Goal: Task Accomplishment & Management: Use online tool/utility

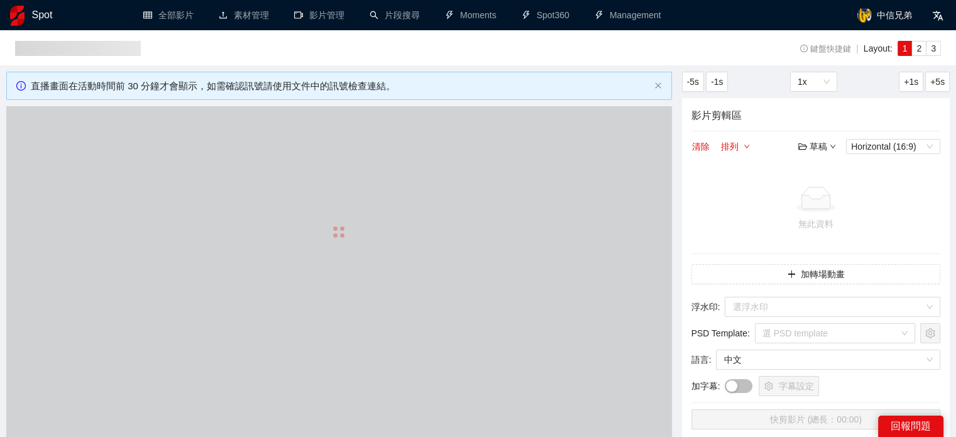
click at [38, 12] on h1 "Spot" at bounding box center [42, 15] width 21 height 30
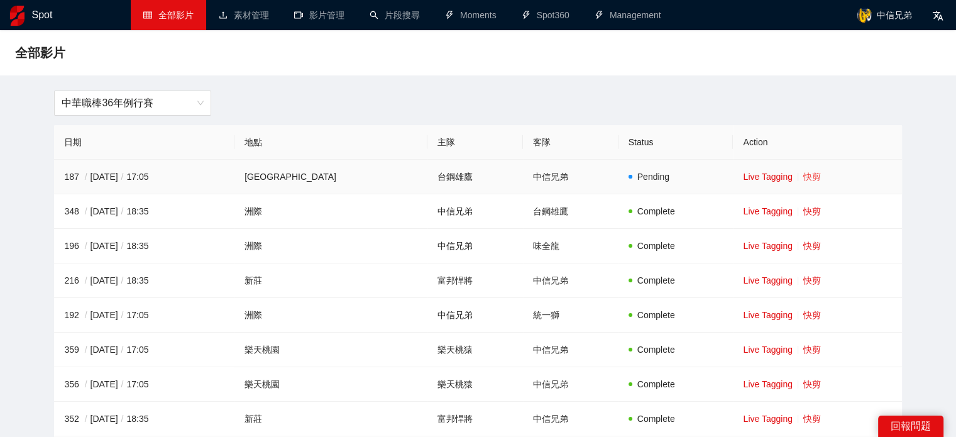
click at [803, 181] on link "快剪" at bounding box center [812, 177] width 18 height 10
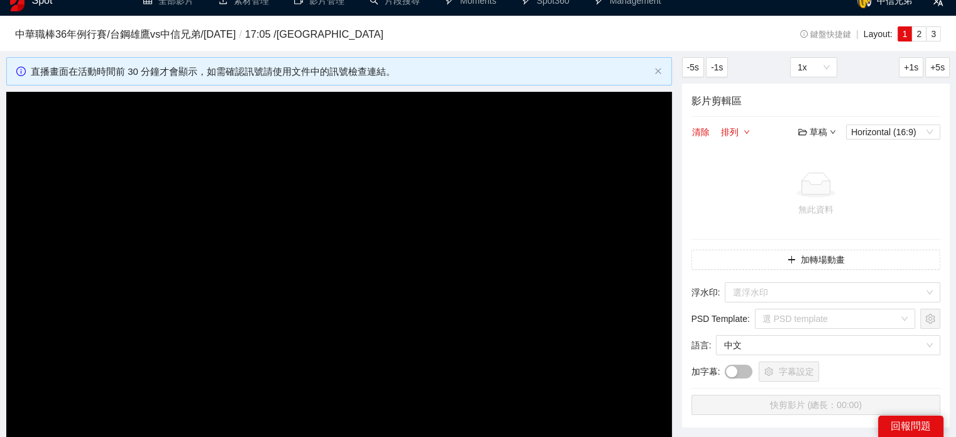
scroll to position [126, 0]
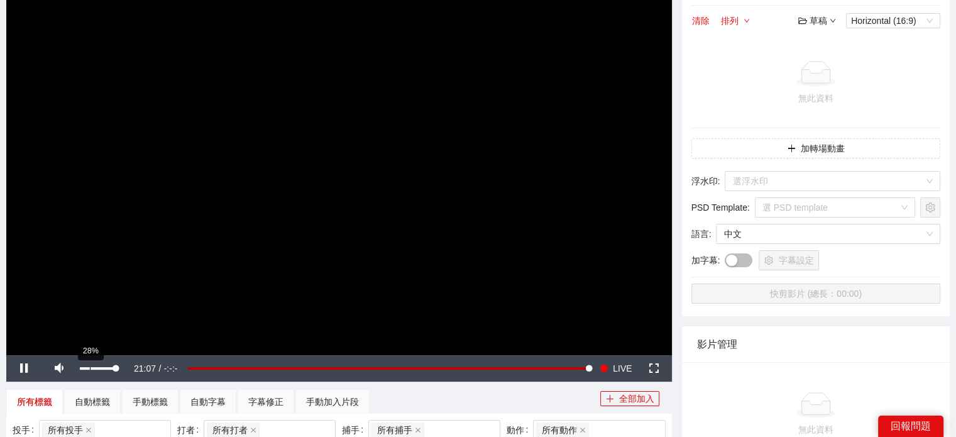
click at [90, 361] on div "28%" at bounding box center [98, 368] width 44 height 26
click at [89, 366] on div "26%" at bounding box center [98, 368] width 44 height 26
drag, startPoint x: 111, startPoint y: 366, endPoint x: 87, endPoint y: 368, distance: 23.9
click at [87, 368] on div "21%" at bounding box center [98, 368] width 36 height 3
click at [87, 370] on div "Volume Level" at bounding box center [84, 368] width 8 height 3
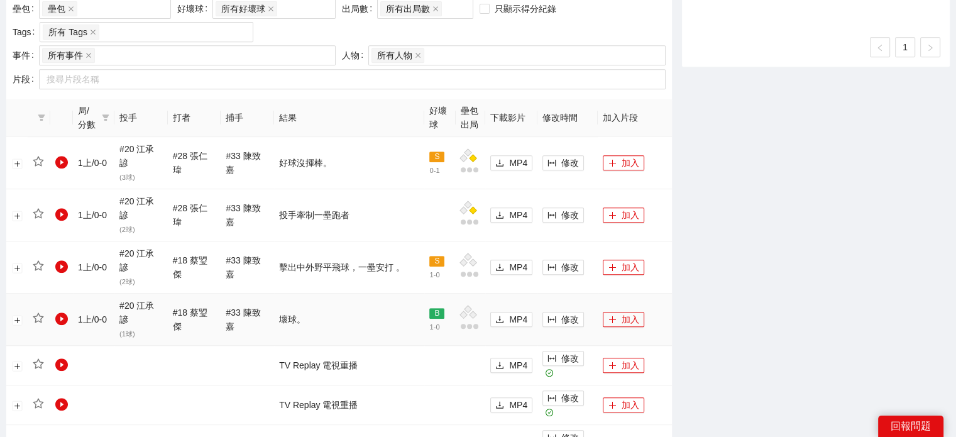
scroll to position [593, 0]
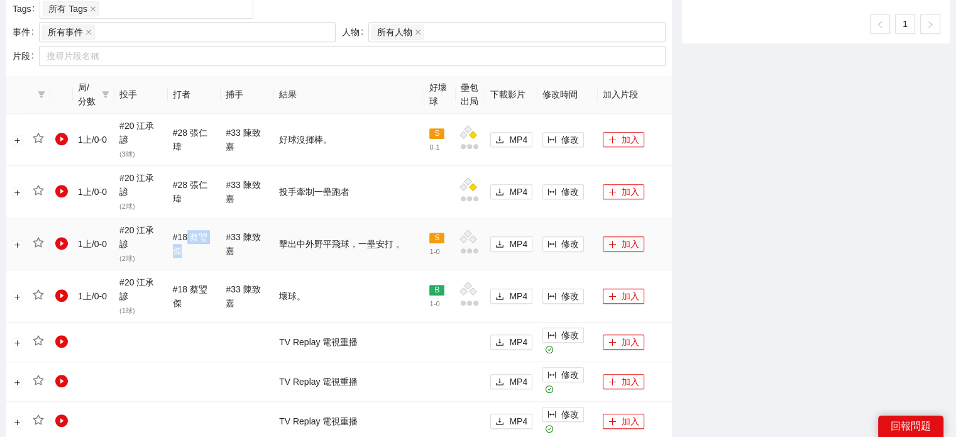
drag, startPoint x: 187, startPoint y: 240, endPoint x: 196, endPoint y: 248, distance: 12.0
click at [195, 249] on td "# 18 蔡琞傑" at bounding box center [194, 244] width 53 height 52
copy span "蔡琞傑"
drag, startPoint x: 816, startPoint y: 257, endPoint x: 649, endPoint y: 247, distance: 166.9
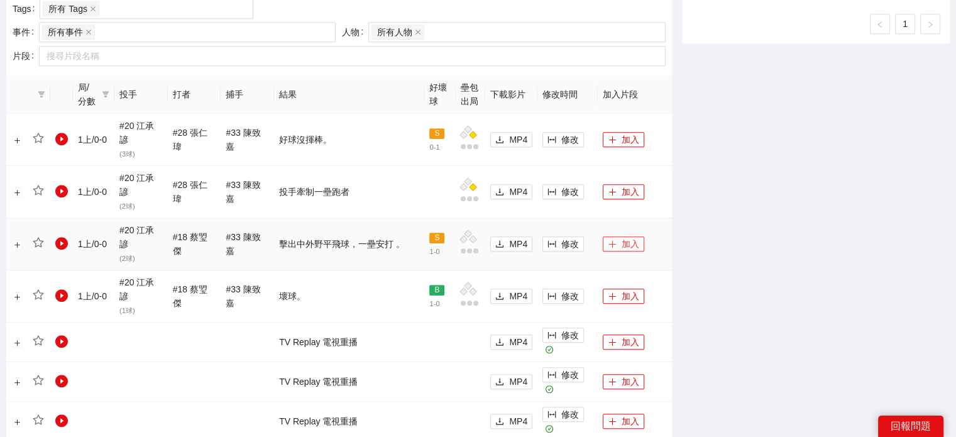
click at [630, 246] on button "加入" at bounding box center [623, 243] width 41 height 15
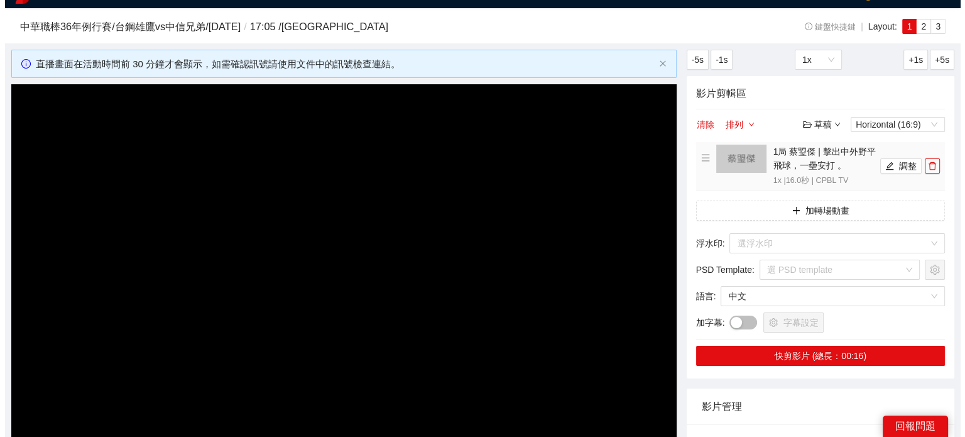
scroll to position [0, 0]
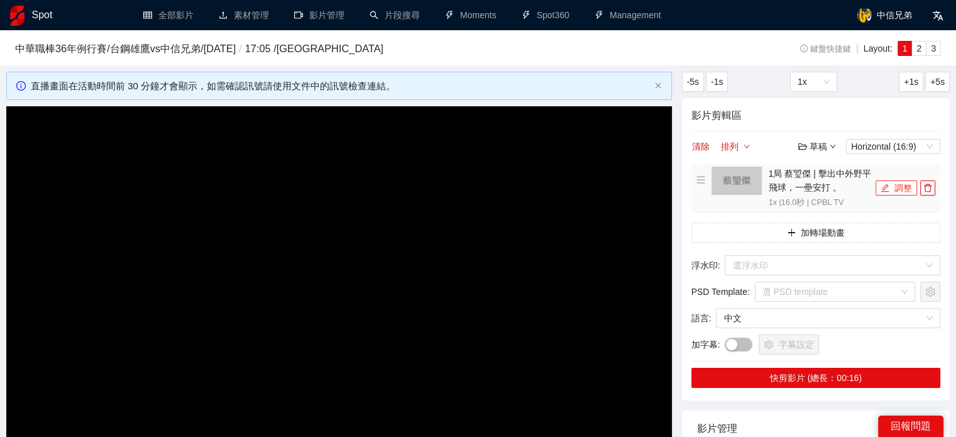
click at [900, 188] on button "調整" at bounding box center [896, 187] width 41 height 15
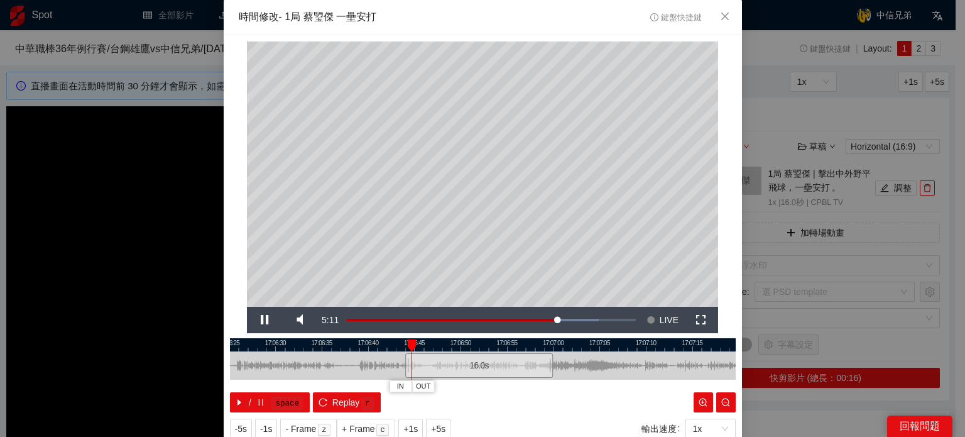
scroll to position [40, 0]
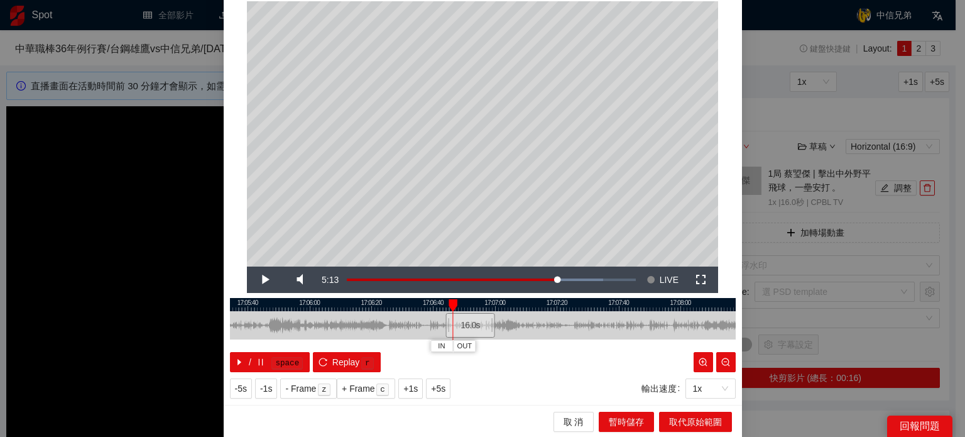
click at [375, 299] on div at bounding box center [483, 304] width 506 height 13
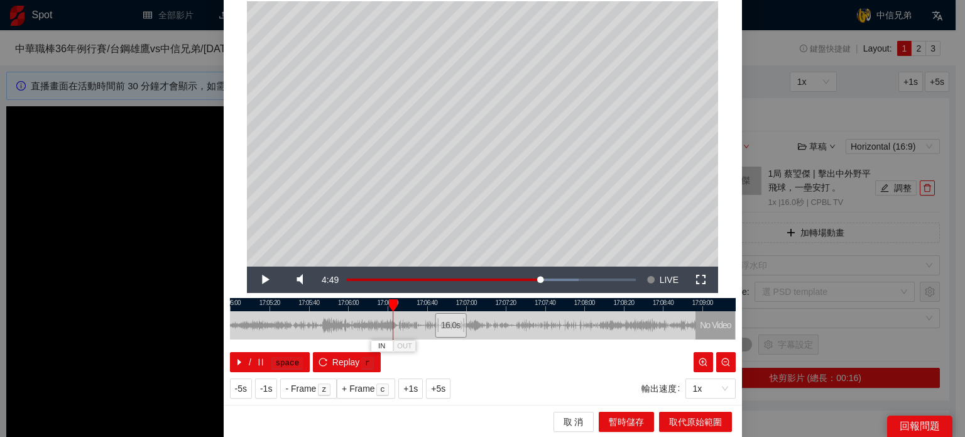
click at [336, 311] on div at bounding box center [483, 325] width 506 height 28
click at [297, 301] on div at bounding box center [483, 304] width 506 height 13
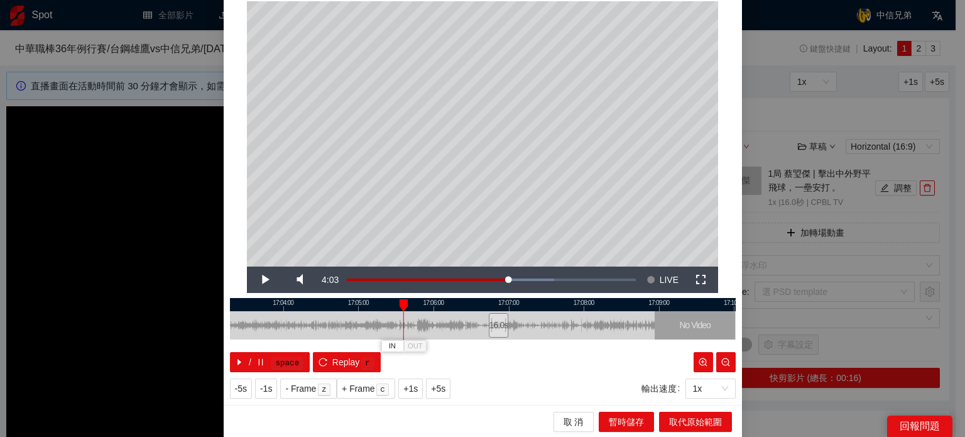
drag, startPoint x: 385, startPoint y: 303, endPoint x: 436, endPoint y: 309, distance: 51.9
click at [459, 305] on div at bounding box center [558, 304] width 506 height 13
drag, startPoint x: 397, startPoint y: 307, endPoint x: 373, endPoint y: 318, distance: 26.4
click at [373, 318] on div "17:03:00 17:04:00 17:05:00 17:06:00 17:07:00 17:08:00 17:09:00 17:10:00 IN OUT …" at bounding box center [483, 335] width 506 height 74
drag, startPoint x: 389, startPoint y: 306, endPoint x: 400, endPoint y: 307, distance: 10.8
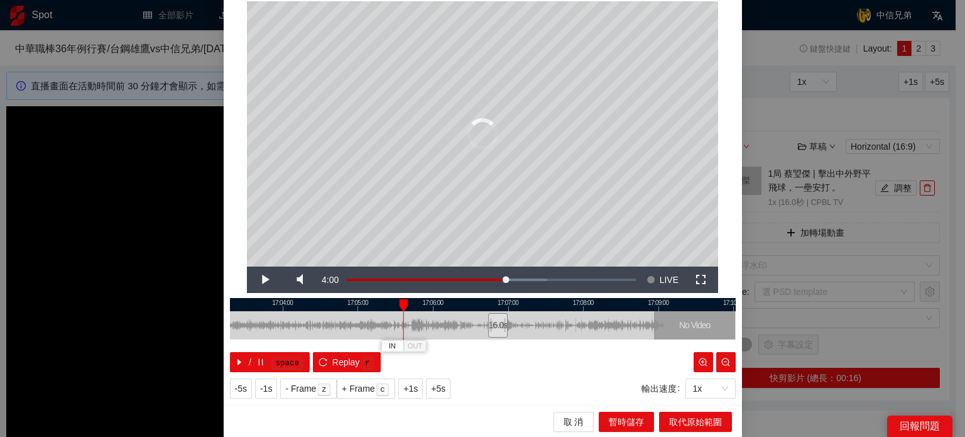
click at [399, 307] on div at bounding box center [403, 305] width 9 height 13
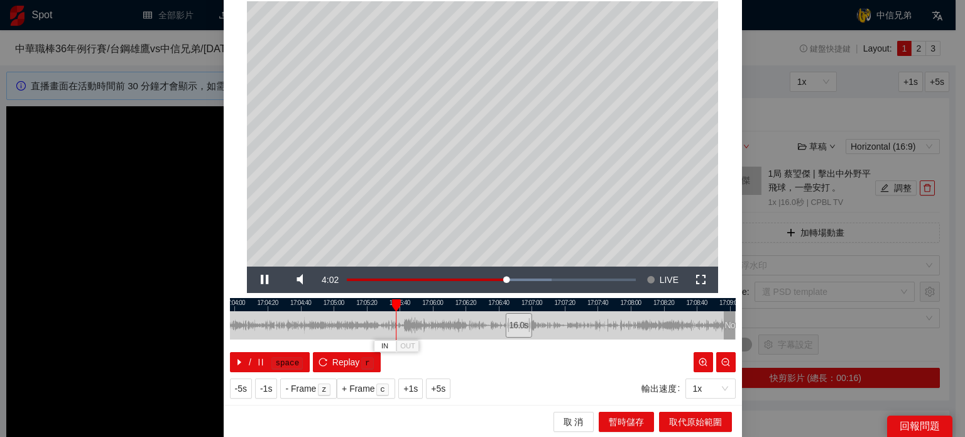
scroll to position [0, 0]
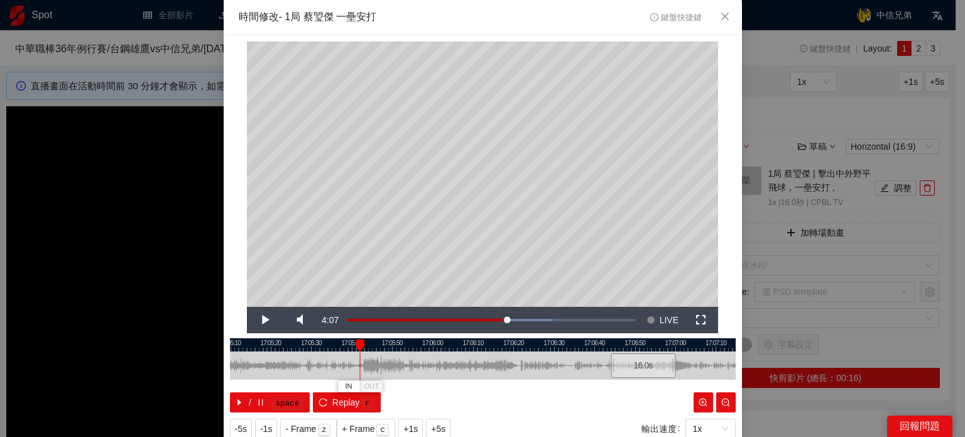
drag, startPoint x: 457, startPoint y: 405, endPoint x: 354, endPoint y: 344, distance: 120.1
click at [356, 344] on div at bounding box center [360, 345] width 9 height 13
click at [347, 385] on span "IN" at bounding box center [350, 386] width 7 height 11
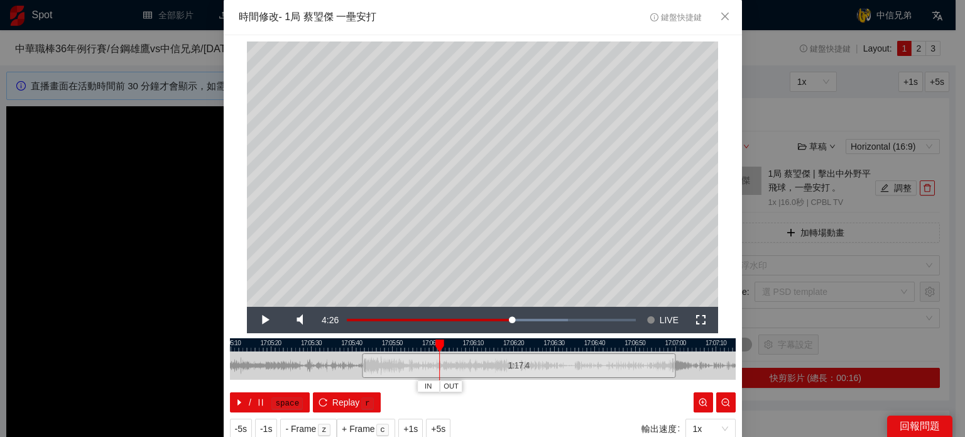
drag, startPoint x: 388, startPoint y: 347, endPoint x: 556, endPoint y: 356, distance: 168.1
click at [556, 356] on div "17:05:00 17:05:10 17:05:20 17:05:30 17:05:40 17:05:50 17:06:00 17:06:10 17:06:2…" at bounding box center [483, 375] width 506 height 74
drag, startPoint x: 420, startPoint y: 344, endPoint x: 504, endPoint y: 344, distance: 84.2
click at [504, 344] on div at bounding box center [506, 345] width 9 height 13
drag, startPoint x: 505, startPoint y: 343, endPoint x: 521, endPoint y: 344, distance: 15.8
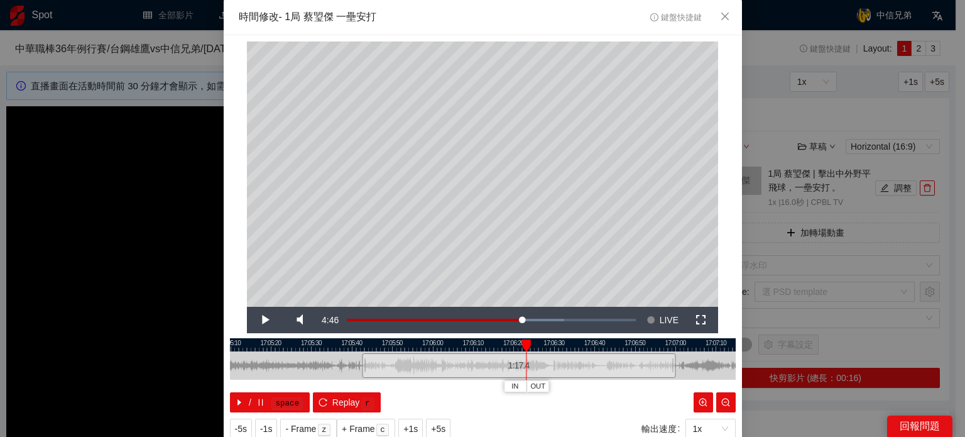
click at [522, 344] on div at bounding box center [526, 345] width 9 height 13
click at [613, 387] on span "OUT" at bounding box center [619, 386] width 15 height 11
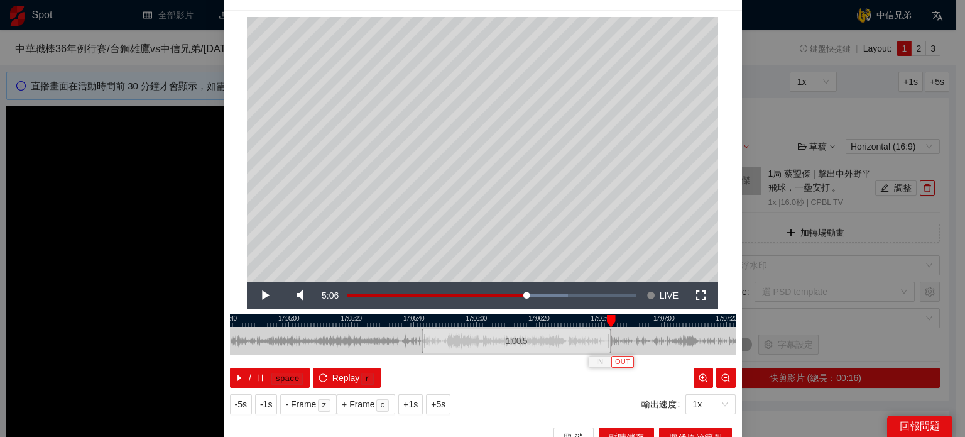
scroll to position [40, 0]
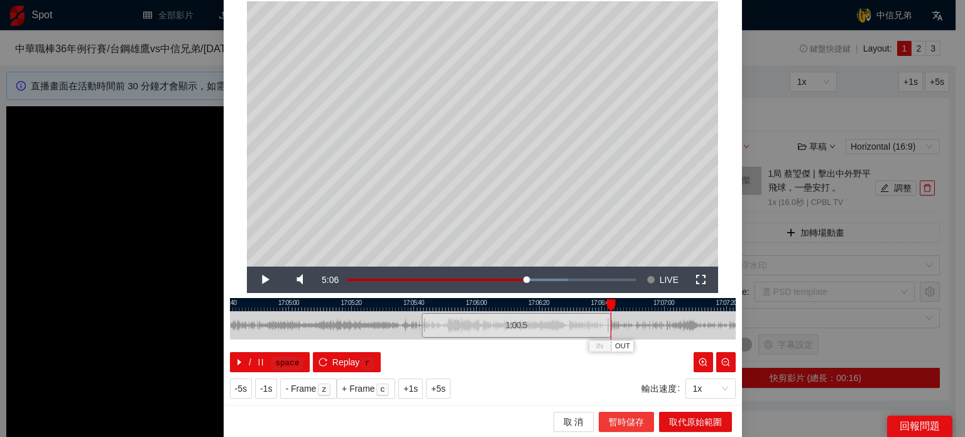
click at [622, 419] on span "暫時儲存" at bounding box center [626, 422] width 35 height 14
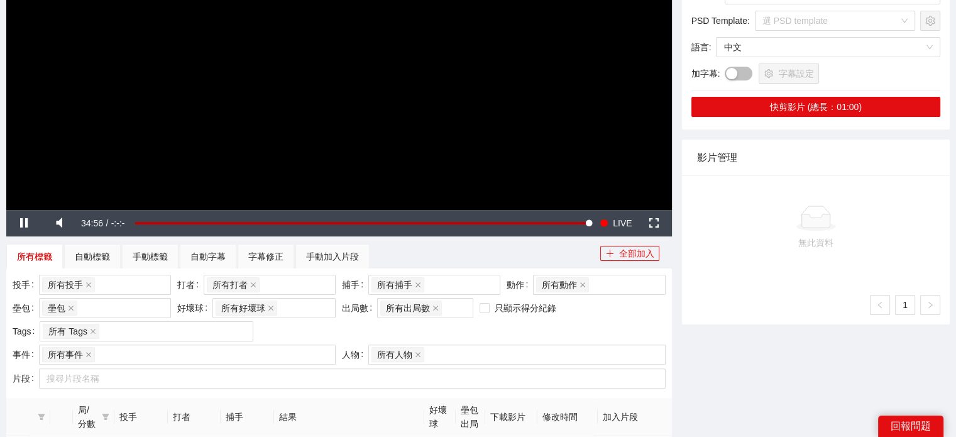
scroll to position [314, 0]
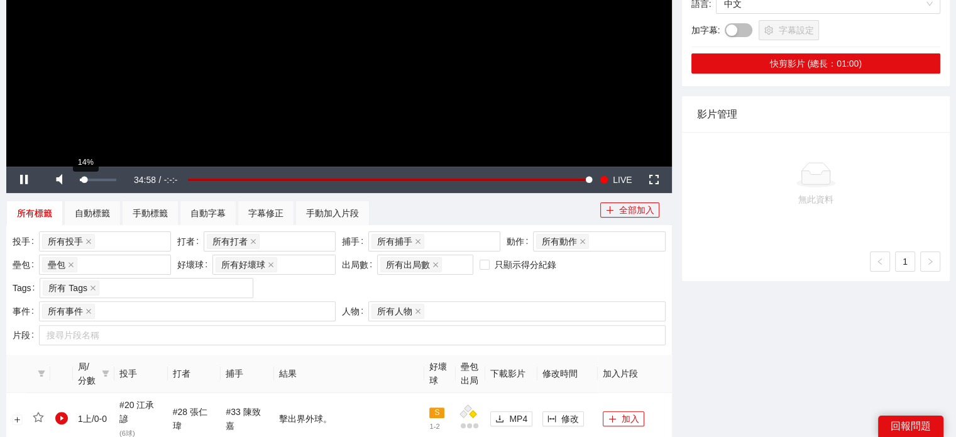
drag, startPoint x: 91, startPoint y: 181, endPoint x: 84, endPoint y: 184, distance: 6.8
click at [84, 184] on div "14%" at bounding box center [98, 180] width 44 height 26
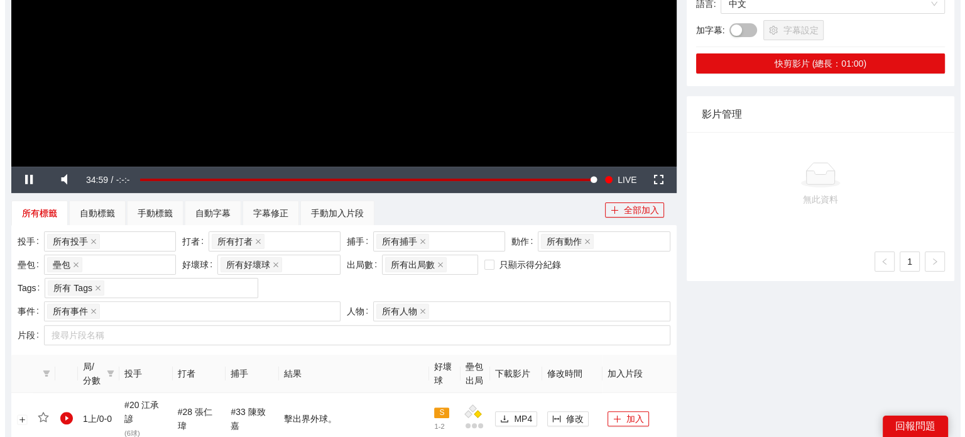
scroll to position [63, 0]
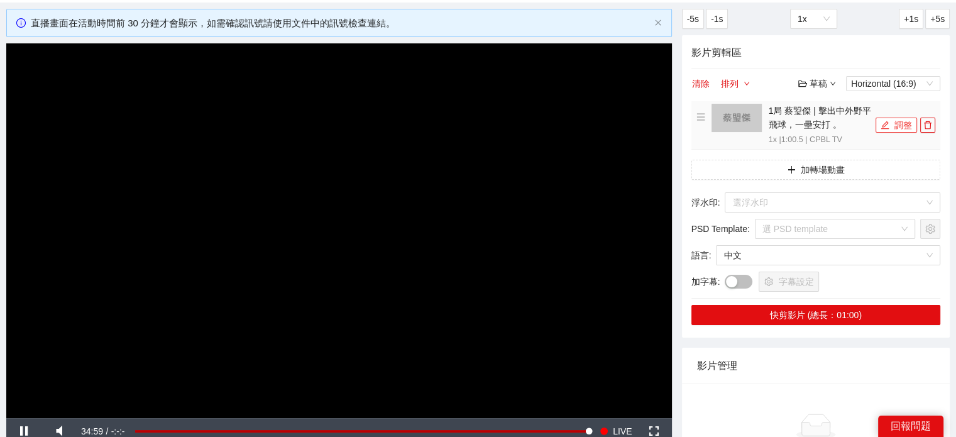
click at [888, 125] on icon "edit" at bounding box center [885, 125] width 9 height 9
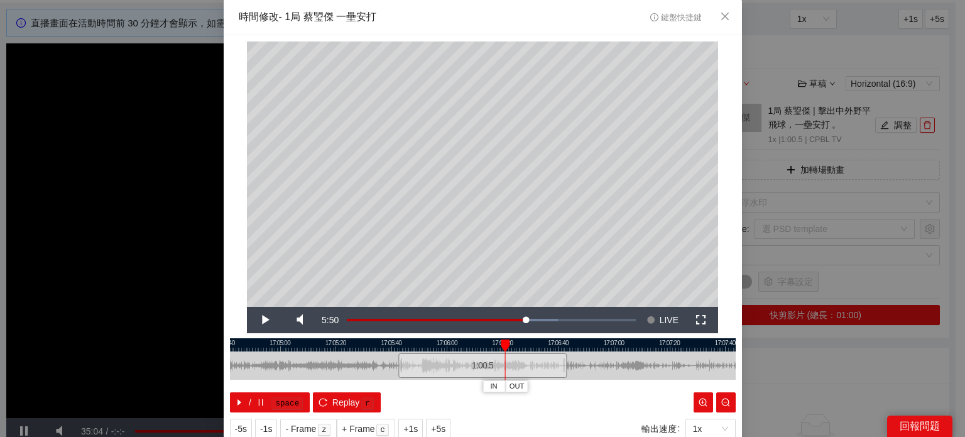
drag, startPoint x: 400, startPoint y: 344, endPoint x: 500, endPoint y: 353, distance: 100.4
click at [501, 352] on div "IN OUT" at bounding box center [505, 345] width 9 height 13
drag, startPoint x: 349, startPoint y: 317, endPoint x: 542, endPoint y: 356, distance: 197.4
click at [456, 339] on div "**********" at bounding box center [483, 240] width 519 height 410
drag, startPoint x: 509, startPoint y: 341, endPoint x: 544, endPoint y: 348, distance: 35.1
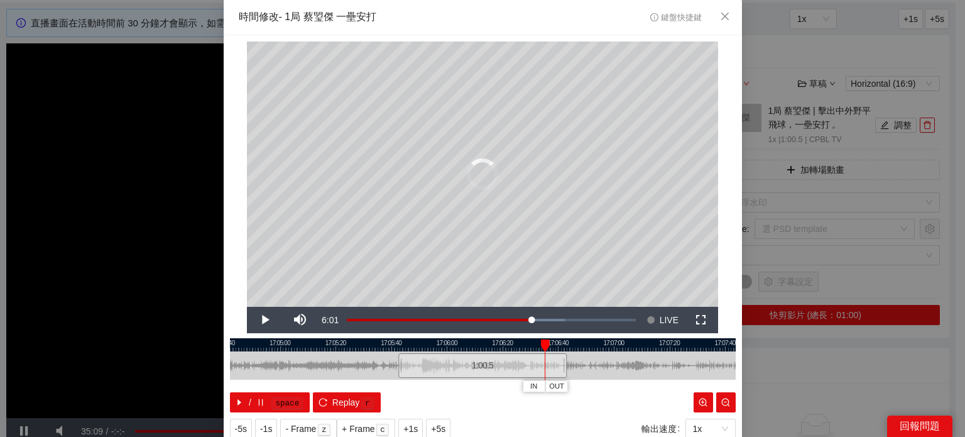
click at [541, 346] on div at bounding box center [545, 345] width 9 height 13
click at [570, 387] on span "OUT" at bounding box center [571, 386] width 15 height 11
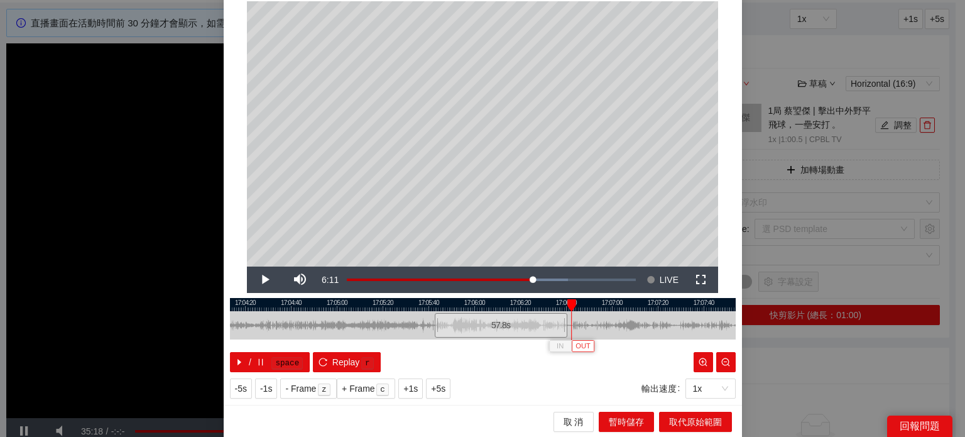
click at [581, 345] on span "OUT" at bounding box center [583, 346] width 15 height 11
click at [618, 415] on span "暫時儲存" at bounding box center [626, 422] width 35 height 14
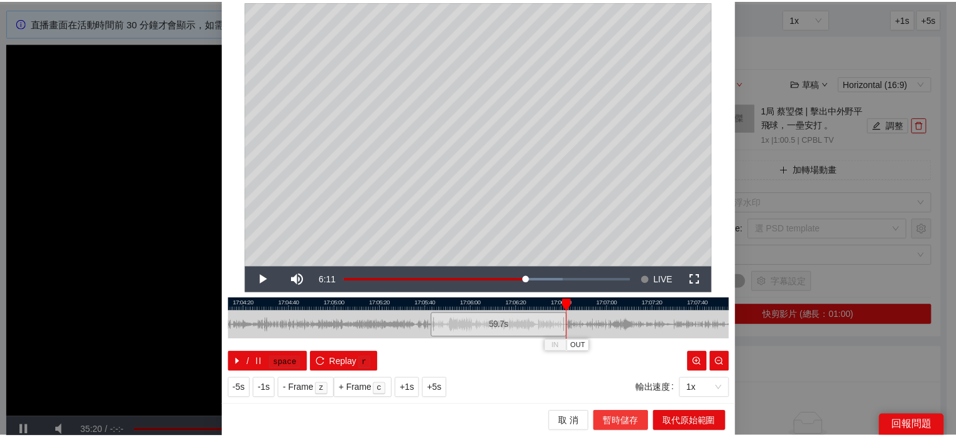
scroll to position [0, 0]
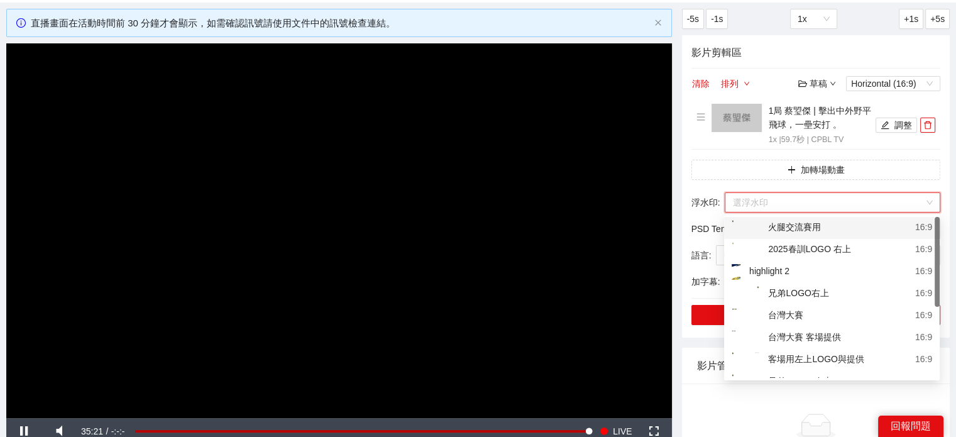
click at [811, 201] on input "search" at bounding box center [828, 202] width 192 height 19
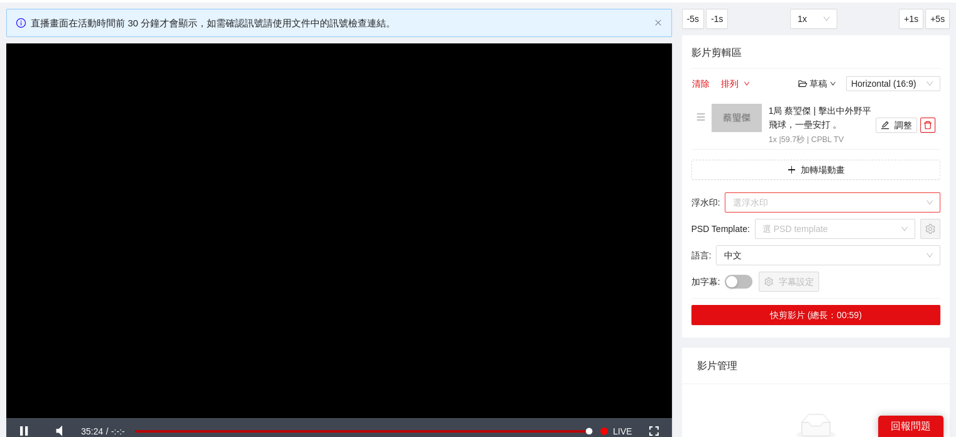
click at [818, 201] on input "search" at bounding box center [828, 202] width 192 height 19
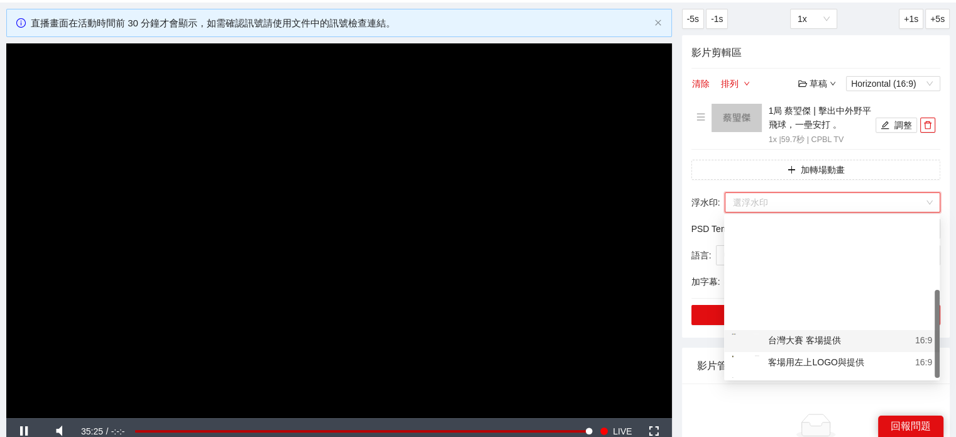
scroll to position [133, 0]
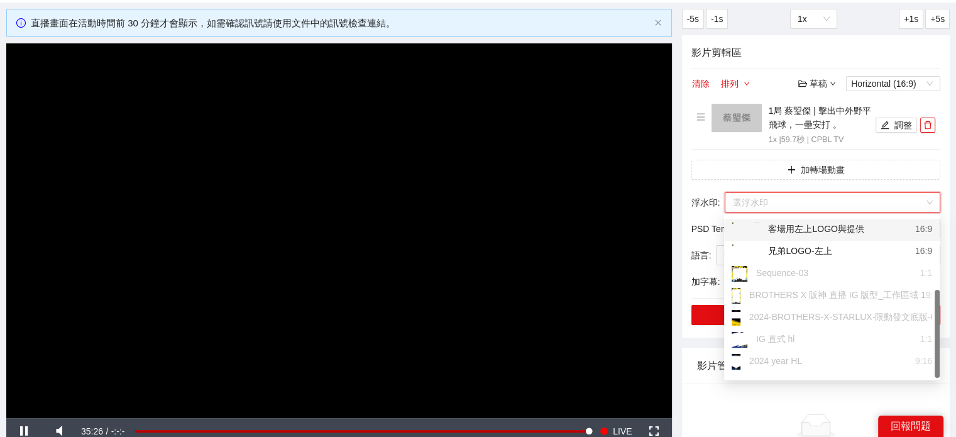
click at [841, 227] on div "客場用左上LOGO與提供" at bounding box center [798, 230] width 133 height 16
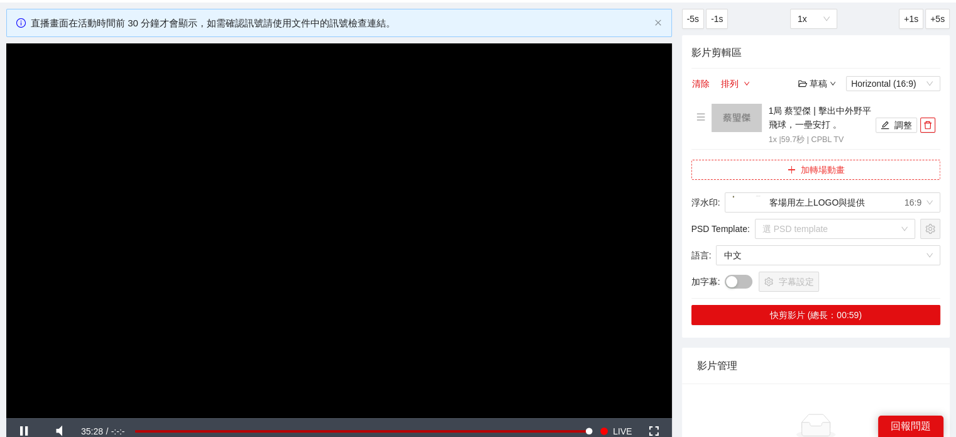
click at [779, 178] on button "加轉場動畫" at bounding box center [815, 170] width 249 height 20
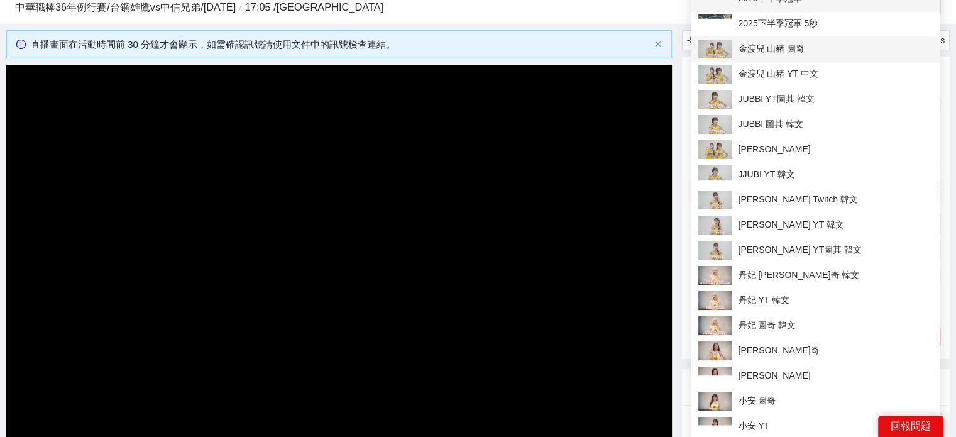
scroll to position [0, 0]
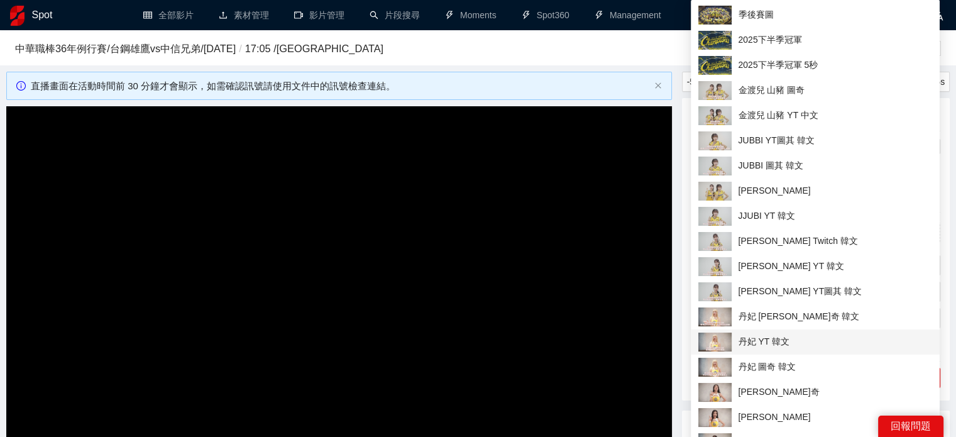
click at [802, 341] on span "丹妃 YT 韓文" at bounding box center [815, 342] width 234 height 19
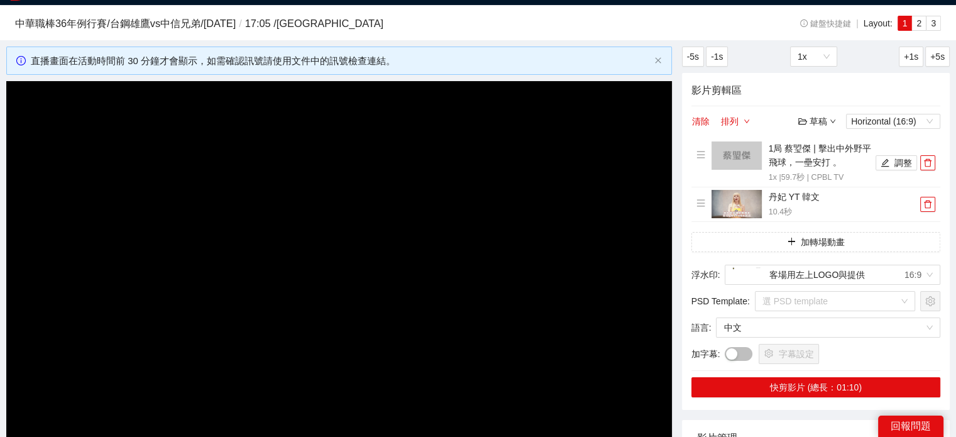
scroll to position [189, 0]
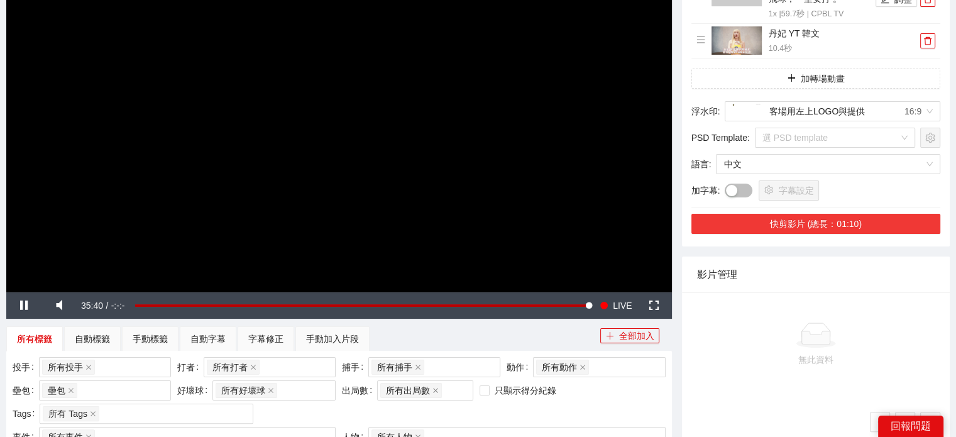
click at [842, 229] on button "快剪影片 (總長：01:10)" at bounding box center [815, 224] width 249 height 20
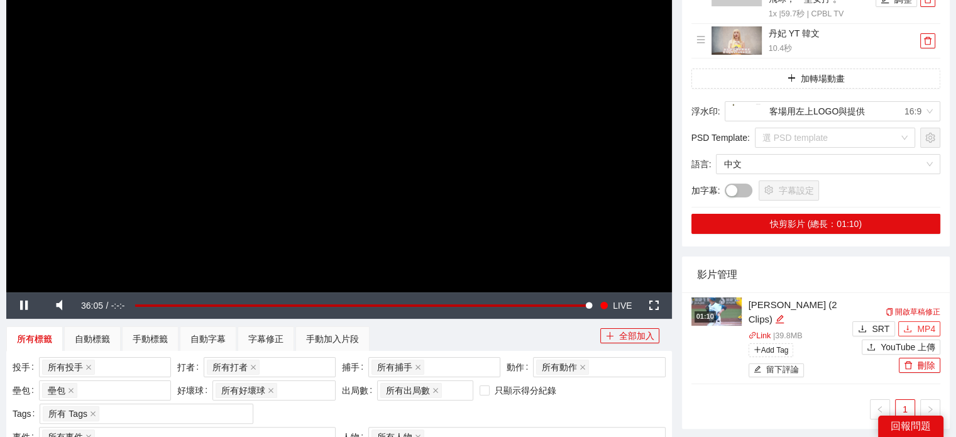
click at [921, 322] on span "MP4" at bounding box center [926, 329] width 18 height 14
click at [727, 315] on img at bounding box center [716, 311] width 50 height 28
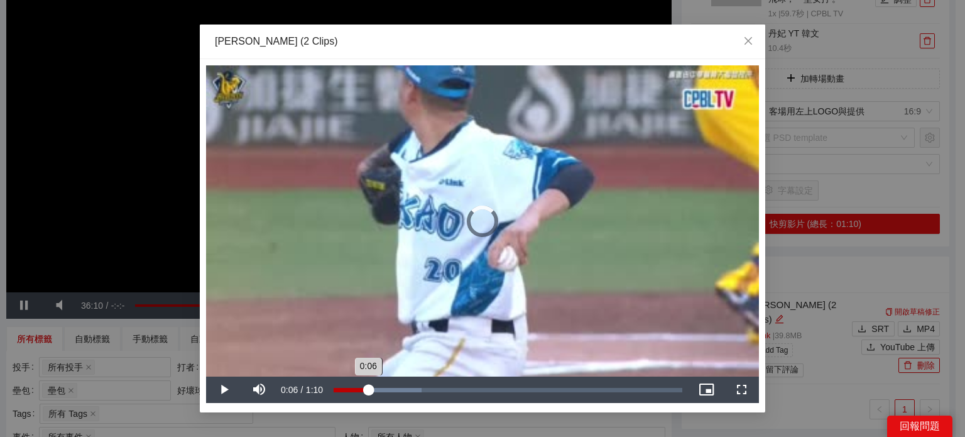
drag, startPoint x: 368, startPoint y: 391, endPoint x: 375, endPoint y: 389, distance: 6.6
click at [370, 391] on div "Loaded : 25.27% 0:06 0:06" at bounding box center [508, 390] width 349 height 4
click at [418, 394] on div "Loaded : 30.29% 0:17 0:07" at bounding box center [507, 390] width 361 height 26
click at [456, 397] on div "Loaded : 49.17% 0:24 0:17" at bounding box center [507, 390] width 361 height 26
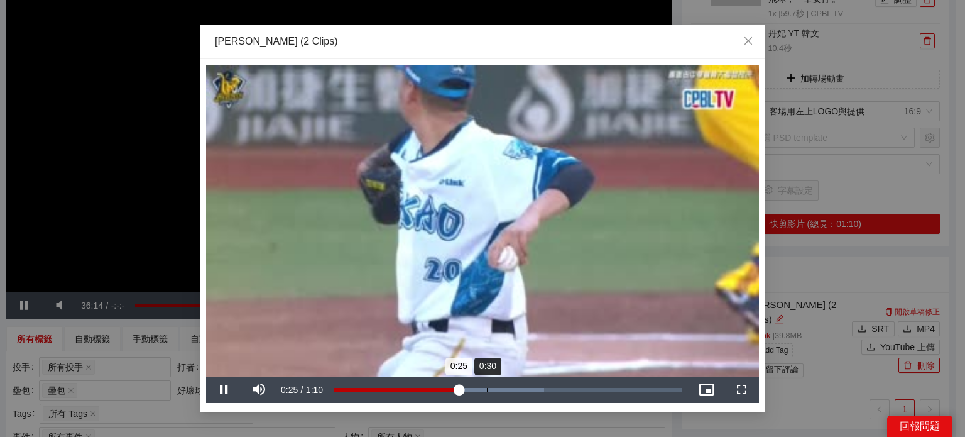
click at [489, 393] on div "Loaded : 60.27% 0:30 0:25" at bounding box center [507, 390] width 361 height 26
click at [527, 391] on div "0:39" at bounding box center [527, 390] width 1 height 4
click at [566, 389] on div "Loaded : 87.42% 0:46 0:39" at bounding box center [508, 390] width 349 height 4
drag, startPoint x: 572, startPoint y: 388, endPoint x: 615, endPoint y: 395, distance: 43.3
click at [569, 390] on div "0:47" at bounding box center [451, 390] width 235 height 4
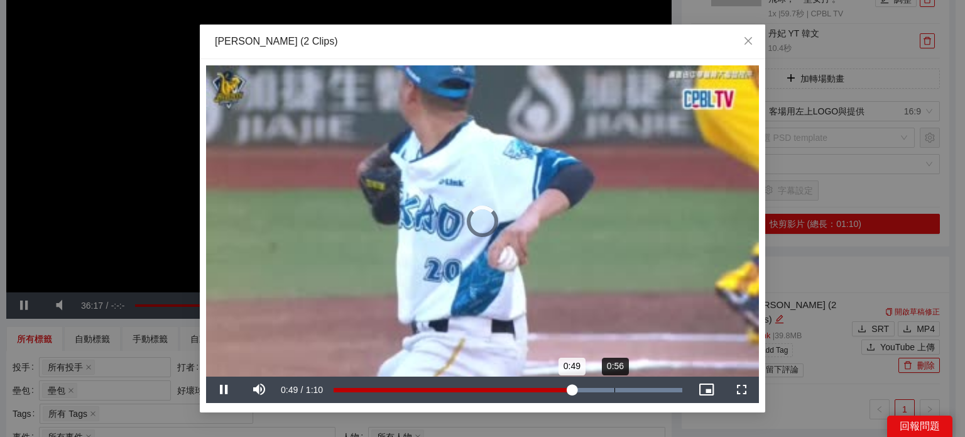
click at [616, 395] on div "Loaded : 100.00% 0:56 0:49" at bounding box center [507, 390] width 361 height 26
click at [543, 381] on div "Loaded : 100.00% 0:43 0:57" at bounding box center [507, 390] width 361 height 26
click at [532, 382] on div "Loaded : 100.00% 0:40 0:43" at bounding box center [507, 390] width 361 height 26
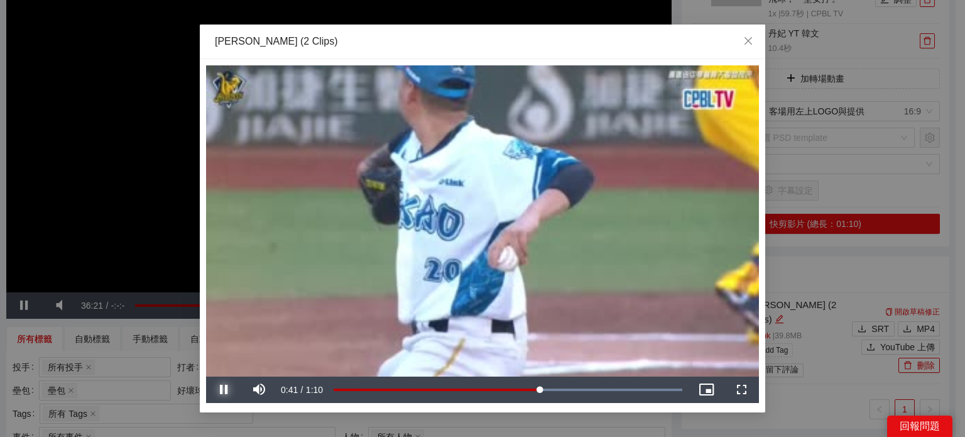
click at [229, 390] on span "Video Player" at bounding box center [223, 390] width 35 height 0
click at [544, 392] on div "0:42" at bounding box center [439, 390] width 211 height 4
click at [465, 383] on div "Loaded : 100.00% 0:26 0:42" at bounding box center [507, 390] width 361 height 26
click at [497, 388] on div "0:32" at bounding box center [497, 390] width 1 height 4
drag, startPoint x: 534, startPoint y: 386, endPoint x: 541, endPoint y: 386, distance: 6.9
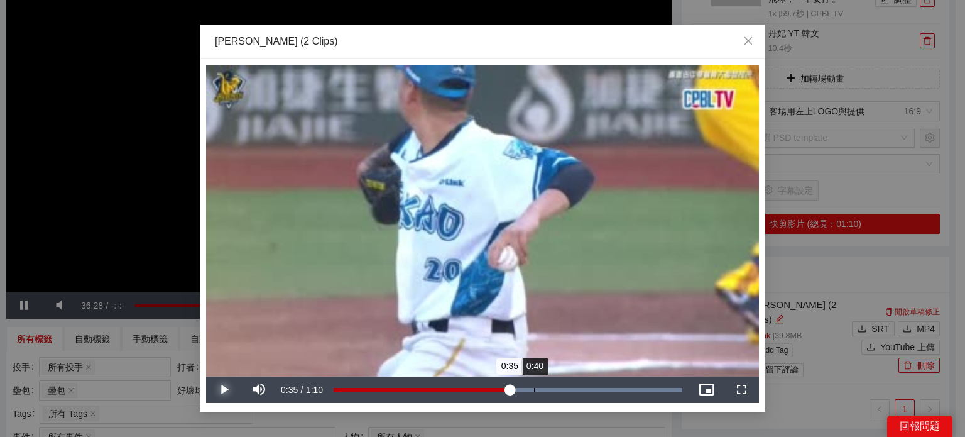
click at [538, 386] on div "Loaded : 100.00% 0:40 0:35" at bounding box center [507, 390] width 361 height 26
click at [750, 35] on span "Close" at bounding box center [749, 42] width 34 height 34
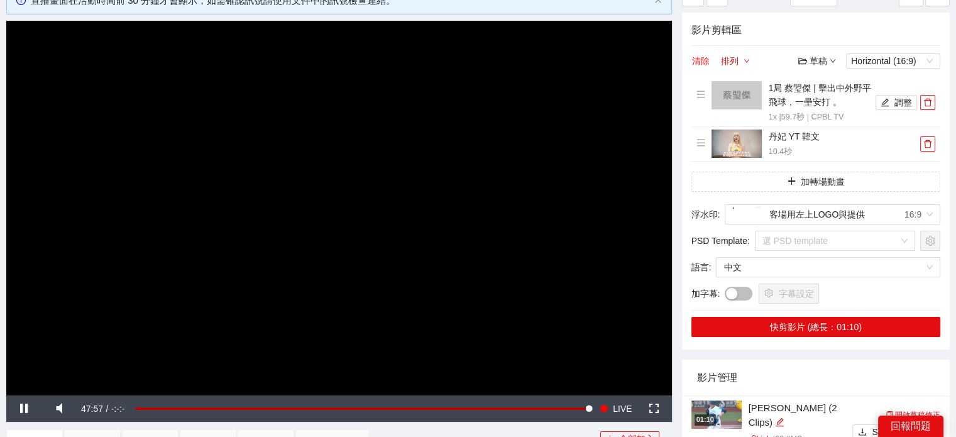
scroll to position [0, 0]
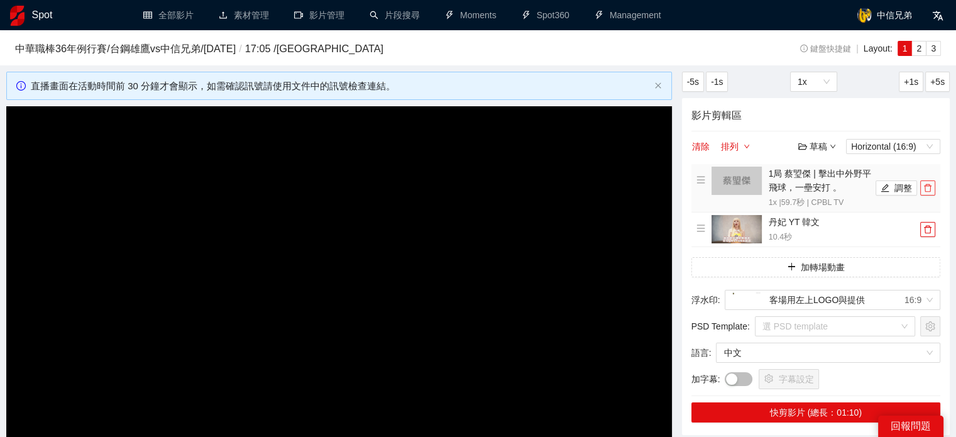
click at [926, 189] on icon "delete" at bounding box center [927, 188] width 9 height 9
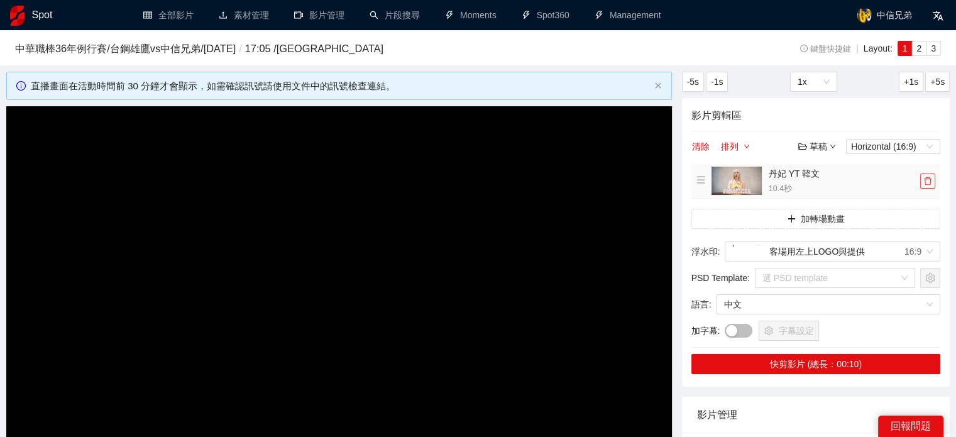
click at [923, 182] on span "delete" at bounding box center [928, 181] width 14 height 9
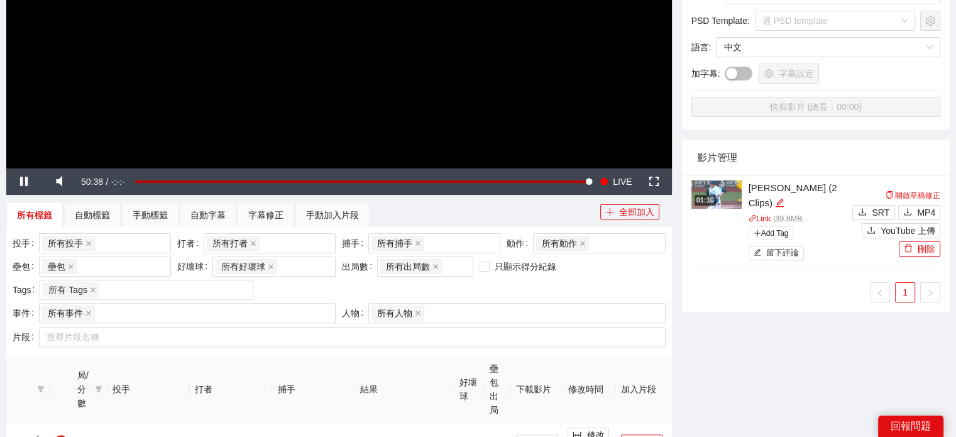
scroll to position [314, 0]
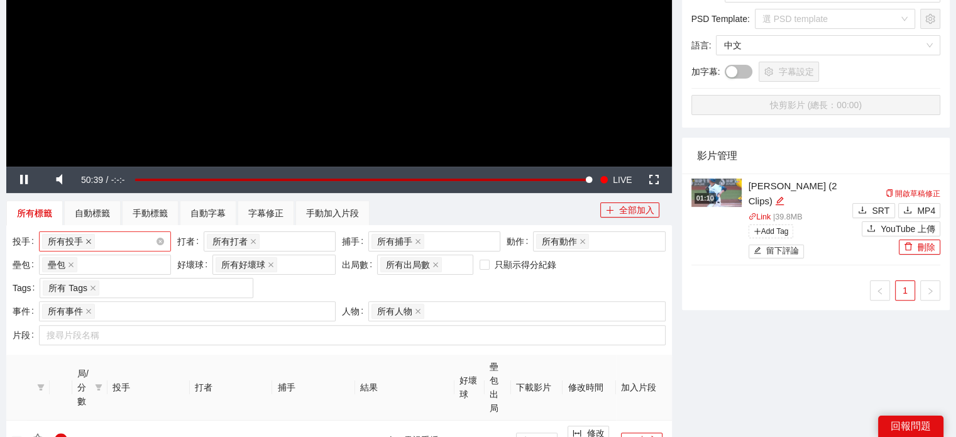
click at [86, 243] on icon "close" at bounding box center [88, 241] width 5 height 5
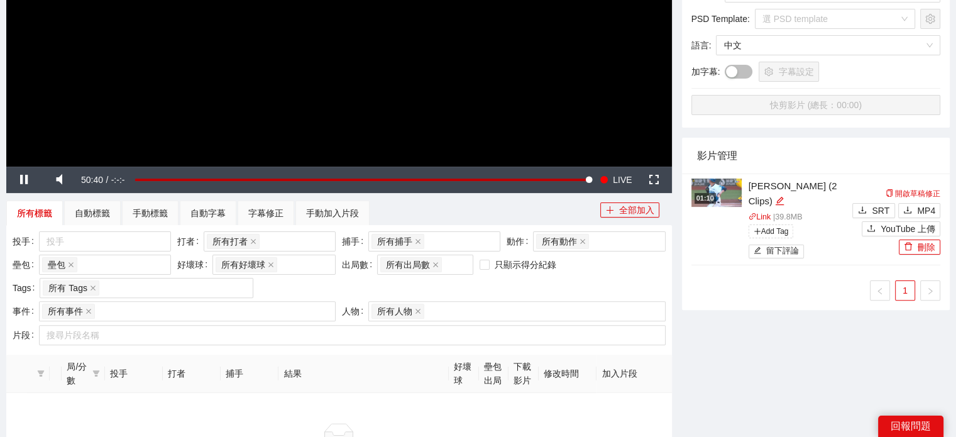
drag, startPoint x: 85, startPoint y: 243, endPoint x: 88, endPoint y: 251, distance: 8.0
click at [86, 243] on div at bounding box center [98, 241] width 113 height 15
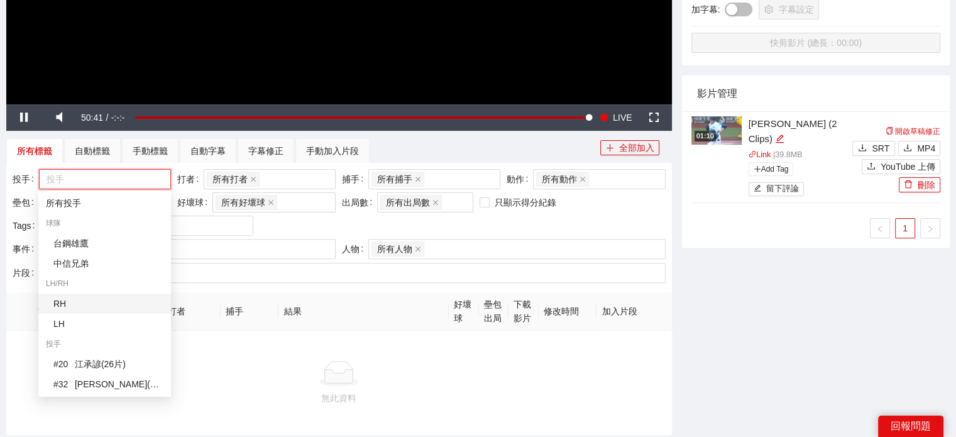
scroll to position [377, 0]
click at [91, 383] on div "# 32 羅戈 ( 11 片 )" at bounding box center [108, 384] width 110 height 14
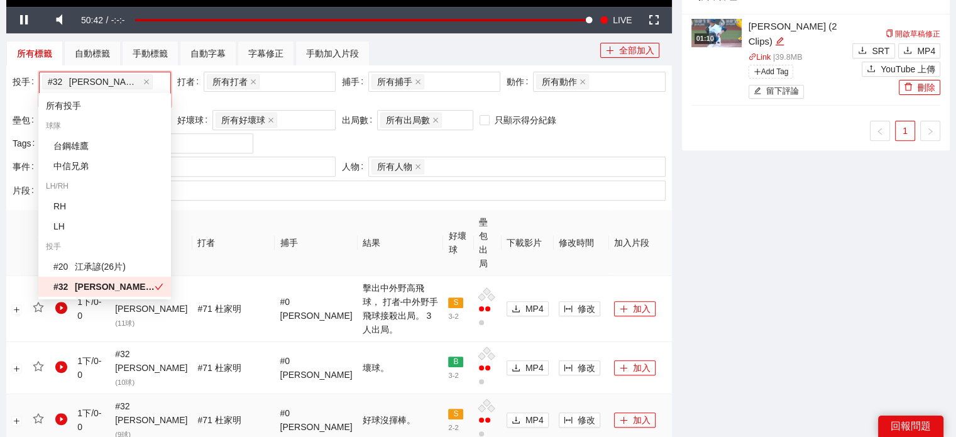
scroll to position [503, 0]
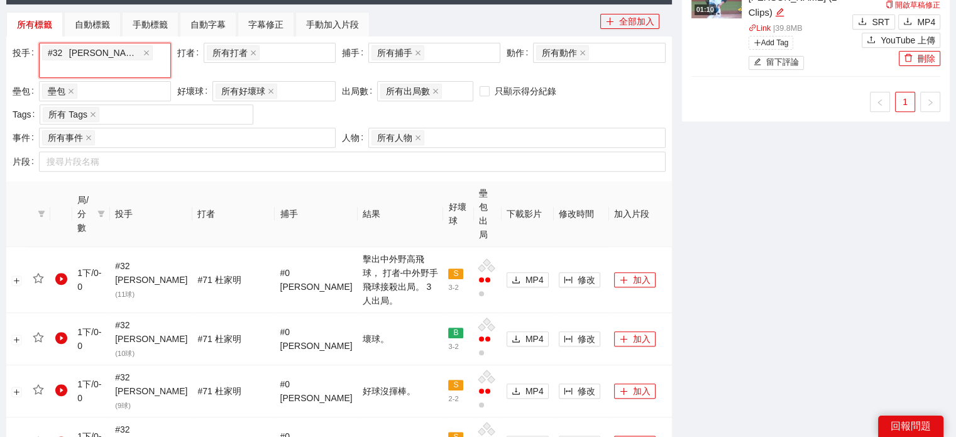
click at [846, 246] on div "-5s -1s 1x +1s +5s 影片剪輯區 清除 排列 草稿 Horizontal (16:9) 無此資料 加轉場動畫 浮水印 : 客場用左上LOGO與…" at bounding box center [816, 234] width 278 height 1330
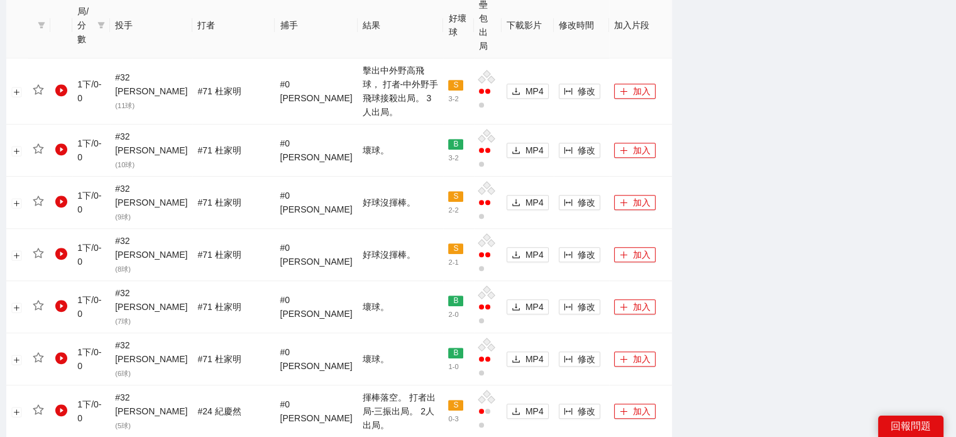
scroll to position [629, 0]
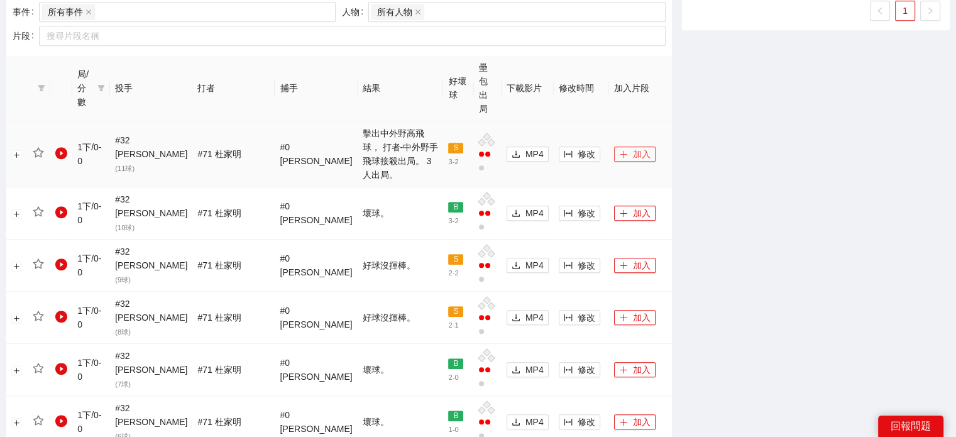
click at [627, 146] on button "加入" at bounding box center [634, 153] width 41 height 15
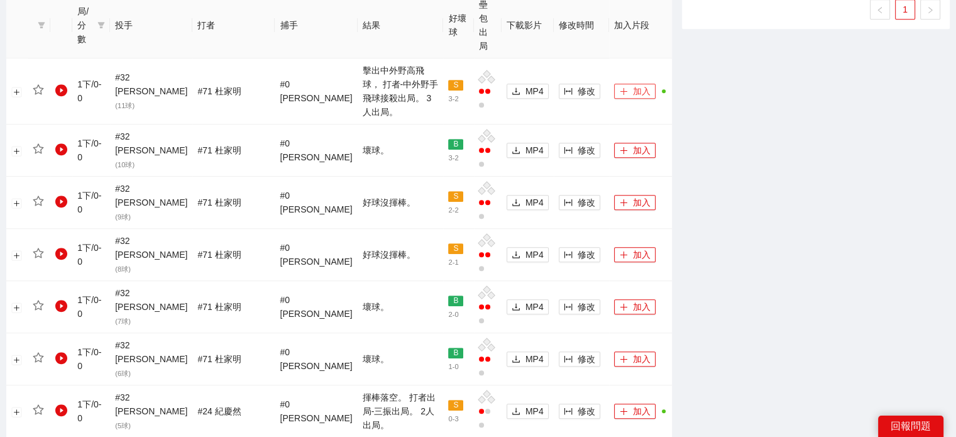
scroll to position [833, 0]
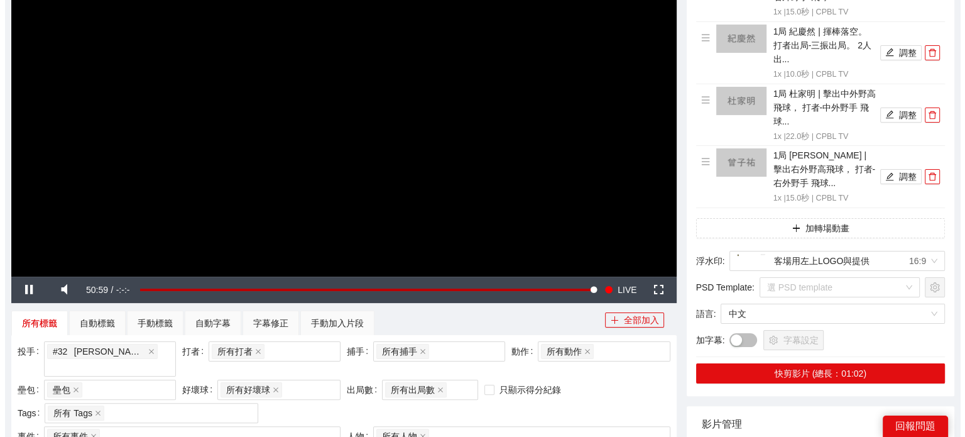
scroll to position [79, 0]
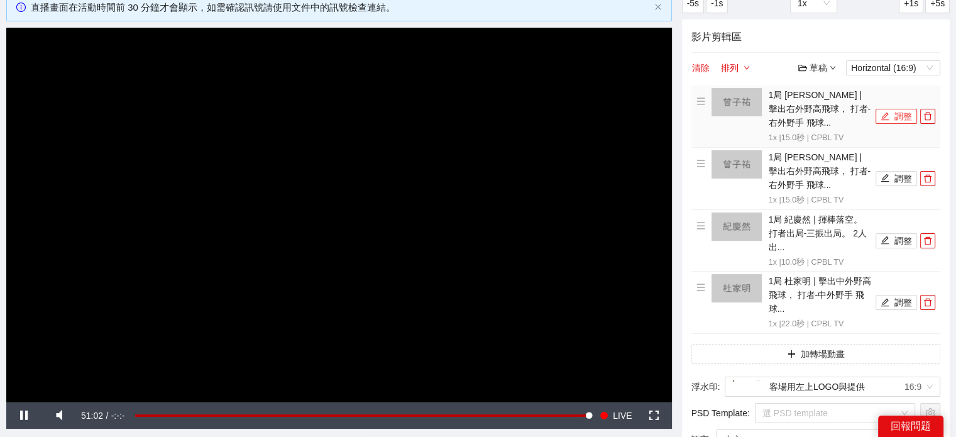
click at [903, 115] on button "調整" at bounding box center [896, 116] width 41 height 15
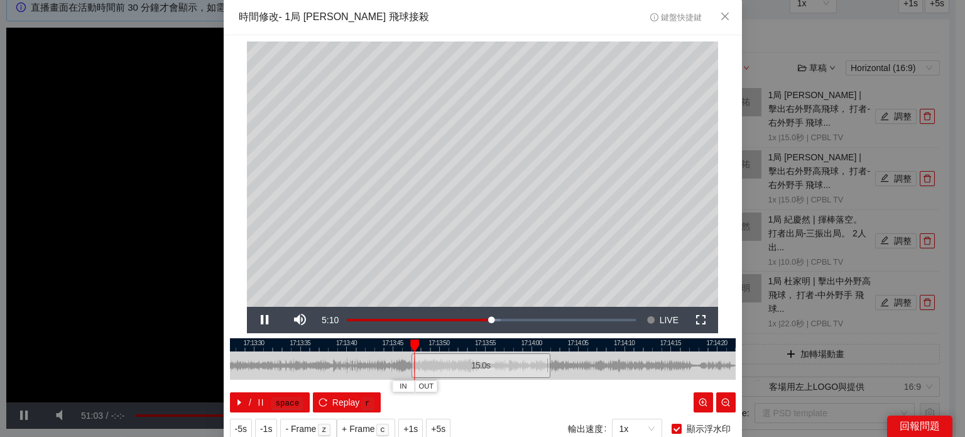
scroll to position [40, 0]
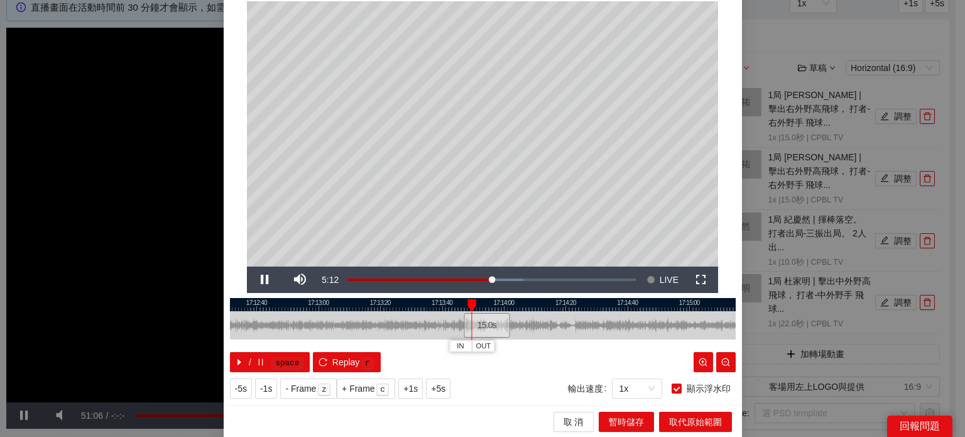
click at [346, 304] on div at bounding box center [483, 304] width 506 height 13
drag, startPoint x: 346, startPoint y: 304, endPoint x: 378, endPoint y: 304, distance: 32.1
click at [379, 304] on div at bounding box center [383, 305] width 9 height 13
click at [368, 346] on span "IN" at bounding box center [371, 346] width 7 height 11
drag, startPoint x: 261, startPoint y: 285, endPoint x: 274, endPoint y: 285, distance: 12.6
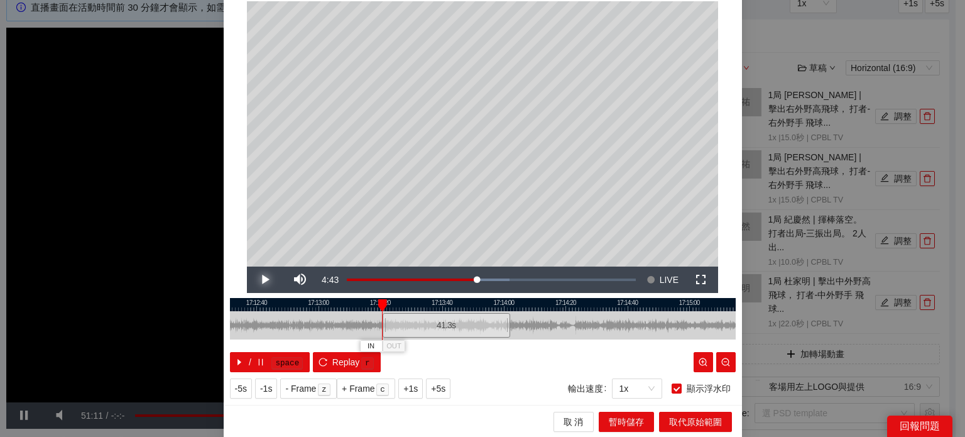
click at [263, 280] on span "Video Player" at bounding box center [264, 280] width 35 height 0
drag, startPoint x: 392, startPoint y: 305, endPoint x: 427, endPoint y: 316, distance: 36.2
click at [429, 312] on div "IN OUT" at bounding box center [433, 305] width 9 height 13
click at [264, 280] on span "Video Player" at bounding box center [264, 280] width 35 height 0
click at [263, 280] on span "Video Player" at bounding box center [264, 280] width 35 height 0
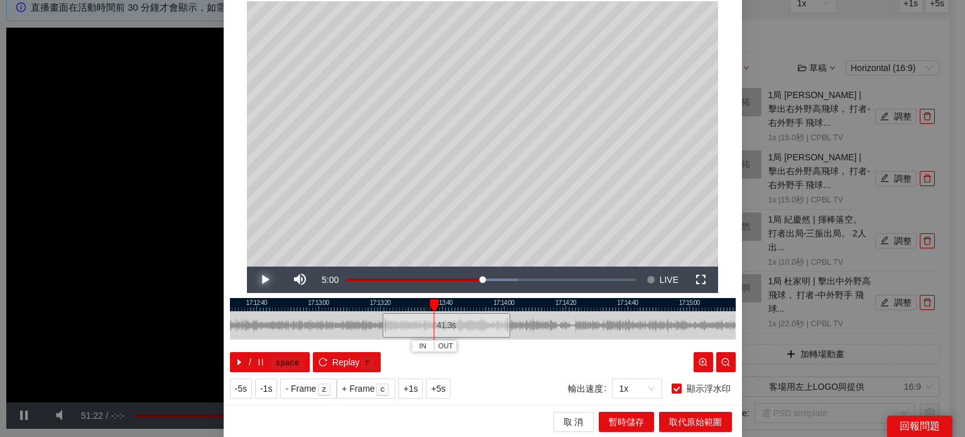
click at [263, 280] on span "Video Player" at bounding box center [264, 280] width 35 height 0
click at [441, 344] on span "OUT" at bounding box center [448, 346] width 15 height 11
drag, startPoint x: 432, startPoint y: 304, endPoint x: 309, endPoint y: 310, distance: 123.3
click at [413, 309] on div at bounding box center [417, 305] width 9 height 13
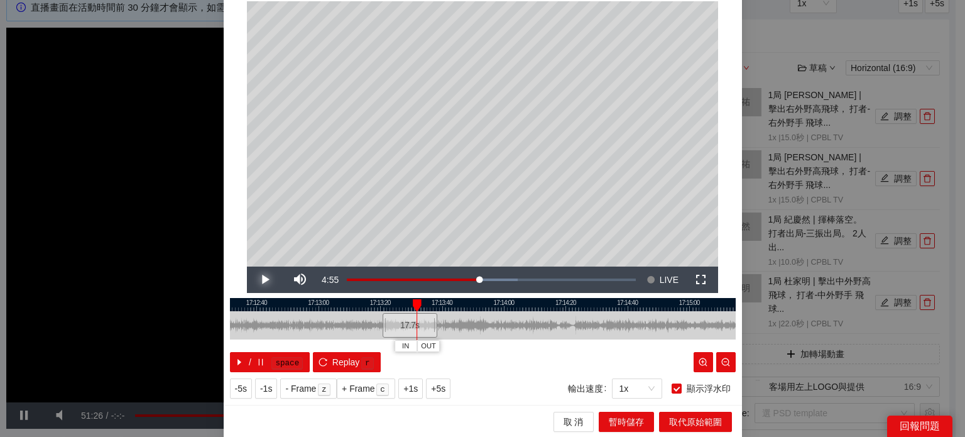
click at [267, 280] on span "Video Player" at bounding box center [264, 280] width 35 height 0
click at [265, 280] on span "Video Player" at bounding box center [264, 280] width 35 height 0
drag, startPoint x: 427, startPoint y: 344, endPoint x: 682, endPoint y: 436, distance: 271.2
click at [431, 346] on span "OUT" at bounding box center [431, 346] width 15 height 11
click at [610, 410] on div "取 消 暫時儲存 取代原始範圍" at bounding box center [483, 421] width 519 height 33
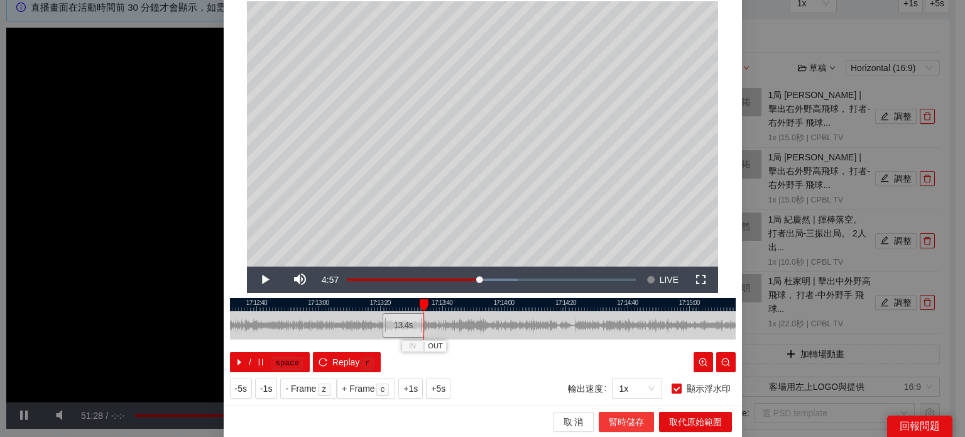
drag, startPoint x: 616, startPoint y: 419, endPoint x: 805, endPoint y: 173, distance: 309.8
click at [616, 419] on span "暫時儲存" at bounding box center [626, 422] width 35 height 14
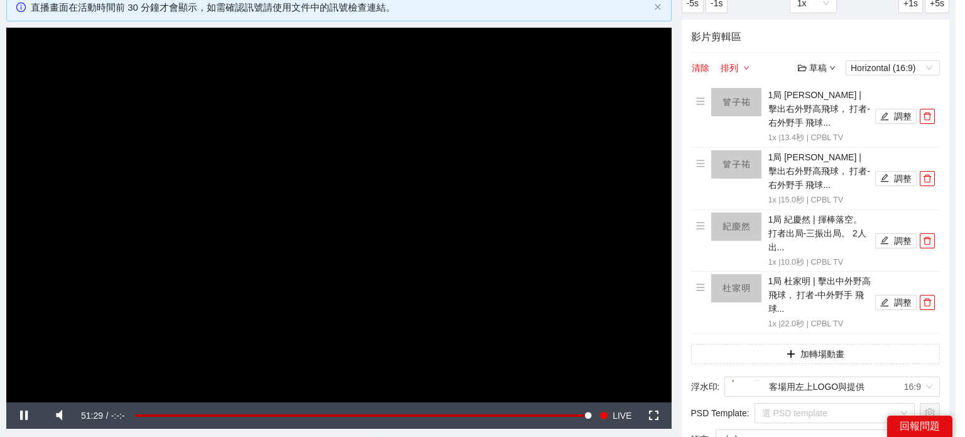
scroll to position [0, 0]
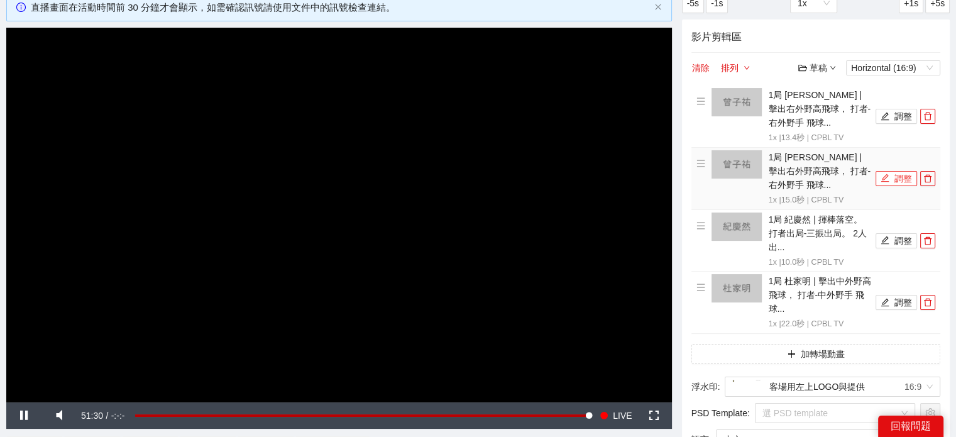
click at [908, 181] on button "調整" at bounding box center [896, 178] width 41 height 15
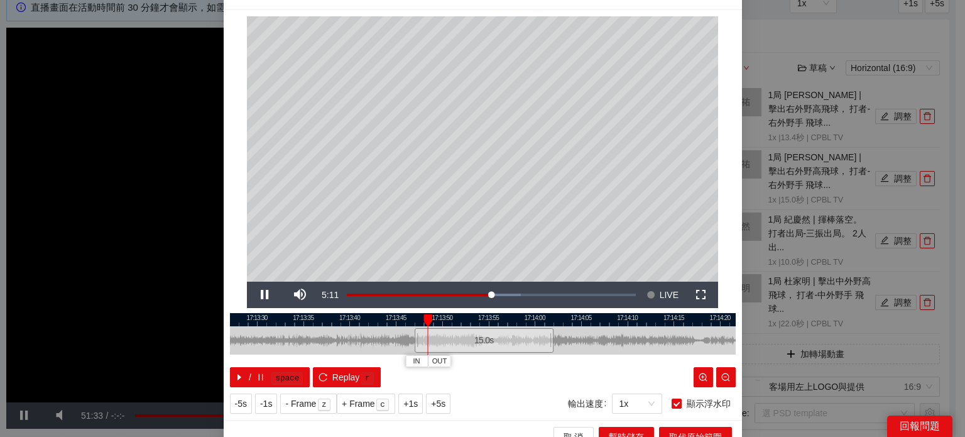
scroll to position [40, 0]
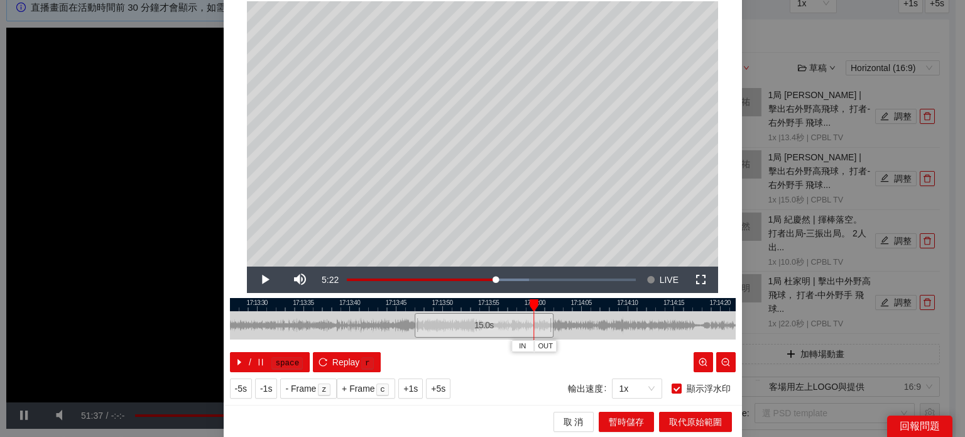
drag, startPoint x: 429, startPoint y: 304, endPoint x: 418, endPoint y: 321, distance: 20.4
click at [525, 336] on div "17:13:25 17:13:30 17:13:35 17:13:40 17:13:45 17:13:50 17:13:55 17:14:00 17:14:0…" at bounding box center [483, 335] width 506 height 74
click at [267, 280] on span "Video Player" at bounding box center [264, 280] width 35 height 0
click at [465, 311] on div at bounding box center [483, 325] width 506 height 28
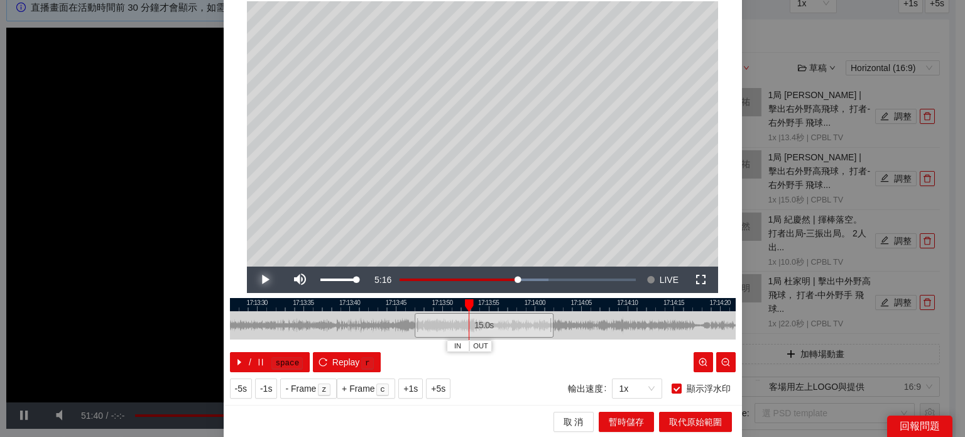
click at [258, 280] on span "Video Player" at bounding box center [264, 280] width 35 height 0
click at [259, 280] on span "Video Player" at bounding box center [264, 280] width 35 height 0
click at [258, 280] on span "Video Player" at bounding box center [264, 280] width 35 height 0
click at [260, 280] on span "Video Player" at bounding box center [264, 280] width 35 height 0
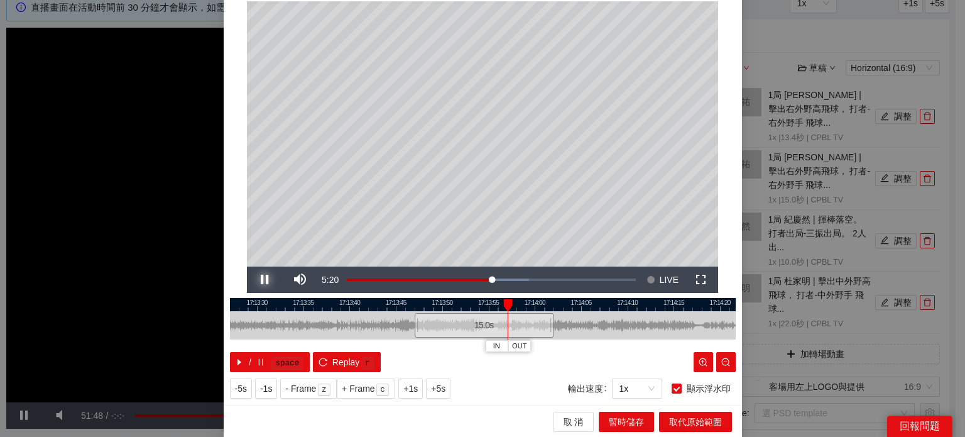
click at [259, 280] on span "Video Player" at bounding box center [264, 280] width 35 height 0
click at [515, 352] on div "/ space Replay r" at bounding box center [483, 362] width 506 height 20
drag, startPoint x: 519, startPoint y: 343, endPoint x: 613, endPoint y: 404, distance: 112.8
click at [520, 344] on span "OUT" at bounding box center [521, 346] width 15 height 11
click at [614, 417] on span "暫時儲存" at bounding box center [626, 422] width 35 height 14
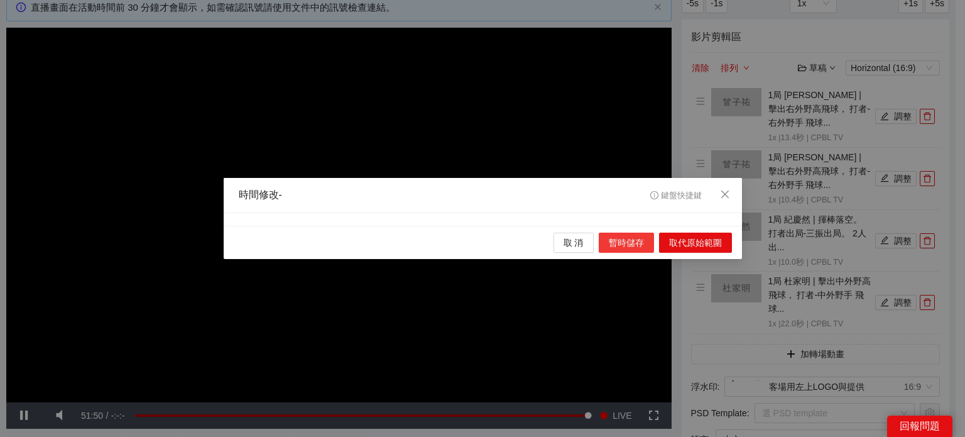
scroll to position [0, 0]
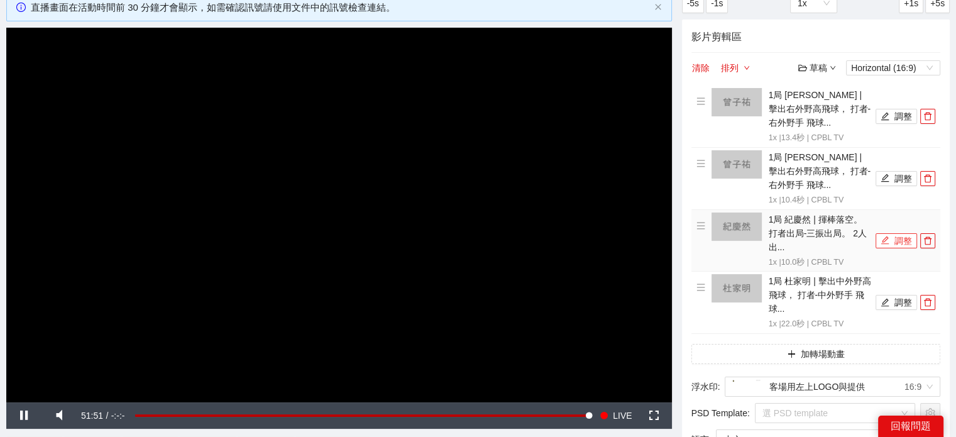
click at [893, 243] on button "調整" at bounding box center [896, 240] width 41 height 15
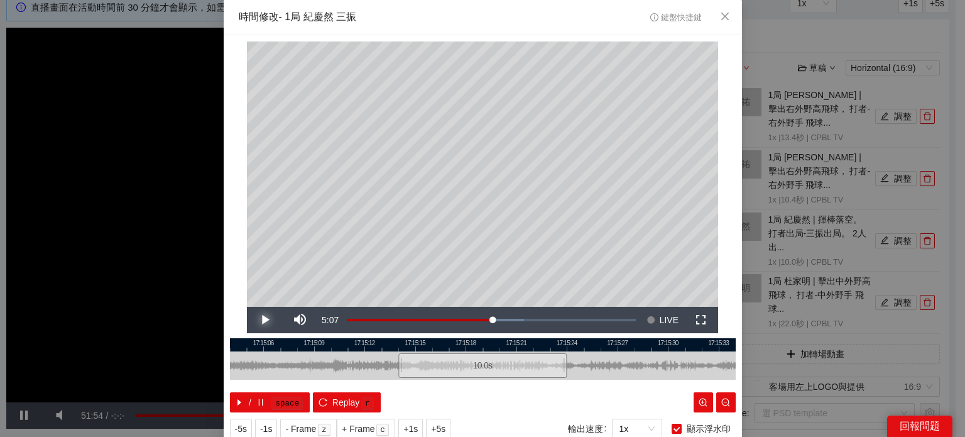
click at [259, 320] on span "Video Player" at bounding box center [264, 320] width 35 height 0
drag, startPoint x: 562, startPoint y: 343, endPoint x: 551, endPoint y: 344, distance: 11.4
click at [551, 344] on div at bounding box center [553, 345] width 9 height 13
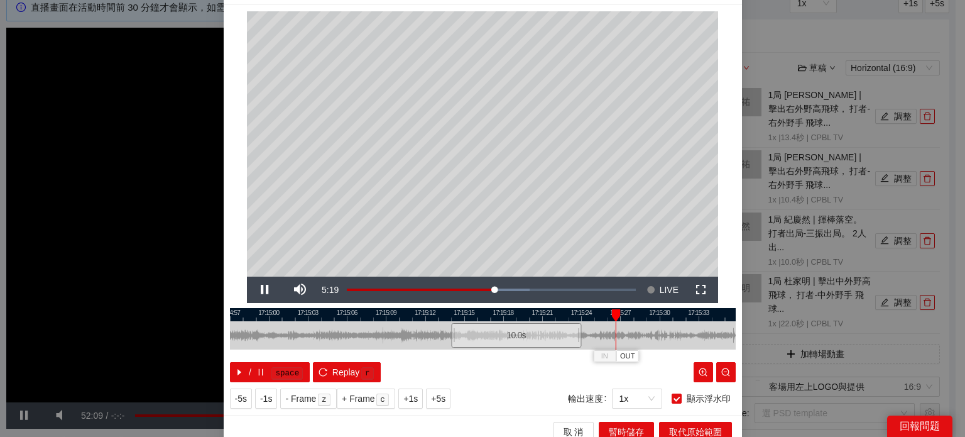
scroll to position [40, 0]
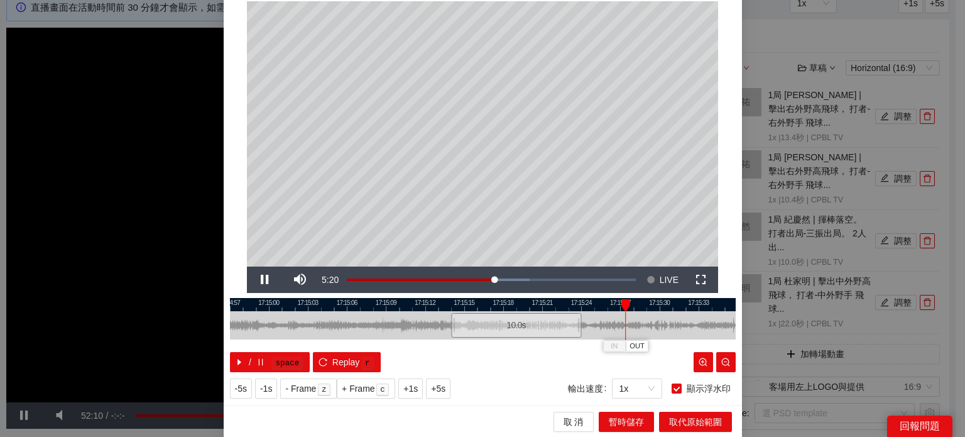
click at [562, 309] on div at bounding box center [483, 304] width 506 height 13
drag, startPoint x: 568, startPoint y: 344, endPoint x: 629, endPoint y: 379, distance: 69.5
click at [571, 345] on span "OUT" at bounding box center [578, 346] width 15 height 11
drag, startPoint x: 634, startPoint y: 417, endPoint x: 874, endPoint y: 273, distance: 280.5
click at [635, 415] on span "暫時儲存" at bounding box center [626, 422] width 35 height 14
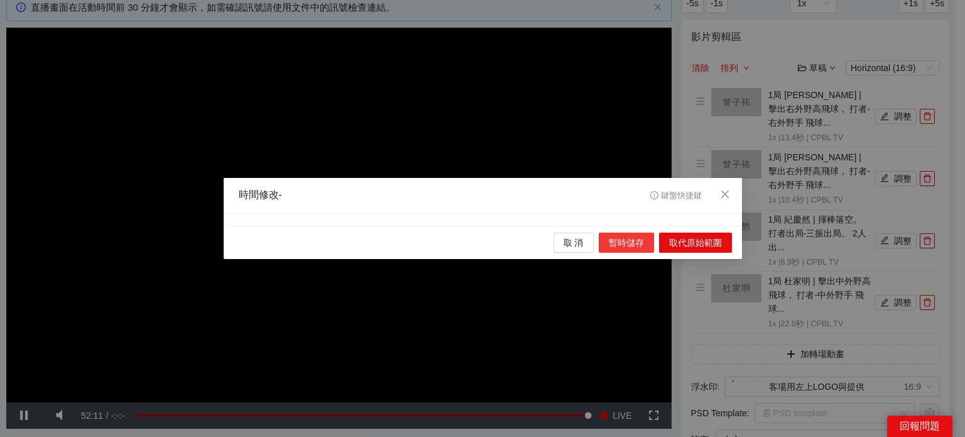
scroll to position [0, 0]
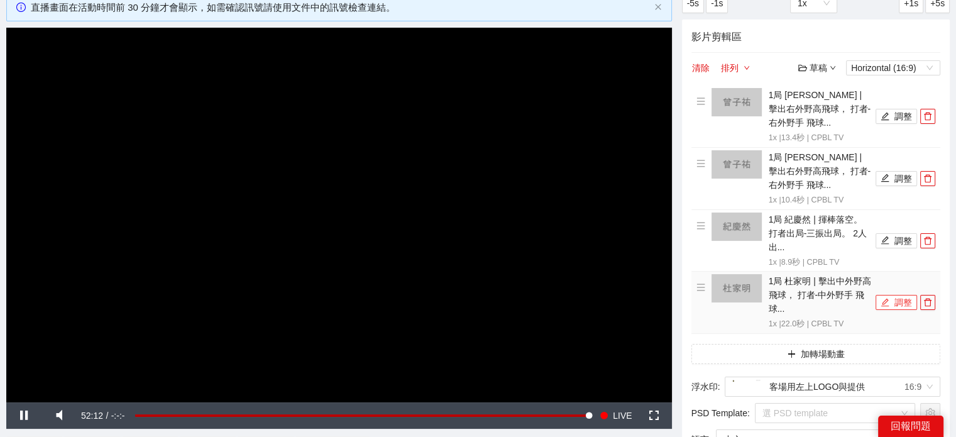
click at [898, 299] on button "調整" at bounding box center [896, 302] width 41 height 15
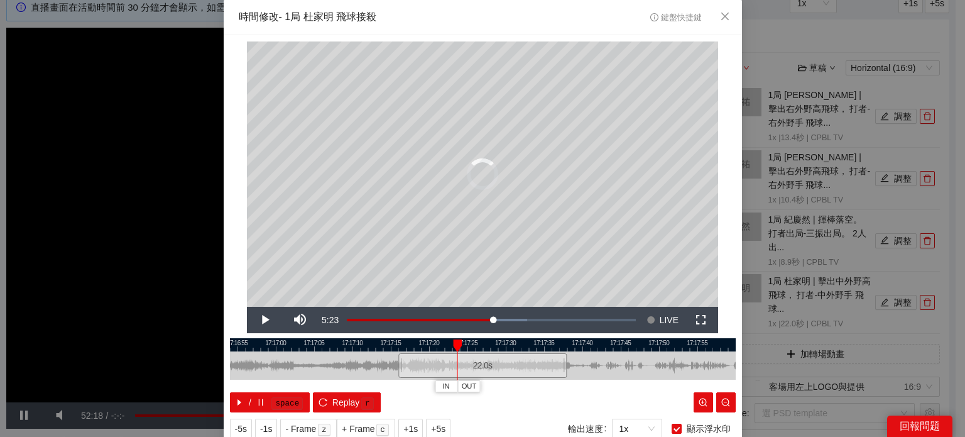
drag, startPoint x: 412, startPoint y: 343, endPoint x: 426, endPoint y: 351, distance: 16.1
click at [453, 351] on div "IN OUT" at bounding box center [457, 345] width 9 height 13
drag, startPoint x: 250, startPoint y: 318, endPoint x: 263, endPoint y: 317, distance: 12.6
click at [251, 320] on span "Video Player" at bounding box center [264, 320] width 35 height 0
click at [265, 320] on span "Video Player" at bounding box center [264, 320] width 35 height 0
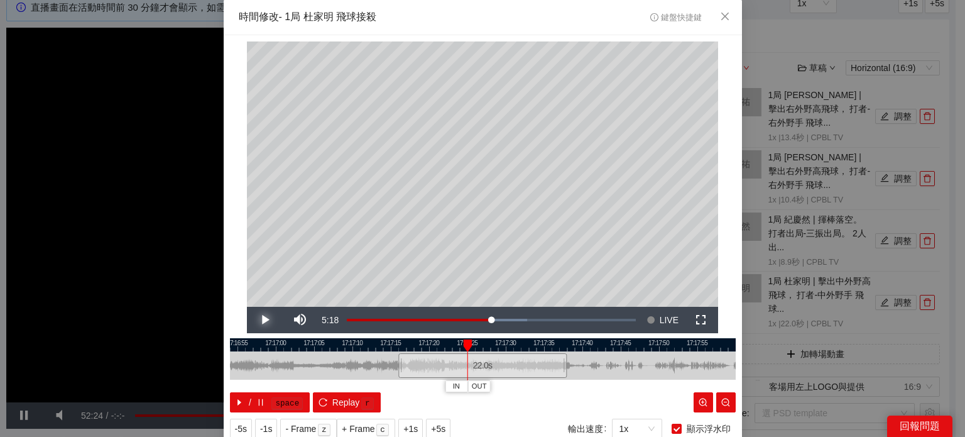
click at [265, 320] on span "Video Player" at bounding box center [264, 320] width 35 height 0
click at [259, 320] on span "Video Player" at bounding box center [264, 320] width 35 height 0
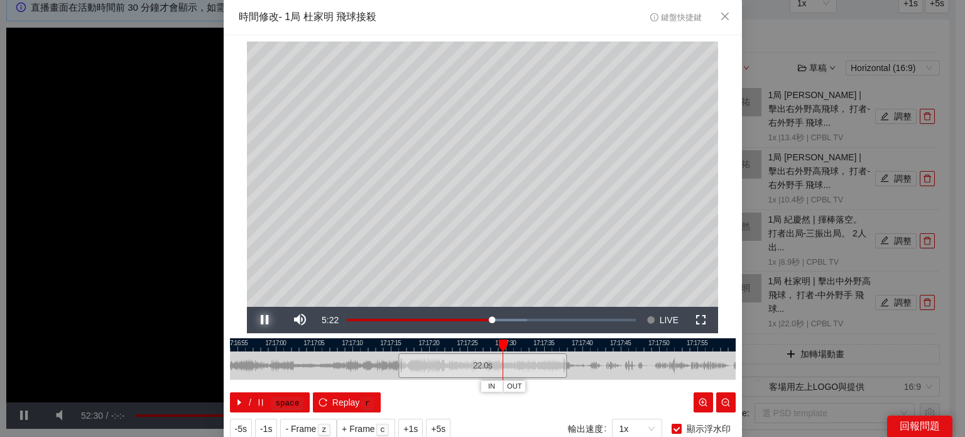
click at [259, 320] on span "Video Player" at bounding box center [264, 320] width 35 height 0
click at [504, 390] on button "OUT" at bounding box center [515, 386] width 23 height 12
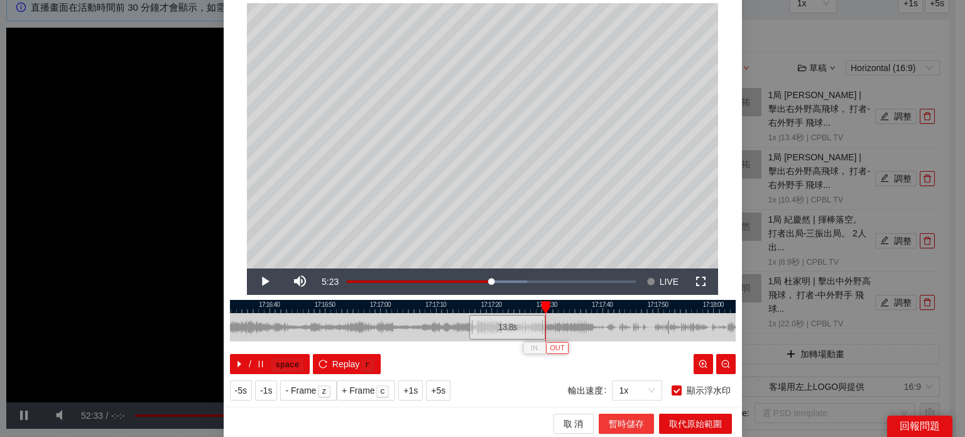
scroll to position [40, 0]
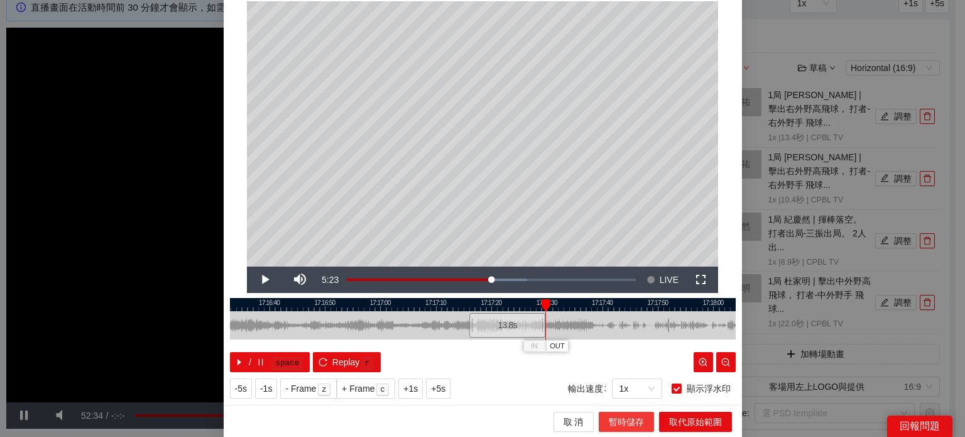
click at [634, 418] on span "暫時儲存" at bounding box center [626, 422] width 35 height 14
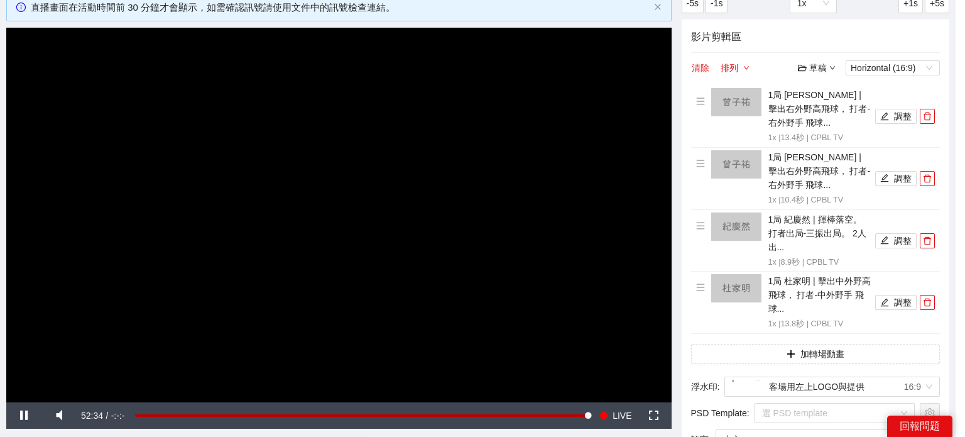
scroll to position [0, 0]
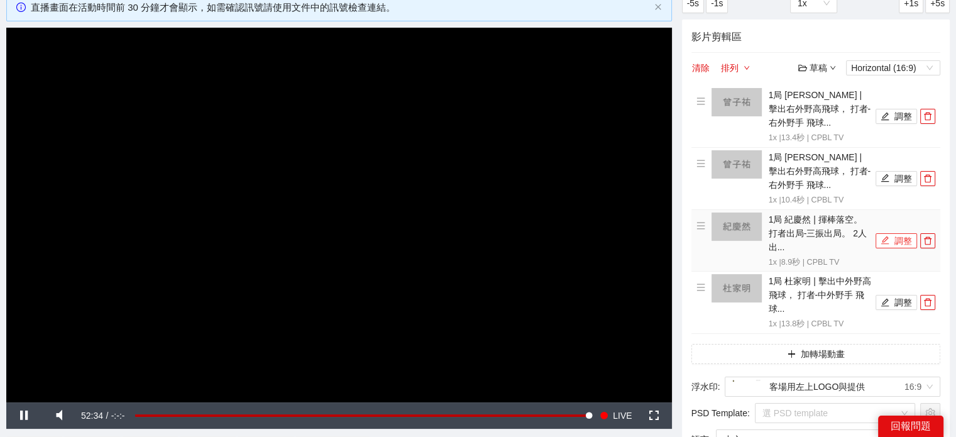
click at [889, 233] on button "調整" at bounding box center [896, 240] width 41 height 15
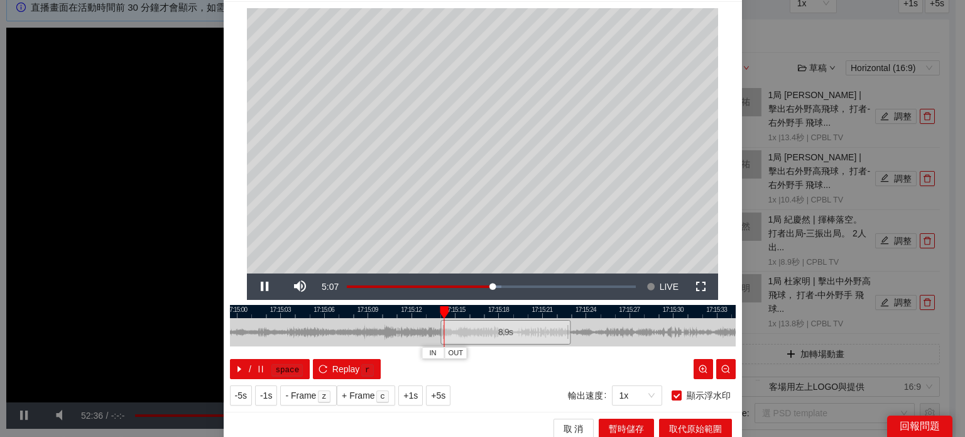
scroll to position [40, 0]
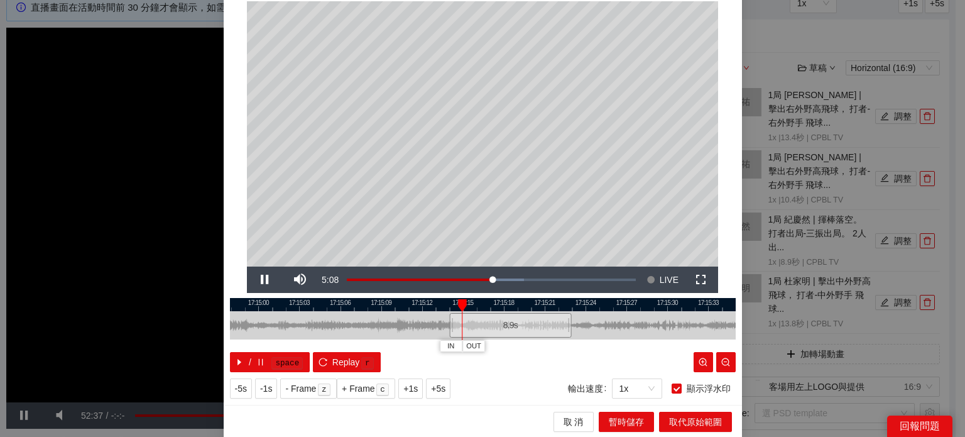
click at [576, 302] on div at bounding box center [483, 304] width 506 height 13
drag, startPoint x: 600, startPoint y: 304, endPoint x: 608, endPoint y: 304, distance: 8.2
click at [601, 304] on div at bounding box center [483, 304] width 506 height 13
click at [613, 304] on div at bounding box center [483, 304] width 506 height 13
click at [267, 280] on span "Video Player" at bounding box center [264, 280] width 35 height 0
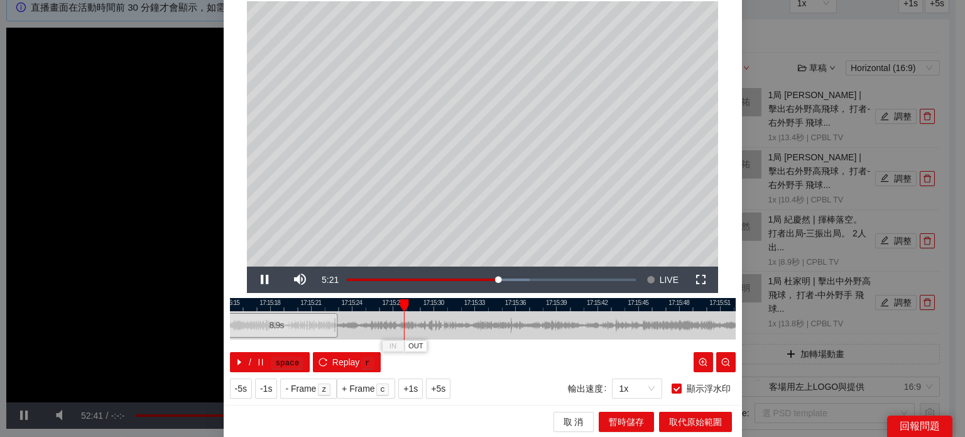
drag, startPoint x: 640, startPoint y: 307, endPoint x: 406, endPoint y: 331, distance: 235.7
click at [406, 331] on div "17:15:15 17:15:18 17:15:21 17:15:24 17:15:27 17:15:30 17:15:33 17:15:36 17:15:3…" at bounding box center [483, 335] width 506 height 74
click at [261, 280] on span "Video Player" at bounding box center [264, 280] width 35 height 0
drag, startPoint x: 532, startPoint y: 344, endPoint x: 607, endPoint y: 407, distance: 98.1
click at [532, 344] on span "OUT" at bounding box center [533, 346] width 15 height 11
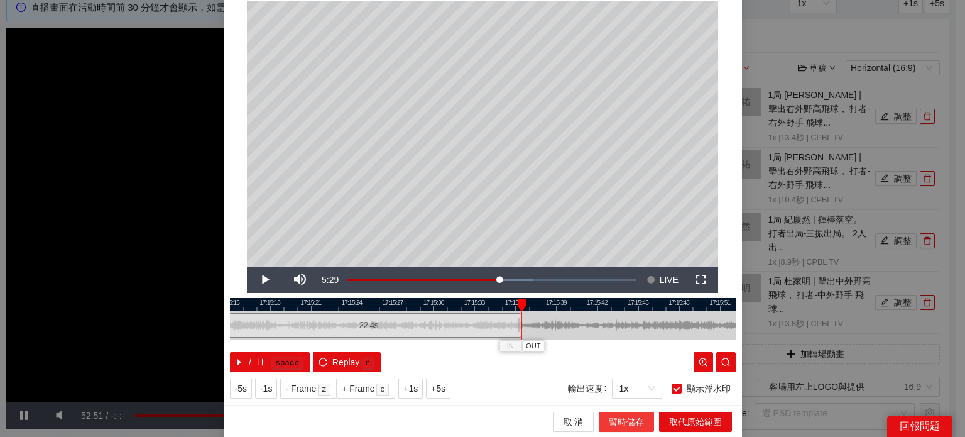
click at [617, 415] on span "暫時儲存" at bounding box center [626, 422] width 35 height 14
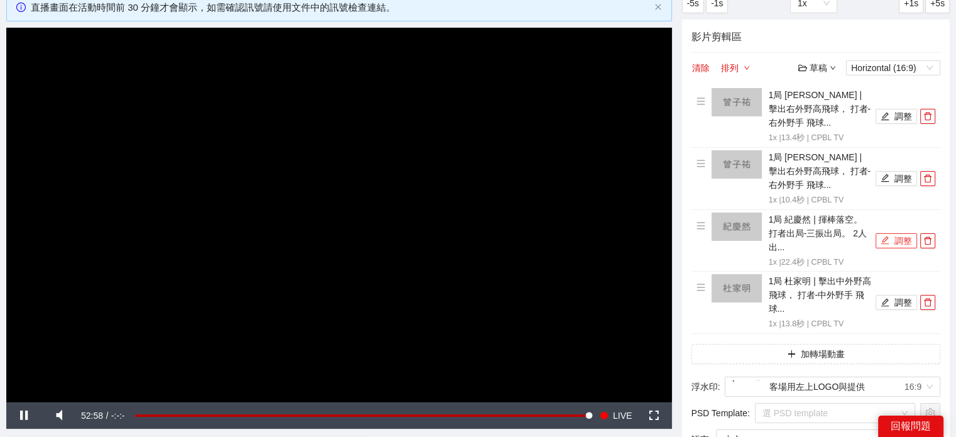
scroll to position [0, 0]
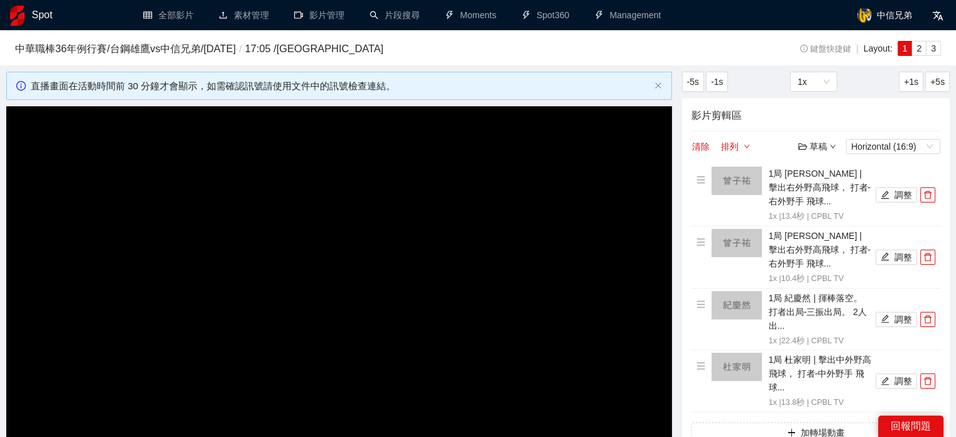
click at [818, 151] on div "草稿" at bounding box center [817, 147] width 38 height 14
click at [823, 143] on div "草稿" at bounding box center [817, 147] width 38 height 14
drag, startPoint x: 826, startPoint y: 146, endPoint x: 825, endPoint y: 206, distance: 60.3
click at [827, 145] on div "草稿" at bounding box center [817, 147] width 38 height 14
click at [828, 211] on link "儲存新檔" at bounding box center [829, 214] width 47 height 10
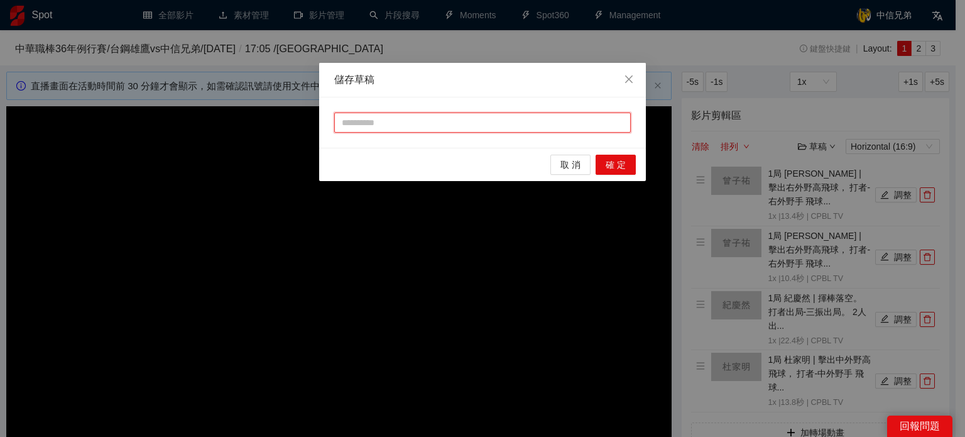
click at [470, 129] on input "text" at bounding box center [482, 123] width 297 height 20
type input "**"
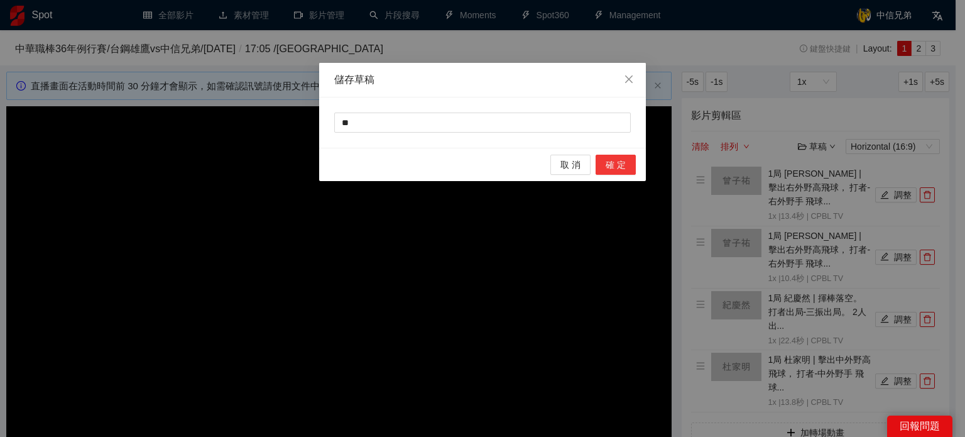
drag, startPoint x: 618, startPoint y: 162, endPoint x: 672, endPoint y: 187, distance: 59.3
click at [618, 161] on span "確 定" at bounding box center [616, 165] width 20 height 14
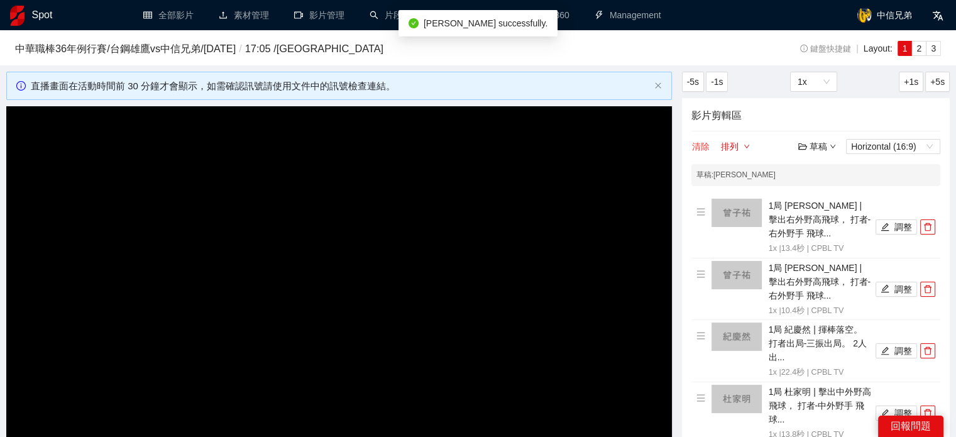
click at [703, 144] on button "清除" at bounding box center [700, 146] width 19 height 15
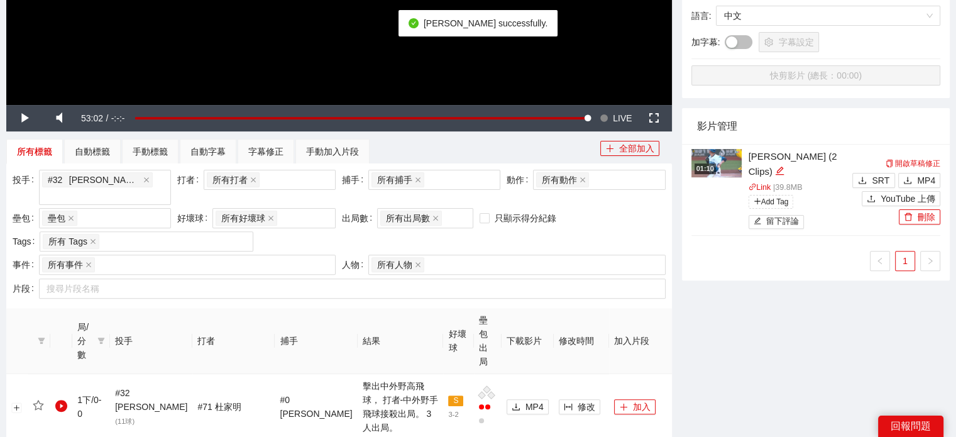
scroll to position [377, 0]
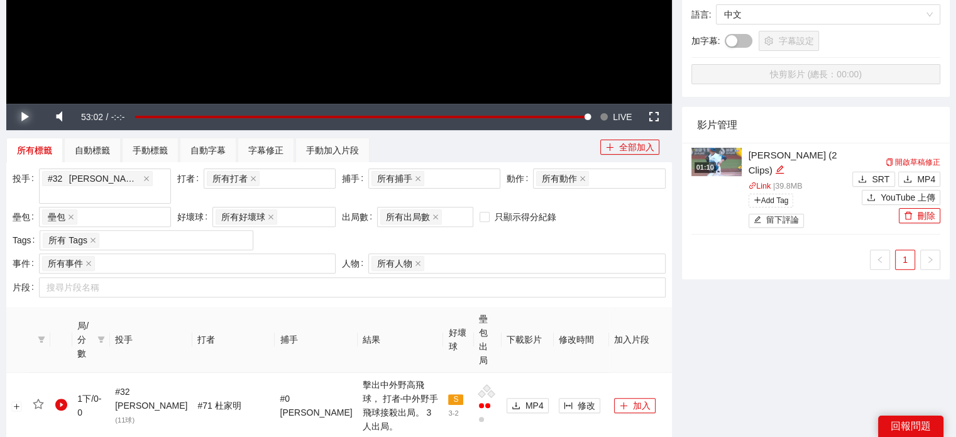
drag, startPoint x: 18, startPoint y: 117, endPoint x: 30, endPoint y: 113, distance: 12.7
click at [20, 117] on span "Video Player" at bounding box center [23, 117] width 35 height 0
click at [618, 116] on span "LIVE" at bounding box center [622, 117] width 19 height 26
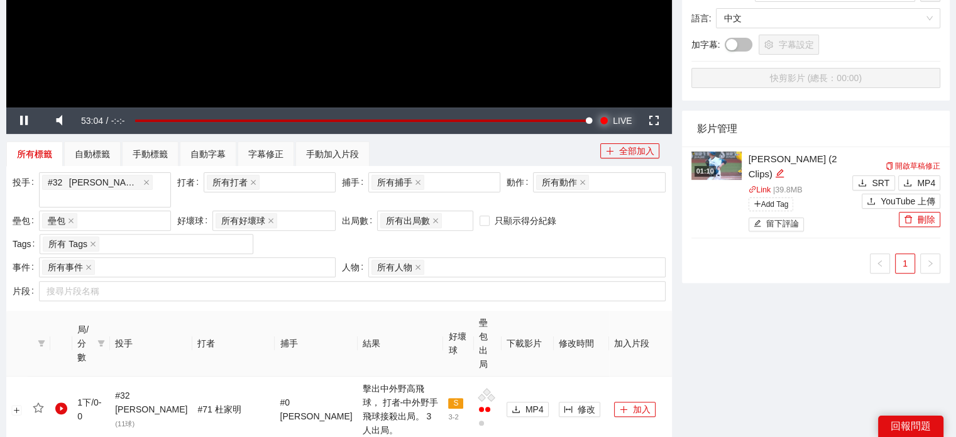
scroll to position [0, 0]
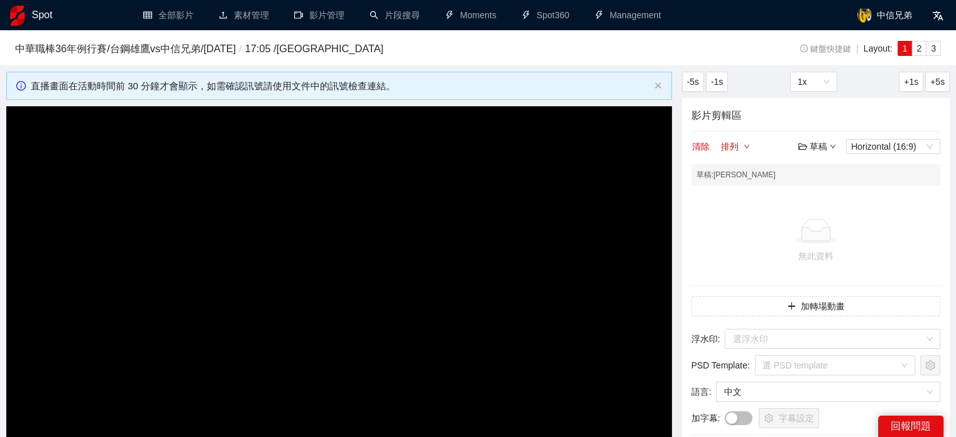
click at [810, 142] on div "草稿" at bounding box center [817, 147] width 38 height 14
click at [806, 167] on link "開啟" at bounding box center [820, 168] width 29 height 10
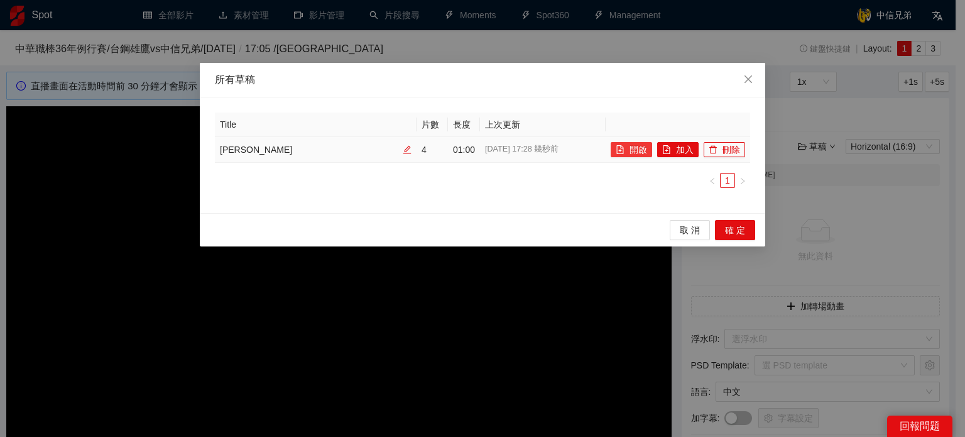
click at [639, 147] on button "開啟" at bounding box center [631, 149] width 41 height 15
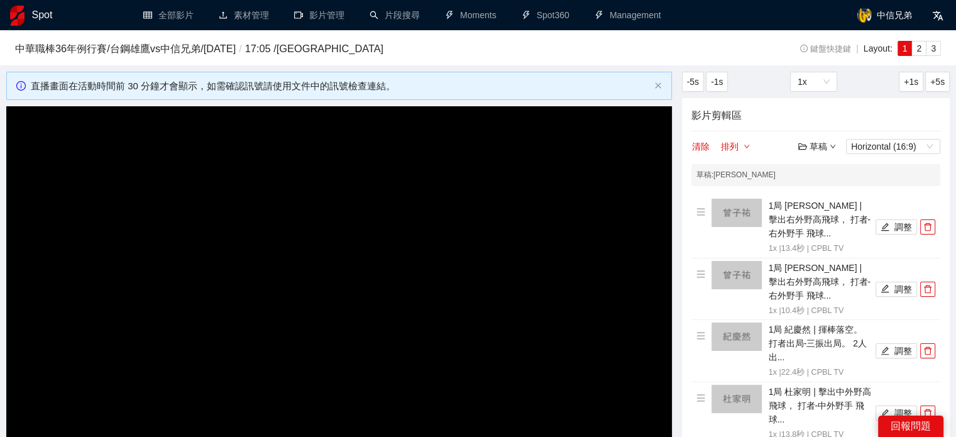
click at [828, 145] on div "草稿" at bounding box center [817, 147] width 38 height 14
click at [825, 236] on link "退出" at bounding box center [820, 239] width 29 height 10
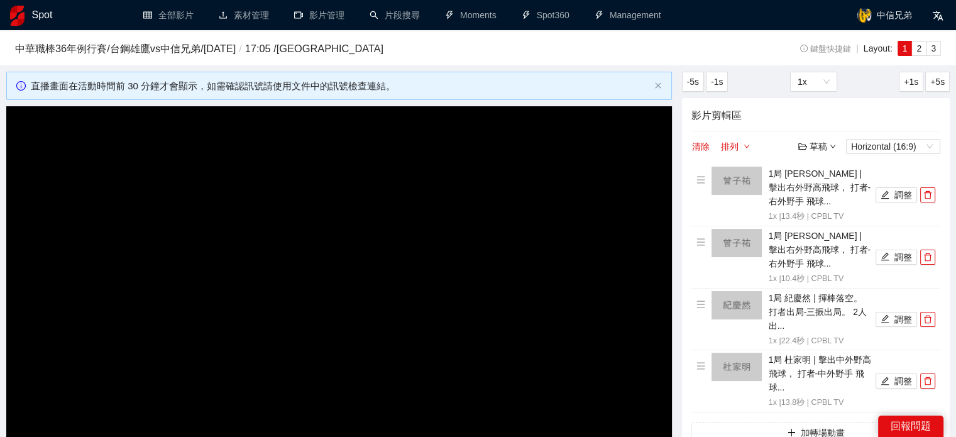
click at [690, 148] on div "影片剪輯區 清除 排列 草稿 Horizontal (16:9) 1局 曾子祐 | 擊出右外野高飛球， 打者-右外野手 飛球... 1x | 13.4 秒 |…" at bounding box center [816, 349] width 268 height 502
click at [697, 145] on button "清除" at bounding box center [700, 146] width 19 height 15
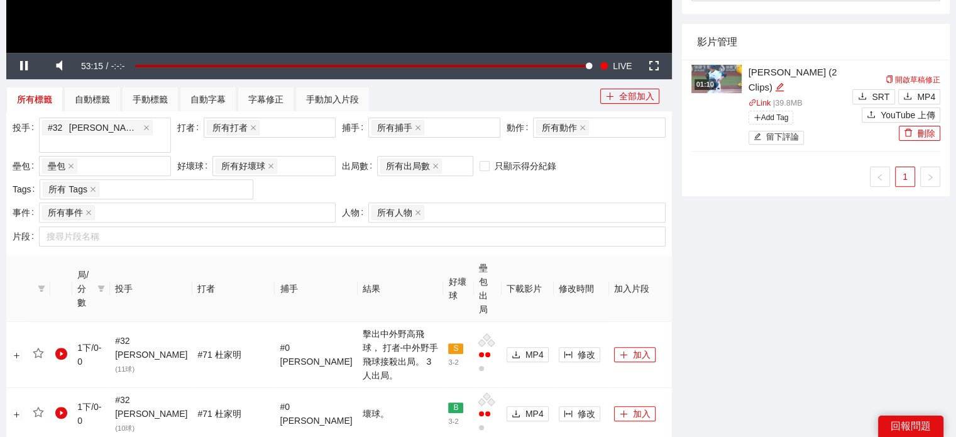
scroll to position [377, 0]
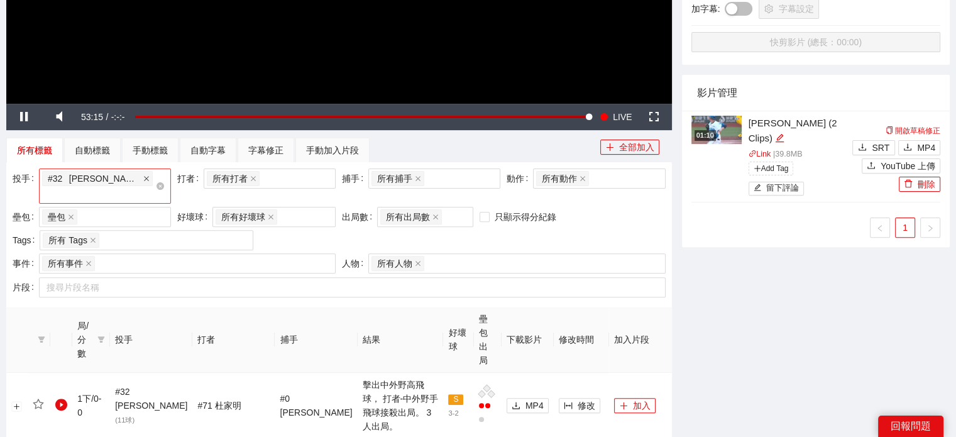
click at [143, 180] on icon "close" at bounding box center [146, 178] width 6 height 6
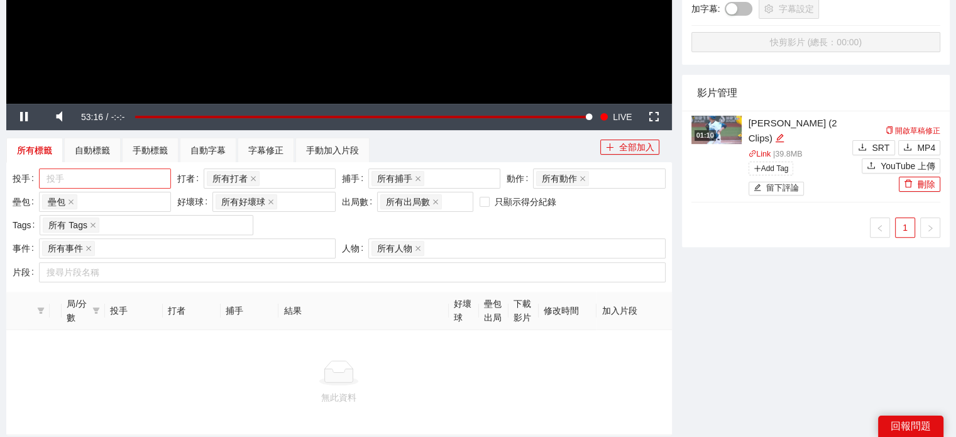
click at [118, 180] on div at bounding box center [98, 178] width 113 height 15
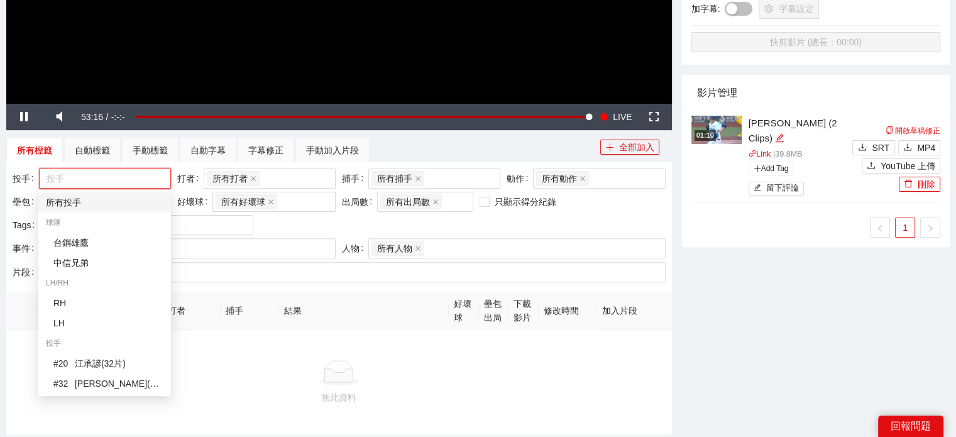
drag, startPoint x: 114, startPoint y: 201, endPoint x: 157, endPoint y: 217, distance: 45.5
click at [114, 201] on div "所有投手" at bounding box center [105, 202] width 118 height 14
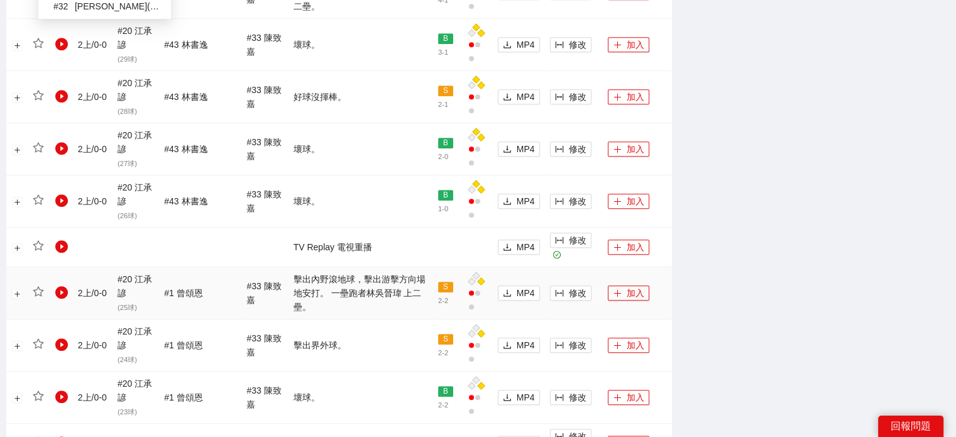
click at [726, 223] on div "-5s -1s 1x +1s +5s 影片剪輯區 清除 排列 草稿 Horizontal (16:9) 無此資料 加轉場動畫 浮水印 : 選浮水印 PSD T…" at bounding box center [816, 157] width 278 height 1680
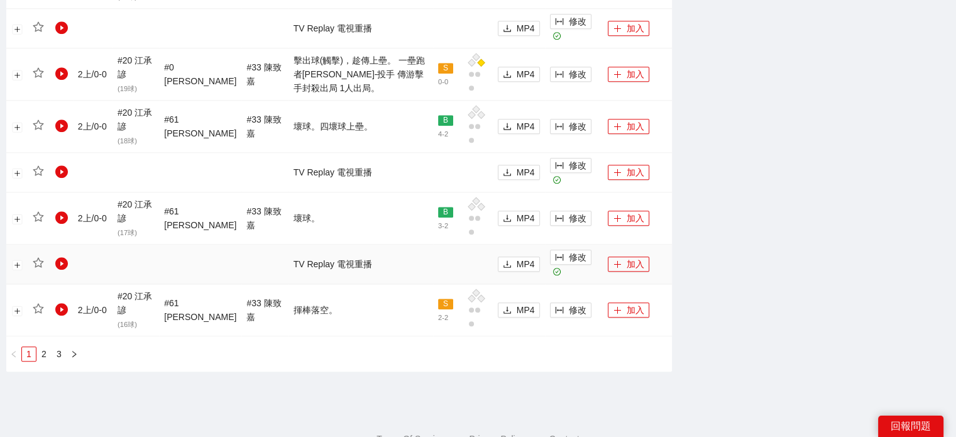
scroll to position [1328, 0]
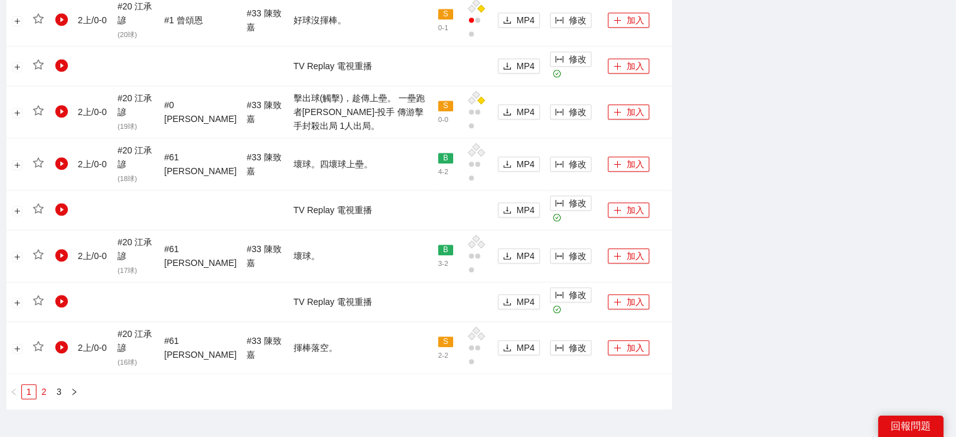
click at [46, 385] on link "2" at bounding box center [44, 392] width 14 height 14
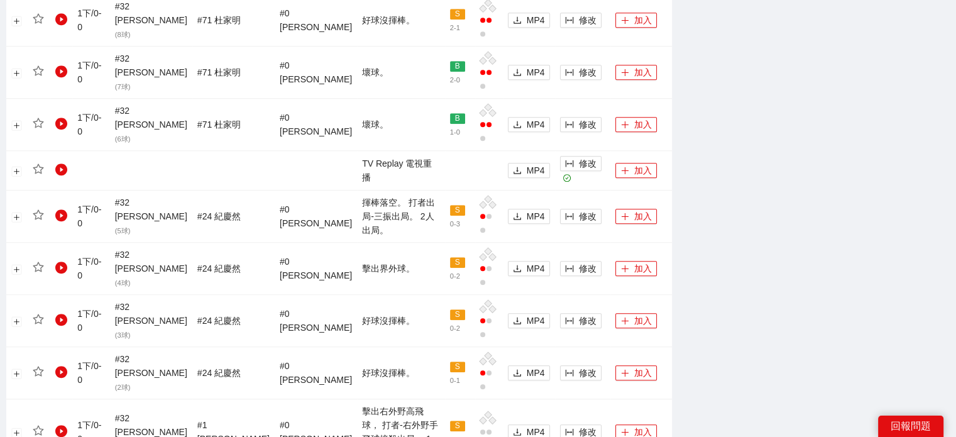
scroll to position [1276, 0]
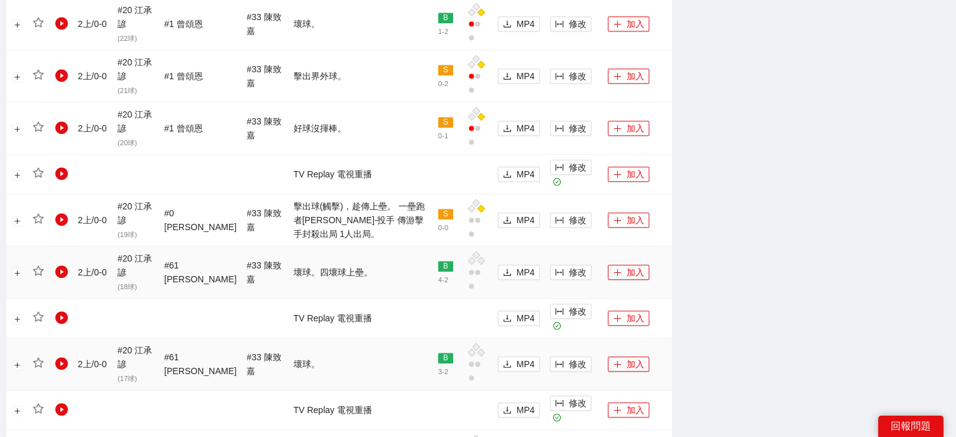
scroll to position [1213, 0]
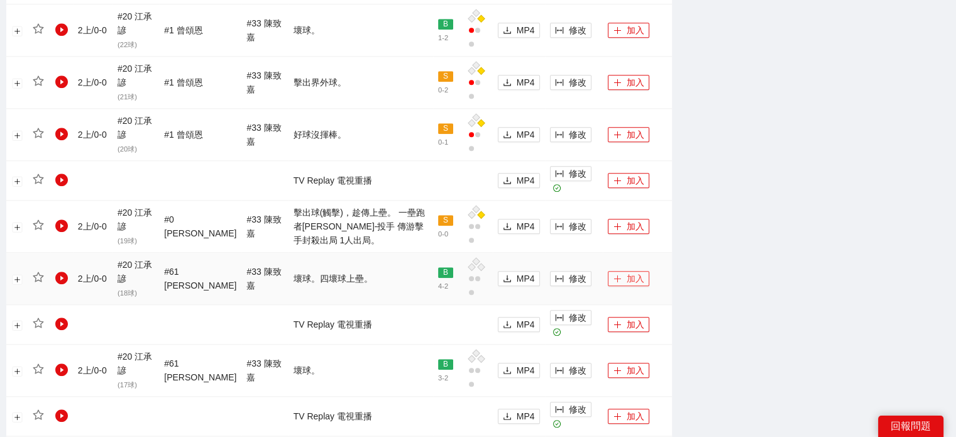
click at [615, 274] on icon "plus" at bounding box center [617, 278] width 9 height 9
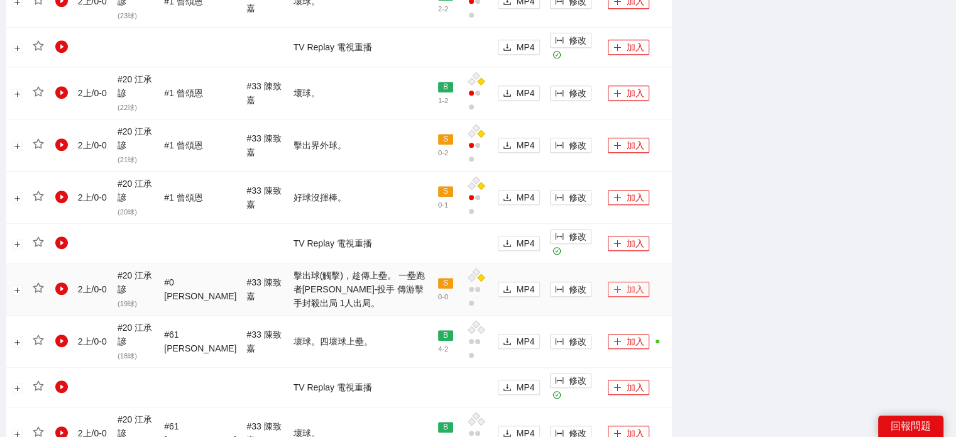
click at [628, 282] on button "加入" at bounding box center [628, 289] width 41 height 15
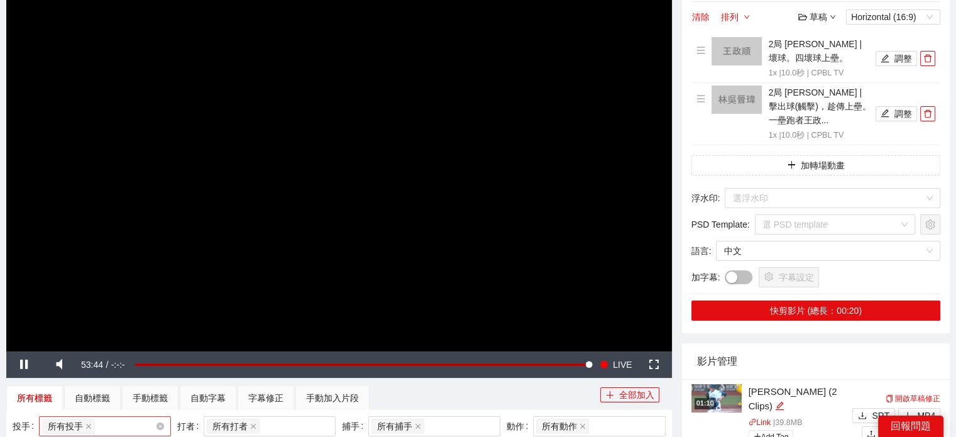
scroll to position [145, 0]
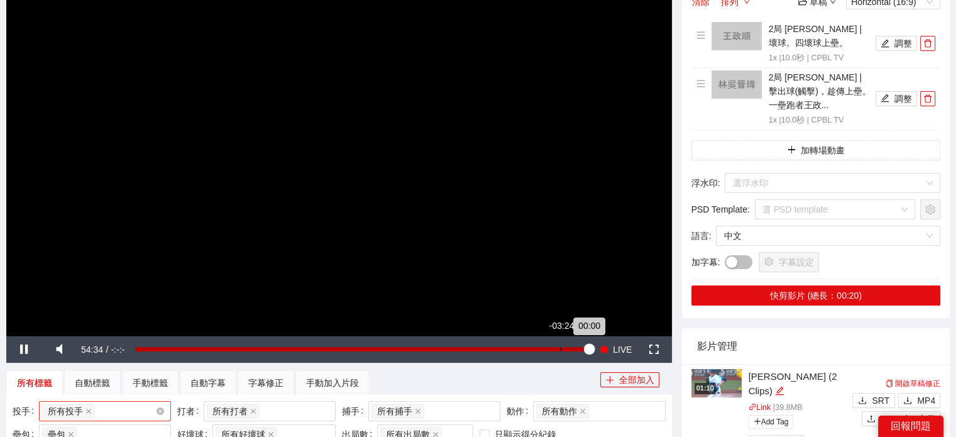
click at [563, 354] on div "Loaded : 100.00% -03:24 00:00" at bounding box center [362, 349] width 466 height 26
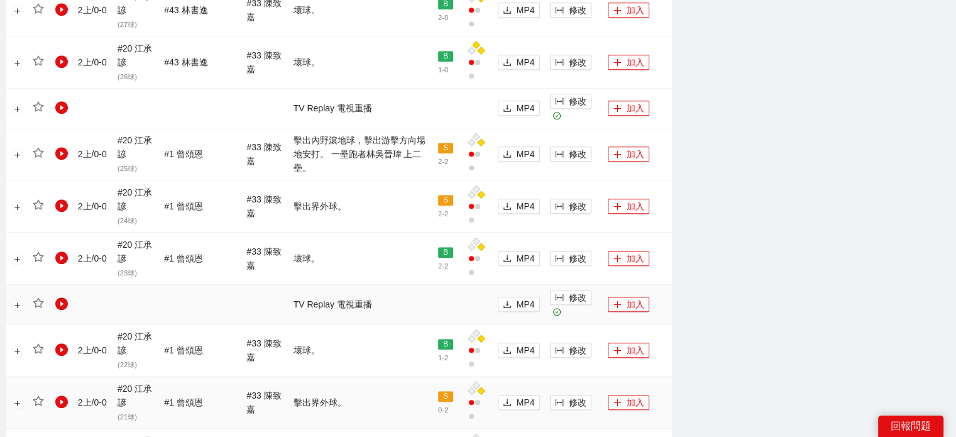
scroll to position [1006, 0]
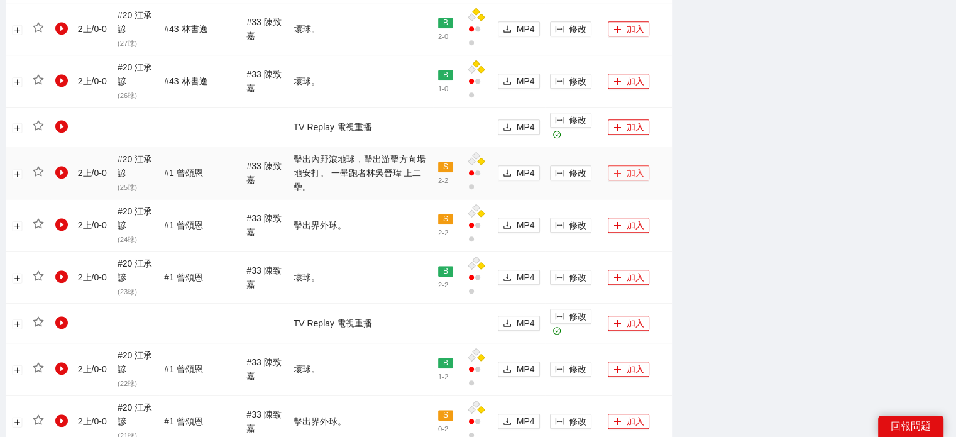
click at [615, 168] on icon "plus" at bounding box center [617, 172] width 9 height 9
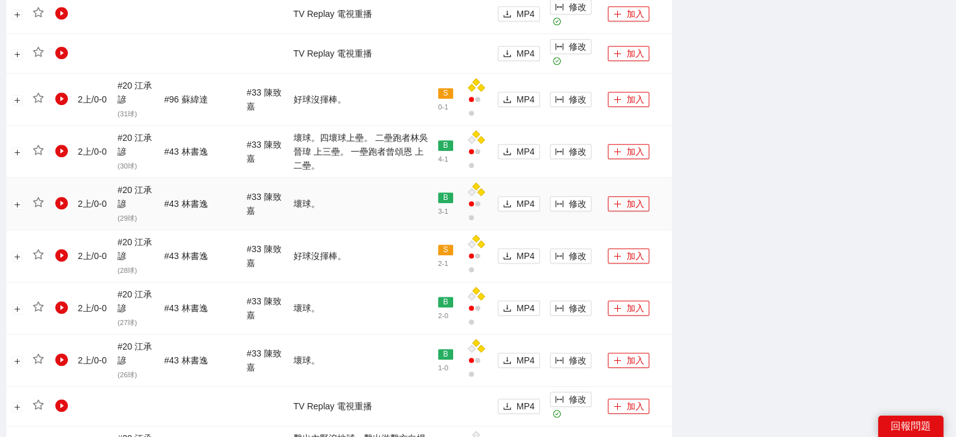
scroll to position [691, 0]
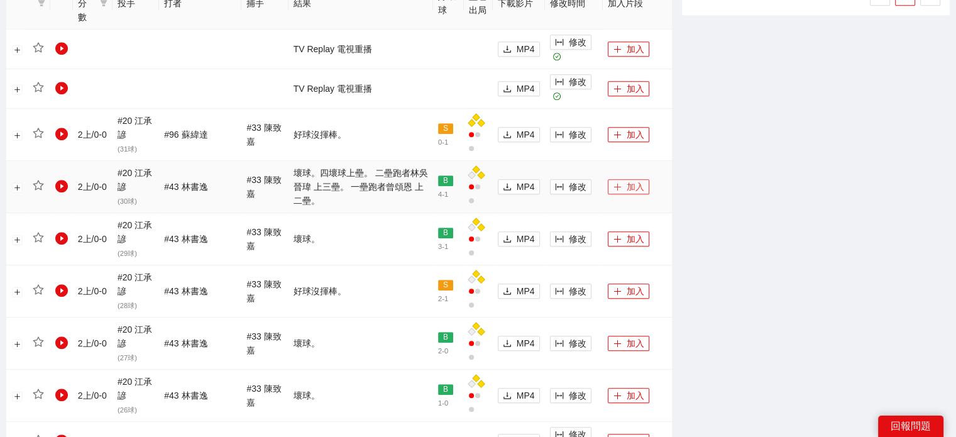
click at [620, 179] on button "加入" at bounding box center [628, 186] width 41 height 15
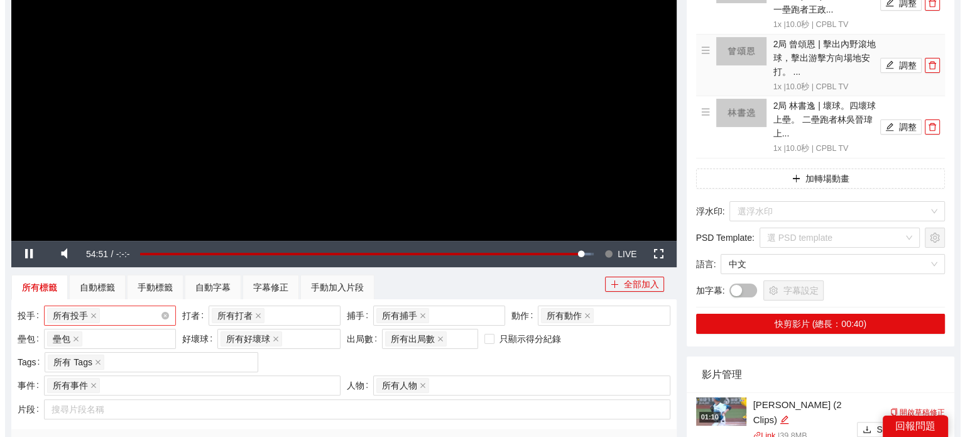
scroll to position [0, 0]
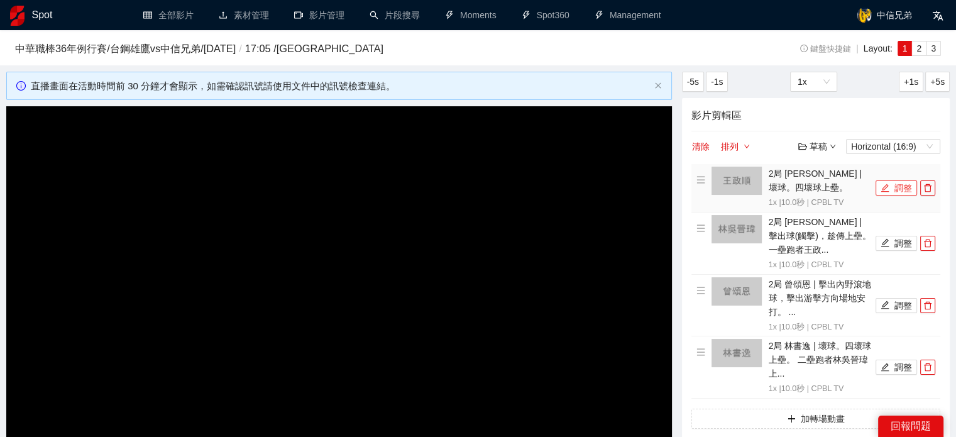
click at [890, 185] on button "調整" at bounding box center [896, 187] width 41 height 15
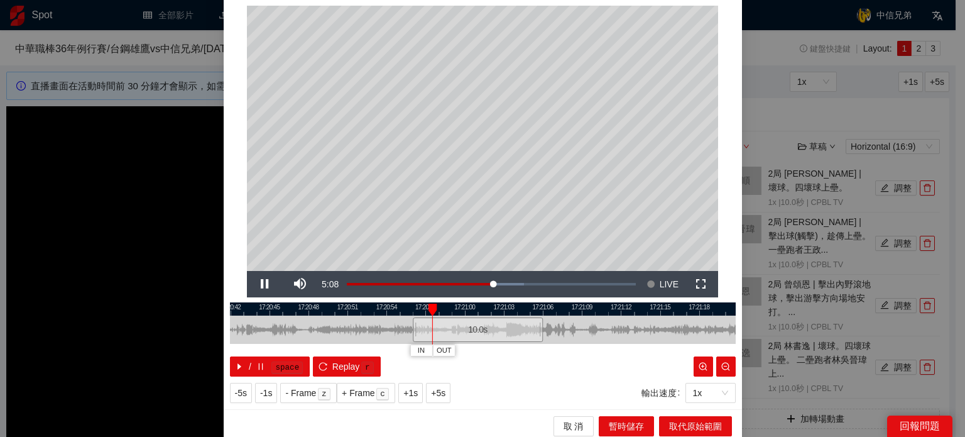
scroll to position [40, 0]
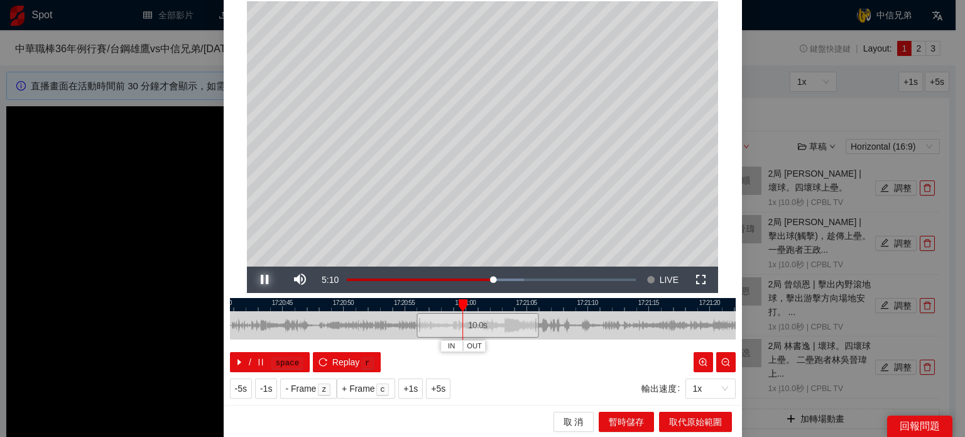
drag, startPoint x: 263, startPoint y: 275, endPoint x: 337, endPoint y: 314, distance: 83.2
click at [267, 280] on span "Video Player" at bounding box center [264, 280] width 35 height 0
click at [443, 344] on button "IN" at bounding box center [454, 346] width 23 height 12
click at [258, 280] on span "Video Player" at bounding box center [264, 280] width 35 height 0
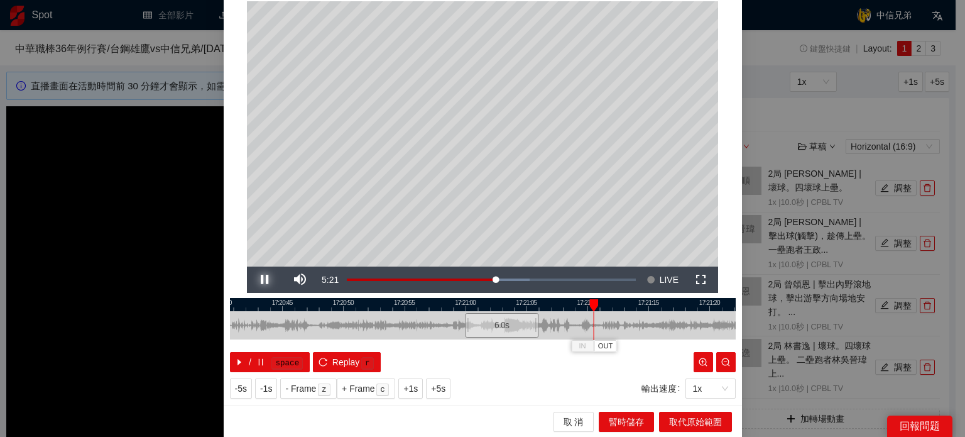
drag, startPoint x: 259, startPoint y: 282, endPoint x: 267, endPoint y: 283, distance: 7.6
click at [259, 280] on span "Video Player" at bounding box center [264, 280] width 35 height 0
click at [610, 344] on button "OUT" at bounding box center [606, 346] width 23 height 12
click at [622, 422] on span "暫時儲存" at bounding box center [626, 422] width 35 height 14
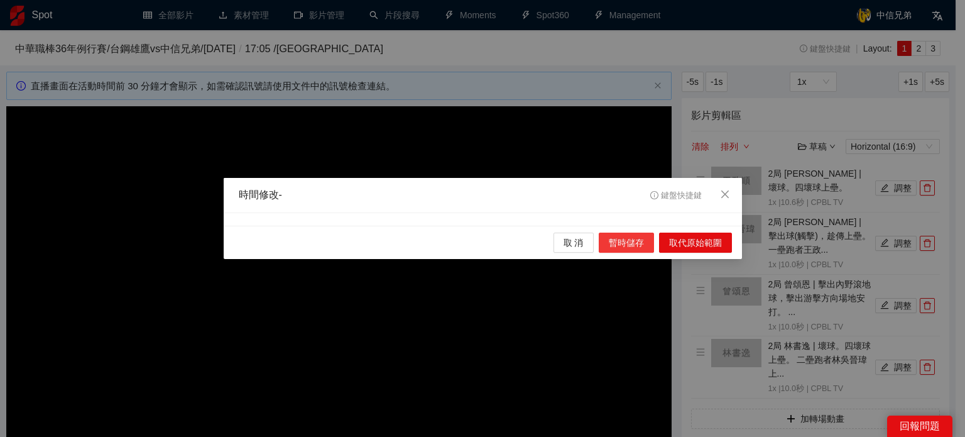
scroll to position [0, 0]
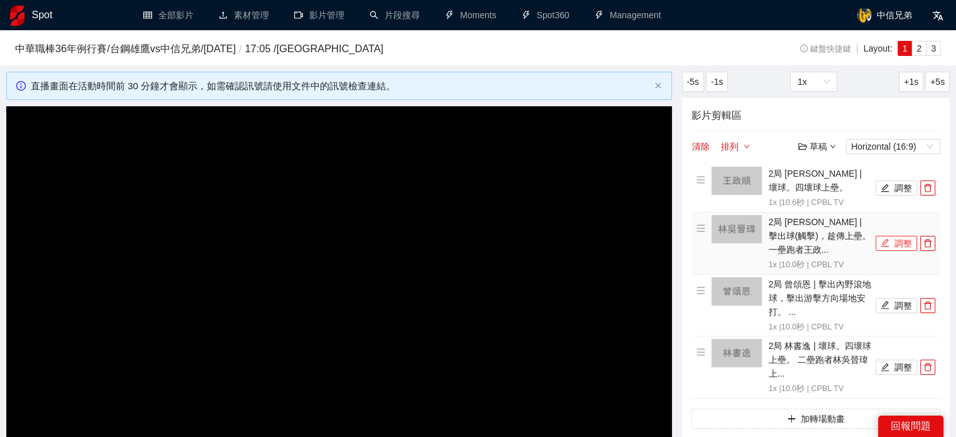
click at [899, 244] on button "調整" at bounding box center [896, 243] width 41 height 15
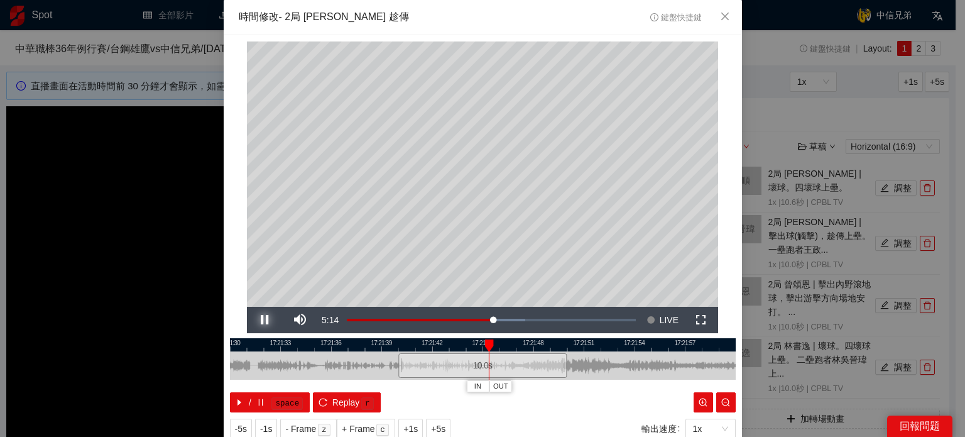
click at [260, 320] on span "Video Player" at bounding box center [264, 320] width 35 height 0
click at [470, 386] on button "IN" at bounding box center [478, 386] width 23 height 12
drag, startPoint x: 481, startPoint y: 347, endPoint x: 471, endPoint y: 350, distance: 10.5
click at [475, 350] on div "IN OUT" at bounding box center [479, 345] width 9 height 13
drag, startPoint x: 453, startPoint y: 382, endPoint x: 445, endPoint y: 383, distance: 8.2
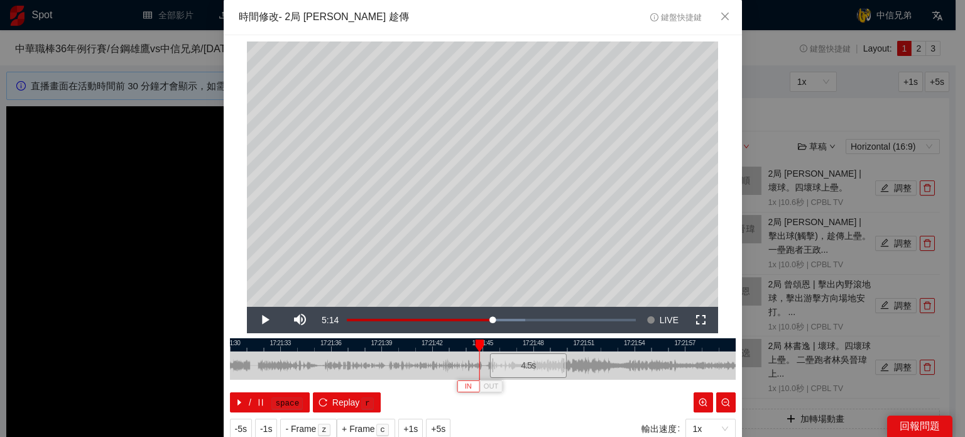
click at [457, 383] on button "IN" at bounding box center [468, 386] width 23 height 12
click at [254, 320] on span "Video Player" at bounding box center [264, 320] width 35 height 0
click at [259, 320] on span "Video Player" at bounding box center [264, 320] width 35 height 0
drag, startPoint x: 492, startPoint y: 344, endPoint x: 488, endPoint y: 350, distance: 6.8
click at [488, 347] on div at bounding box center [492, 345] width 9 height 13
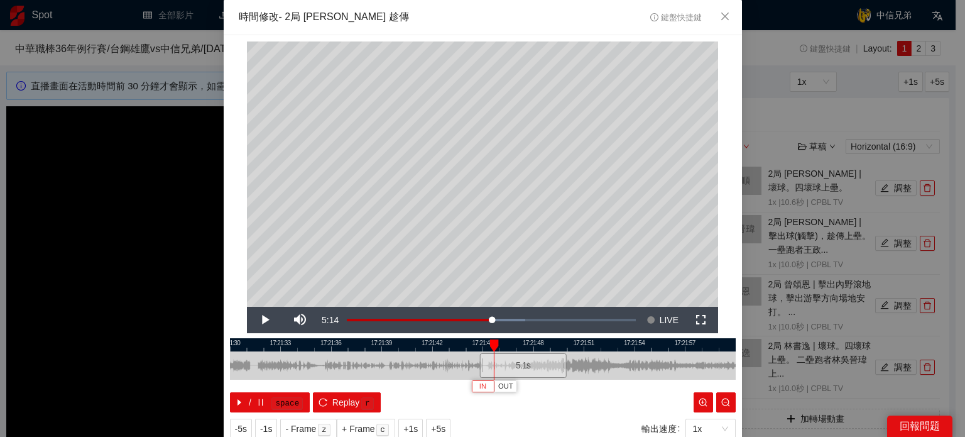
drag, startPoint x: 478, startPoint y: 387, endPoint x: 277, endPoint y: 350, distance: 204.4
click at [480, 387] on span "IN" at bounding box center [483, 386] width 7 height 11
click at [260, 320] on span "Video Player" at bounding box center [264, 320] width 35 height 0
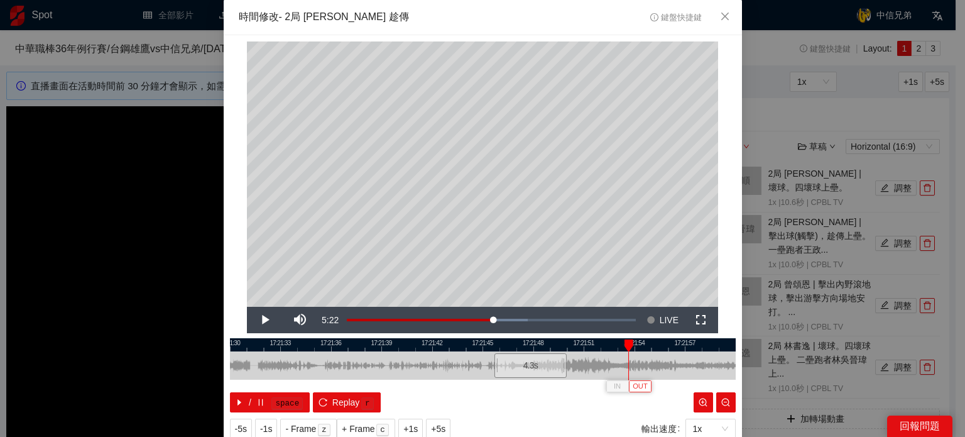
click at [644, 389] on button "OUT" at bounding box center [640, 386] width 23 height 12
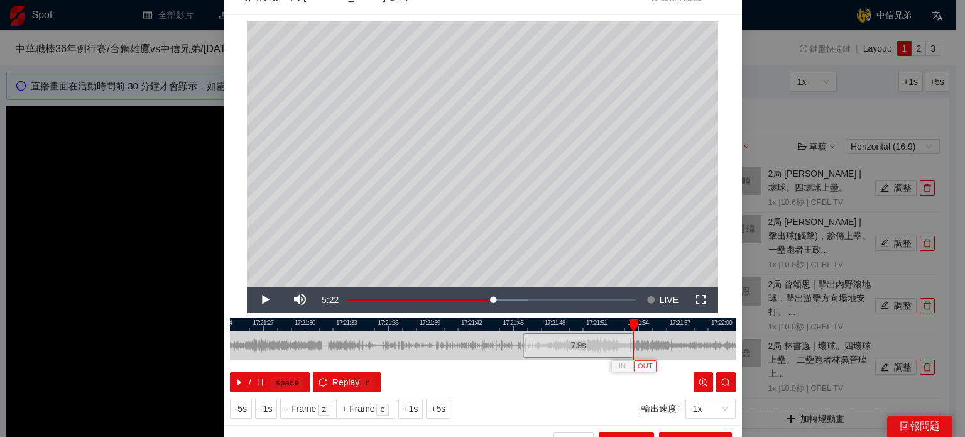
scroll to position [40, 0]
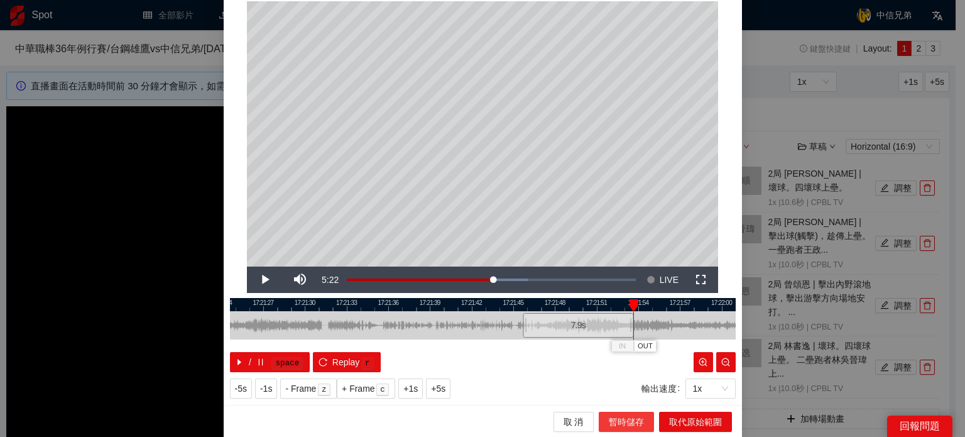
click at [639, 415] on span "暫時儲存" at bounding box center [626, 422] width 35 height 14
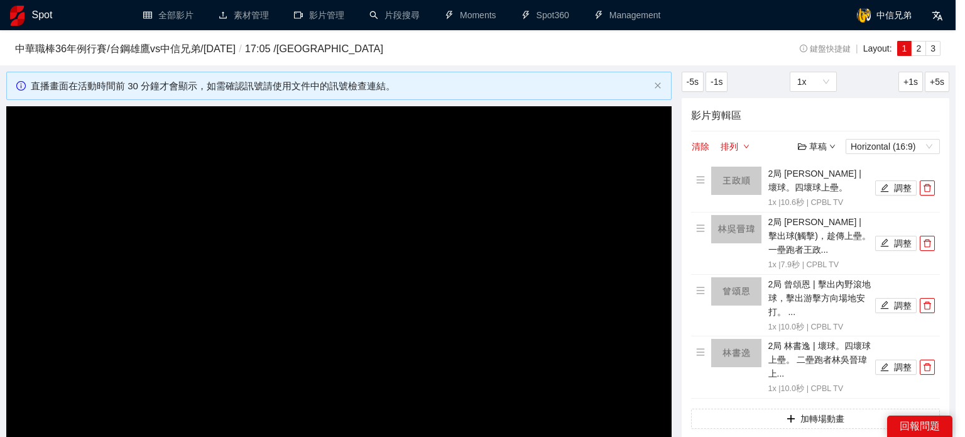
scroll to position [0, 0]
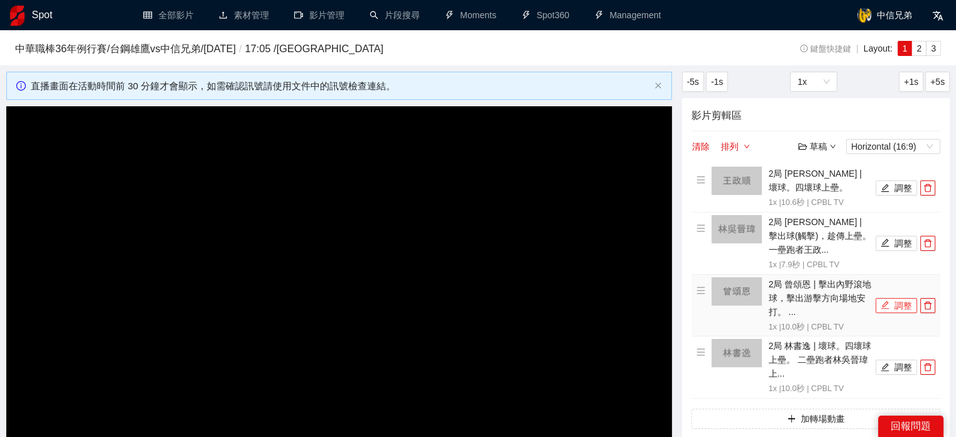
click at [896, 299] on button "調整" at bounding box center [896, 305] width 41 height 15
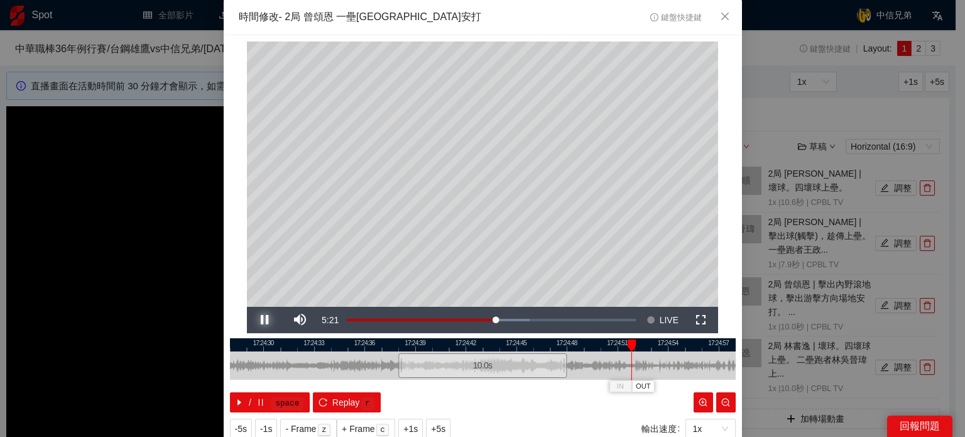
click at [261, 320] on span "Video Player" at bounding box center [264, 320] width 35 height 0
click at [646, 385] on span "OUT" at bounding box center [644, 386] width 15 height 11
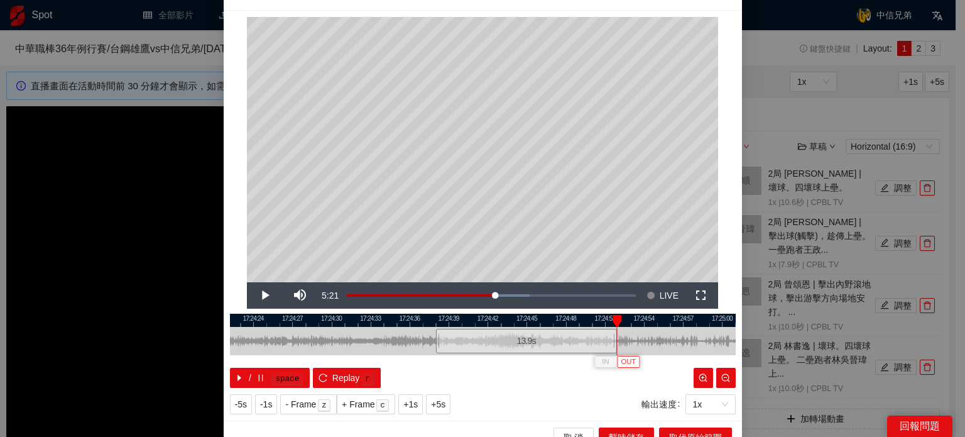
scroll to position [40, 0]
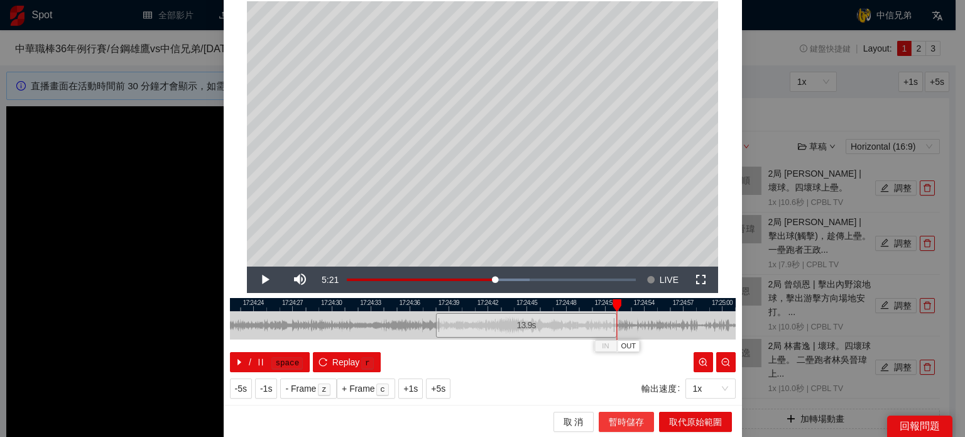
click at [622, 424] on span "暫時儲存" at bounding box center [626, 422] width 35 height 14
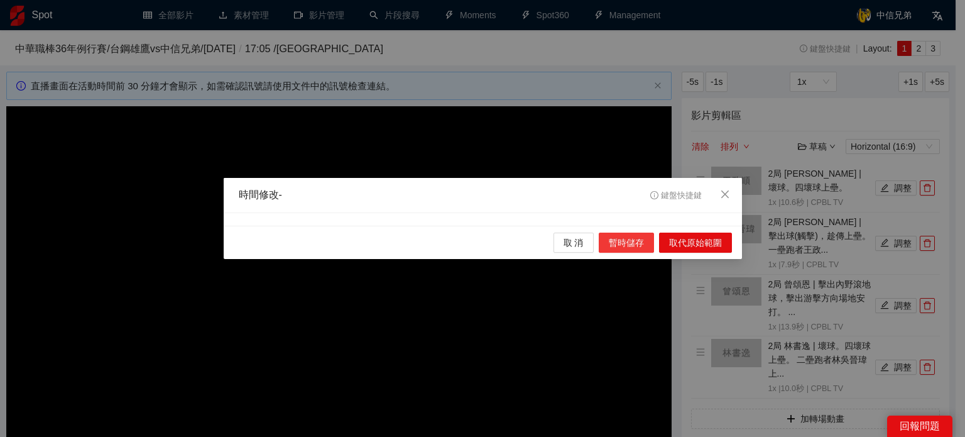
scroll to position [0, 0]
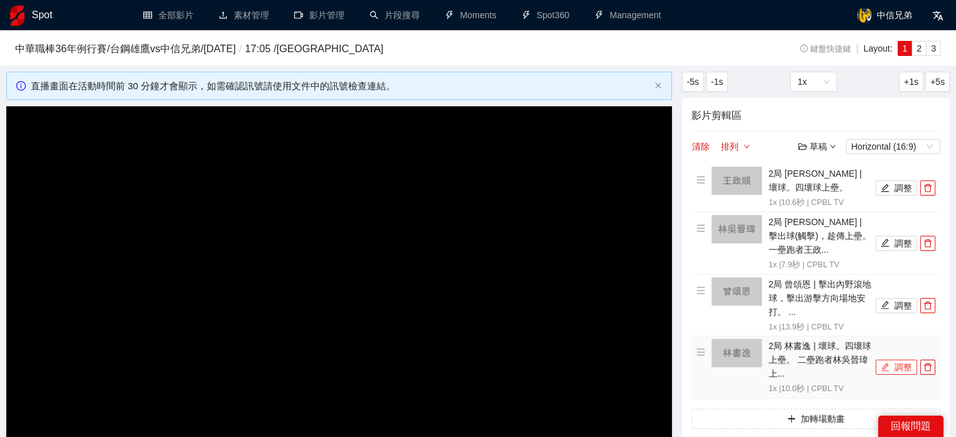
drag, startPoint x: 891, startPoint y: 356, endPoint x: 891, endPoint y: 366, distance: 10.7
click at [892, 356] on li "2局 林書逸 | 壞球。四壞球上壘。 二壘跑者林吳晉瑋 上... 1x | 10.0 秒 | CPBL TV 調整" at bounding box center [815, 367] width 239 height 57
click at [890, 367] on button "調整" at bounding box center [896, 367] width 41 height 15
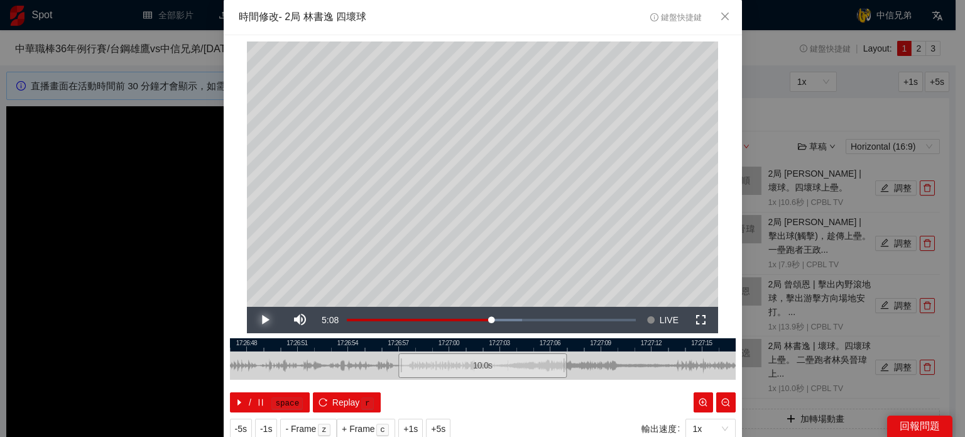
click at [251, 320] on span "Video Player" at bounding box center [264, 320] width 35 height 0
click at [255, 320] on span "Video Player" at bounding box center [264, 320] width 35 height 0
click at [447, 385] on span "IN" at bounding box center [450, 386] width 7 height 11
click at [261, 320] on span "Video Player" at bounding box center [264, 320] width 35 height 0
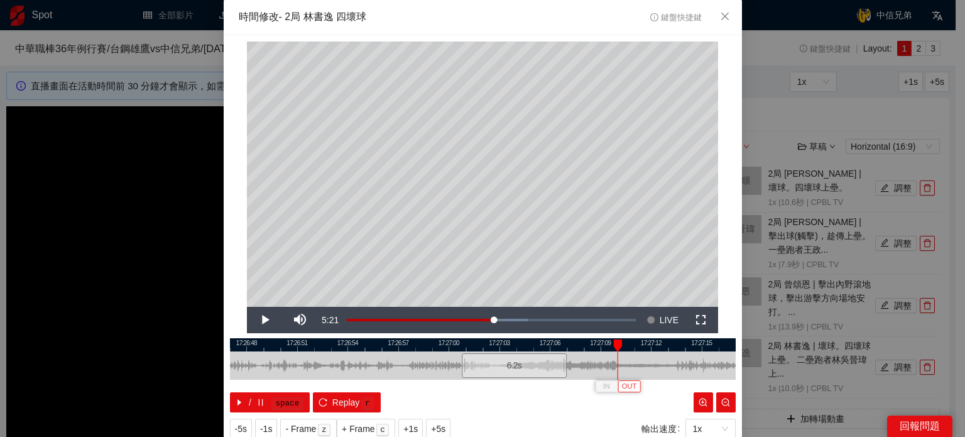
click at [629, 387] on span "OUT" at bounding box center [629, 386] width 15 height 11
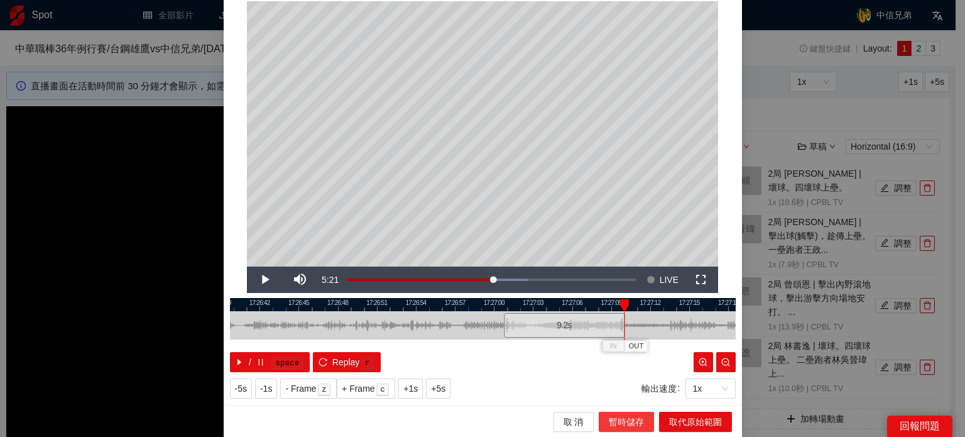
click at [626, 416] on span "暫時儲存" at bounding box center [626, 422] width 35 height 14
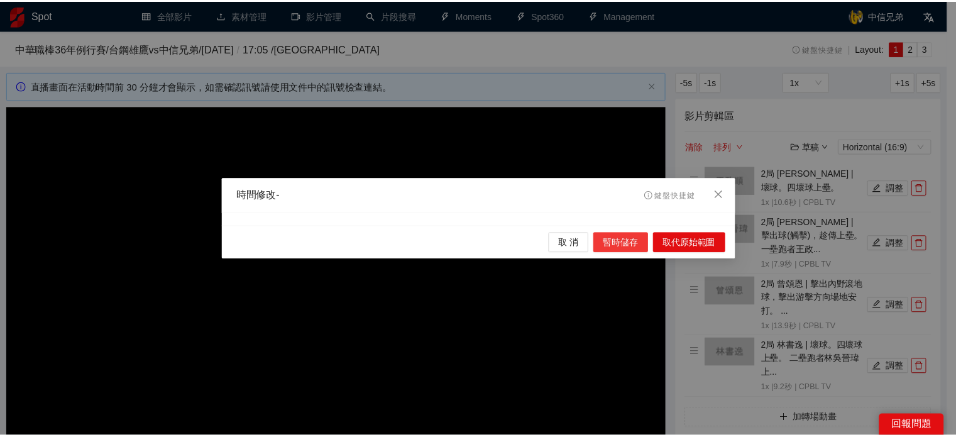
scroll to position [0, 0]
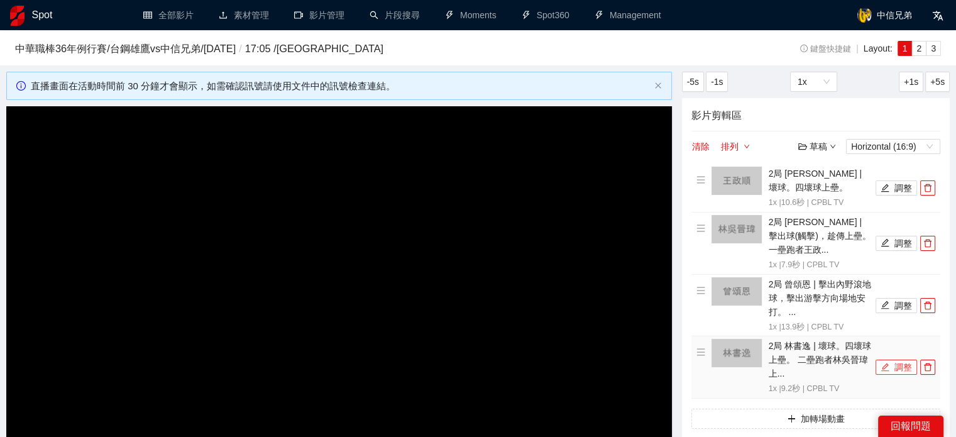
click at [892, 371] on button "調整" at bounding box center [896, 367] width 41 height 15
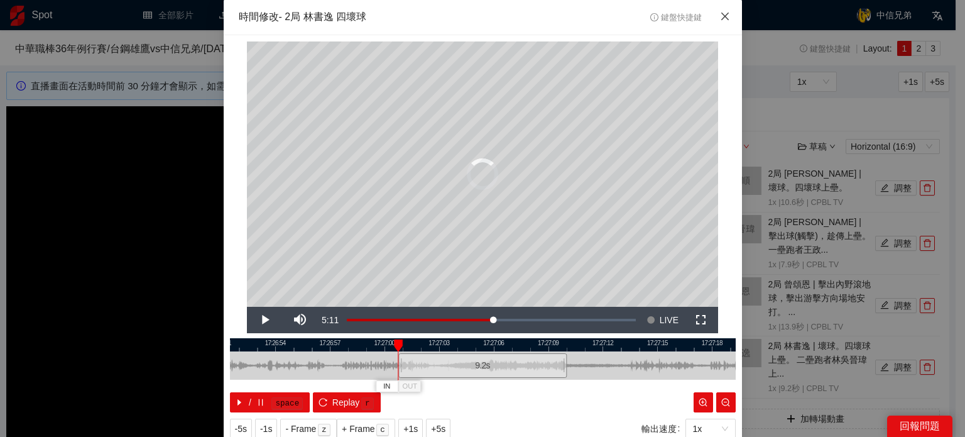
drag, startPoint x: 722, startPoint y: 16, endPoint x: 634, endPoint y: 216, distance: 218.1
click at [722, 17] on icon "close" at bounding box center [725, 16] width 10 height 10
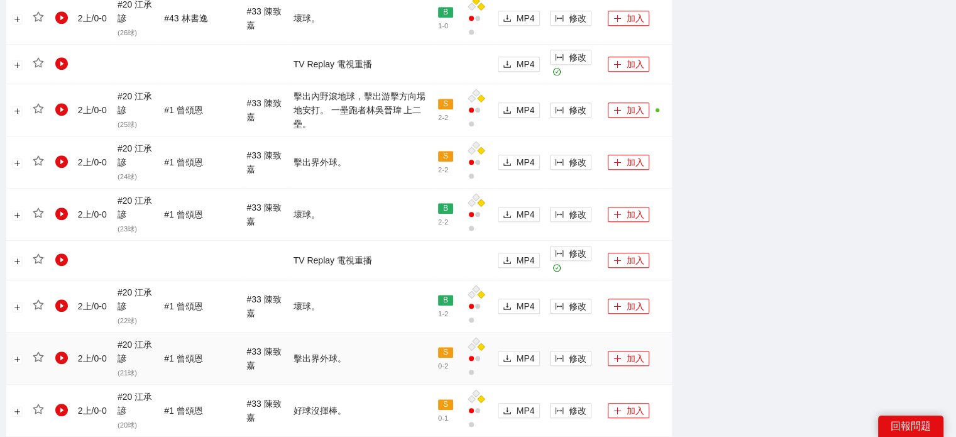
scroll to position [1320, 0]
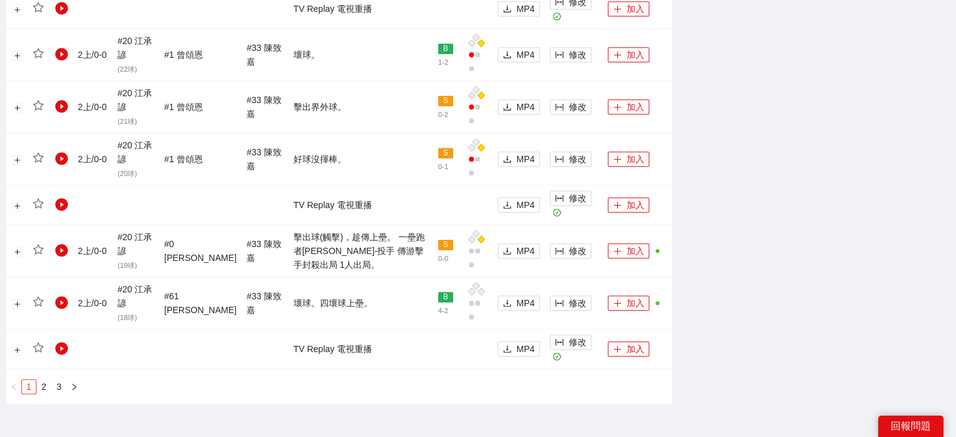
click at [34, 380] on link "1" at bounding box center [29, 387] width 14 height 14
click at [29, 380] on link "1" at bounding box center [29, 387] width 14 height 14
click at [31, 380] on link "1" at bounding box center [29, 387] width 14 height 14
click at [41, 380] on link "2" at bounding box center [44, 387] width 14 height 14
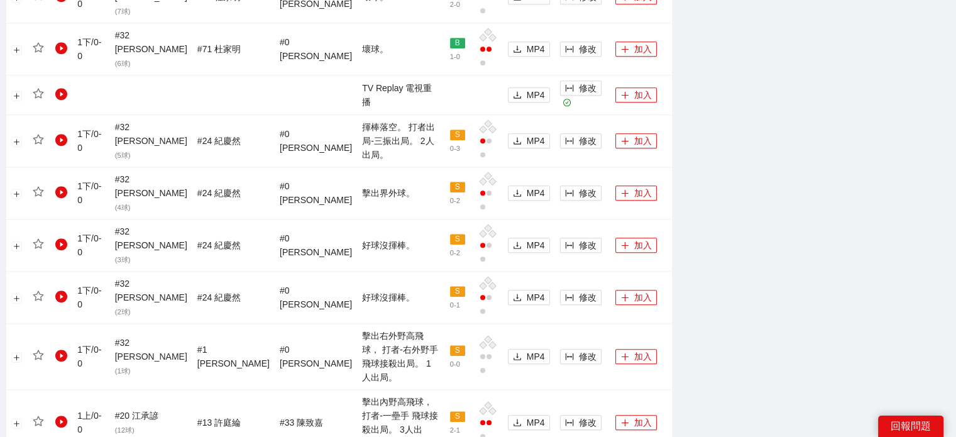
scroll to position [1263, 0]
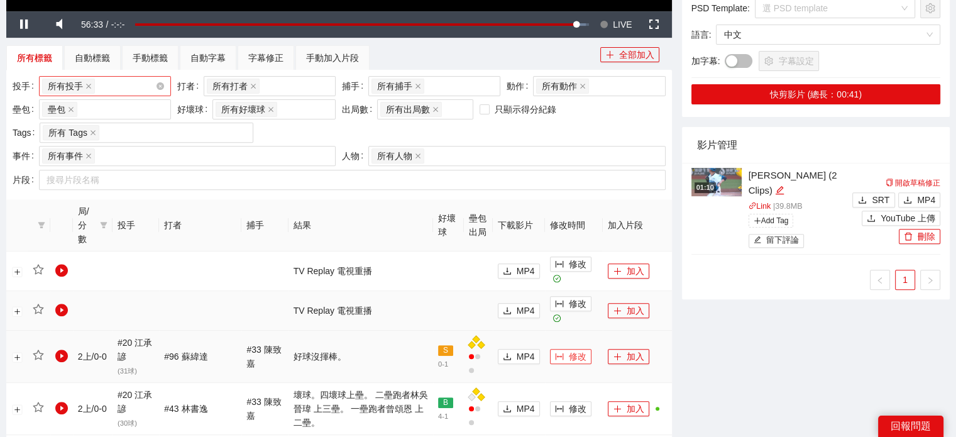
scroll to position [509, 0]
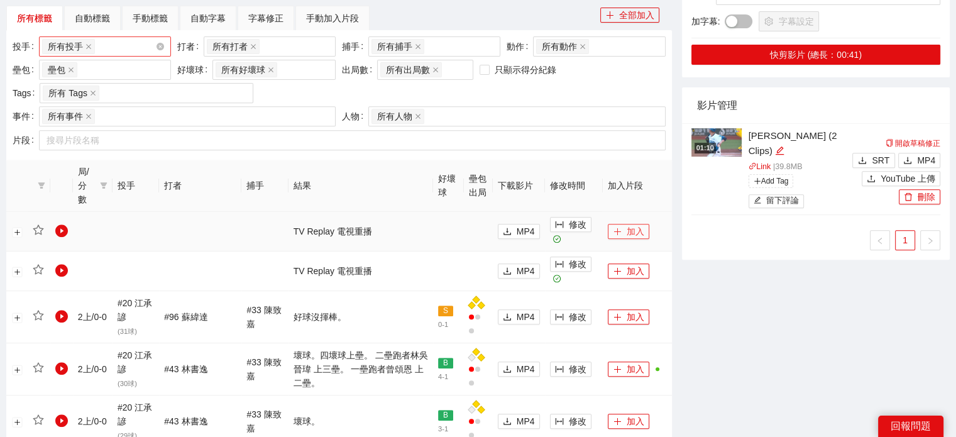
drag, startPoint x: 623, startPoint y: 214, endPoint x: 632, endPoint y: 230, distance: 18.3
click at [624, 224] on button "加入" at bounding box center [628, 231] width 41 height 15
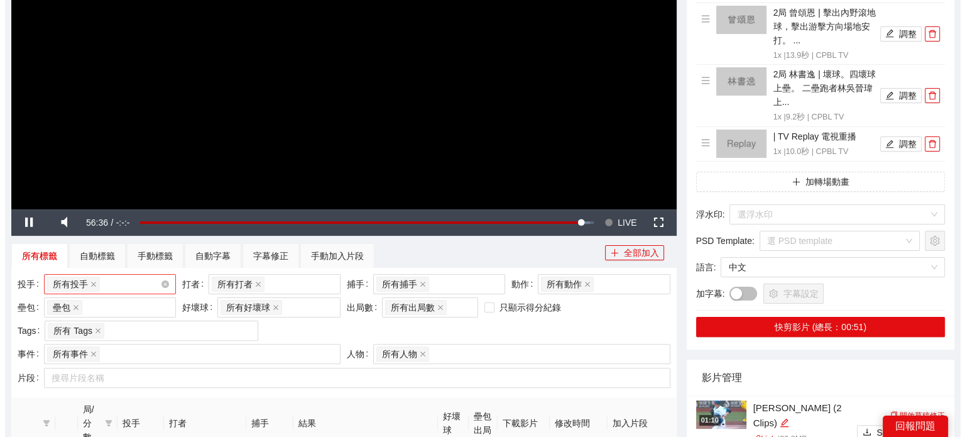
scroll to position [195, 0]
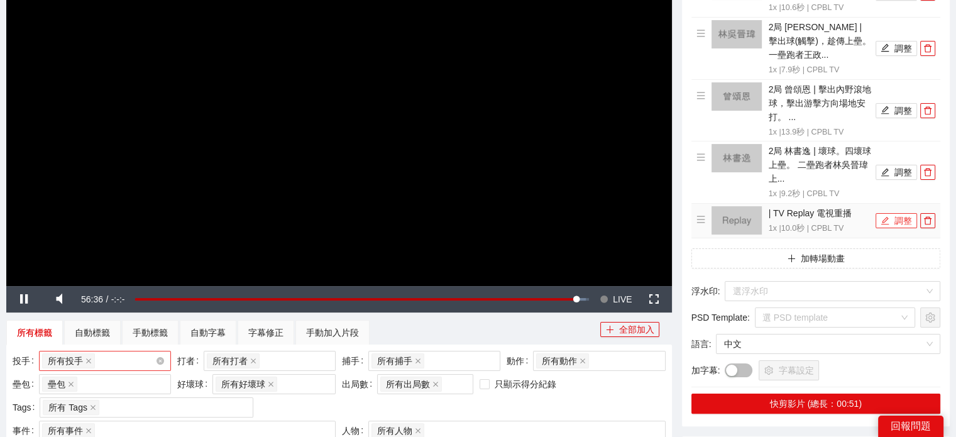
click at [896, 221] on button "調整" at bounding box center [896, 220] width 41 height 15
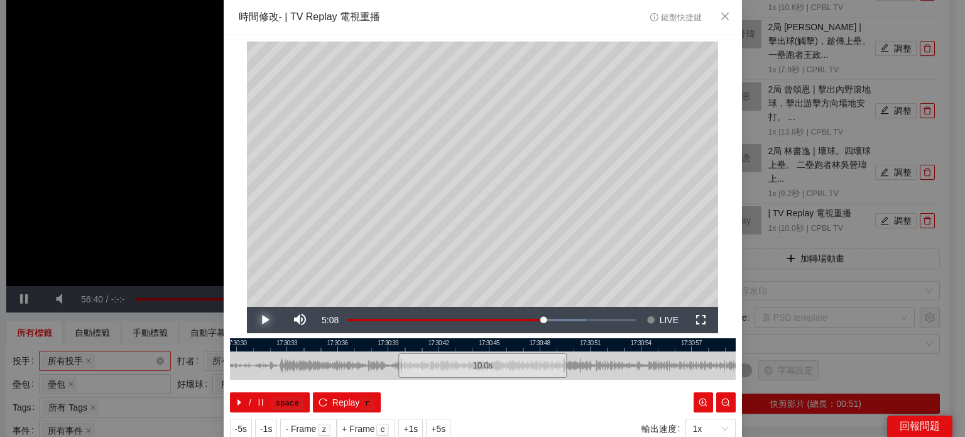
click at [247, 320] on span "Video Player" at bounding box center [264, 320] width 35 height 0
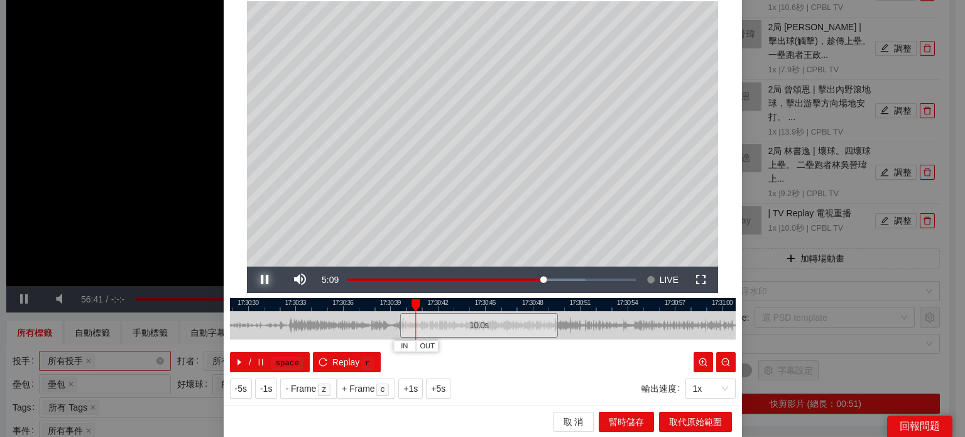
scroll to position [40, 0]
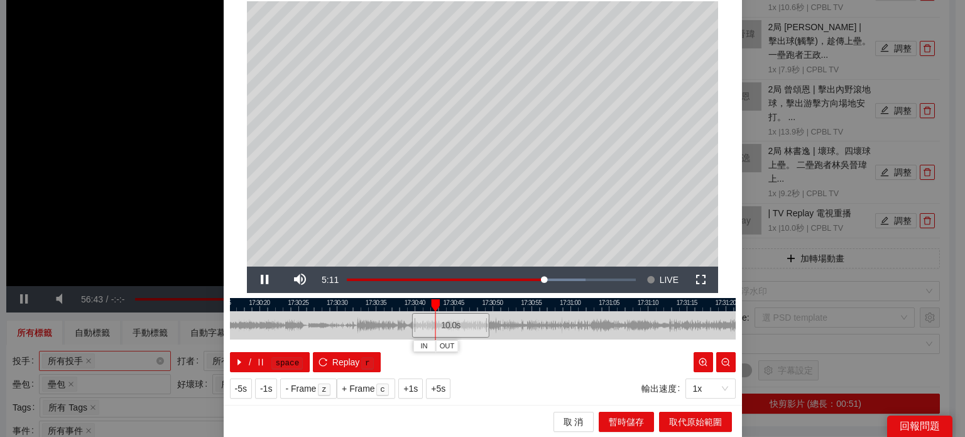
click at [313, 305] on div at bounding box center [483, 304] width 506 height 13
click at [302, 308] on div at bounding box center [483, 304] width 506 height 13
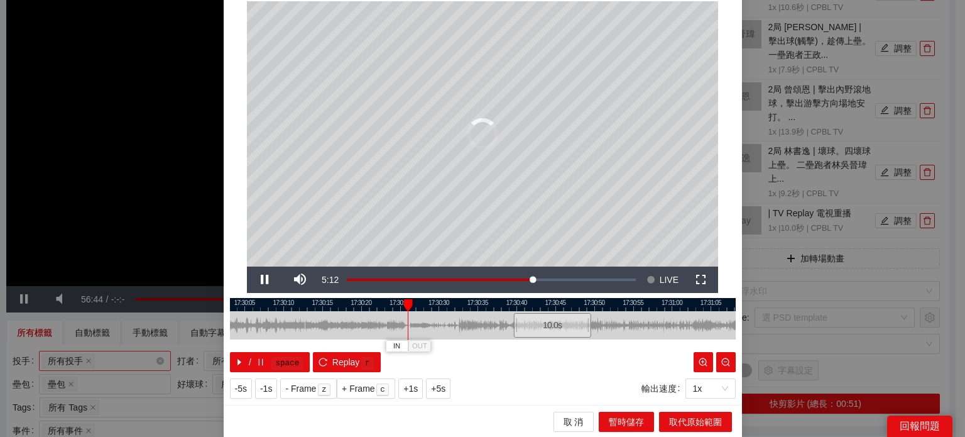
drag, startPoint x: 385, startPoint y: 305, endPoint x: 440, endPoint y: 305, distance: 55.3
click at [440, 305] on div at bounding box center [585, 304] width 506 height 13
click at [304, 312] on div at bounding box center [483, 325] width 506 height 28
click at [304, 306] on div at bounding box center [483, 304] width 506 height 13
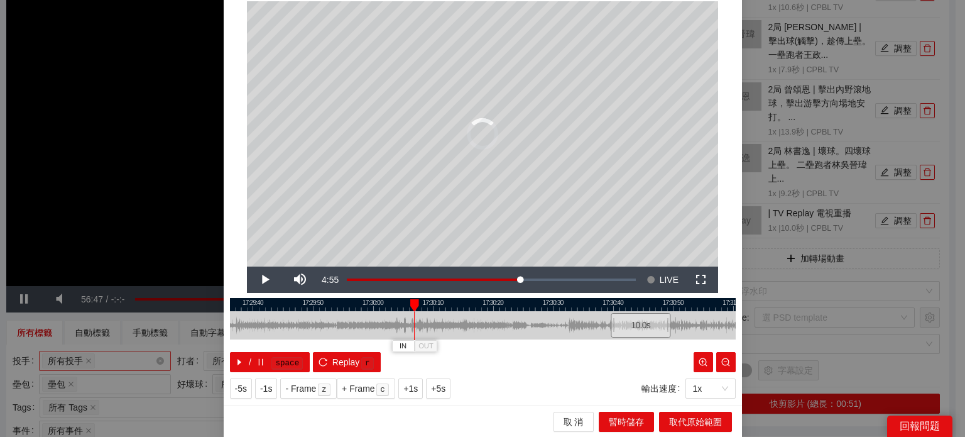
drag, startPoint x: 383, startPoint y: 307, endPoint x: 483, endPoint y: 309, distance: 99.3
click at [485, 307] on div at bounding box center [589, 304] width 506 height 13
click at [327, 307] on div at bounding box center [483, 304] width 506 height 13
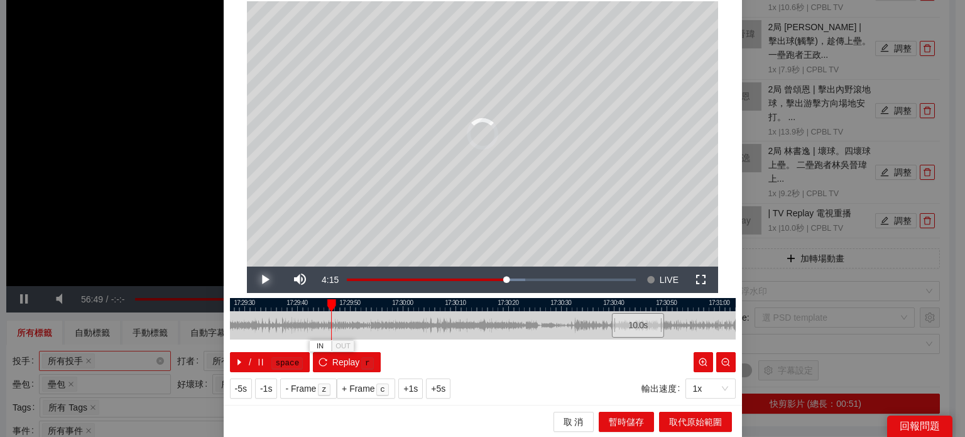
click at [256, 280] on span "Video Player" at bounding box center [264, 280] width 35 height 0
click at [248, 306] on div at bounding box center [483, 304] width 506 height 13
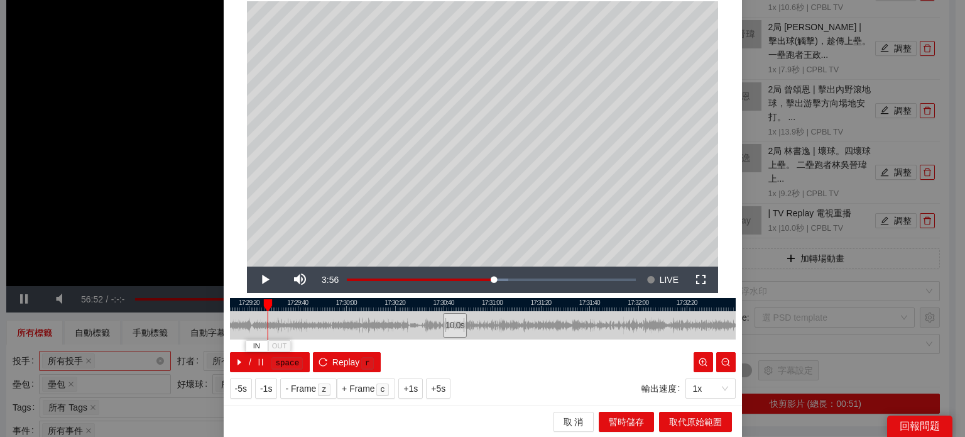
drag, startPoint x: 289, startPoint y: 306, endPoint x: 471, endPoint y: 322, distance: 182.3
click at [471, 322] on div "17:29:00 17:29:20 17:29:40 17:30:00 17:30:20 17:30:40 17:31:00 17:31:20 17:31:4…" at bounding box center [483, 335] width 506 height 74
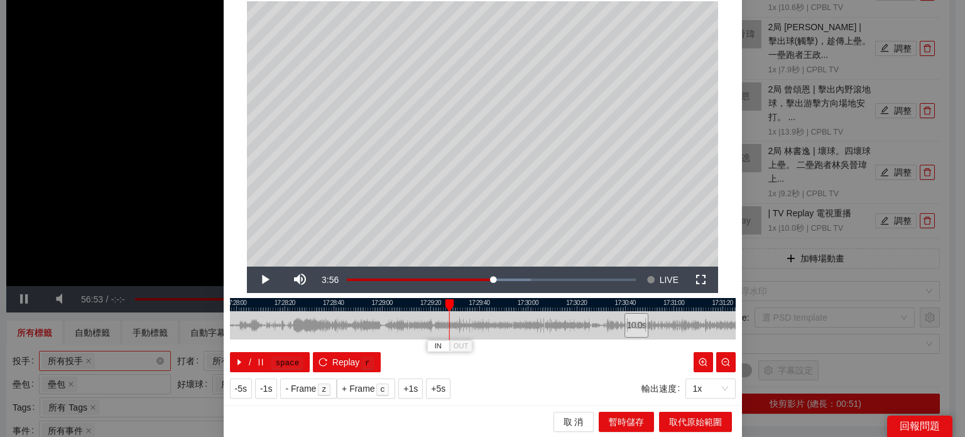
click at [365, 309] on div at bounding box center [483, 304] width 506 height 13
click at [327, 307] on div at bounding box center [483, 304] width 506 height 13
click at [290, 305] on div at bounding box center [483, 304] width 506 height 13
click at [284, 305] on div at bounding box center [483, 304] width 506 height 13
click at [267, 280] on span "Video Player" at bounding box center [264, 280] width 35 height 0
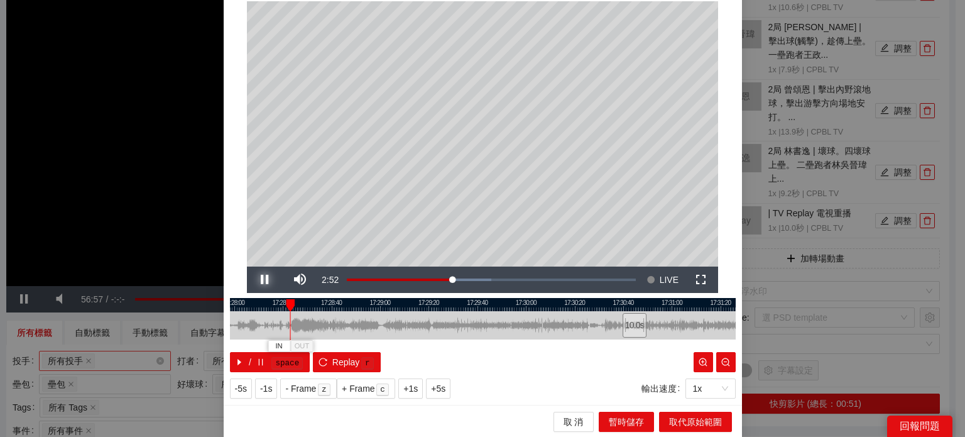
drag, startPoint x: 261, startPoint y: 279, endPoint x: 277, endPoint y: 286, distance: 17.2
click at [261, 280] on span "Video Player" at bounding box center [264, 280] width 35 height 0
drag, startPoint x: 316, startPoint y: 304, endPoint x: 329, endPoint y: 309, distance: 14.1
click at [351, 309] on div at bounding box center [483, 304] width 506 height 13
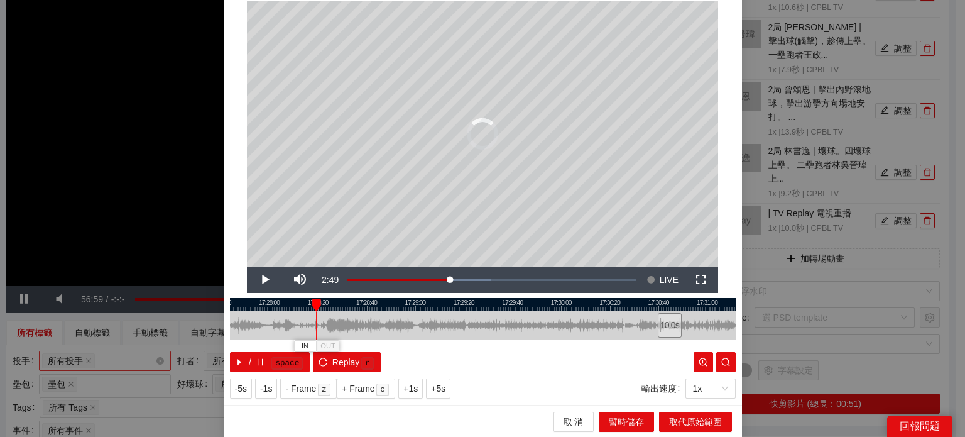
drag, startPoint x: 319, startPoint y: 304, endPoint x: 294, endPoint y: 326, distance: 33.9
click at [312, 309] on div "IN OUT" at bounding box center [316, 305] width 9 height 13
click at [297, 340] on button "IN" at bounding box center [303, 346] width 23 height 12
click at [299, 344] on span "IN" at bounding box center [302, 346] width 7 height 11
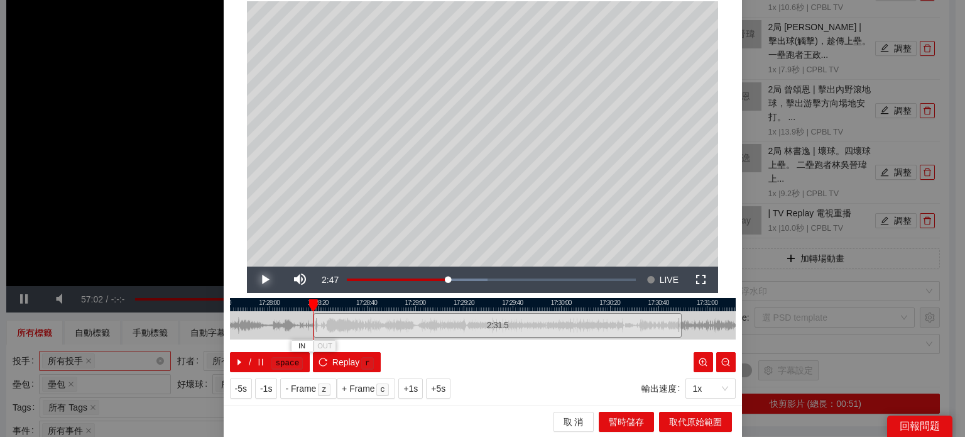
click at [263, 280] on span "Video Player" at bounding box center [264, 280] width 35 height 0
click at [264, 280] on span "Video Player" at bounding box center [264, 280] width 35 height 0
click at [305, 344] on span "IN" at bounding box center [308, 346] width 7 height 11
click at [260, 280] on span "Video Player" at bounding box center [264, 280] width 35 height 0
click at [329, 309] on div "IN OUT" at bounding box center [333, 305] width 9 height 13
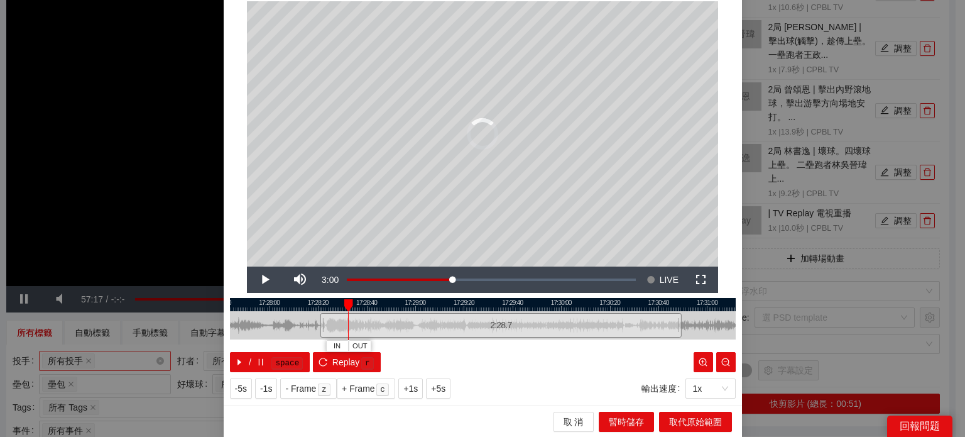
drag, startPoint x: 329, startPoint y: 305, endPoint x: 344, endPoint y: 314, distance: 17.8
click at [344, 314] on div "17:27:40 17:28:00 17:28:20 17:28:40 17:29:00 17:29:20 17:29:40 17:30:00 17:30:2…" at bounding box center [483, 335] width 506 height 74
click at [263, 280] on span "Video Player" at bounding box center [264, 280] width 35 height 0
click at [260, 280] on span "Video Player" at bounding box center [264, 280] width 35 height 0
click at [399, 348] on button "OUT" at bounding box center [397, 346] width 23 height 12
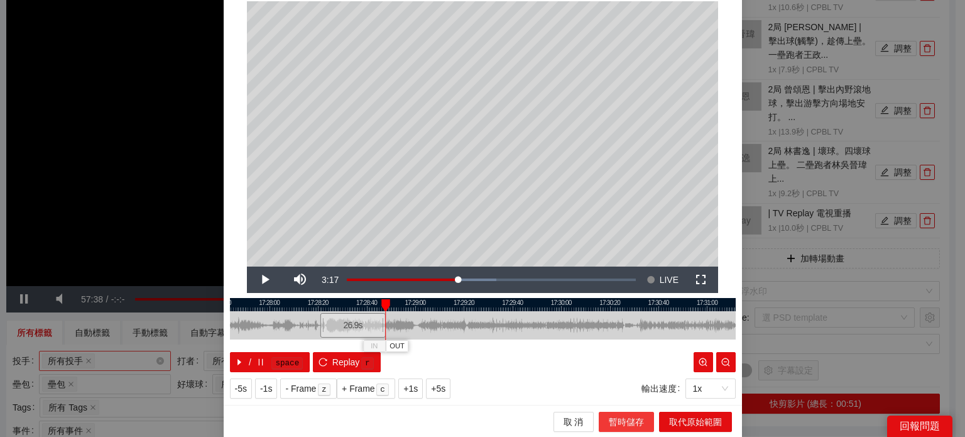
click at [622, 418] on span "暫時儲存" at bounding box center [626, 422] width 35 height 14
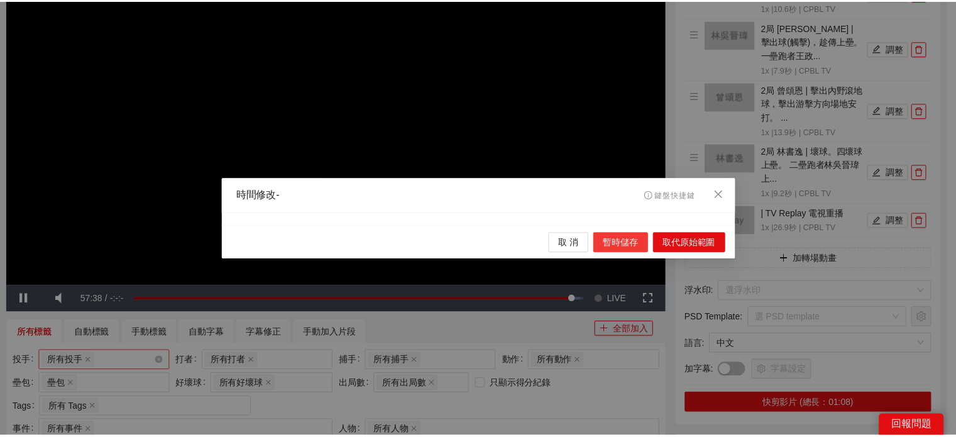
scroll to position [0, 0]
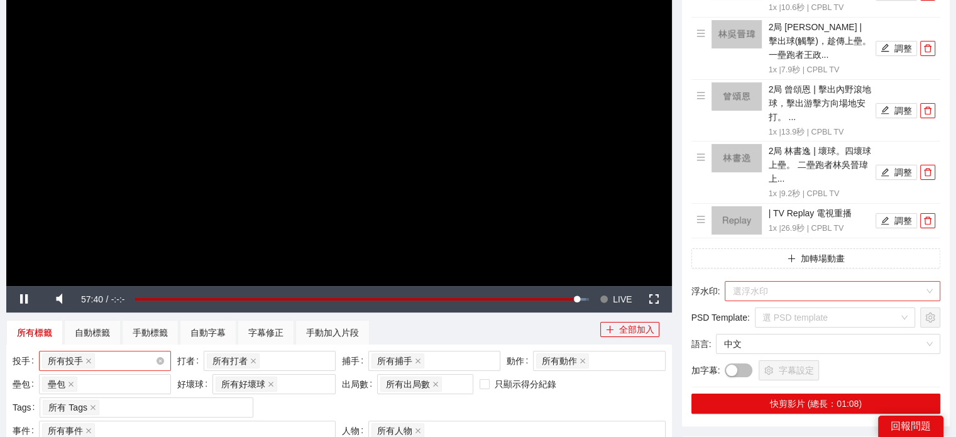
click at [845, 288] on input "search" at bounding box center [828, 291] width 192 height 19
click at [866, 292] on input "search" at bounding box center [828, 291] width 192 height 19
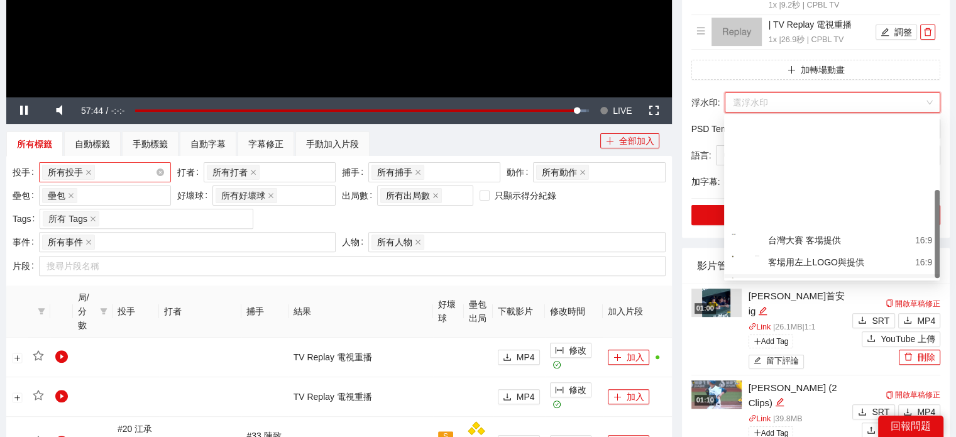
scroll to position [133, 0]
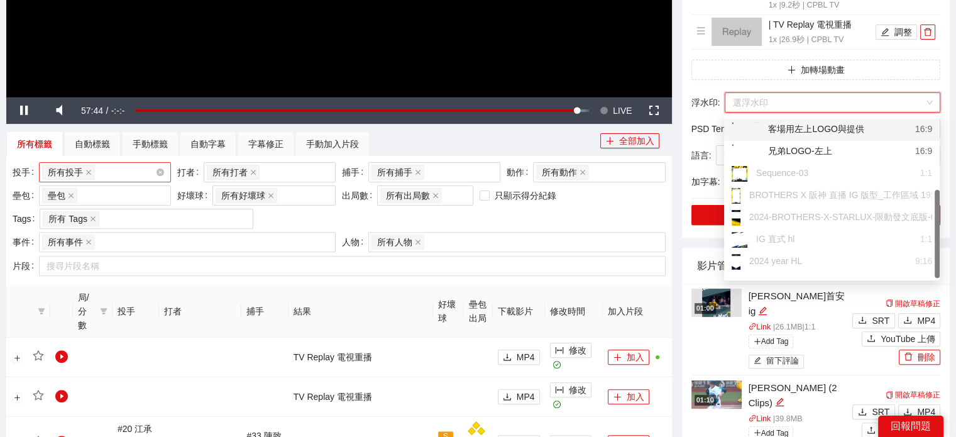
click at [835, 129] on div "客場用左上LOGO與提供" at bounding box center [798, 130] width 133 height 16
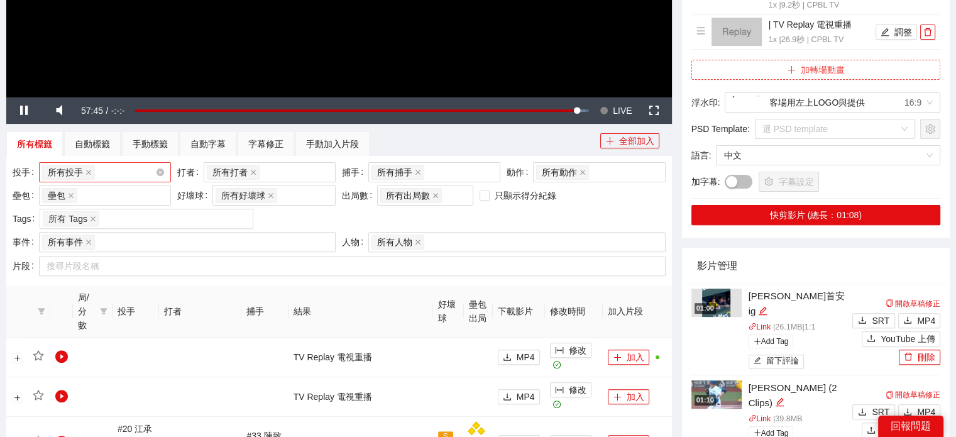
click at [800, 62] on button "加轉場動畫" at bounding box center [815, 70] width 249 height 20
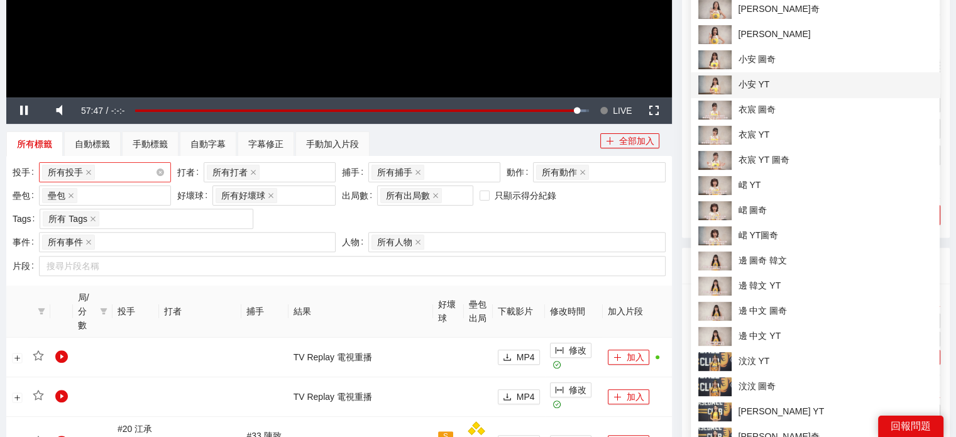
click at [775, 87] on span "小安 YT" at bounding box center [815, 84] width 234 height 19
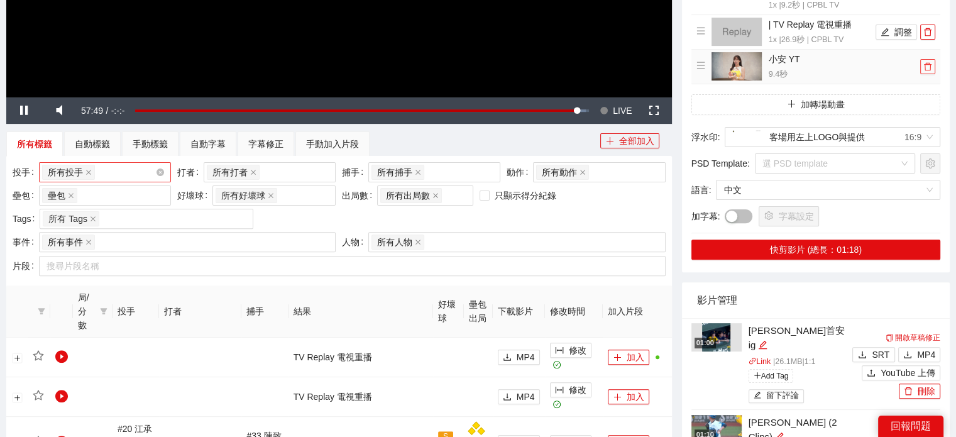
click at [932, 67] on span "delete" at bounding box center [928, 66] width 14 height 9
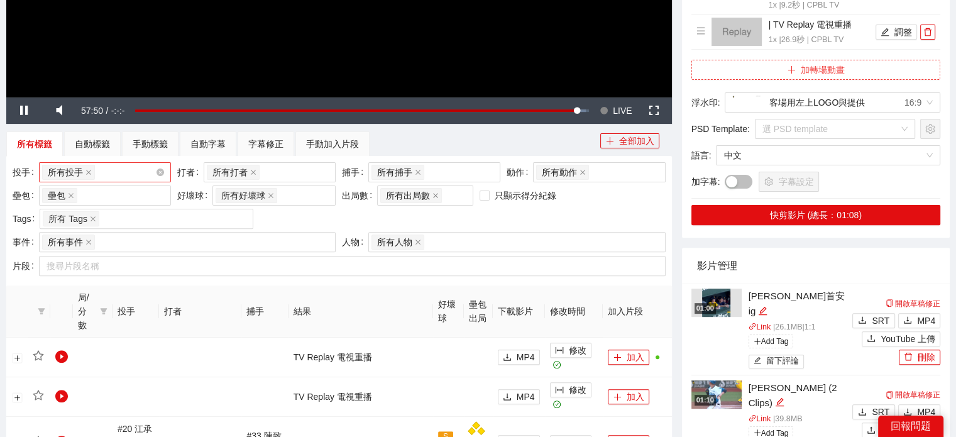
click at [922, 79] on button "加轉場動畫" at bounding box center [815, 70] width 249 height 20
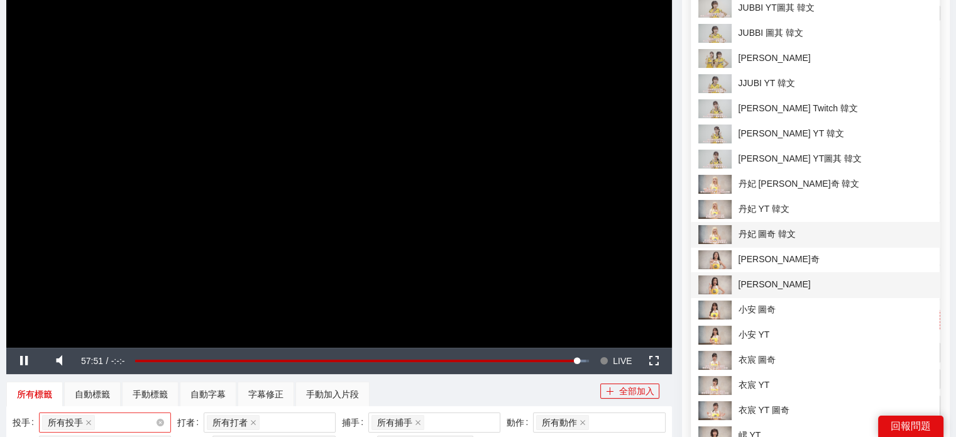
scroll to position [132, 0]
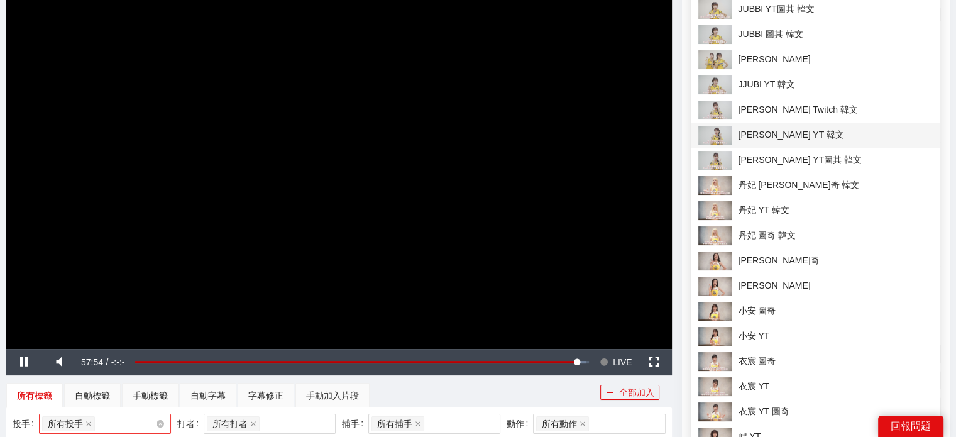
drag, startPoint x: 796, startPoint y: 136, endPoint x: 838, endPoint y: 229, distance: 101.9
click at [798, 136] on span "金渡兒 YT 韓文" at bounding box center [815, 135] width 234 height 19
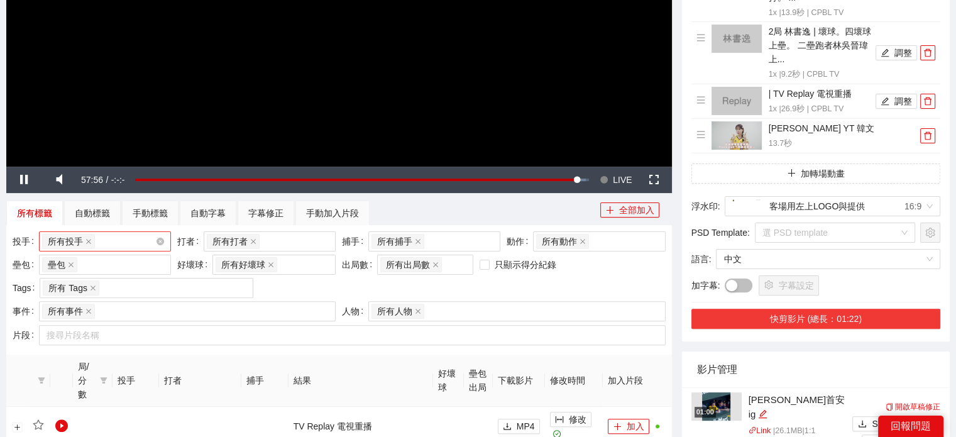
scroll to position [440, 0]
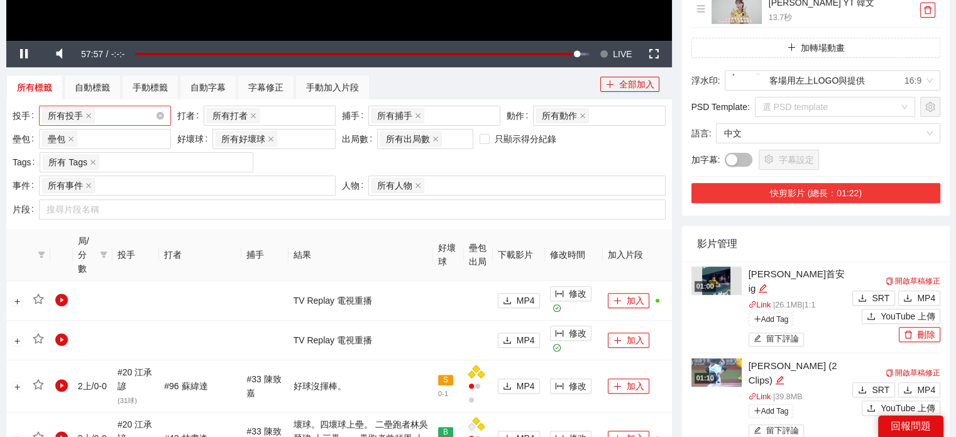
click at [808, 191] on button "快剪影片 (總長：01:22)" at bounding box center [815, 193] width 249 height 20
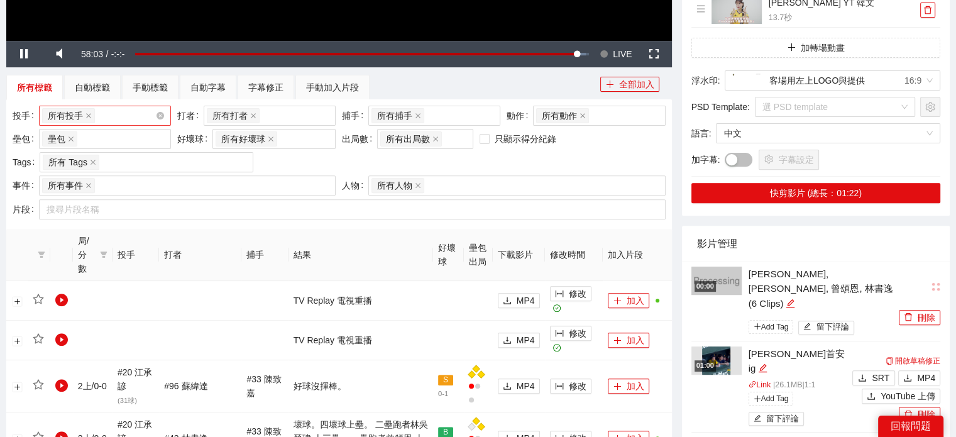
click at [636, 160] on div "投手 所有投手 + 0 ... 打者 所有打者 + 0 ... 捕手 所有捕手 + 0 ... 動作 所有動作 壘包 壘包 好壞球 所有好壞球 出局數 所有出…" at bounding box center [338, 141] width 659 height 70
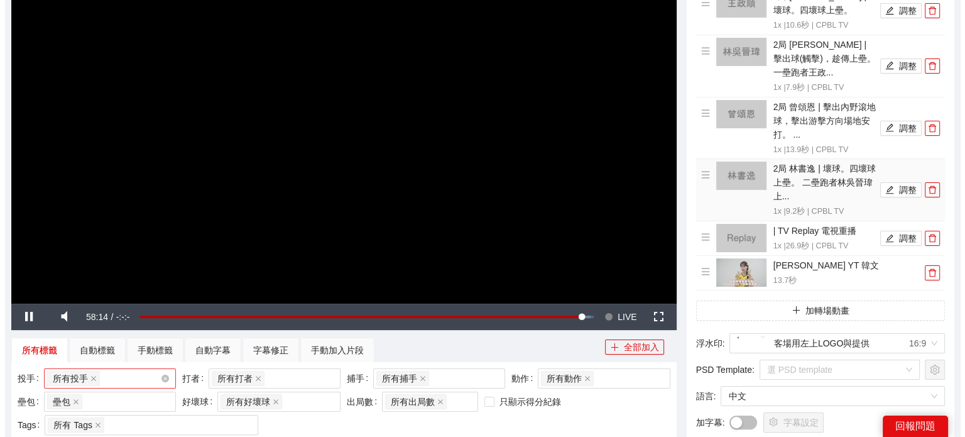
scroll to position [377, 0]
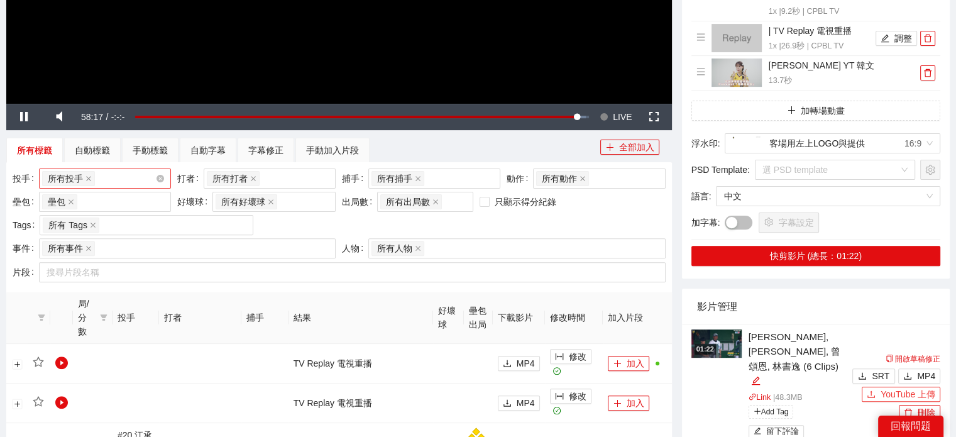
click at [896, 387] on span "YouTube 上傳" at bounding box center [908, 394] width 55 height 14
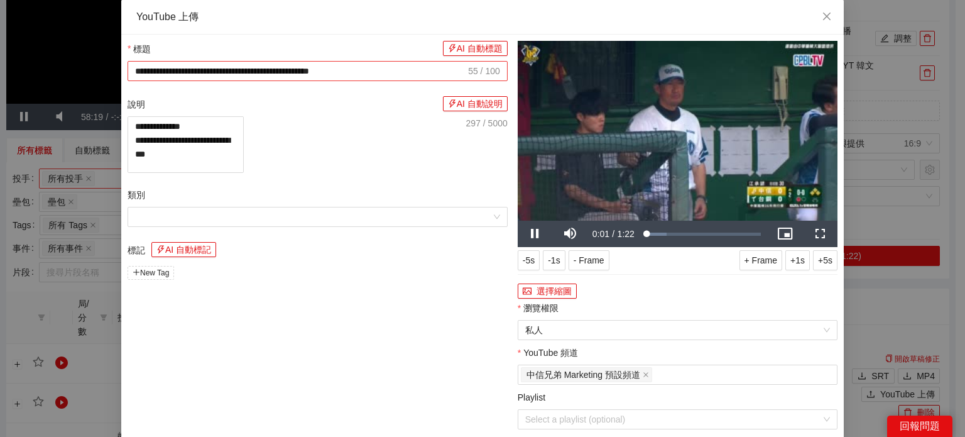
click at [309, 70] on input "**********" at bounding box center [300, 71] width 331 height 14
click at [197, 125] on textarea "**********" at bounding box center [186, 144] width 116 height 57
click at [273, 69] on input "**********" at bounding box center [300, 71] width 331 height 14
click at [325, 70] on input "**********" at bounding box center [300, 71] width 331 height 14
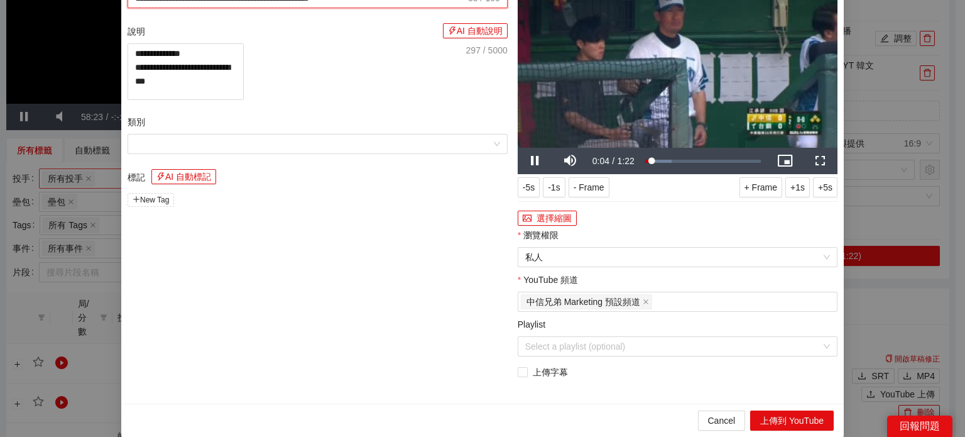
scroll to position [0, 0]
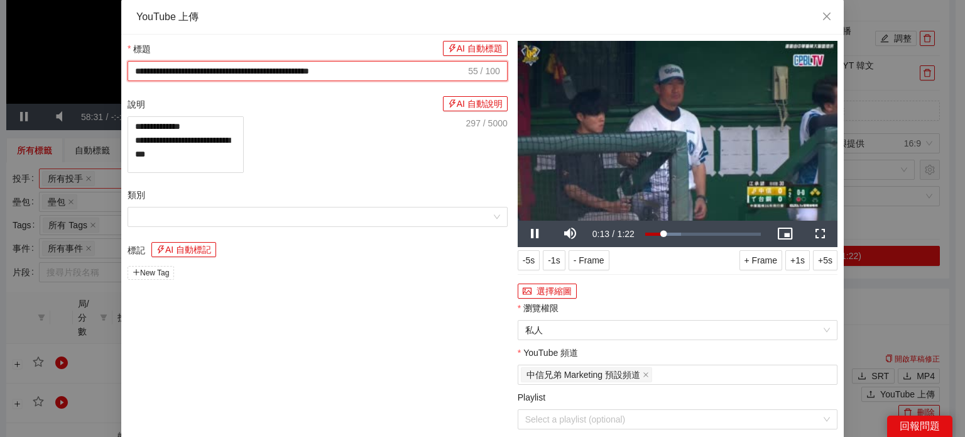
paste input "text"
click at [251, 72] on input "**********" at bounding box center [300, 71] width 331 height 14
drag, startPoint x: 179, startPoint y: 72, endPoint x: 367, endPoint y: 77, distance: 188.0
click at [367, 77] on input "**********" at bounding box center [300, 71] width 331 height 14
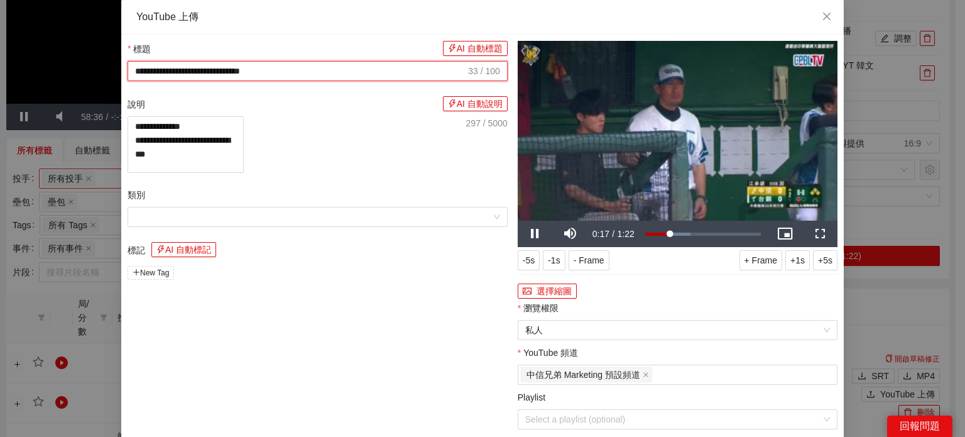
scroll to position [0, 0]
paste input "**********"
click at [566, 234] on span "Video Player" at bounding box center [570, 234] width 35 height 0
click at [277, 74] on input "**********" at bounding box center [300, 71] width 331 height 14
click at [274, 72] on input "**********" at bounding box center [300, 71] width 331 height 14
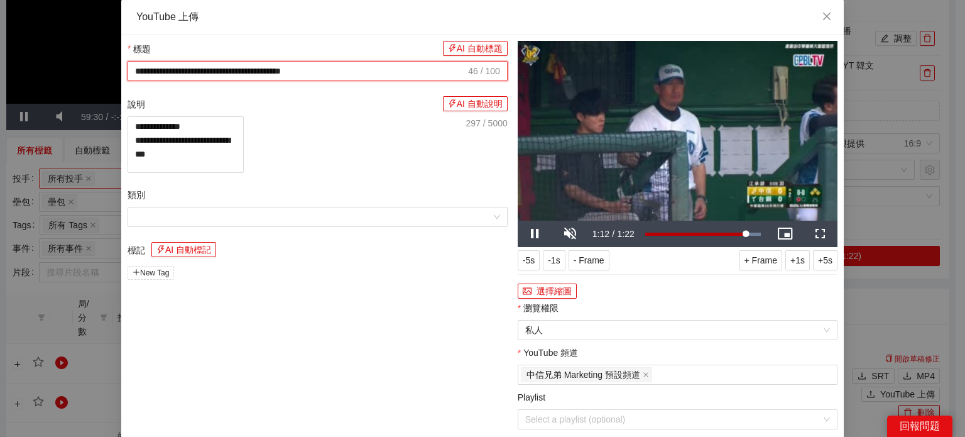
drag, startPoint x: 285, startPoint y: 72, endPoint x: 277, endPoint y: 74, distance: 8.4
click at [277, 74] on input "**********" at bounding box center [300, 71] width 331 height 14
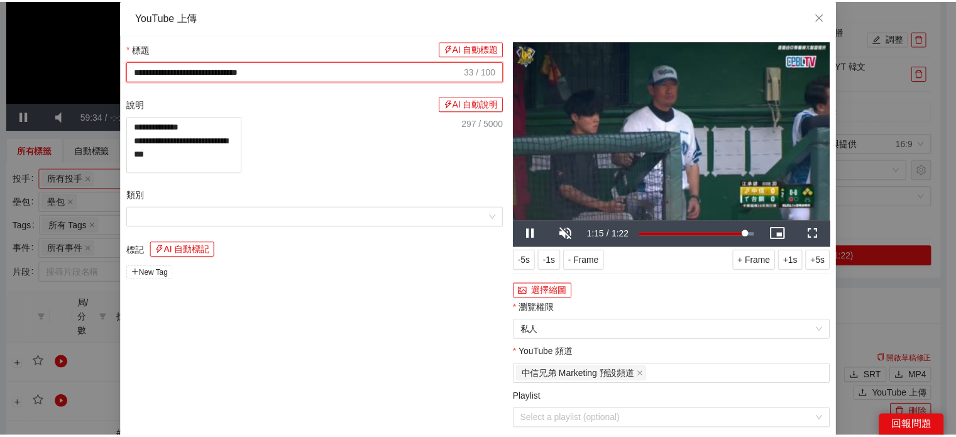
scroll to position [74, 0]
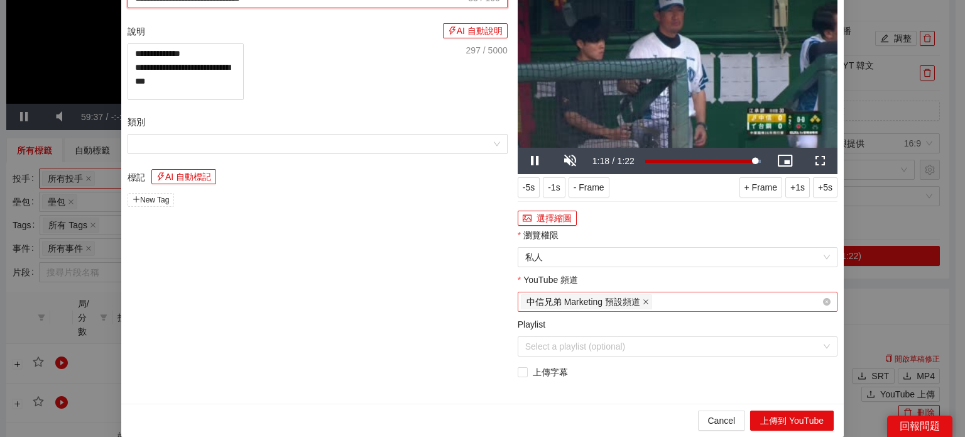
click at [643, 302] on icon "close" at bounding box center [646, 302] width 6 height 6
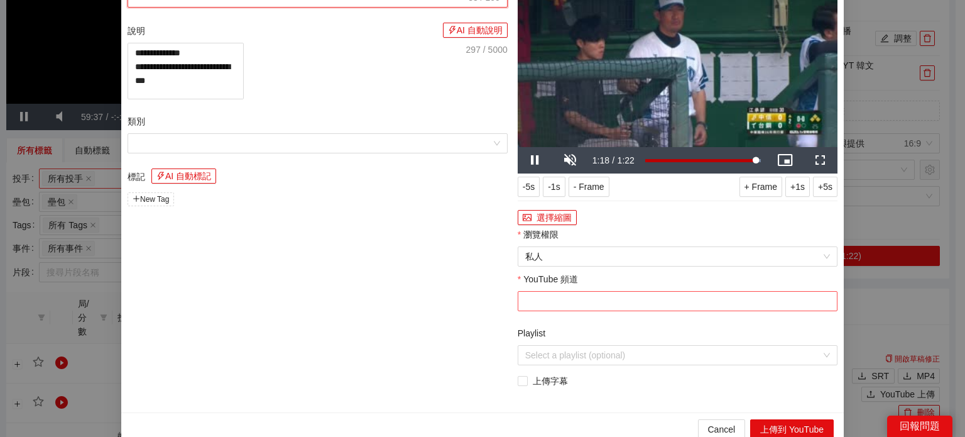
click at [642, 302] on div at bounding box center [671, 301] width 301 height 15
type input "**********"
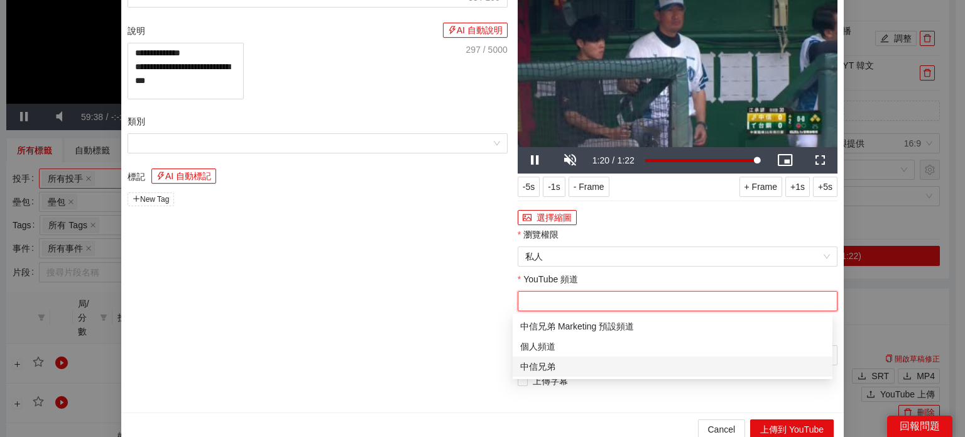
click at [571, 363] on div "中信兄弟" at bounding box center [672, 367] width 305 height 14
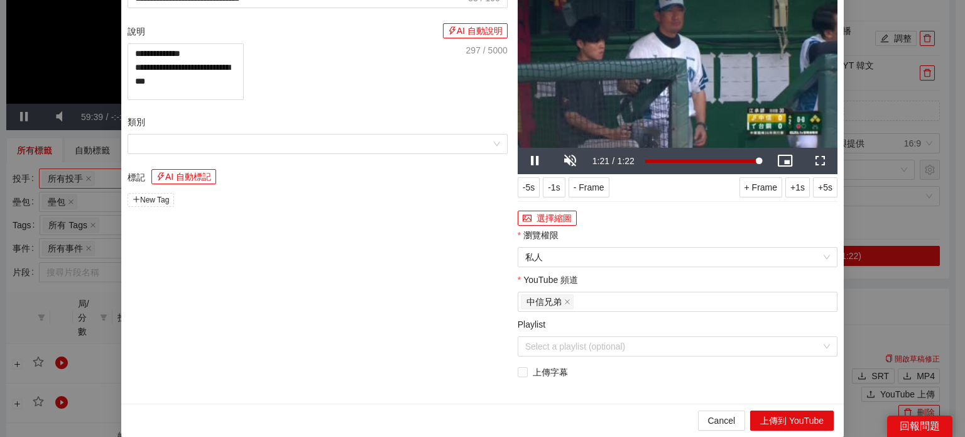
click at [358, 189] on div "標記 AI 自動標記" at bounding box center [318, 179] width 380 height 20
click at [779, 414] on button "上傳到 YouTube" at bounding box center [792, 420] width 84 height 20
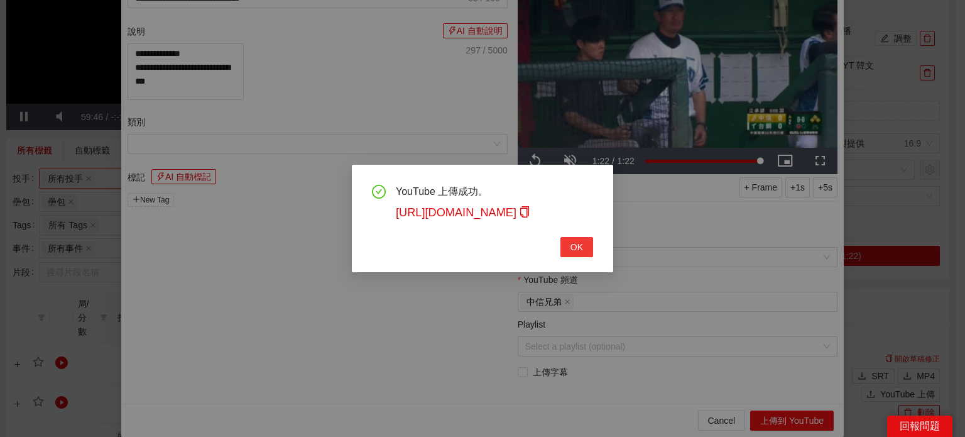
click at [578, 248] on span "OK" at bounding box center [577, 247] width 13 height 14
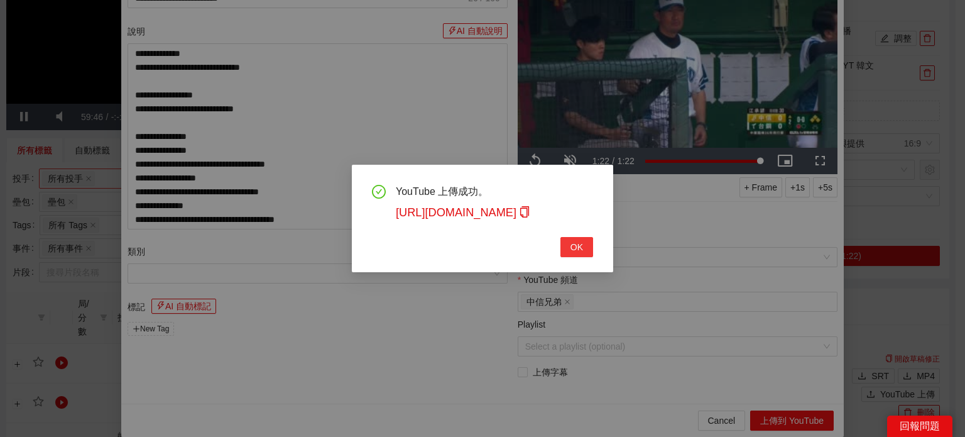
type textarea "**********"
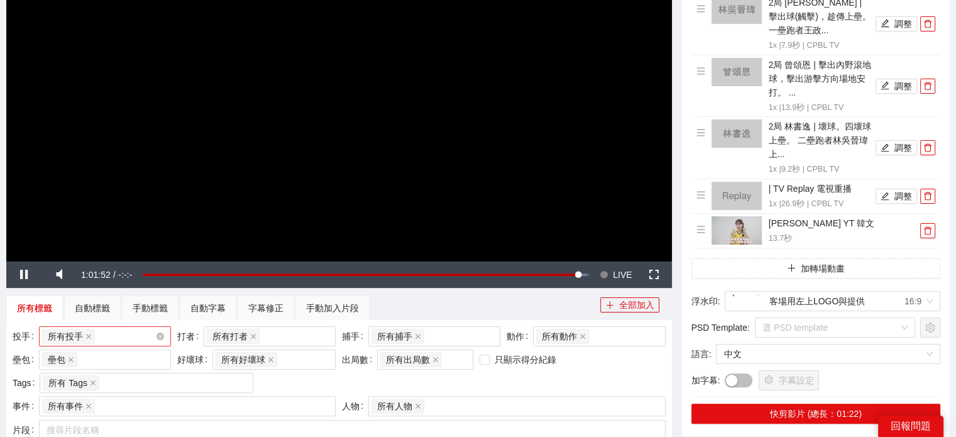
scroll to position [629, 0]
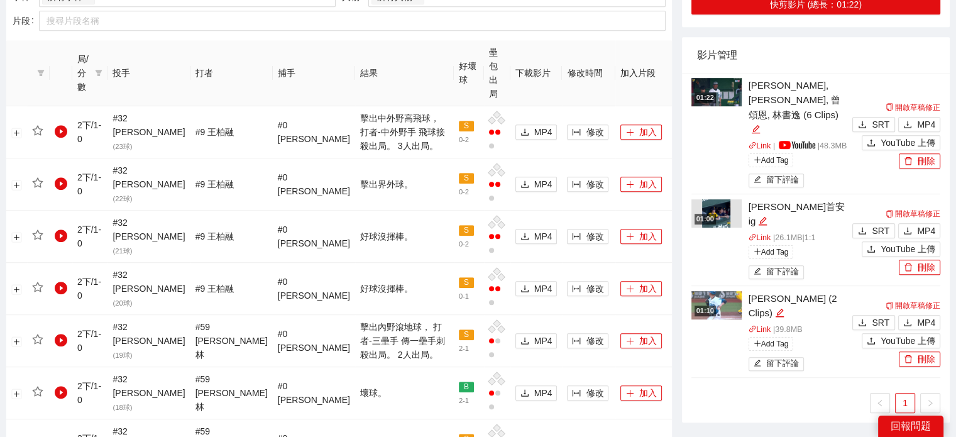
click at [709, 82] on img at bounding box center [716, 92] width 50 height 28
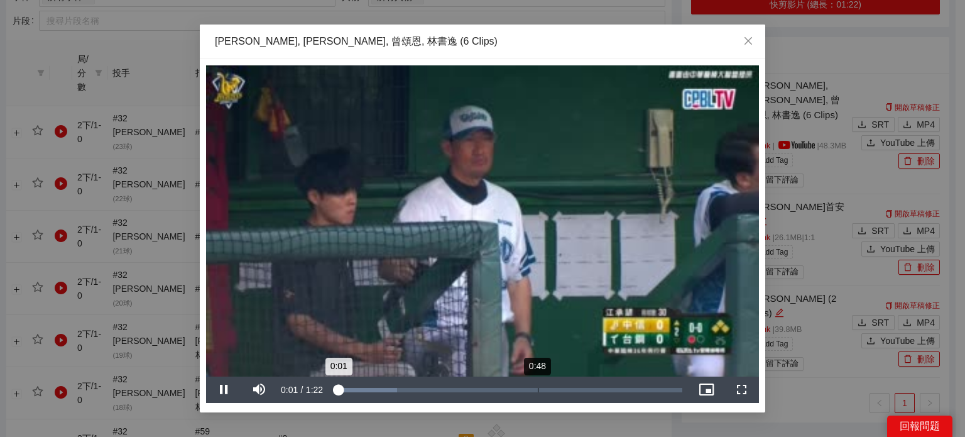
drag, startPoint x: 368, startPoint y: 371, endPoint x: 372, endPoint y: 383, distance: 13.1
click at [368, 372] on video "Video Player" at bounding box center [482, 220] width 553 height 311
drag, startPoint x: 372, startPoint y: 383, endPoint x: 387, endPoint y: 383, distance: 15.1
click at [373, 383] on div "Loaded : 18.24% 0:09 0:01" at bounding box center [507, 390] width 361 height 26
click at [398, 390] on div "Loaded : 26.51% 0:14 0:09" at bounding box center [508, 390] width 349 height 4
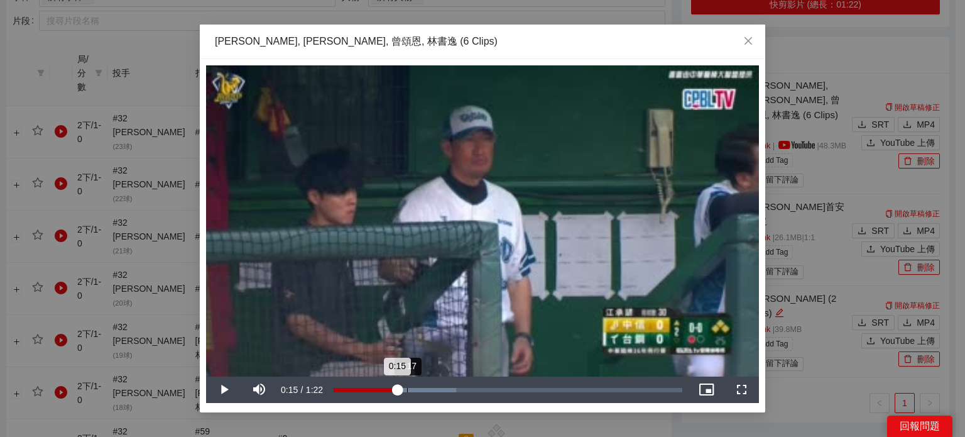
drag, startPoint x: 407, startPoint y: 390, endPoint x: 432, endPoint y: 390, distance: 25.1
click at [408, 390] on div "Loaded : 35.18% 0:17 0:15" at bounding box center [508, 390] width 349 height 4
click at [432, 390] on div "Progress Bar" at bounding box center [406, 390] width 145 height 4
click at [446, 389] on div "0:26" at bounding box center [446, 390] width 1 height 4
click at [467, 390] on div "Progress Bar" at bounding box center [425, 390] width 182 height 4
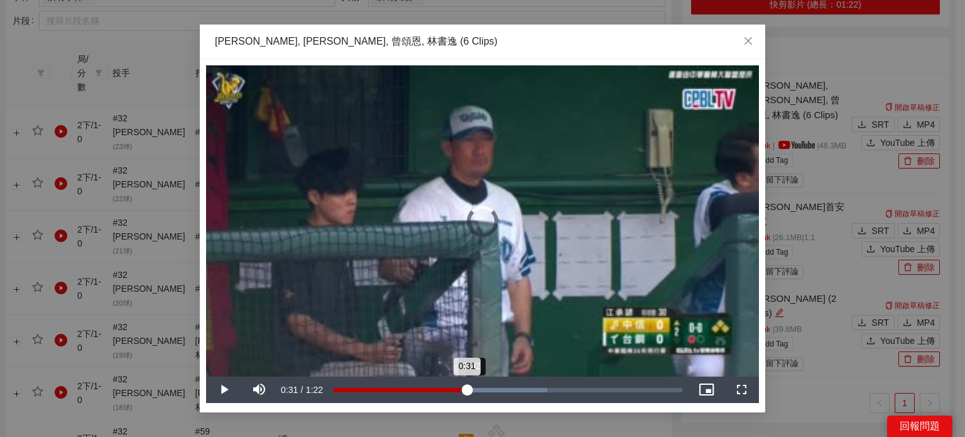
click at [491, 393] on div "Loaded : 61.30% 0:32 0:31" at bounding box center [507, 390] width 361 height 26
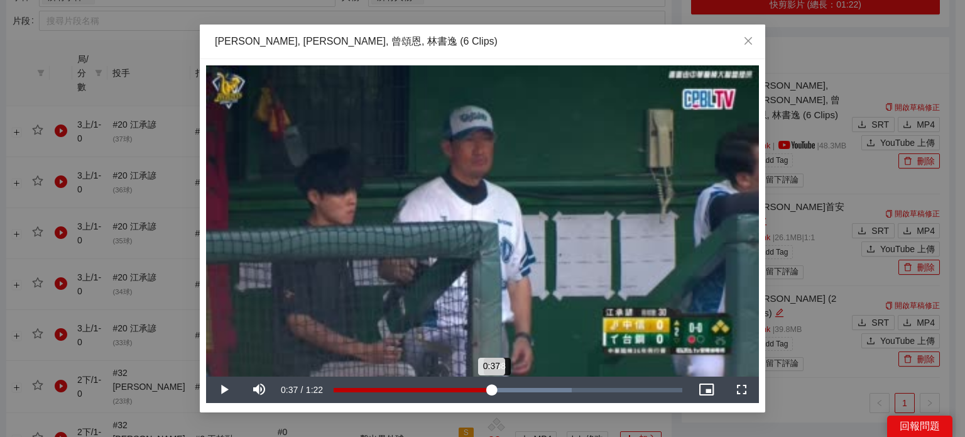
click at [498, 393] on div "Loaded : 68.29% 0:38 0:37" at bounding box center [507, 390] width 361 height 26
click at [526, 393] on div "Loaded : 68.29% 0:45 0:38" at bounding box center [507, 390] width 361 height 26
drag, startPoint x: 507, startPoint y: 389, endPoint x: 414, endPoint y: 392, distance: 93.1
click at [422, 398] on div "Loaded : 78.76% 0:23 0:41" at bounding box center [507, 390] width 361 height 26
click at [413, 392] on div "Loaded : 78.76% 0:20 0:20" at bounding box center [507, 390] width 361 height 26
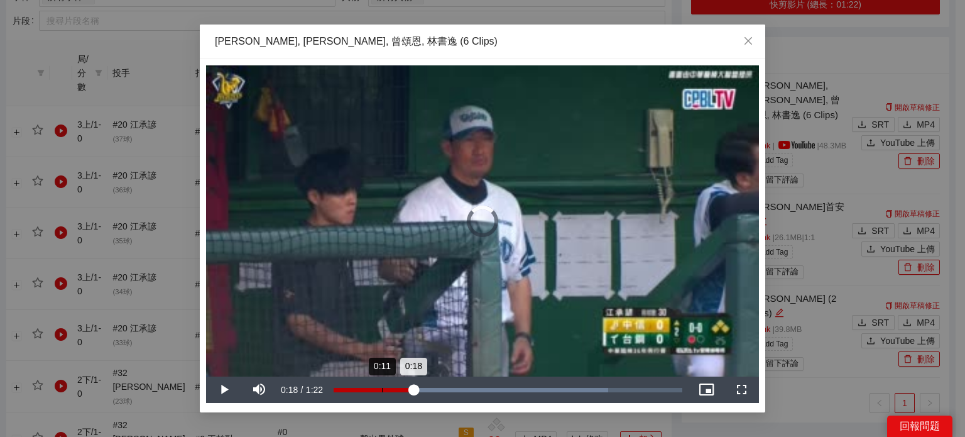
click at [382, 393] on div "Loaded : 78.76% 0:11 0:18" at bounding box center [507, 390] width 361 height 26
drag, startPoint x: 404, startPoint y: 387, endPoint x: 422, endPoint y: 385, distance: 17.7
click at [405, 388] on div "Loaded : 78.76% 0:16 0:11" at bounding box center [508, 390] width 349 height 4
drag, startPoint x: 422, startPoint y: 385, endPoint x: 431, endPoint y: 386, distance: 9.4
click at [422, 385] on div "Loaded : 78.76% 0:20 0:16" at bounding box center [507, 390] width 361 height 26
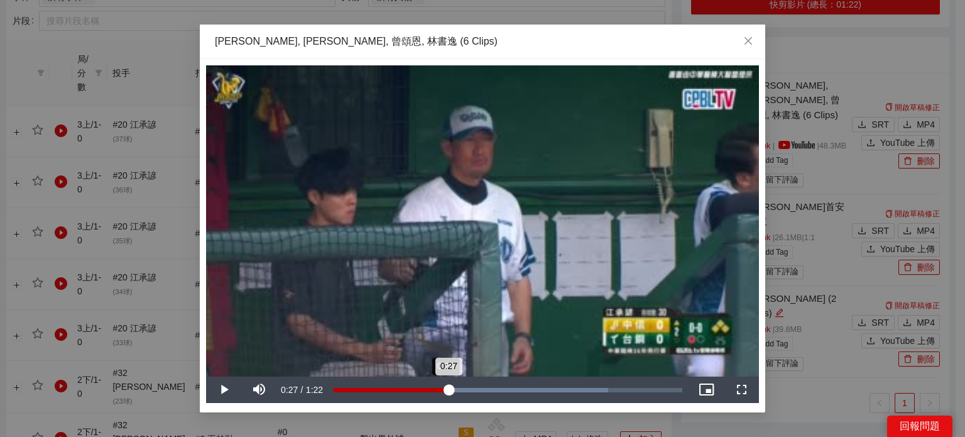
click at [448, 388] on div "Loaded : 78.76% 0:26 0:27" at bounding box center [508, 390] width 349 height 4
click at [449, 388] on div "0:27" at bounding box center [391, 390] width 115 height 4
click at [421, 392] on div "0:20" at bounding box center [377, 390] width 87 height 4
click at [443, 390] on div "Loaded : 78.76% 0:25 0:20" at bounding box center [508, 390] width 349 height 4
click at [212, 390] on span "Video Player" at bounding box center [223, 390] width 35 height 0
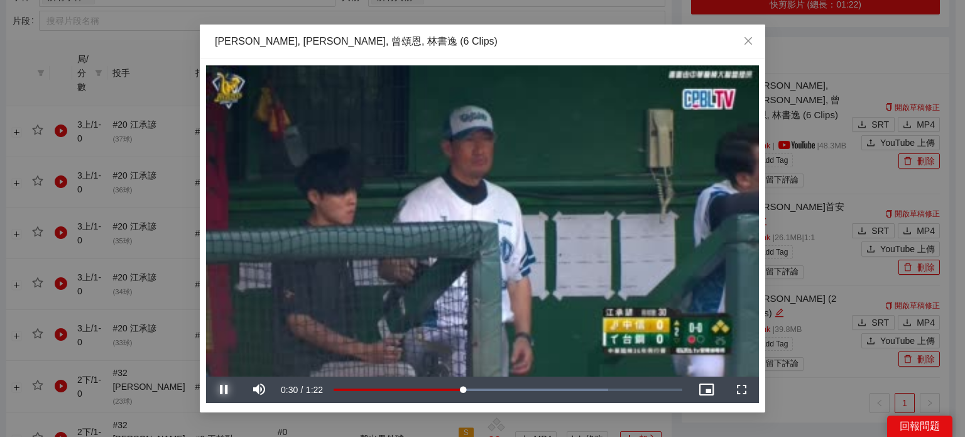
click at [221, 390] on span "Video Player" at bounding box center [223, 390] width 35 height 0
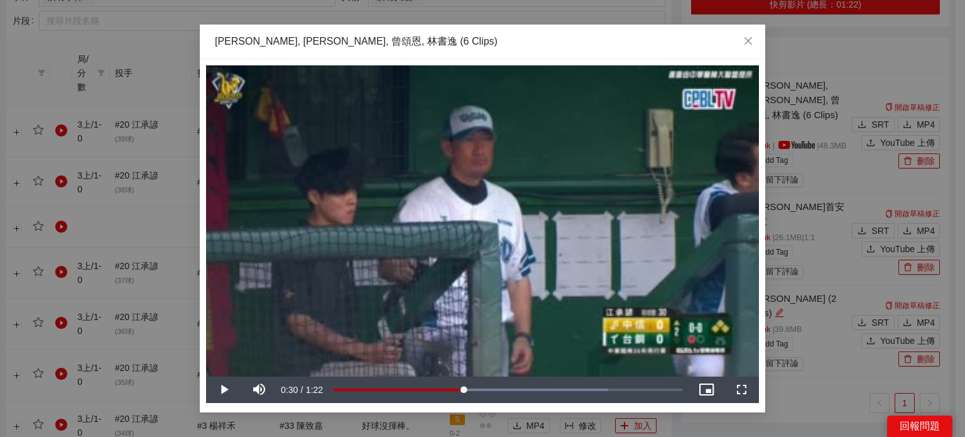
click at [809, 352] on div "**********" at bounding box center [482, 218] width 965 height 437
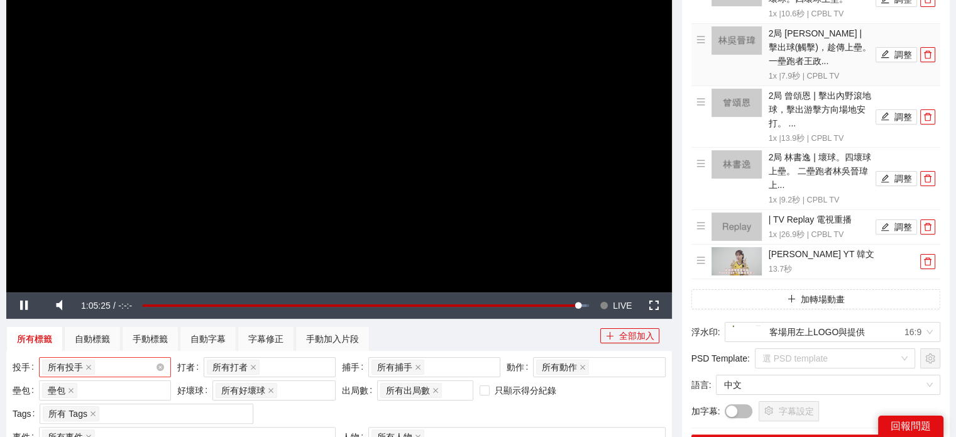
scroll to position [0, 0]
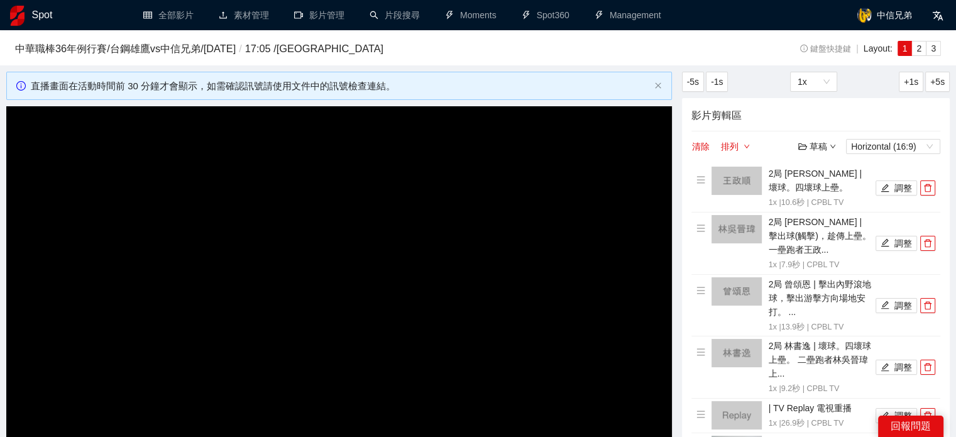
drag, startPoint x: 818, startPoint y: 153, endPoint x: 825, endPoint y: 147, distance: 8.9
click at [820, 153] on div "草稿" at bounding box center [817, 147] width 38 height 14
click at [823, 173] on link "開啟" at bounding box center [820, 168] width 29 height 10
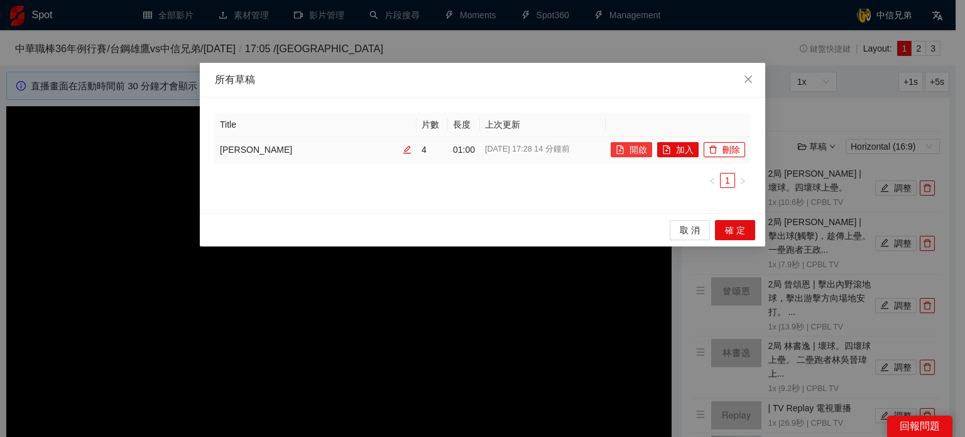
click at [644, 146] on button "開啟" at bounding box center [631, 149] width 41 height 15
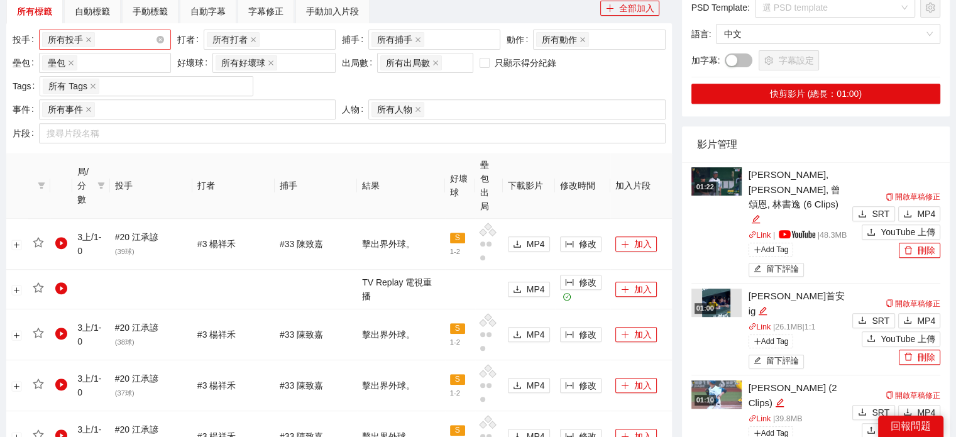
scroll to position [440, 0]
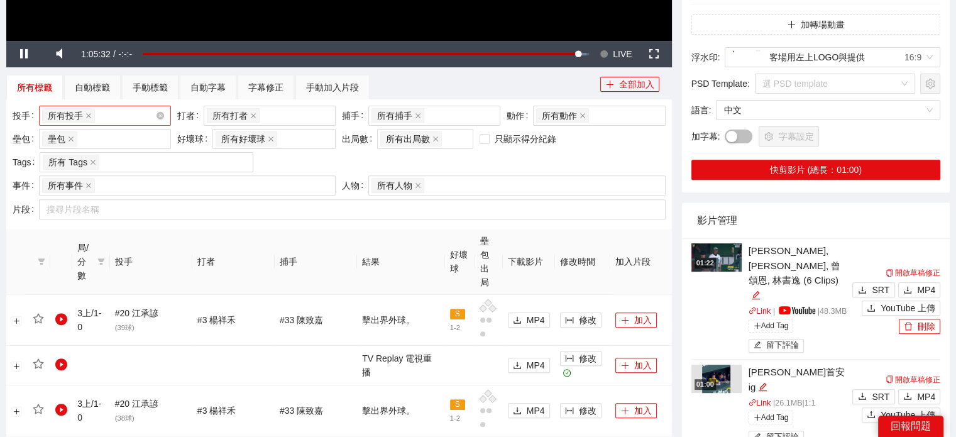
click at [84, 115] on span "所有投手" at bounding box center [68, 115] width 53 height 15
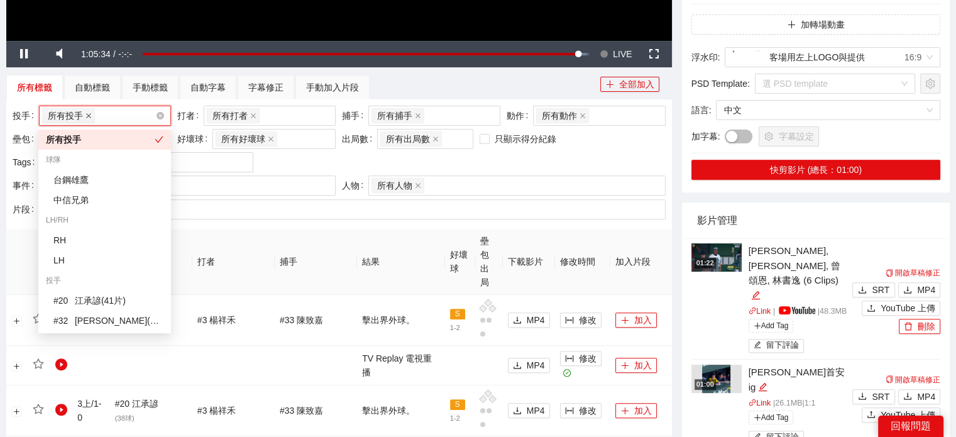
click at [86, 117] on icon "close" at bounding box center [88, 116] width 6 height 6
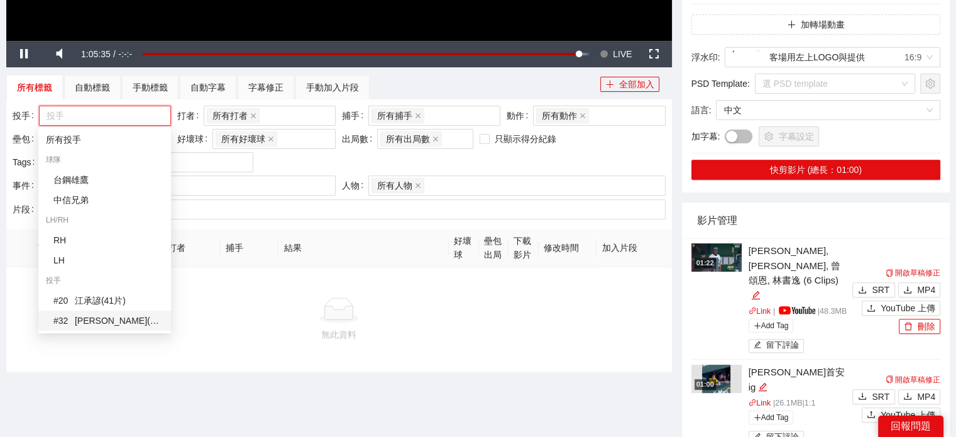
drag, startPoint x: 93, startPoint y: 320, endPoint x: 552, endPoint y: 247, distance: 464.6
click at [93, 319] on div "# 32 羅戈 ( 23 片 )" at bounding box center [108, 321] width 110 height 14
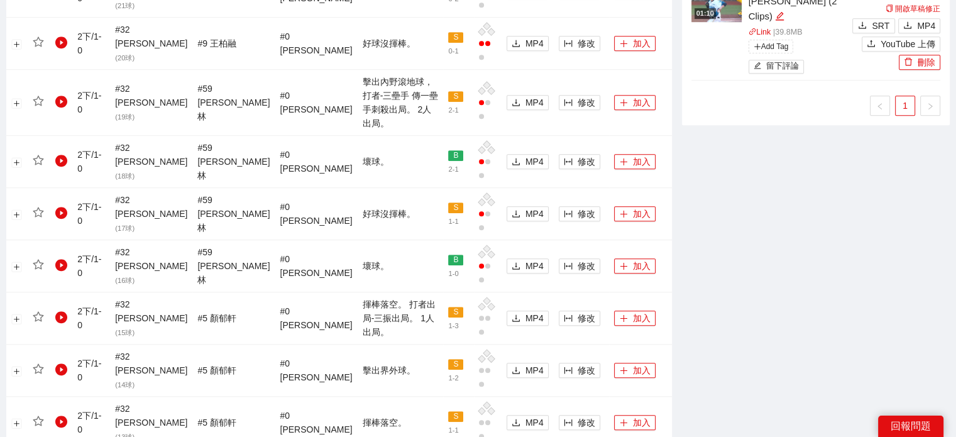
scroll to position [880, 0]
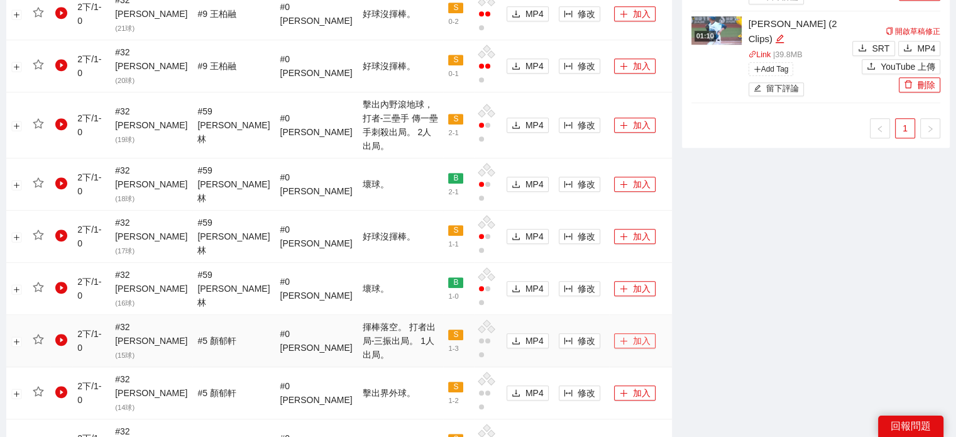
click at [618, 333] on button "加入" at bounding box center [634, 340] width 41 height 15
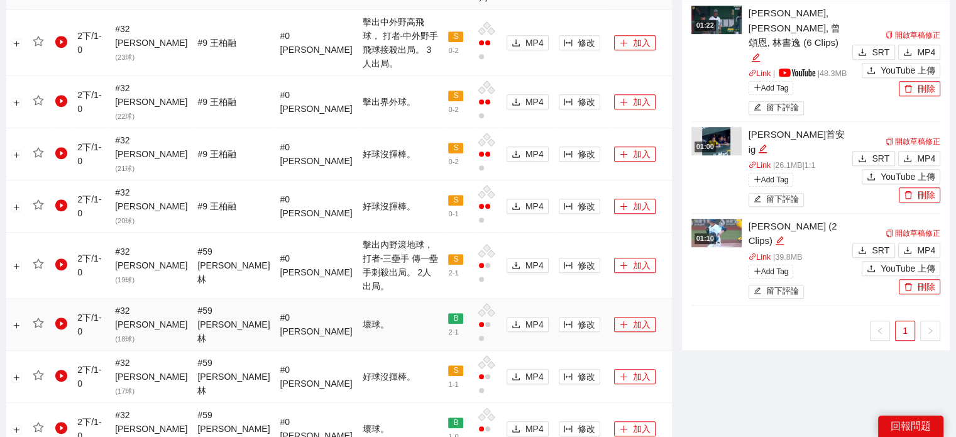
scroll to position [691, 0]
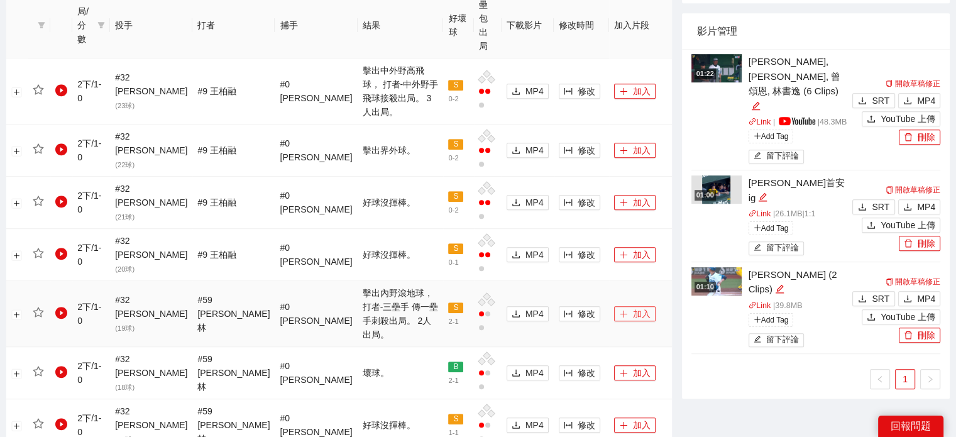
click at [628, 306] on button "加入" at bounding box center [634, 313] width 41 height 15
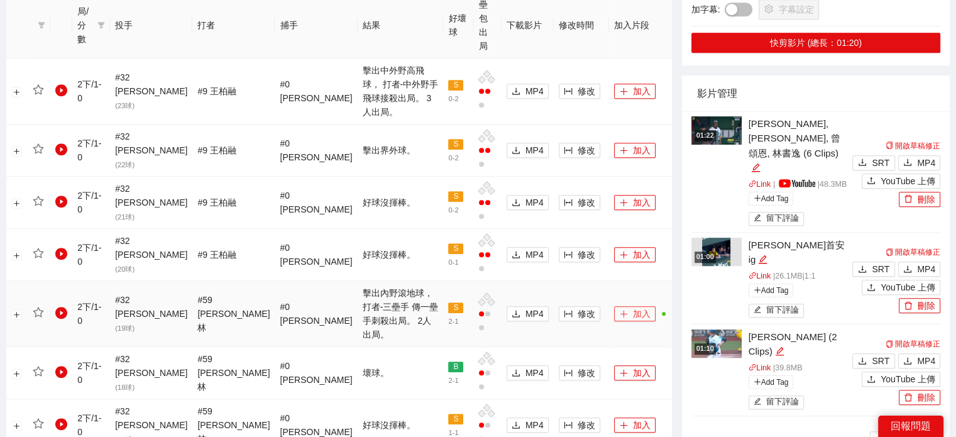
scroll to position [503, 0]
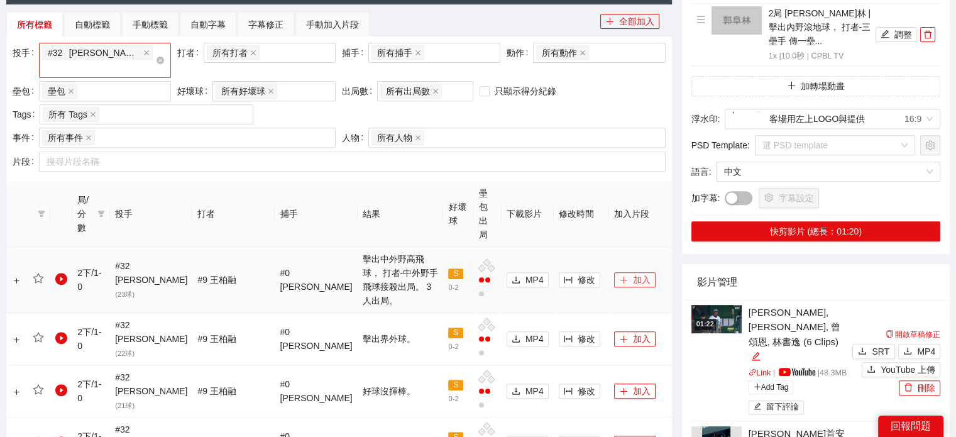
click at [620, 272] on button "加入" at bounding box center [634, 279] width 41 height 15
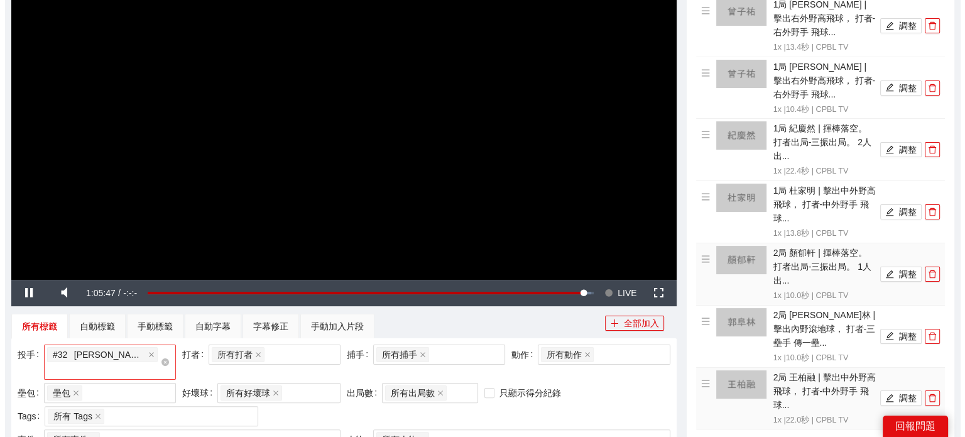
scroll to position [189, 0]
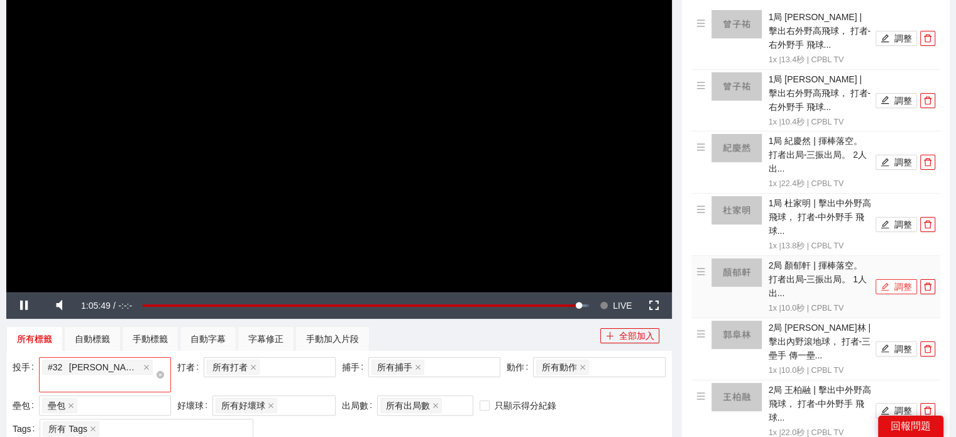
click at [891, 279] on button "調整" at bounding box center [896, 286] width 41 height 15
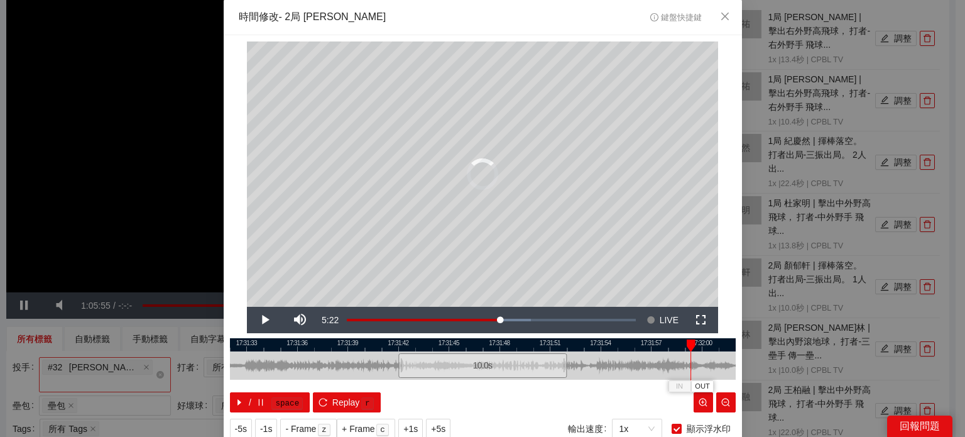
drag, startPoint x: 434, startPoint y: 343, endPoint x: 681, endPoint y: 355, distance: 247.3
click at [681, 355] on div "17:31:30 17:31:33 17:31:36 17:31:39 17:31:42 17:31:45 17:31:48 17:31:51 17:31:5…" at bounding box center [483, 375] width 506 height 74
drag, startPoint x: 251, startPoint y: 309, endPoint x: 463, endPoint y: 344, distance: 214.7
click at [252, 320] on span "Video Player" at bounding box center [264, 320] width 35 height 0
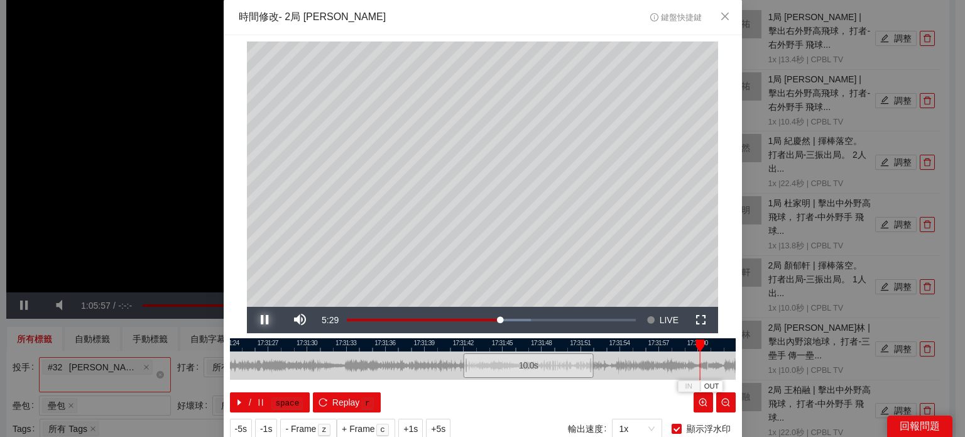
scroll to position [40, 0]
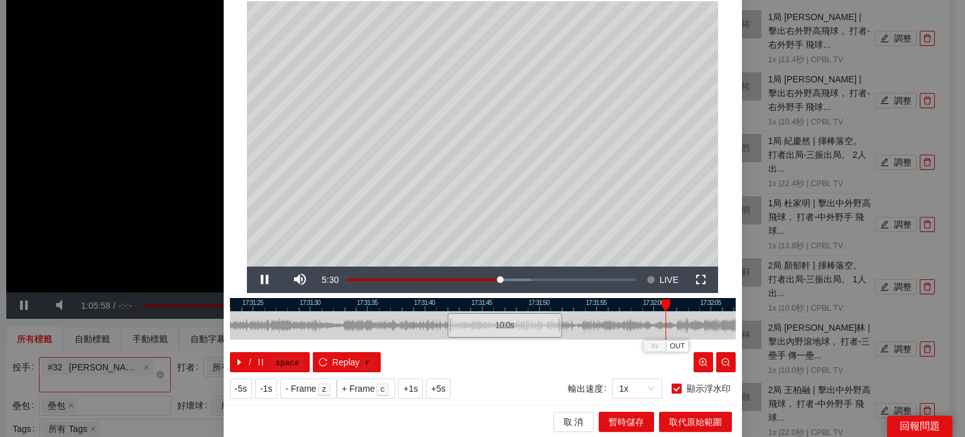
drag, startPoint x: 677, startPoint y: 305, endPoint x: 507, endPoint y: 316, distance: 170.7
click at [507, 316] on div "17:31:20 17:31:25 17:31:30 17:31:35 17:31:40 17:31:45 17:31:50 17:31:55 17:32:0…" at bounding box center [483, 335] width 506 height 74
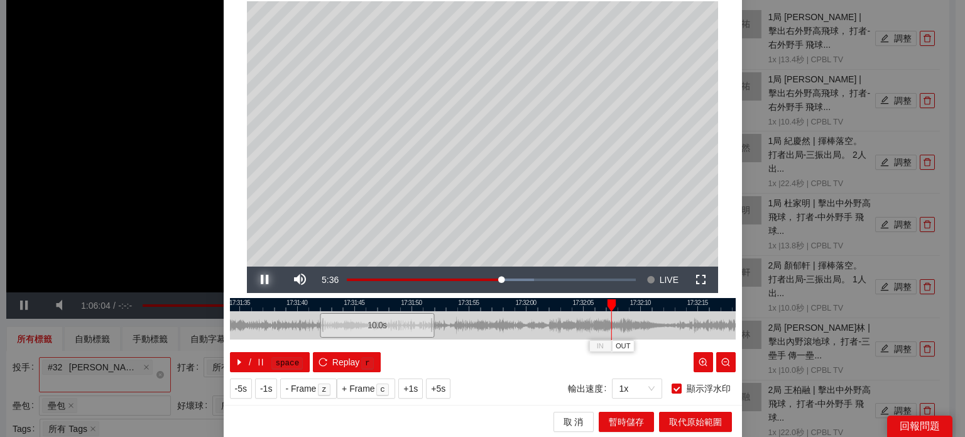
click at [260, 280] on span "Video Player" at bounding box center [264, 280] width 35 height 0
drag, startPoint x: 606, startPoint y: 306, endPoint x: 600, endPoint y: 310, distance: 6.8
click at [606, 308] on div "IN OUT" at bounding box center [610, 305] width 9 height 13
drag, startPoint x: 606, startPoint y: 341, endPoint x: 664, endPoint y: 428, distance: 104.2
click at [607, 344] on button "OUT" at bounding box center [618, 346] width 23 height 12
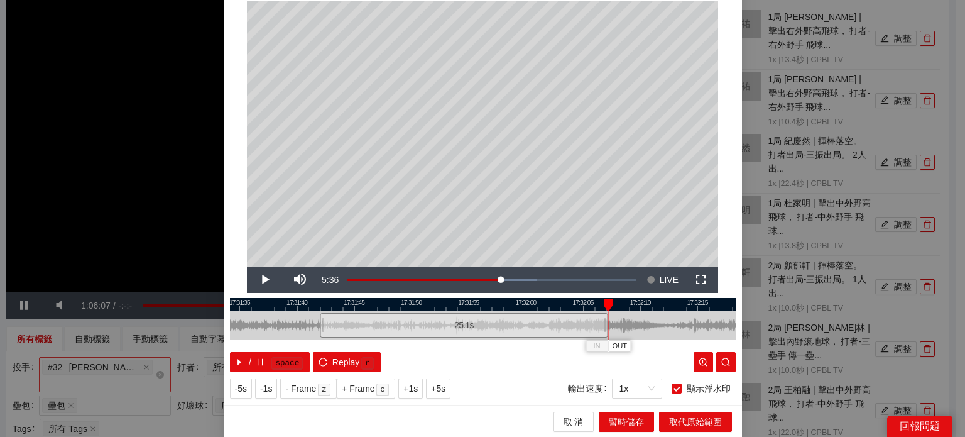
click at [639, 432] on div "取 消 暫時儲存 取代原始範圍" at bounding box center [483, 421] width 519 height 33
click at [633, 422] on span "暫時儲存" at bounding box center [626, 422] width 35 height 14
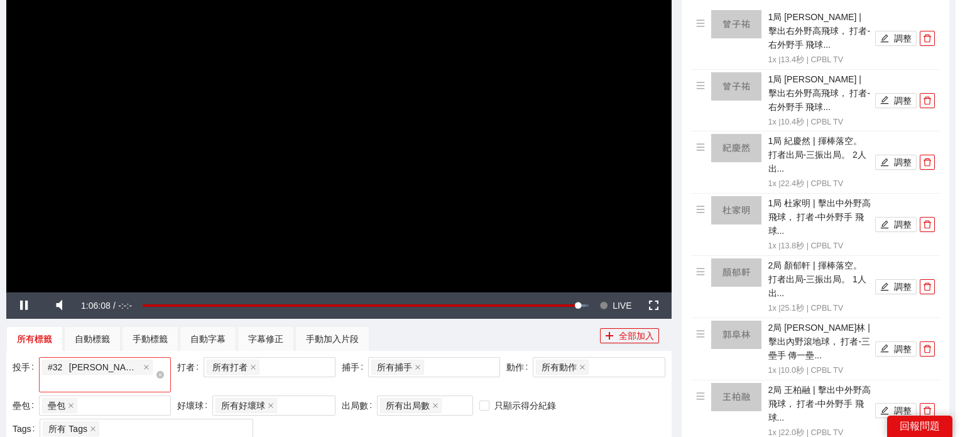
scroll to position [0, 0]
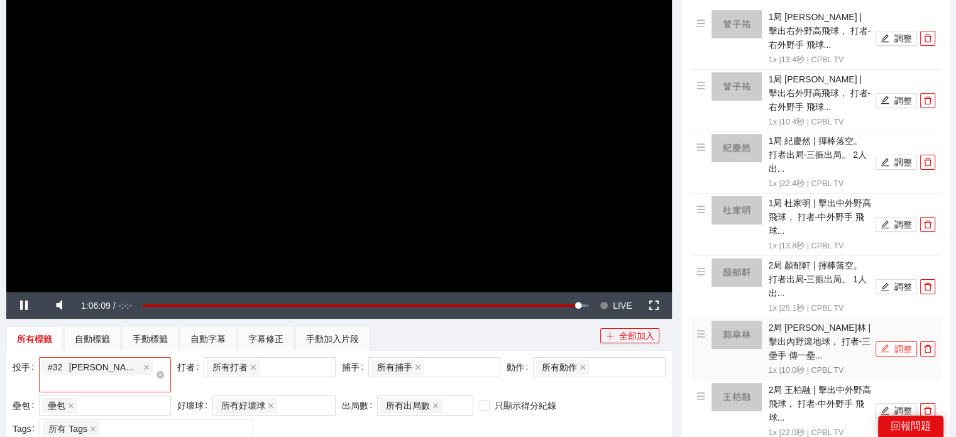
click at [889, 344] on icon "edit" at bounding box center [885, 348] width 9 height 9
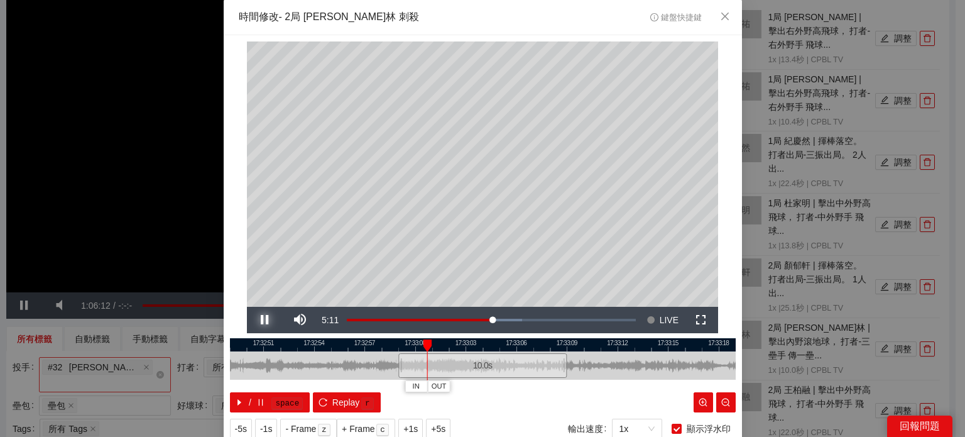
drag, startPoint x: 263, startPoint y: 322, endPoint x: 292, endPoint y: 329, distance: 29.9
click at [264, 320] on span "Video Player" at bounding box center [264, 320] width 35 height 0
drag, startPoint x: 424, startPoint y: 344, endPoint x: 392, endPoint y: 353, distance: 33.2
click at [395, 353] on div "17:32:48 17:32:51 17:32:54 17:32:57 17:33:00 17:33:03 17:33:06 17:33:09 17:33:1…" at bounding box center [483, 375] width 506 height 74
drag, startPoint x: 379, startPoint y: 382, endPoint x: 284, endPoint y: 329, distance: 108.6
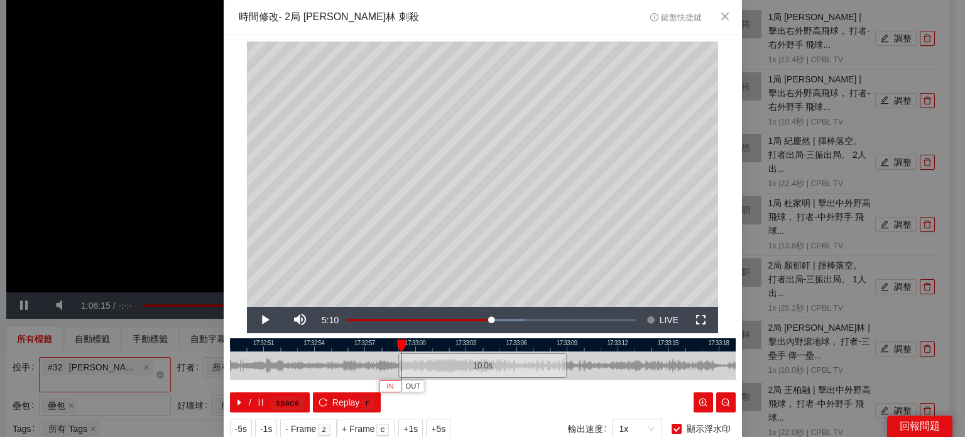
click at [380, 382] on button "IN" at bounding box center [390, 386] width 23 height 12
click at [256, 320] on span "Video Player" at bounding box center [264, 320] width 35 height 0
drag, startPoint x: 429, startPoint y: 342, endPoint x: 492, endPoint y: 348, distance: 63.8
click at [492, 348] on div "IN OUT" at bounding box center [496, 345] width 9 height 13
click at [259, 320] on span "Video Player" at bounding box center [264, 320] width 35 height 0
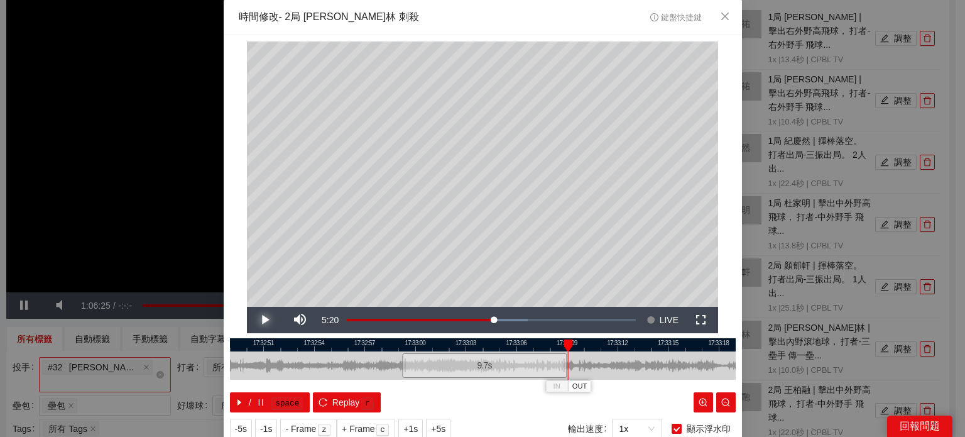
click at [255, 320] on span "Video Player" at bounding box center [264, 320] width 35 height 0
click at [256, 320] on span "Video Player" at bounding box center [264, 320] width 35 height 0
click at [610, 384] on span "OUT" at bounding box center [610, 386] width 15 height 11
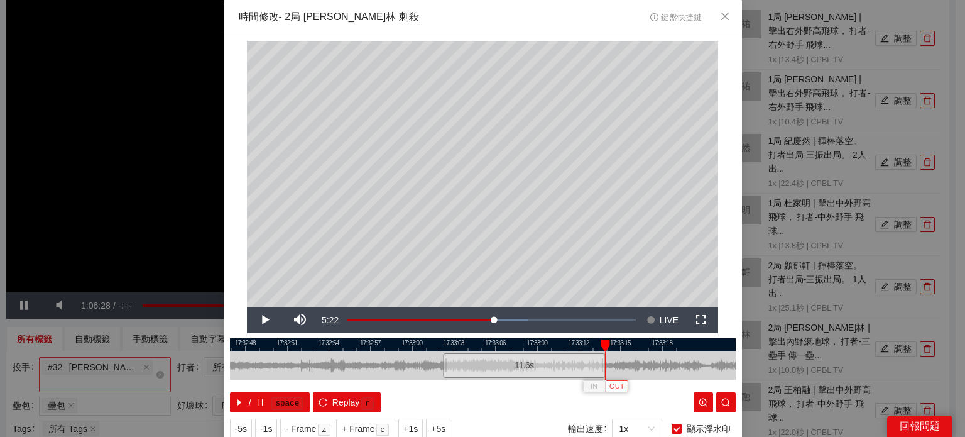
scroll to position [40, 0]
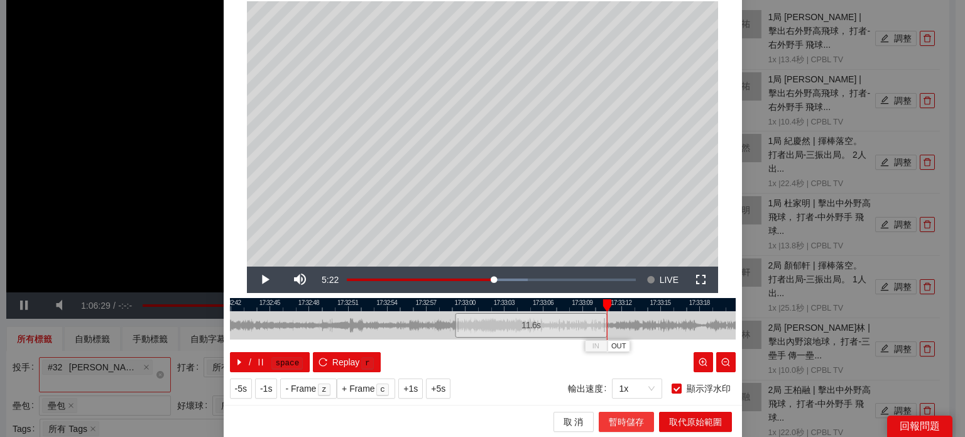
click at [630, 419] on span "暫時儲存" at bounding box center [626, 422] width 35 height 14
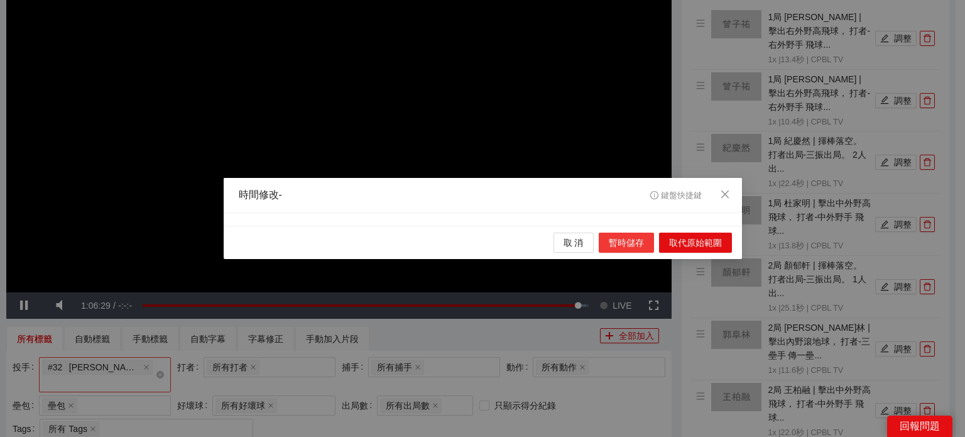
scroll to position [0, 0]
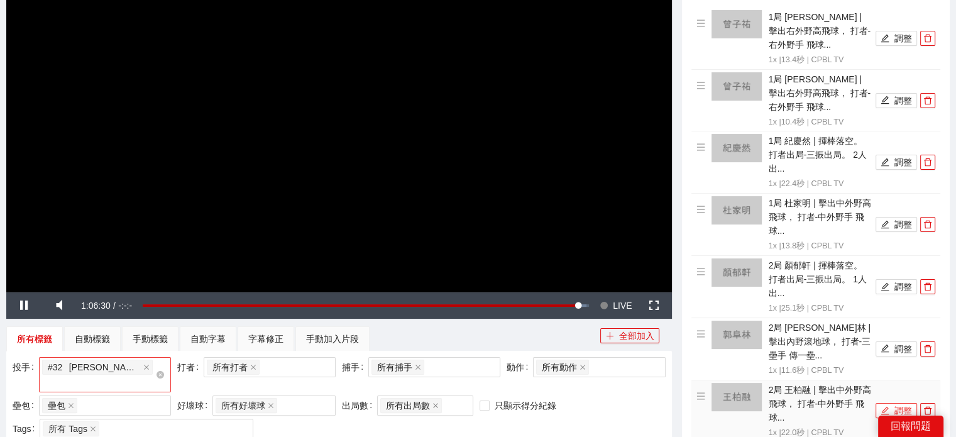
click at [899, 403] on button "調整" at bounding box center [896, 410] width 41 height 15
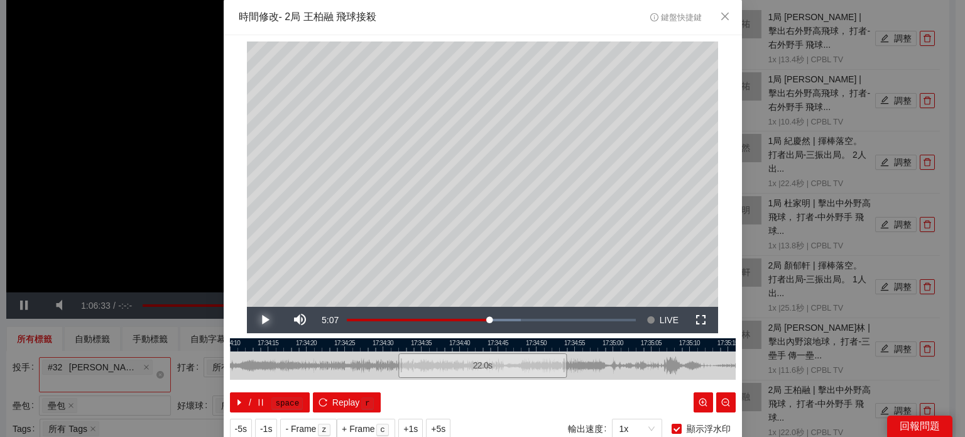
click at [253, 320] on span "Video Player" at bounding box center [264, 320] width 35 height 0
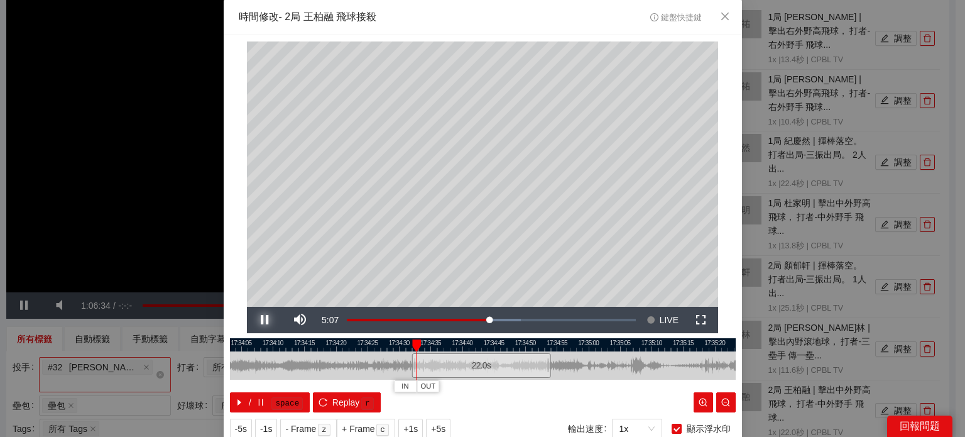
scroll to position [40, 0]
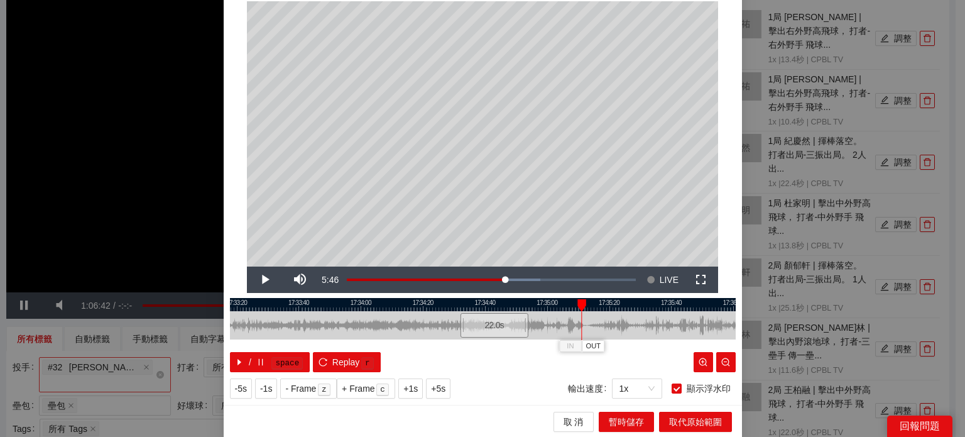
drag, startPoint x: 466, startPoint y: 304, endPoint x: 578, endPoint y: 317, distance: 112.7
click at [578, 317] on div "17:33:00 17:33:20 17:33:40 17:34:00 17:34:20 17:34:40 17:35:00 17:35:20 17:35:4…" at bounding box center [483, 335] width 506 height 74
click at [586, 344] on span "OUT" at bounding box center [593, 346] width 15 height 11
drag, startPoint x: 612, startPoint y: 421, endPoint x: 632, endPoint y: 436, distance: 25.1
click at [612, 421] on span "暫時儲存" at bounding box center [626, 422] width 35 height 14
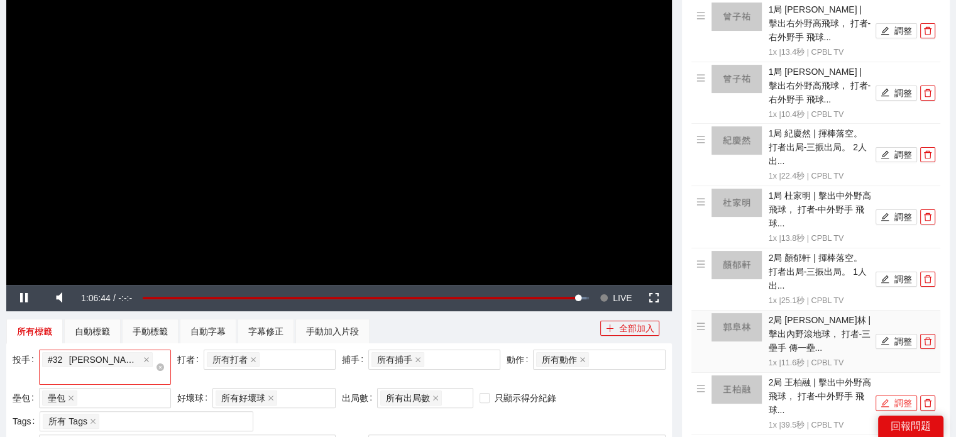
scroll to position [503, 0]
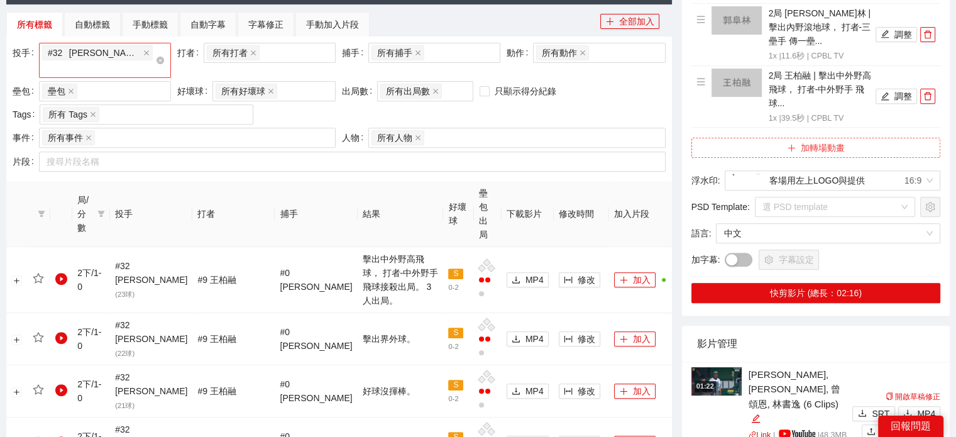
click at [823, 138] on button "加轉場動畫" at bounding box center [815, 148] width 249 height 20
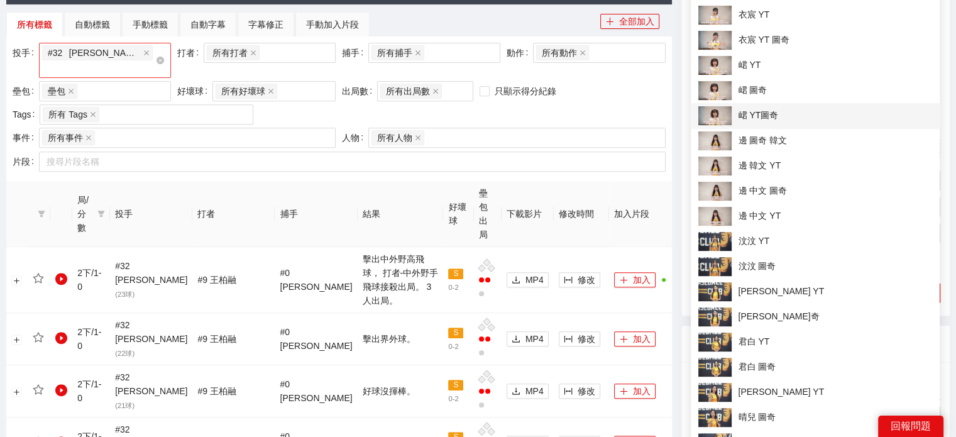
click at [776, 110] on span "峮 YT圖奇" at bounding box center [815, 115] width 234 height 19
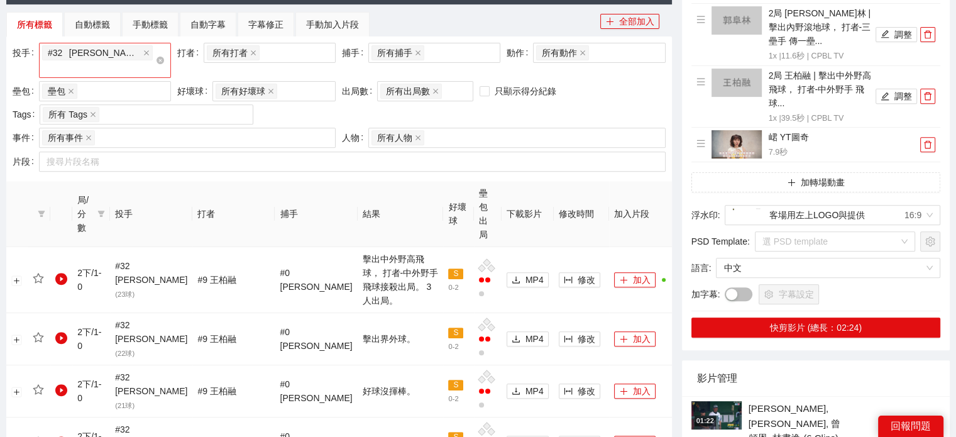
scroll to position [314, 0]
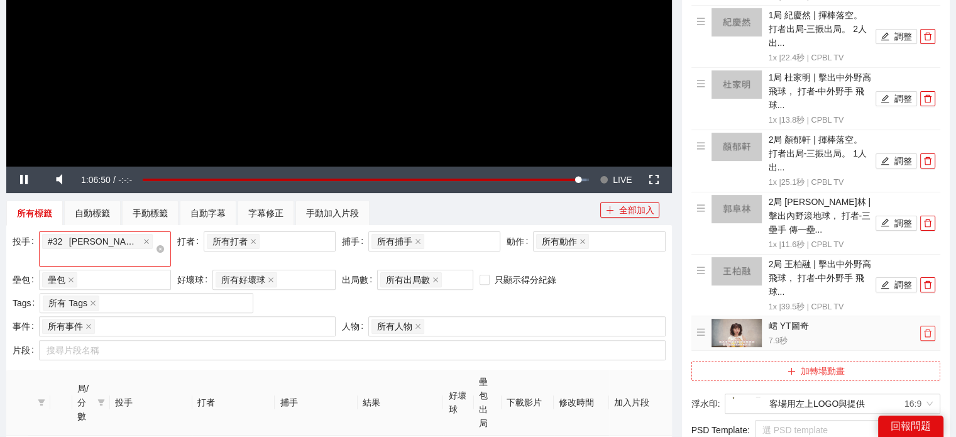
click at [926, 329] on icon "delete" at bounding box center [927, 333] width 9 height 9
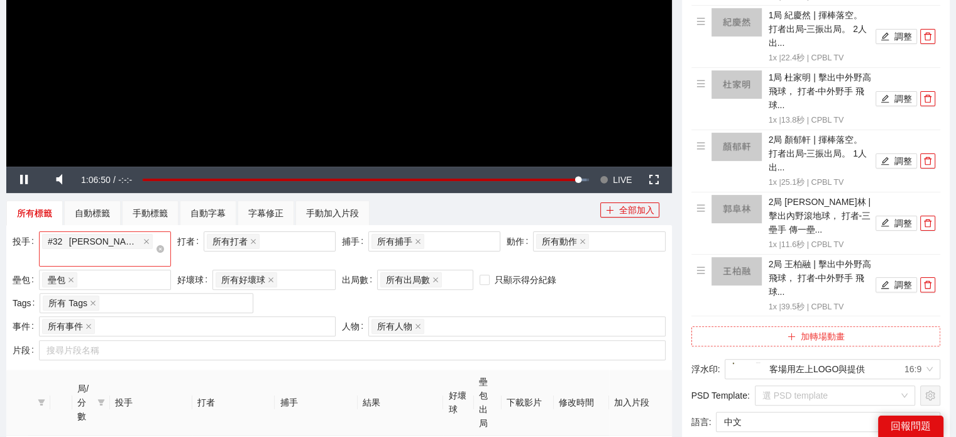
click at [878, 326] on button "加轉場動畫" at bounding box center [815, 336] width 249 height 20
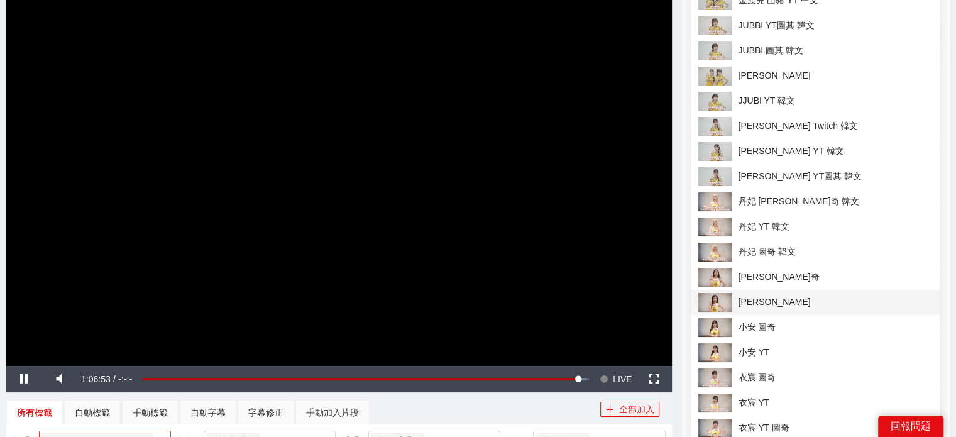
scroll to position [251, 0]
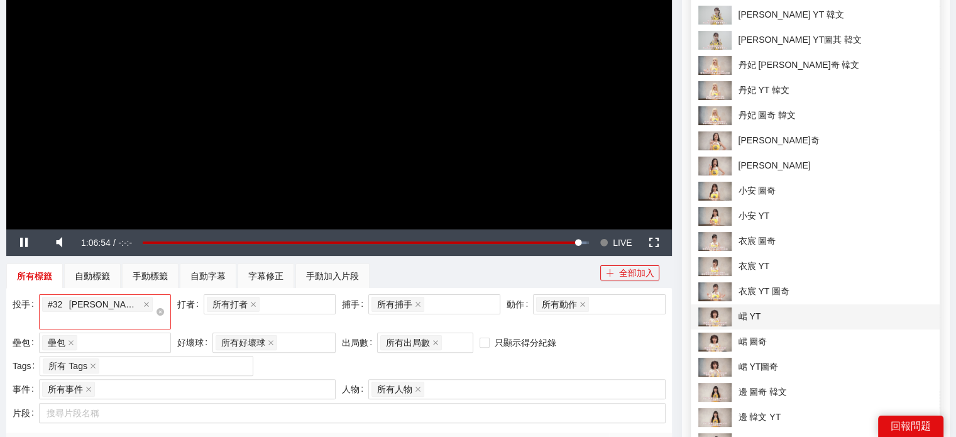
drag, startPoint x: 779, startPoint y: 314, endPoint x: 800, endPoint y: 358, distance: 49.0
click at [779, 313] on span "峮 YT" at bounding box center [815, 316] width 234 height 19
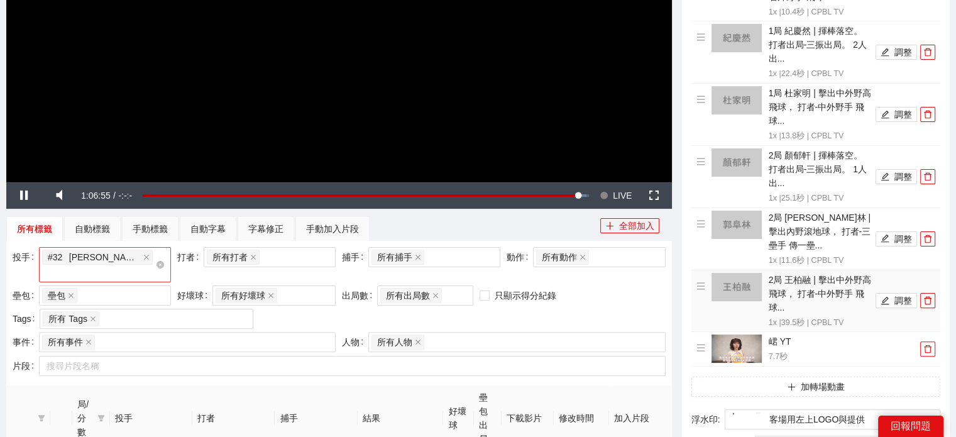
scroll to position [440, 0]
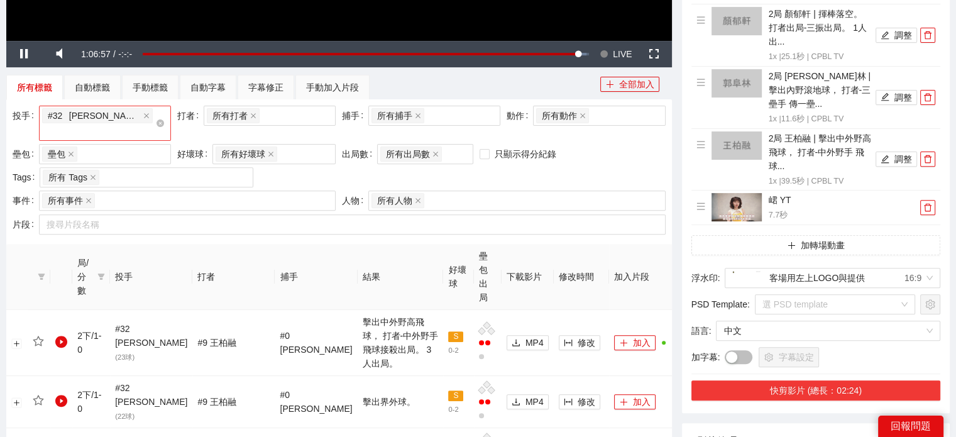
click at [812, 380] on button "快剪影片 (總長：02:24)" at bounding box center [815, 390] width 249 height 20
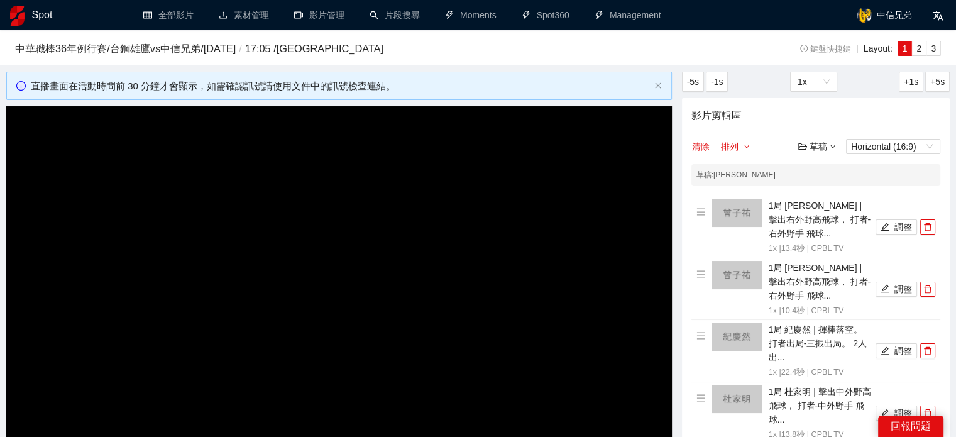
scroll to position [126, 0]
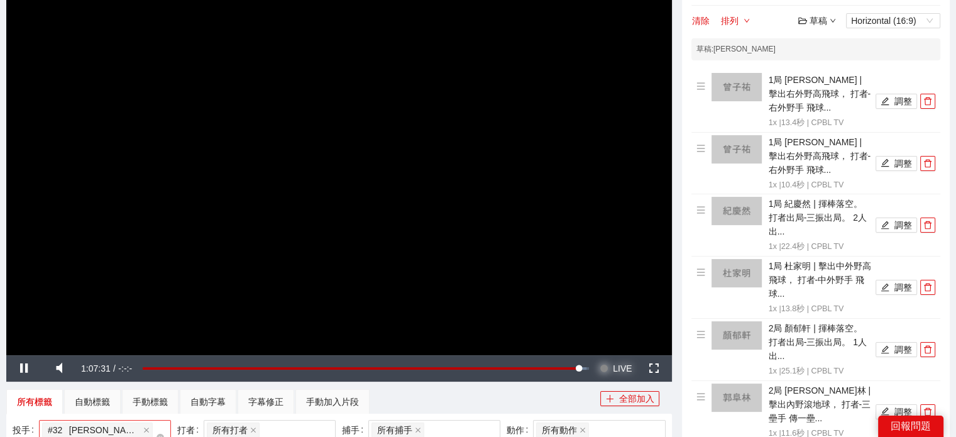
click at [613, 367] on span "LIVE" at bounding box center [622, 368] width 19 height 26
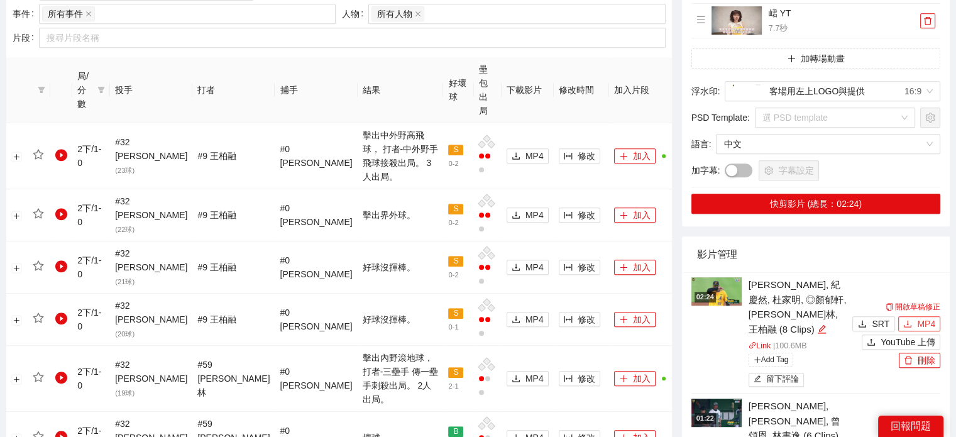
scroll to position [629, 0]
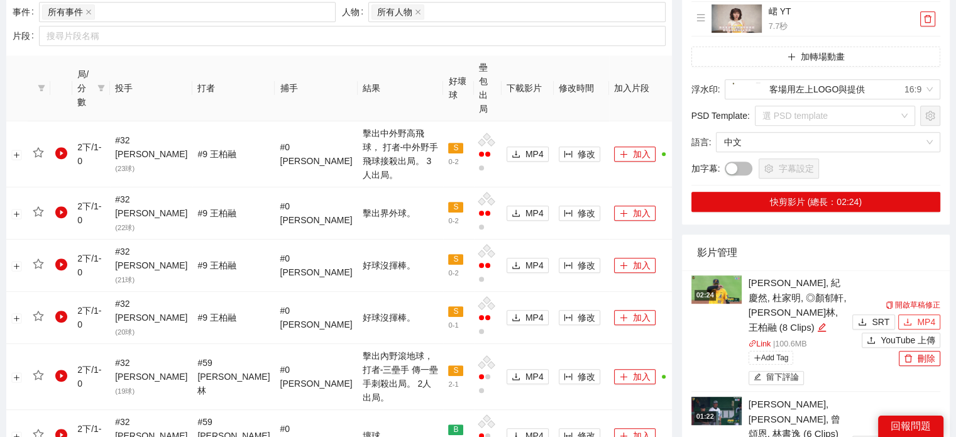
click at [930, 315] on span "MP4" at bounding box center [926, 322] width 18 height 14
click at [722, 270] on li "02:24 曾子祐, 紀慶然, 杜家明, ◎顏郁軒, 郭阜林, 王柏融 (8 Clips) Link | 100.6 MB Add Tag 留下評論 開啟草稿…" at bounding box center [815, 330] width 249 height 121
click at [723, 275] on img at bounding box center [716, 289] width 50 height 28
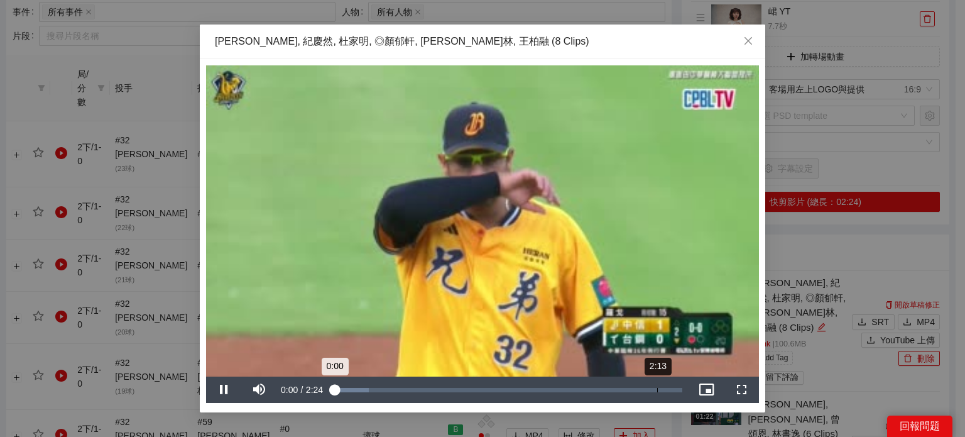
click at [657, 389] on div "2:13" at bounding box center [657, 390] width 1 height 4
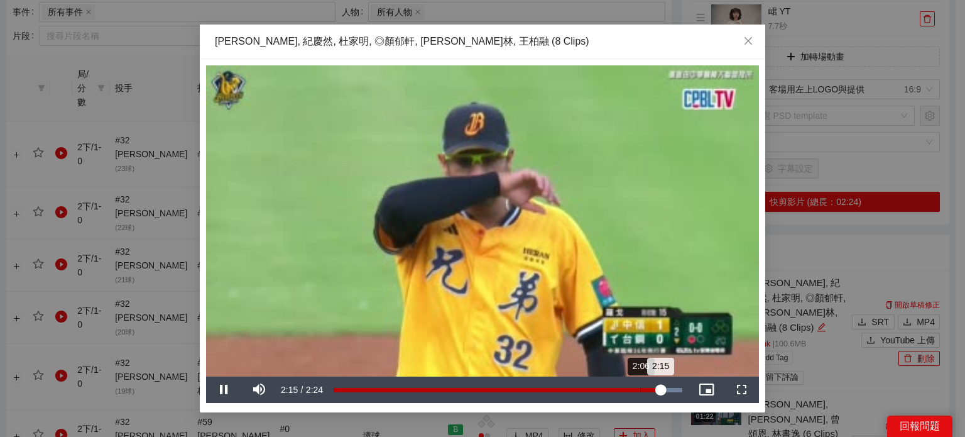
drag, startPoint x: 639, startPoint y: 387, endPoint x: 577, endPoint y: 383, distance: 61.7
click at [639, 388] on div "2:15" at bounding box center [497, 390] width 327 height 4
click at [221, 390] on span "Video Player" at bounding box center [223, 390] width 35 height 0
click at [637, 388] on div "2:07" at bounding box center [488, 390] width 309 height 4
click at [626, 387] on div "Loaded : 100.00% 2:01 2:05" at bounding box center [507, 390] width 361 height 26
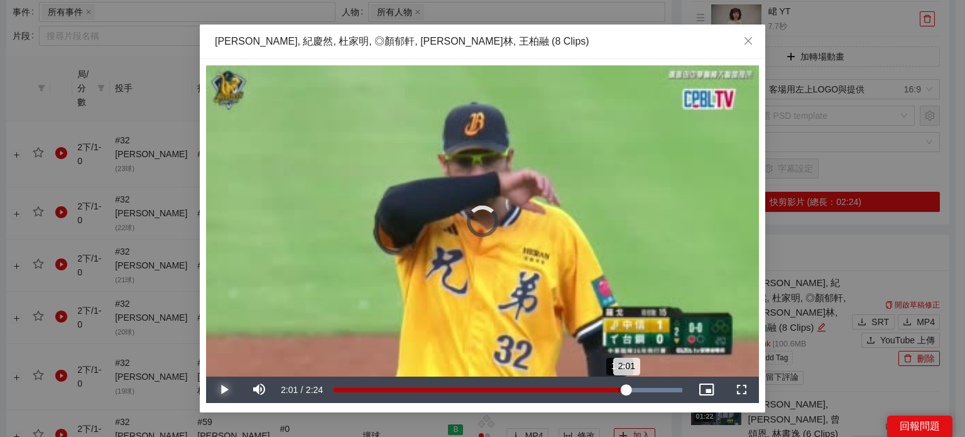
click at [619, 388] on div "1:58" at bounding box center [619, 390] width 1 height 4
click at [607, 390] on div "Loaded : 100.00% 1:57 1:58" at bounding box center [508, 390] width 349 height 4
click at [628, 389] on div "2:01" at bounding box center [628, 390] width 1 height 4
click at [637, 390] on div "2:05" at bounding box center [637, 390] width 1 height 4
click at [644, 390] on div "Progress Bar" at bounding box center [632, 390] width 102 height 4
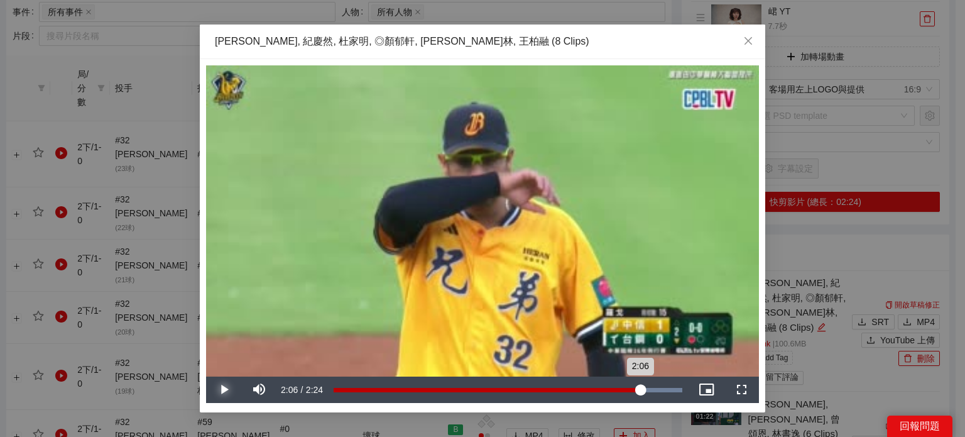
click at [639, 390] on div "2:06" at bounding box center [487, 390] width 307 height 4
click at [206, 377] on button "Play" at bounding box center [223, 390] width 35 height 26
click at [206, 377] on button "Pause" at bounding box center [223, 390] width 35 height 26
click at [206, 377] on button "Play" at bounding box center [223, 390] width 35 height 26
click at [206, 377] on button "Pause" at bounding box center [223, 390] width 35 height 26
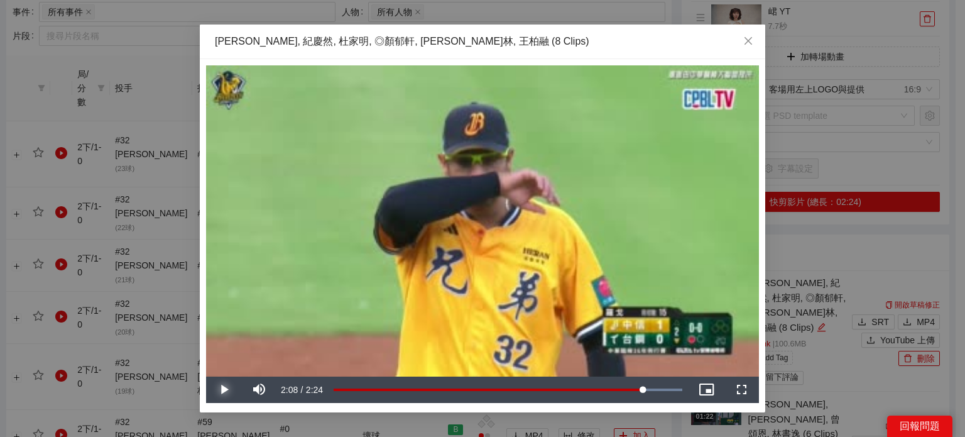
click at [206, 377] on button "Play" at bounding box center [223, 390] width 35 height 26
click at [206, 377] on button "Pause" at bounding box center [223, 390] width 35 height 26
drag, startPoint x: 641, startPoint y: 387, endPoint x: 634, endPoint y: 390, distance: 8.0
click at [639, 388] on div "2:08" at bounding box center [489, 390] width 311 height 4
click at [634, 390] on div "Loaded : 100.00% 2:04 2:06" at bounding box center [508, 390] width 349 height 4
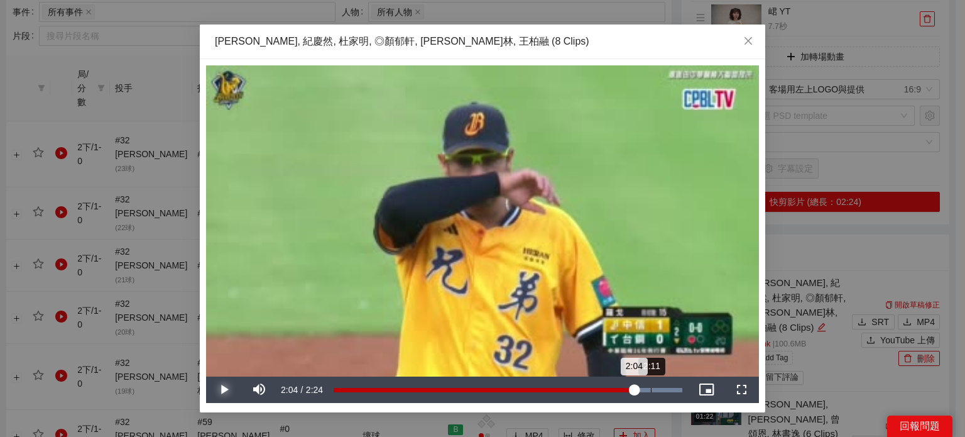
click at [206, 377] on button "Play" at bounding box center [223, 390] width 35 height 26
click at [206, 377] on button "Pause" at bounding box center [223, 390] width 35 height 26
click at [206, 377] on button "Play" at bounding box center [223, 390] width 35 height 26
click at [206, 377] on button "Pause" at bounding box center [223, 390] width 35 height 26
click at [647, 394] on div "Loaded : 100.00% 2:09 2:04" at bounding box center [507, 390] width 361 height 26
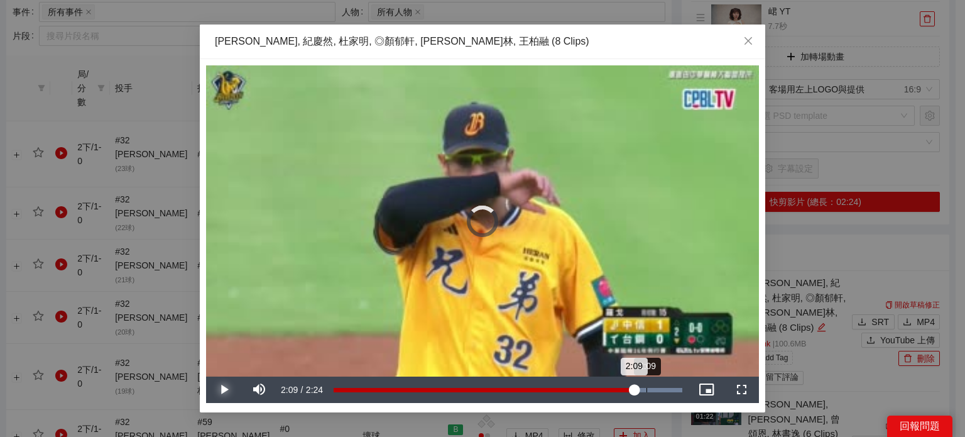
click at [647, 389] on div "2:09" at bounding box center [647, 390] width 1 height 4
click at [640, 391] on div "2:08" at bounding box center [489, 390] width 311 height 4
click at [633, 388] on div "2:06" at bounding box center [487, 390] width 306 height 4
click at [206, 377] on button "Play" at bounding box center [223, 390] width 35 height 26
click at [206, 377] on button "Pause" at bounding box center [223, 390] width 35 height 26
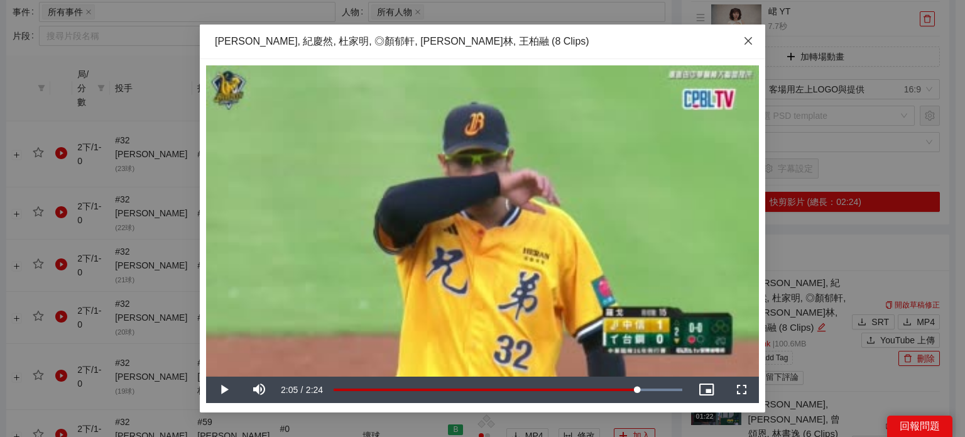
drag, startPoint x: 754, startPoint y: 44, endPoint x: 608, endPoint y: 3, distance: 152.0
click at [753, 44] on span "Close" at bounding box center [749, 42] width 34 height 34
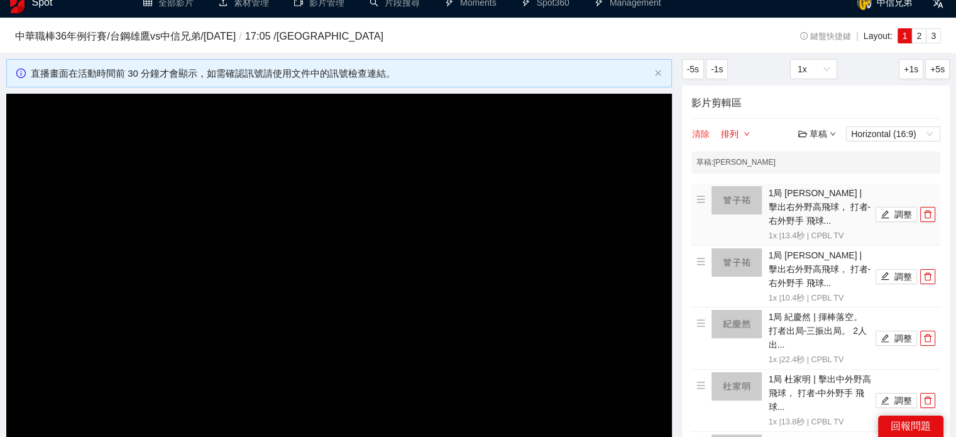
scroll to position [0, 0]
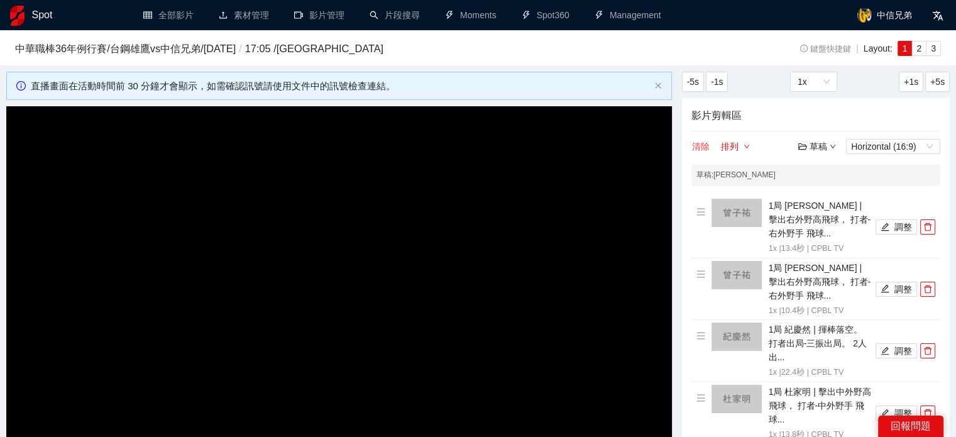
drag, startPoint x: 690, startPoint y: 145, endPoint x: 702, endPoint y: 153, distance: 14.5
click at [704, 142] on button "清除" at bounding box center [700, 146] width 19 height 15
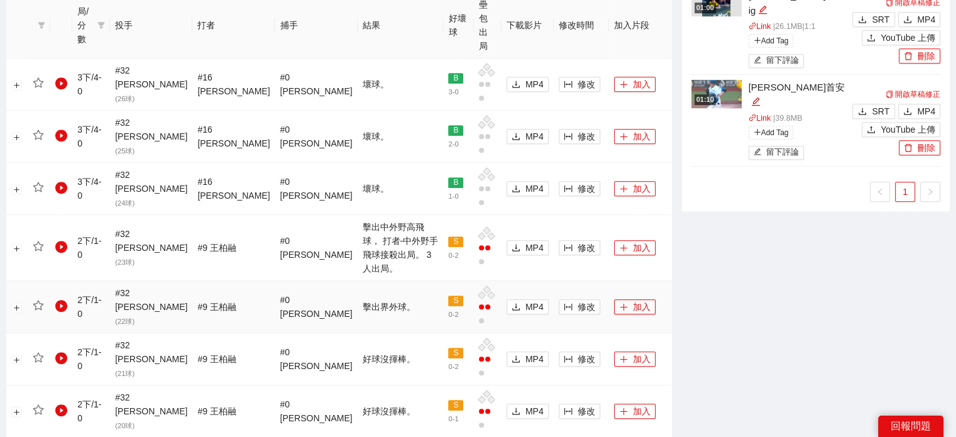
scroll to position [440, 0]
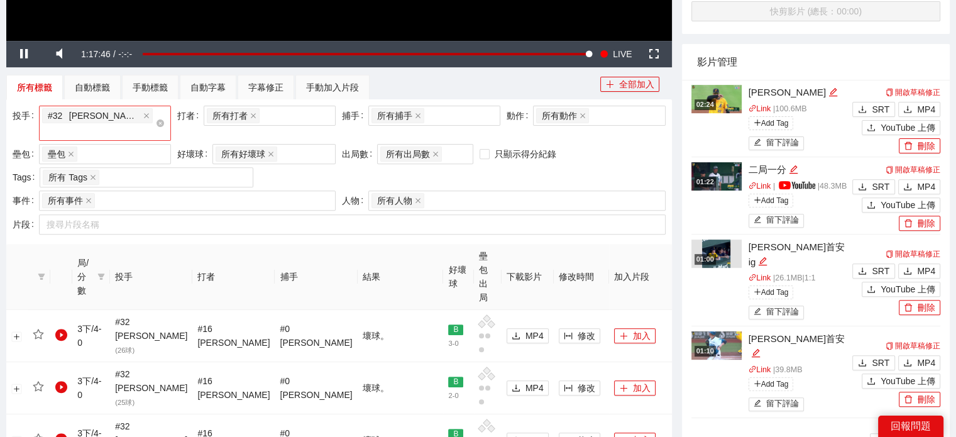
click at [121, 117] on span "# 32 羅戈 ( 26 片 )" at bounding box center [97, 115] width 111 height 15
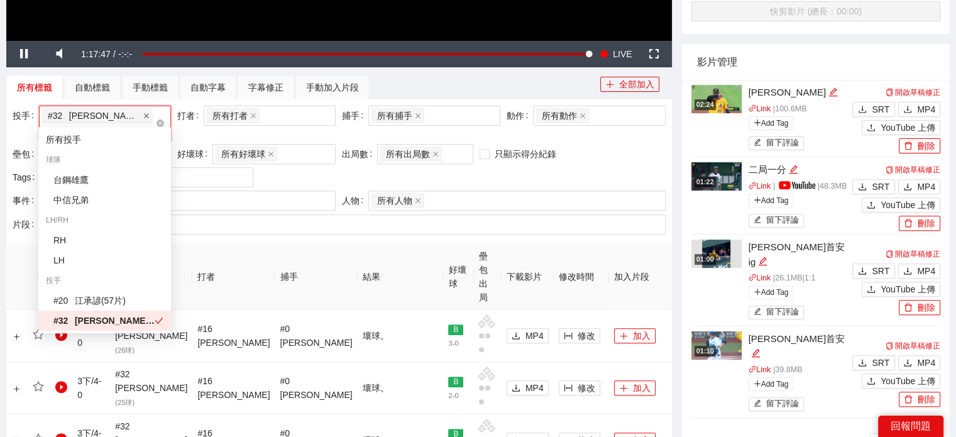
click at [143, 118] on icon "close" at bounding box center [146, 116] width 6 height 6
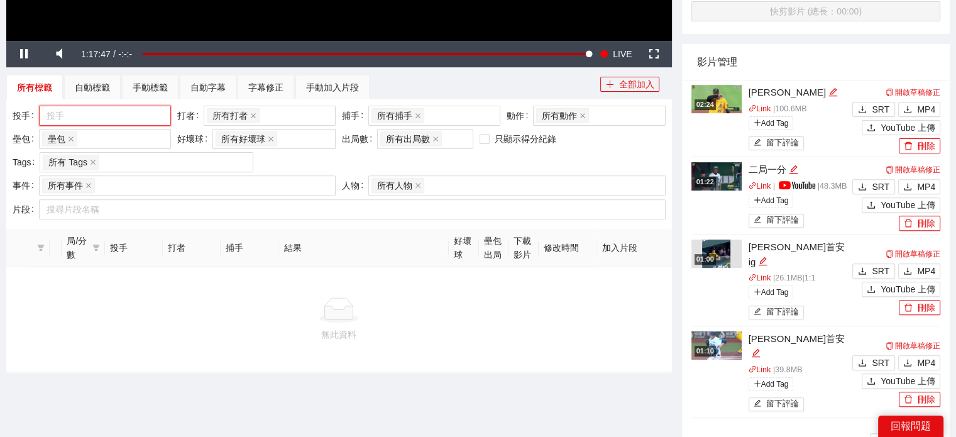
click at [118, 118] on div at bounding box center [98, 115] width 113 height 15
click at [108, 113] on div at bounding box center [98, 115] width 113 height 15
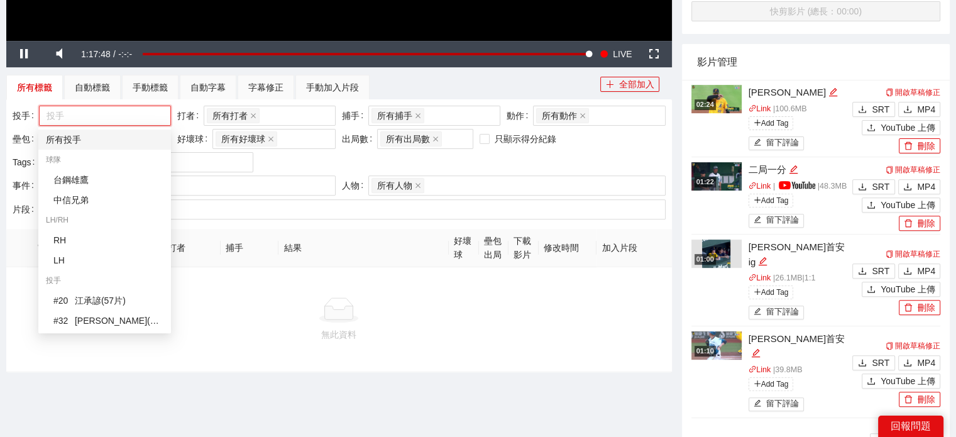
click at [50, 141] on div "所有投手" at bounding box center [105, 140] width 118 height 14
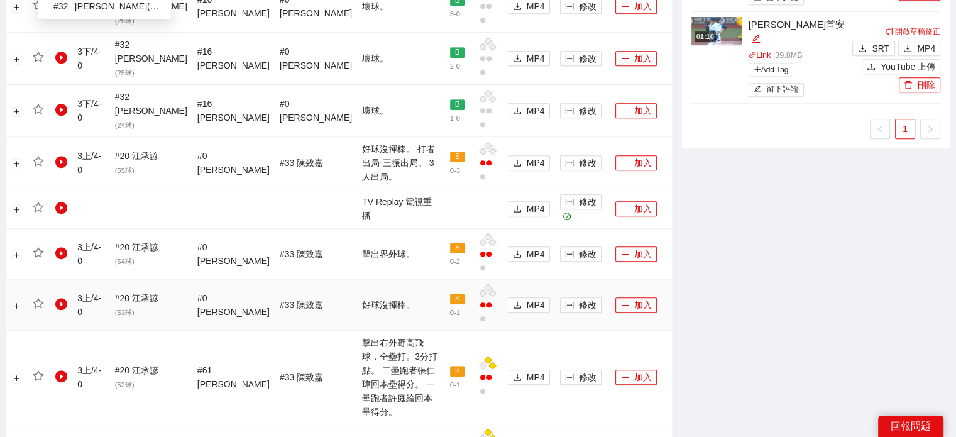
click at [2, 238] on div "**********" at bounding box center [478, 219] width 956 height 1805
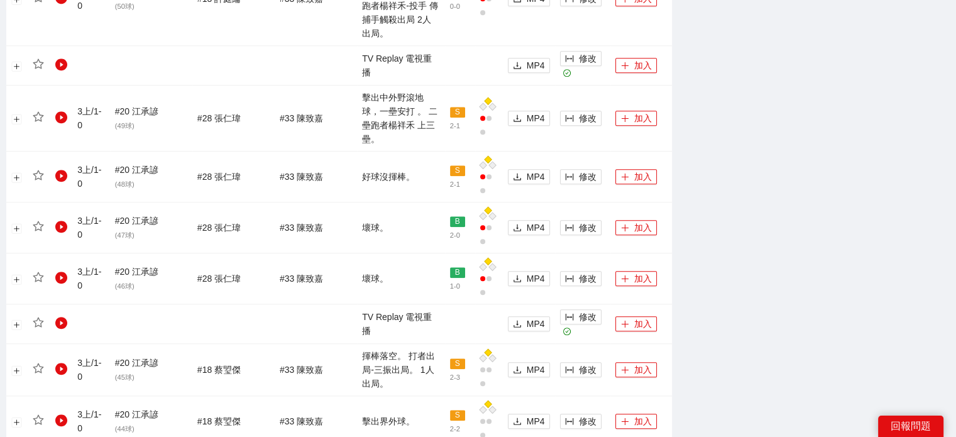
scroll to position [1374, 0]
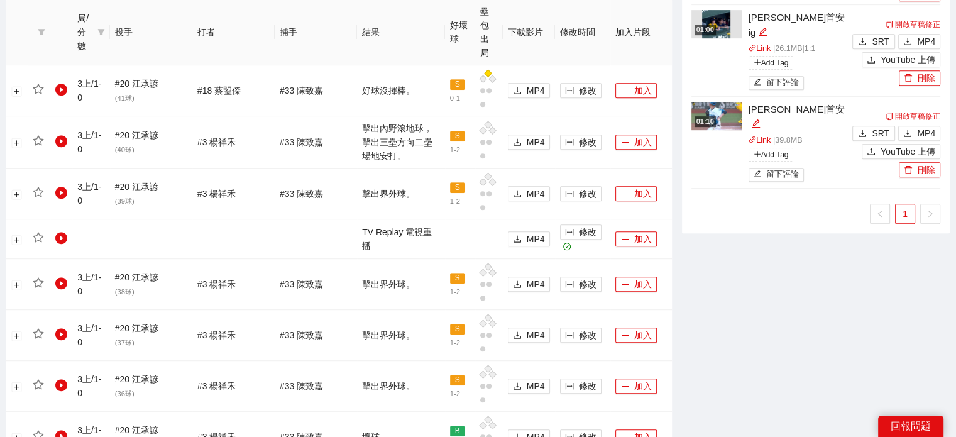
scroll to position [548, 0]
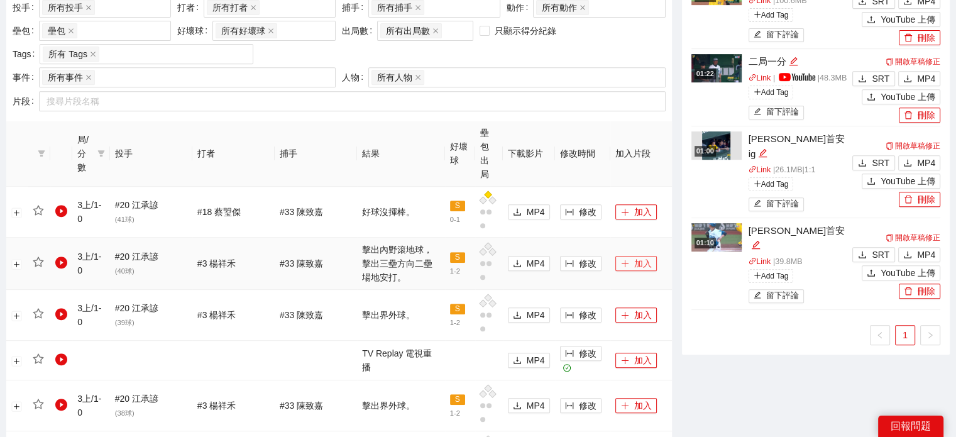
click at [621, 256] on button "加入" at bounding box center [635, 263] width 41 height 15
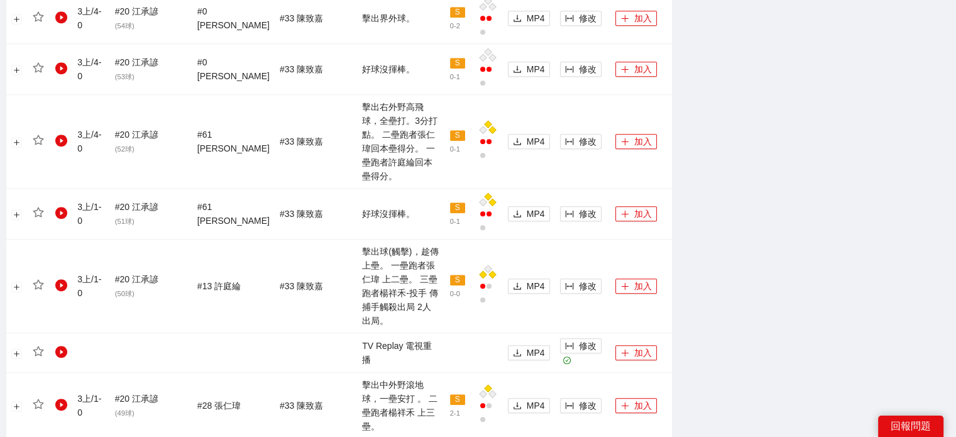
scroll to position [1144, 0]
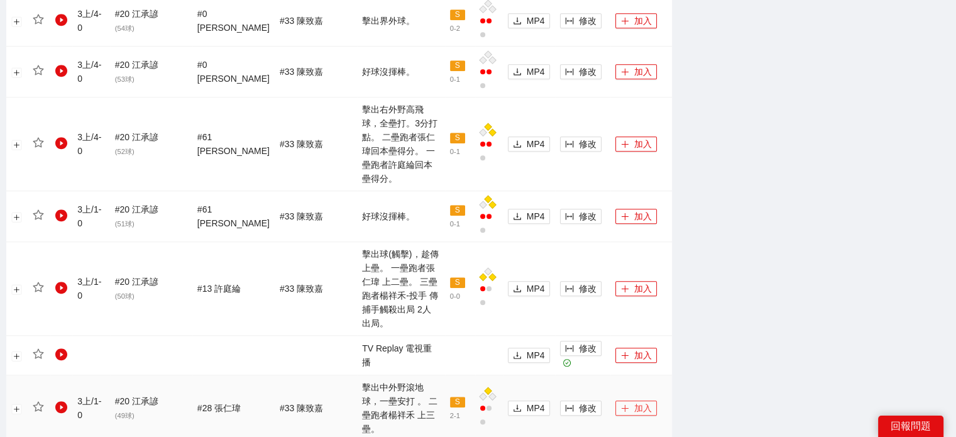
click at [634, 400] on button "加入" at bounding box center [635, 407] width 41 height 15
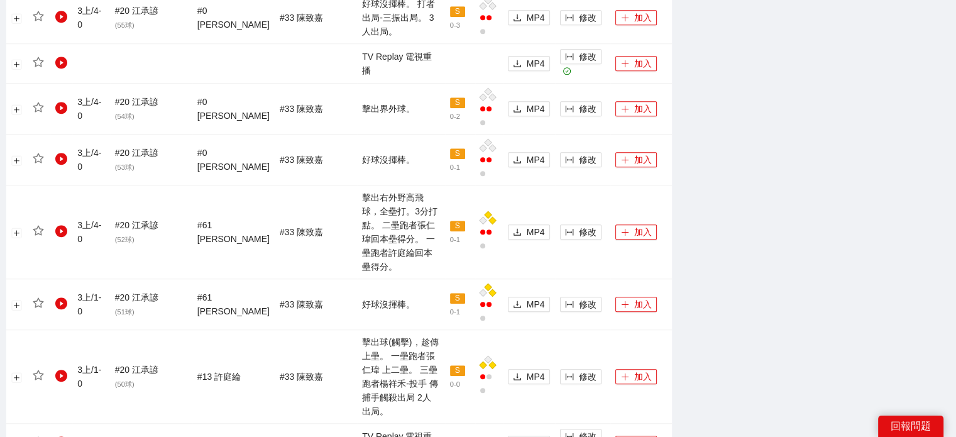
scroll to position [1018, 0]
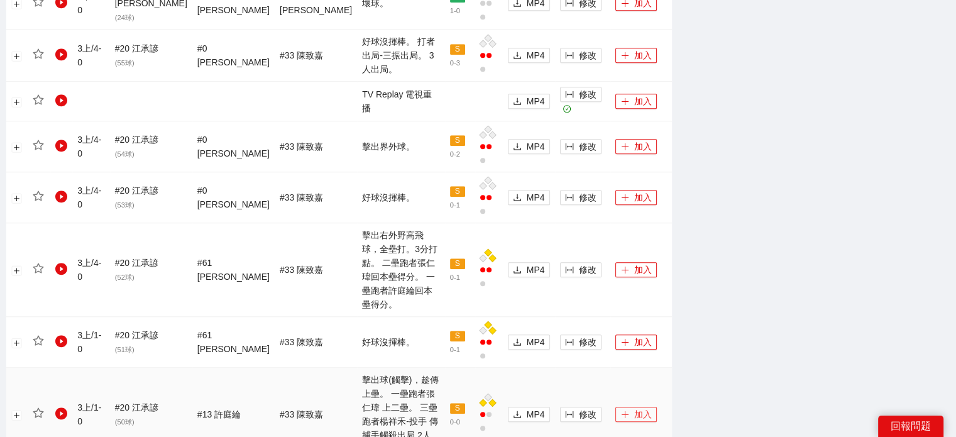
click at [634, 407] on button "加入" at bounding box center [635, 414] width 41 height 15
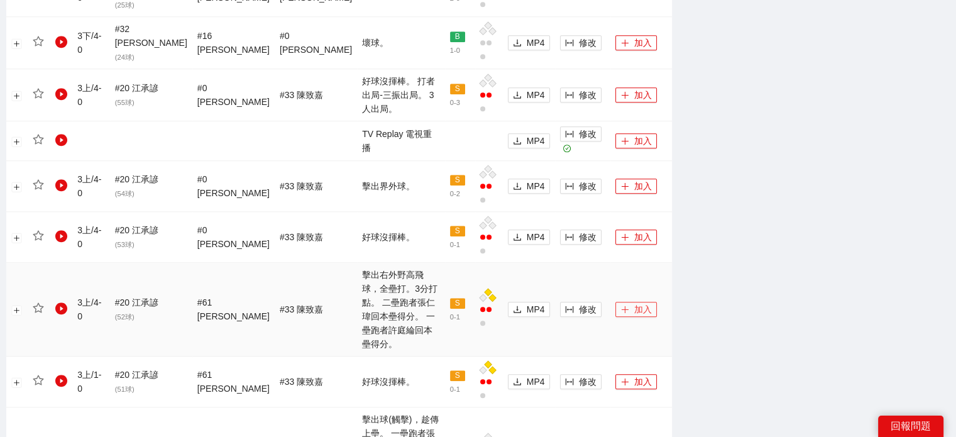
click at [633, 302] on button "加入" at bounding box center [635, 309] width 41 height 15
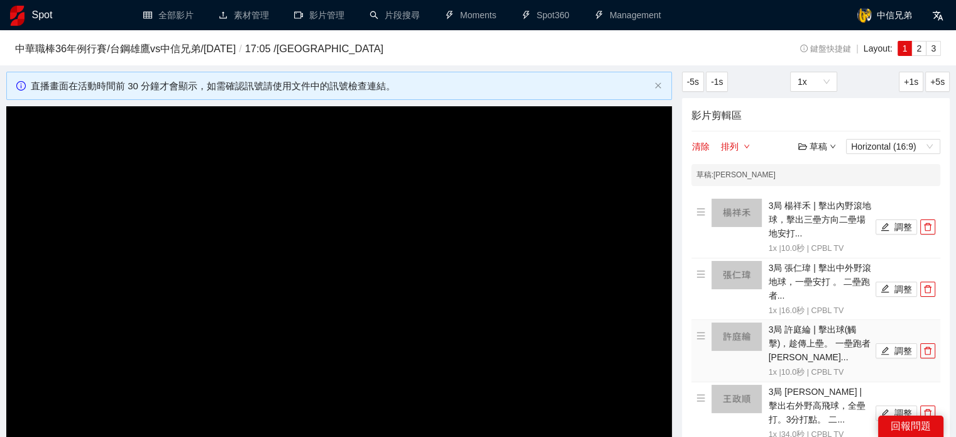
scroll to position [126, 0]
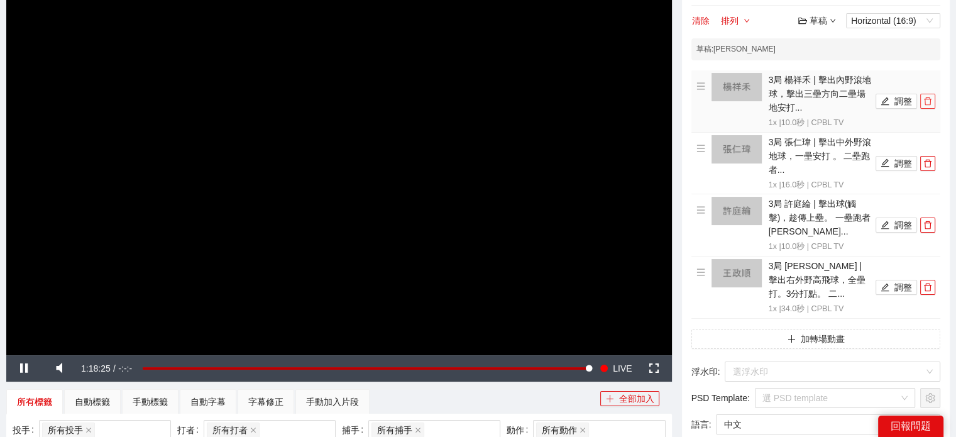
click at [928, 101] on icon "delete" at bounding box center [927, 101] width 9 height 9
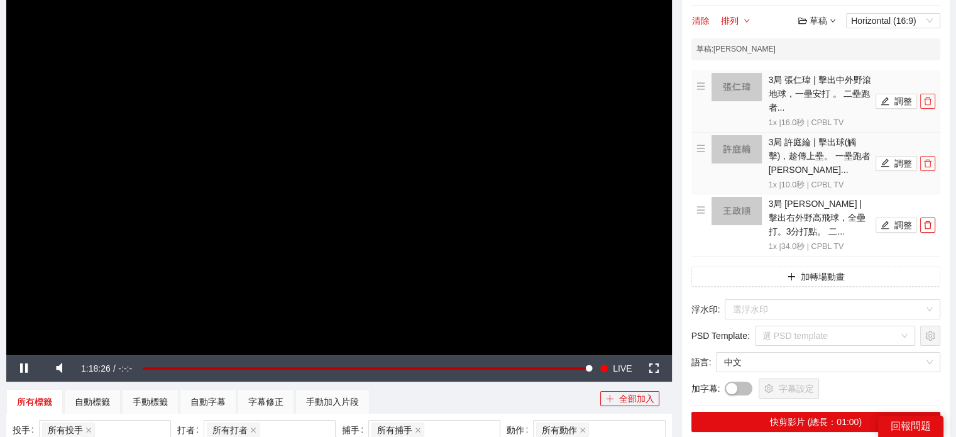
click at [928, 101] on icon "delete" at bounding box center [927, 101] width 9 height 9
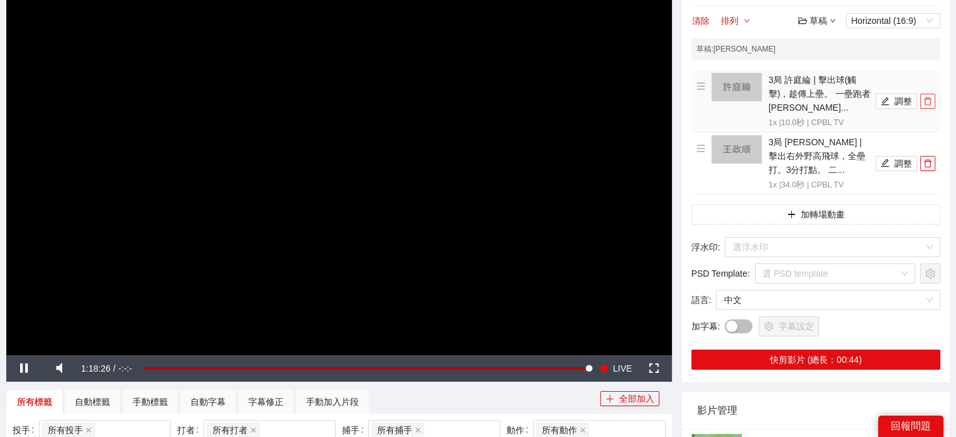
click at [928, 101] on icon "delete" at bounding box center [927, 101] width 9 height 9
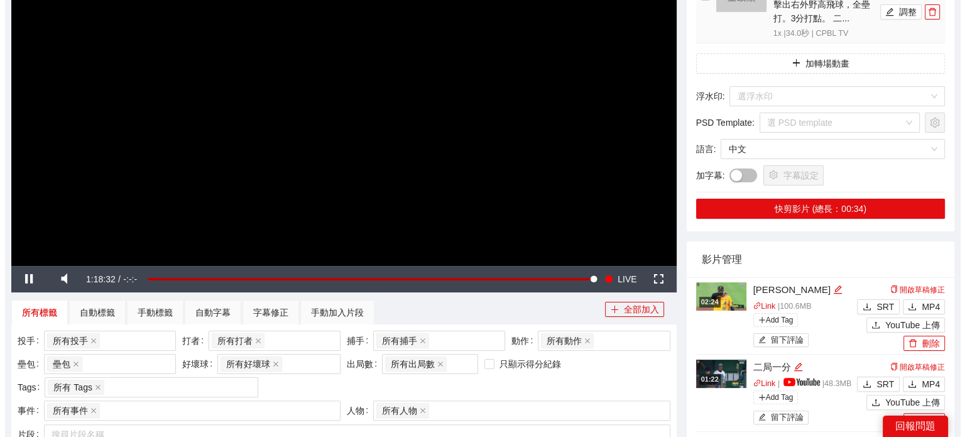
scroll to position [63, 0]
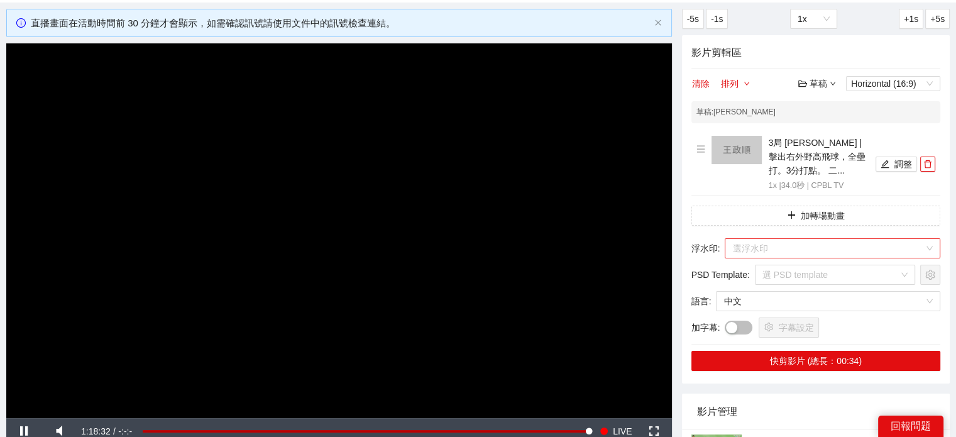
click at [781, 246] on input "search" at bounding box center [828, 248] width 192 height 19
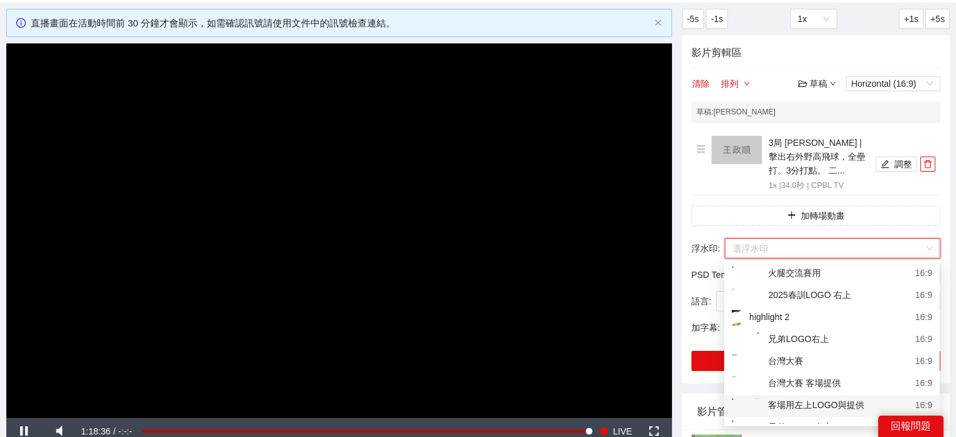
click at [813, 407] on div "客場用左上LOGO與提供" at bounding box center [798, 406] width 133 height 16
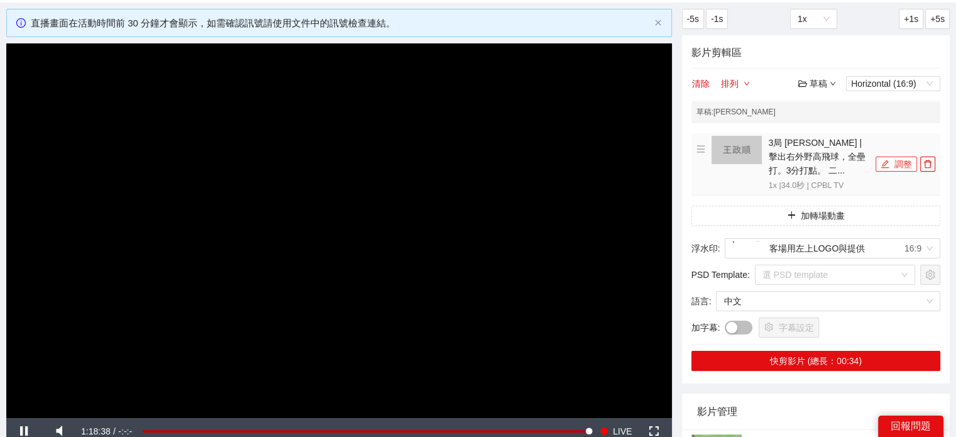
click at [877, 163] on button "調整" at bounding box center [896, 164] width 41 height 15
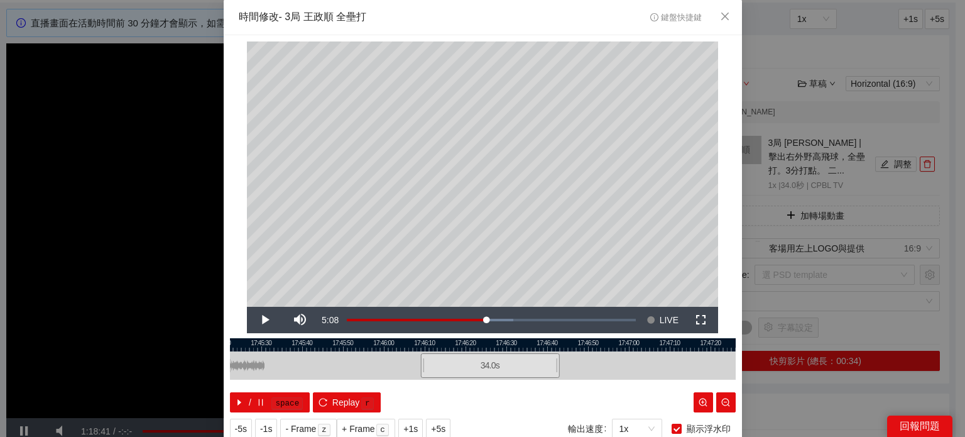
scroll to position [40, 0]
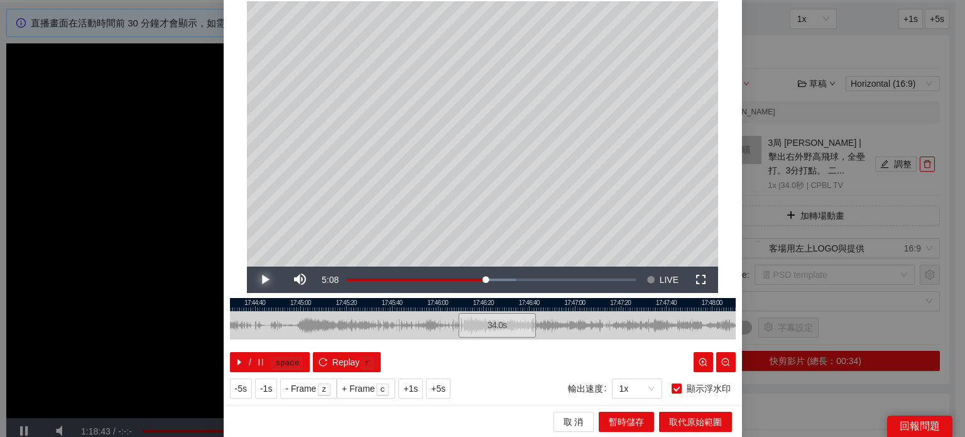
click at [255, 280] on span "Video Player" at bounding box center [264, 280] width 35 height 0
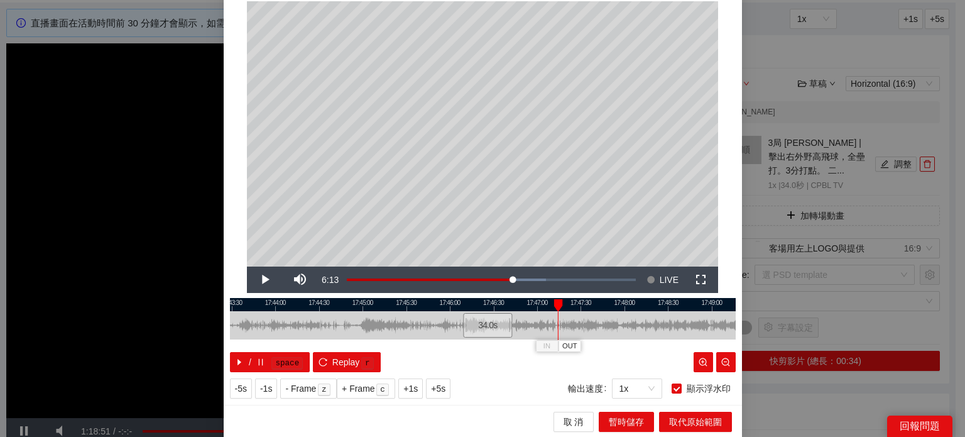
drag, startPoint x: 465, startPoint y: 305, endPoint x: 556, endPoint y: 311, distance: 90.7
click at [556, 311] on div "IN OUT" at bounding box center [558, 305] width 9 height 13
click at [563, 341] on span "OUT" at bounding box center [569, 346] width 15 height 11
drag, startPoint x: 556, startPoint y: 304, endPoint x: 581, endPoint y: 313, distance: 26.0
click at [578, 312] on div "17:43:00 17:43:30 17:44:00 17:44:30 17:45:00 17:45:30 17:46:00 17:46:30 17:47:0…" at bounding box center [483, 335] width 506 height 74
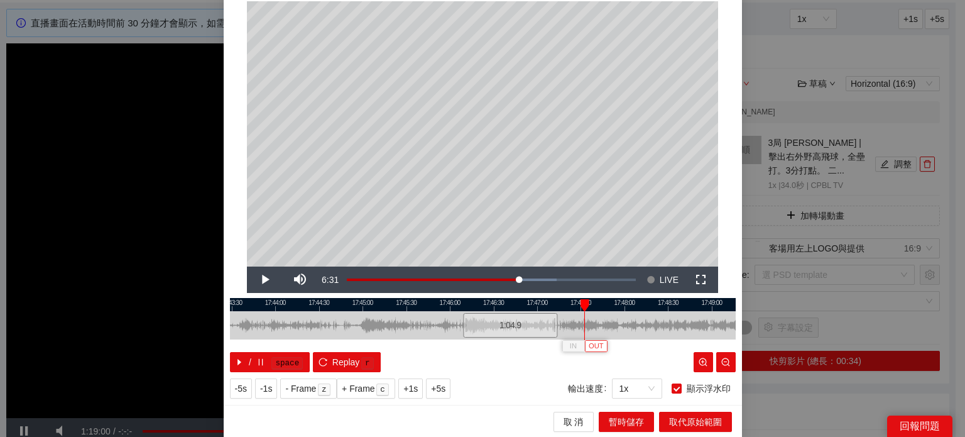
click at [591, 346] on span "OUT" at bounding box center [596, 346] width 15 height 11
drag, startPoint x: 577, startPoint y: 303, endPoint x: 527, endPoint y: 311, distance: 50.8
click at [530, 311] on div "IN OUT" at bounding box center [534, 305] width 9 height 13
click at [624, 421] on span "暫時儲存" at bounding box center [626, 422] width 35 height 14
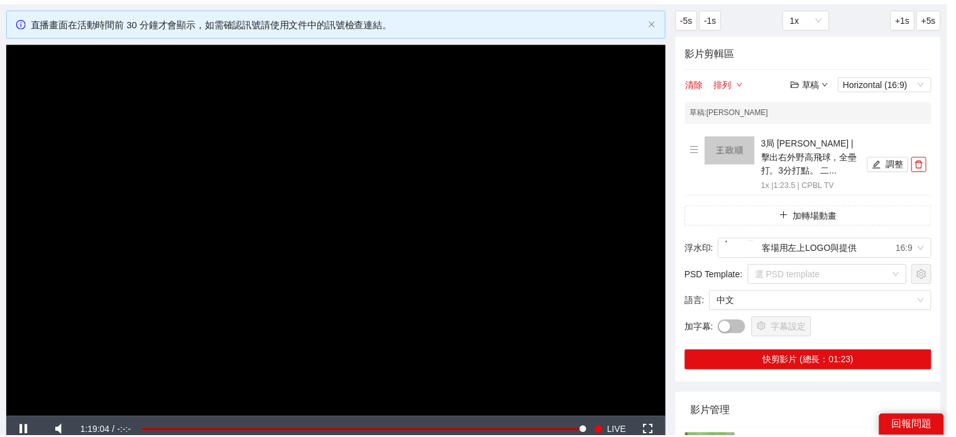
scroll to position [0, 0]
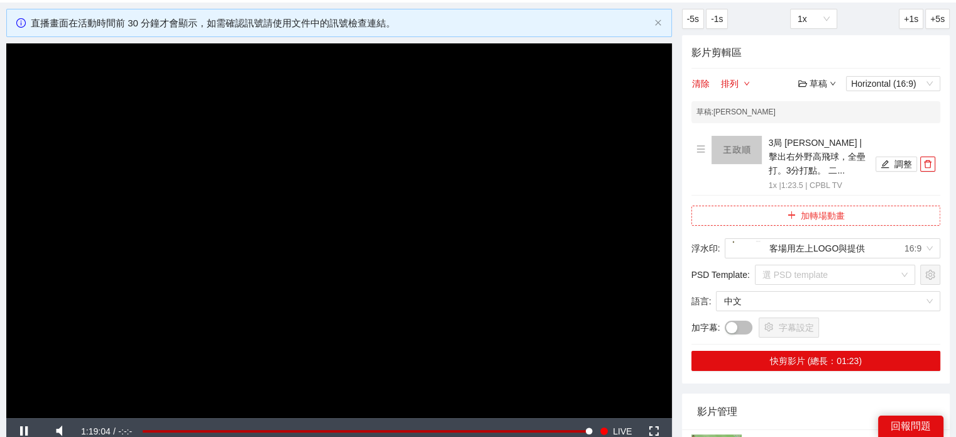
click at [822, 216] on button "加轉場動畫" at bounding box center [815, 216] width 249 height 20
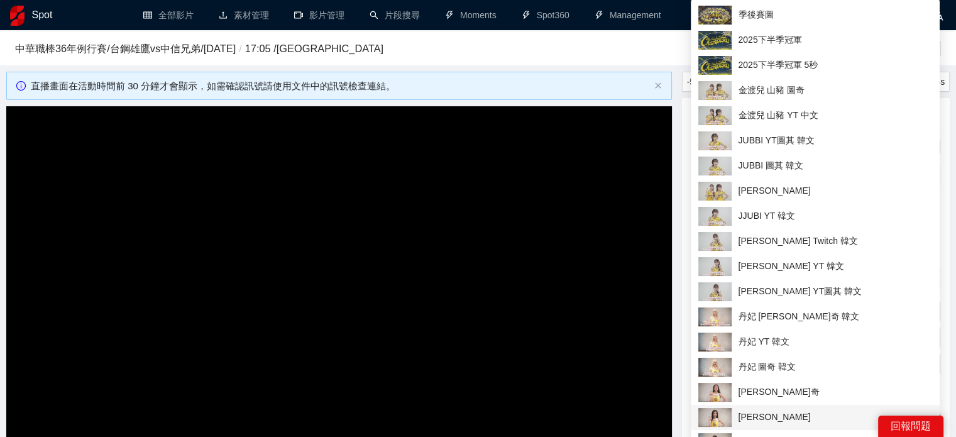
click at [772, 412] on span "凱蒂 YT" at bounding box center [815, 417] width 234 height 19
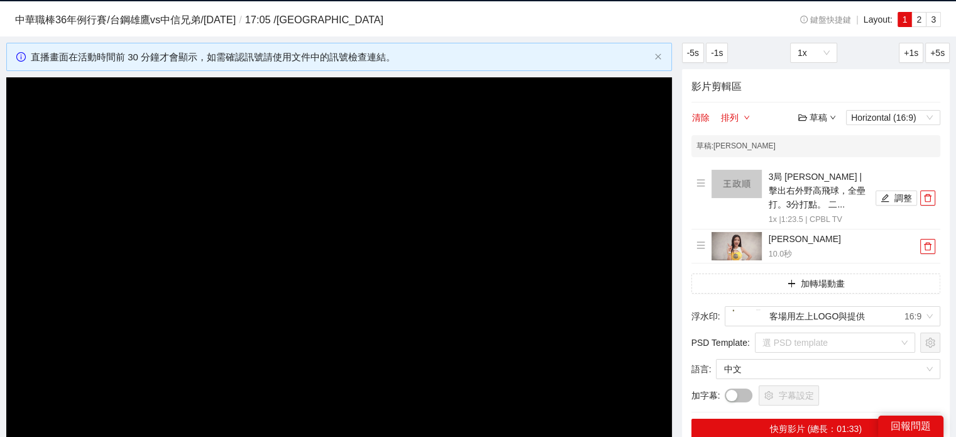
scroll to position [126, 0]
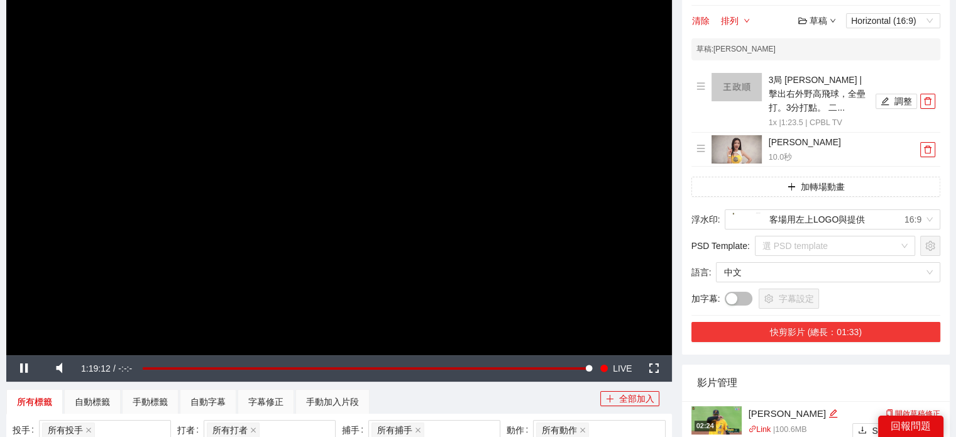
click at [799, 334] on button "快剪影片 (總長：01:33)" at bounding box center [815, 332] width 249 height 20
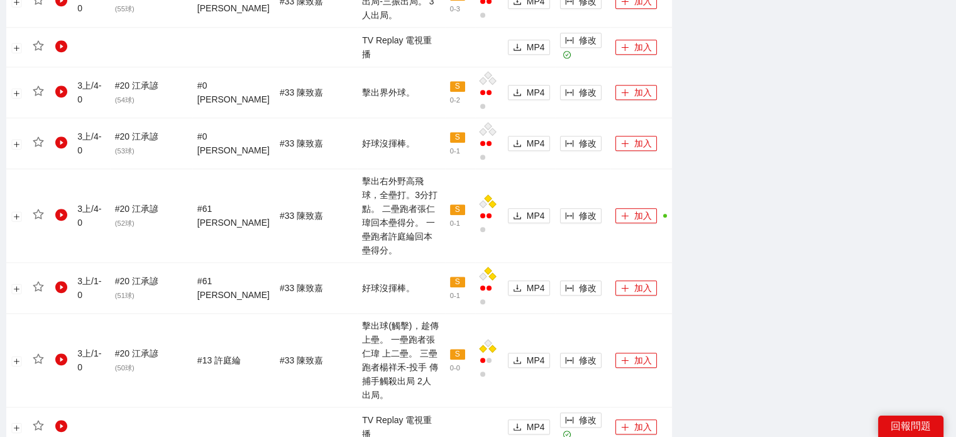
scroll to position [1292, 0]
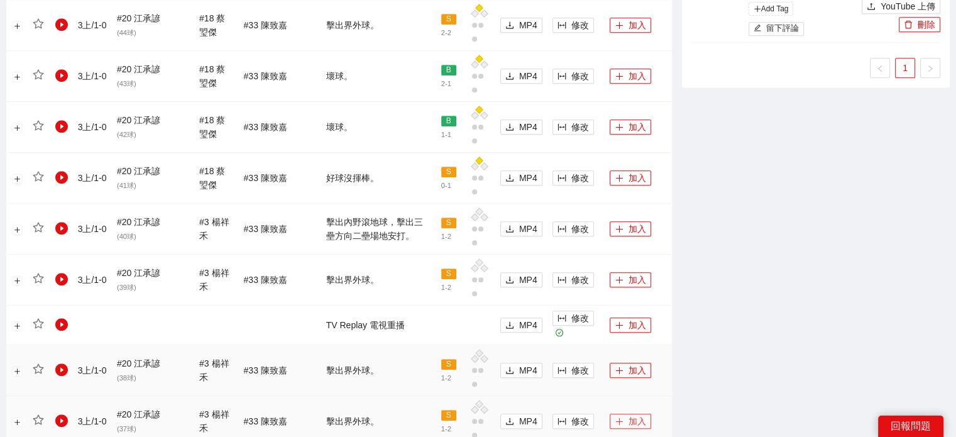
scroll to position [852, 0]
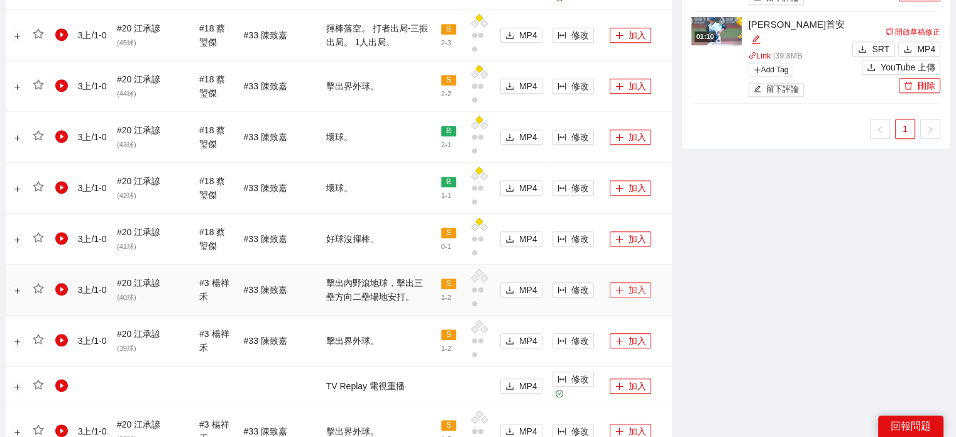
click at [617, 286] on button "加入" at bounding box center [630, 289] width 41 height 15
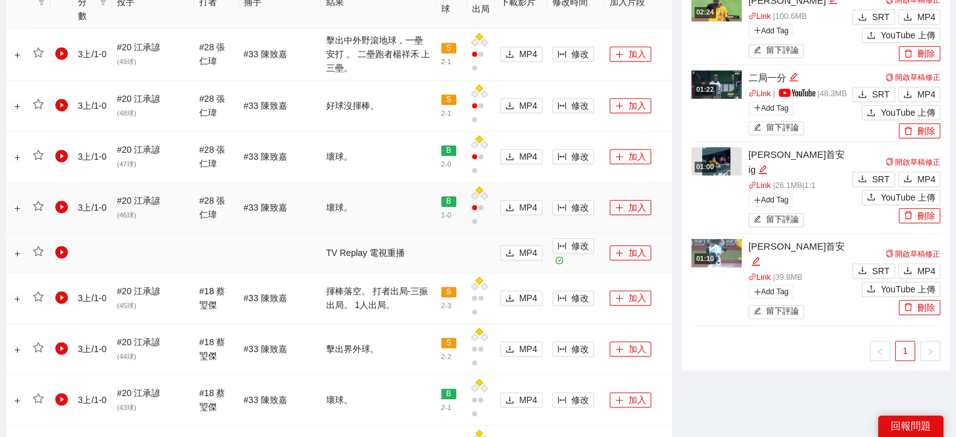
scroll to position [664, 0]
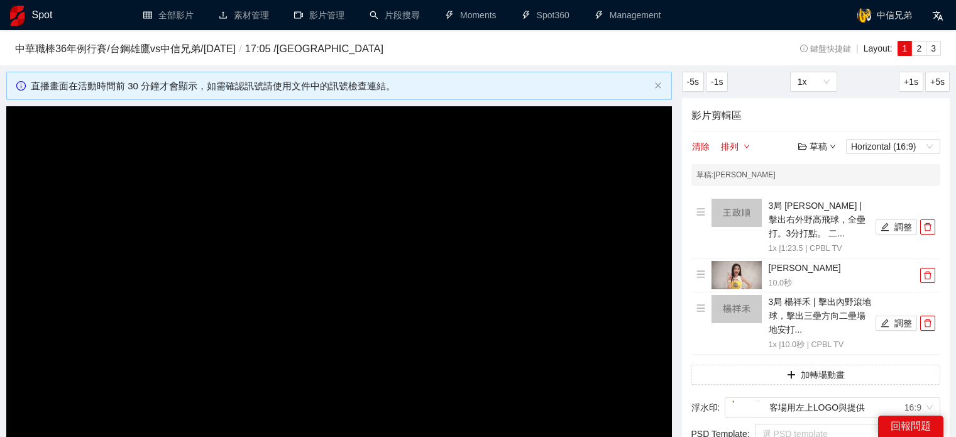
scroll to position [664, 0]
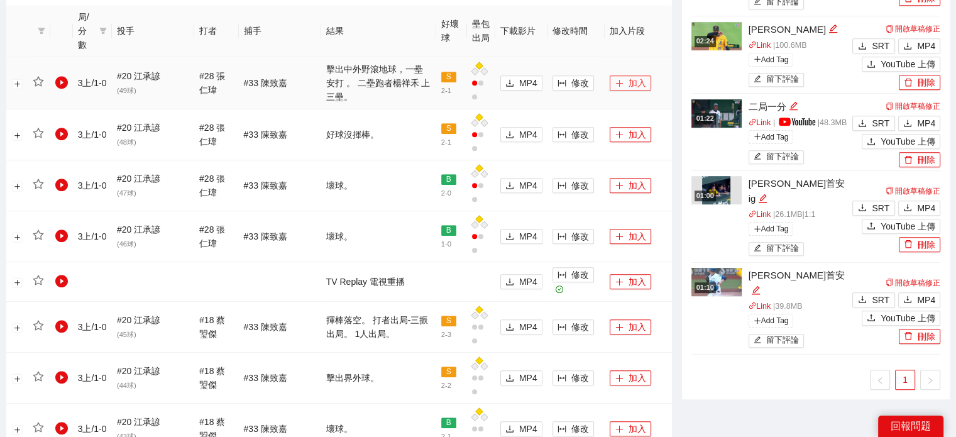
click at [630, 75] on button "加入" at bounding box center [630, 82] width 41 height 15
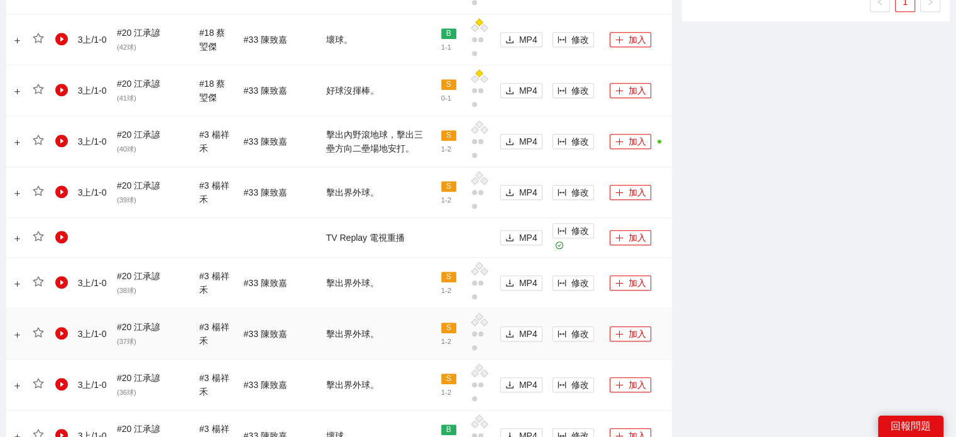
scroll to position [1414, 0]
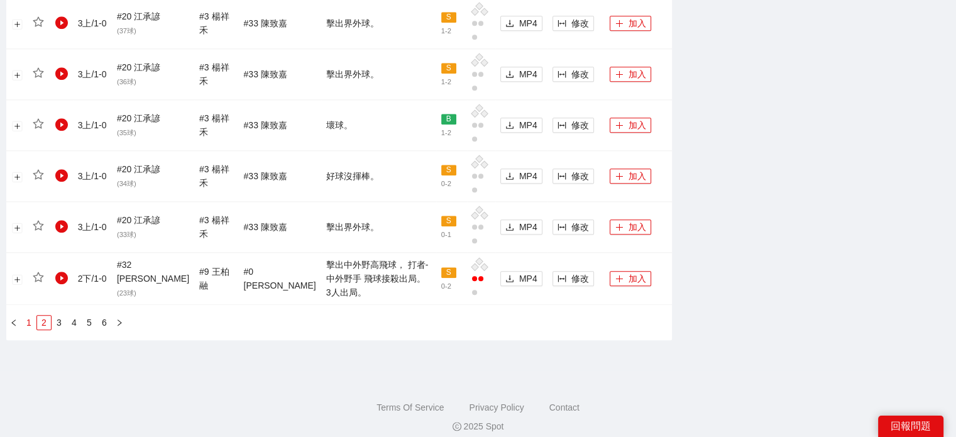
click at [25, 316] on link "1" at bounding box center [29, 323] width 14 height 14
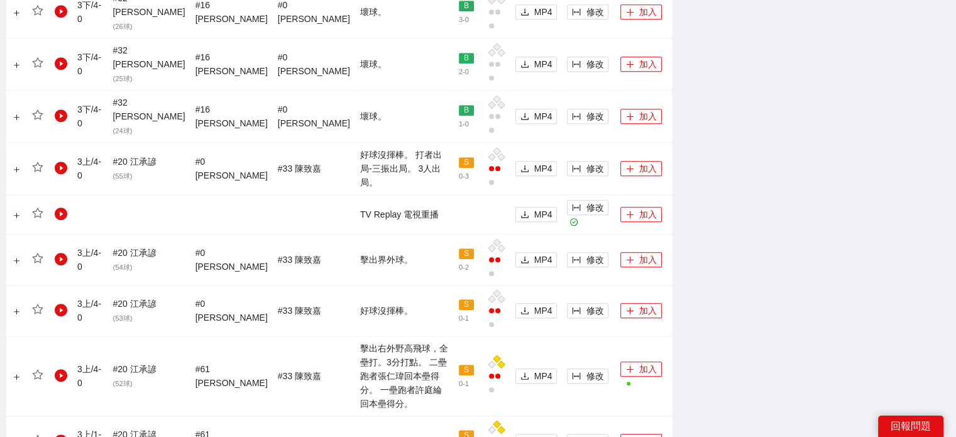
scroll to position [1202, 0]
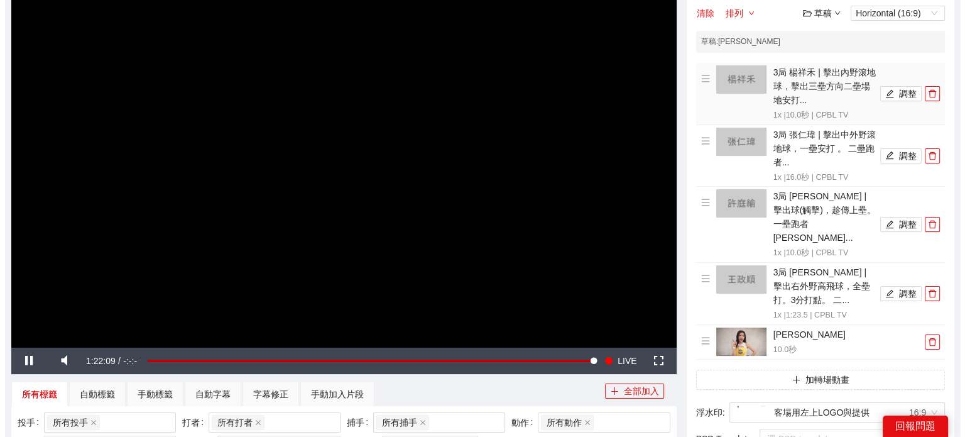
scroll to position [0, 0]
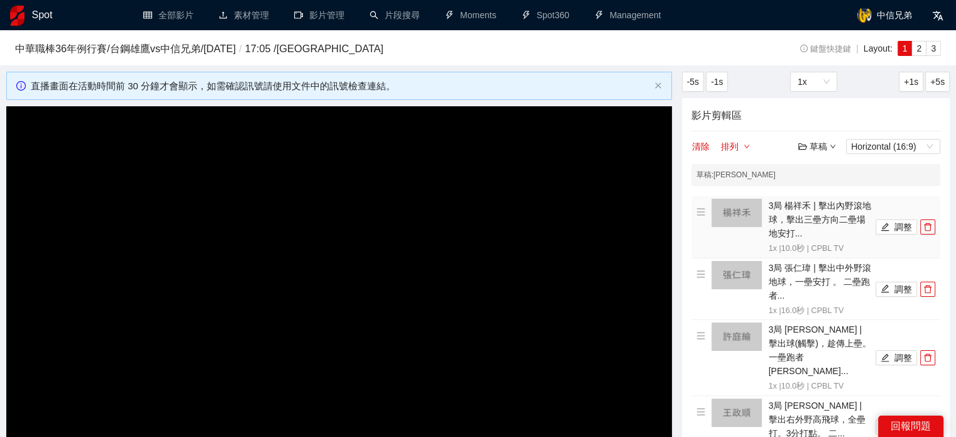
click at [732, 223] on img at bounding box center [737, 213] width 50 height 28
click at [745, 207] on img at bounding box center [737, 213] width 50 height 28
click at [905, 228] on button "調整" at bounding box center [896, 226] width 41 height 15
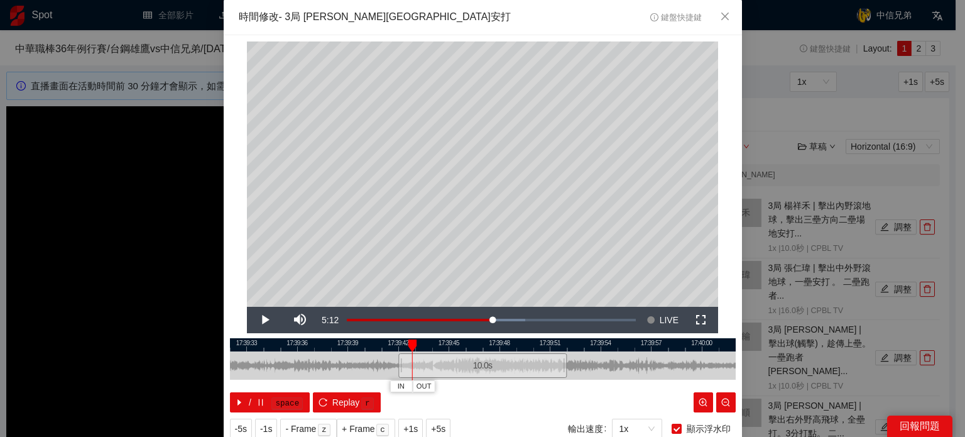
drag, startPoint x: 414, startPoint y: 346, endPoint x: 395, endPoint y: 369, distance: 29.9
click at [408, 349] on div at bounding box center [412, 345] width 9 height 13
click at [394, 389] on span "IN" at bounding box center [397, 386] width 7 height 11
click at [259, 320] on span "Video Player" at bounding box center [264, 320] width 35 height 0
click at [415, 344] on div at bounding box center [483, 344] width 506 height 13
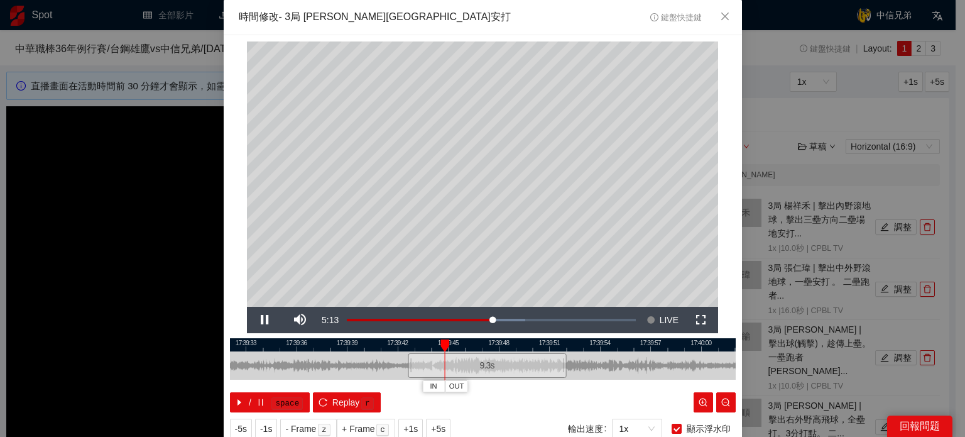
click at [412, 345] on div at bounding box center [483, 344] width 506 height 13
click at [402, 383] on span "IN" at bounding box center [405, 386] width 7 height 11
click at [261, 320] on span "Video Player" at bounding box center [264, 320] width 35 height 0
drag, startPoint x: 486, startPoint y: 346, endPoint x: 585, endPoint y: 351, distance: 99.4
click at [586, 351] on div "IN OUT" at bounding box center [590, 345] width 9 height 13
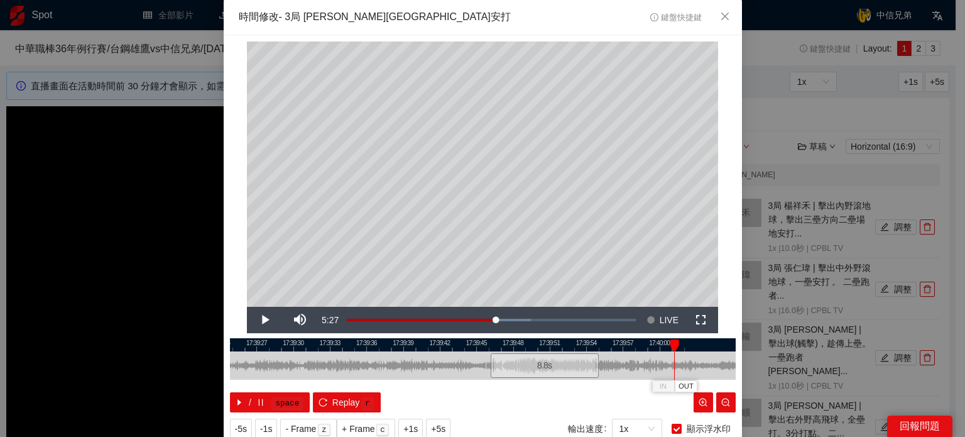
scroll to position [40, 0]
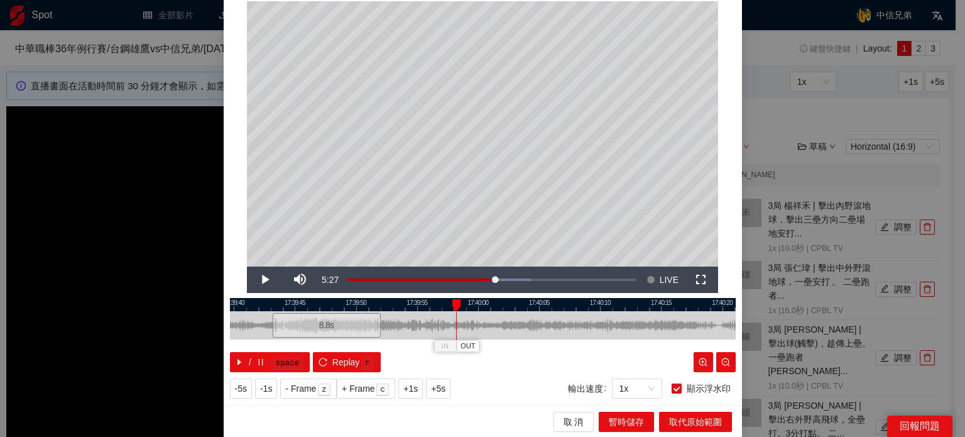
drag, startPoint x: 516, startPoint y: 304, endPoint x: 476, endPoint y: 304, distance: 40.2
click at [476, 304] on div at bounding box center [265, 304] width 506 height 13
drag, startPoint x: 454, startPoint y: 300, endPoint x: 711, endPoint y: 309, distance: 256.6
click at [711, 307] on div "IN OUT" at bounding box center [712, 305] width 9 height 13
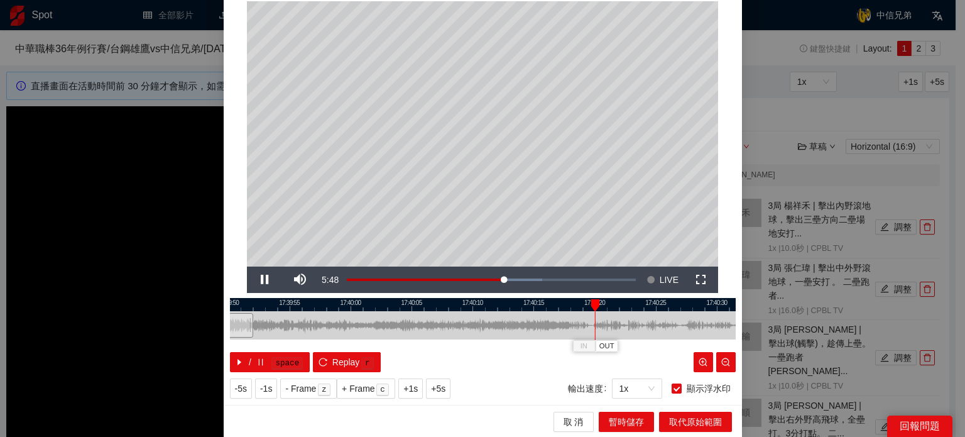
drag, startPoint x: 688, startPoint y: 307, endPoint x: 566, endPoint y: 326, distance: 123.5
click at [557, 321] on div "17:39:50 17:39:55 17:40:00 17:40:05 17:40:10 17:40:15 17:40:20 17:40:25 17:40:3…" at bounding box center [483, 335] width 506 height 74
drag, startPoint x: 607, startPoint y: 304, endPoint x: 698, endPoint y: 308, distance: 91.9
click at [698, 308] on div at bounding box center [702, 305] width 9 height 13
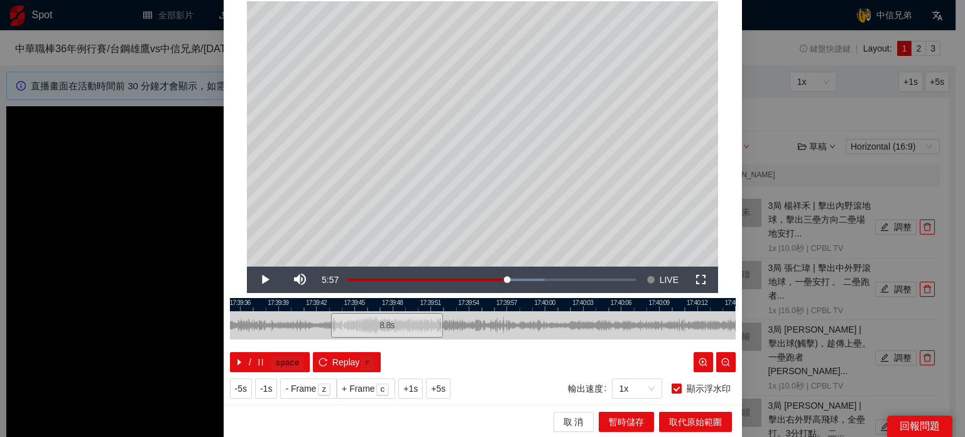
drag, startPoint x: 569, startPoint y: 308, endPoint x: 561, endPoint y: 309, distance: 8.2
click at [561, 309] on div at bounding box center [367, 304] width 506 height 13
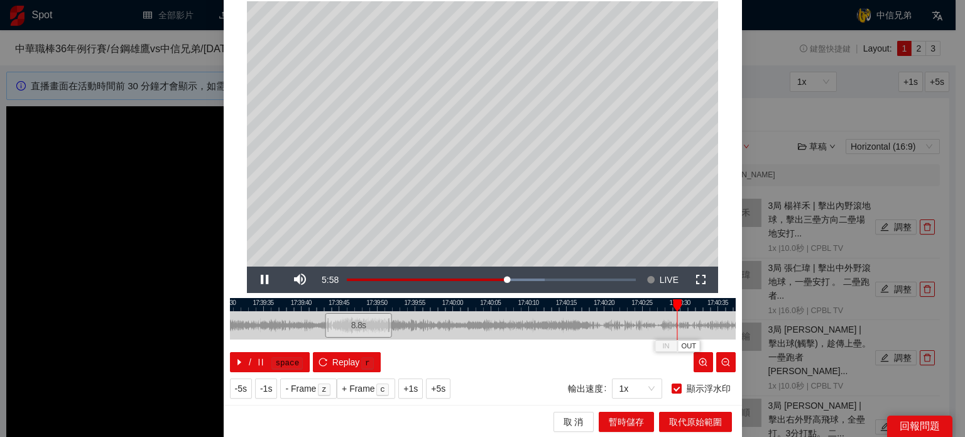
drag, startPoint x: 584, startPoint y: 302, endPoint x: 463, endPoint y: 317, distance: 121.5
click at [463, 317] on div "17:39:30 17:39:35 17:39:40 17:39:45 17:39:50 17:39:55 17:40:00 17:40:05 17:40:1…" at bounding box center [483, 335] width 506 height 74
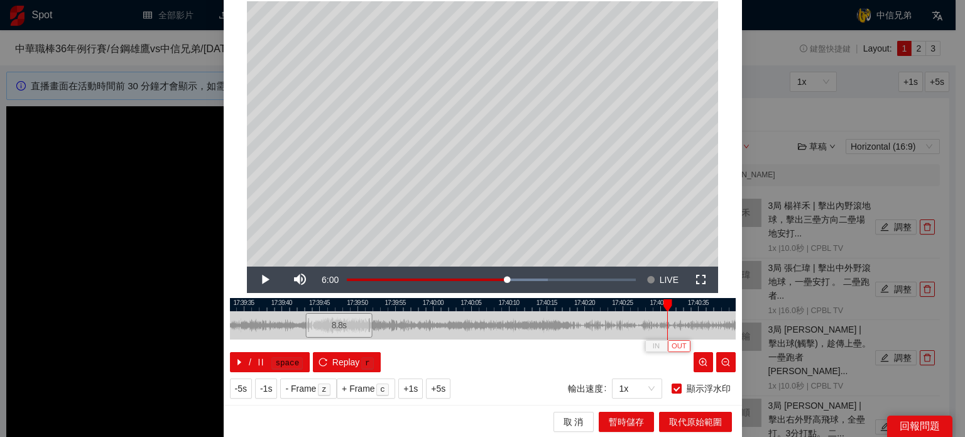
click at [674, 342] on button "OUT" at bounding box center [679, 346] width 23 height 12
click at [676, 342] on span "OUT" at bounding box center [678, 346] width 15 height 11
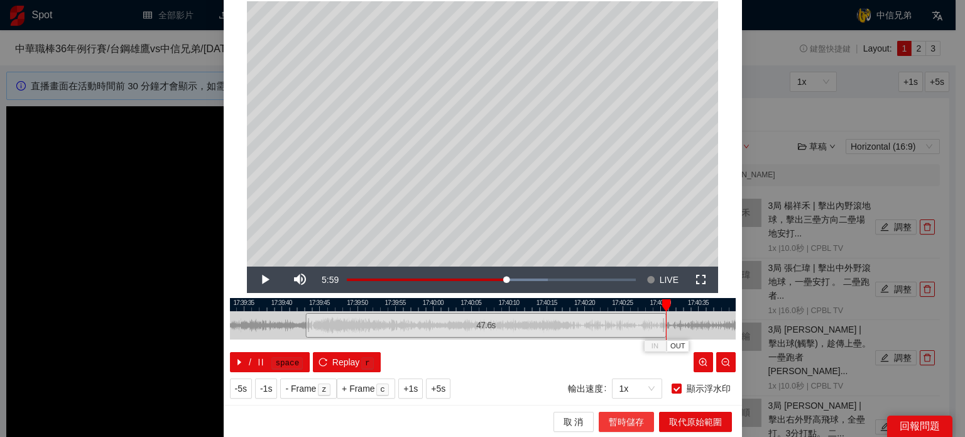
click at [626, 421] on span "暫時儲存" at bounding box center [626, 422] width 35 height 14
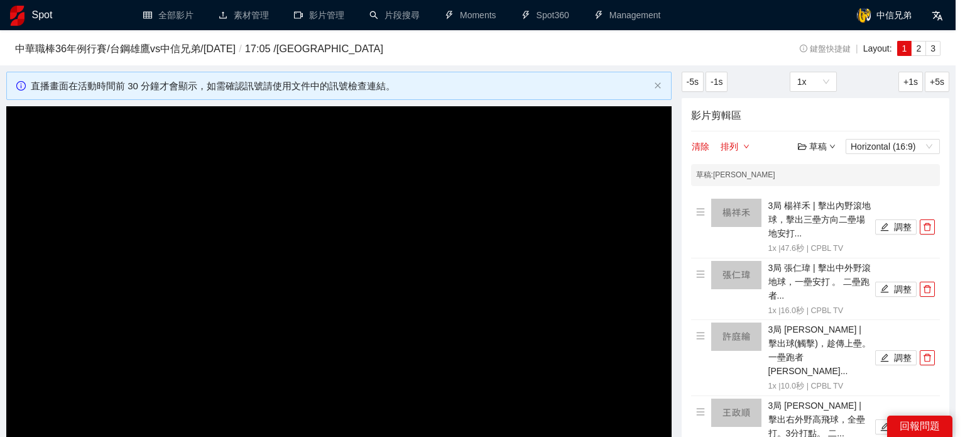
scroll to position [0, 0]
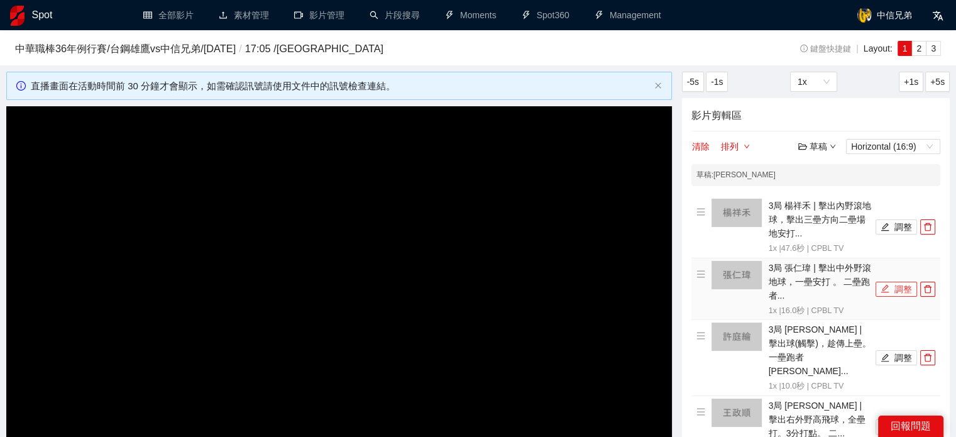
click at [891, 290] on button "調整" at bounding box center [896, 289] width 41 height 15
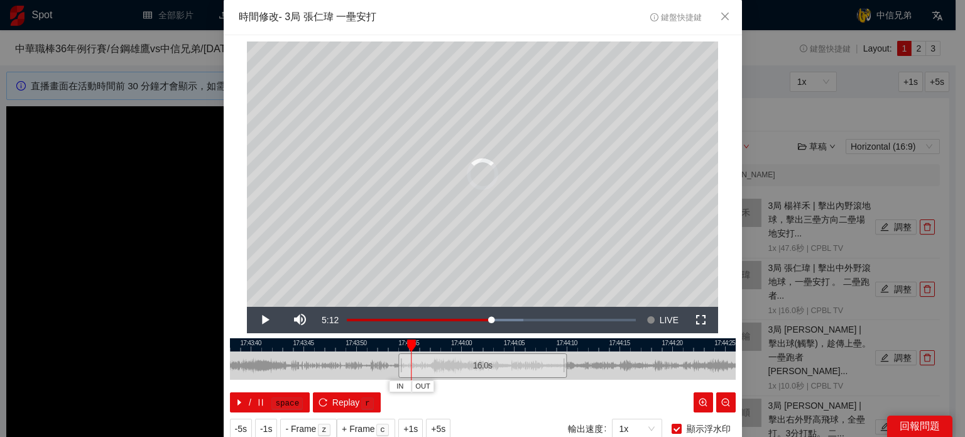
drag, startPoint x: 407, startPoint y: 347, endPoint x: 402, endPoint y: 357, distance: 11.0
click at [407, 351] on div "IN OUT" at bounding box center [411, 345] width 9 height 13
click at [397, 388] on button "IN" at bounding box center [398, 386] width 23 height 12
drag, startPoint x: 421, startPoint y: 342, endPoint x: 553, endPoint y: 355, distance: 132.6
click at [534, 351] on div "IN OUT" at bounding box center [529, 345] width 9 height 13
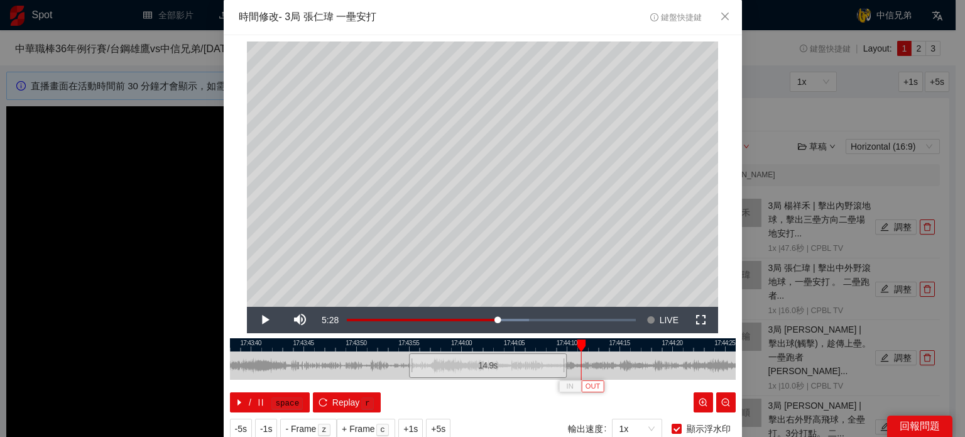
click at [590, 383] on span "OUT" at bounding box center [593, 386] width 15 height 11
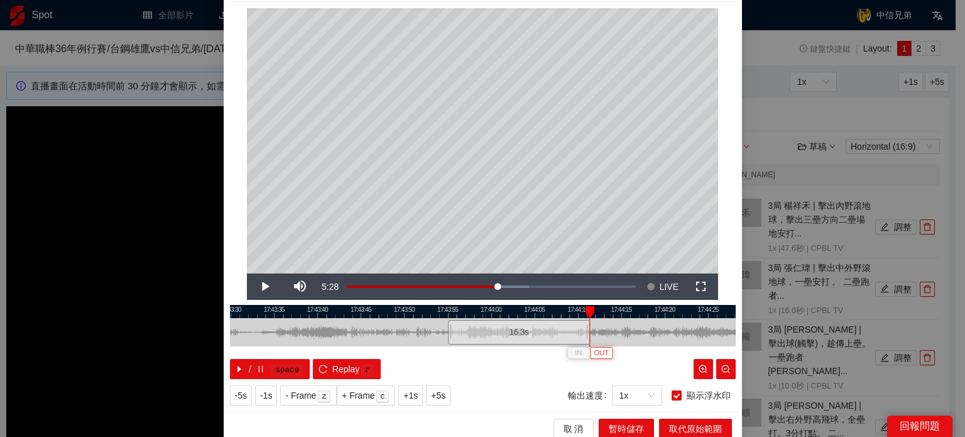
scroll to position [40, 0]
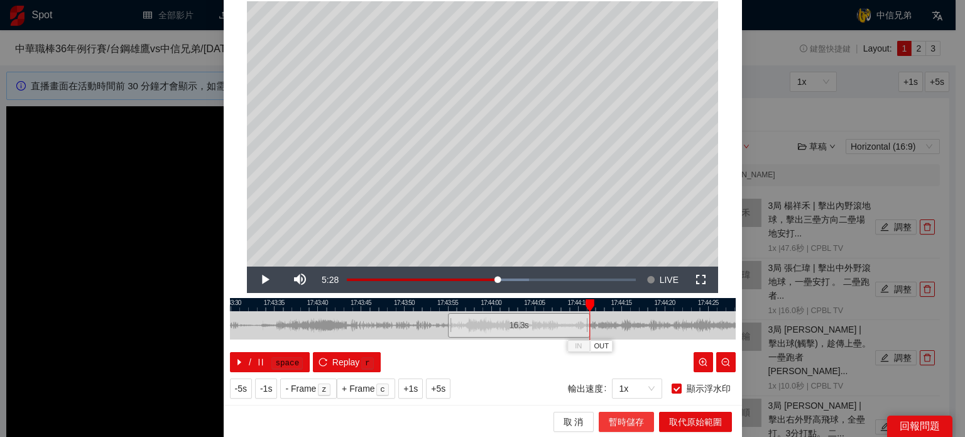
click at [631, 417] on span "暫時儲存" at bounding box center [626, 422] width 35 height 14
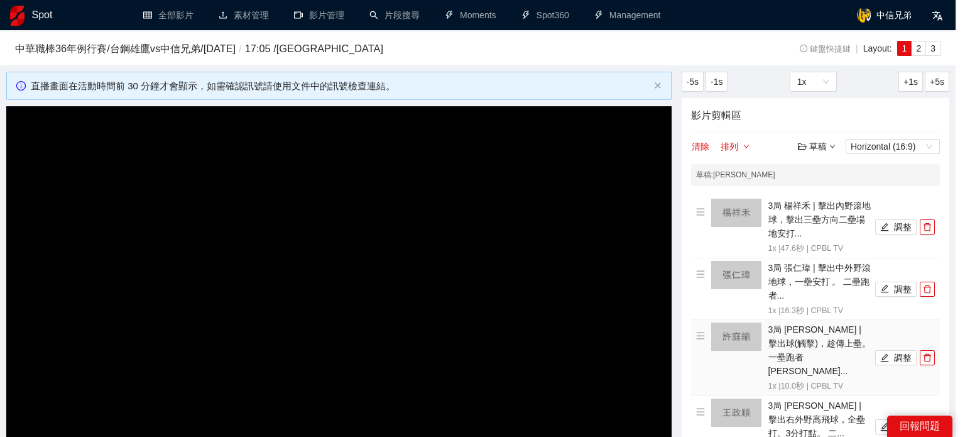
scroll to position [0, 0]
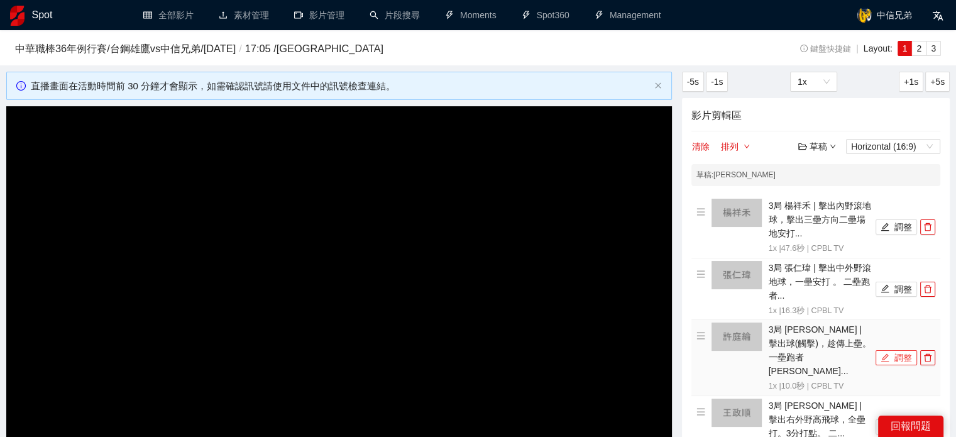
click at [899, 352] on button "調整" at bounding box center [896, 357] width 41 height 15
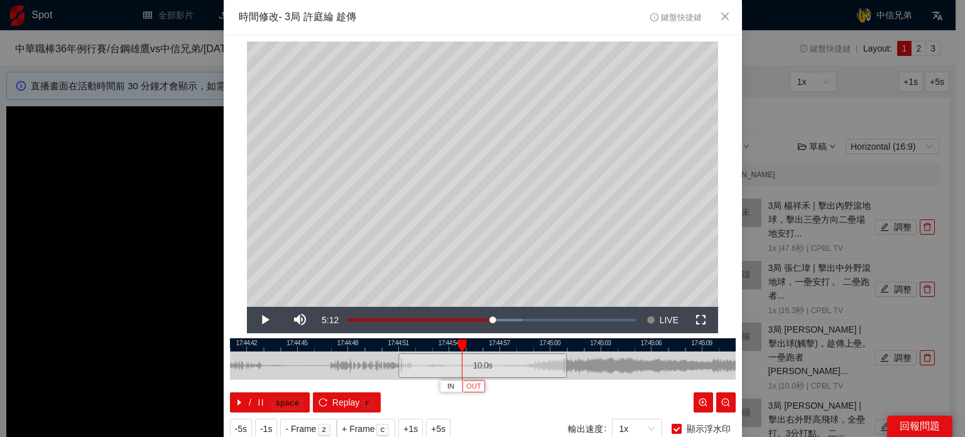
click at [463, 386] on button "OUT" at bounding box center [474, 386] width 23 height 12
drag, startPoint x: 437, startPoint y: 371, endPoint x: 504, endPoint y: 366, distance: 66.8
click at [504, 366] on div "3.7 s" at bounding box center [497, 365] width 64 height 25
drag, startPoint x: 530, startPoint y: 369, endPoint x: 603, endPoint y: 372, distance: 73.0
click at [536, 368] on div at bounding box center [533, 365] width 8 height 28
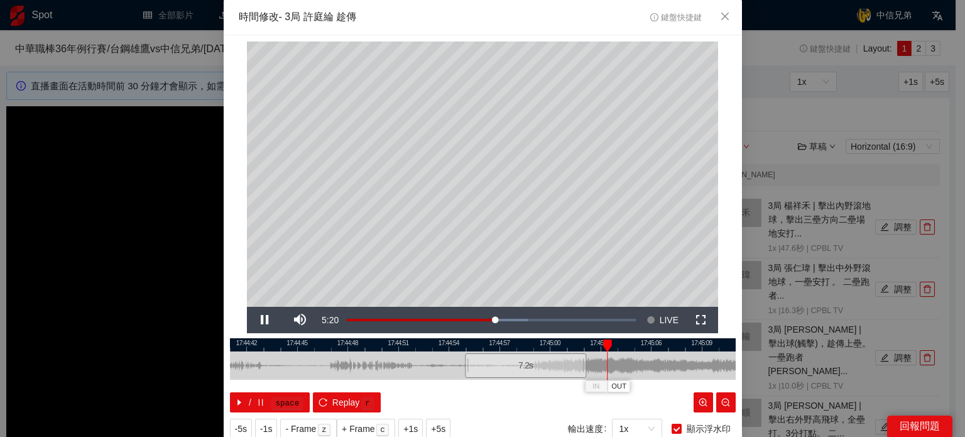
scroll to position [40, 0]
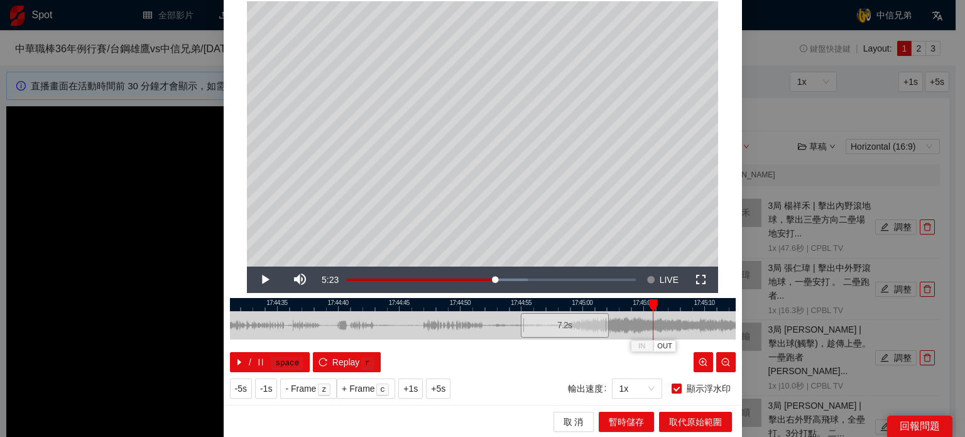
click at [563, 301] on div at bounding box center [483, 304] width 506 height 13
click at [527, 305] on div at bounding box center [483, 304] width 506 height 13
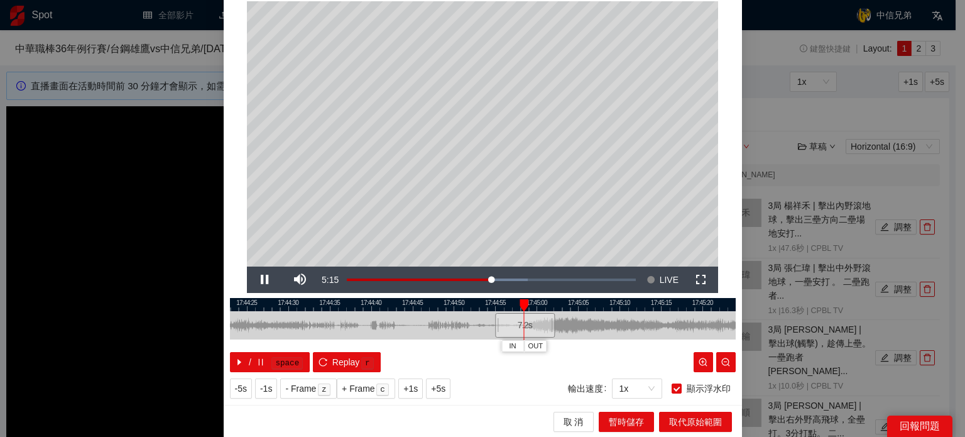
drag, startPoint x: 621, startPoint y: 304, endPoint x: 554, endPoint y: 315, distance: 68.2
click at [558, 313] on div "17:44:20 17:44:25 17:44:30 17:44:35 17:44:40 17:44:45 17:44:50 17:44:55 17:45:0…" at bounding box center [483, 335] width 506 height 74
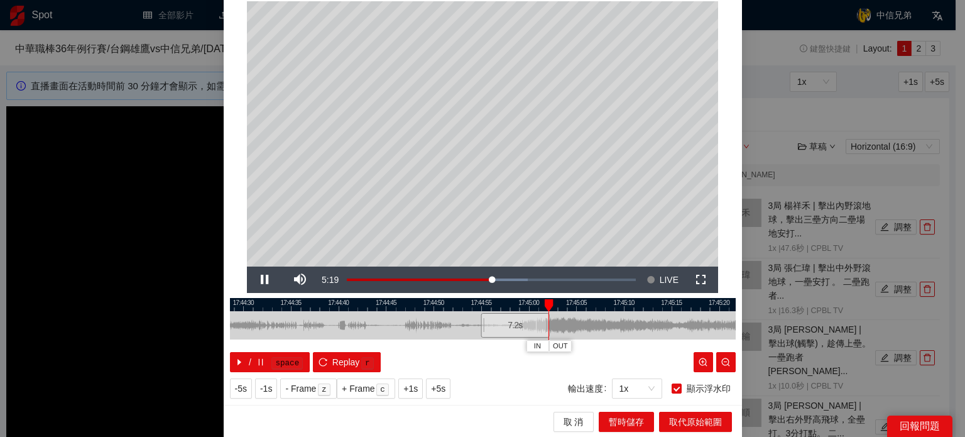
scroll to position [0, 0]
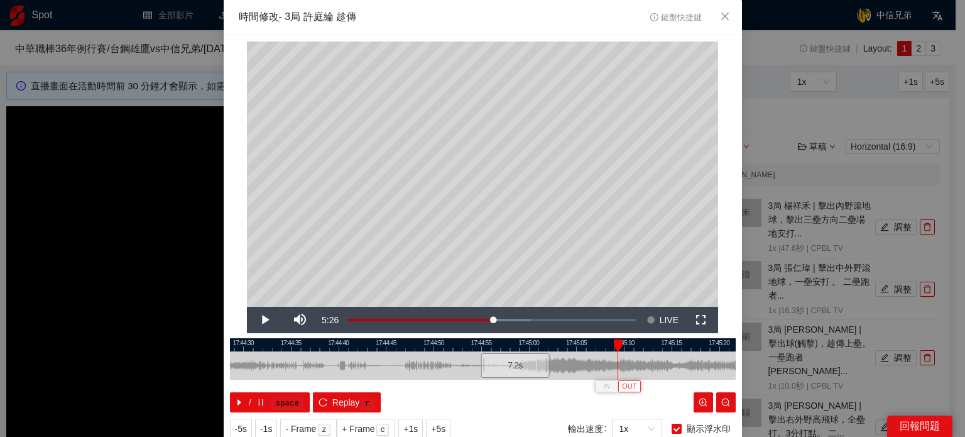
click at [632, 386] on button "OUT" at bounding box center [629, 386] width 23 height 12
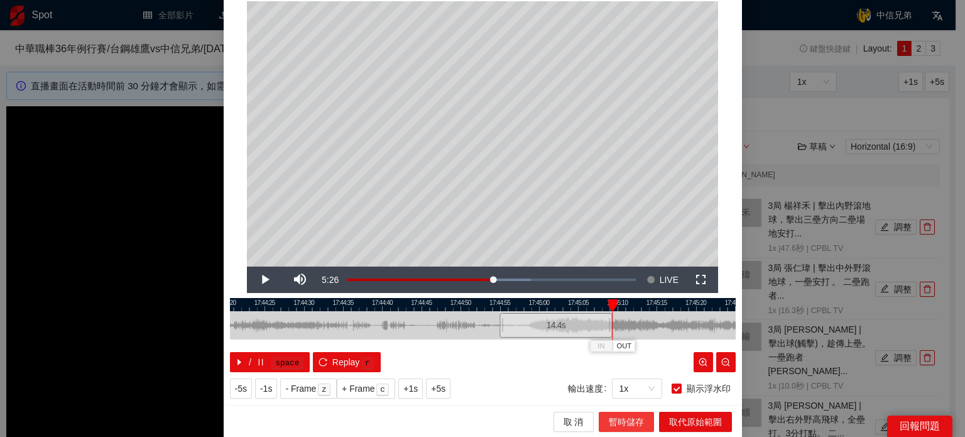
click at [631, 422] on span "暫時儲存" at bounding box center [626, 422] width 35 height 14
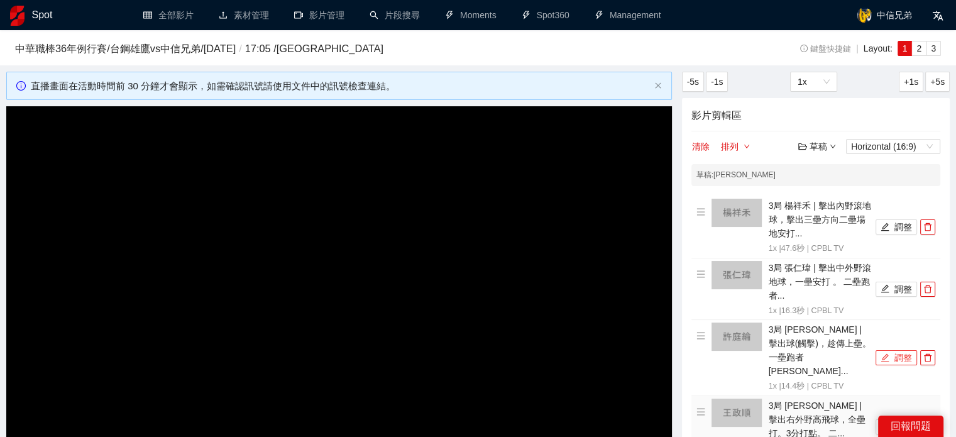
scroll to position [63, 0]
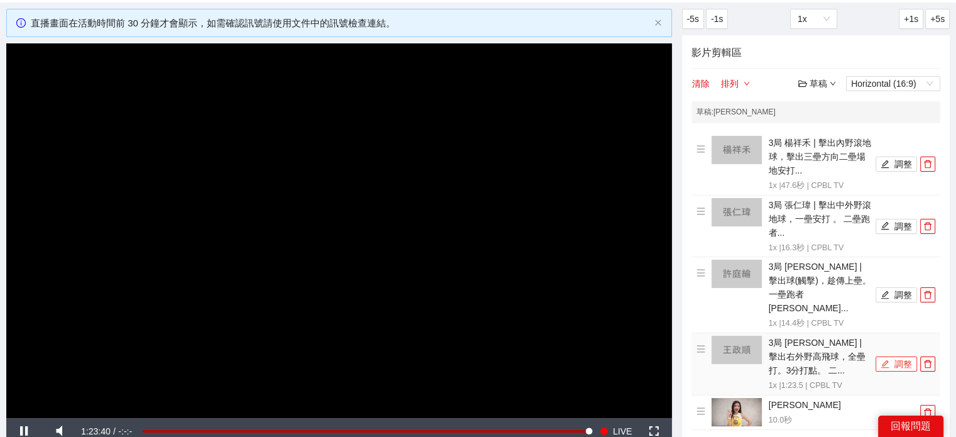
drag, startPoint x: 894, startPoint y: 352, endPoint x: 921, endPoint y: 370, distance: 32.6
click at [896, 356] on button "調整" at bounding box center [896, 363] width 41 height 15
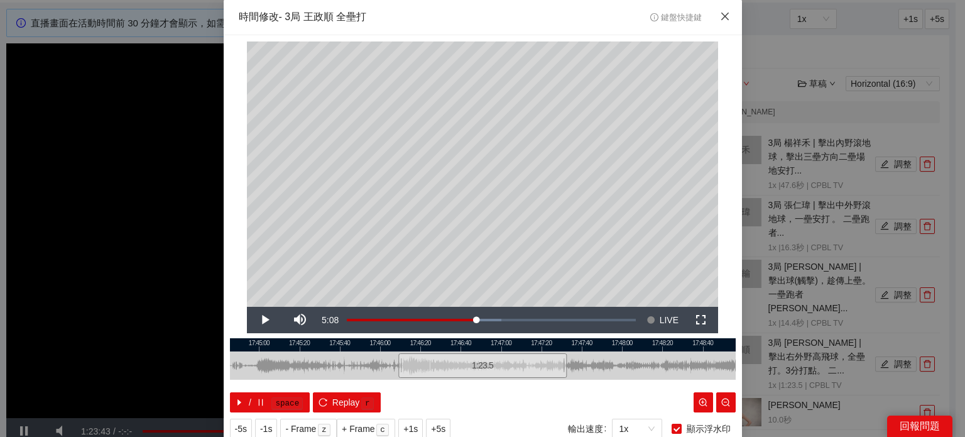
click at [722, 19] on icon "close" at bounding box center [725, 16] width 10 height 10
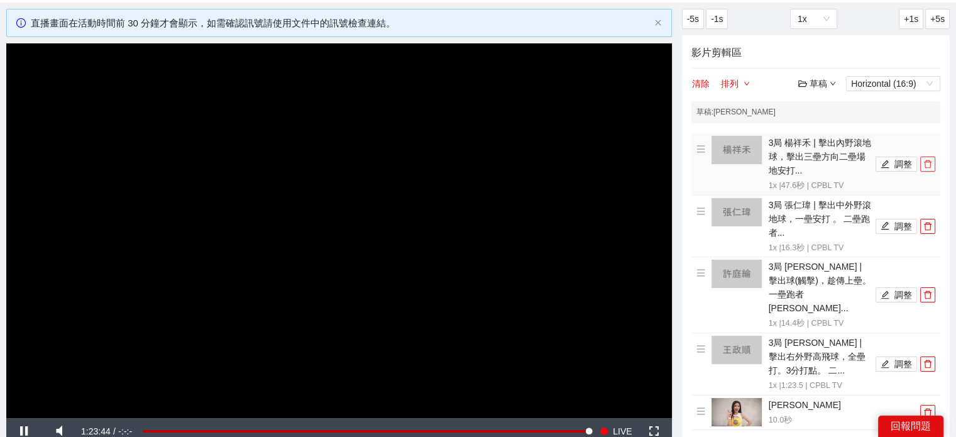
click at [926, 168] on button "button" at bounding box center [927, 164] width 15 height 15
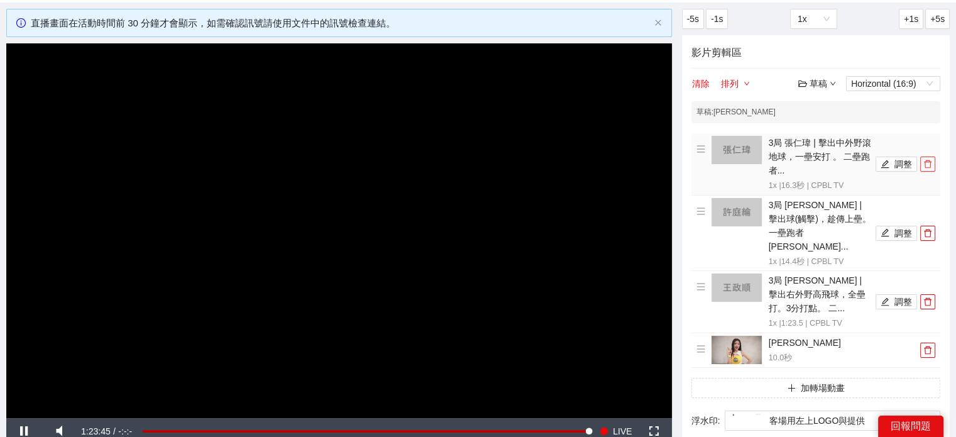
click at [926, 167] on icon "delete" at bounding box center [928, 164] width 8 height 8
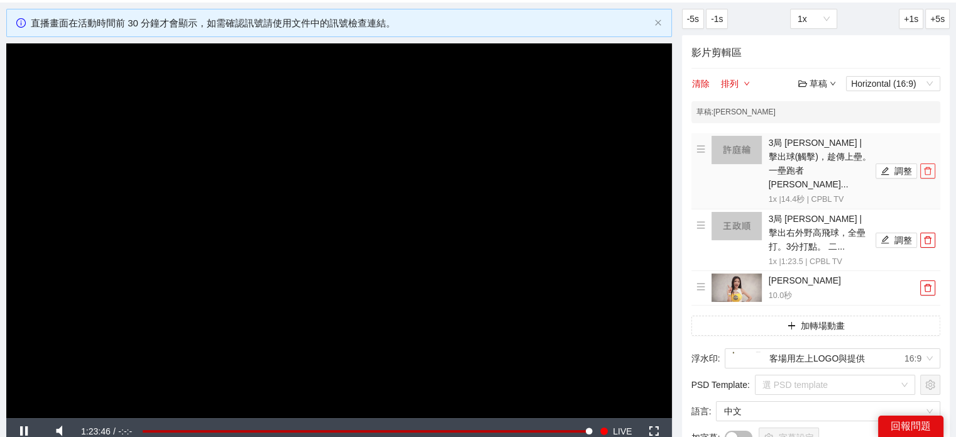
click at [926, 167] on icon "delete" at bounding box center [927, 171] width 9 height 9
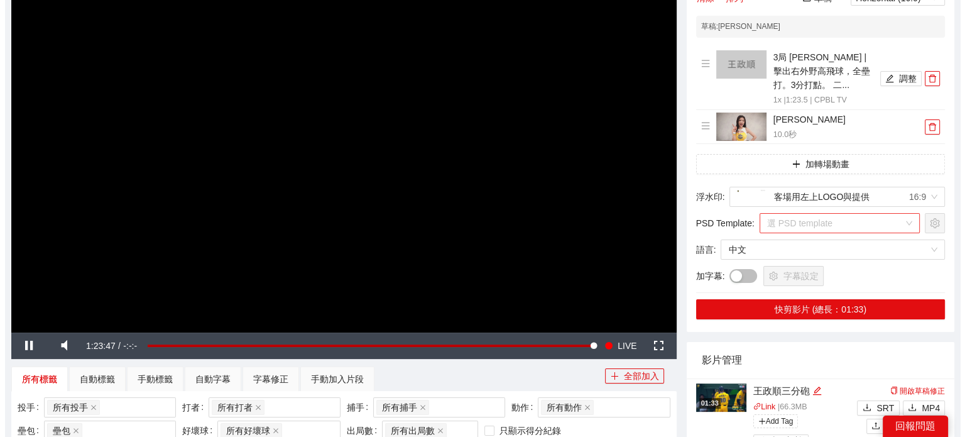
scroll to position [189, 0]
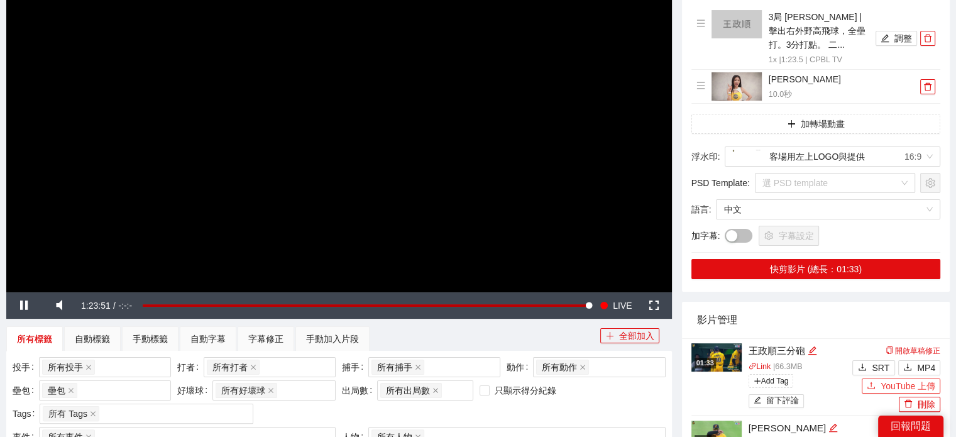
click at [924, 389] on span "YouTube 上傳" at bounding box center [908, 386] width 55 height 14
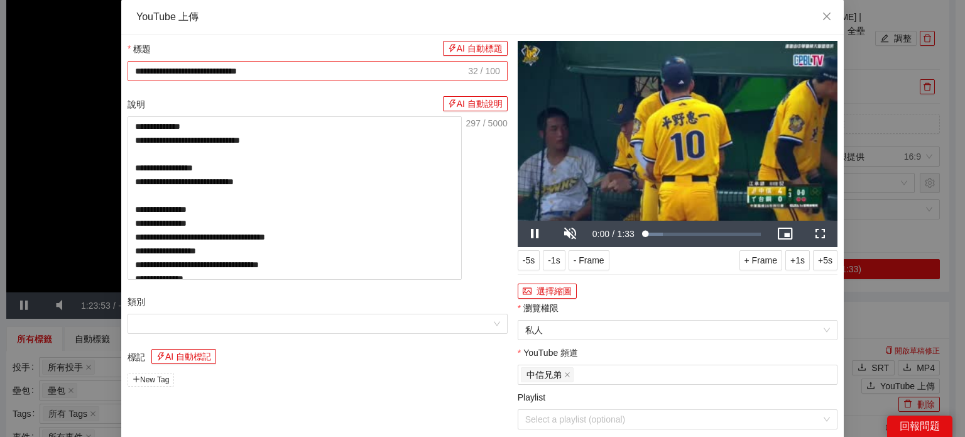
click at [251, 67] on input "**********" at bounding box center [300, 71] width 331 height 14
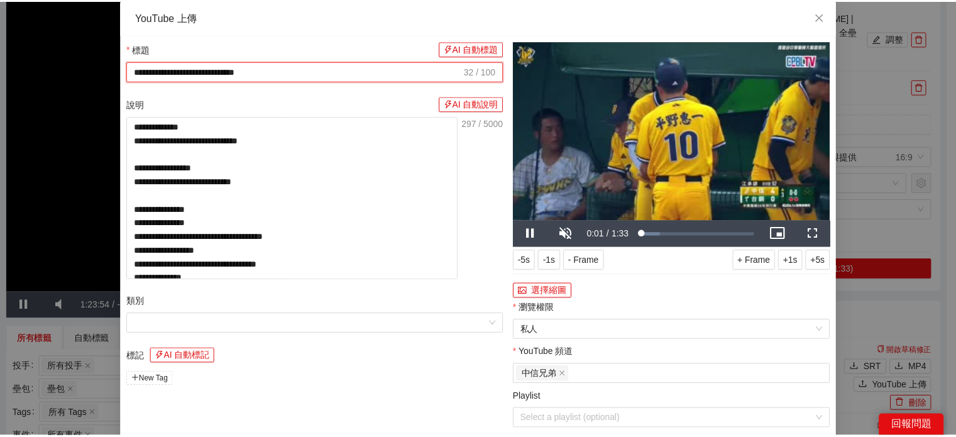
scroll to position [74, 0]
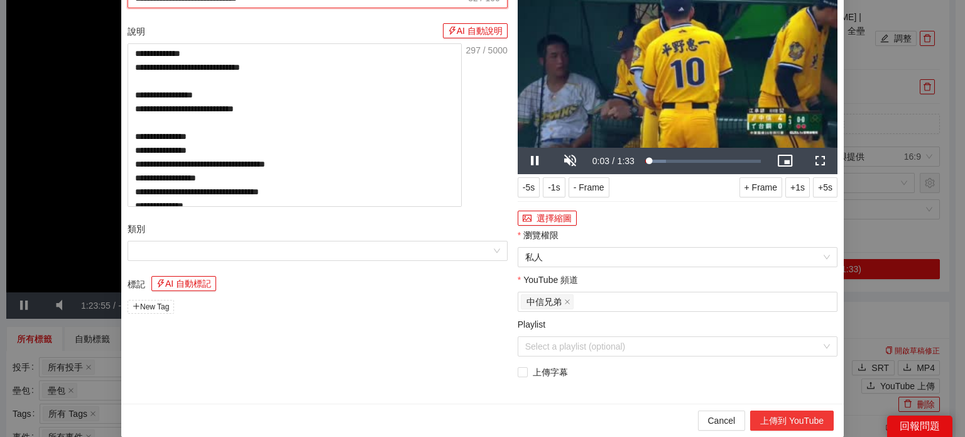
click at [777, 418] on button "上傳到 YouTube" at bounding box center [792, 420] width 84 height 20
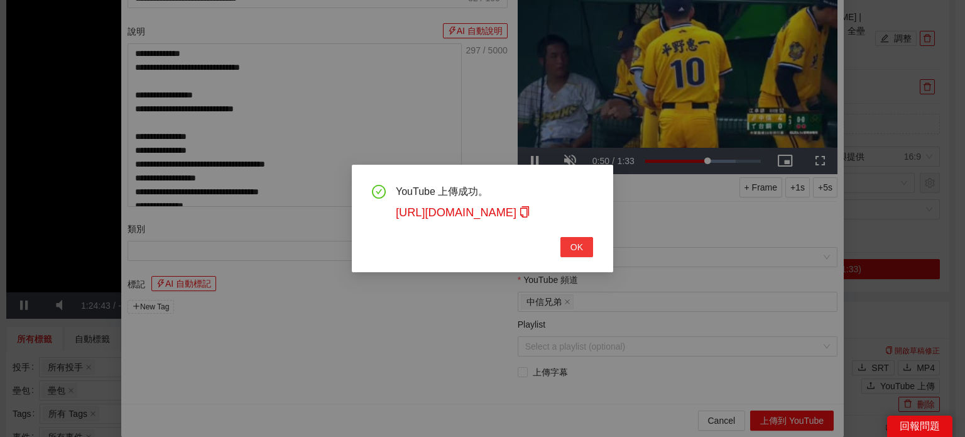
click at [569, 243] on button "OK" at bounding box center [577, 247] width 33 height 20
type textarea "**********"
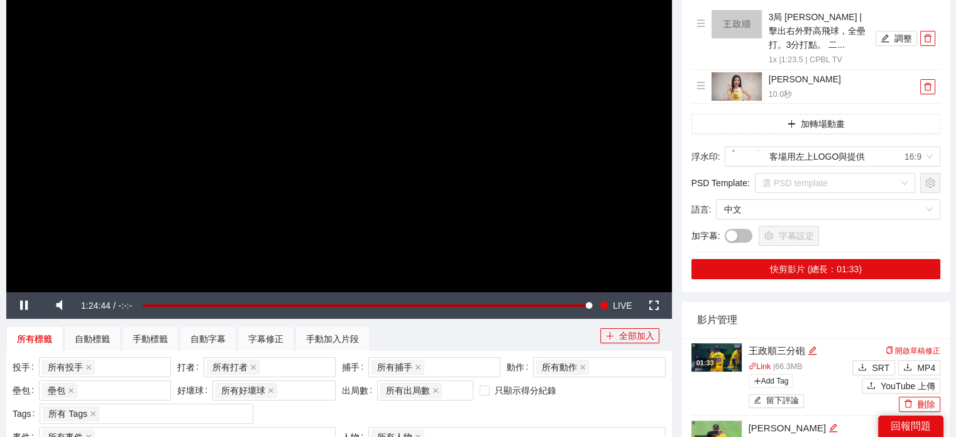
click at [719, 361] on img at bounding box center [716, 357] width 50 height 28
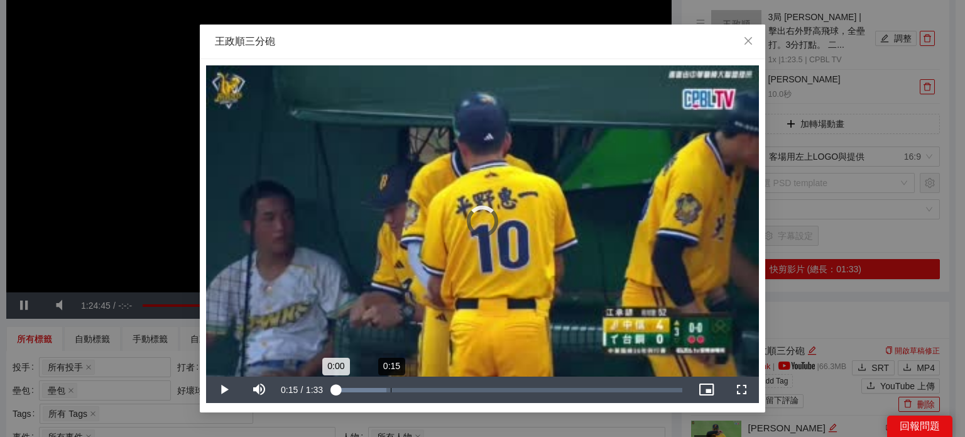
click at [391, 390] on div "0:15" at bounding box center [391, 390] width 1 height 4
click at [228, 390] on span "Video Player" at bounding box center [223, 390] width 35 height 0
click at [747, 33] on span "Close" at bounding box center [749, 42] width 34 height 34
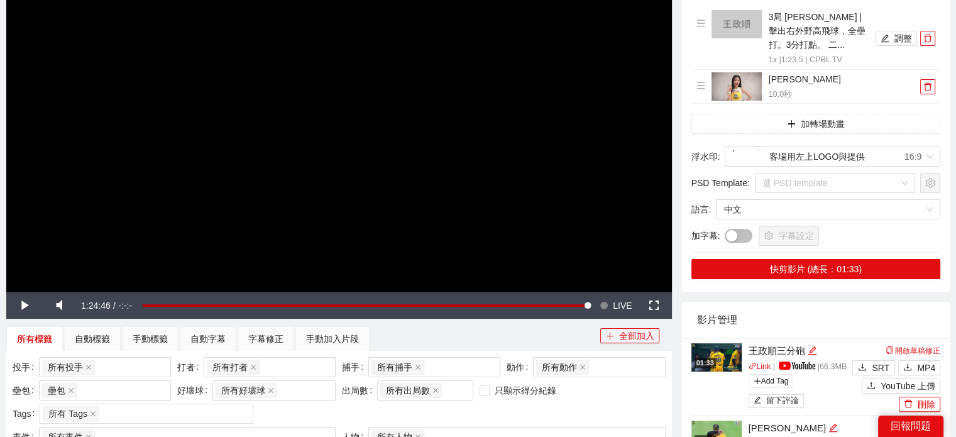
click at [51, 305] on span "Video Player" at bounding box center [58, 305] width 35 height 0
drag, startPoint x: 123, startPoint y: 305, endPoint x: 78, endPoint y: 304, distance: 45.3
click at [121, 304] on div "Unmute 72%" at bounding box center [85, 305] width 88 height 26
drag, startPoint x: 30, startPoint y: 304, endPoint x: 85, endPoint y: 302, distance: 55.3
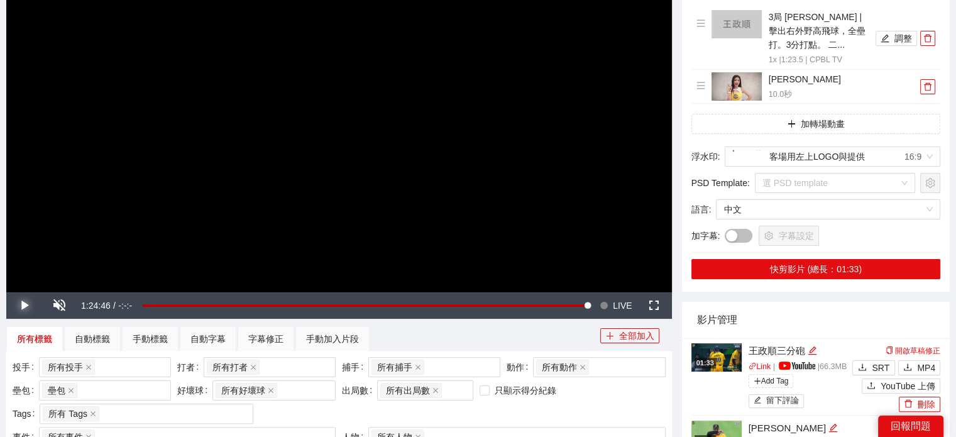
click at [30, 305] on span "Video Player" at bounding box center [23, 305] width 35 height 0
drag, startPoint x: 59, startPoint y: 307, endPoint x: 72, endPoint y: 304, distance: 13.6
click at [62, 305] on span "Video Player" at bounding box center [58, 305] width 35 height 0
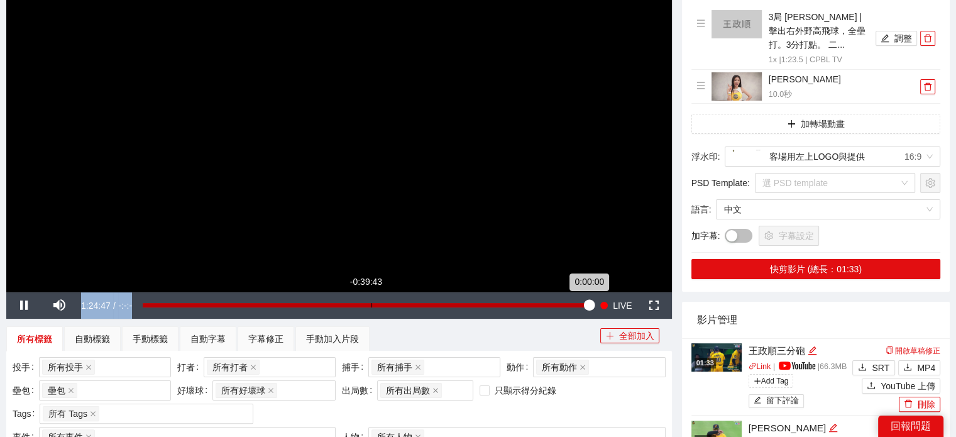
drag, startPoint x: 95, startPoint y: 302, endPoint x: 201, endPoint y: 299, distance: 105.6
click at [194, 298] on div "Pause Mute 100% Current Time 1:24:47 / Duration -:-:- Loaded : 100.00% -0:39:43…" at bounding box center [339, 305] width 666 height 26
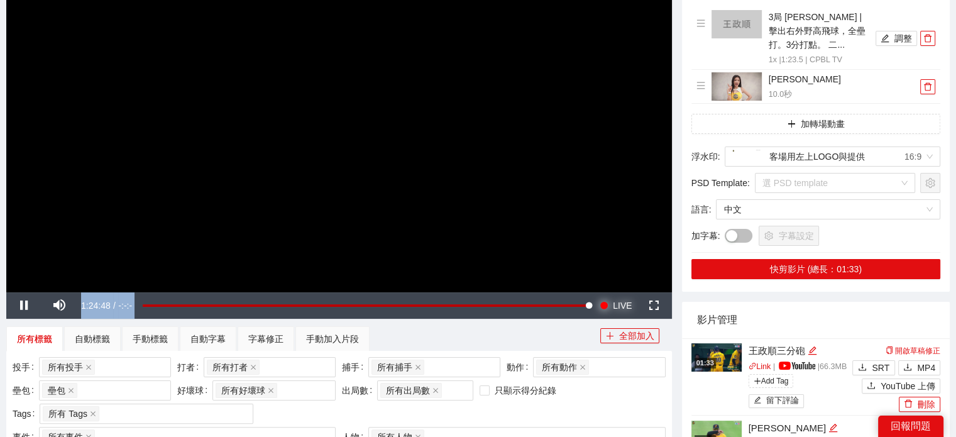
drag, startPoint x: 624, startPoint y: 309, endPoint x: 686, endPoint y: 344, distance: 71.3
click at [624, 309] on span "LIVE" at bounding box center [622, 305] width 19 height 26
drag, startPoint x: 728, startPoint y: 355, endPoint x: 744, endPoint y: 365, distance: 19.0
click at [728, 354] on img at bounding box center [716, 357] width 50 height 28
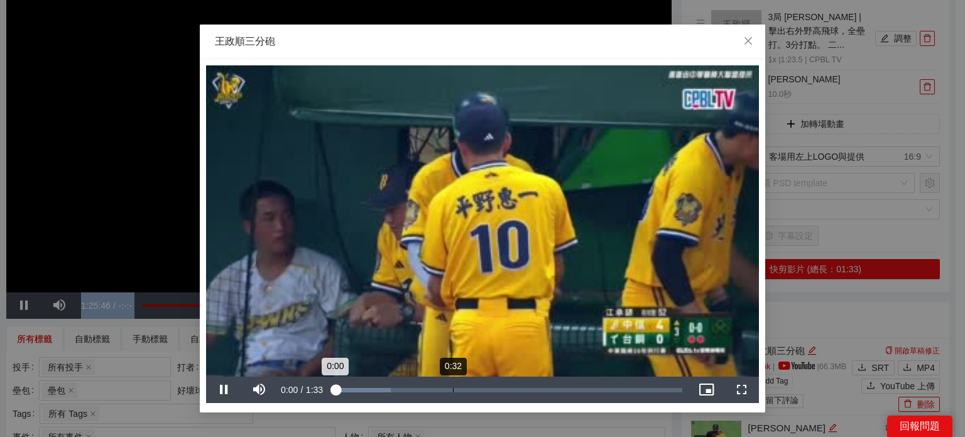
drag, startPoint x: 453, startPoint y: 390, endPoint x: 416, endPoint y: 390, distance: 36.5
click at [453, 390] on div "Loaded : 16.35% 0:32 0:00" at bounding box center [508, 390] width 349 height 4
click at [392, 388] on div "0:15" at bounding box center [392, 390] width 1 height 4
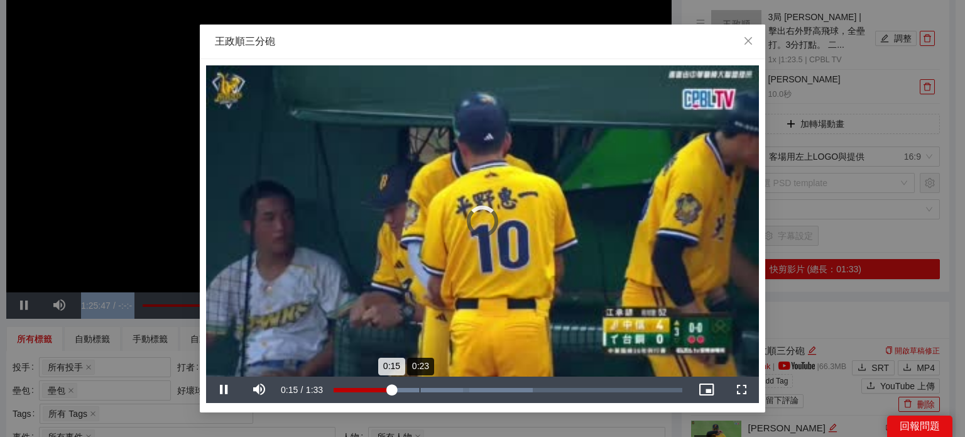
click at [429, 389] on div "Progress Bar" at bounding box center [398, 390] width 129 height 4
click at [396, 383] on div "Loaded : 57.05% 0:15 0:27" at bounding box center [507, 390] width 361 height 26
drag, startPoint x: 432, startPoint y: 385, endPoint x: 457, endPoint y: 382, distance: 24.8
click at [437, 383] on div "Loaded : 57.05% 0:26 0:16" at bounding box center [507, 390] width 361 height 26
click at [476, 385] on div "Loaded : 57.05% 0:31 0:27" at bounding box center [507, 390] width 361 height 26
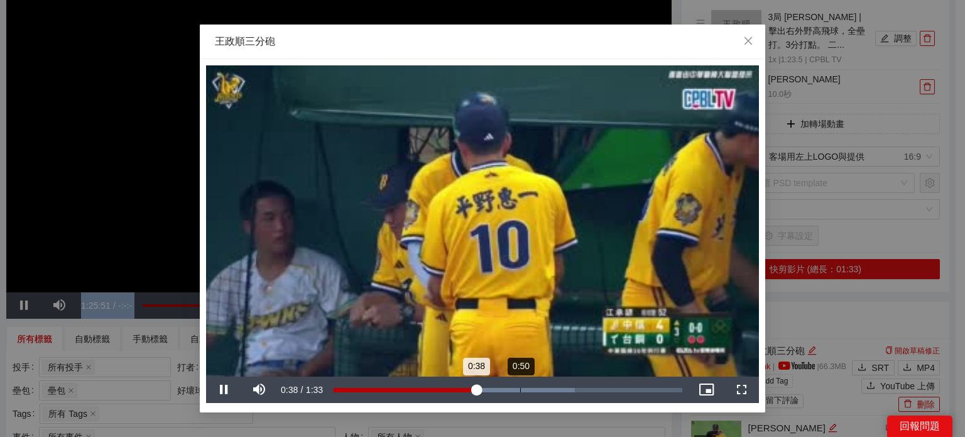
click at [520, 390] on div "Loaded : 69.21% 0:50 0:38" at bounding box center [508, 390] width 349 height 4
click at [548, 390] on div "Loaded : 83.77% 0:56 0:50" at bounding box center [508, 390] width 349 height 4
drag, startPoint x: 573, startPoint y: 389, endPoint x: 593, endPoint y: 392, distance: 20.9
click at [573, 389] on div "Loaded : 89.51% 1:02 0:57" at bounding box center [508, 390] width 349 height 4
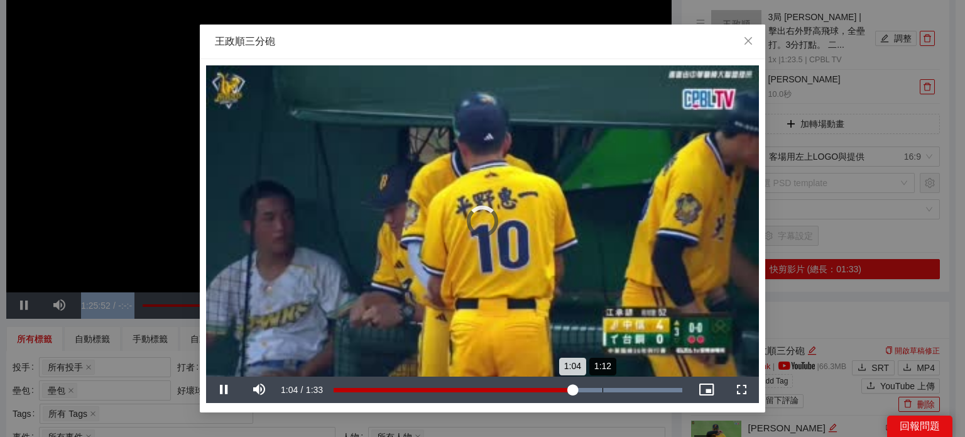
click at [611, 391] on div "Loaded : 100.00% 1:12 1:04" at bounding box center [508, 390] width 349 height 4
click at [634, 389] on div "Loaded : 100.00% 1:20 1:20" at bounding box center [508, 390] width 349 height 4
click at [603, 393] on div "Loaded : 100.00% 1:12 1:21" at bounding box center [507, 390] width 361 height 26
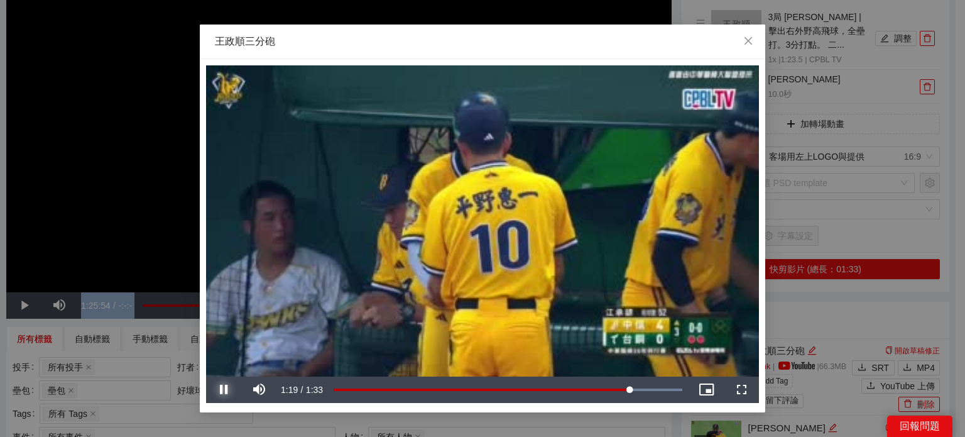
click at [226, 390] on span "Video Player" at bounding box center [223, 390] width 35 height 0
click at [206, 377] on button "Play" at bounding box center [223, 390] width 35 height 26
click at [649, 387] on div "Loaded : 100.00% 1:24 1:21" at bounding box center [507, 390] width 361 height 26
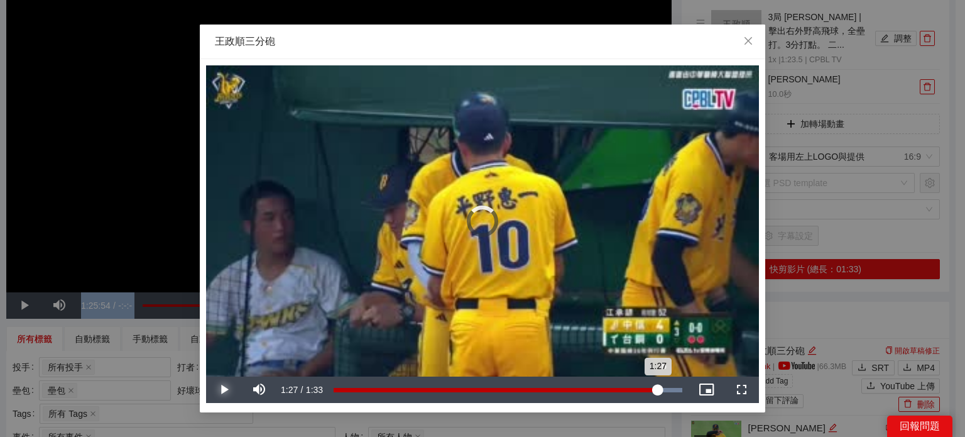
click at [659, 390] on div "Loaded : 100.00% 1:26 1:27" at bounding box center [508, 390] width 349 height 4
click at [629, 390] on div "Loaded : 100.00% 1:25 1:27" at bounding box center [508, 390] width 349 height 4
click at [639, 388] on div "Loaded : 100.00% 1:21 1:19" at bounding box center [508, 390] width 349 height 4
click at [602, 397] on div "Loaded : 100.00% 1:12 1:22" at bounding box center [507, 390] width 361 height 26
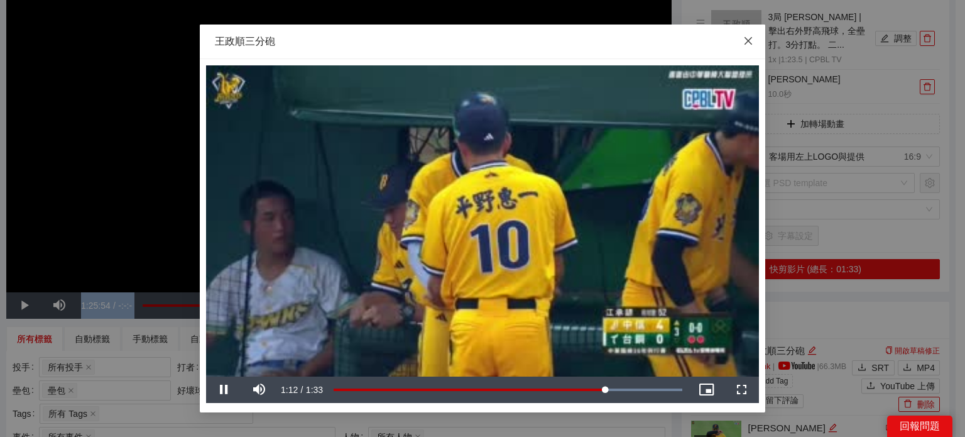
click at [752, 49] on span "Close" at bounding box center [749, 42] width 34 height 34
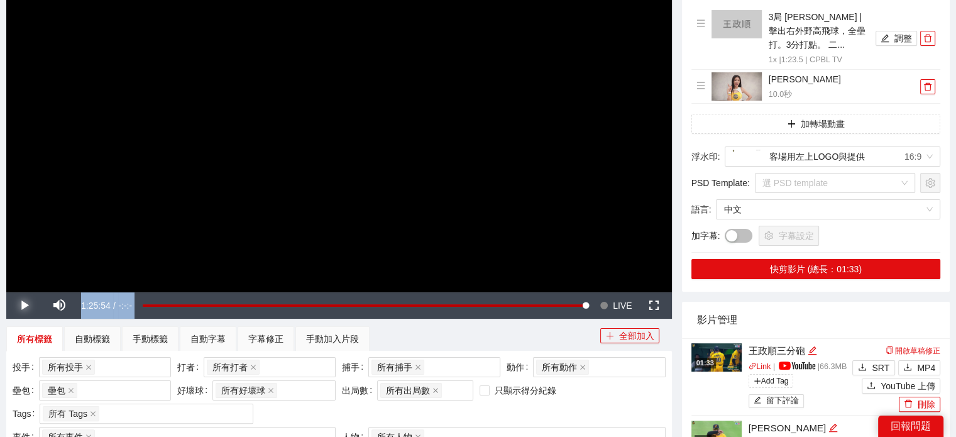
click at [20, 305] on span "Video Player" at bounding box center [23, 305] width 35 height 0
drag, startPoint x: 607, startPoint y: 306, endPoint x: 598, endPoint y: 324, distance: 19.7
click at [608, 306] on span "Video Player" at bounding box center [604, 305] width 9 height 26
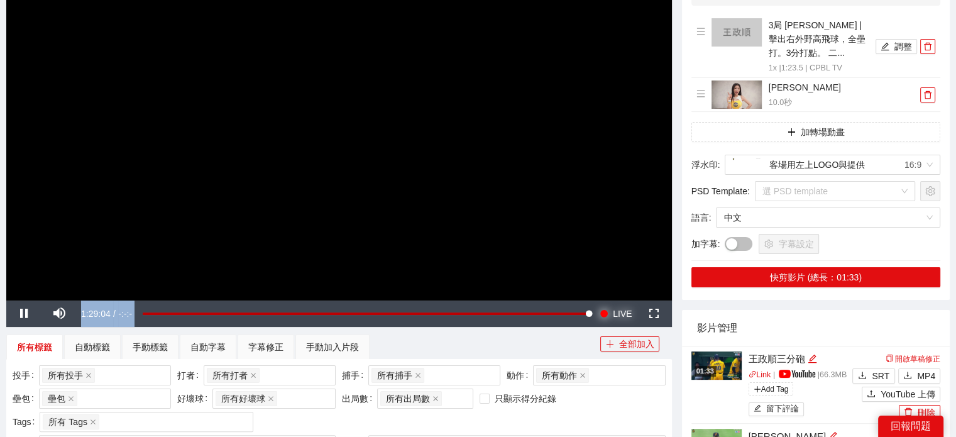
scroll to position [0, 0]
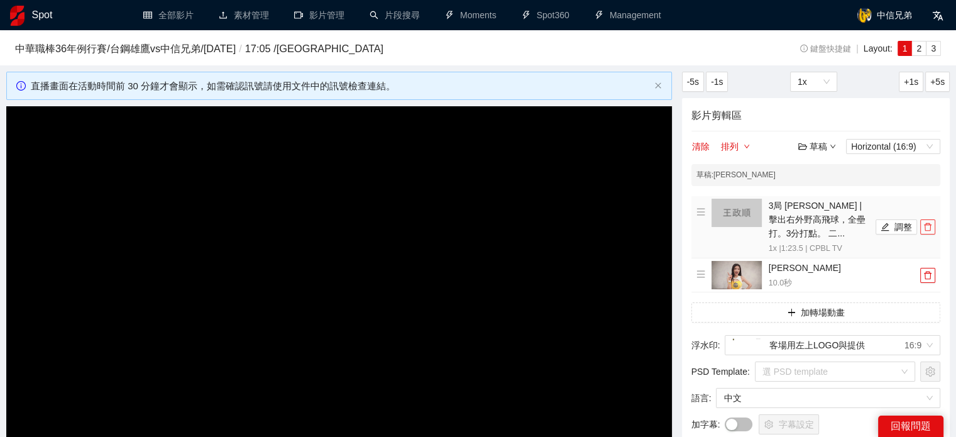
click at [924, 229] on icon "delete" at bounding box center [927, 227] width 9 height 9
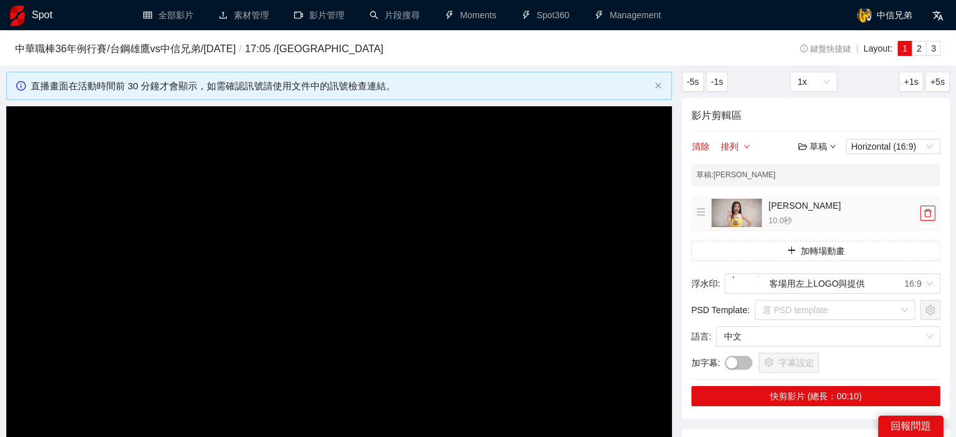
click at [924, 229] on td "凱蒂 YT 10.0 秒" at bounding box center [815, 213] width 249 height 35
click at [930, 218] on button "button" at bounding box center [927, 213] width 15 height 15
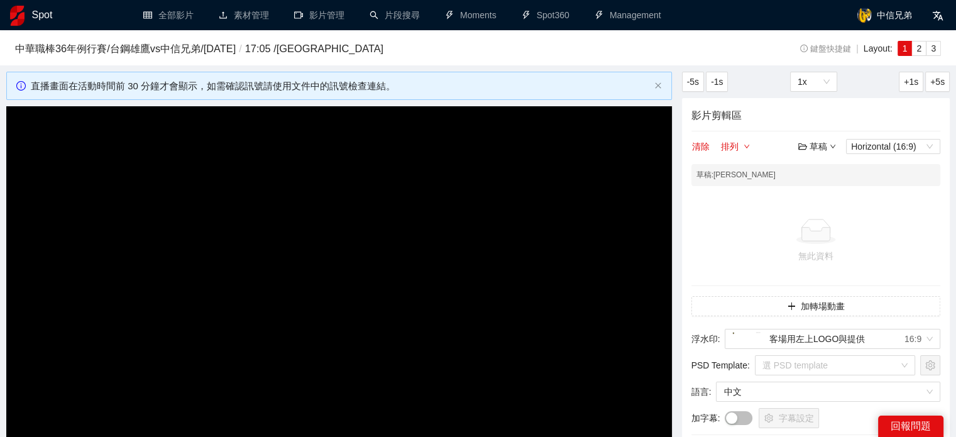
scroll to position [314, 0]
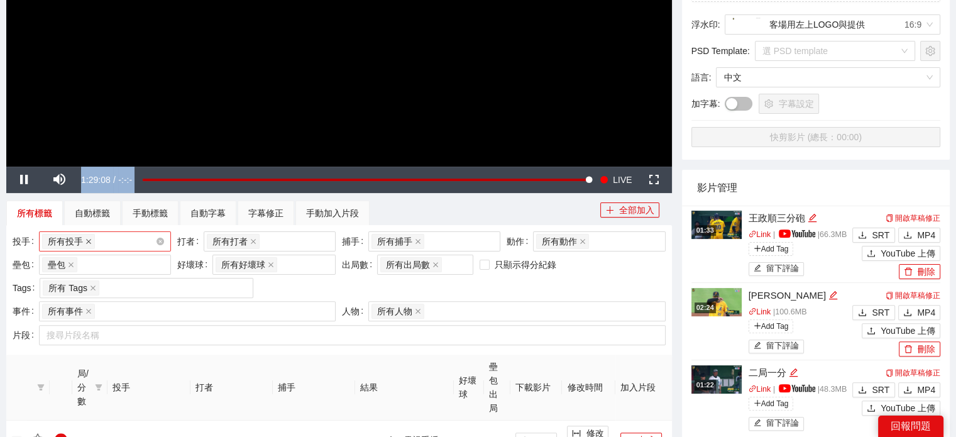
click at [85, 243] on span "所有投手" at bounding box center [68, 241] width 53 height 15
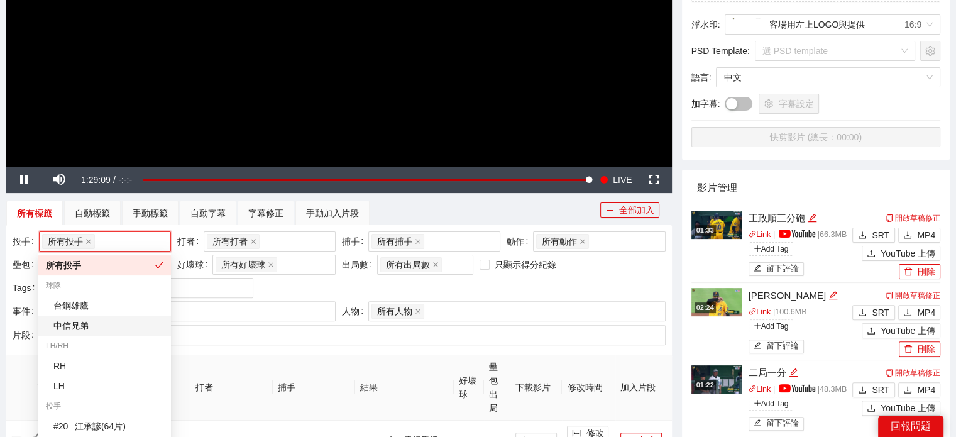
scroll to position [566, 0]
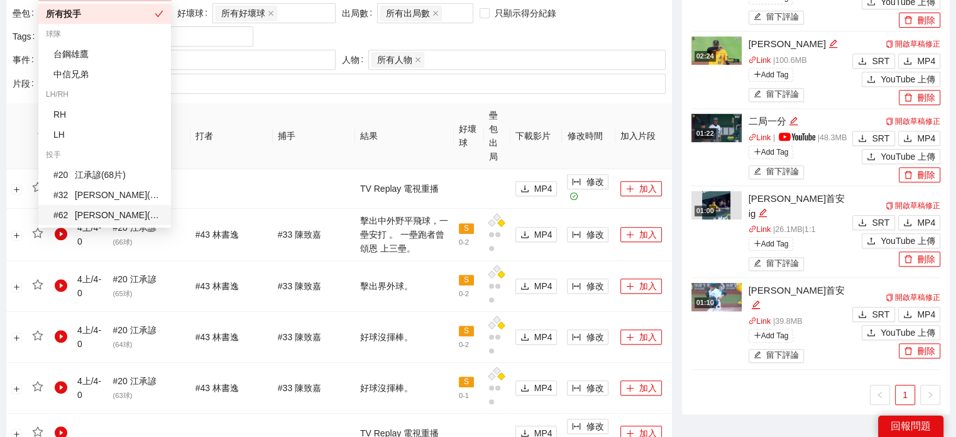
click at [103, 219] on div "# 62 陳琥 ( 7 片 )" at bounding box center [108, 215] width 110 height 14
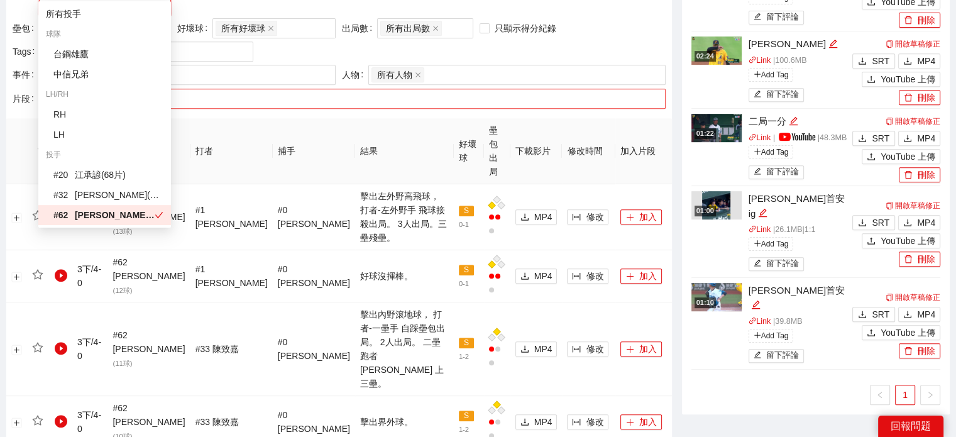
click at [361, 92] on div "搜尋片段名稱" at bounding box center [352, 99] width 627 height 20
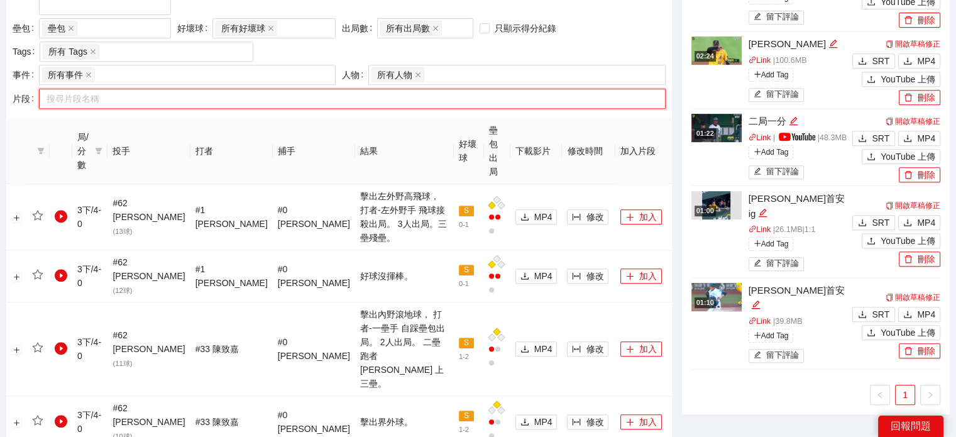
click at [355, 118] on th "結果" at bounding box center [404, 151] width 99 height 66
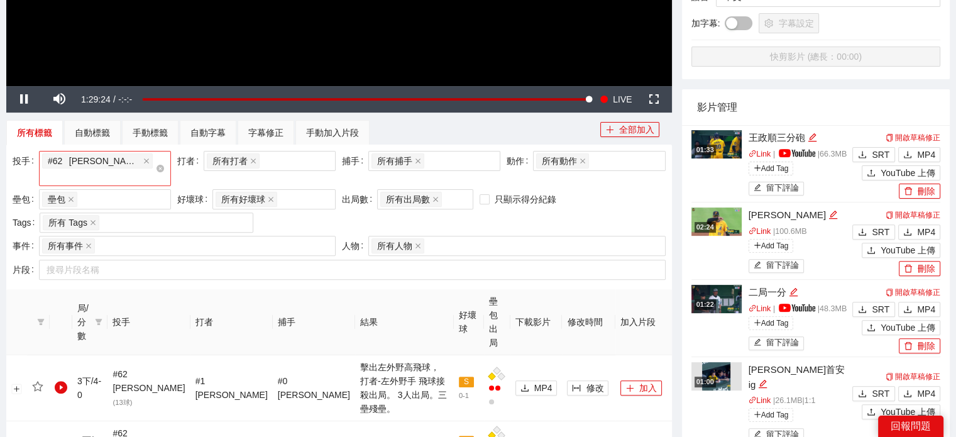
scroll to position [393, 0]
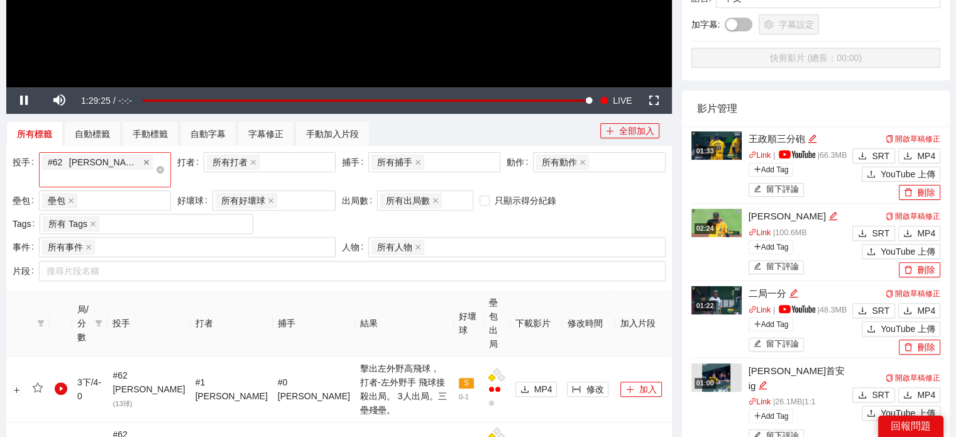
click at [143, 161] on icon "close" at bounding box center [146, 162] width 6 height 6
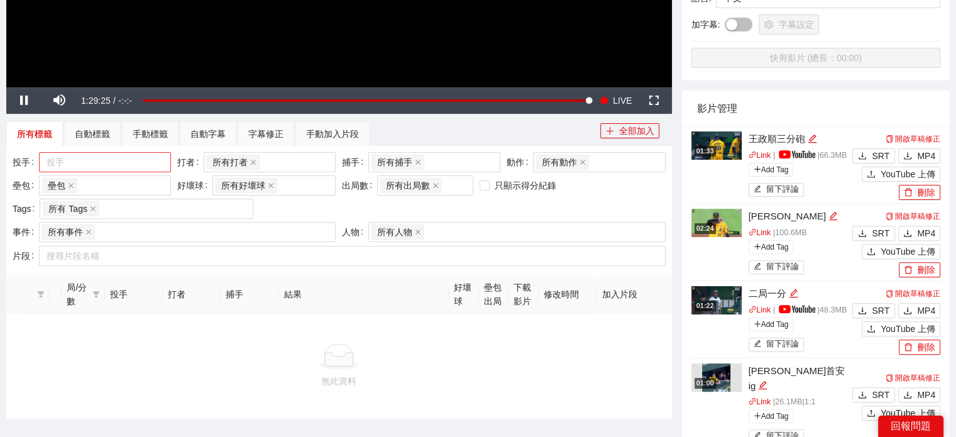
click at [111, 161] on div at bounding box center [98, 162] width 113 height 15
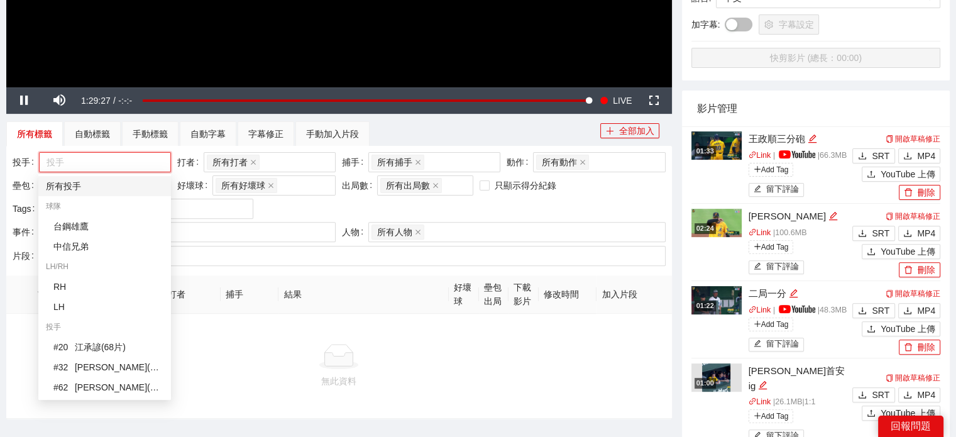
click at [91, 188] on div "所有投手" at bounding box center [105, 186] width 118 height 14
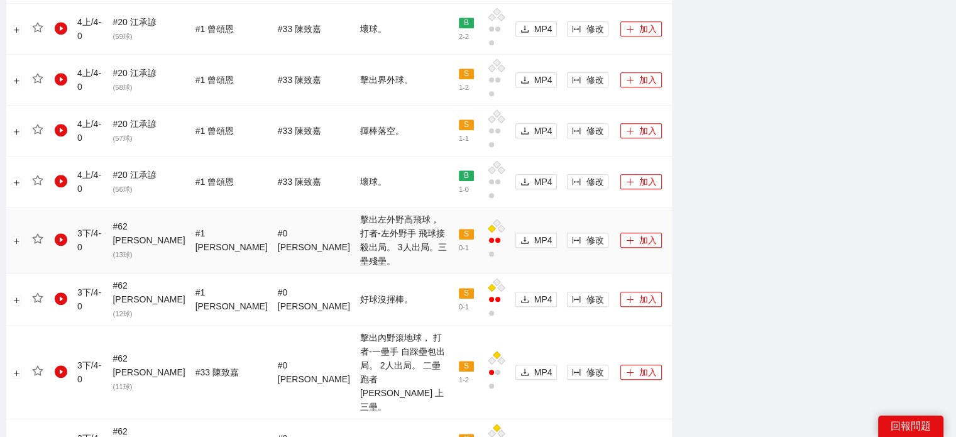
scroll to position [1361, 0]
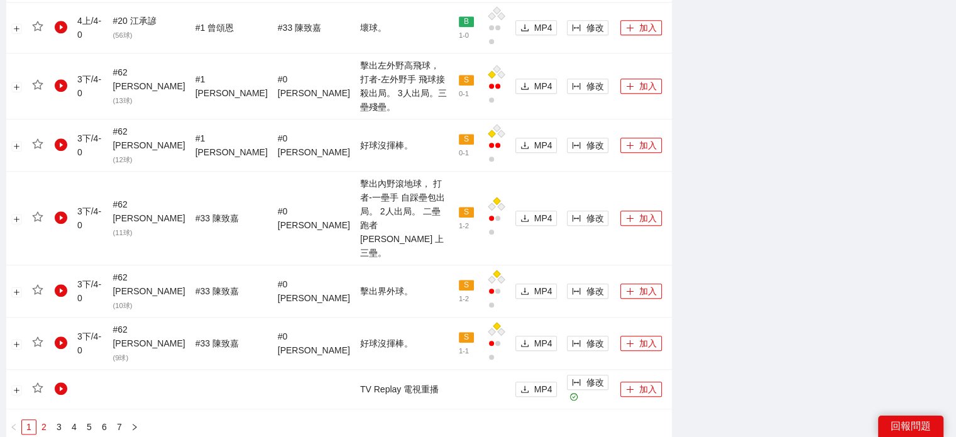
click at [45, 420] on link "2" at bounding box center [44, 427] width 14 height 14
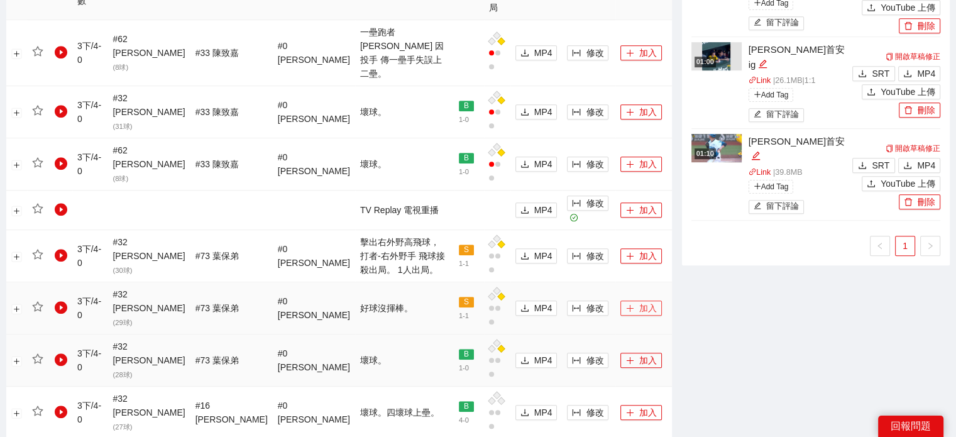
scroll to position [712, 0]
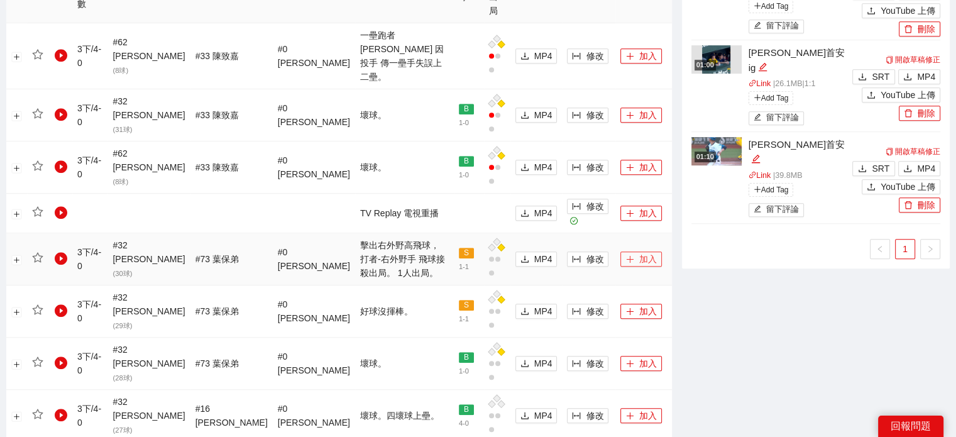
click at [630, 251] on button "加入" at bounding box center [640, 258] width 41 height 15
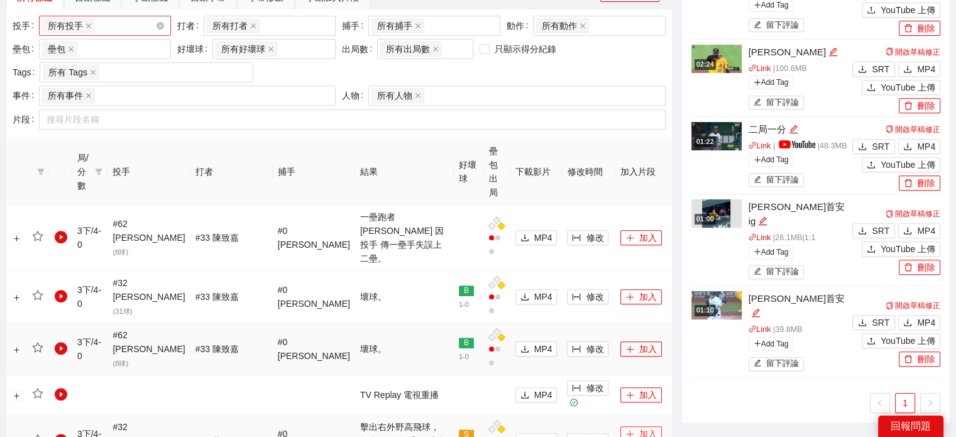
scroll to position [523, 0]
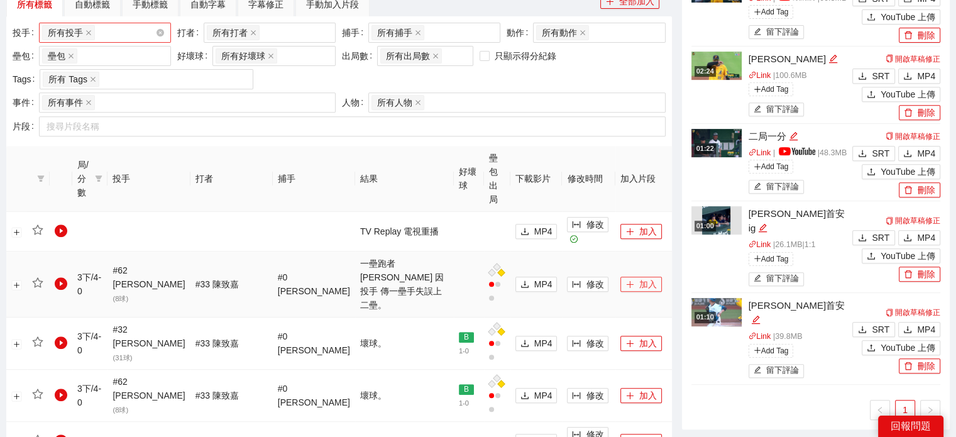
click at [631, 277] on button "加入" at bounding box center [640, 284] width 41 height 15
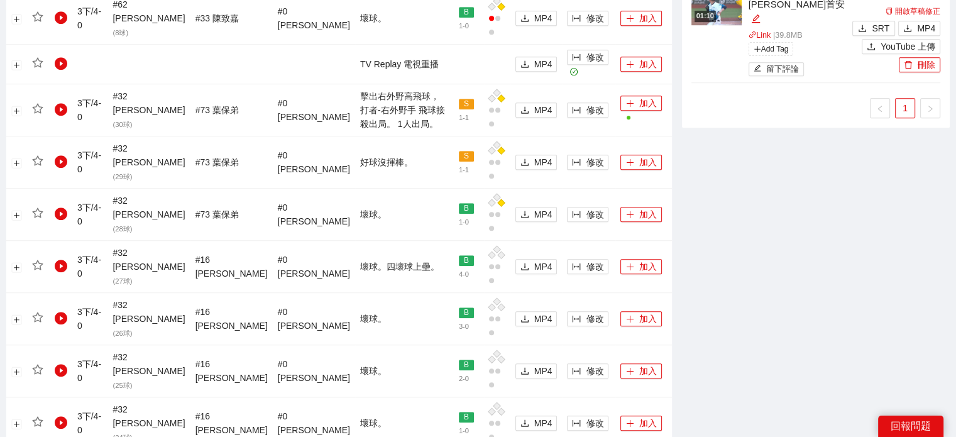
scroll to position [1265, 0]
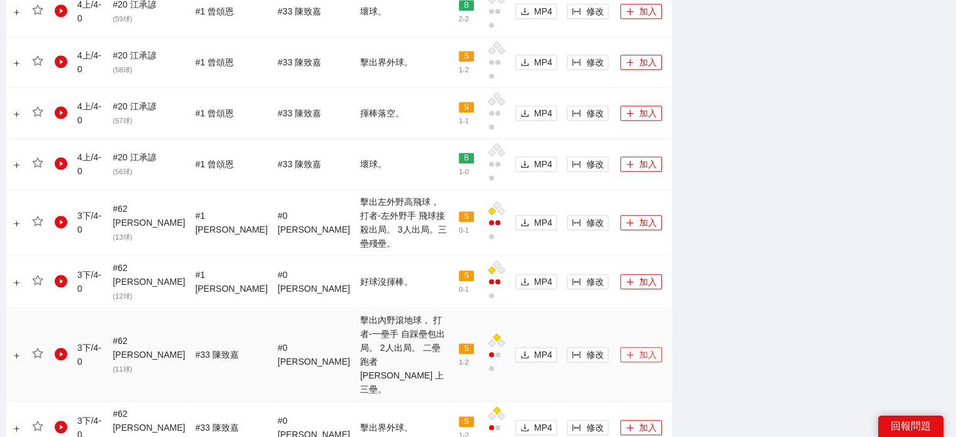
click at [629, 347] on button "加入" at bounding box center [640, 354] width 41 height 15
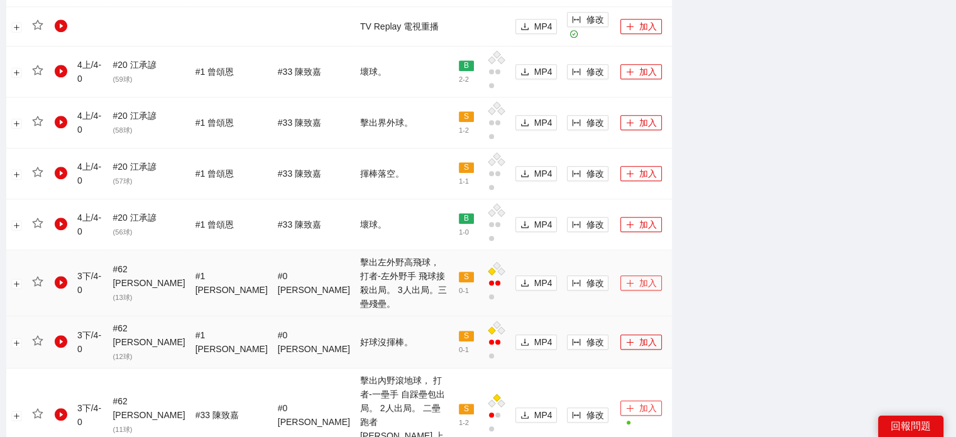
scroll to position [1202, 0]
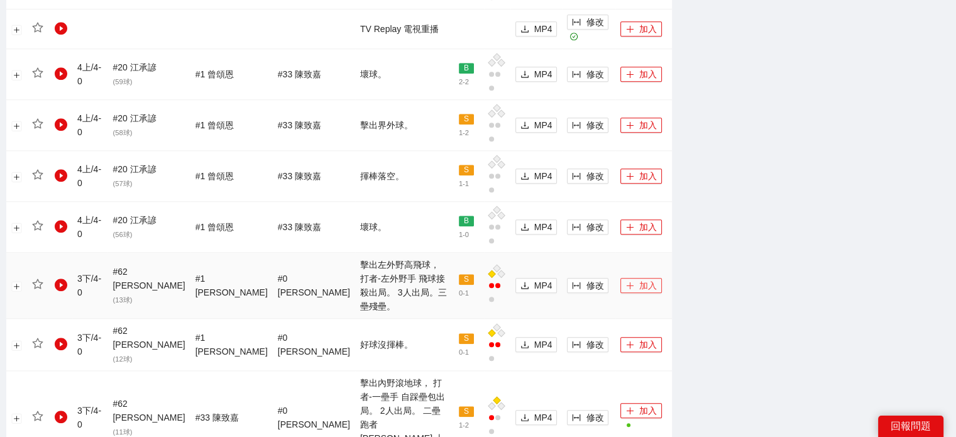
click at [639, 278] on button "加入" at bounding box center [640, 285] width 41 height 15
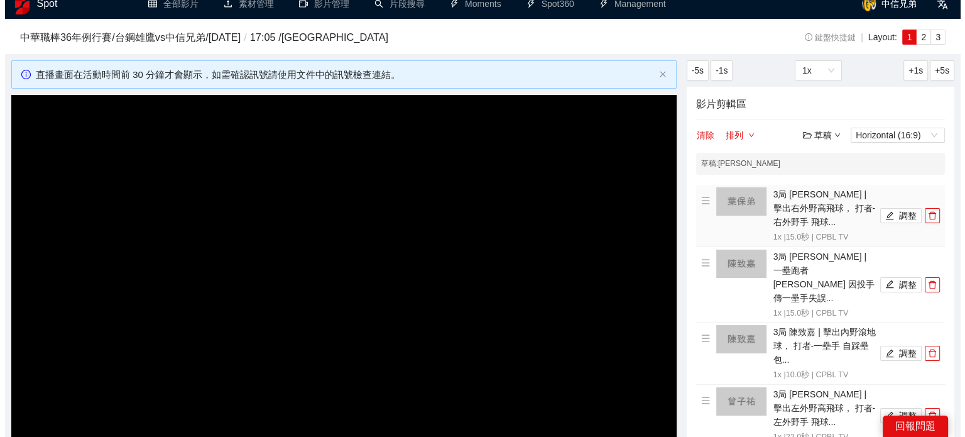
scroll to position [0, 0]
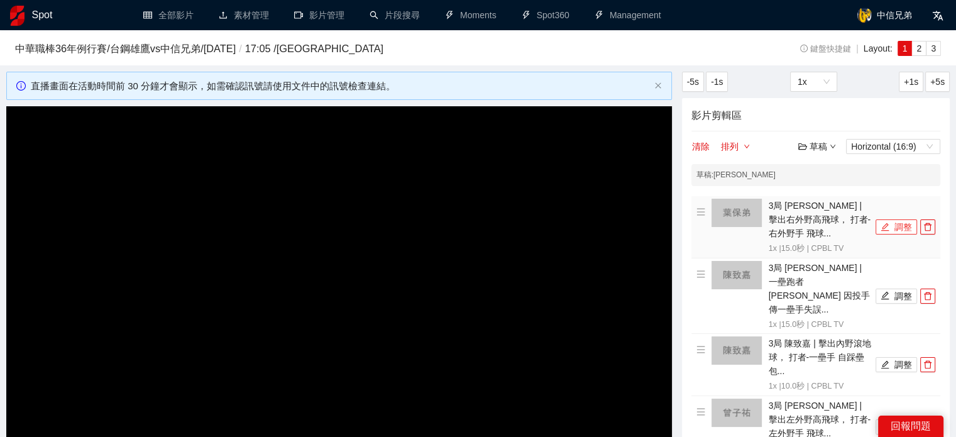
click at [884, 226] on icon "edit" at bounding box center [885, 227] width 8 height 8
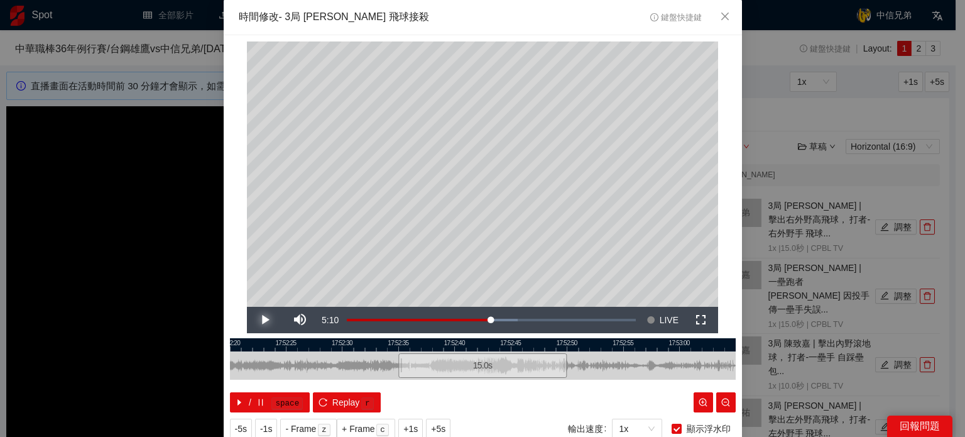
click at [263, 320] on span "Video Player" at bounding box center [264, 320] width 35 height 0
click at [258, 320] on span "Video Player" at bounding box center [264, 320] width 35 height 0
drag, startPoint x: 259, startPoint y: 314, endPoint x: 273, endPoint y: 317, distance: 14.8
click at [263, 320] on span "Video Player" at bounding box center [264, 320] width 35 height 0
drag, startPoint x: 433, startPoint y: 344, endPoint x: 503, endPoint y: 358, distance: 71.7
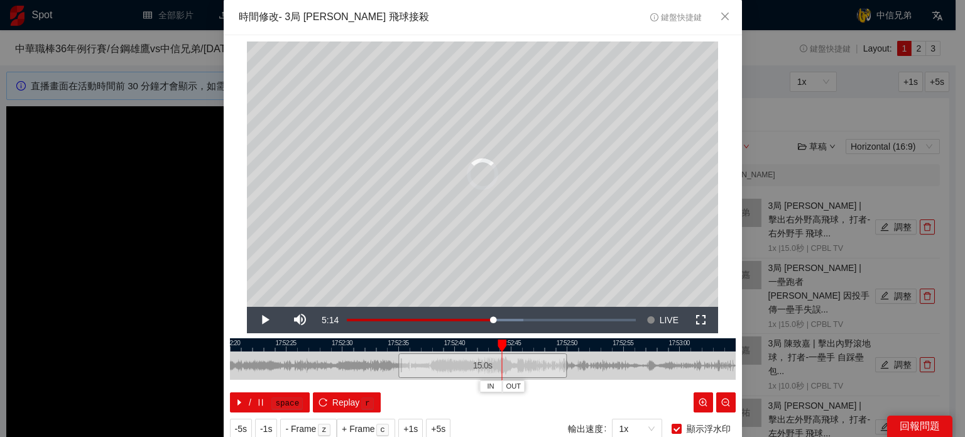
click at [503, 352] on div "IN OUT" at bounding box center [502, 345] width 9 height 13
click at [250, 320] on span "Video Player" at bounding box center [264, 320] width 35 height 0
click at [253, 320] on span "Video Player" at bounding box center [264, 320] width 35 height 0
drag, startPoint x: 253, startPoint y: 317, endPoint x: 275, endPoint y: 324, distance: 23.1
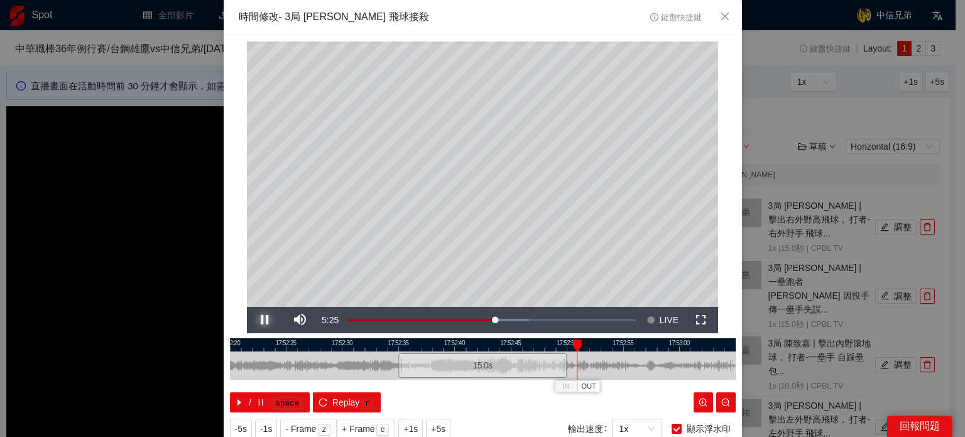
click at [253, 320] on span "Video Player" at bounding box center [264, 320] width 35 height 0
click at [593, 386] on button "OUT" at bounding box center [590, 386] width 23 height 12
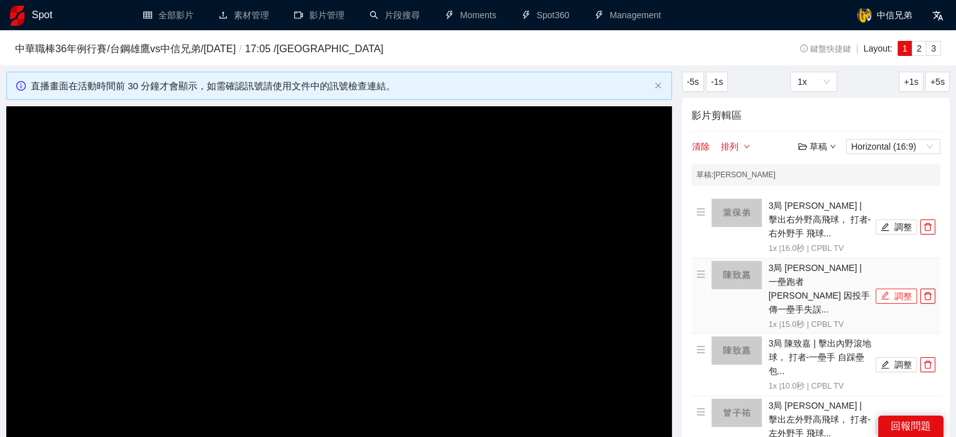
click at [900, 289] on button "調整" at bounding box center [896, 296] width 41 height 15
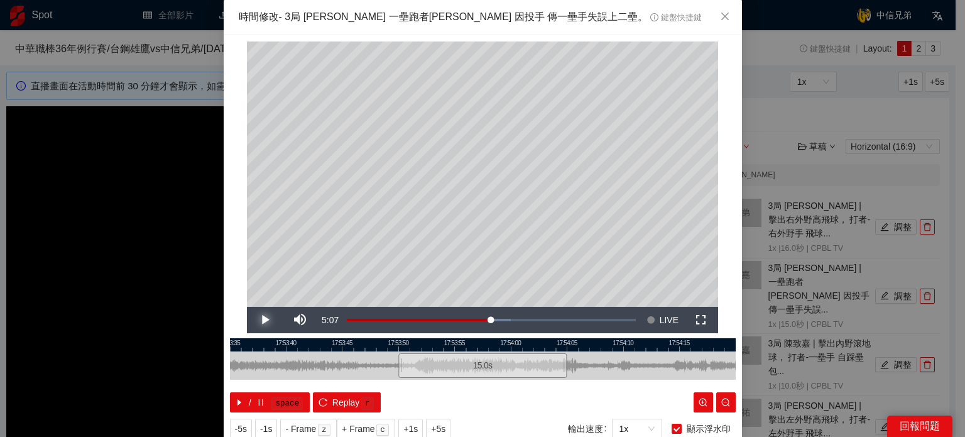
click at [258, 320] on span "Video Player" at bounding box center [264, 320] width 35 height 0
click at [724, 17] on icon "close" at bounding box center [725, 16] width 10 height 10
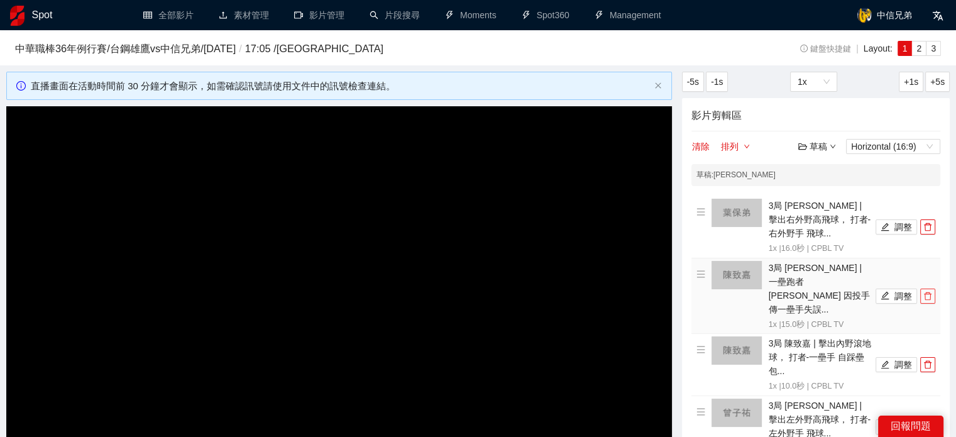
click at [922, 292] on span "delete" at bounding box center [928, 296] width 14 height 9
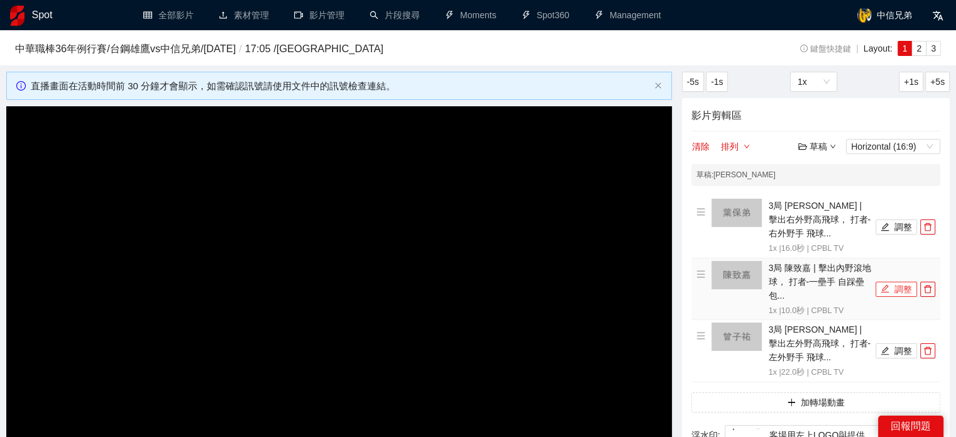
click at [895, 293] on button "調整" at bounding box center [896, 289] width 41 height 15
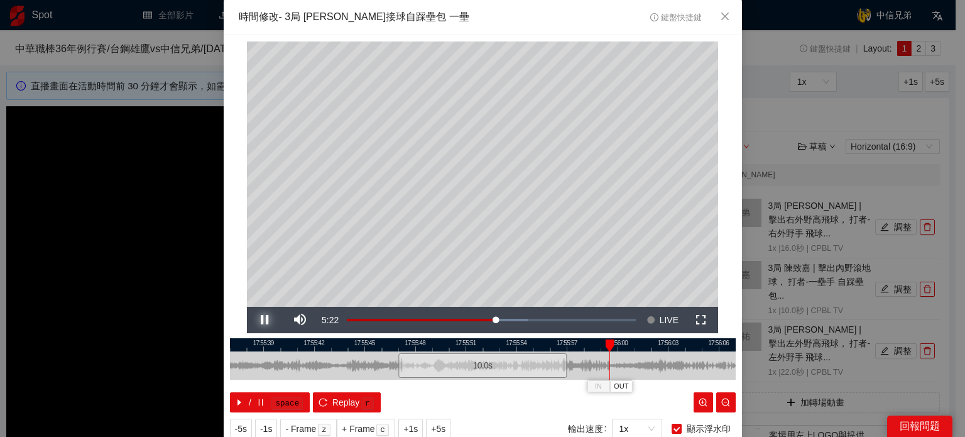
drag, startPoint x: 260, startPoint y: 321, endPoint x: 362, endPoint y: 341, distance: 103.8
click at [260, 320] on span "Video Player" at bounding box center [264, 320] width 35 height 0
click at [624, 380] on button "OUT" at bounding box center [624, 386] width 23 height 12
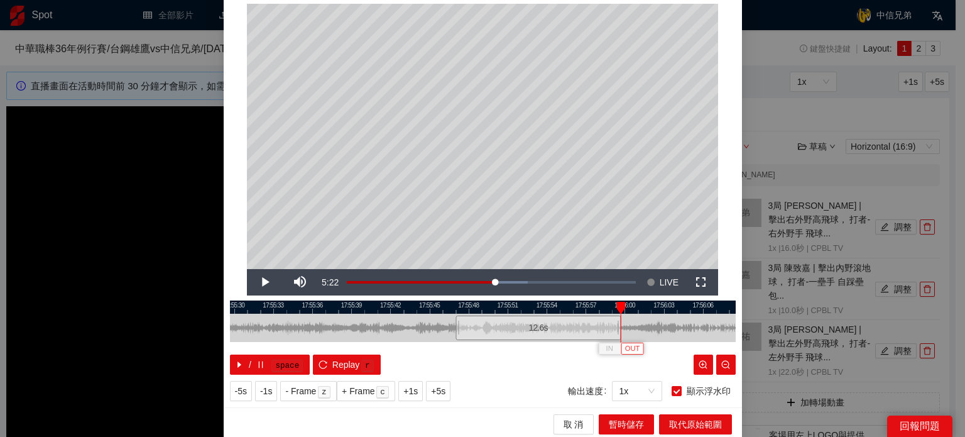
scroll to position [40, 0]
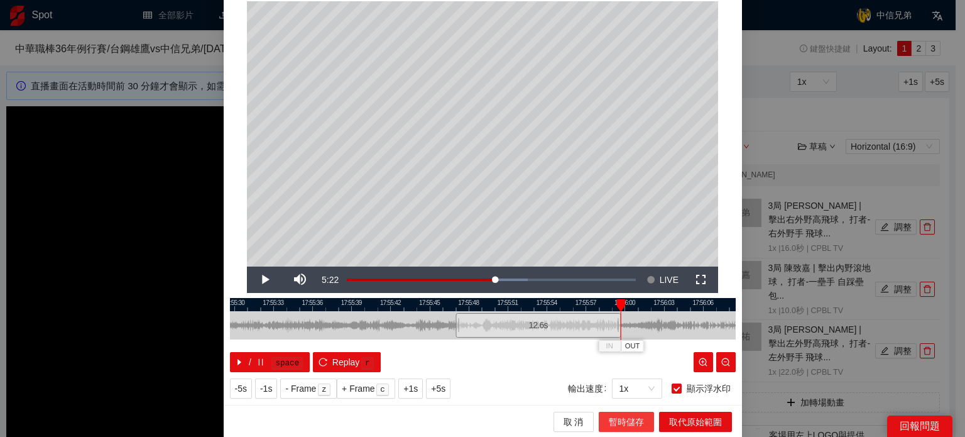
click at [638, 417] on span "暫時儲存" at bounding box center [626, 422] width 35 height 14
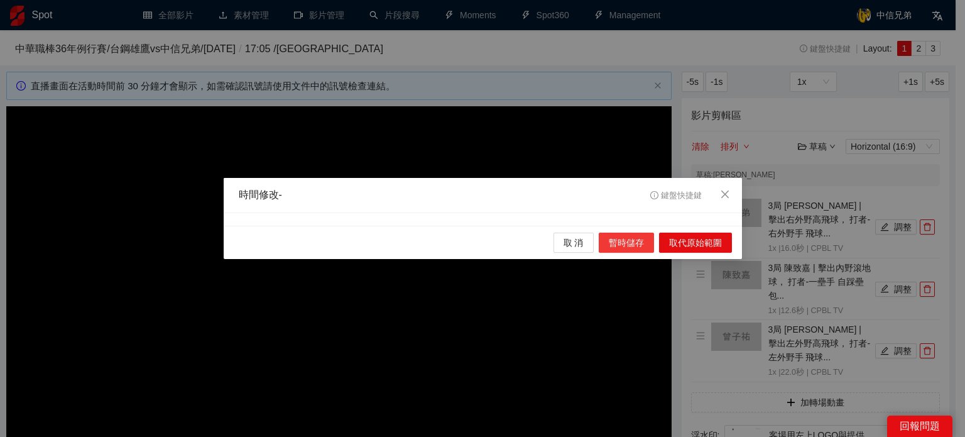
scroll to position [0, 0]
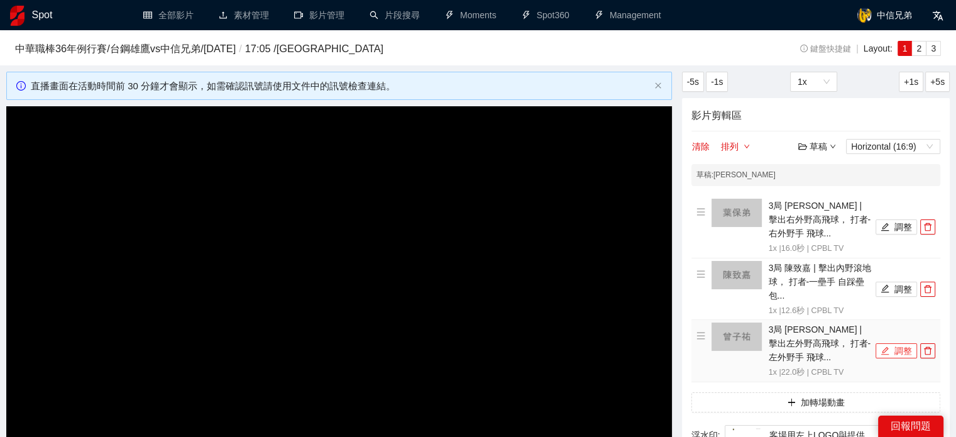
click at [904, 349] on button "調整" at bounding box center [896, 350] width 41 height 15
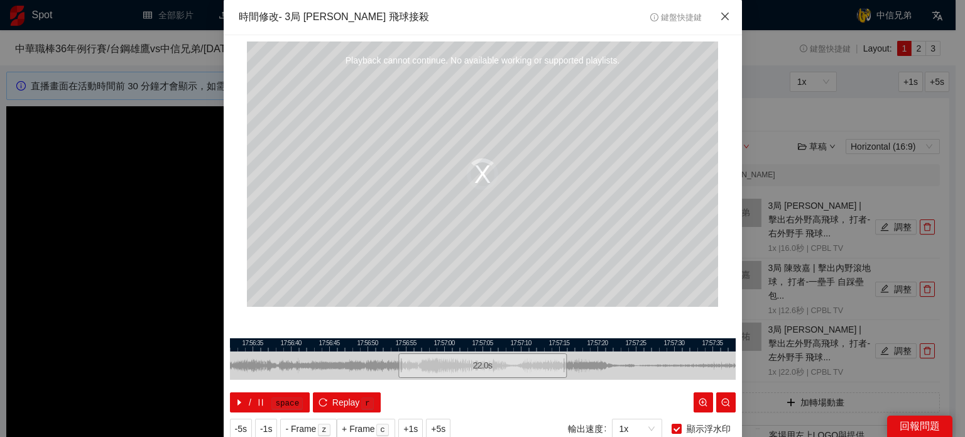
drag, startPoint x: 722, startPoint y: 15, endPoint x: 760, endPoint y: 95, distance: 88.3
click at [723, 16] on icon "close" at bounding box center [725, 16] width 10 height 10
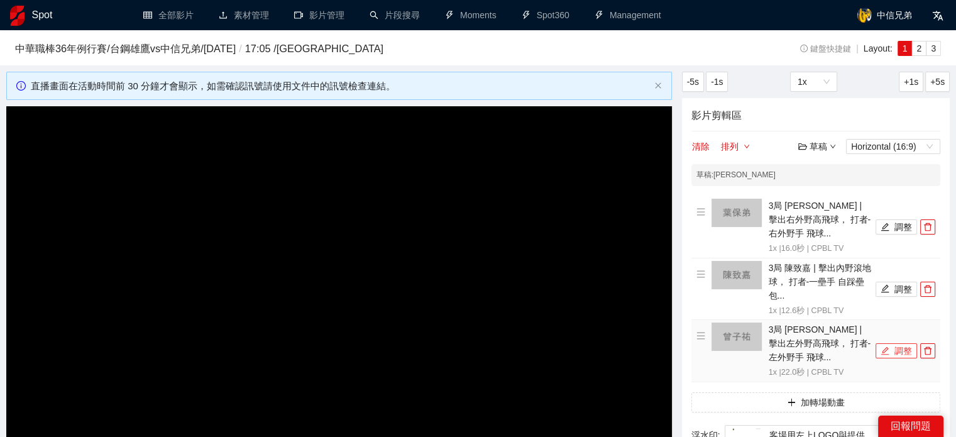
click at [889, 350] on icon "edit" at bounding box center [885, 350] width 9 height 9
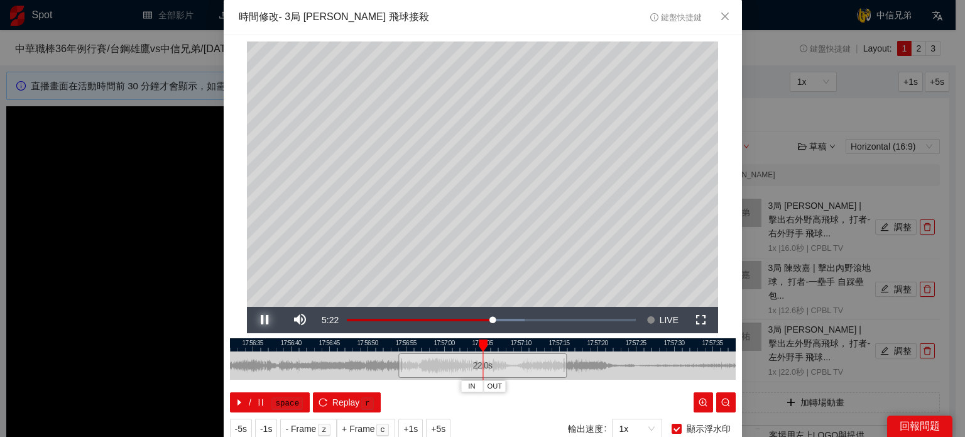
click at [265, 320] on span "Video Player" at bounding box center [264, 320] width 35 height 0
drag, startPoint x: 486, startPoint y: 346, endPoint x: 556, endPoint y: 349, distance: 69.8
click at [556, 349] on div "IN OUT" at bounding box center [558, 345] width 9 height 13
click at [258, 320] on span "Video Player" at bounding box center [264, 320] width 35 height 0
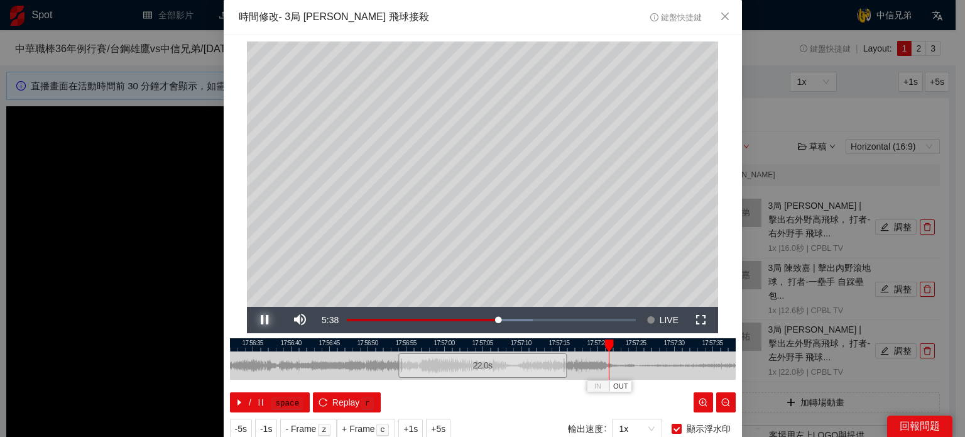
click at [258, 320] on span "Video Player" at bounding box center [264, 320] width 35 height 0
drag, startPoint x: 258, startPoint y: 316, endPoint x: 267, endPoint y: 315, distance: 9.4
click at [258, 320] on span "Video Player" at bounding box center [264, 320] width 35 height 0
click at [612, 349] on div "IN OUT" at bounding box center [616, 345] width 9 height 13
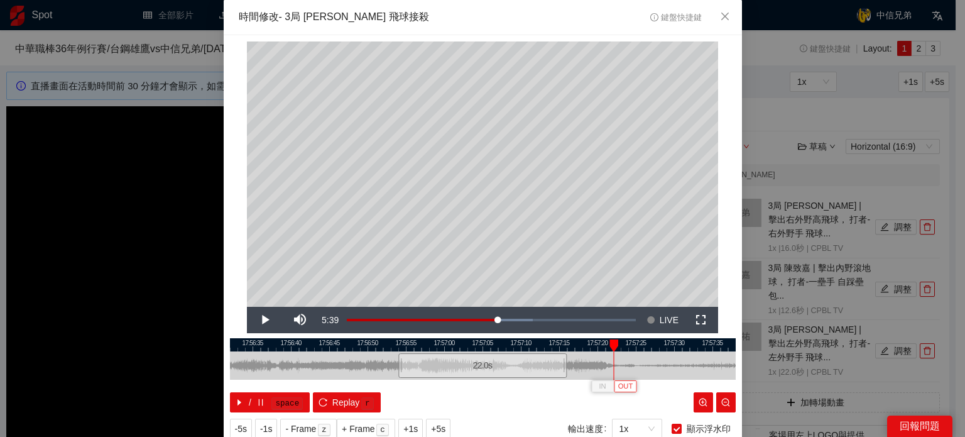
drag, startPoint x: 613, startPoint y: 383, endPoint x: 621, endPoint y: 400, distance: 18.0
click at [618, 383] on span "OUT" at bounding box center [625, 386] width 15 height 11
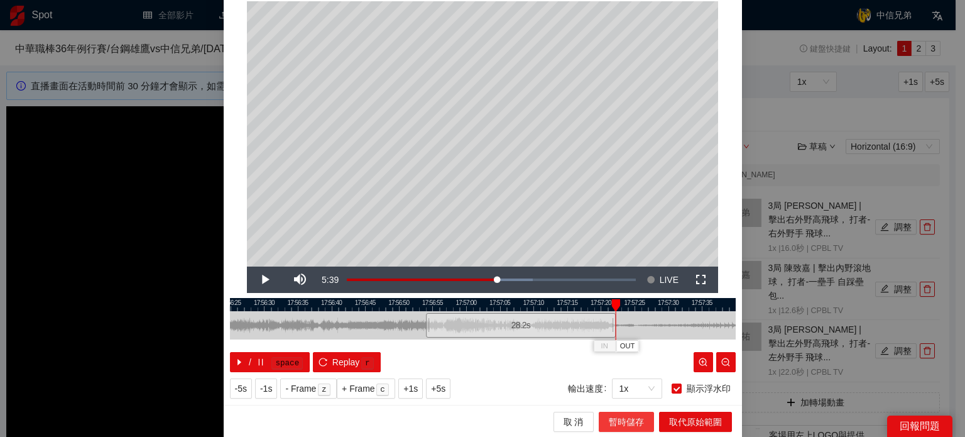
drag, startPoint x: 619, startPoint y: 427, endPoint x: 926, endPoint y: 346, distance: 317.3
click at [619, 425] on span "暫時儲存" at bounding box center [626, 422] width 35 height 14
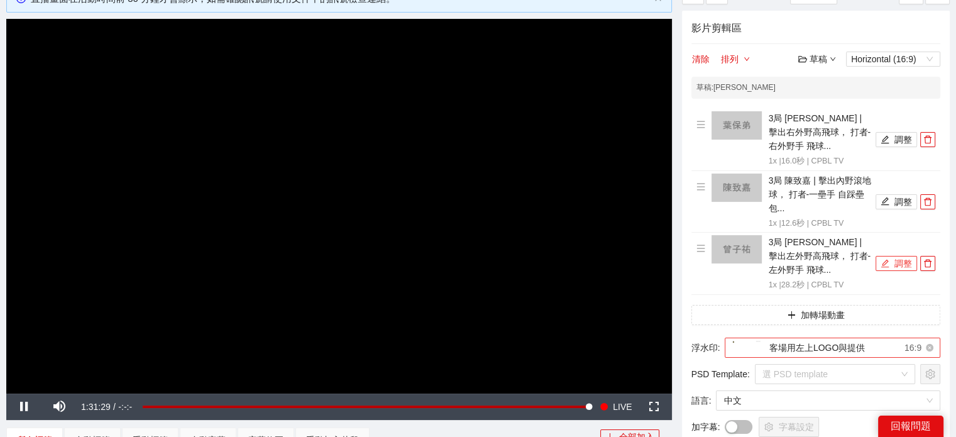
scroll to position [126, 0]
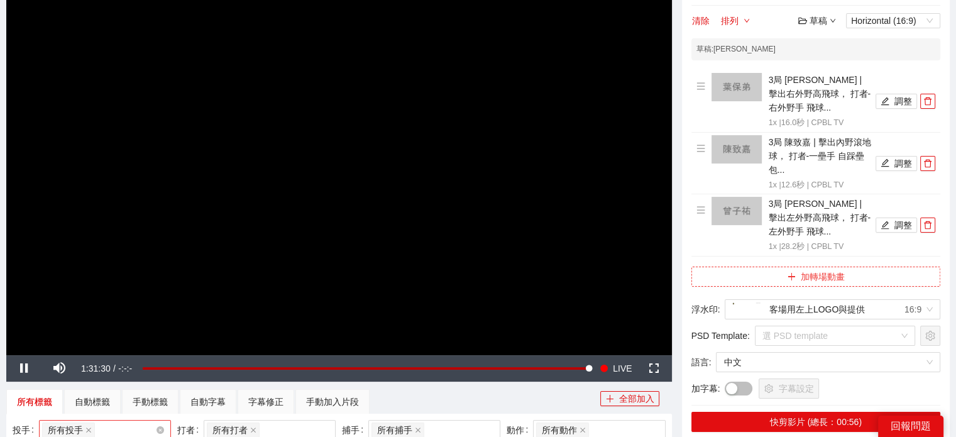
click at [849, 277] on button "加轉場動畫" at bounding box center [815, 277] width 249 height 20
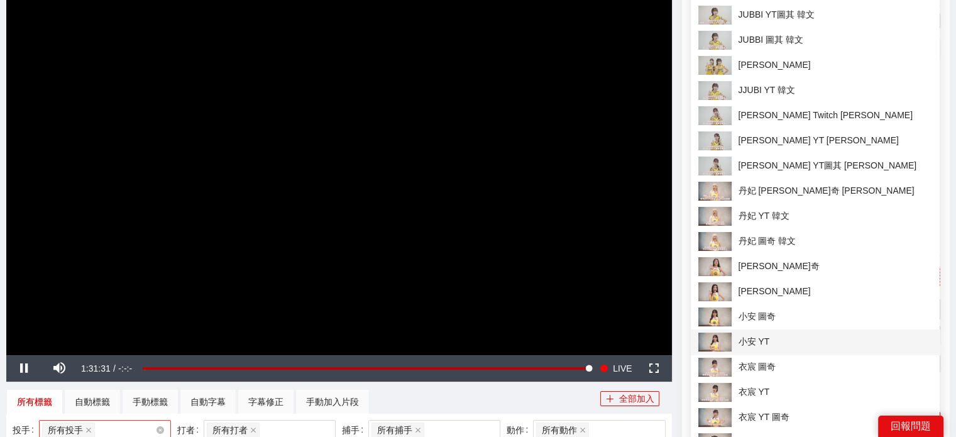
scroll to position [314, 0]
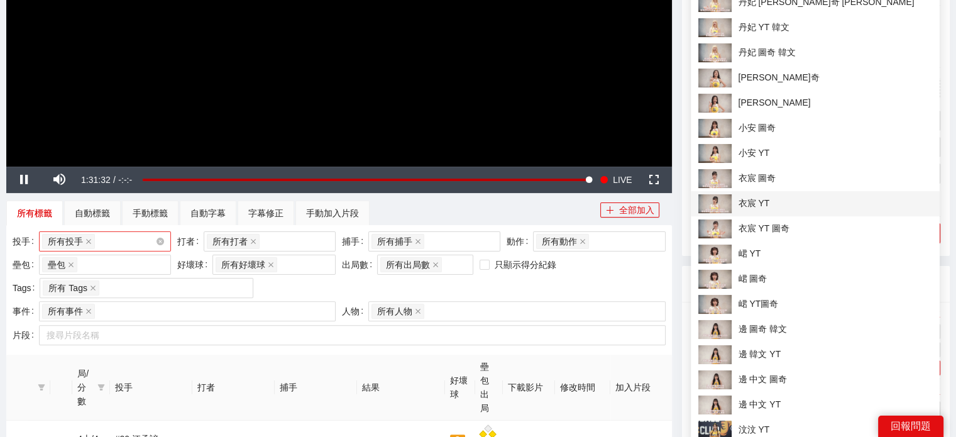
drag, startPoint x: 761, startPoint y: 205, endPoint x: 888, endPoint y: 223, distance: 127.6
click at [762, 205] on span "衣宸 YT" at bounding box center [815, 203] width 234 height 19
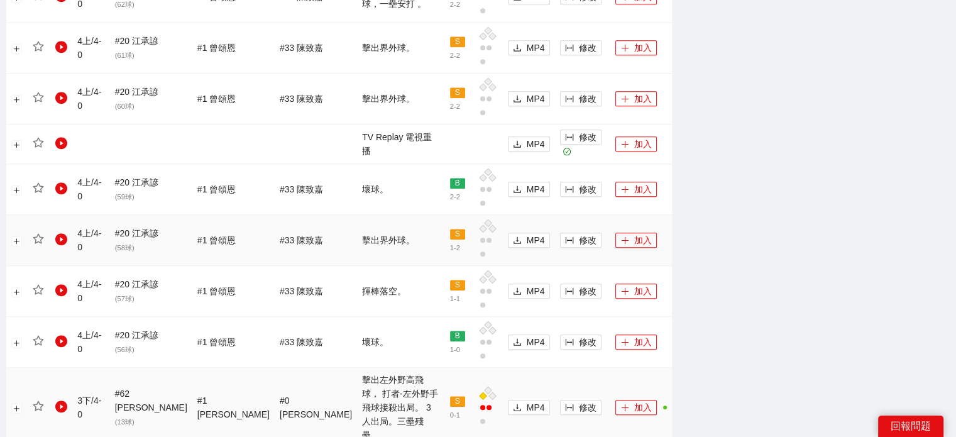
scroll to position [1320, 0]
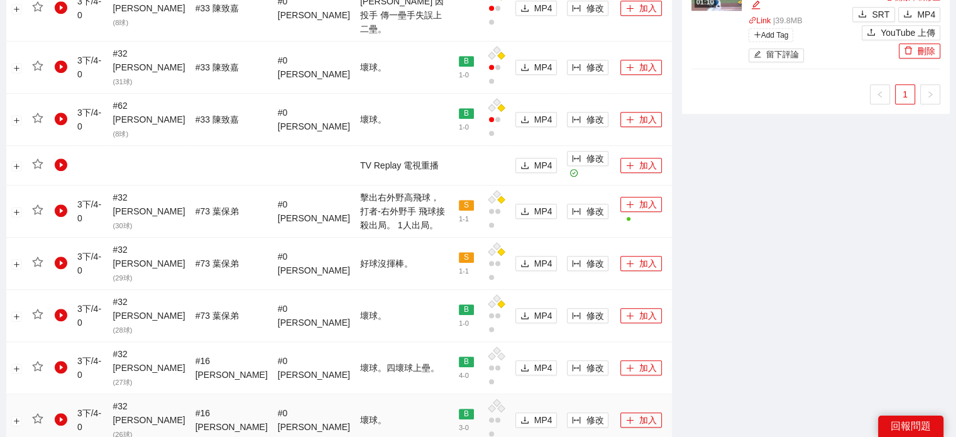
scroll to position [998, 0]
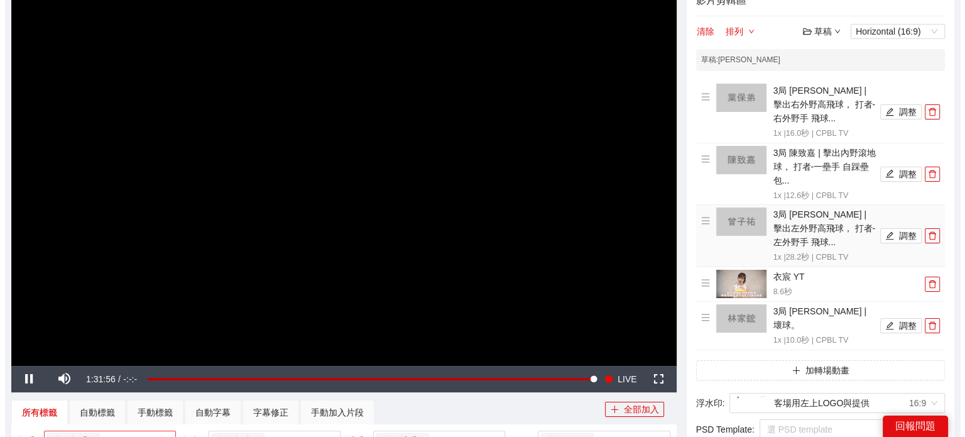
scroll to position [55, 0]
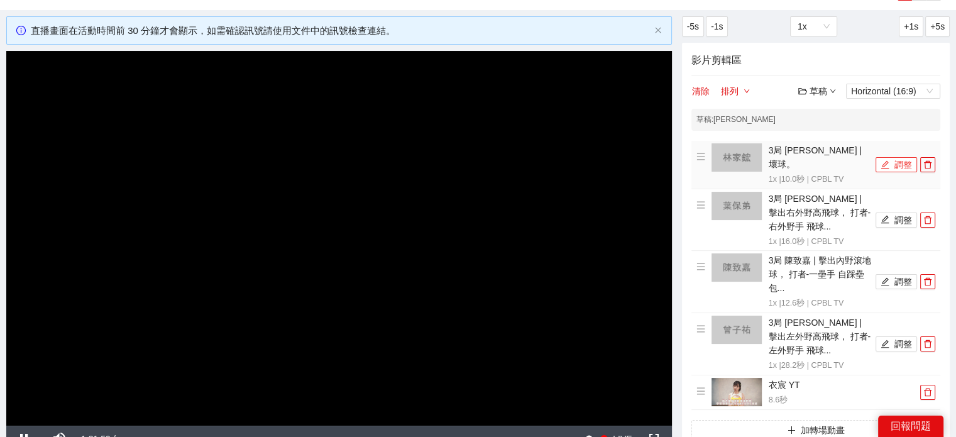
click at [899, 163] on button "調整" at bounding box center [896, 164] width 41 height 15
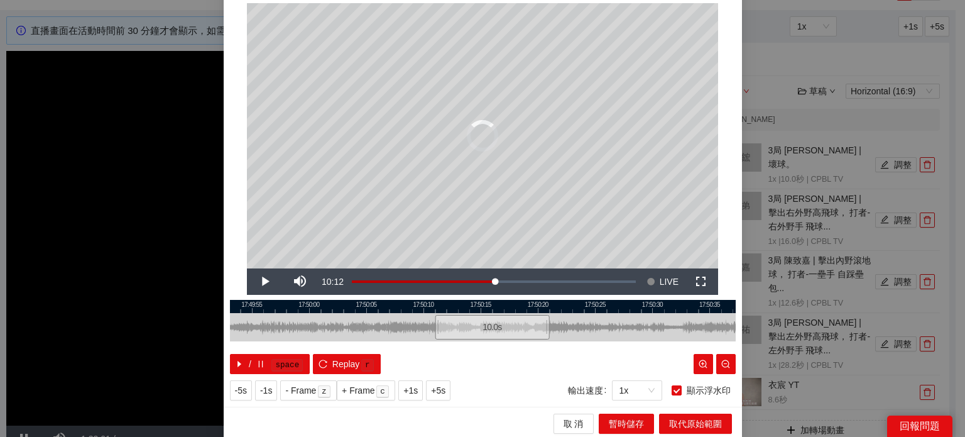
scroll to position [40, 0]
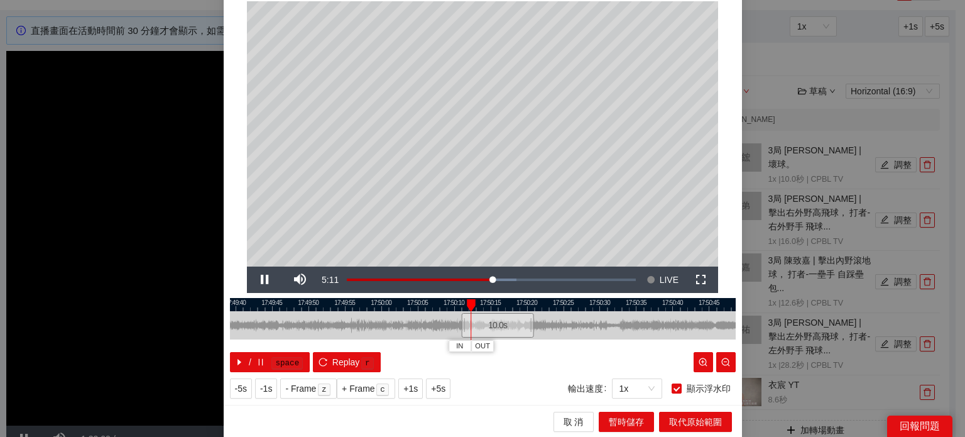
click at [375, 304] on div at bounding box center [483, 304] width 506 height 13
click at [262, 280] on span "Video Player" at bounding box center [264, 280] width 35 height 0
drag, startPoint x: 380, startPoint y: 304, endPoint x: 483, endPoint y: 319, distance: 104.7
click at [483, 319] on div "17:49:35 17:49:40 17:49:45 17:49:50 17:49:55 17:50:00 17:50:05 17:50:10 17:50:1…" at bounding box center [483, 335] width 506 height 74
click at [261, 280] on span "Video Player" at bounding box center [264, 280] width 35 height 0
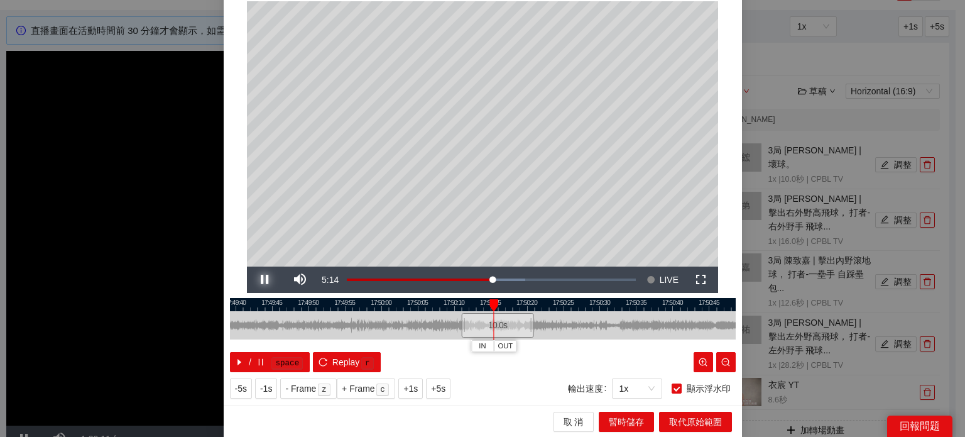
click at [261, 280] on span "Video Player" at bounding box center [264, 280] width 35 height 0
drag, startPoint x: 493, startPoint y: 301, endPoint x: 554, endPoint y: 312, distance: 62.6
click at [554, 312] on div "17:49:35 17:49:40 17:49:45 17:49:50 17:49:55 17:50:00 17:50:05 17:50:10 17:50:1…" at bounding box center [483, 335] width 506 height 74
drag, startPoint x: 508, startPoint y: 329, endPoint x: 599, endPoint y: 330, distance: 91.1
click at [599, 330] on div "10.0 s" at bounding box center [590, 325] width 73 height 25
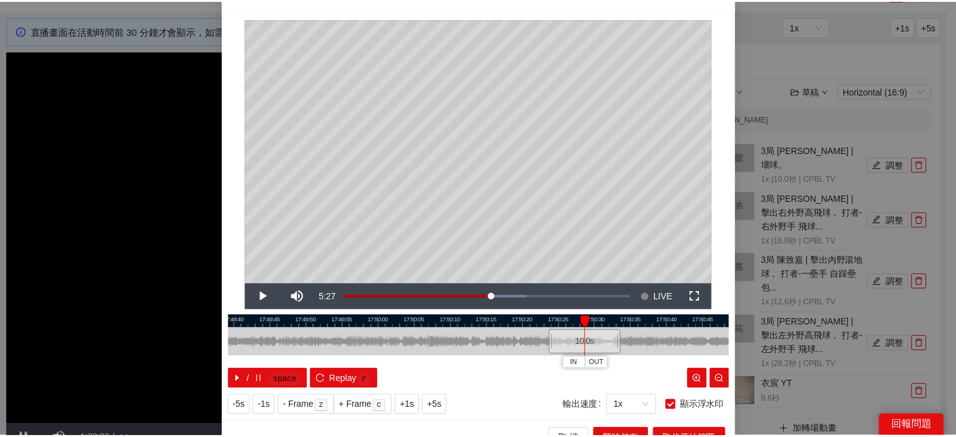
scroll to position [0, 0]
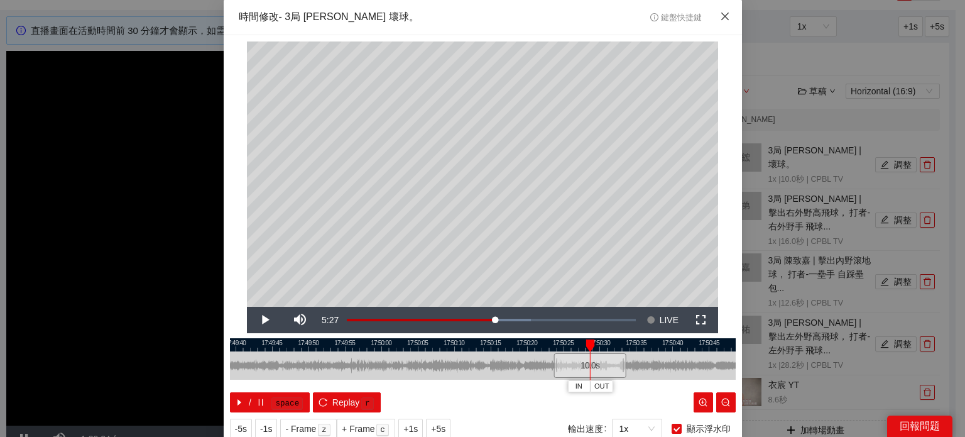
drag, startPoint x: 715, startPoint y: 14, endPoint x: 776, endPoint y: 157, distance: 155.2
click at [720, 15] on icon "close" at bounding box center [725, 16] width 10 height 10
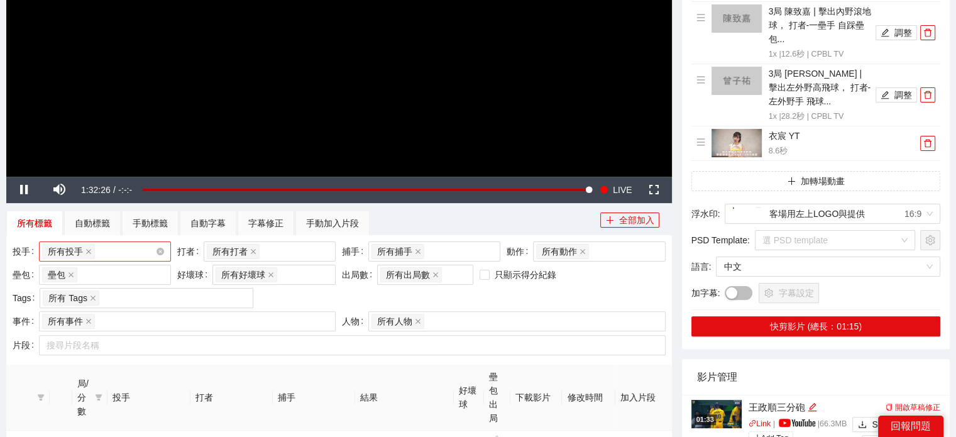
scroll to position [307, 0]
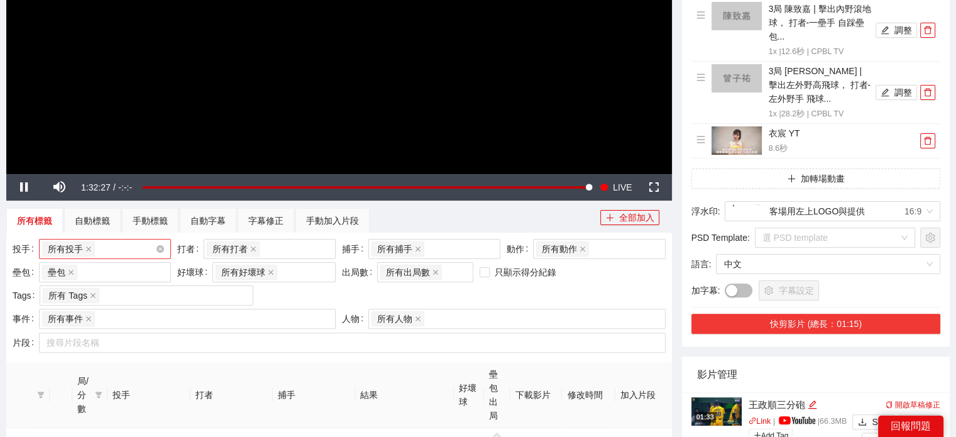
click at [849, 314] on button "快剪影片 (總長：01:15)" at bounding box center [815, 324] width 249 height 20
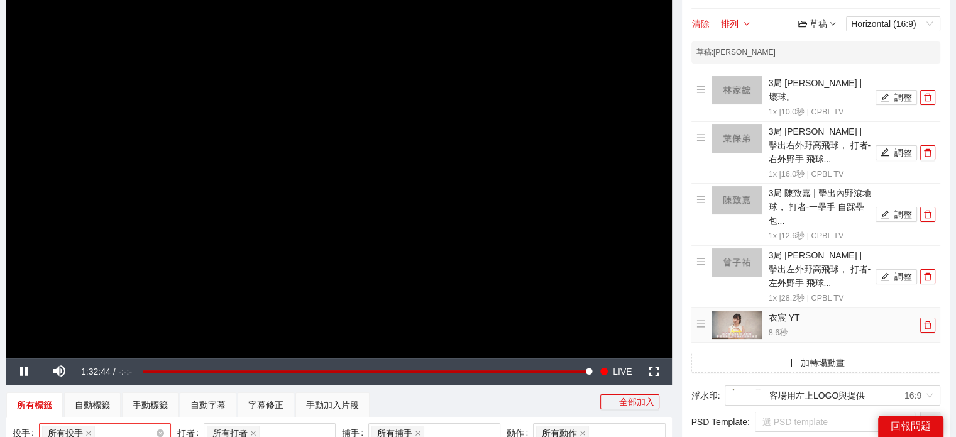
scroll to position [495, 0]
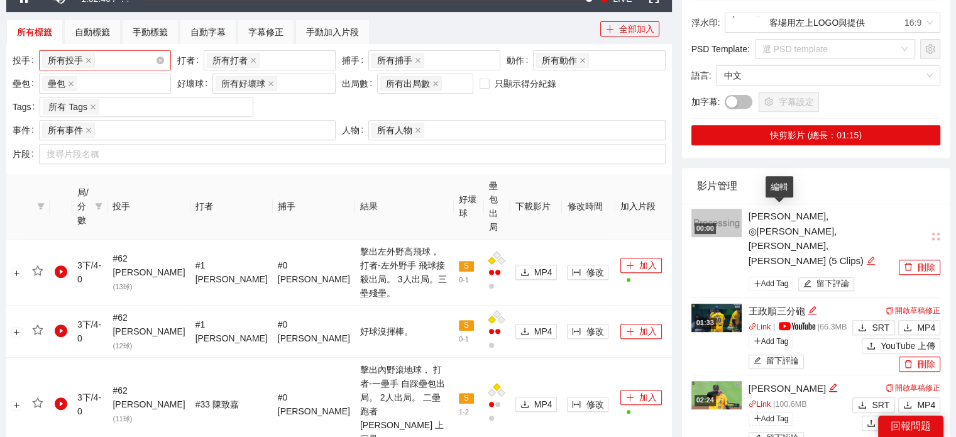
click at [866, 256] on icon "edit" at bounding box center [870, 260] width 9 height 9
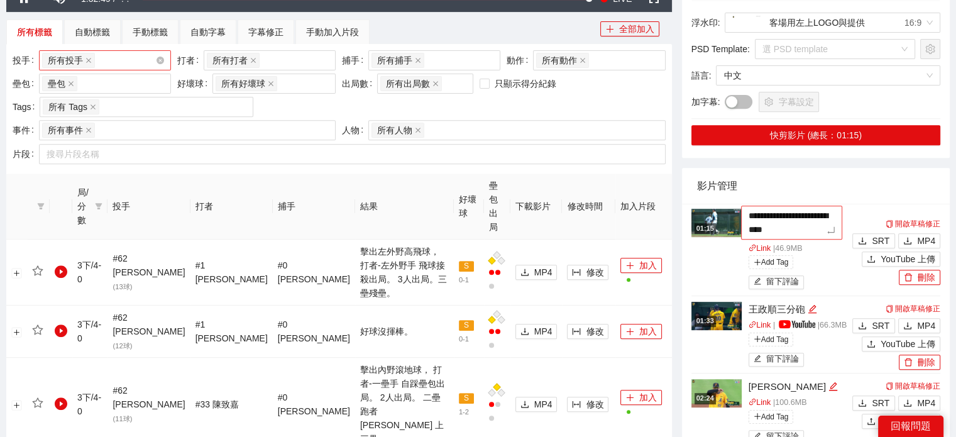
type textarea "*"
type textarea "**"
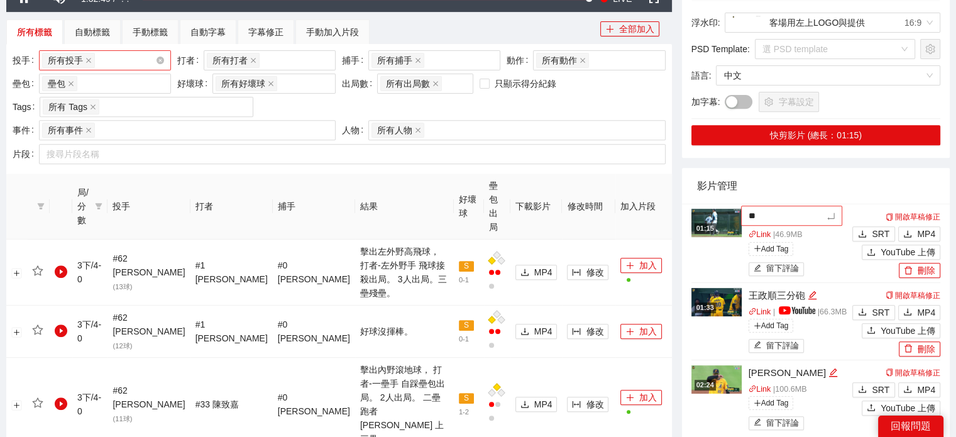
type textarea "***"
type textarea "****"
type textarea "*****"
type textarea "****"
type textarea "*****"
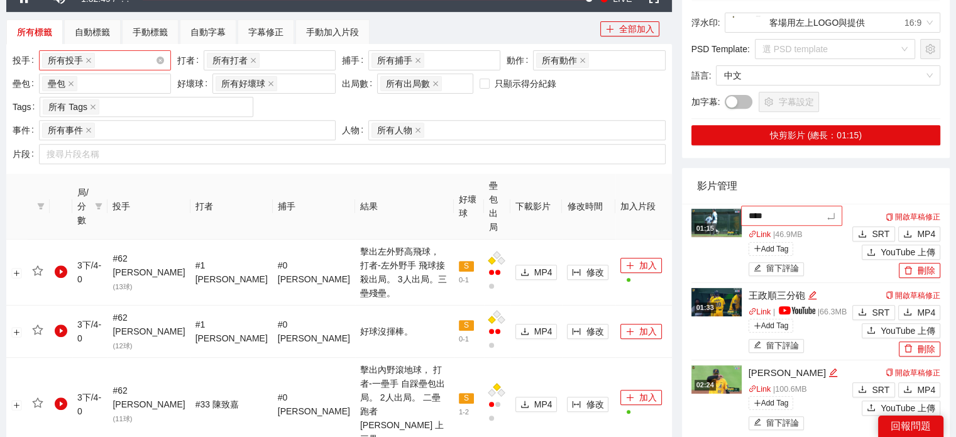
type textarea "*****"
type textarea "****"
type textarea "***"
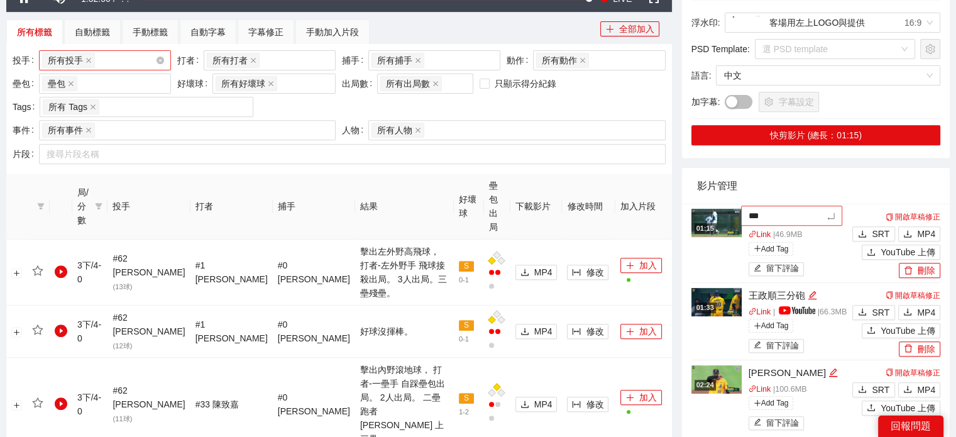
type textarea "**"
type textarea "*"
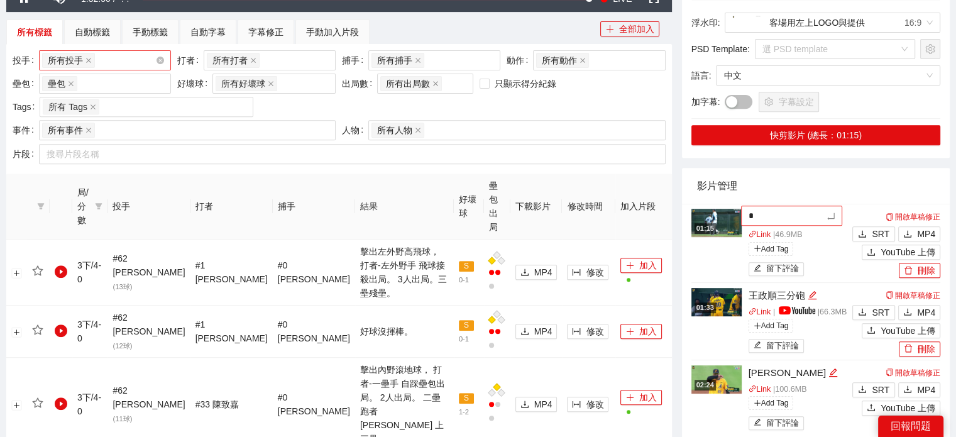
type textarea "**"
type textarea "*"
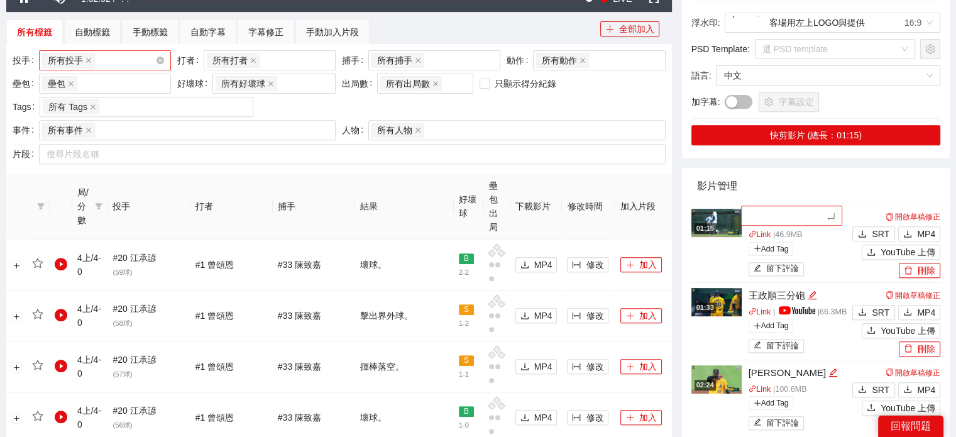
type textarea "*"
type textarea "**"
type textarea "*"
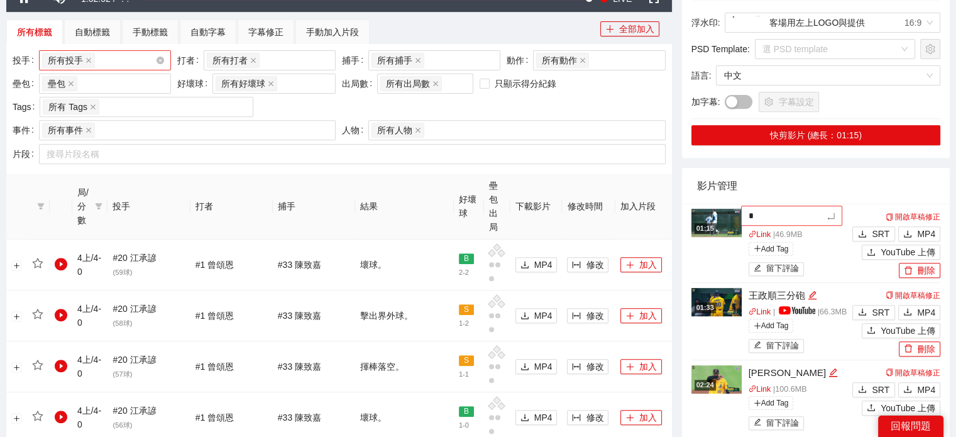
type textarea "**"
type textarea "***"
type textarea "**"
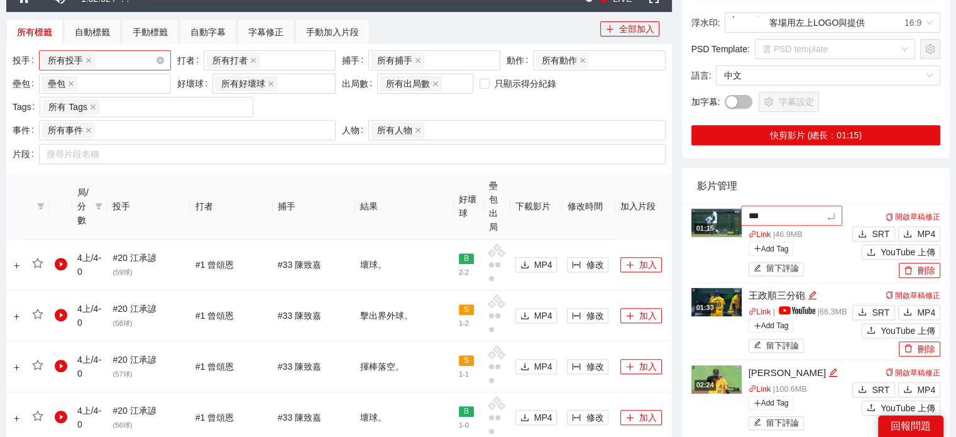
type textarea "**"
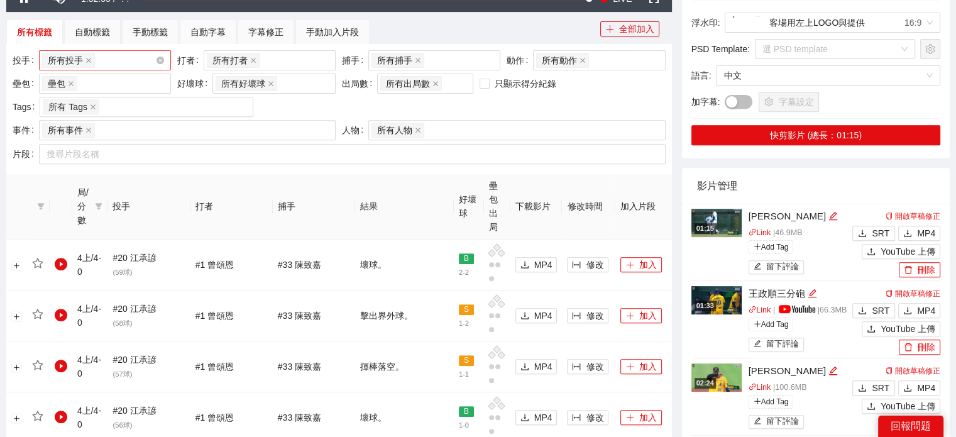
click at [718, 211] on img at bounding box center [716, 223] width 50 height 28
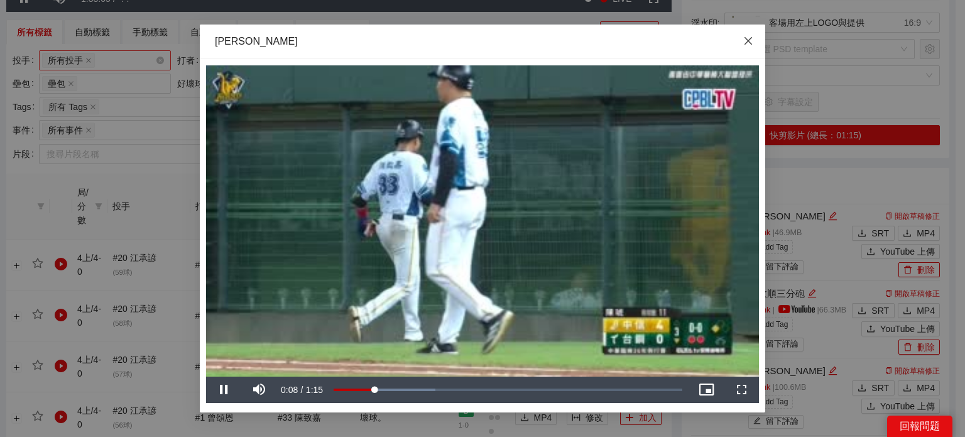
click at [753, 42] on icon "close" at bounding box center [749, 41] width 10 height 10
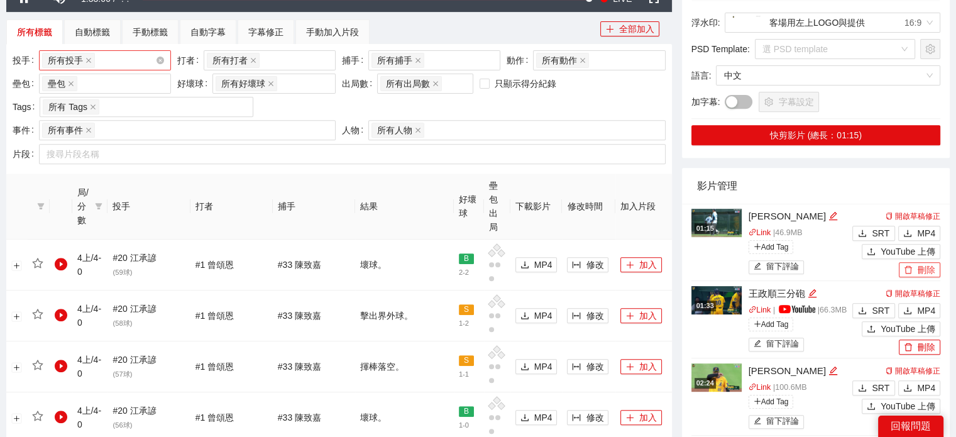
click at [918, 262] on button "刪除" at bounding box center [919, 269] width 41 height 15
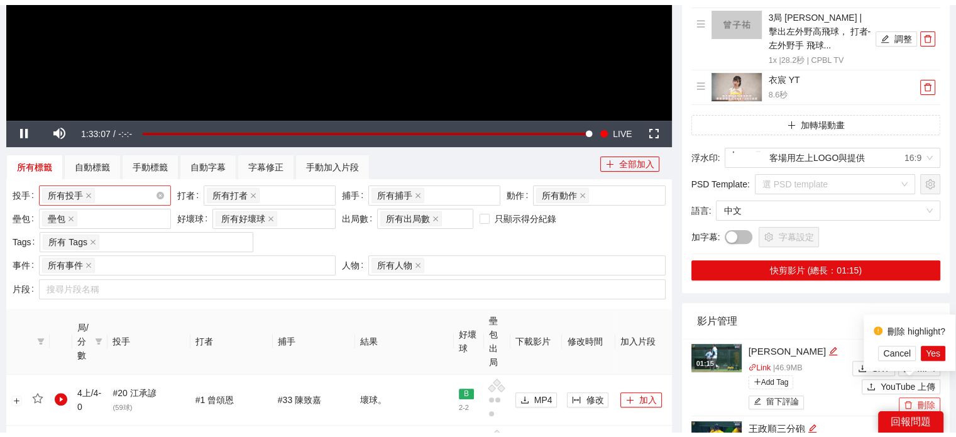
scroll to position [370, 0]
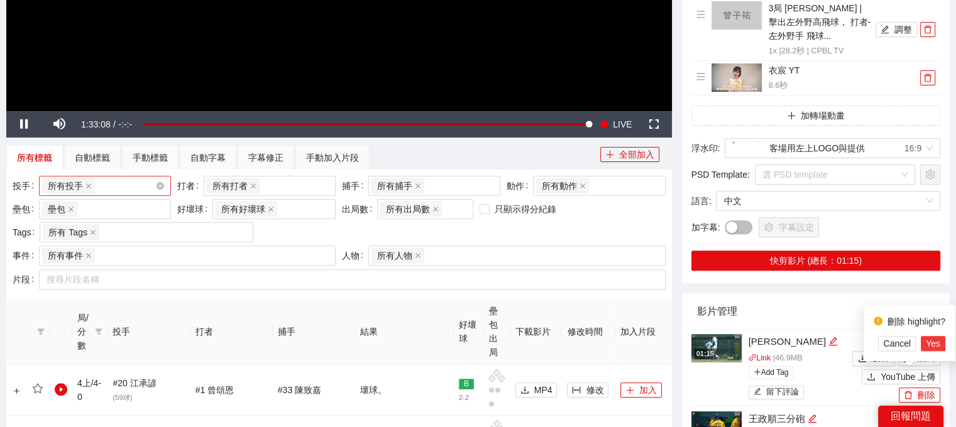
click at [937, 349] on span "Yes" at bounding box center [933, 344] width 14 height 14
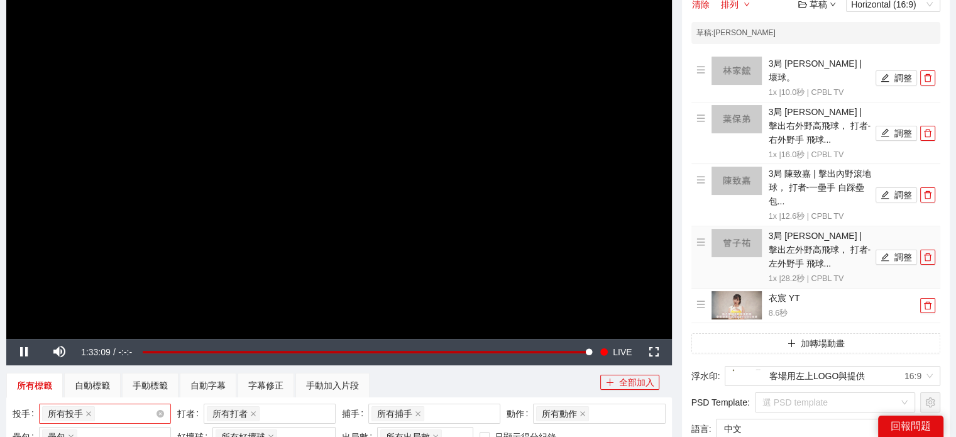
scroll to position [0, 0]
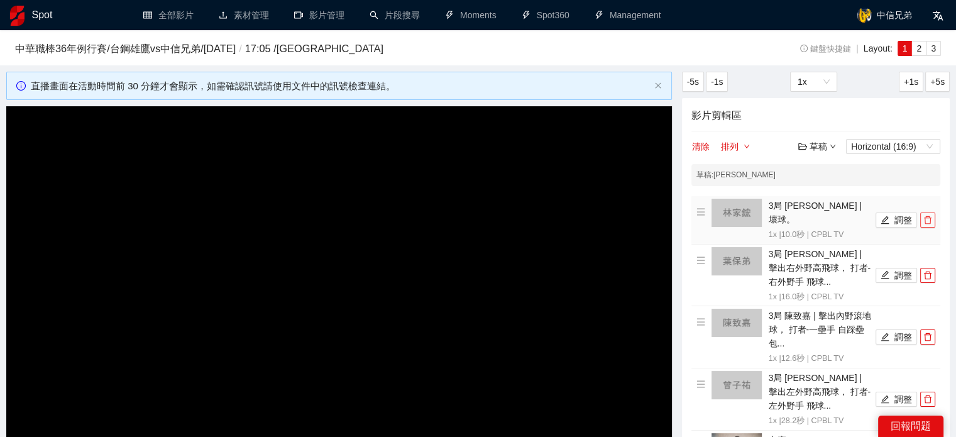
click at [926, 218] on button "button" at bounding box center [927, 219] width 15 height 15
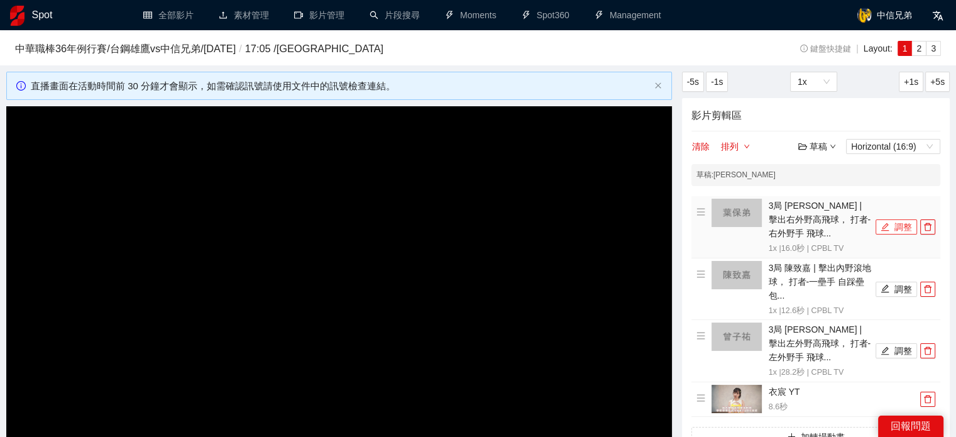
click at [893, 222] on button "調整" at bounding box center [896, 226] width 41 height 15
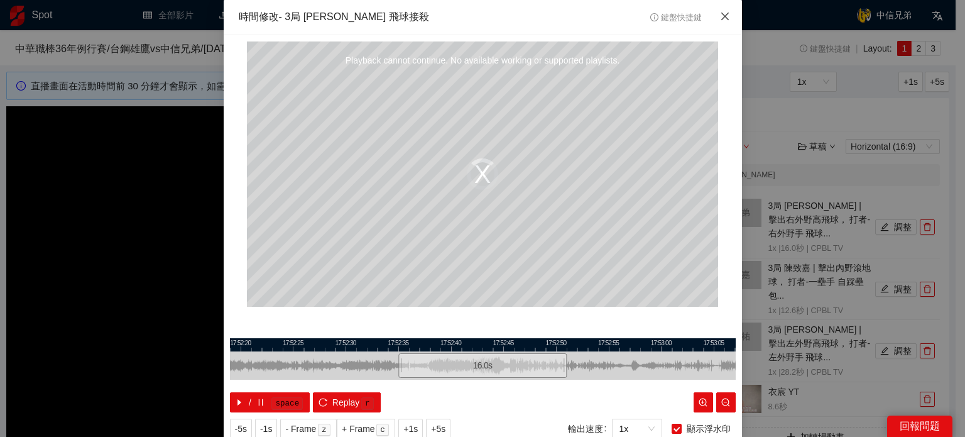
click at [720, 14] on icon "close" at bounding box center [725, 16] width 10 height 10
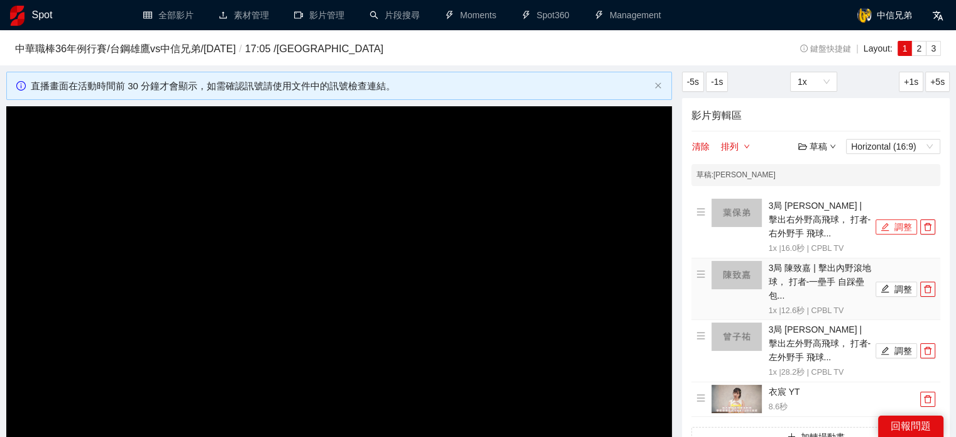
scroll to position [189, 0]
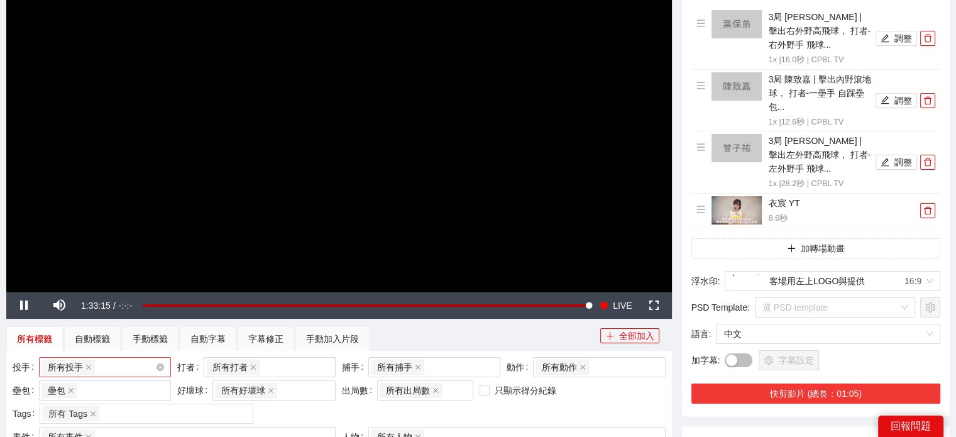
click at [819, 388] on button "快剪影片 (總長：01:05)" at bounding box center [815, 393] width 249 height 20
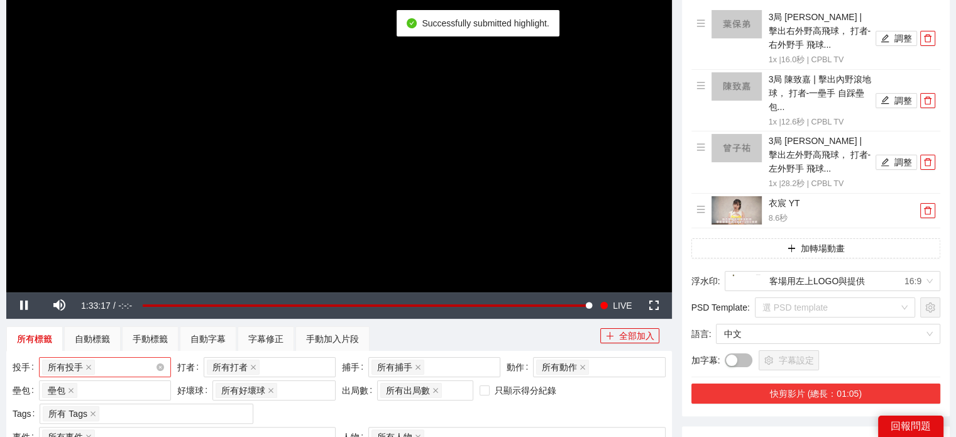
scroll to position [440, 0]
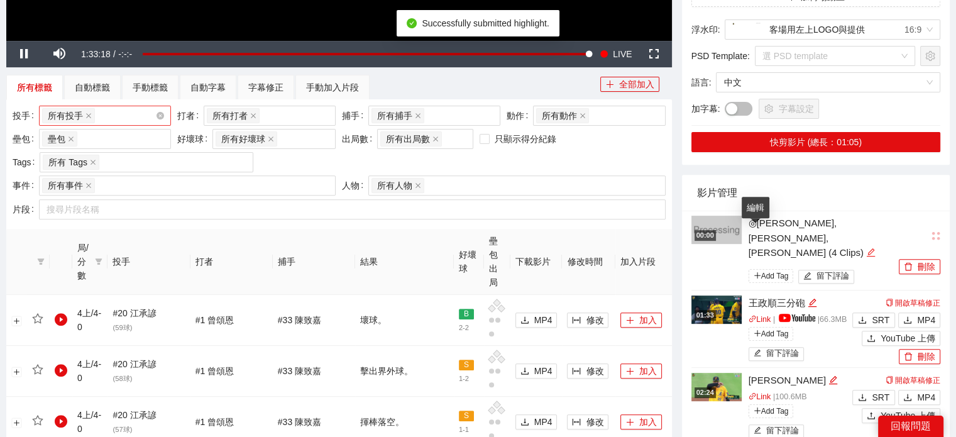
click at [867, 248] on icon "edit" at bounding box center [871, 252] width 8 height 8
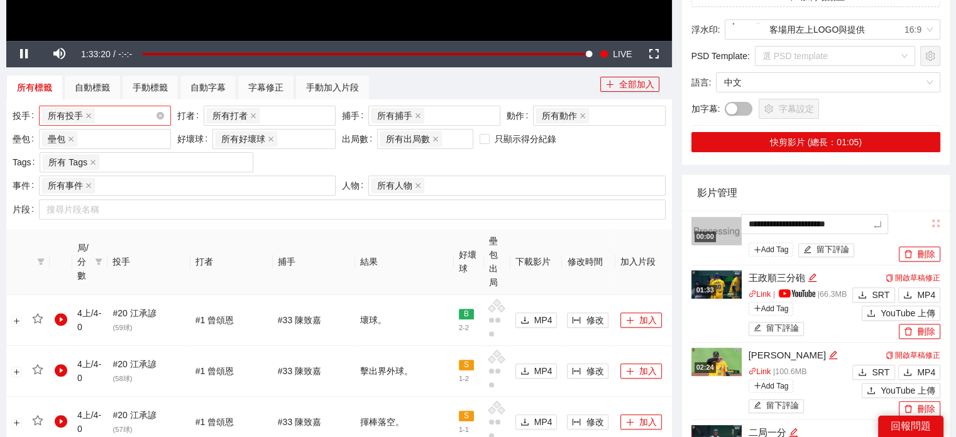
type textarea "*"
type textarea "**"
type textarea "*"
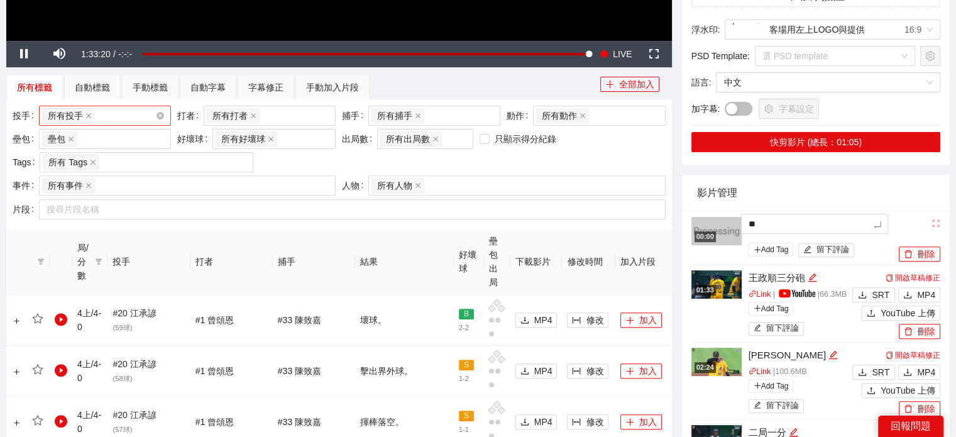
type textarea "*"
type textarea "**"
type textarea "***"
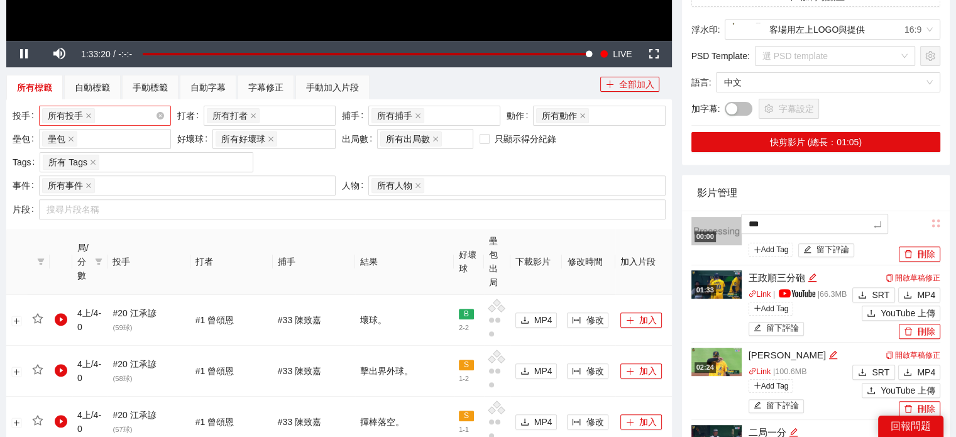
type textarea "**"
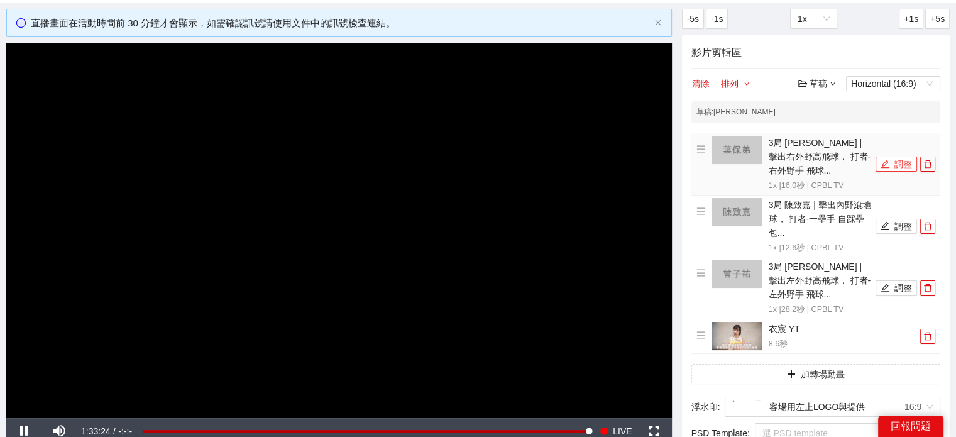
click at [891, 163] on button "調整" at bounding box center [896, 164] width 41 height 15
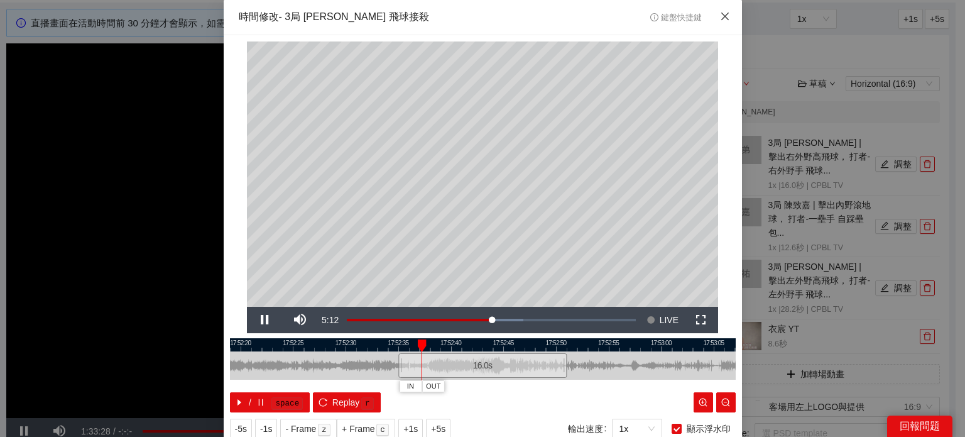
click at [712, 18] on span "Close" at bounding box center [725, 17] width 34 height 34
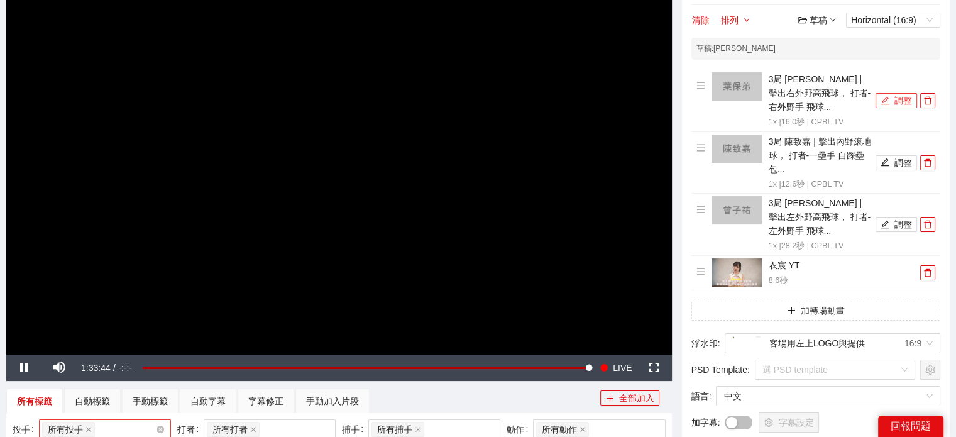
scroll to position [377, 0]
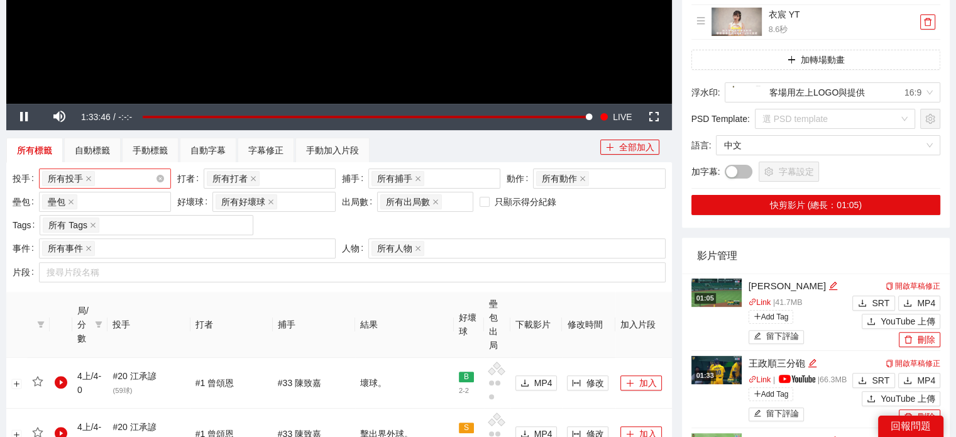
click at [705, 289] on img at bounding box center [716, 292] width 50 height 28
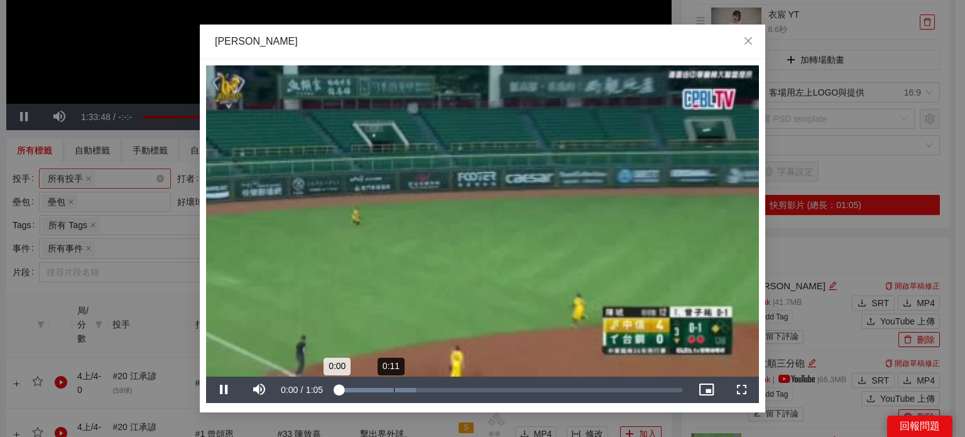
click at [394, 390] on div "Loaded : 23.63% 0:11 0:00" at bounding box center [508, 390] width 349 height 4
click at [410, 388] on div "Loaded : 45.27% 0:14 0:11" at bounding box center [508, 390] width 349 height 4
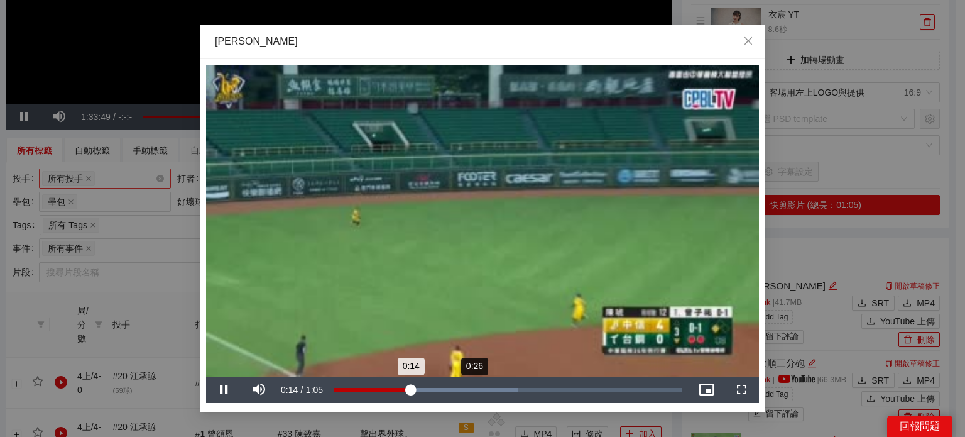
click at [478, 392] on div "Loaded : 52.73% 0:26 0:14" at bounding box center [508, 390] width 349 height 4
click at [501, 391] on div "Loaded : 76.73% 0:29 0:27" at bounding box center [508, 390] width 349 height 4
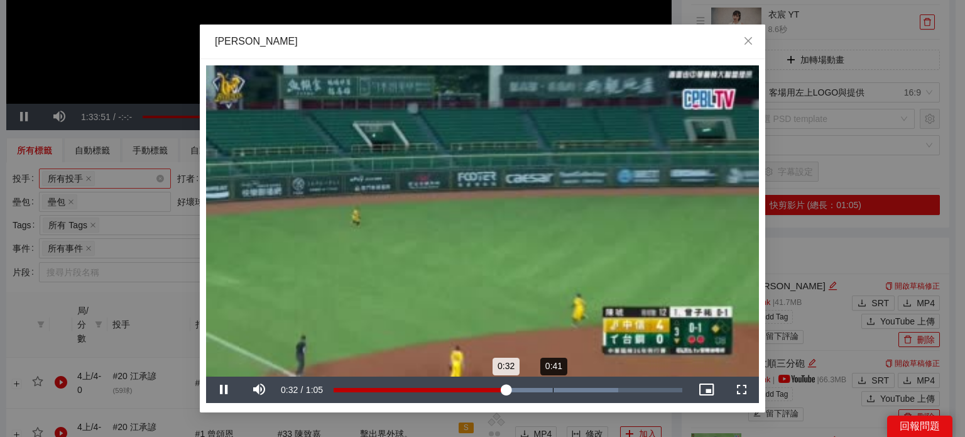
drag, startPoint x: 564, startPoint y: 392, endPoint x: 590, endPoint y: 395, distance: 26.0
click at [566, 392] on div "Loaded : 81.53% 0:41 0:32" at bounding box center [508, 390] width 349 height 4
drag, startPoint x: 573, startPoint y: 388, endPoint x: 556, endPoint y: 389, distance: 17.6
click at [556, 389] on div "Loaded : 100.00% 0:41 0:41" at bounding box center [508, 390] width 349 height 4
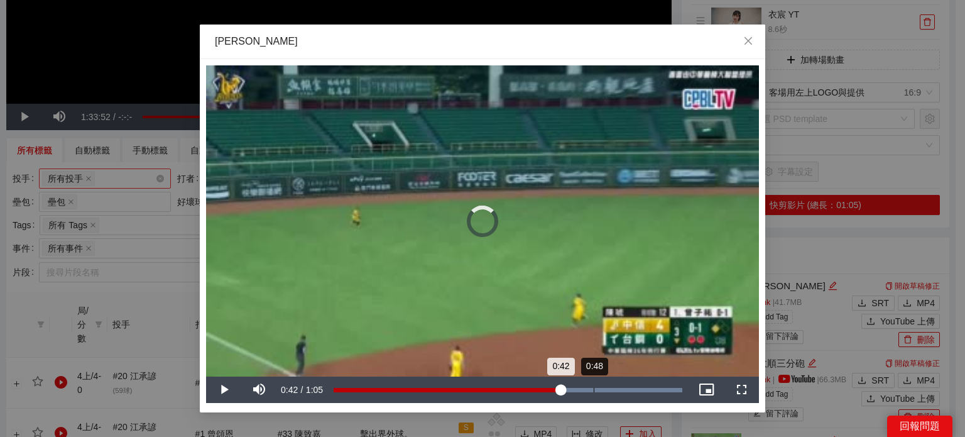
drag, startPoint x: 558, startPoint y: 386, endPoint x: 603, endPoint y: 381, distance: 45.5
click at [603, 380] on div "Loaded : 100.00% 0:48 0:42" at bounding box center [507, 390] width 361 height 26
drag, startPoint x: 603, startPoint y: 384, endPoint x: 629, endPoint y: 392, distance: 27.0
click at [603, 388] on div "0:50" at bounding box center [469, 390] width 270 height 4
drag, startPoint x: 639, startPoint y: 392, endPoint x: 646, endPoint y: 393, distance: 7.0
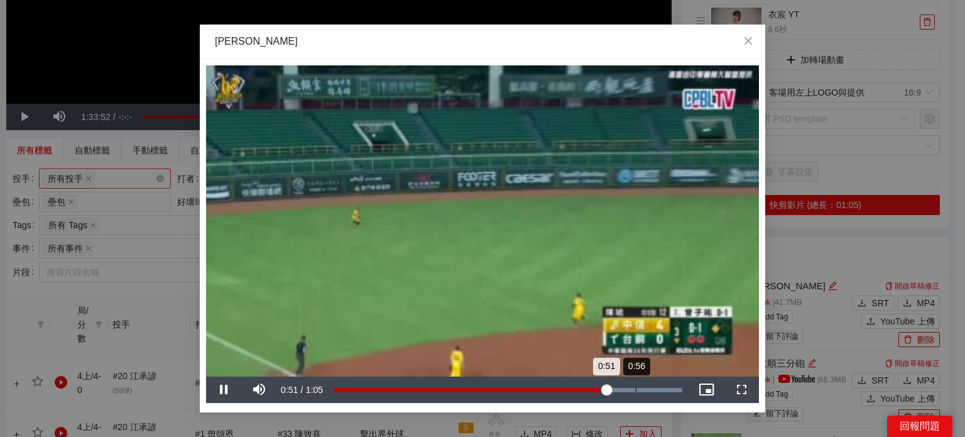
click at [640, 392] on div "Loaded : 100.00% 0:56 0:51" at bounding box center [507, 390] width 361 height 26
click at [568, 396] on div "Loaded : 100.00% 0:44 0:58" at bounding box center [507, 390] width 361 height 26
click at [548, 399] on div "Loaded : 100.00% 0:41 0:44" at bounding box center [507, 390] width 361 height 26
click at [514, 399] on div "Loaded : 100.00% 0:34 0:40" at bounding box center [507, 390] width 361 height 26
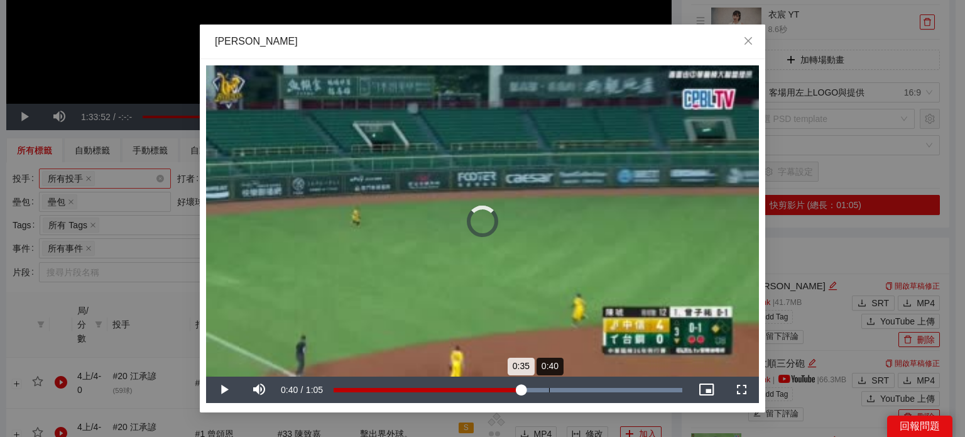
click at [549, 395] on div "Loaded : 100.00% 0:40 0:35" at bounding box center [507, 390] width 361 height 26
click at [488, 385] on div "Loaded : 100.00% 0:29 0:29" at bounding box center [507, 390] width 361 height 26
click at [416, 390] on div "0:29" at bounding box center [413, 390] width 158 height 4
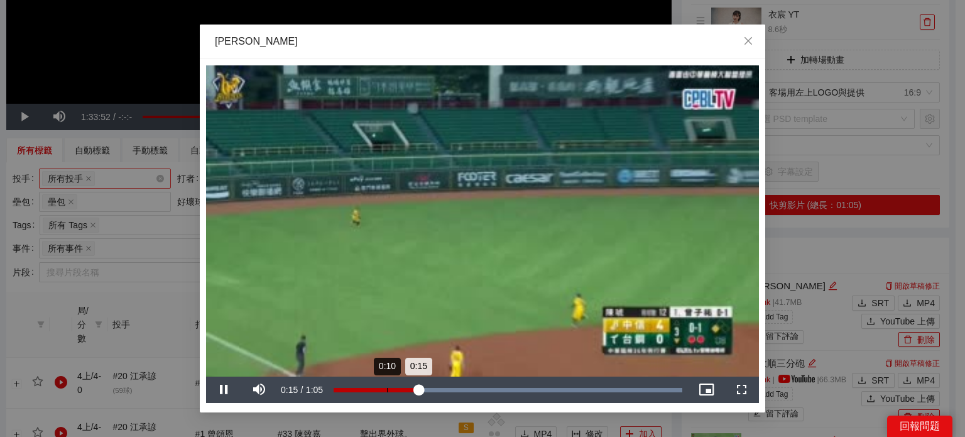
click at [386, 382] on div "Loaded : 100.00% 0:10 0:15" at bounding box center [507, 390] width 361 height 26
click at [350, 387] on div "Loaded : 100.00% 0:06 0:10" at bounding box center [507, 390] width 361 height 26
click at [334, 389] on div "0:00" at bounding box center [334, 390] width 1 height 4
click at [406, 385] on div "Loaded : 100.00% 0:13 0:00" at bounding box center [507, 390] width 361 height 26
click at [441, 385] on div "Loaded : 100.00% 0:20 0:20" at bounding box center [507, 390] width 361 height 26
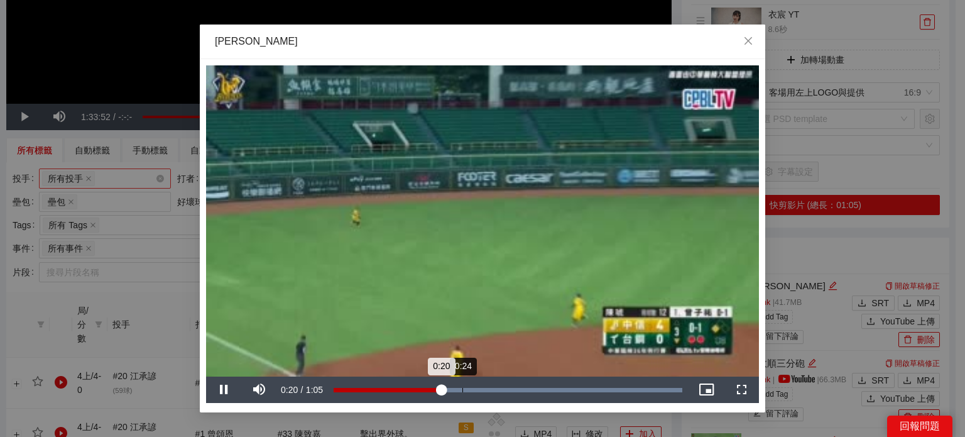
click at [485, 384] on div "Loaded : 100.00% 0:24 0:20" at bounding box center [507, 390] width 361 height 26
click at [526, 384] on div "Loaded : 100.00% 0:36 0:28" at bounding box center [507, 390] width 361 height 26
click at [742, 47] on span "Close" at bounding box center [749, 42] width 34 height 34
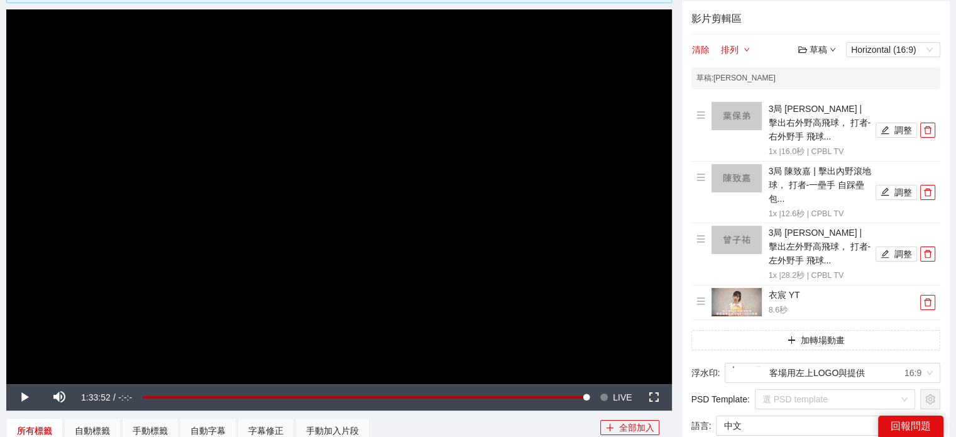
scroll to position [251, 0]
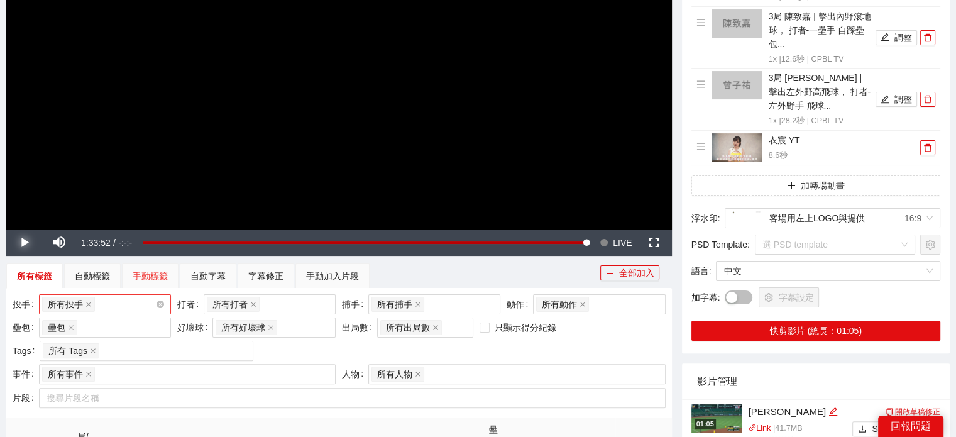
drag, startPoint x: 23, startPoint y: 241, endPoint x: 172, endPoint y: 265, distance: 150.4
click at [24, 243] on span "Video Player" at bounding box center [23, 243] width 35 height 0
click at [616, 243] on span "LIVE" at bounding box center [622, 242] width 19 height 26
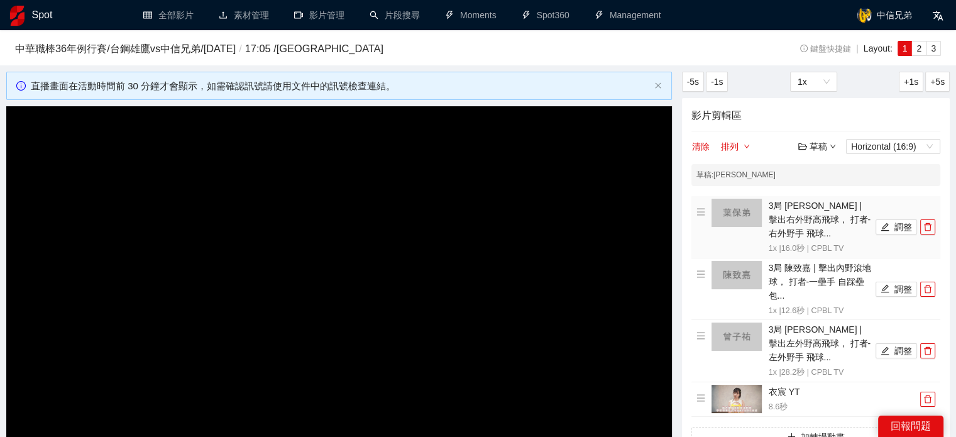
scroll to position [189, 0]
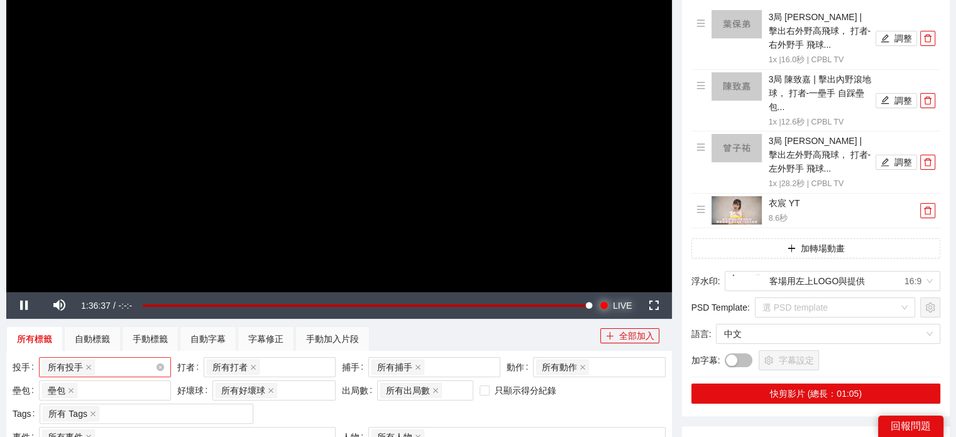
click at [622, 298] on span "LIVE" at bounding box center [622, 305] width 19 height 26
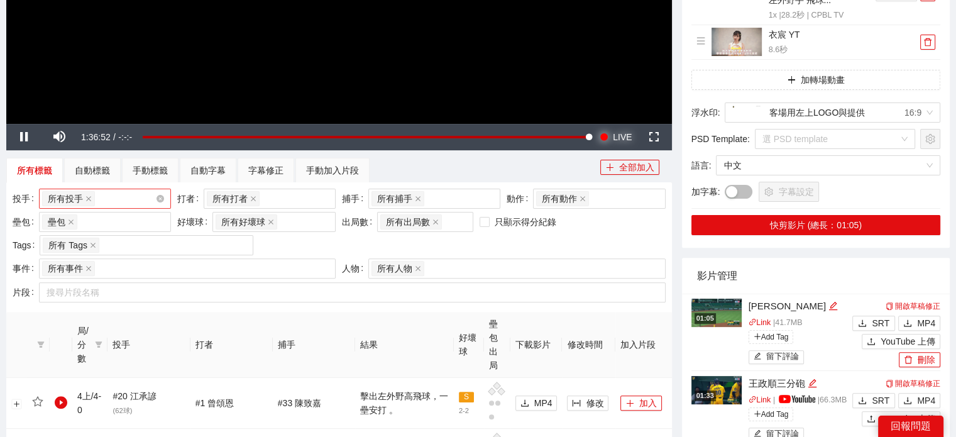
scroll to position [377, 0]
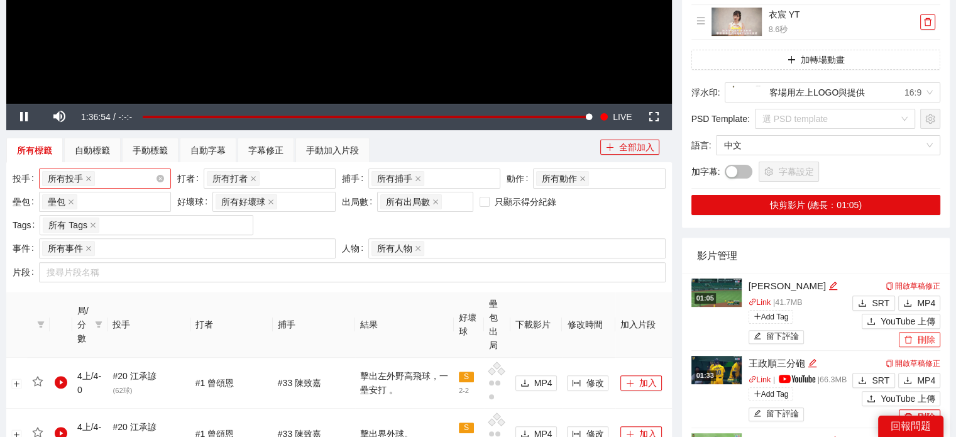
click at [930, 340] on button "刪除" at bounding box center [919, 339] width 41 height 15
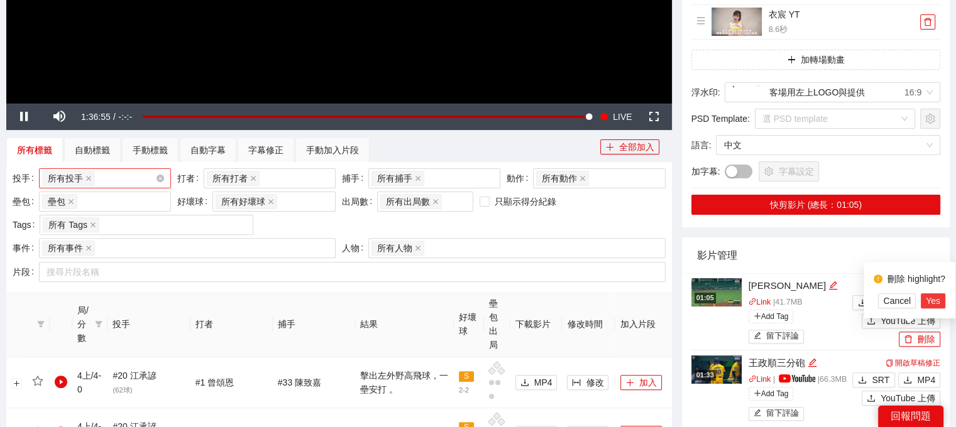
click at [941, 302] on button "Yes" at bounding box center [933, 301] width 25 height 15
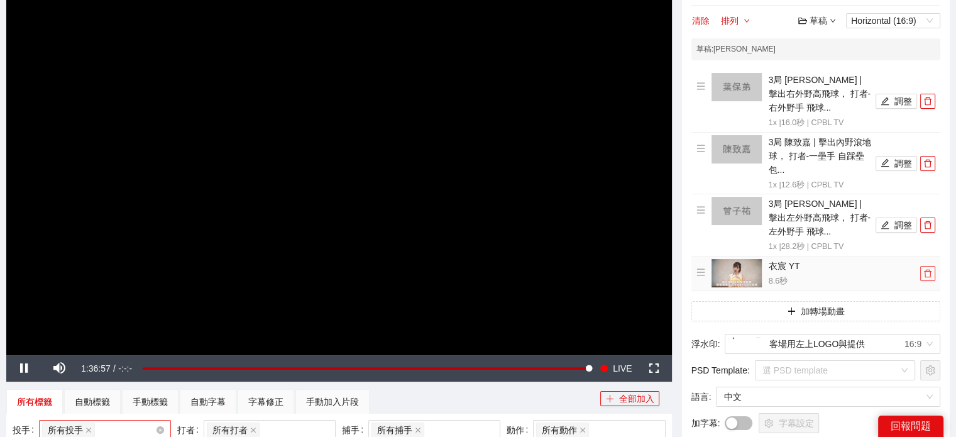
click at [930, 277] on icon "delete" at bounding box center [927, 273] width 9 height 9
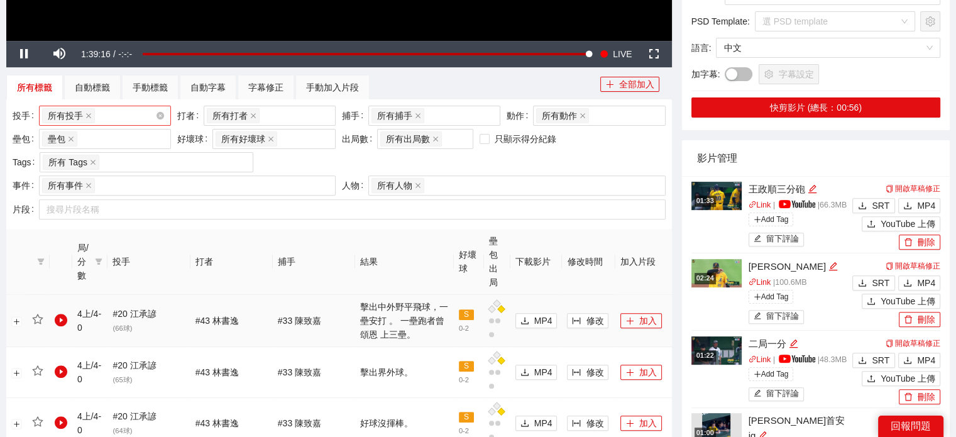
scroll to position [817, 0]
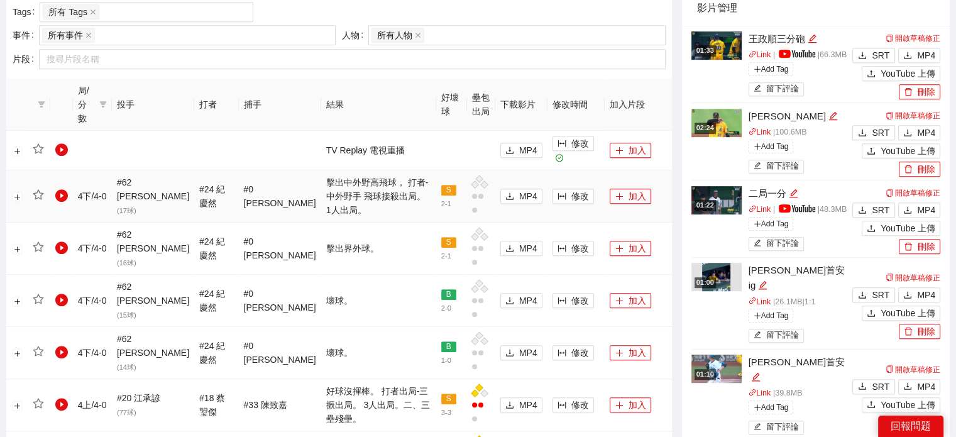
scroll to position [581, 0]
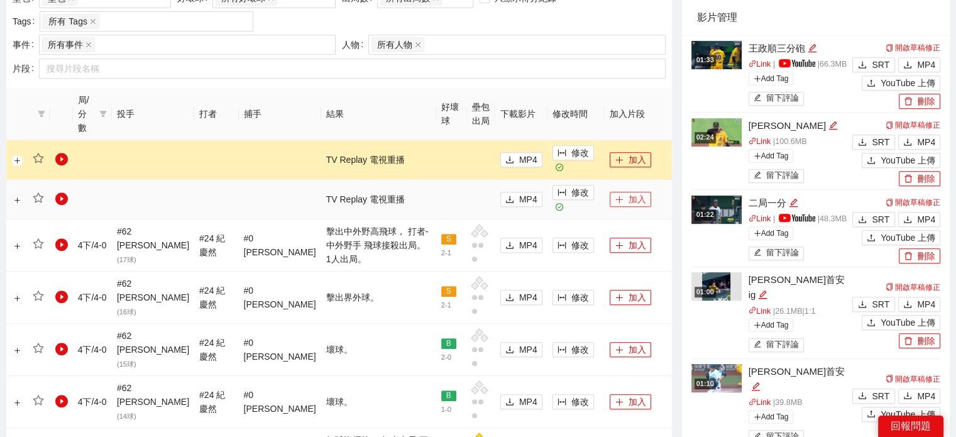
click at [629, 192] on button "加入" at bounding box center [630, 199] width 41 height 15
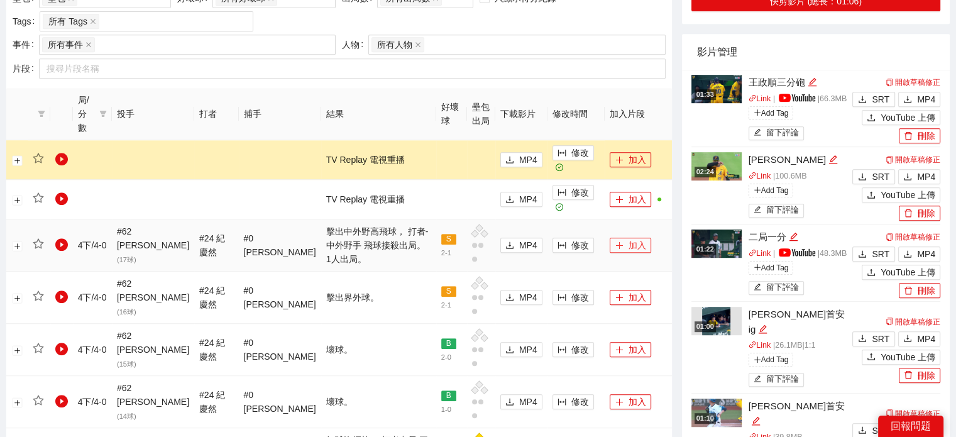
click at [623, 238] on button "加入" at bounding box center [630, 245] width 41 height 15
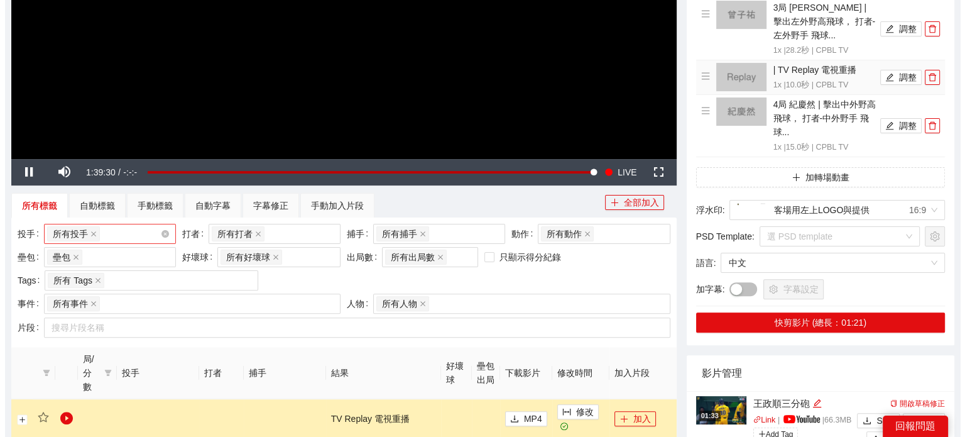
scroll to position [204, 0]
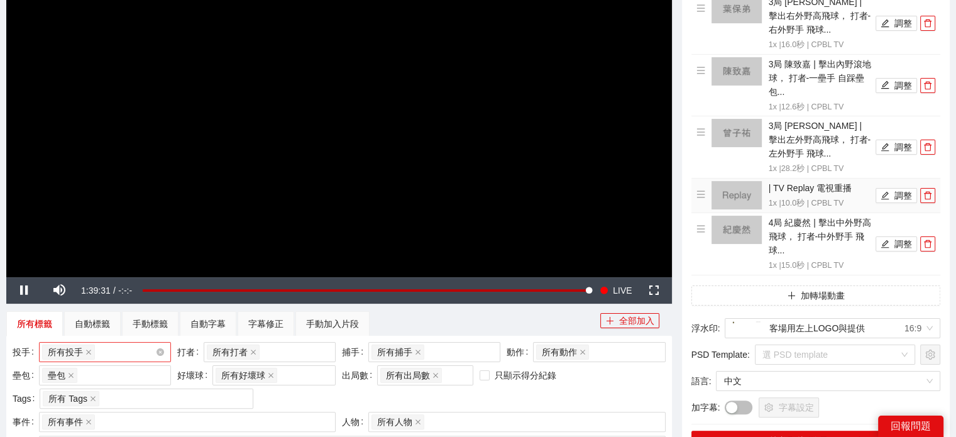
click at [927, 202] on li "| TV Replay 電視重播 1x | 10.0 秒 | CPBL TV 調整" at bounding box center [815, 195] width 239 height 29
click at [928, 198] on icon "delete" at bounding box center [928, 196] width 8 height 8
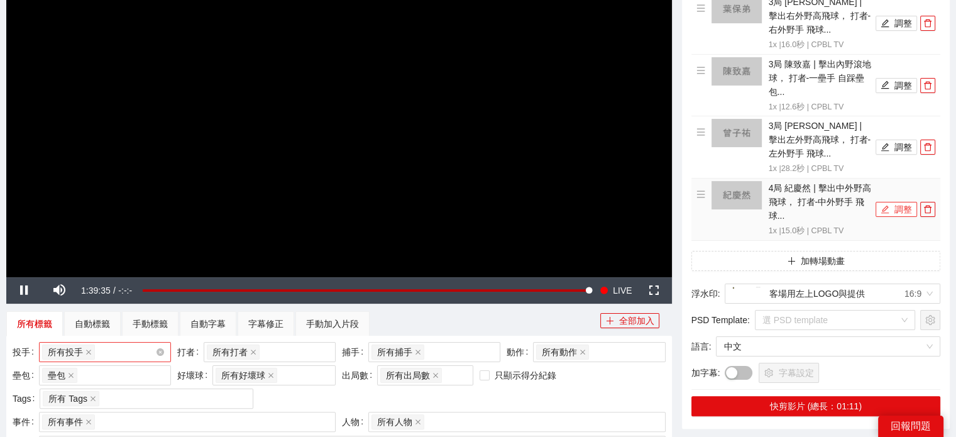
click at [905, 209] on button "調整" at bounding box center [896, 209] width 41 height 15
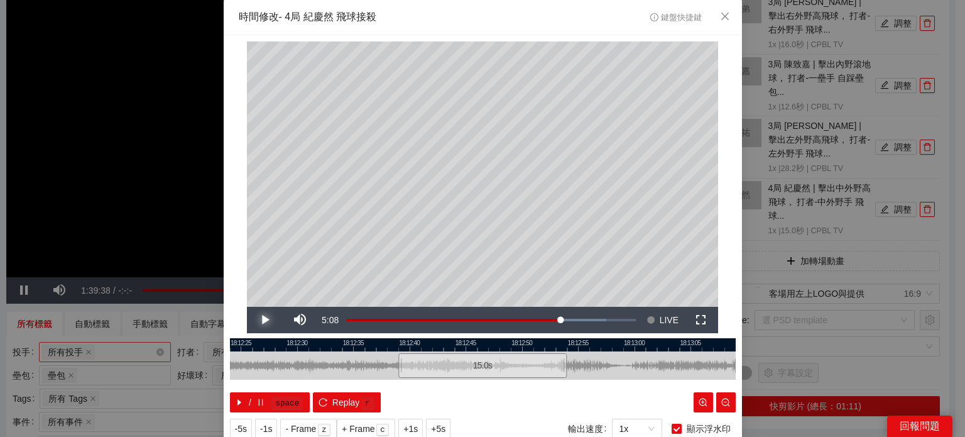
click at [251, 320] on span "Video Player" at bounding box center [264, 320] width 35 height 0
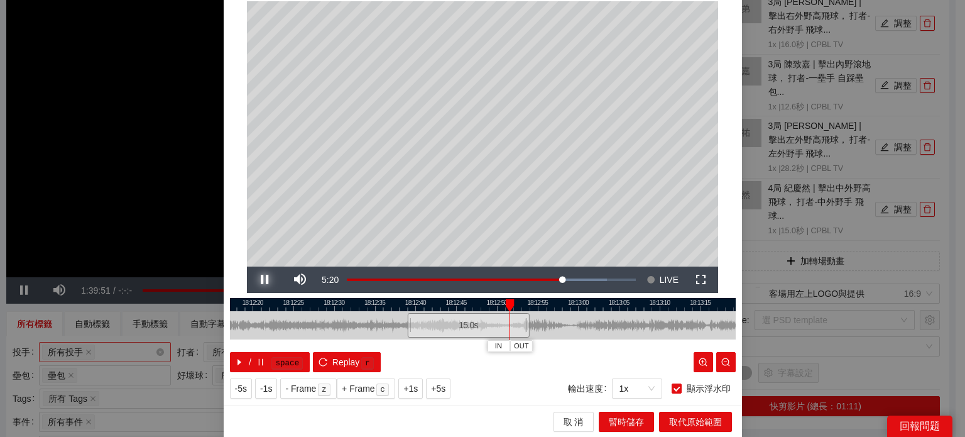
drag, startPoint x: 257, startPoint y: 279, endPoint x: 538, endPoint y: 335, distance: 286.5
click at [257, 280] on span "Video Player" at bounding box center [264, 280] width 35 height 0
drag, startPoint x: 517, startPoint y: 346, endPoint x: 538, endPoint y: 353, distance: 21.9
click at [519, 346] on span "OUT" at bounding box center [524, 346] width 15 height 11
click at [637, 422] on span "暫時儲存" at bounding box center [626, 422] width 35 height 14
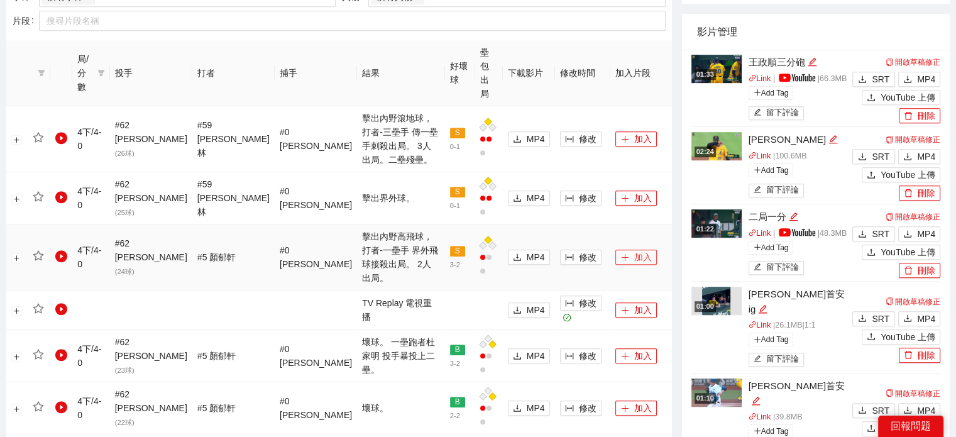
scroll to position [629, 0]
click at [629, 250] on button "加入" at bounding box center [635, 257] width 41 height 15
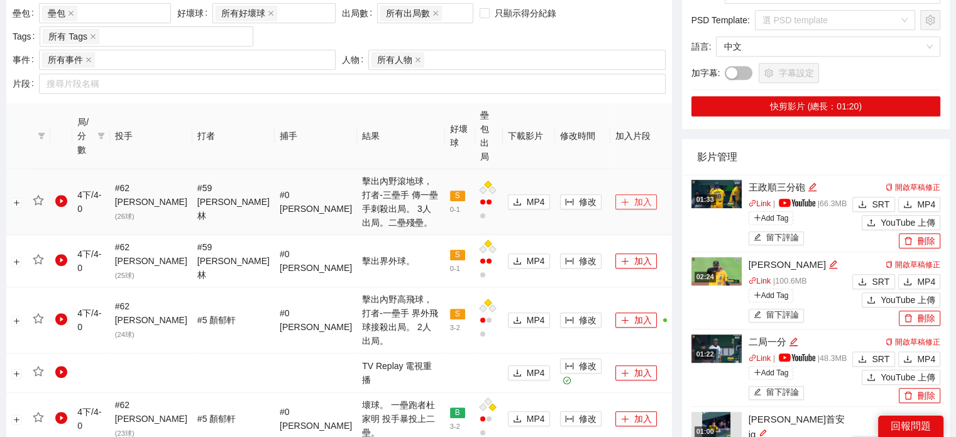
click at [632, 194] on button "加入" at bounding box center [635, 201] width 41 height 15
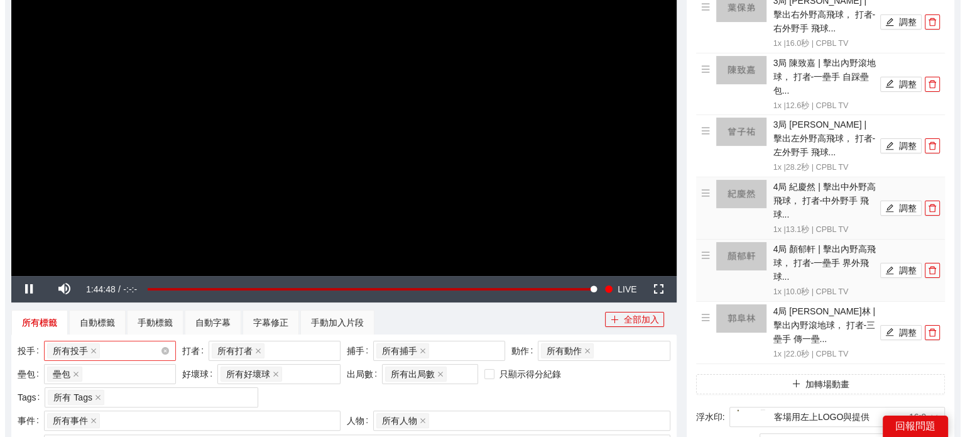
scroll to position [126, 0]
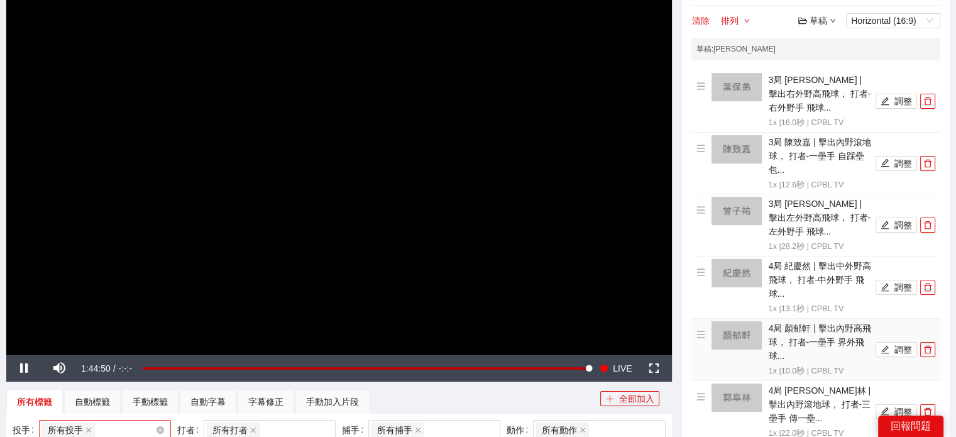
click at [896, 356] on li "4局 顏郁軒 | 擊出內野高飛球， 打者-一壘手 界外飛球... 1x | 10.0 秒 | CPBL TV 調整" at bounding box center [815, 349] width 239 height 57
click at [898, 348] on button "調整" at bounding box center [896, 349] width 41 height 15
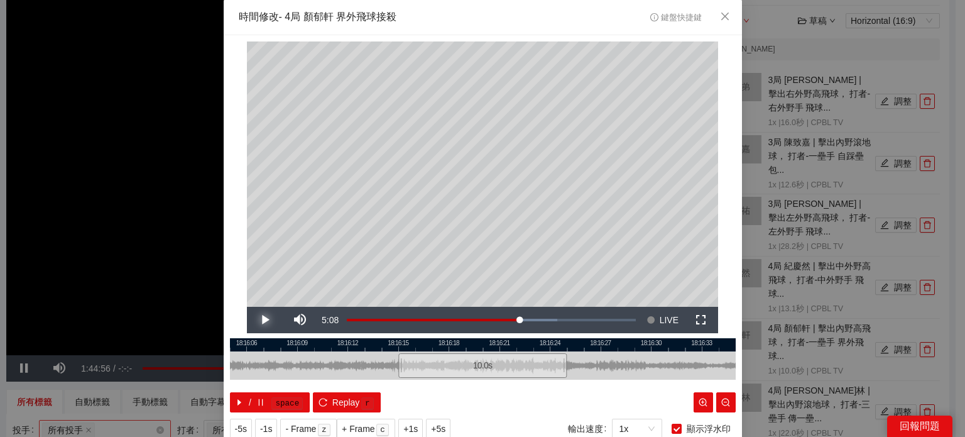
click at [263, 320] on span "Video Player" at bounding box center [264, 320] width 35 height 0
drag, startPoint x: 264, startPoint y: 315, endPoint x: 324, endPoint y: 333, distance: 62.4
click at [264, 320] on span "Video Player" at bounding box center [264, 320] width 35 height 0
click at [402, 386] on span "IN" at bounding box center [405, 386] width 7 height 11
click at [260, 320] on span "Video Player" at bounding box center [264, 320] width 35 height 0
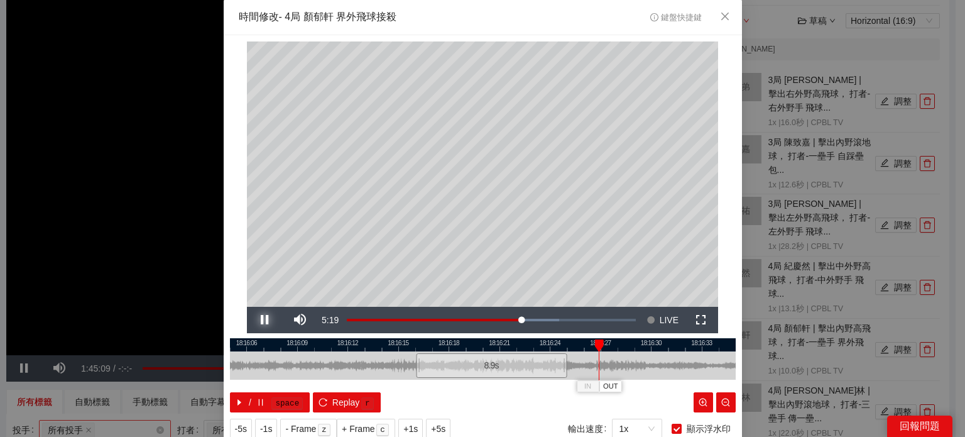
drag, startPoint x: 260, startPoint y: 316, endPoint x: 283, endPoint y: 325, distance: 24.3
click at [260, 320] on span "Video Player" at bounding box center [264, 320] width 35 height 0
click at [607, 382] on span "OUT" at bounding box center [613, 386] width 15 height 11
drag, startPoint x: 599, startPoint y: 345, endPoint x: 590, endPoint y: 349, distance: 9.6
click at [590, 349] on div "IN OUT" at bounding box center [592, 345] width 9 height 13
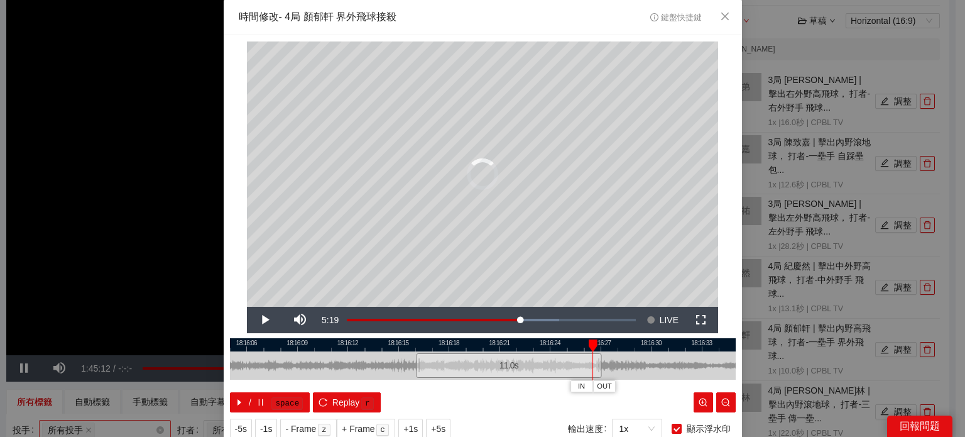
click at [590, 349] on div "IN OUT" at bounding box center [593, 345] width 9 height 13
drag, startPoint x: 605, startPoint y: 383, endPoint x: 647, endPoint y: 388, distance: 42.4
click at [610, 385] on span "OUT" at bounding box center [604, 386] width 15 height 11
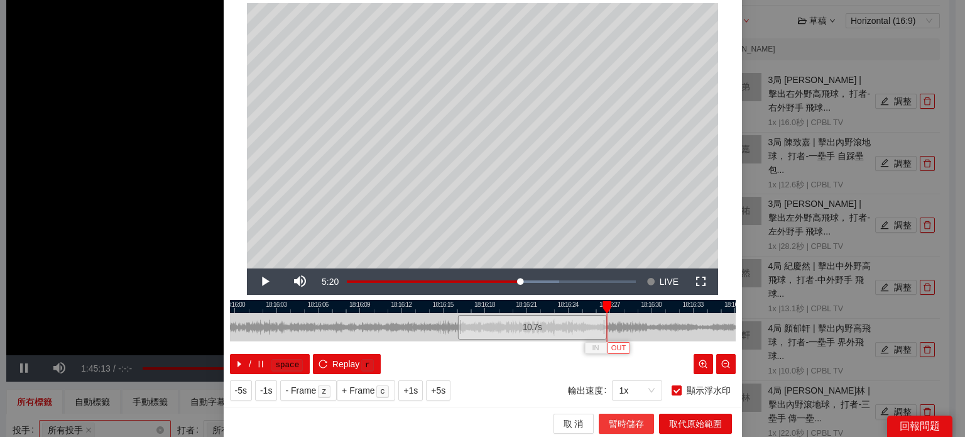
scroll to position [40, 0]
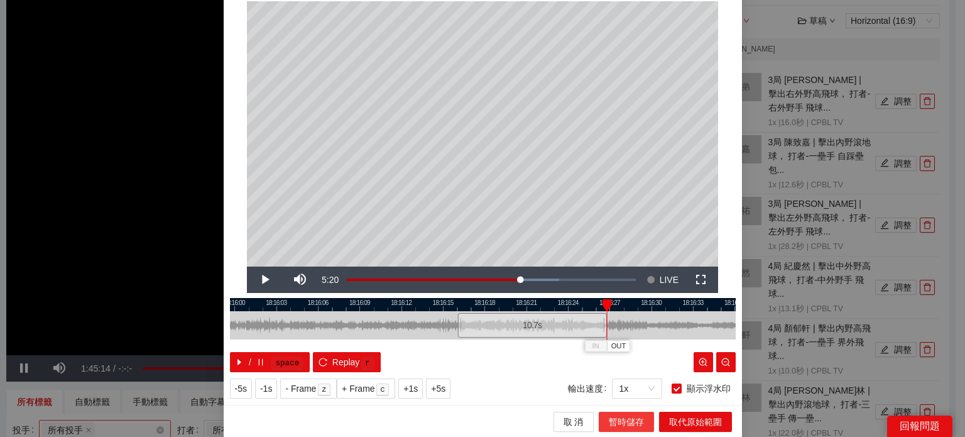
drag, startPoint x: 633, startPoint y: 426, endPoint x: 804, endPoint y: 384, distance: 176.1
click at [636, 426] on span "暫時儲存" at bounding box center [626, 422] width 35 height 14
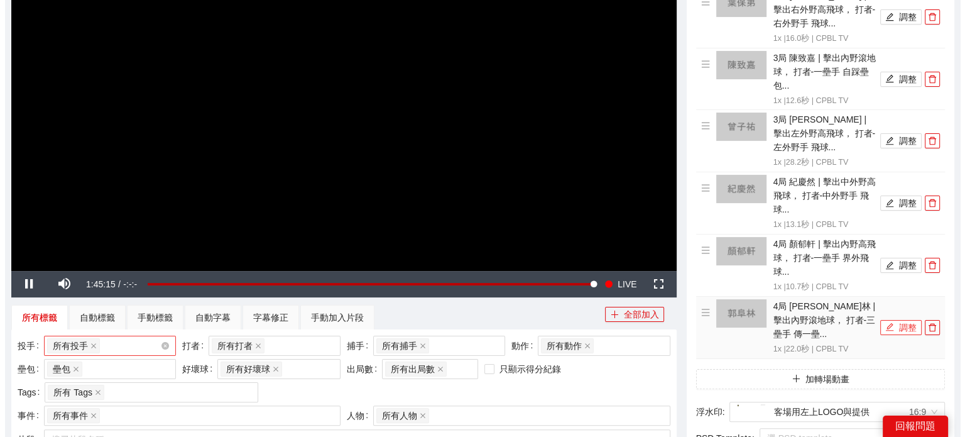
scroll to position [251, 0]
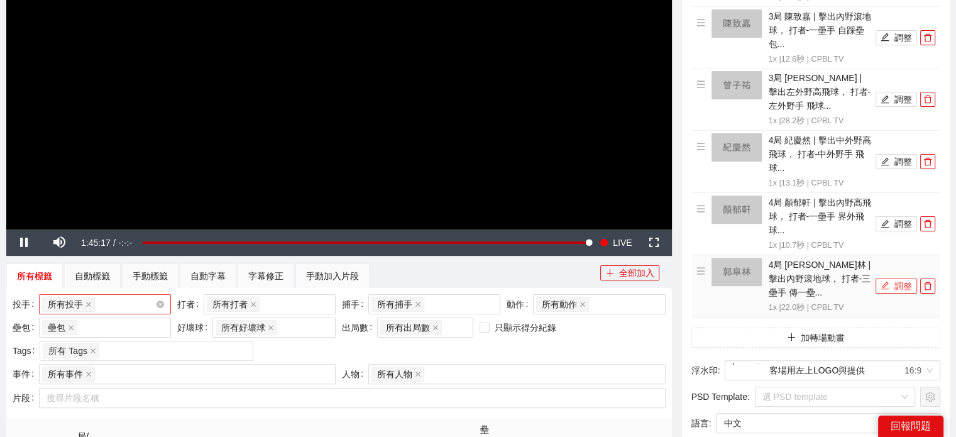
click at [898, 278] on button "調整" at bounding box center [896, 285] width 41 height 15
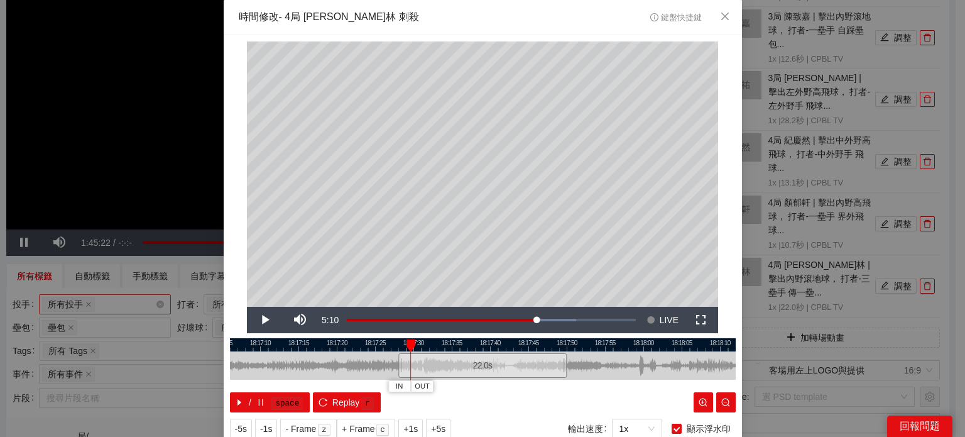
drag, startPoint x: 407, startPoint y: 344, endPoint x: 402, endPoint y: 356, distance: 12.7
click at [407, 346] on div at bounding box center [411, 345] width 9 height 13
click at [400, 388] on button "IN" at bounding box center [399, 386] width 23 height 12
click at [260, 320] on span "Video Player" at bounding box center [264, 320] width 35 height 0
drag, startPoint x: 480, startPoint y: 344, endPoint x: 521, endPoint y: 347, distance: 41.0
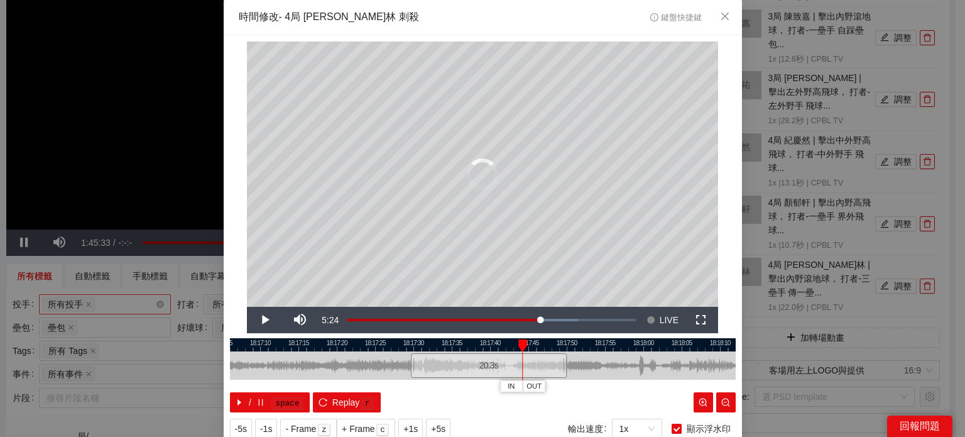
click at [520, 347] on div at bounding box center [523, 345] width 9 height 13
click at [258, 320] on span "Video Player" at bounding box center [264, 320] width 35 height 0
click at [259, 320] on span "Video Player" at bounding box center [264, 320] width 35 height 0
click at [260, 320] on span "Video Player" at bounding box center [264, 320] width 35 height 0
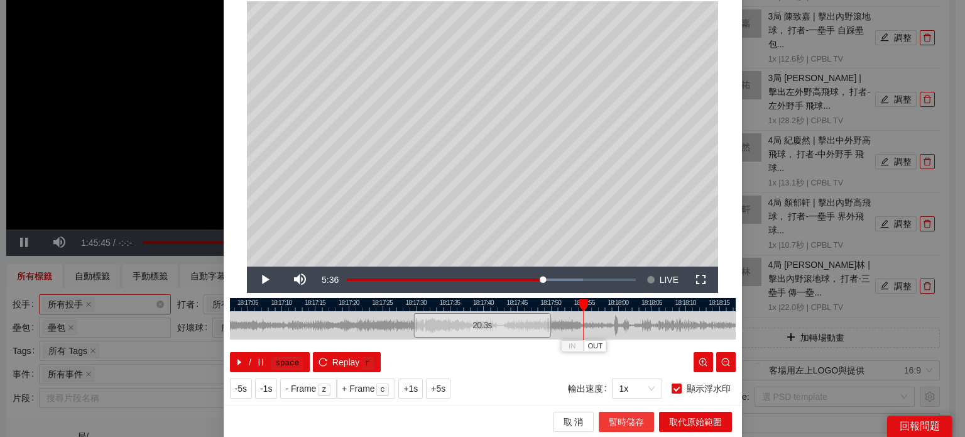
click at [619, 417] on span "暫時儲存" at bounding box center [626, 422] width 35 height 14
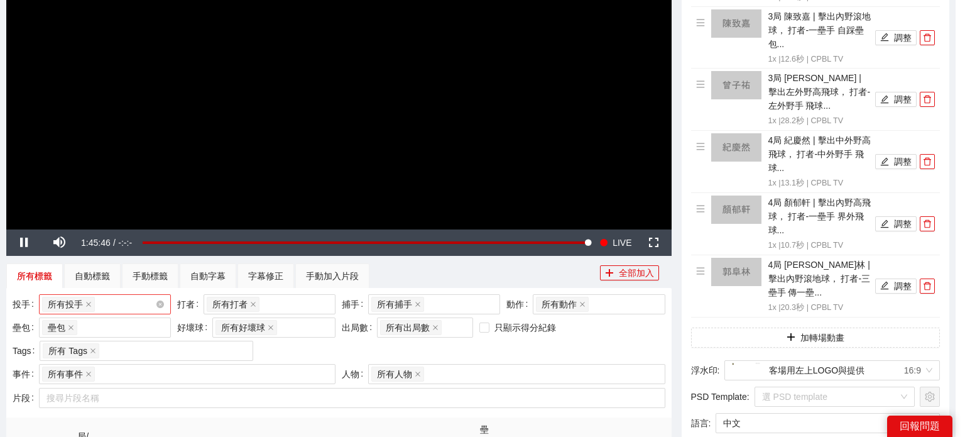
scroll to position [0, 0]
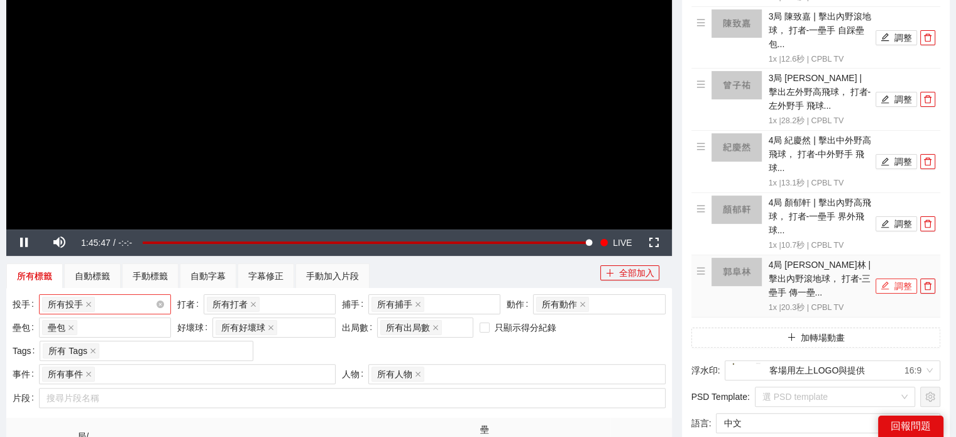
click at [904, 278] on button "調整" at bounding box center [896, 285] width 41 height 15
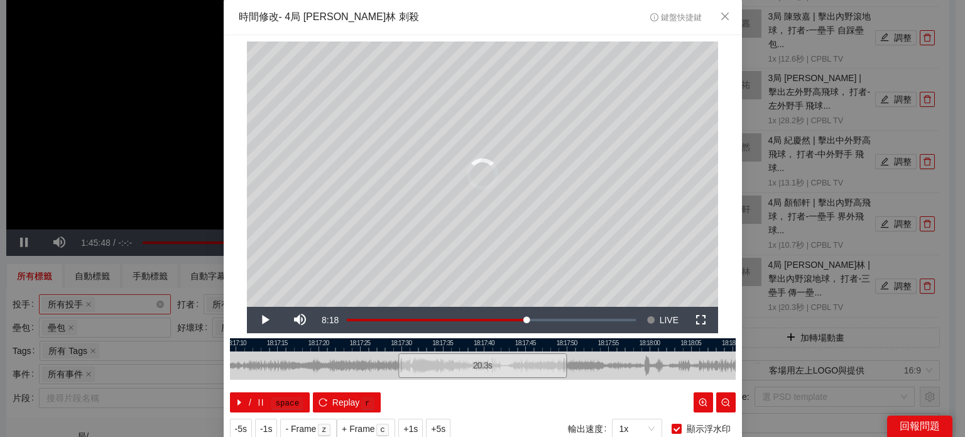
click at [600, 344] on div at bounding box center [483, 344] width 506 height 13
click at [613, 387] on span "OUT" at bounding box center [616, 386] width 15 height 11
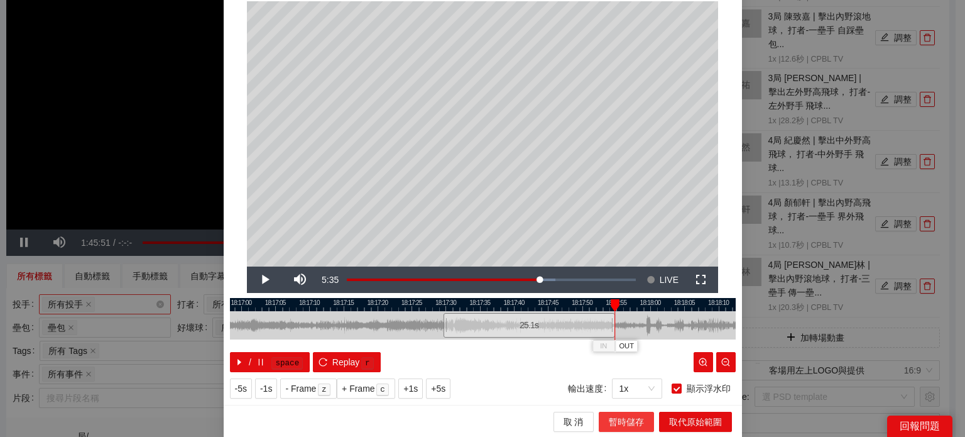
drag, startPoint x: 635, startPoint y: 419, endPoint x: 659, endPoint y: 436, distance: 29.2
click at [636, 419] on span "暫時儲存" at bounding box center [626, 422] width 35 height 14
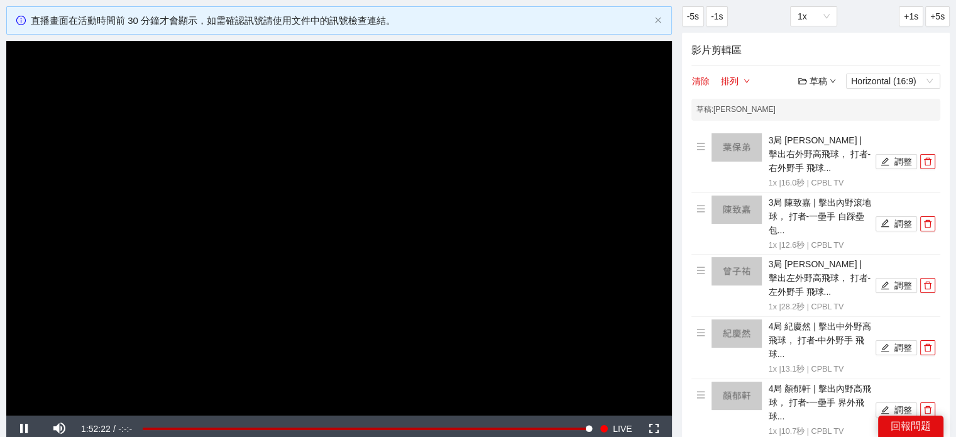
scroll to position [314, 0]
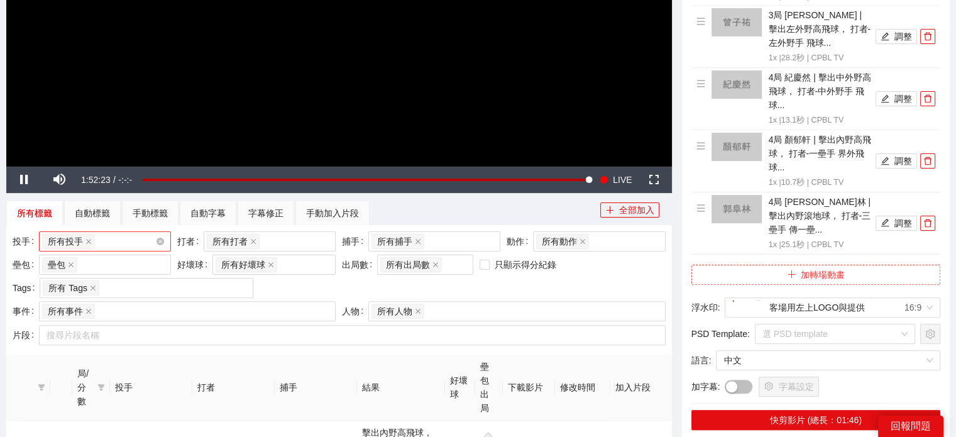
click at [835, 267] on button "加轉場動畫" at bounding box center [815, 275] width 249 height 20
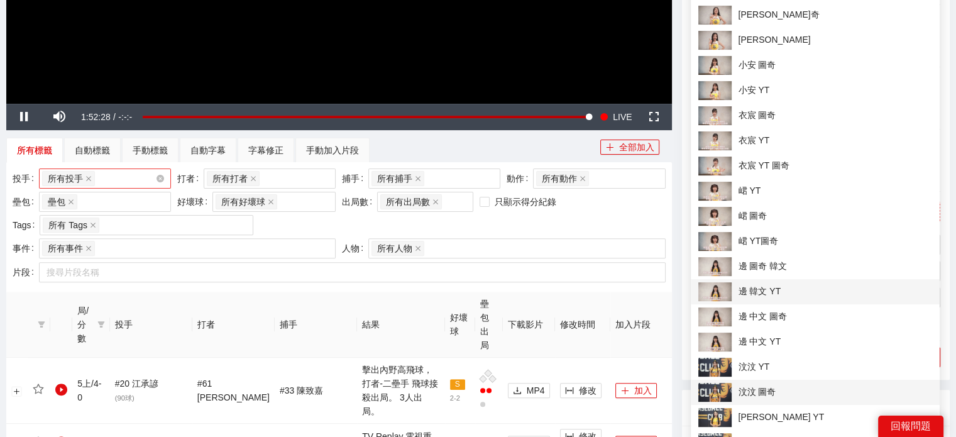
scroll to position [440, 0]
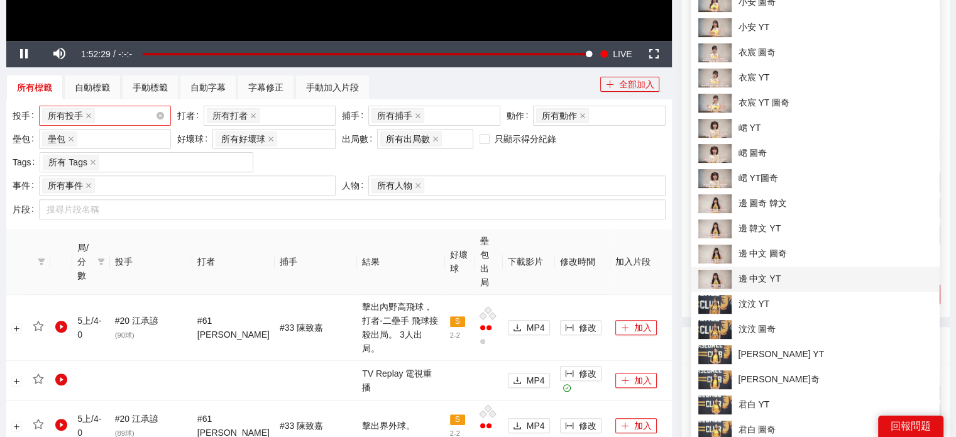
click at [777, 277] on span "邊 中文 YT" at bounding box center [815, 279] width 234 height 19
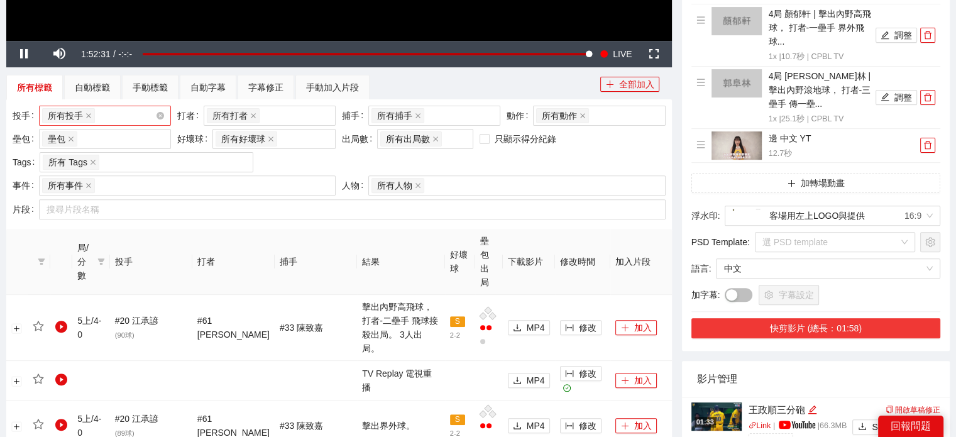
click at [837, 318] on button "快剪影片 (總長：01:58)" at bounding box center [815, 328] width 249 height 20
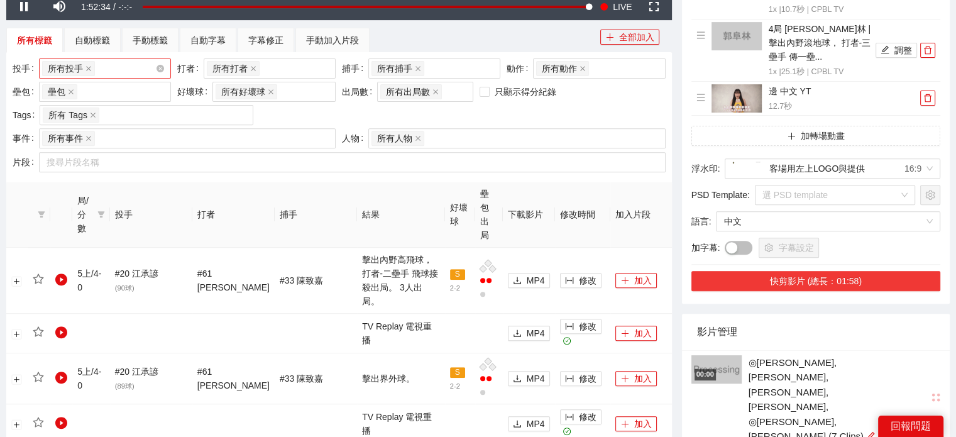
scroll to position [629, 0]
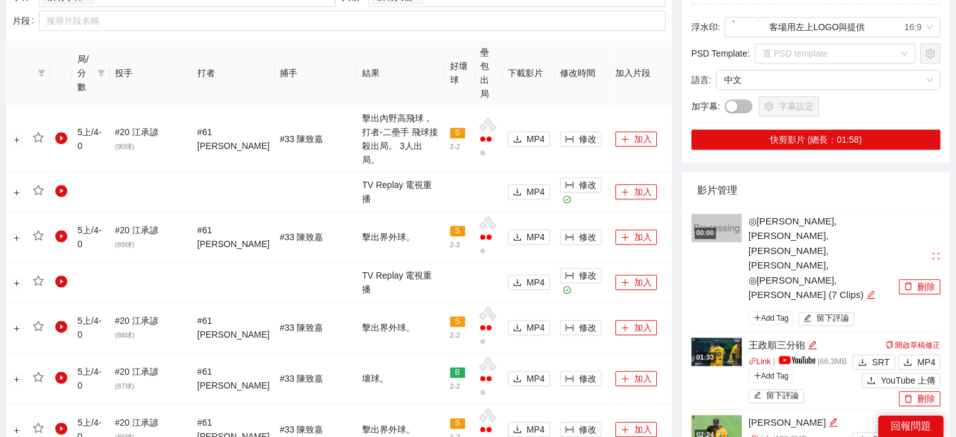
click at [867, 290] on icon "edit" at bounding box center [871, 294] width 8 height 8
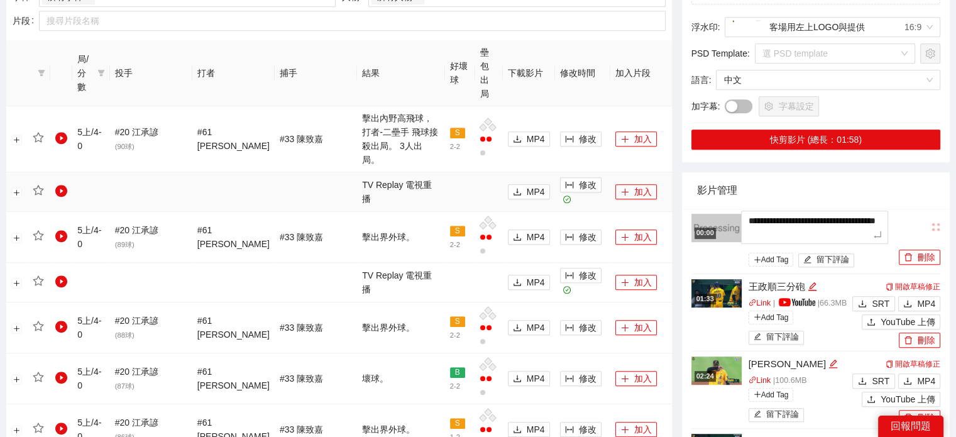
drag, startPoint x: 866, startPoint y: 221, endPoint x: 644, endPoint y: 148, distance: 233.4
click at [644, 148] on div "**********" at bounding box center [478, 317] width 954 height 1749
type textarea "*"
type textarea "**"
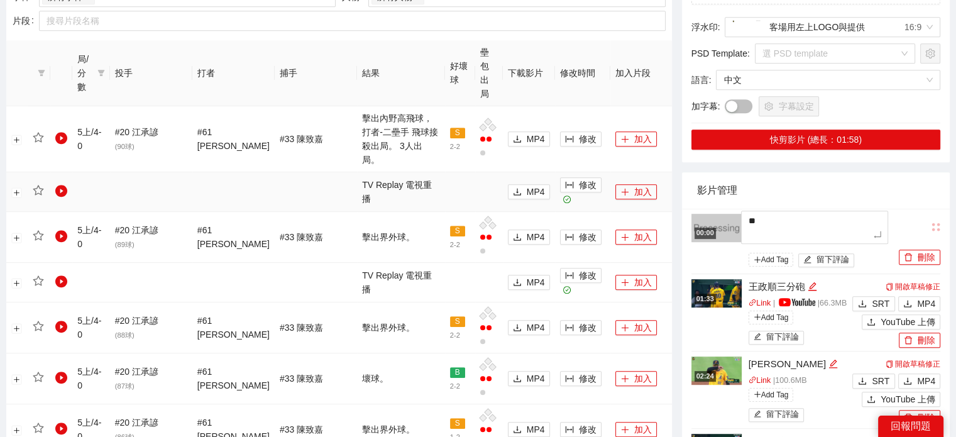
type textarea "***"
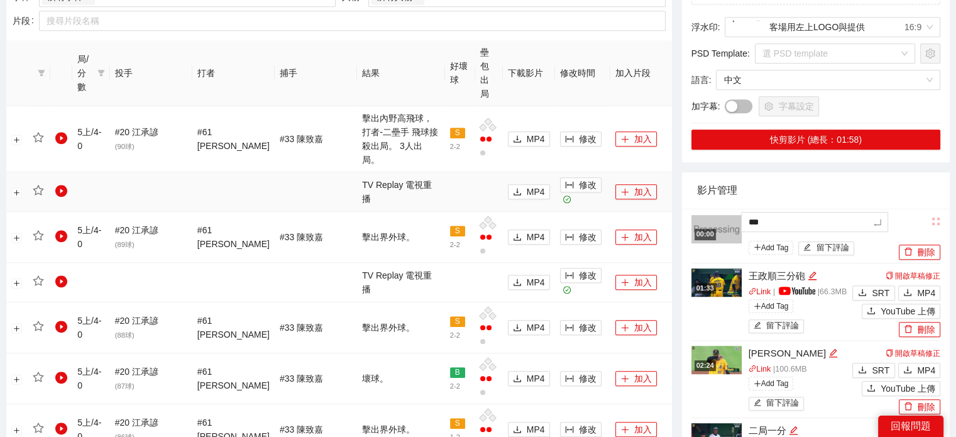
type textarea "***"
type textarea "*****"
type textarea "******"
type textarea "*****"
type textarea "****"
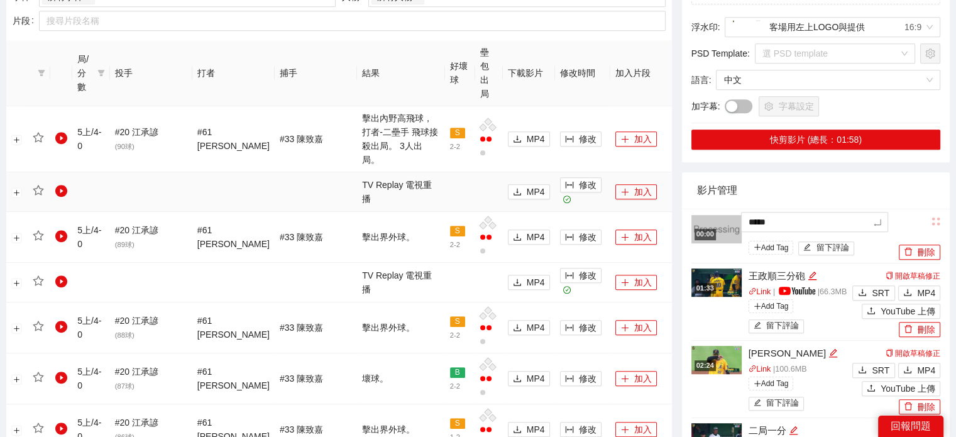
type textarea "****"
type textarea "***"
type textarea "**"
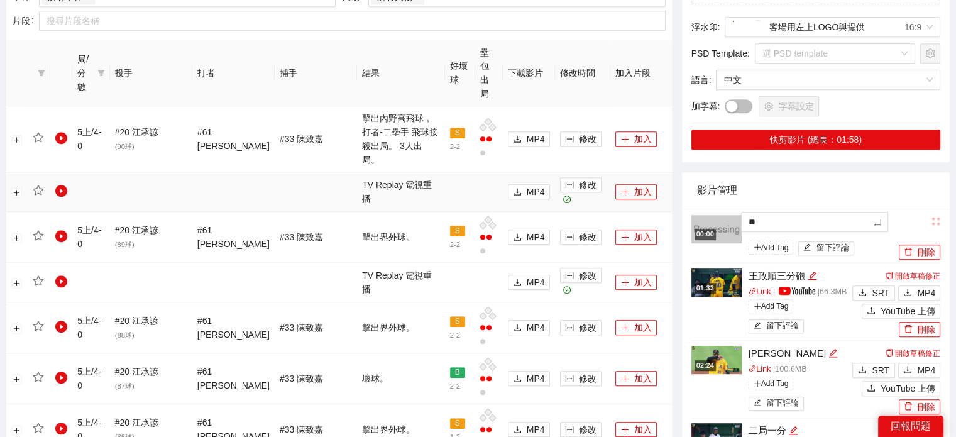
type textarea "*"
type textarea "**"
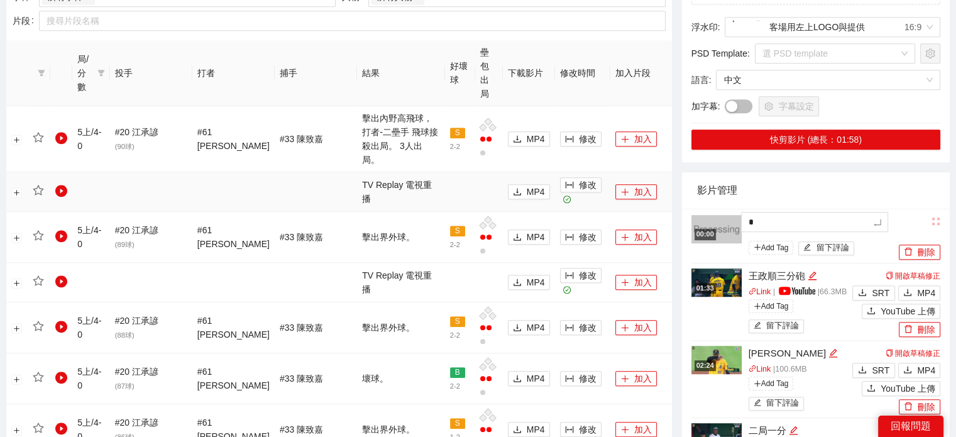
type textarea "**"
type textarea "*"
type textarea "**"
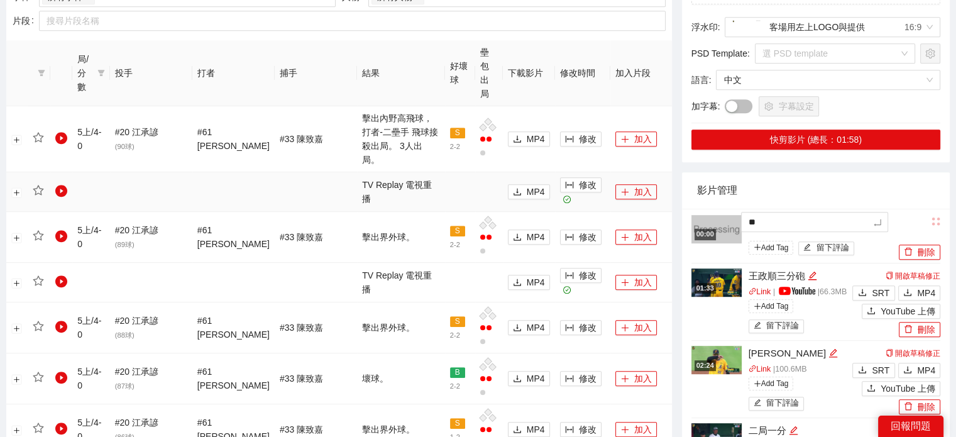
type textarea "***"
type textarea "**"
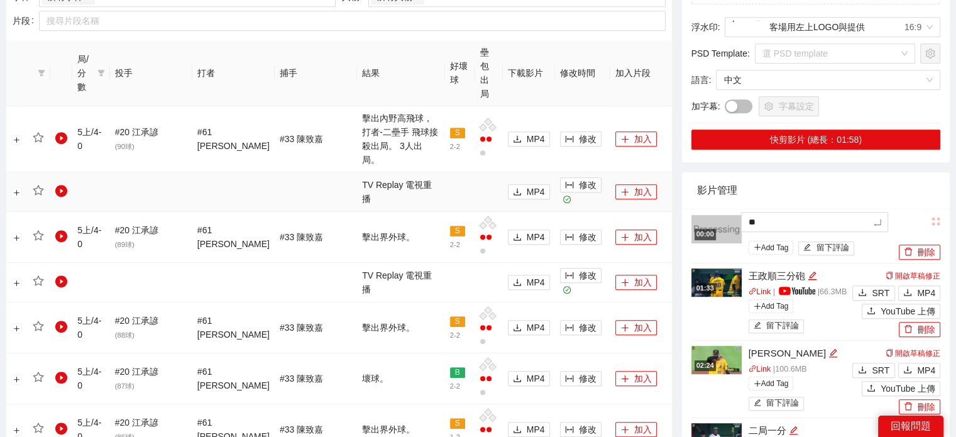
type textarea "**"
click at [870, 182] on div "影片管理" at bounding box center [816, 190] width 238 height 36
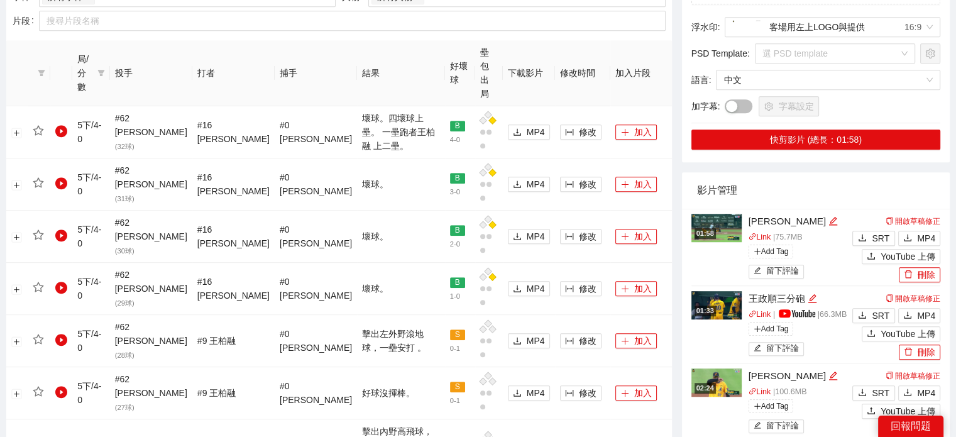
click at [729, 216] on img at bounding box center [716, 228] width 50 height 28
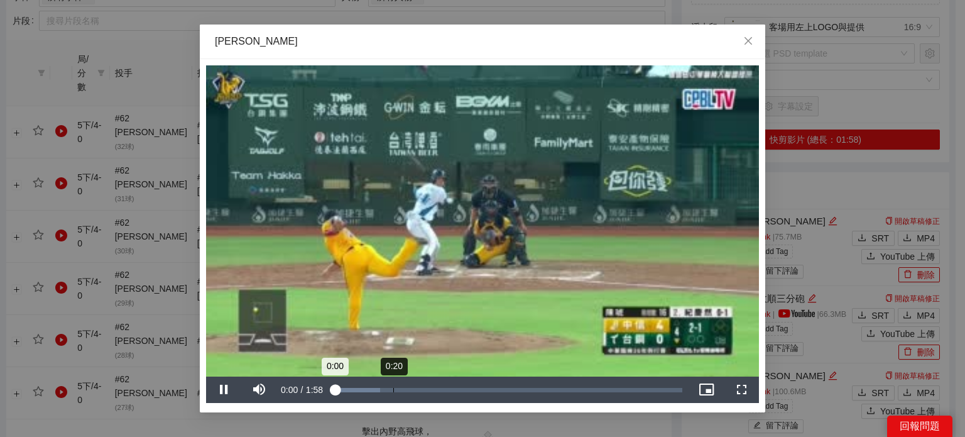
click at [393, 391] on div "0:20" at bounding box center [393, 390] width 1 height 4
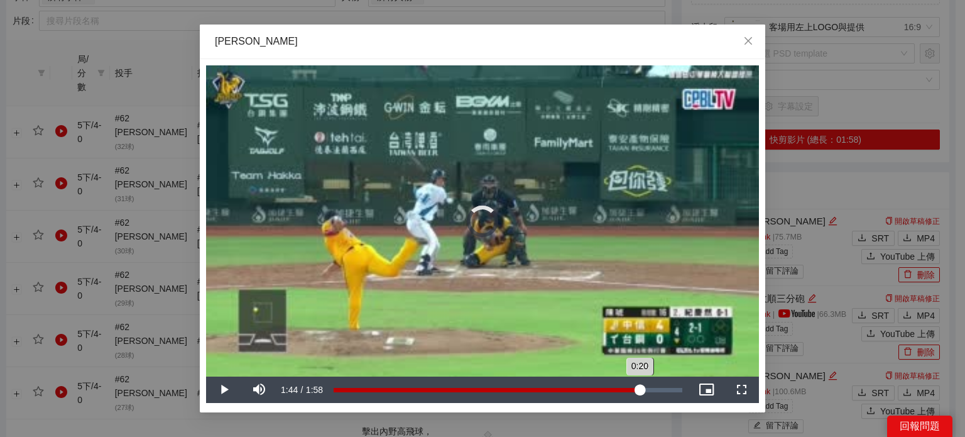
click at [639, 393] on div "Loaded : 32.97% 1:44 0:20" at bounding box center [507, 390] width 361 height 26
click at [605, 394] on div "Loaded : 100.00% 1:30 1:46" at bounding box center [507, 390] width 361 height 26
click at [225, 390] on span "Video Player" at bounding box center [223, 390] width 35 height 0
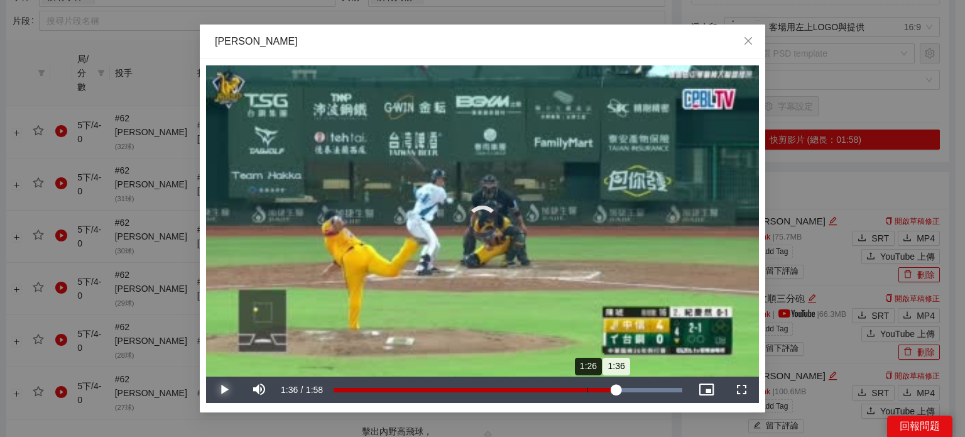
click at [588, 388] on div "1:26" at bounding box center [588, 390] width 1 height 4
click at [571, 388] on div "Loaded : 100.00% 1:20 1:26" at bounding box center [508, 390] width 349 height 4
click at [593, 390] on div "Progress Bar" at bounding box center [626, 390] width 111 height 4
click at [607, 392] on div "Loaded : 100.00% 1:33 1:28" at bounding box center [507, 390] width 361 height 26
click at [602, 397] on div "Loaded : 100.00% 1:31 1:33" at bounding box center [507, 390] width 361 height 26
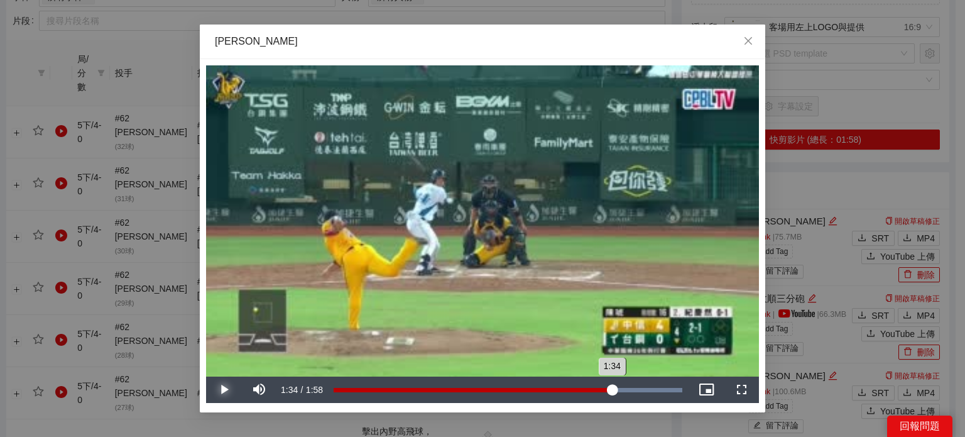
drag, startPoint x: 603, startPoint y: 393, endPoint x: 612, endPoint y: 392, distance: 8.8
click at [612, 392] on div "1:34" at bounding box center [473, 390] width 278 height 4
drag, startPoint x: 750, startPoint y: 39, endPoint x: 554, endPoint y: 145, distance: 223.0
click at [749, 40] on icon "close" at bounding box center [749, 41] width 10 height 10
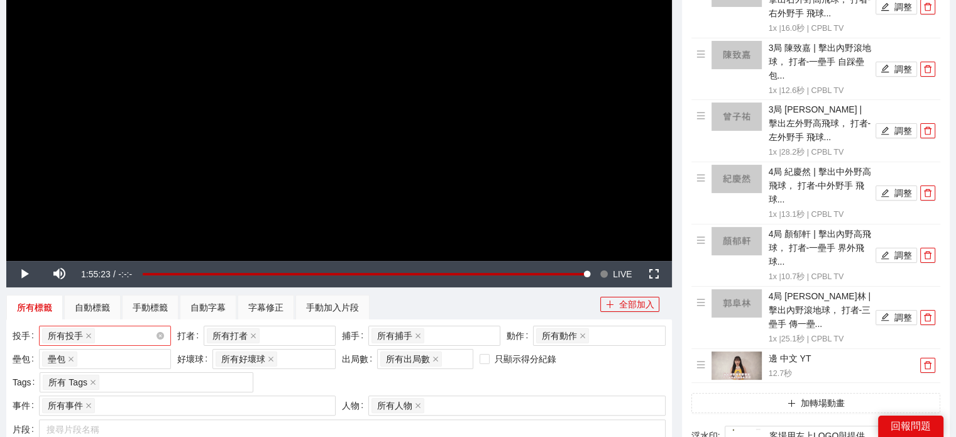
scroll to position [126, 0]
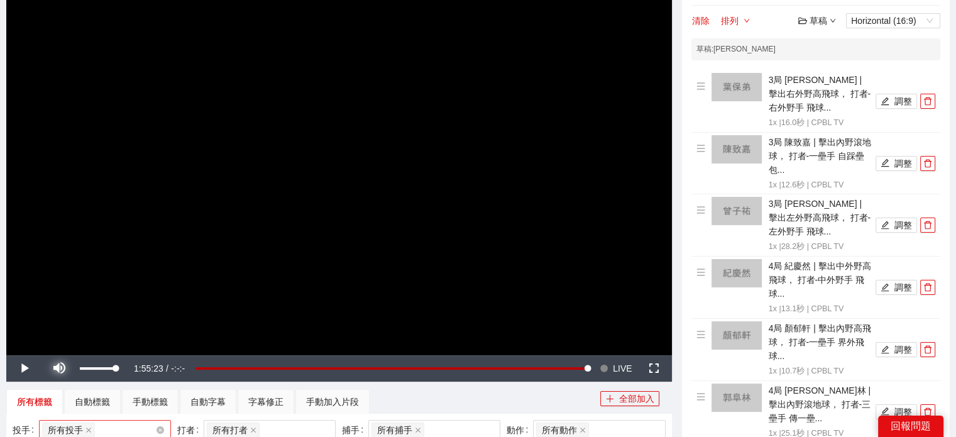
click at [53, 368] on span "Video Player" at bounding box center [58, 368] width 35 height 0
click at [16, 368] on span "Video Player" at bounding box center [23, 368] width 35 height 0
click at [614, 365] on span "LIVE" at bounding box center [622, 368] width 19 height 26
click at [45, 368] on span "Video Player" at bounding box center [58, 368] width 35 height 0
click at [620, 364] on span "LIVE" at bounding box center [622, 368] width 19 height 26
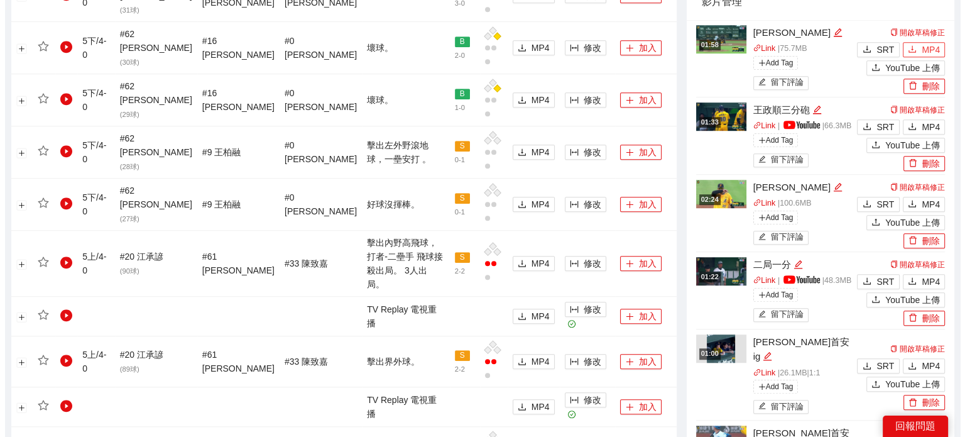
scroll to position [629, 0]
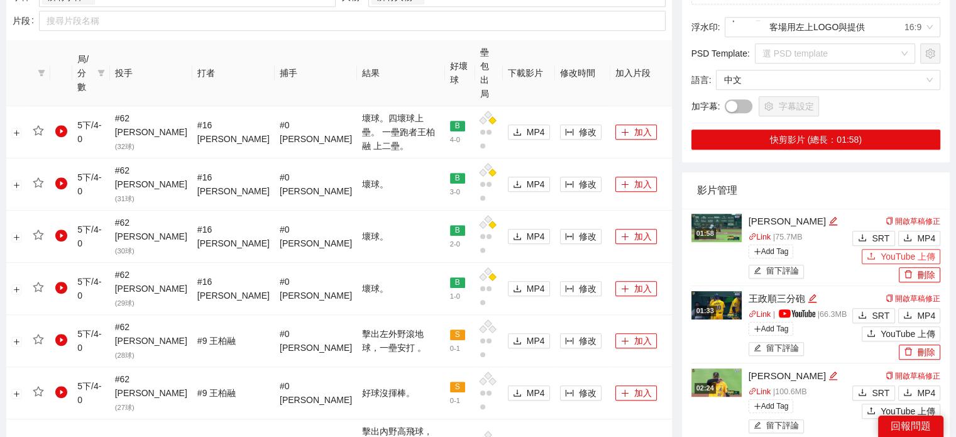
click at [915, 250] on span "YouTube 上傳" at bounding box center [908, 257] width 55 height 14
type textarea "**********"
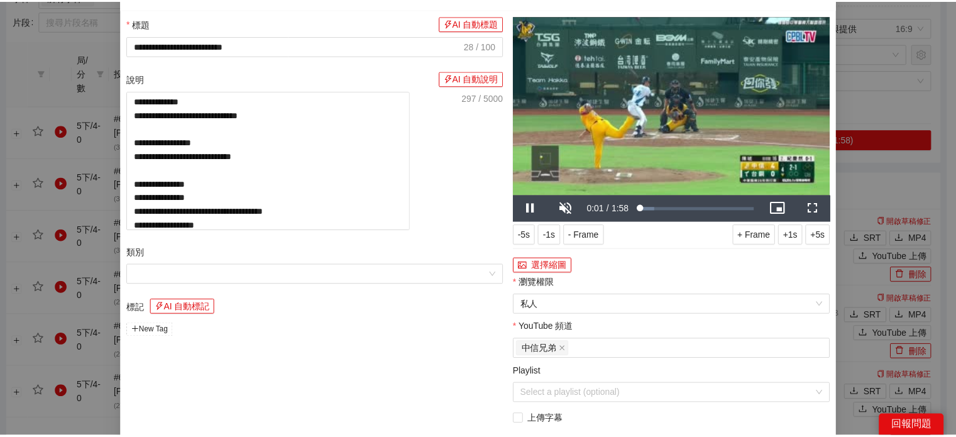
scroll to position [74, 0]
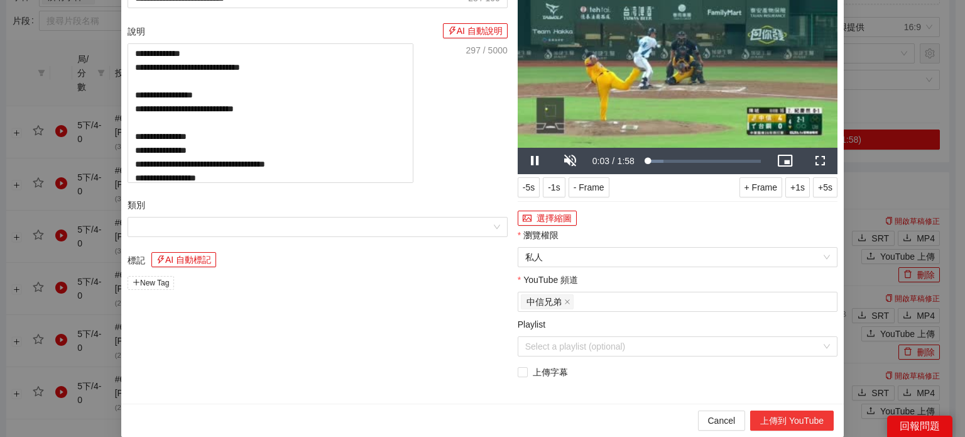
click at [800, 422] on button "上傳到 YouTube" at bounding box center [792, 420] width 84 height 20
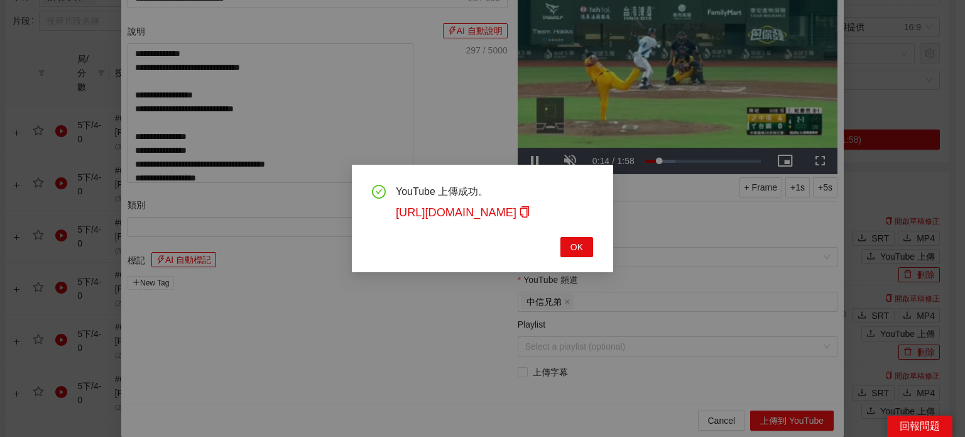
click at [555, 235] on div "YouTube 上傳成功。 https://youtu.be/qkuwEVFg-Fc OK" at bounding box center [482, 221] width 221 height 72
click at [590, 248] on button "OK" at bounding box center [577, 247] width 33 height 20
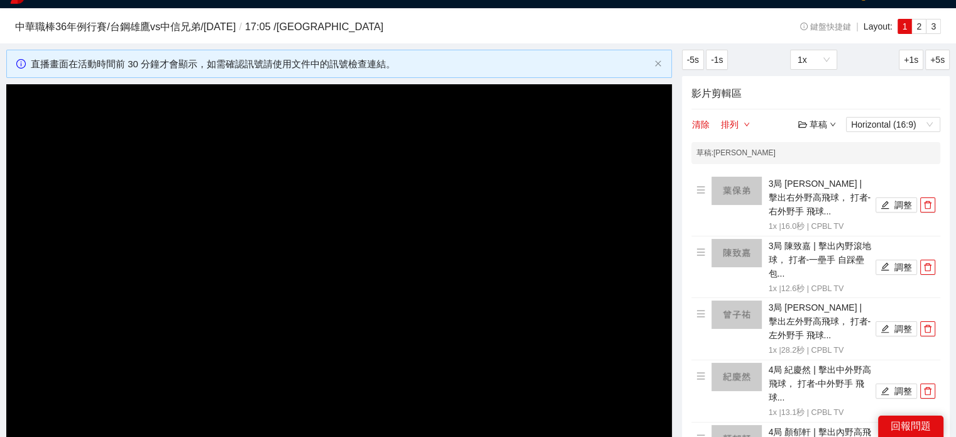
scroll to position [0, 0]
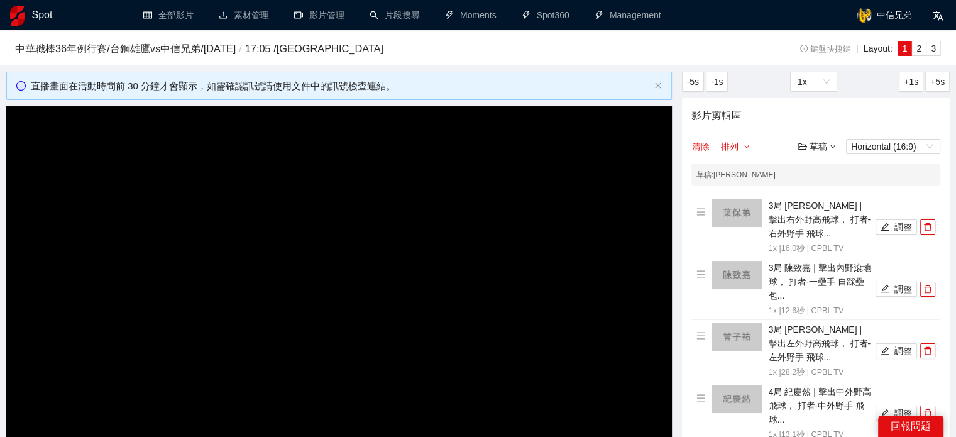
click at [832, 148] on icon "down" at bounding box center [833, 146] width 6 height 6
click at [825, 197] on link "儲存" at bounding box center [820, 194] width 29 height 10
click at [827, 143] on div "草稿" at bounding box center [817, 147] width 38 height 14
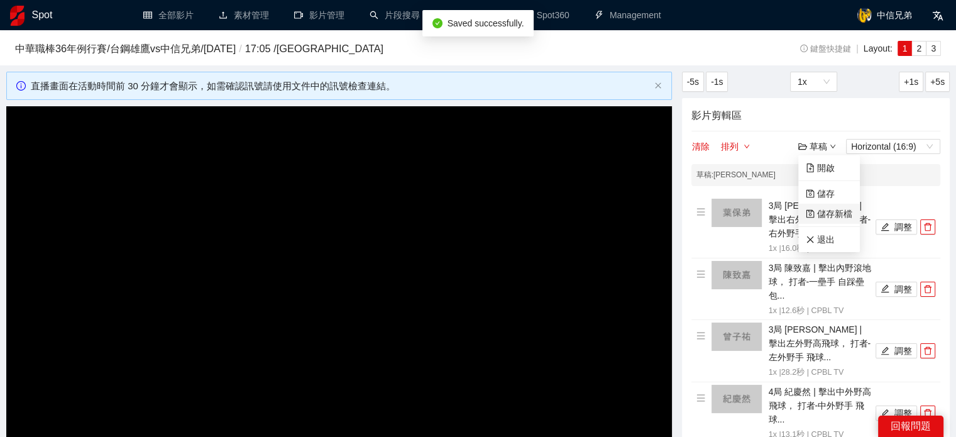
click at [828, 211] on link "儲存新檔" at bounding box center [829, 214] width 47 height 10
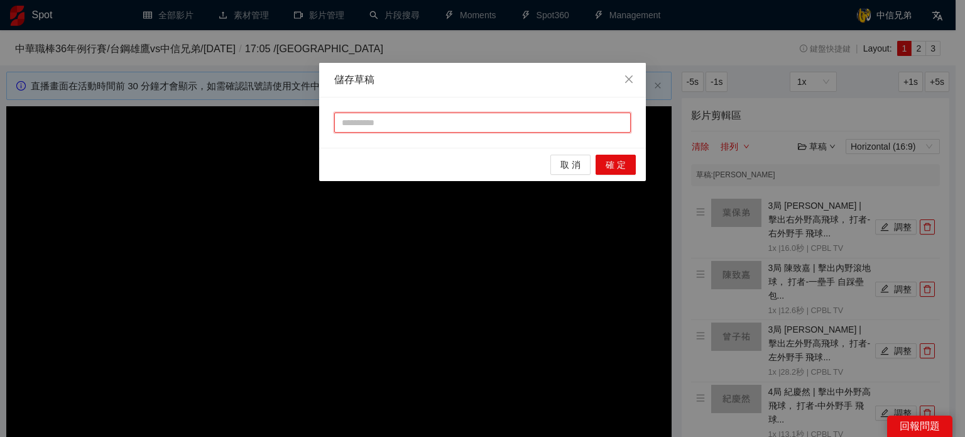
click at [558, 125] on input "text" at bounding box center [482, 123] width 297 height 20
type input "**"
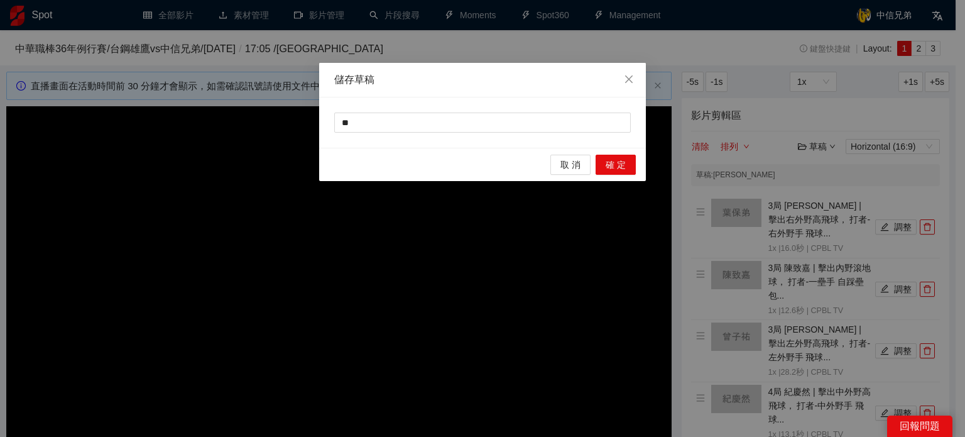
click at [621, 177] on div "取 消 確 定" at bounding box center [482, 164] width 327 height 33
click at [623, 165] on span "確 定" at bounding box center [616, 165] width 20 height 14
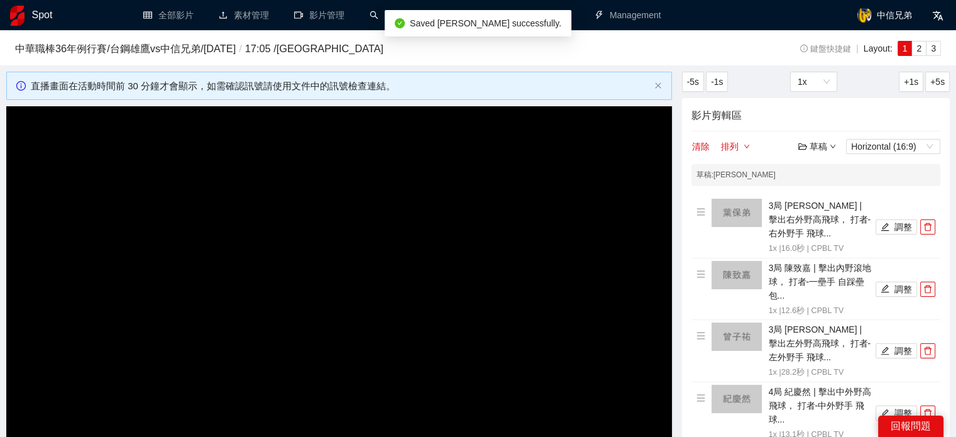
click at [817, 145] on div "草稿" at bounding box center [817, 147] width 38 height 14
click at [815, 236] on link "退出" at bounding box center [820, 239] width 29 height 10
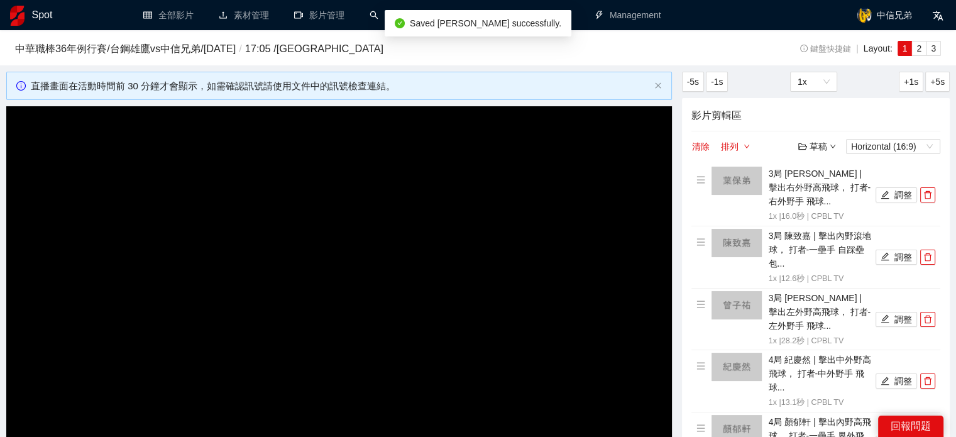
click at [828, 145] on div "草稿" at bounding box center [817, 147] width 38 height 14
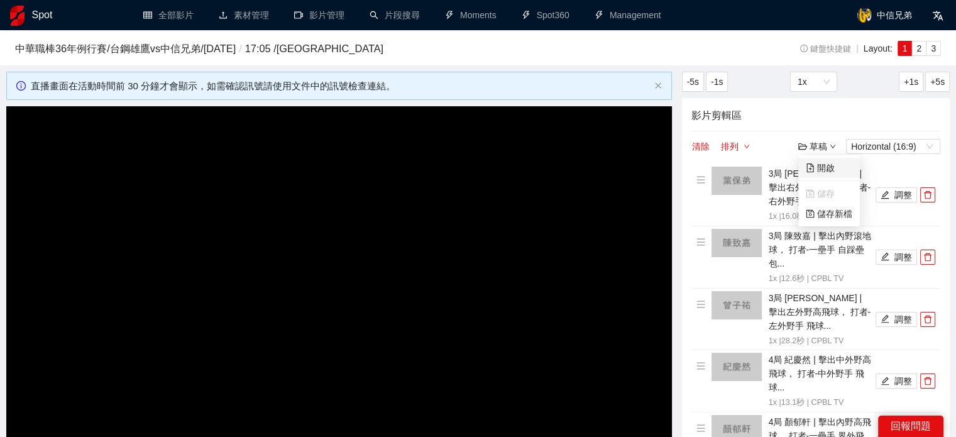
click at [829, 172] on link "開啟" at bounding box center [820, 168] width 29 height 10
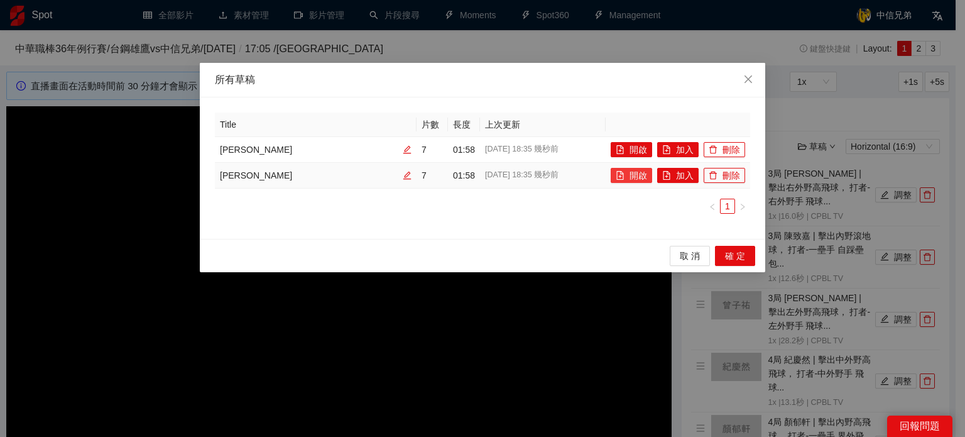
click at [636, 177] on button "開啟" at bounding box center [631, 175] width 41 height 15
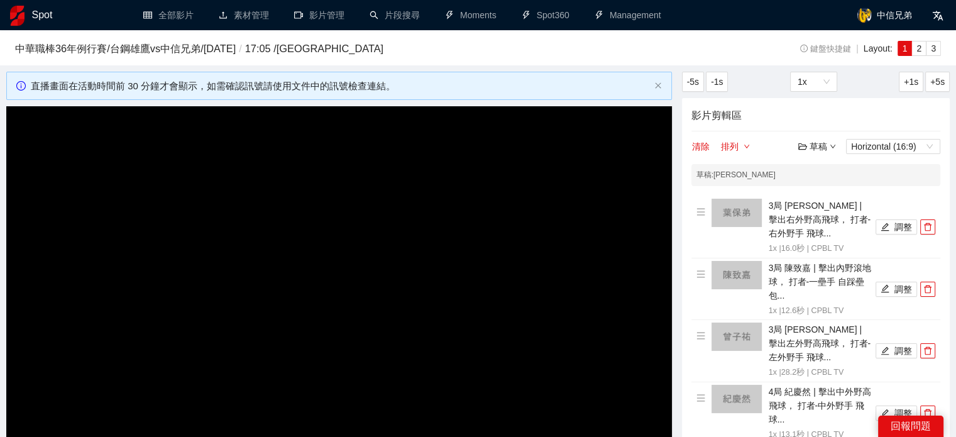
click at [828, 144] on div "草稿" at bounding box center [817, 147] width 38 height 14
click at [781, 148] on div "清除 排列 草稿 Horizontal (16:9)" at bounding box center [815, 146] width 249 height 15
click at [699, 143] on button "清除" at bounding box center [700, 146] width 19 height 15
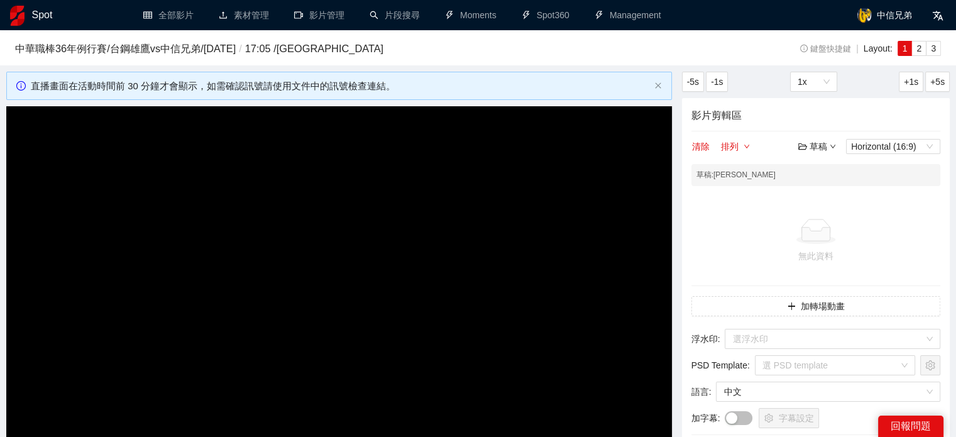
click at [817, 148] on div "草稿" at bounding box center [817, 147] width 38 height 14
click at [825, 243] on link "退出" at bounding box center [820, 239] width 29 height 10
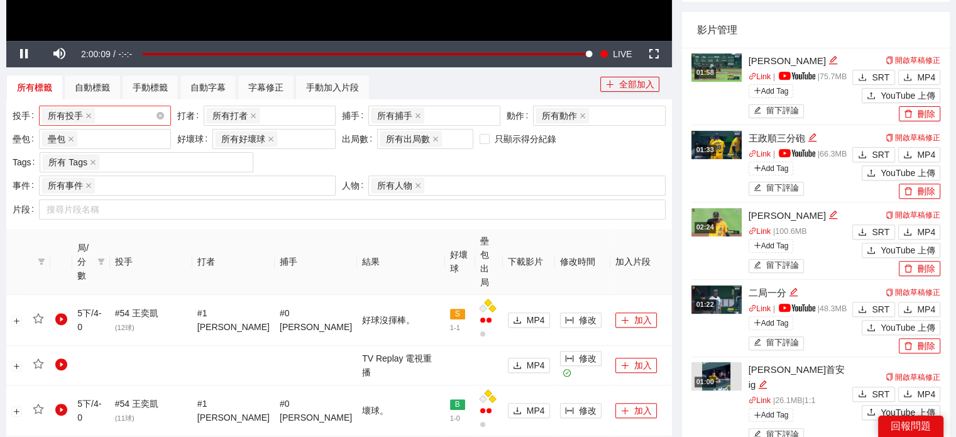
scroll to position [503, 0]
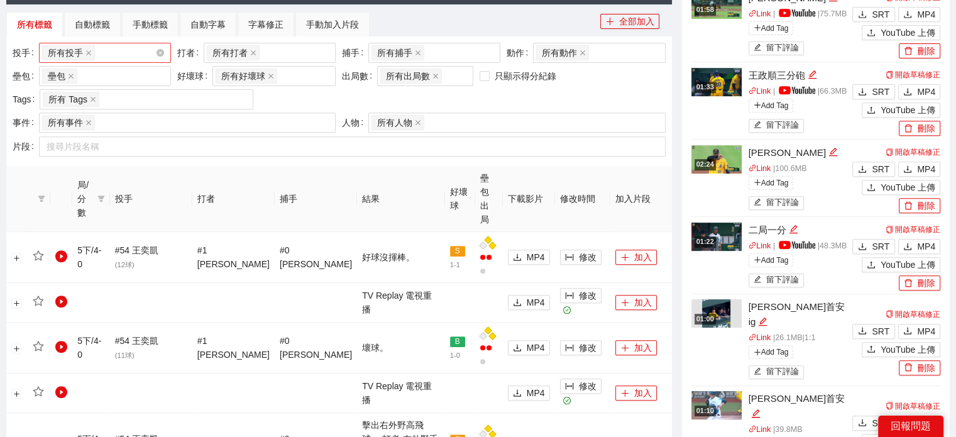
click at [722, 251] on img at bounding box center [716, 237] width 50 height 28
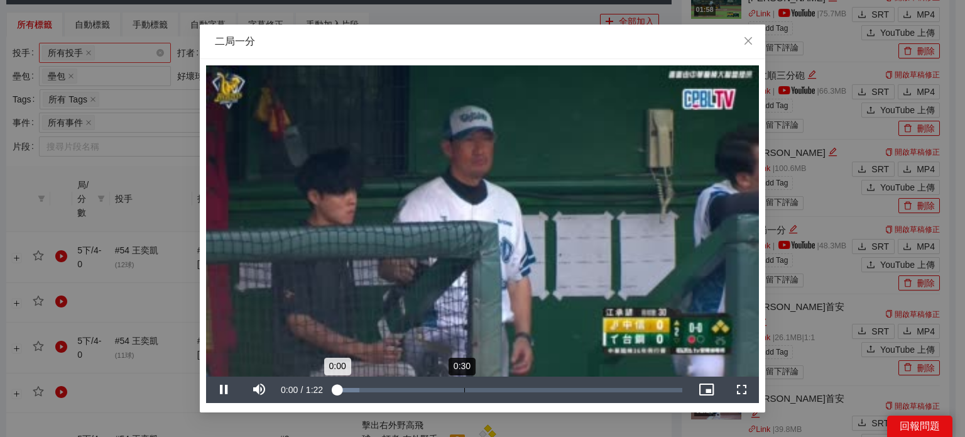
click at [465, 389] on div "Loaded : 7.30% 0:30 0:00" at bounding box center [508, 390] width 349 height 4
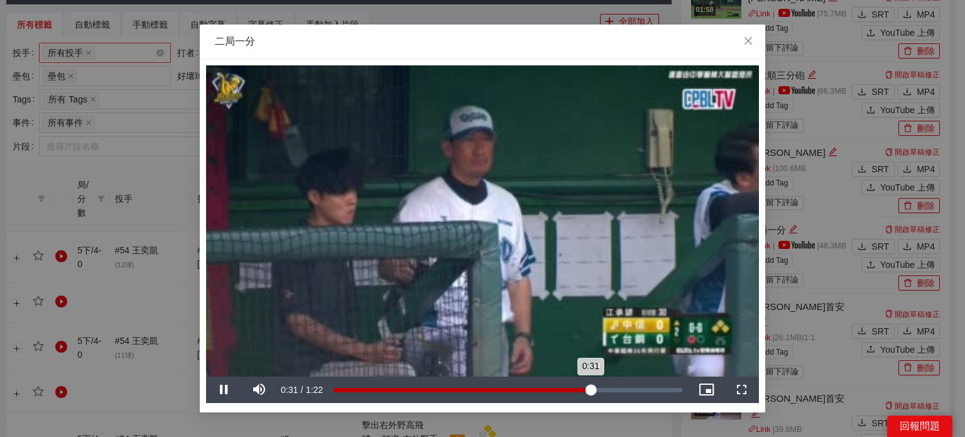
click at [590, 389] on div "Loaded : 54.70% 1:00 0:31" at bounding box center [508, 390] width 349 height 4
drag, startPoint x: 747, startPoint y: 42, endPoint x: 754, endPoint y: 58, distance: 17.7
click at [748, 43] on icon "close" at bounding box center [749, 41] width 10 height 10
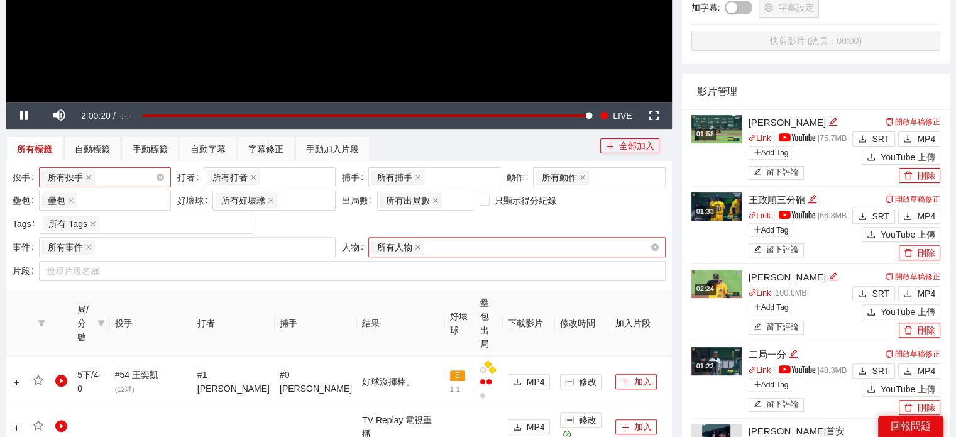
scroll to position [126, 0]
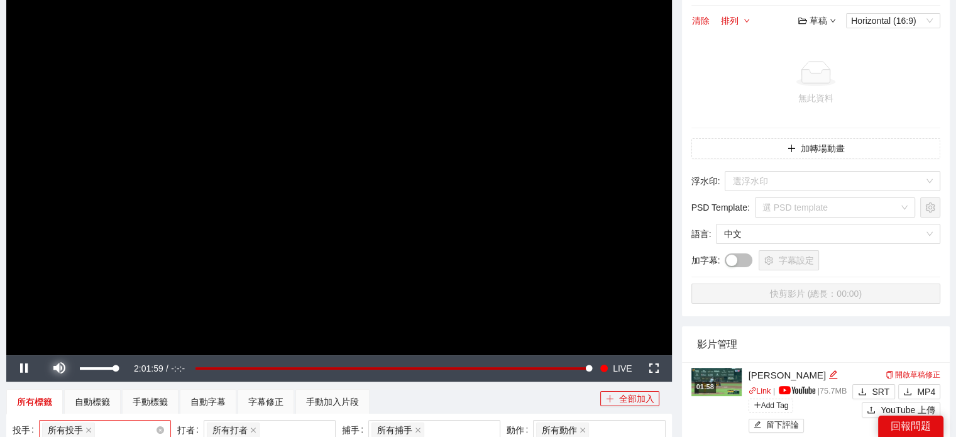
click at [60, 368] on span "Video Player" at bounding box center [58, 368] width 35 height 0
click at [54, 368] on span "Video Player" at bounding box center [58, 368] width 35 height 0
click at [53, 368] on span "Video Player" at bounding box center [58, 368] width 35 height 0
click at [89, 368] on div "26%" at bounding box center [98, 368] width 36 height 3
drag, startPoint x: 89, startPoint y: 368, endPoint x: 101, endPoint y: 365, distance: 13.0
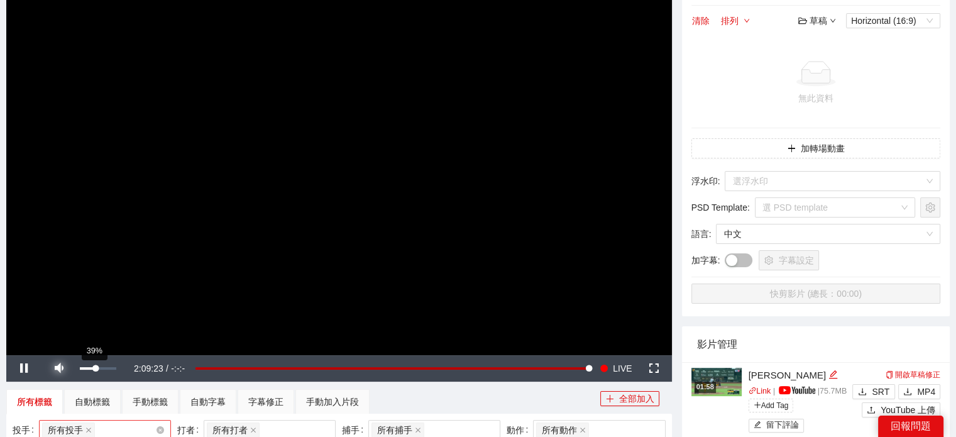
click at [96, 367] on div "Volume Level" at bounding box center [88, 368] width 16 height 3
click at [90, 361] on div "25%" at bounding box center [98, 368] width 44 height 26
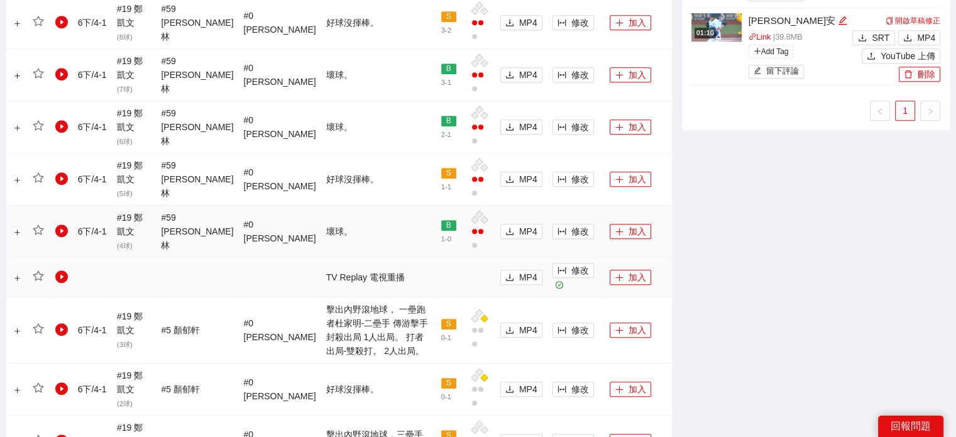
scroll to position [880, 0]
click at [622, 323] on button "加入" at bounding box center [630, 330] width 41 height 15
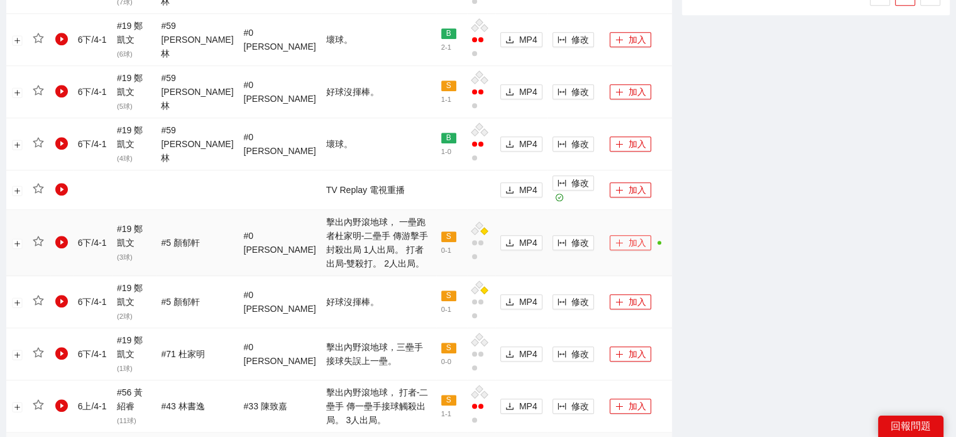
scroll to position [1069, 0]
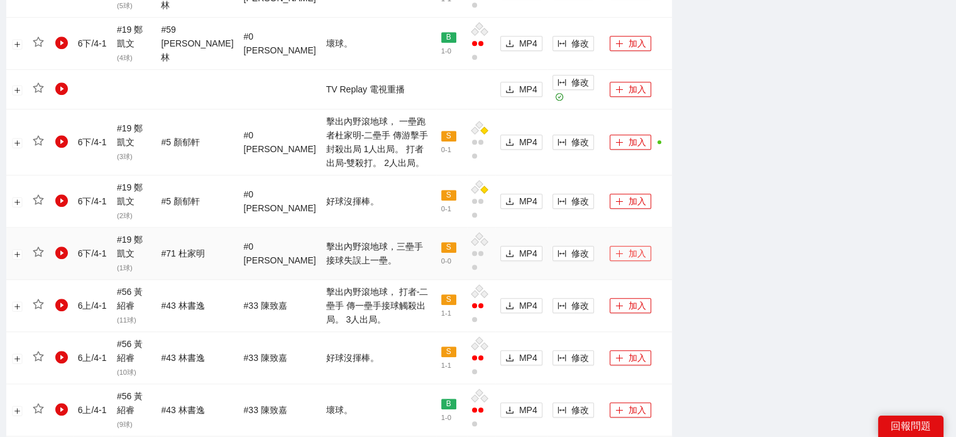
click at [620, 246] on div "加入" at bounding box center [630, 253] width 41 height 15
click at [621, 246] on button "加入" at bounding box center [630, 253] width 41 height 15
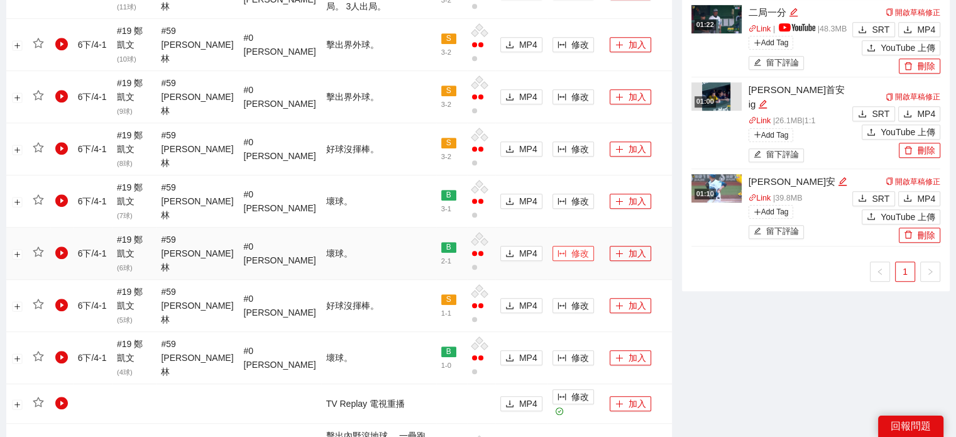
scroll to position [629, 0]
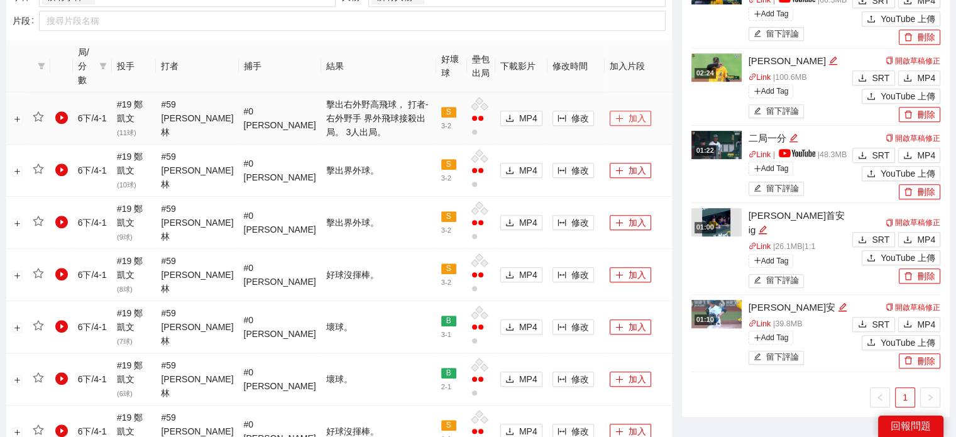
click at [630, 111] on button "加入" at bounding box center [630, 118] width 41 height 15
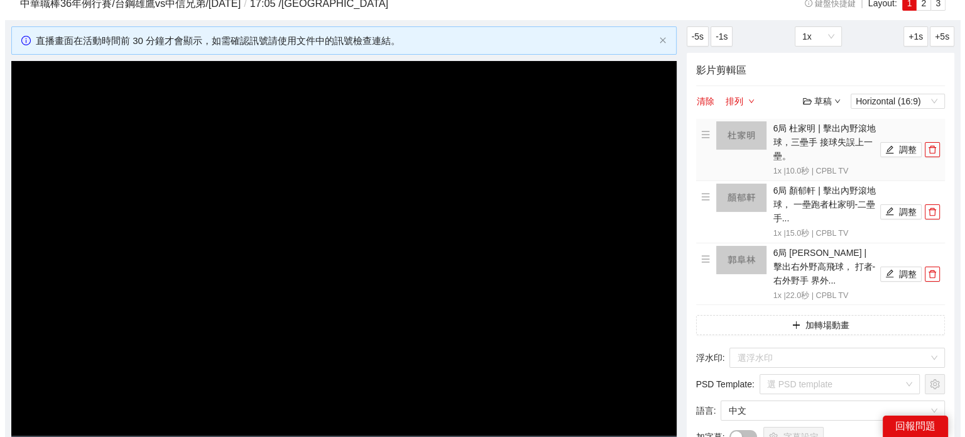
scroll to position [0, 0]
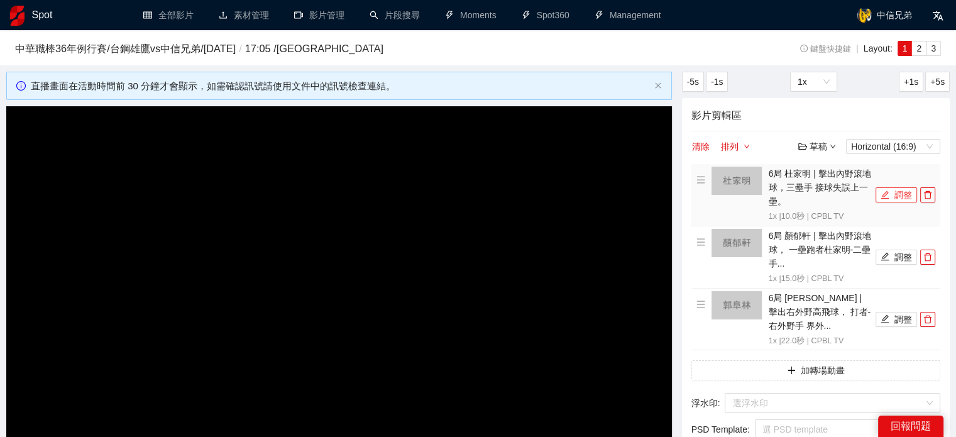
click at [898, 201] on button "調整" at bounding box center [896, 194] width 41 height 15
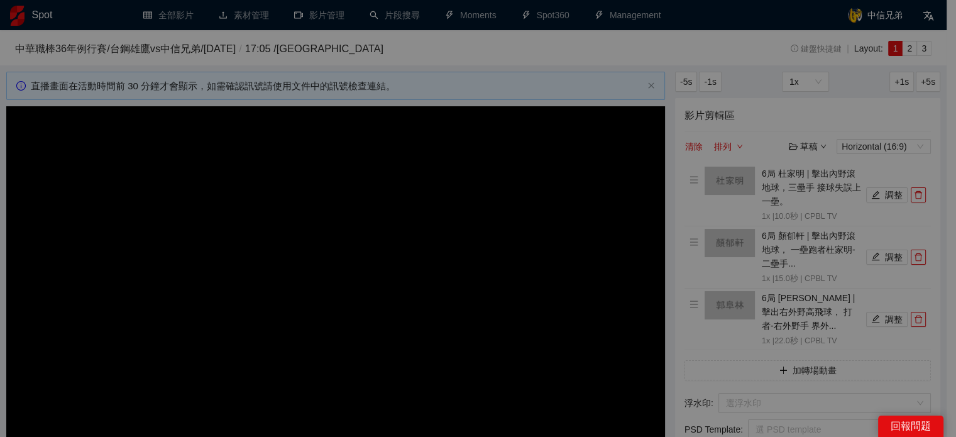
click at [899, 193] on div "**********" at bounding box center [478, 218] width 956 height 437
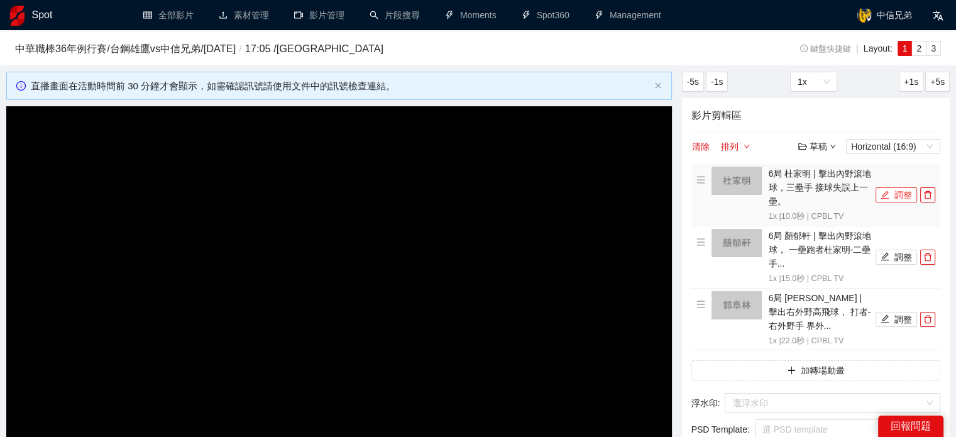
click at [906, 195] on button "調整" at bounding box center [896, 194] width 41 height 15
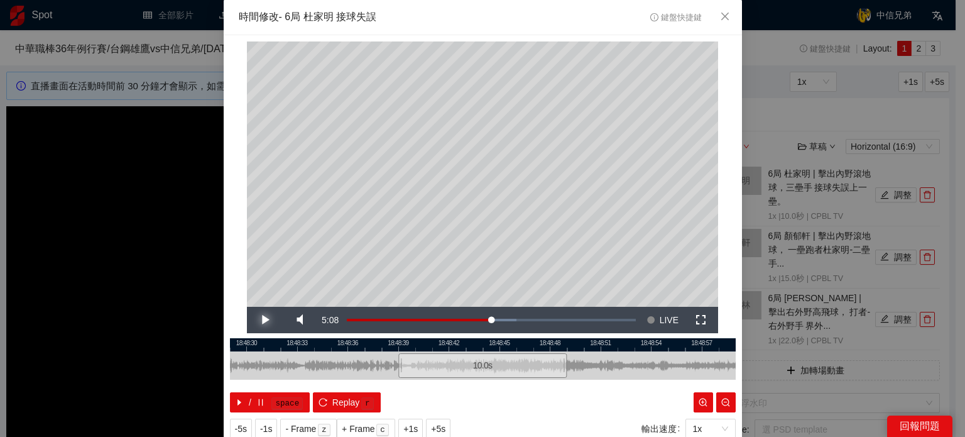
click at [266, 320] on span "Video Player" at bounding box center [264, 320] width 35 height 0
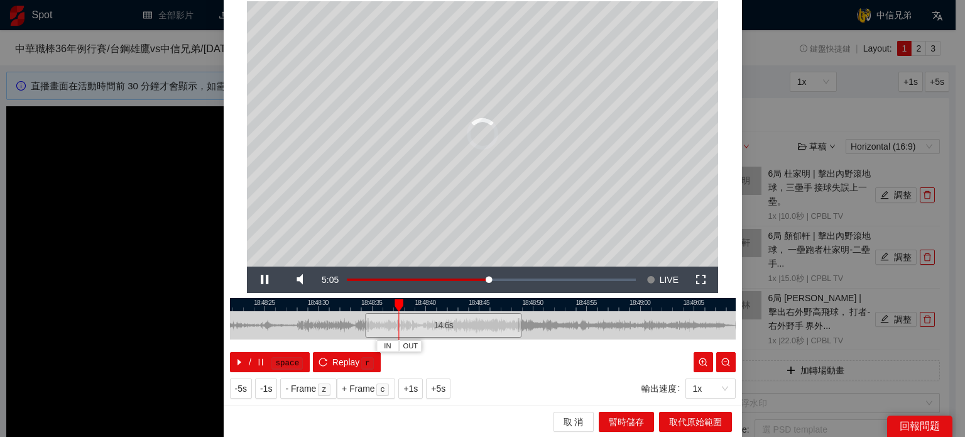
drag, startPoint x: 413, startPoint y: 325, endPoint x: 361, endPoint y: 336, distance: 52.8
click at [363, 334] on div at bounding box center [367, 325] width 8 height 28
drag, startPoint x: 361, startPoint y: 325, endPoint x: 346, endPoint y: 326, distance: 15.1
click at [348, 326] on div at bounding box center [352, 325] width 8 height 28
click at [260, 280] on span "Video Player" at bounding box center [264, 280] width 35 height 0
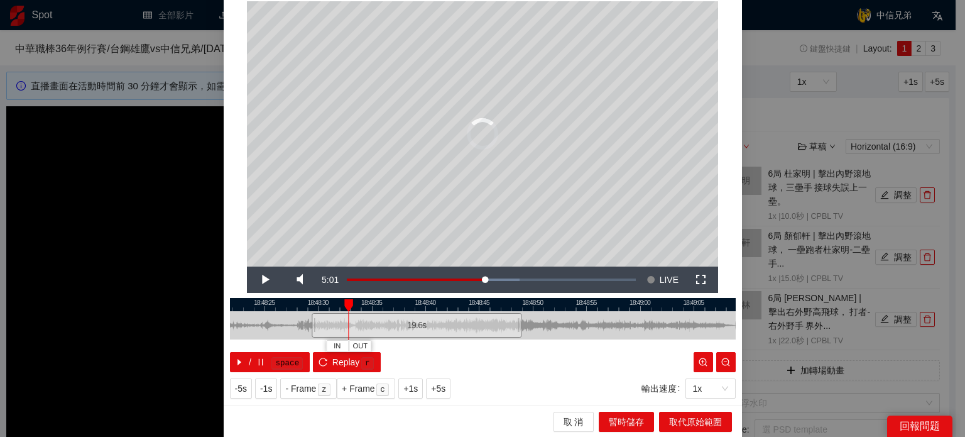
drag, startPoint x: 347, startPoint y: 326, endPoint x: 309, endPoint y: 326, distance: 37.7
click at [310, 326] on div at bounding box center [314, 325] width 8 height 28
click at [262, 280] on span "Video Player" at bounding box center [264, 280] width 35 height 0
drag, startPoint x: 340, startPoint y: 305, endPoint x: 282, endPoint y: 297, distance: 58.4
click at [385, 312] on div "IN OUT" at bounding box center [389, 305] width 9 height 13
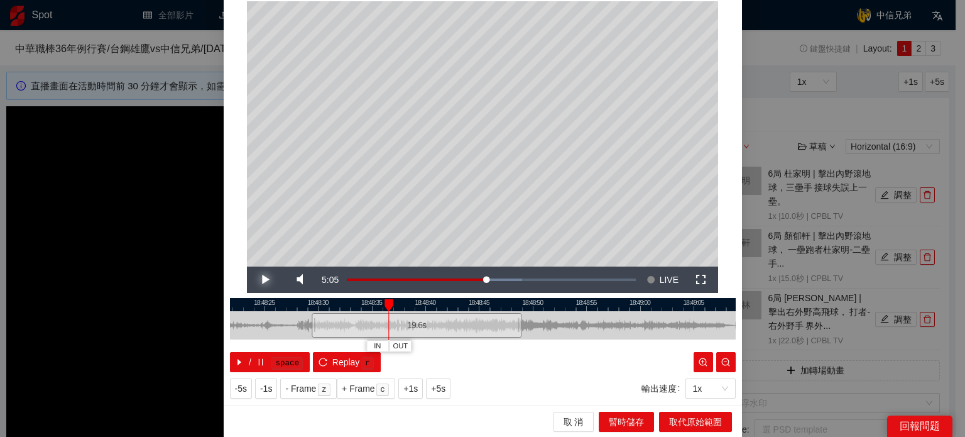
click at [264, 280] on span "Video Player" at bounding box center [264, 280] width 35 height 0
click at [429, 345] on span "OUT" at bounding box center [433, 346] width 15 height 11
click at [269, 280] on span "Video Player" at bounding box center [264, 280] width 35 height 0
click at [261, 280] on span "Video Player" at bounding box center [264, 280] width 35 height 0
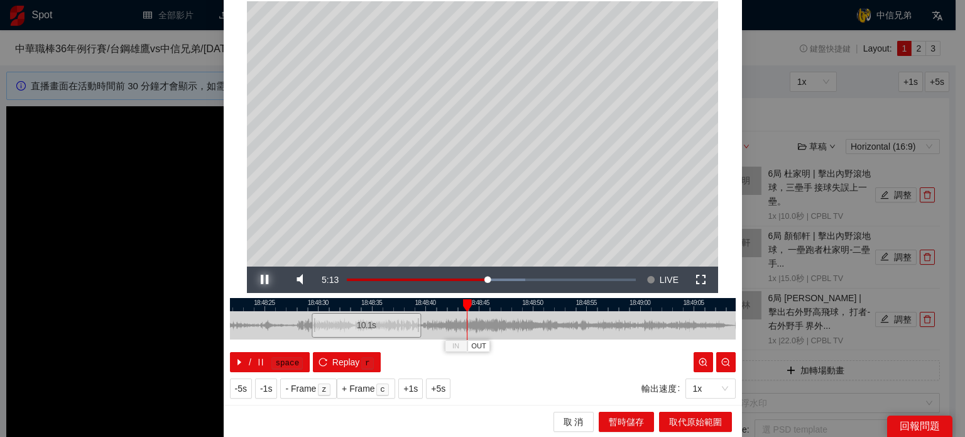
drag, startPoint x: 261, startPoint y: 278, endPoint x: 330, endPoint y: 289, distance: 69.2
click at [261, 280] on span "Video Player" at bounding box center [264, 280] width 35 height 0
click at [631, 422] on span "暫時儲存" at bounding box center [626, 422] width 35 height 14
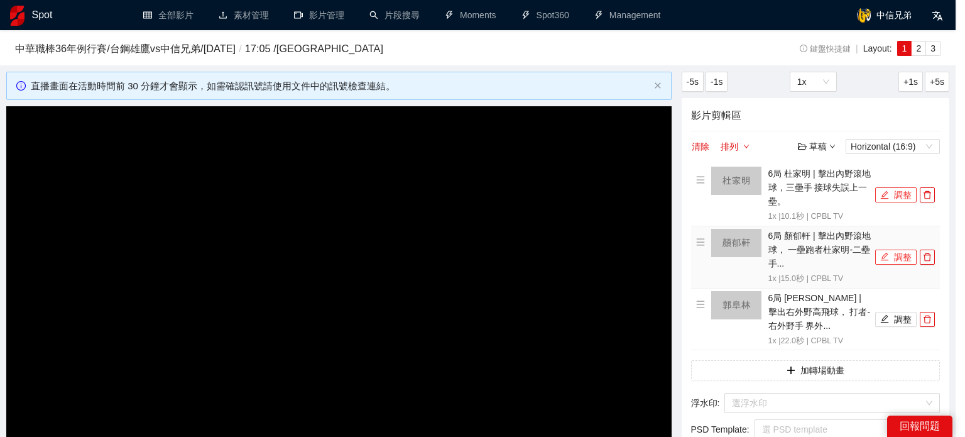
scroll to position [0, 0]
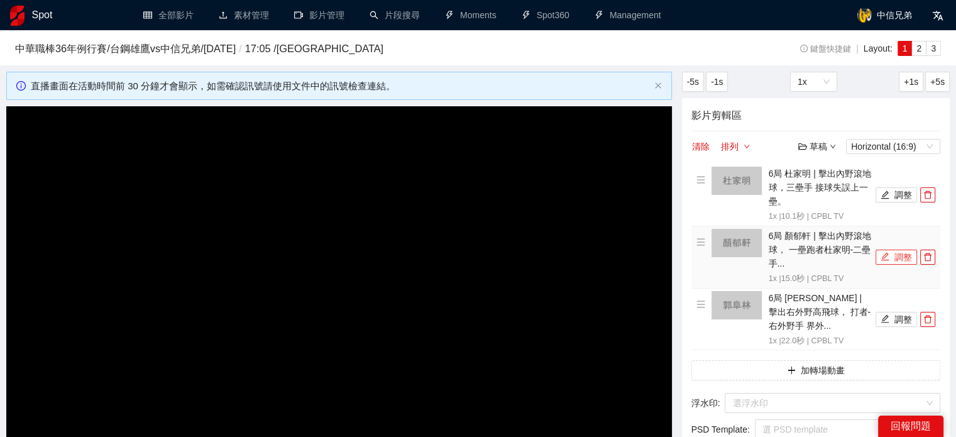
click at [890, 258] on button "調整" at bounding box center [896, 257] width 41 height 15
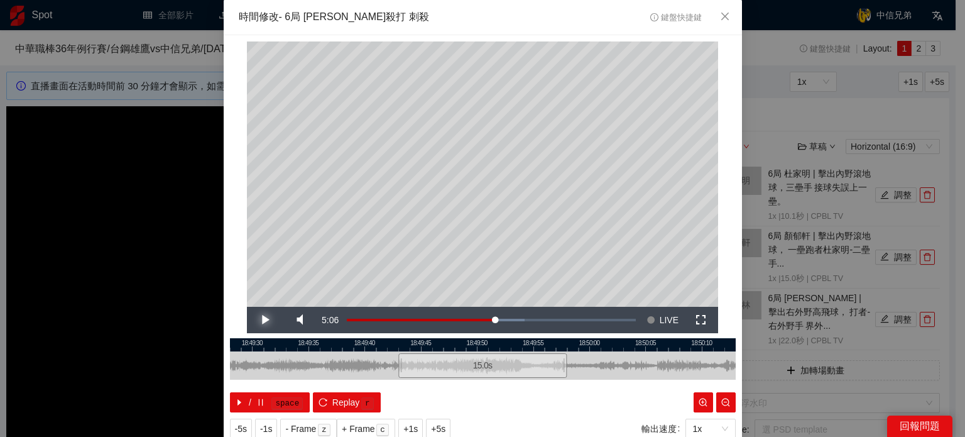
click at [263, 320] on span "Video Player" at bounding box center [264, 320] width 35 height 0
drag, startPoint x: 462, startPoint y: 345, endPoint x: 673, endPoint y: 361, distance: 211.2
click at [673, 361] on div "18:49:25 18:49:30 18:49:35 18:49:40 18:49:45 18:49:50 18:49:55 18:50:00 18:50:0…" at bounding box center [483, 375] width 506 height 74
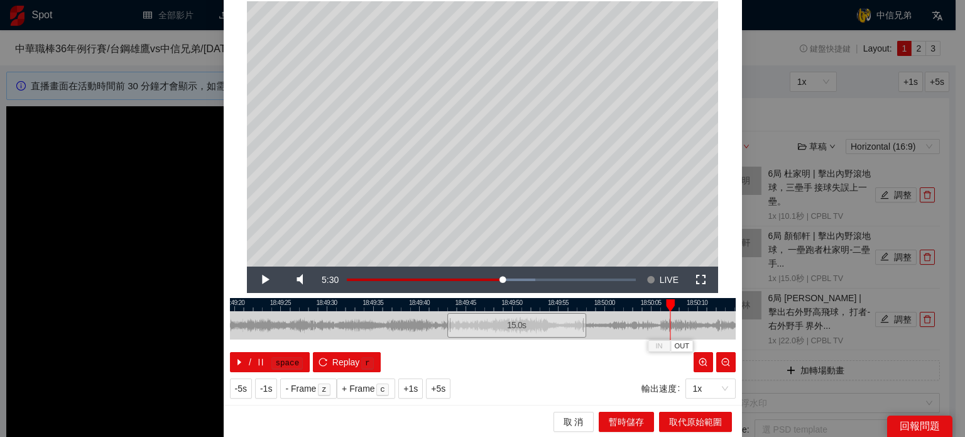
scroll to position [40, 0]
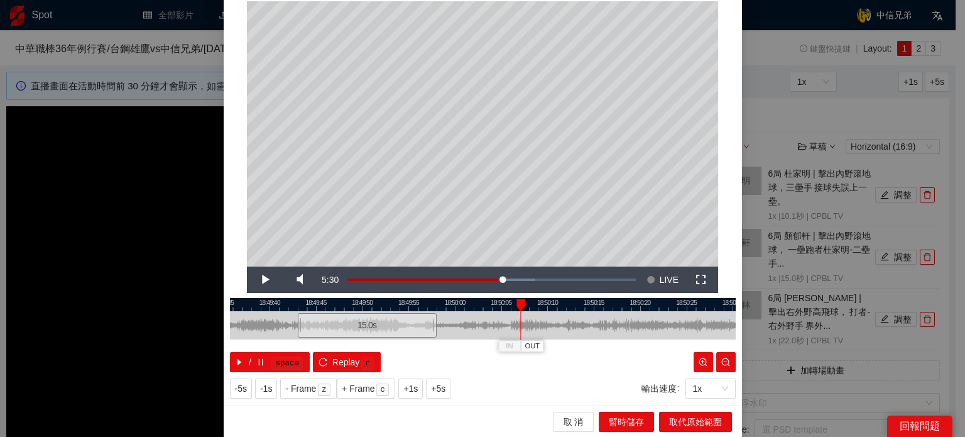
drag, startPoint x: 688, startPoint y: 305, endPoint x: 538, endPoint y: 309, distance: 149.6
click at [538, 309] on div at bounding box center [333, 304] width 506 height 13
drag, startPoint x: 532, startPoint y: 303, endPoint x: 604, endPoint y: 329, distance: 76.7
click at [605, 312] on div "IN OUT" at bounding box center [609, 305] width 9 height 13
click at [620, 346] on span "OUT" at bounding box center [623, 346] width 15 height 11
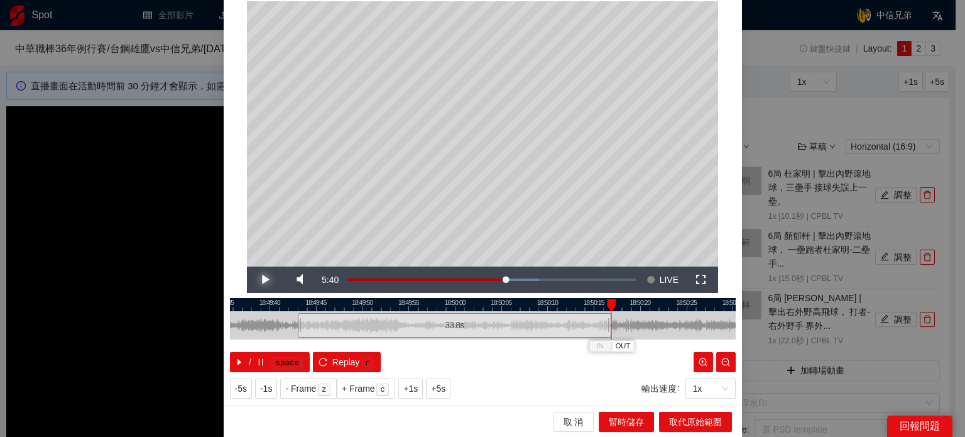
click at [253, 280] on span "Video Player" at bounding box center [264, 280] width 35 height 0
click at [255, 280] on span "Video Player" at bounding box center [264, 280] width 35 height 0
click at [627, 347] on button "OUT" at bounding box center [638, 346] width 23 height 12
click at [639, 416] on span "暫時儲存" at bounding box center [626, 422] width 35 height 14
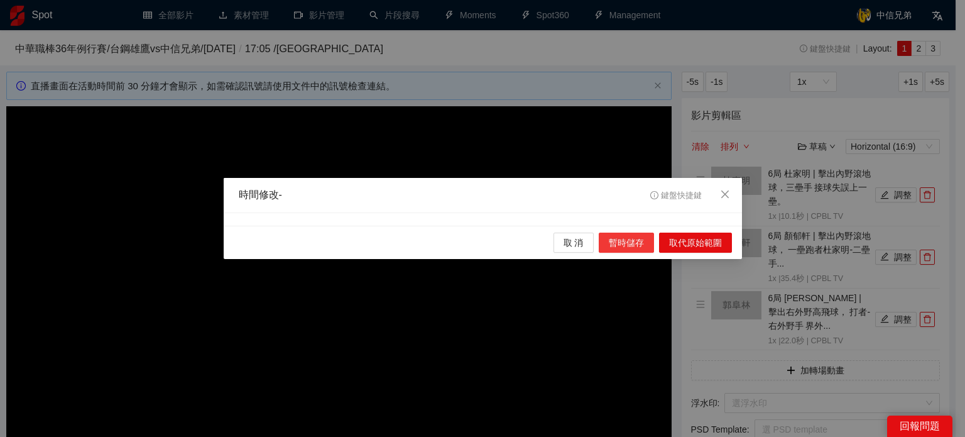
scroll to position [0, 0]
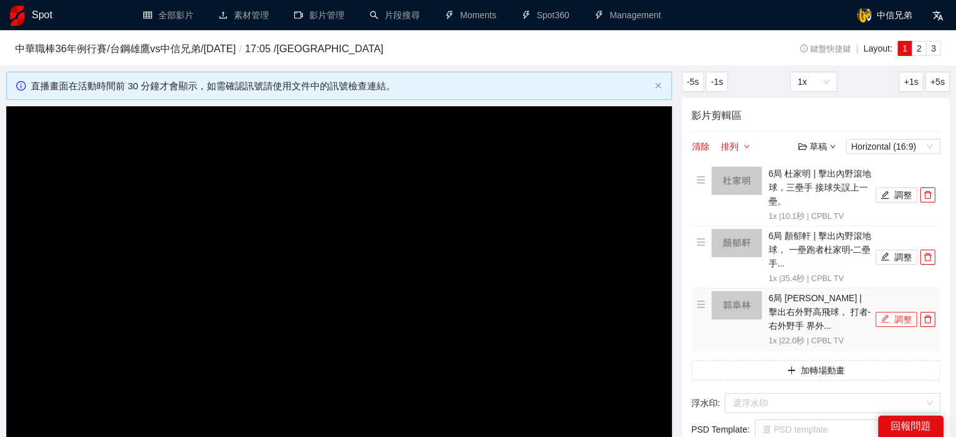
click at [903, 321] on button "調整" at bounding box center [896, 319] width 41 height 15
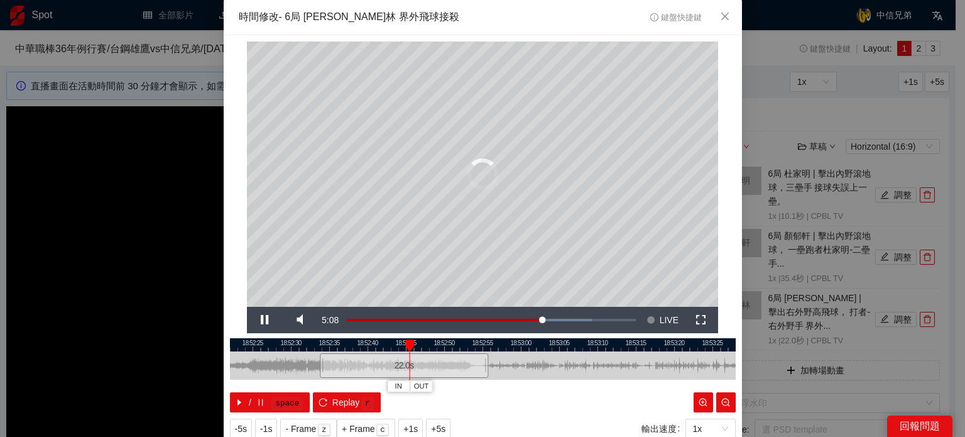
drag, startPoint x: 428, startPoint y: 365, endPoint x: 327, endPoint y: 366, distance: 100.6
click at [331, 368] on div "22.0 s" at bounding box center [404, 365] width 168 height 25
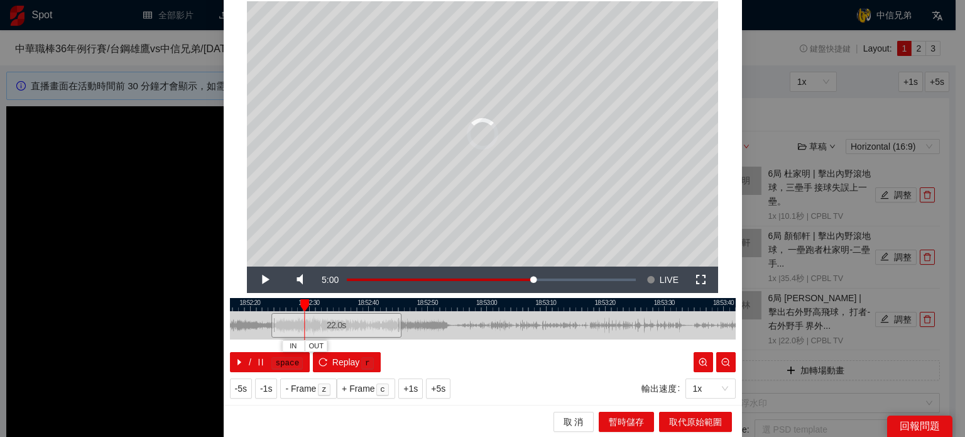
drag, startPoint x: 375, startPoint y: 325, endPoint x: 326, endPoint y: 331, distance: 48.8
click at [326, 331] on div "22.0 s" at bounding box center [337, 325] width 130 height 25
click at [263, 280] on span "Video Player" at bounding box center [264, 280] width 35 height 0
click at [304, 298] on div "18:52:10 18:52:20 18:52:30 18:52:40 18:52:50 18:53:00 18:53:10 18:53:20 18:53:3…" at bounding box center [483, 335] width 506 height 74
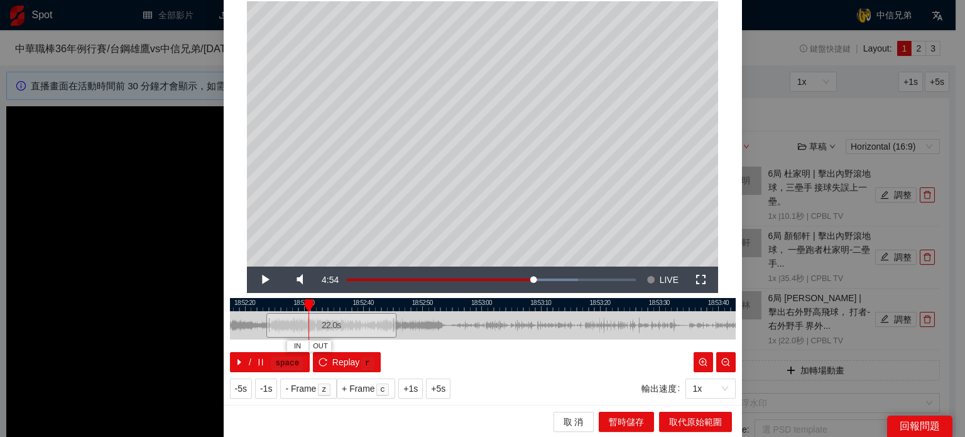
click at [305, 301] on div at bounding box center [309, 305] width 9 height 13
click at [294, 341] on span "IN" at bounding box center [297, 346] width 7 height 11
click at [305, 306] on div at bounding box center [309, 305] width 9 height 13
click at [260, 280] on span "Video Player" at bounding box center [264, 280] width 35 height 0
drag, startPoint x: 316, startPoint y: 299, endPoint x: 349, endPoint y: 306, distance: 34.0
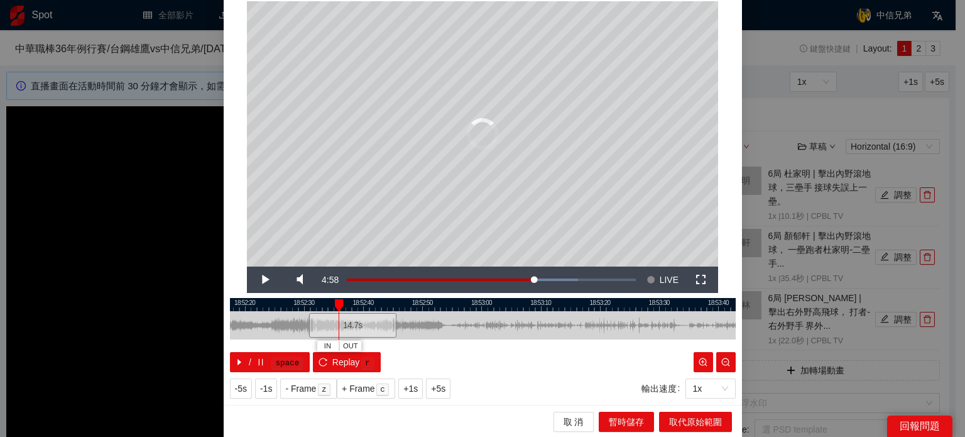
click at [343, 304] on div at bounding box center [338, 305] width 9 height 13
click at [261, 280] on span "Video Player" at bounding box center [264, 280] width 35 height 0
click at [262, 280] on span "Video Player" at bounding box center [264, 280] width 35 height 0
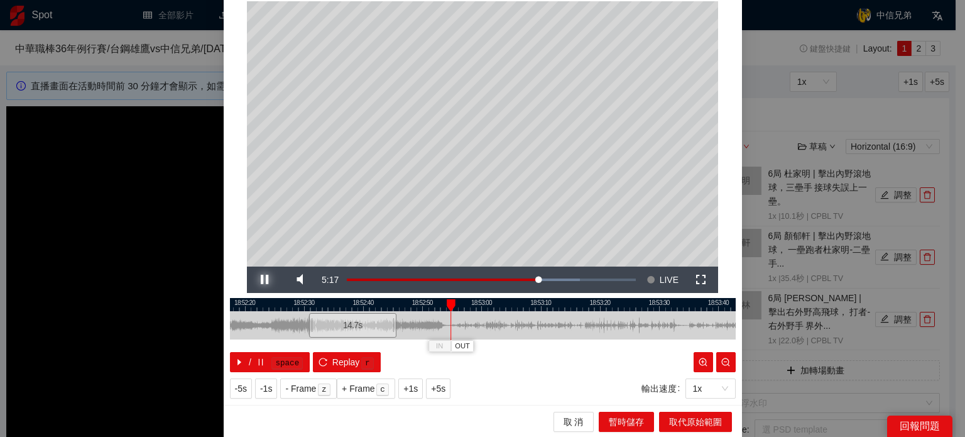
click at [262, 280] on span "Video Player" at bounding box center [264, 280] width 35 height 0
click at [470, 346] on span "OUT" at bounding box center [476, 346] width 15 height 11
drag, startPoint x: 635, startPoint y: 418, endPoint x: 764, endPoint y: 408, distance: 129.9
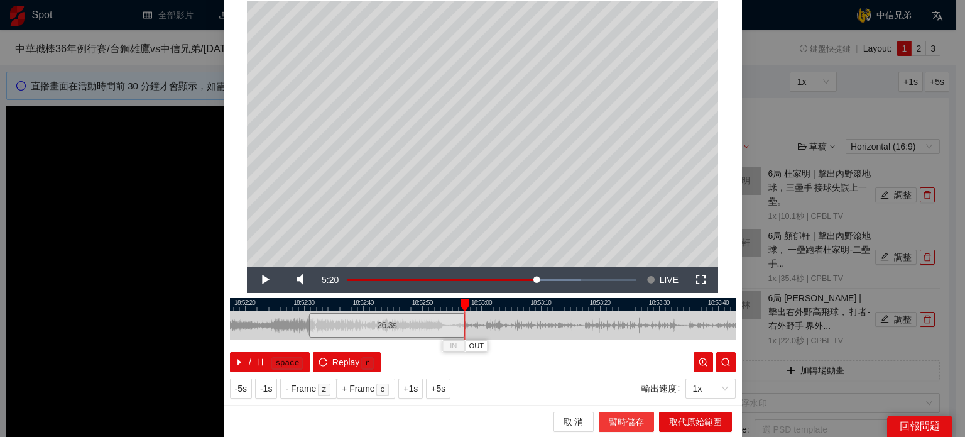
click at [634, 418] on span "暫時儲存" at bounding box center [626, 422] width 35 height 14
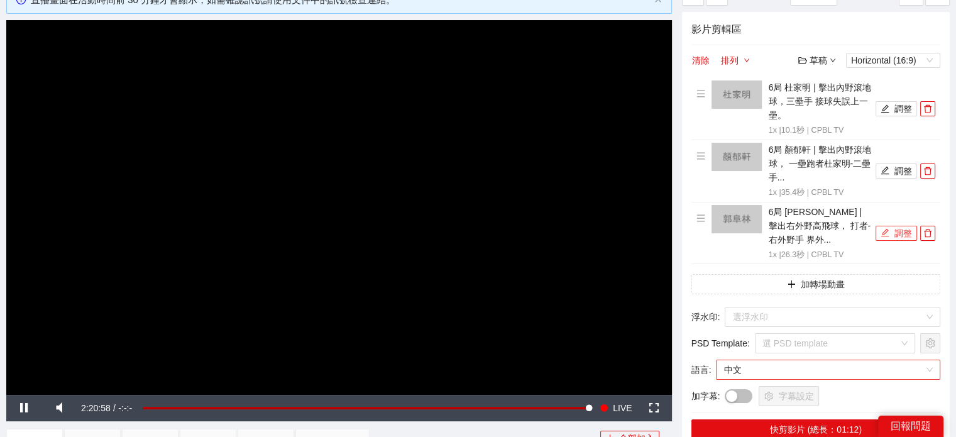
scroll to position [126, 0]
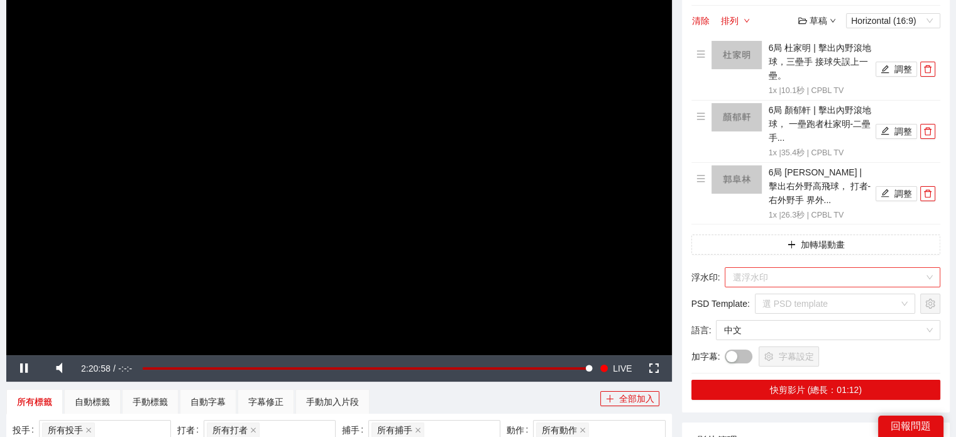
click at [810, 273] on input "search" at bounding box center [828, 277] width 192 height 19
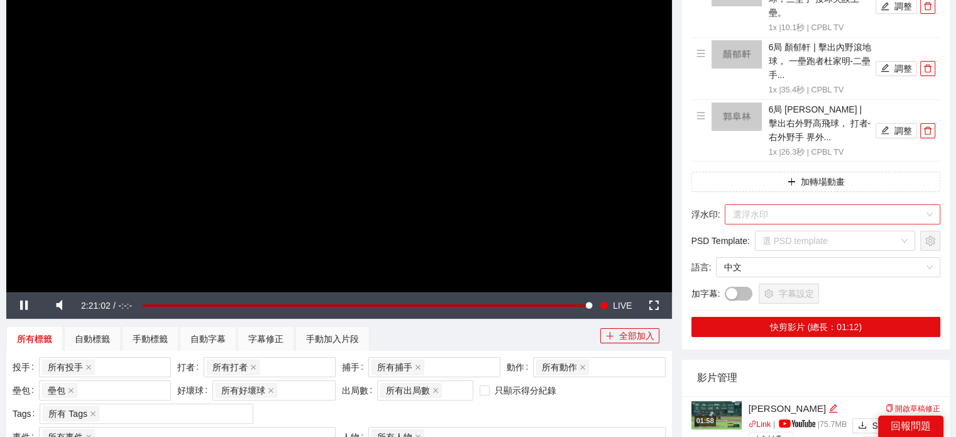
click at [861, 206] on input "search" at bounding box center [828, 214] width 192 height 19
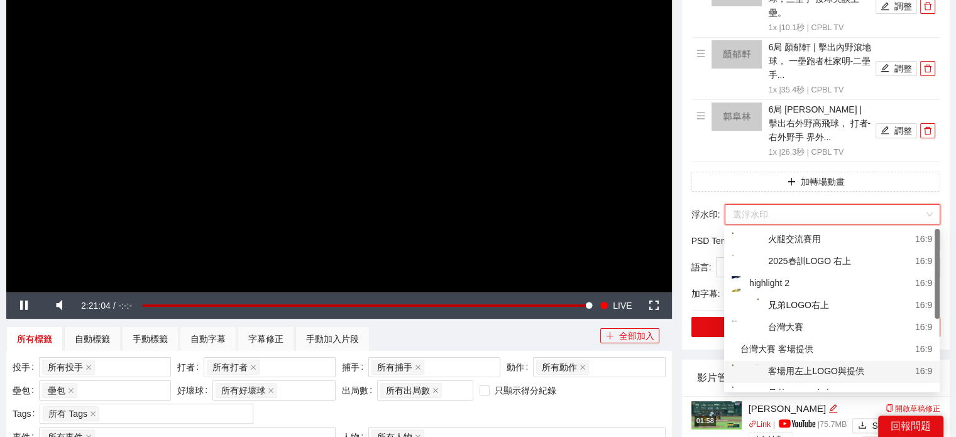
click at [841, 372] on div "客場用左上LOGO與提供" at bounding box center [798, 372] width 133 height 16
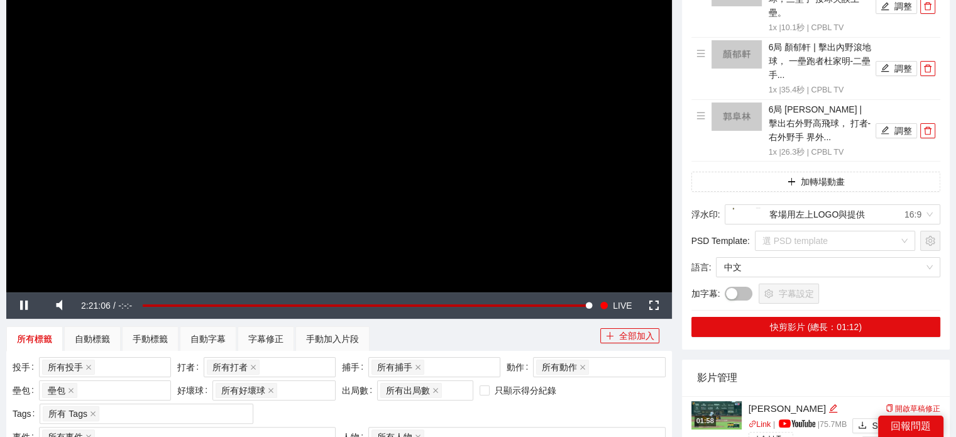
click at [818, 170] on div "影片剪輯區 清除 排列 草稿 Horizontal (16:9) 6局 杜家明 | 擊出內野滾地球，三壘手 接球失誤上一壘。 1x | 10.1 秒 | CP…" at bounding box center [816, 129] width 268 height 440
click at [818, 173] on button "加轉場動畫" at bounding box center [815, 182] width 249 height 20
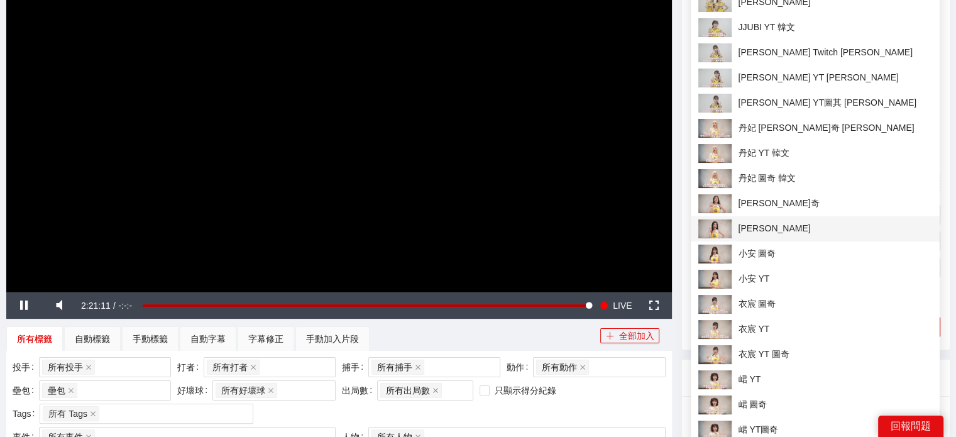
click at [764, 230] on span "[PERSON_NAME]" at bounding box center [815, 228] width 234 height 19
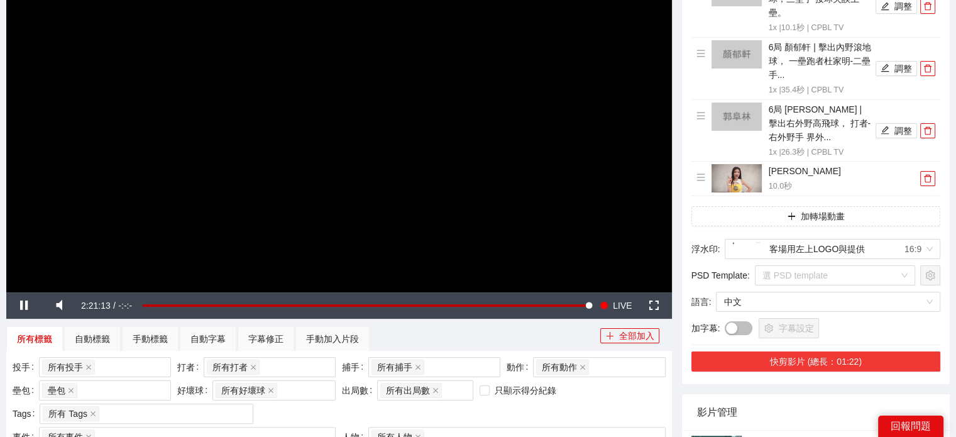
click at [832, 354] on button "快剪影片 (總長：01:22)" at bounding box center [815, 361] width 249 height 20
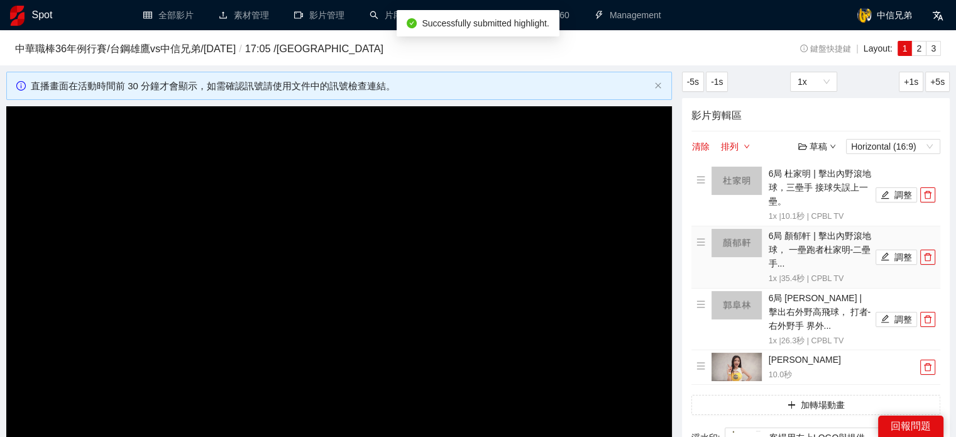
scroll to position [314, 0]
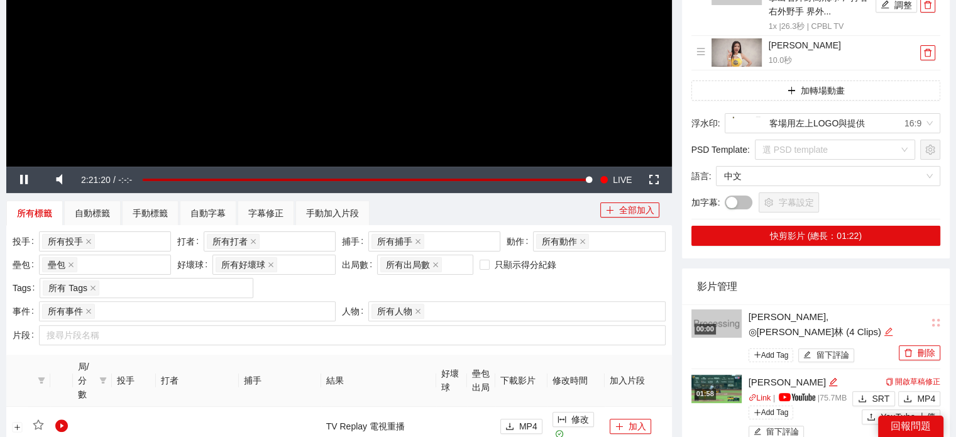
click at [884, 331] on icon "edit" at bounding box center [888, 331] width 9 height 9
type textarea "**********"
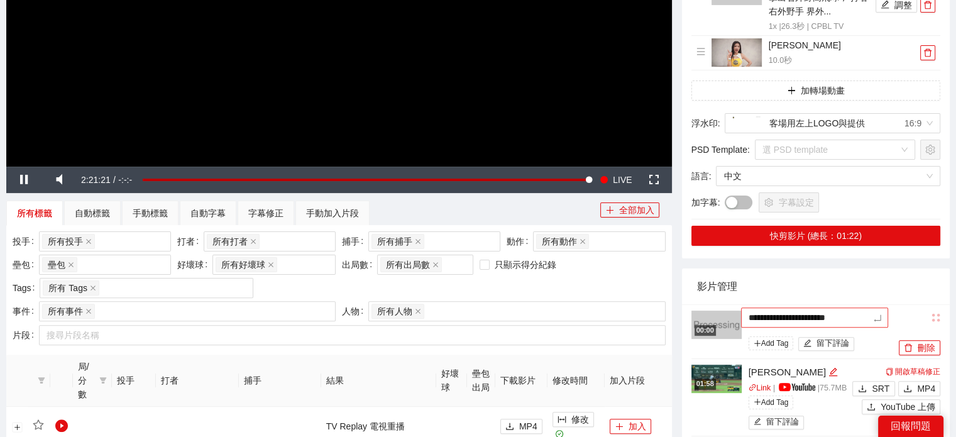
click at [790, 309] on textarea "**********" at bounding box center [815, 317] width 148 height 20
type textarea "*"
type textarea "**"
type textarea "*"
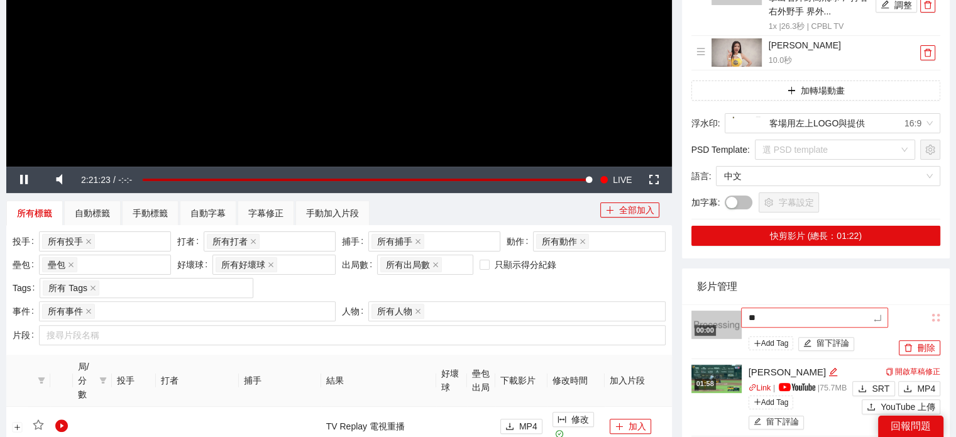
type textarea "*"
type textarea "**"
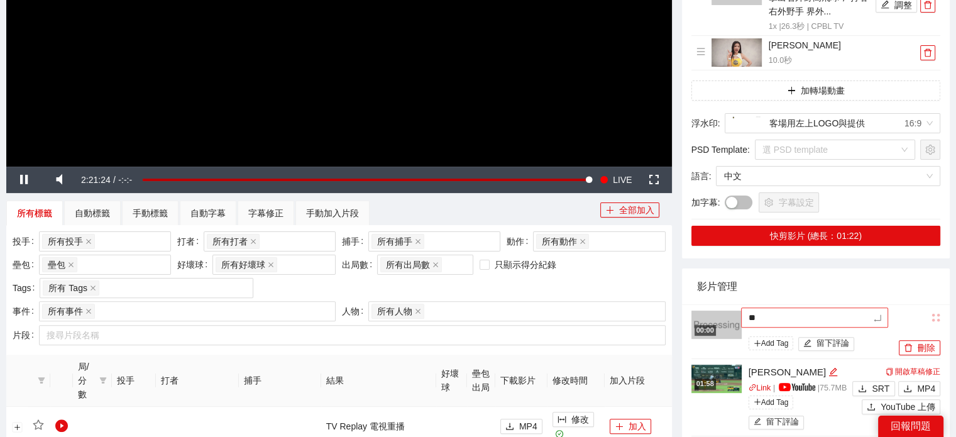
type textarea "*"
type textarea "**"
type textarea "***"
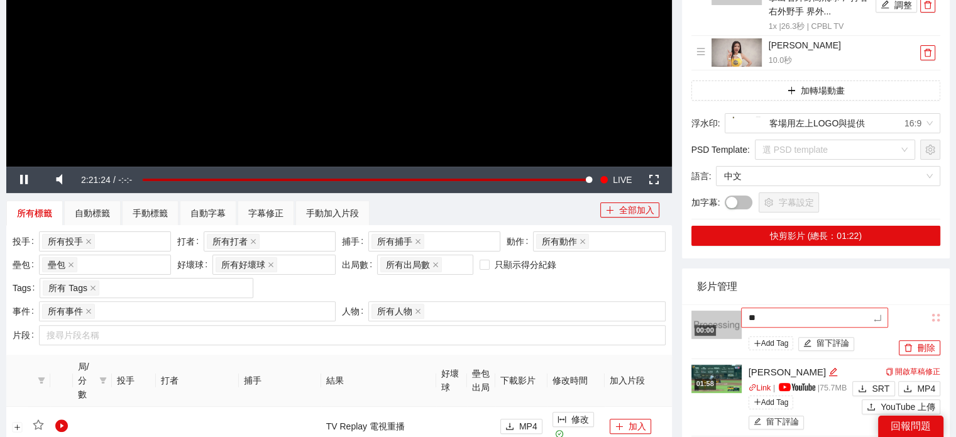
type textarea "***"
type textarea "**"
type textarea "***"
type textarea "****"
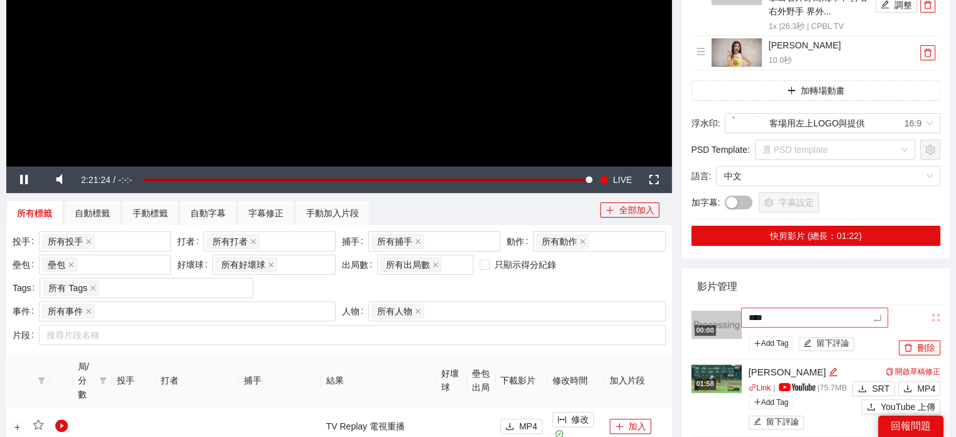
type textarea "****"
type textarea "***"
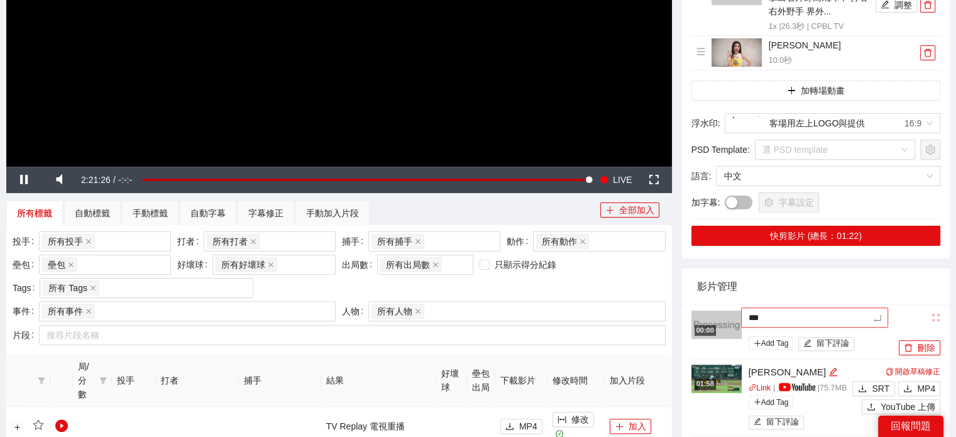
type textarea "***"
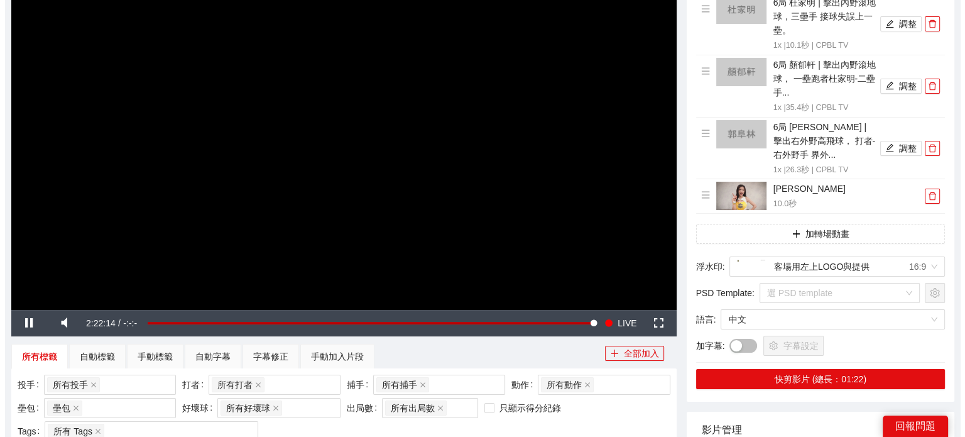
scroll to position [377, 0]
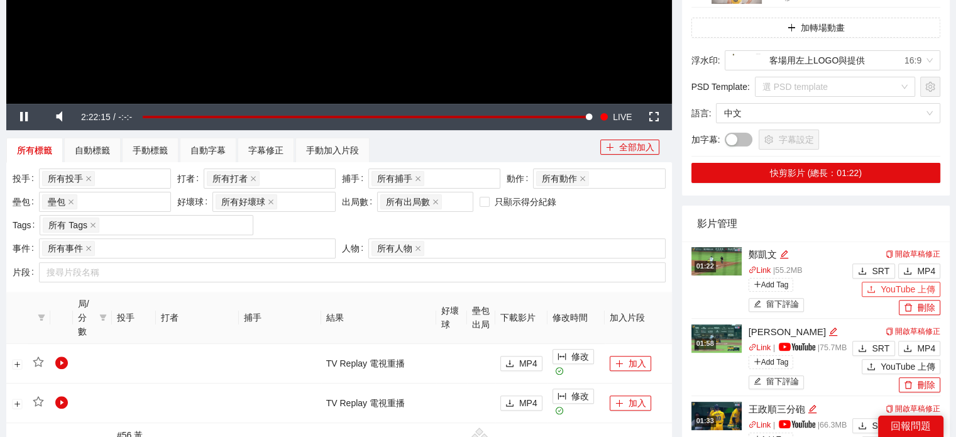
click at [918, 291] on span "YouTube 上傳" at bounding box center [908, 289] width 55 height 14
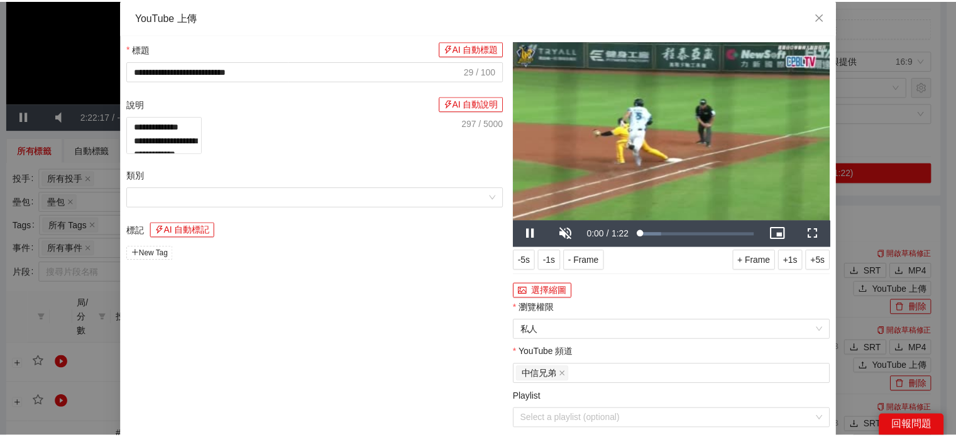
scroll to position [74, 0]
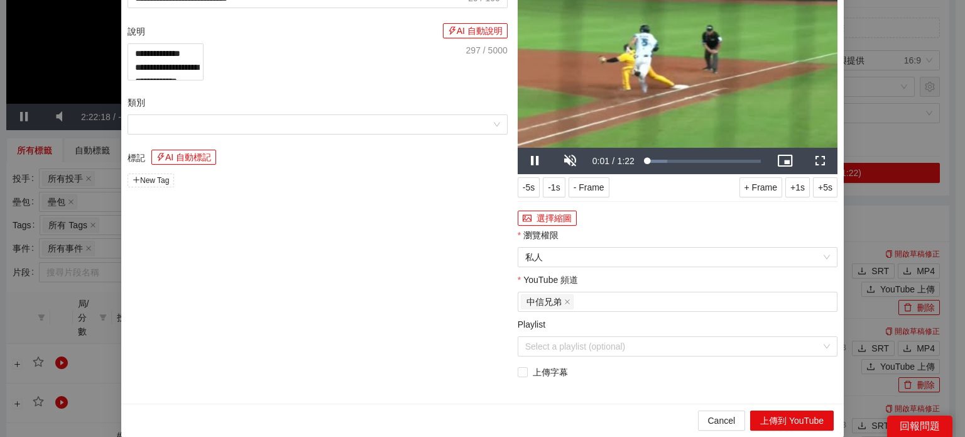
click at [767, 409] on div "Cancel 上傳到 YouTube" at bounding box center [482, 420] width 723 height 33
drag, startPoint x: 790, startPoint y: 414, endPoint x: 787, endPoint y: 436, distance: 21.6
click at [791, 414] on button "上傳到 YouTube" at bounding box center [792, 420] width 84 height 20
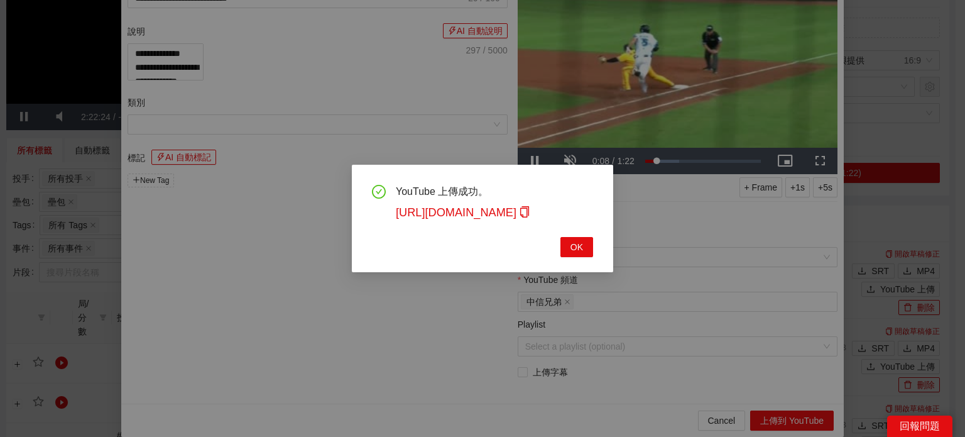
click at [578, 258] on div "YouTube 上傳成功。 https://youtu.be/5rARvuqasmU OK" at bounding box center [482, 218] width 261 height 107
click at [588, 252] on button "OK" at bounding box center [577, 247] width 33 height 20
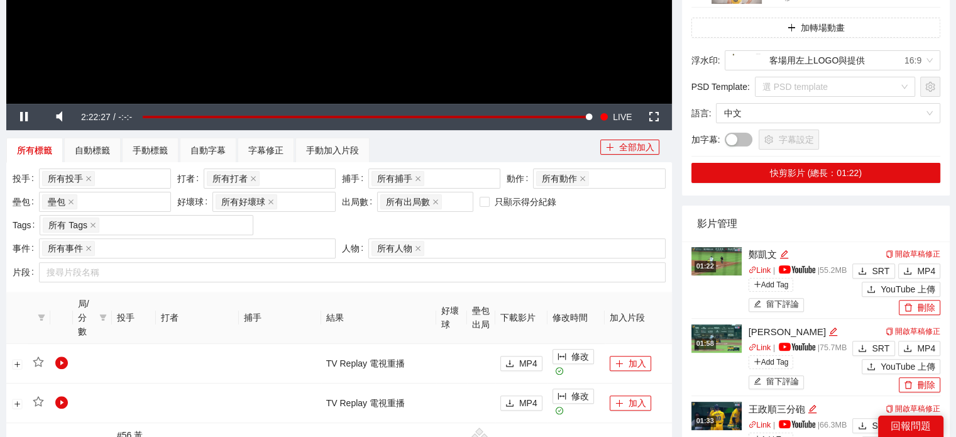
click at [730, 254] on img at bounding box center [716, 261] width 50 height 28
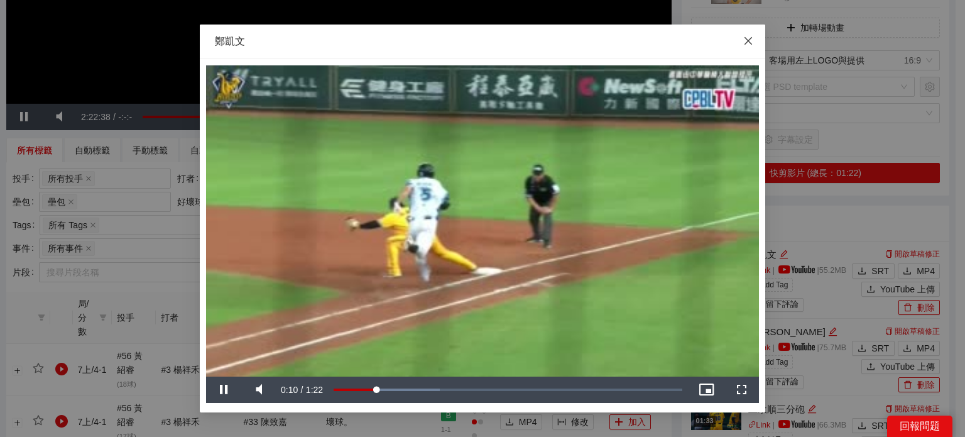
click at [744, 36] on icon "close" at bounding box center [749, 41] width 10 height 10
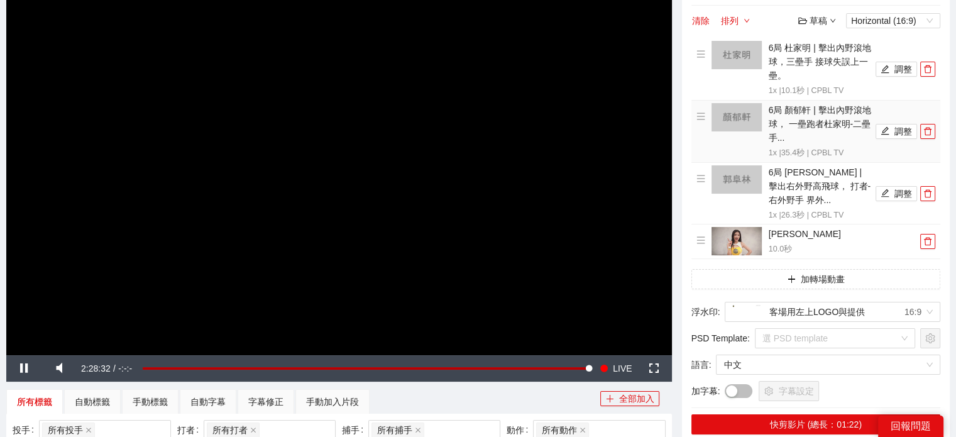
scroll to position [0, 0]
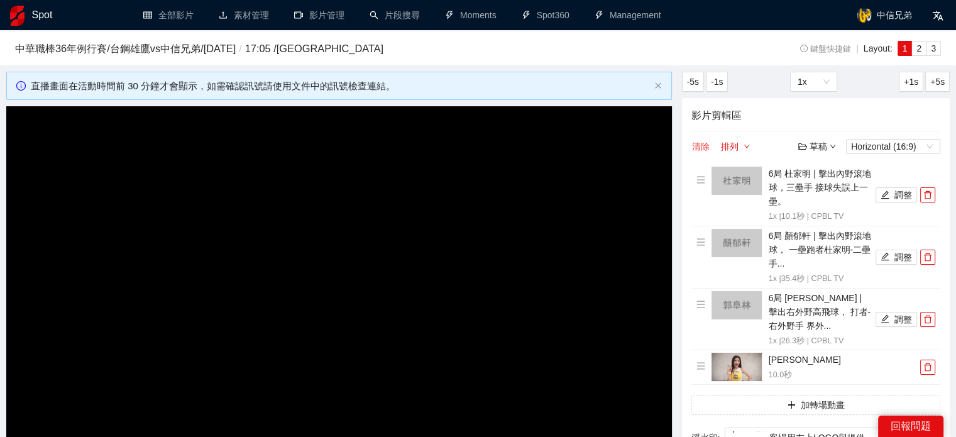
click at [704, 145] on button "清除" at bounding box center [700, 146] width 19 height 15
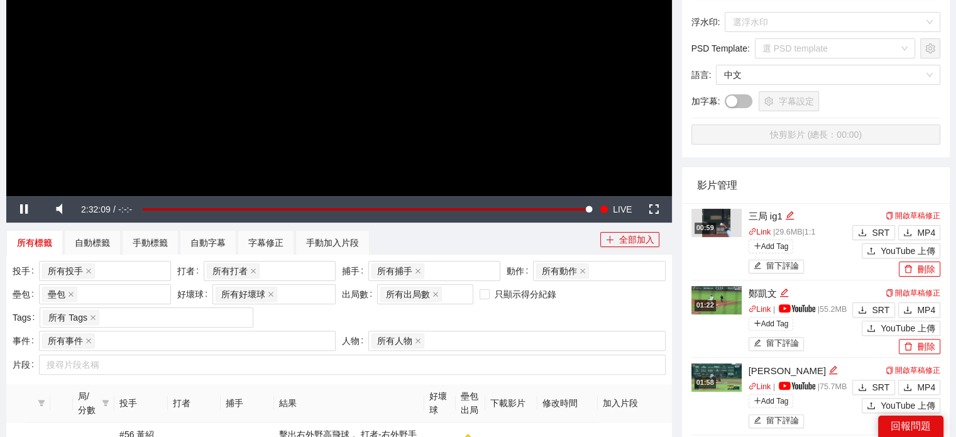
scroll to position [314, 0]
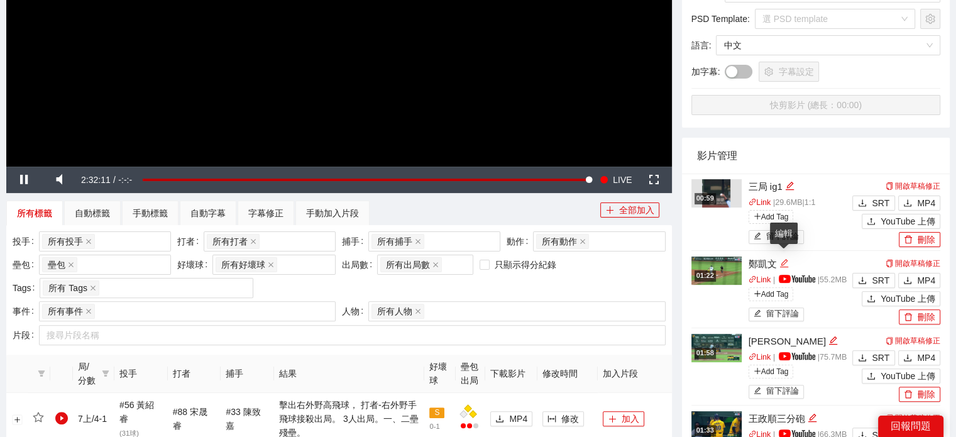
click at [786, 256] on div "編輯" at bounding box center [783, 263] width 9 height 15
type textarea "***"
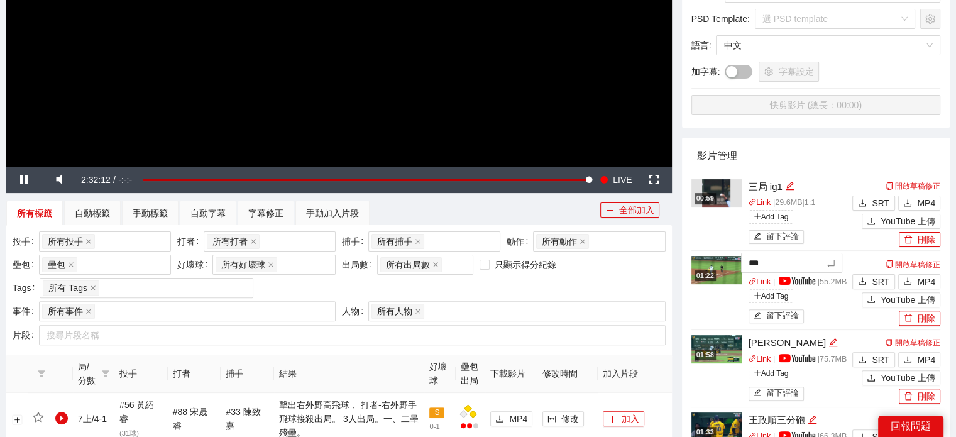
click at [866, 263] on div "開啟草稿修正 SRT MP4 YouTube 上傳 刪除" at bounding box center [894, 291] width 91 height 69
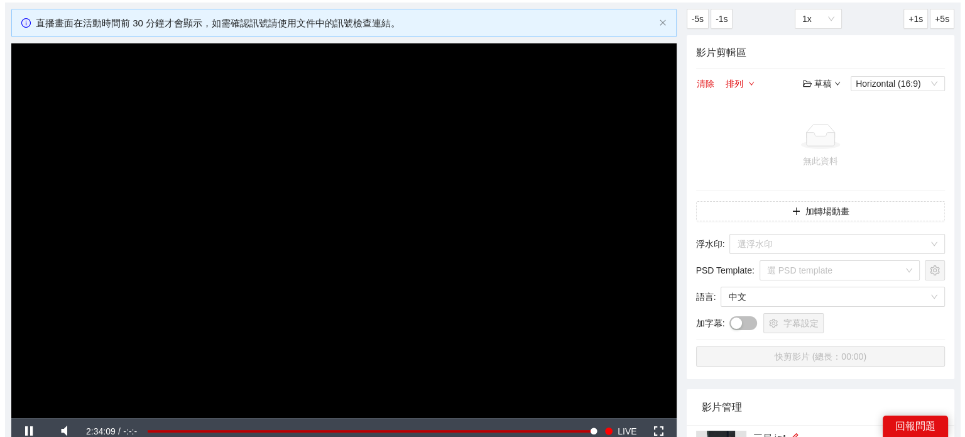
scroll to position [251, 0]
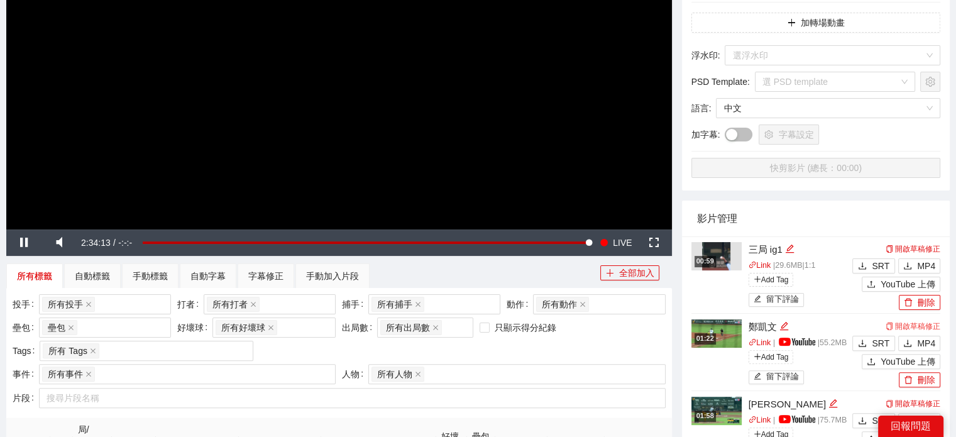
click at [923, 328] on link "開啟草稿修正" at bounding box center [913, 326] width 55 height 9
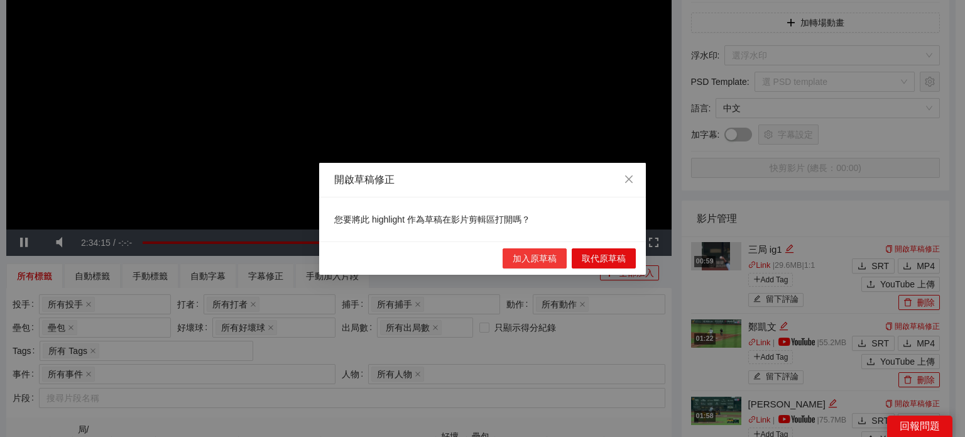
click at [558, 256] on button "加入原草稿" at bounding box center [535, 258] width 64 height 20
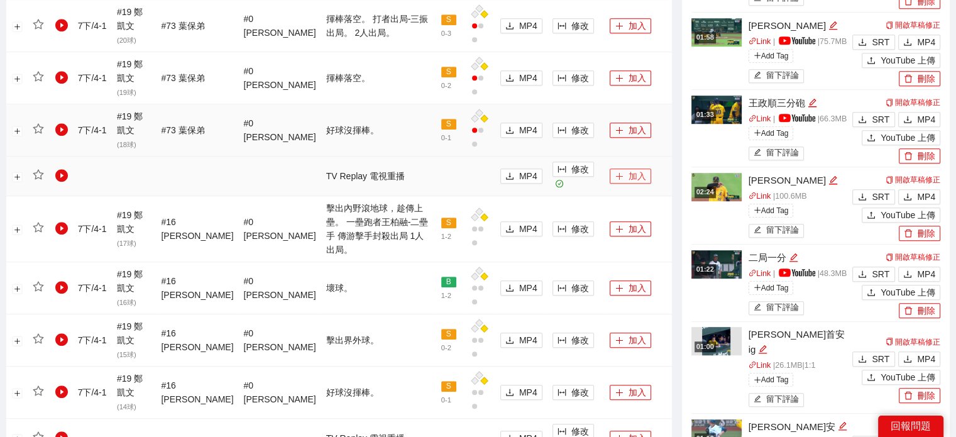
scroll to position [754, 0]
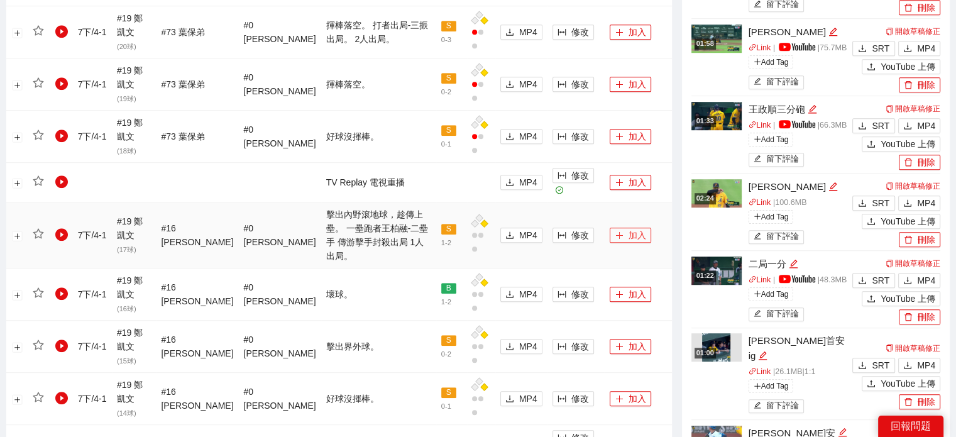
click at [625, 228] on button "加入" at bounding box center [630, 235] width 41 height 15
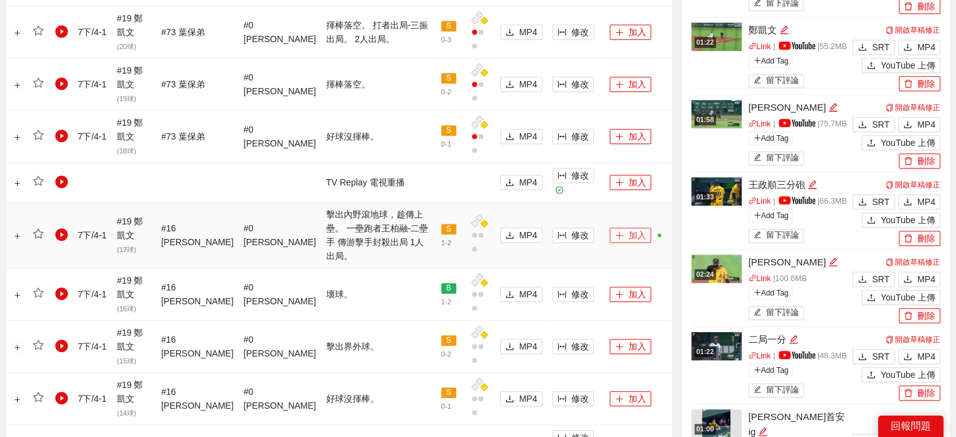
scroll to position [629, 0]
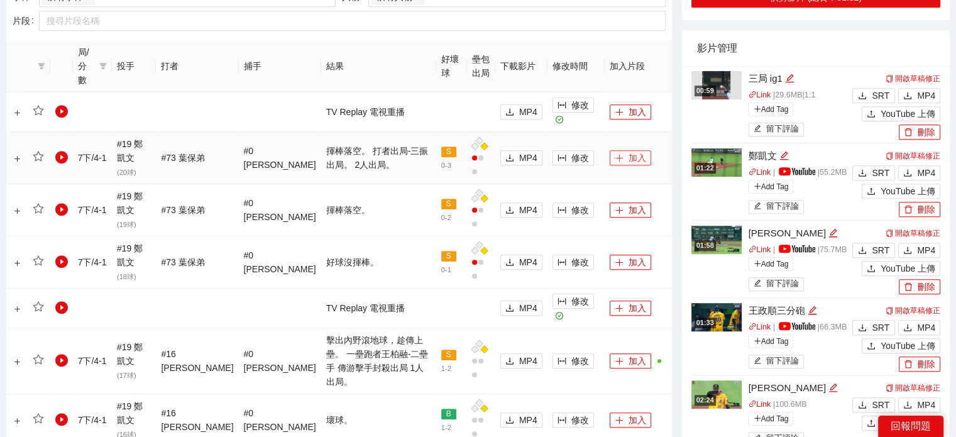
click at [628, 150] on button "加入" at bounding box center [630, 157] width 41 height 15
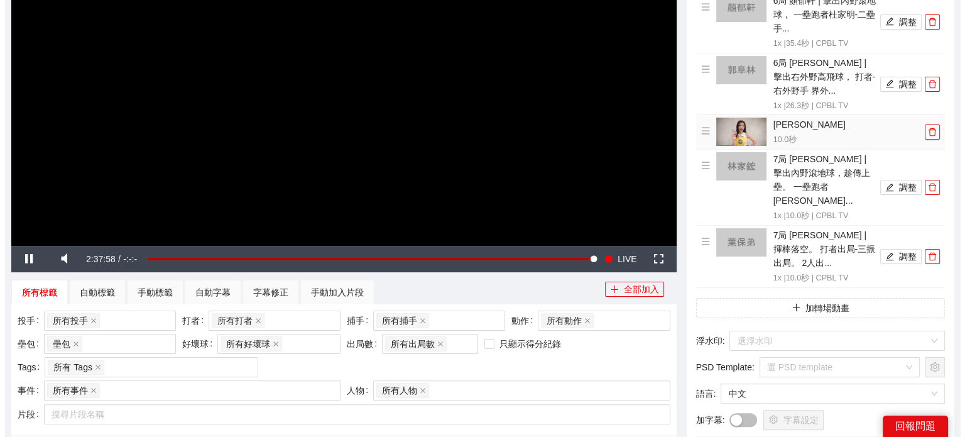
scroll to position [126, 0]
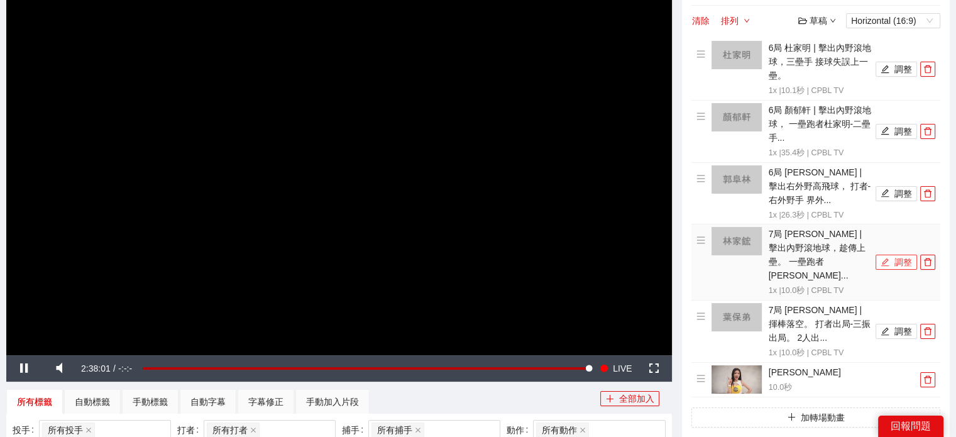
click at [894, 255] on button "調整" at bounding box center [896, 262] width 41 height 15
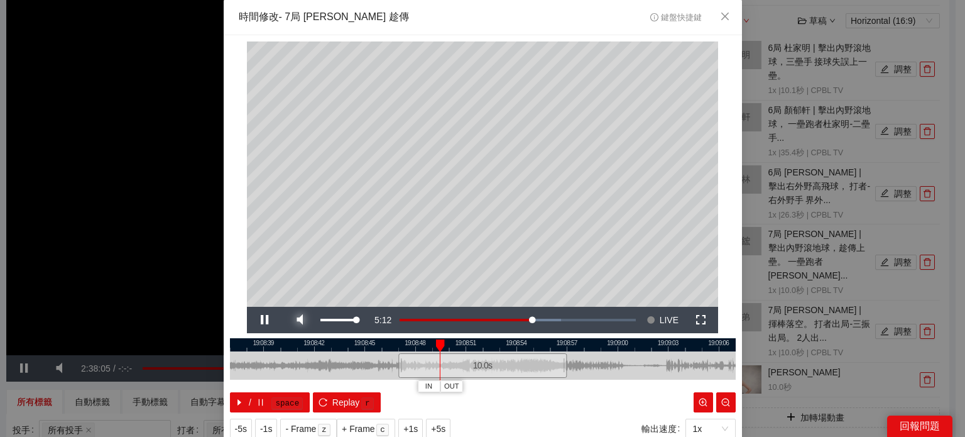
click at [293, 320] on span "Video Player" at bounding box center [299, 320] width 35 height 0
click at [264, 320] on span "Video Player" at bounding box center [264, 320] width 35 height 0
click at [261, 320] on span "Video Player" at bounding box center [264, 320] width 35 height 0
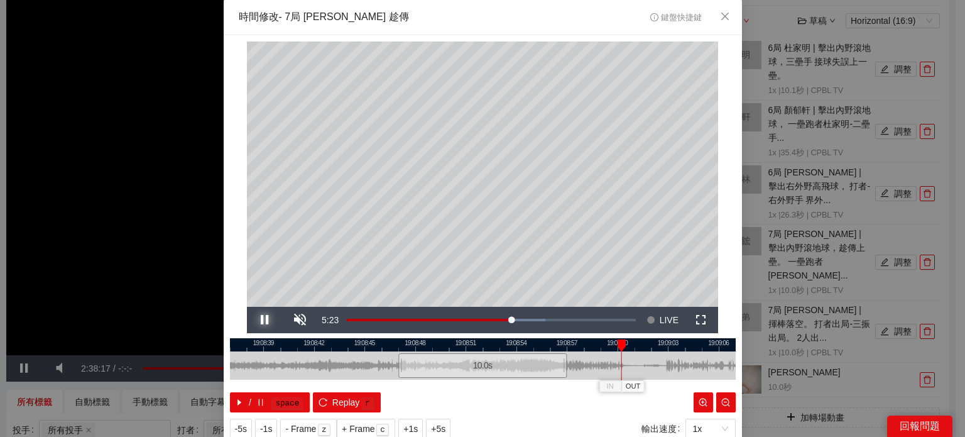
click at [261, 320] on span "Video Player" at bounding box center [264, 320] width 35 height 0
click at [636, 386] on span "OUT" at bounding box center [635, 386] width 15 height 11
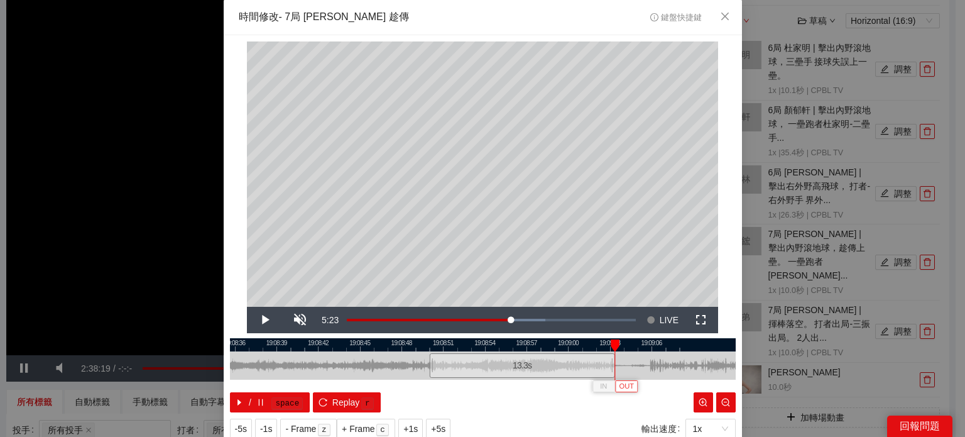
scroll to position [40, 0]
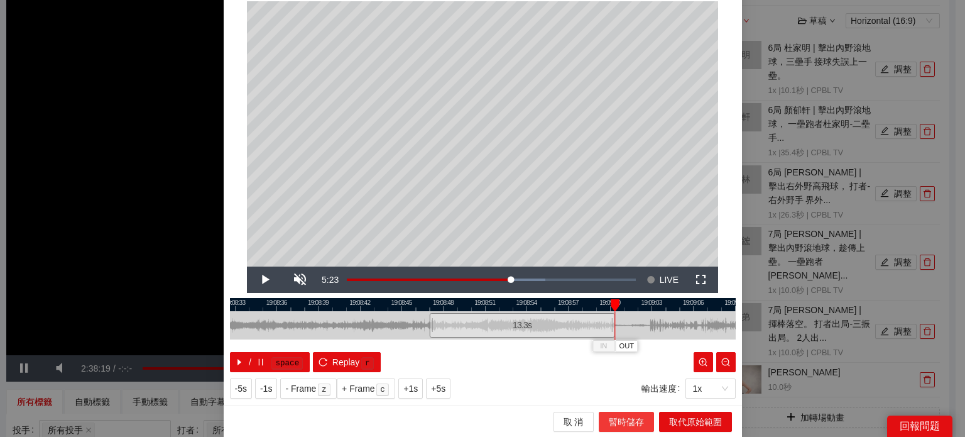
click at [613, 417] on span "暫時儲存" at bounding box center [626, 422] width 35 height 14
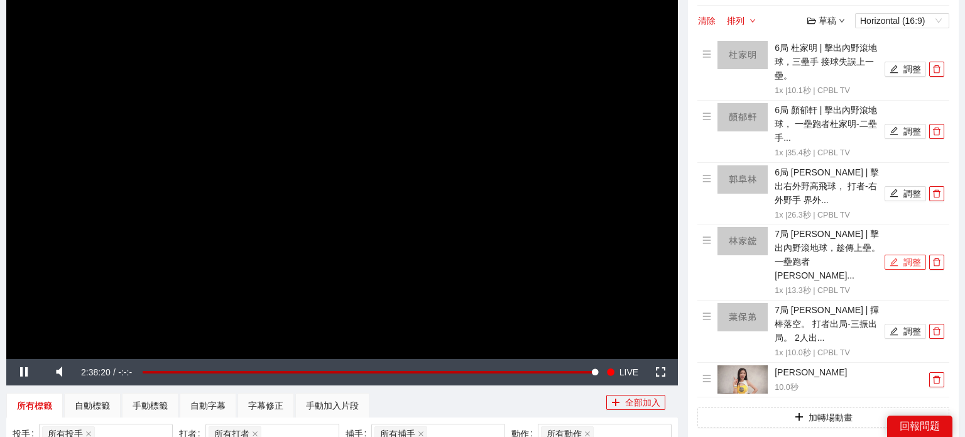
scroll to position [0, 0]
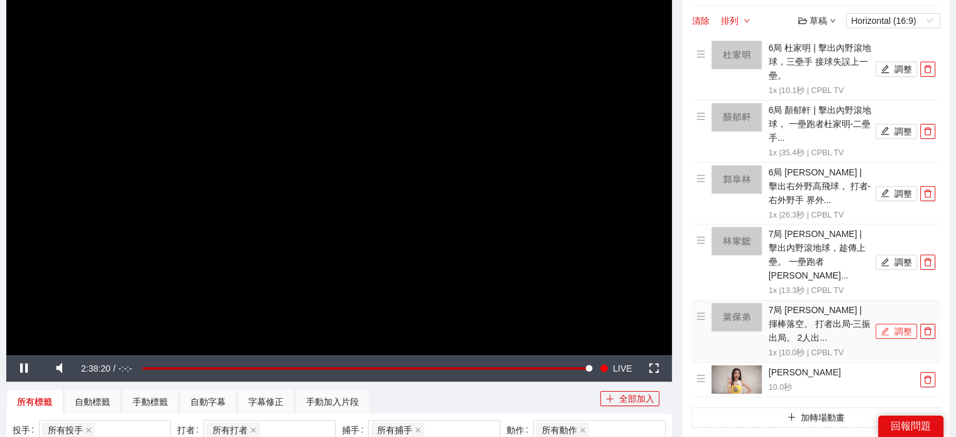
click at [893, 324] on button "調整" at bounding box center [896, 331] width 41 height 15
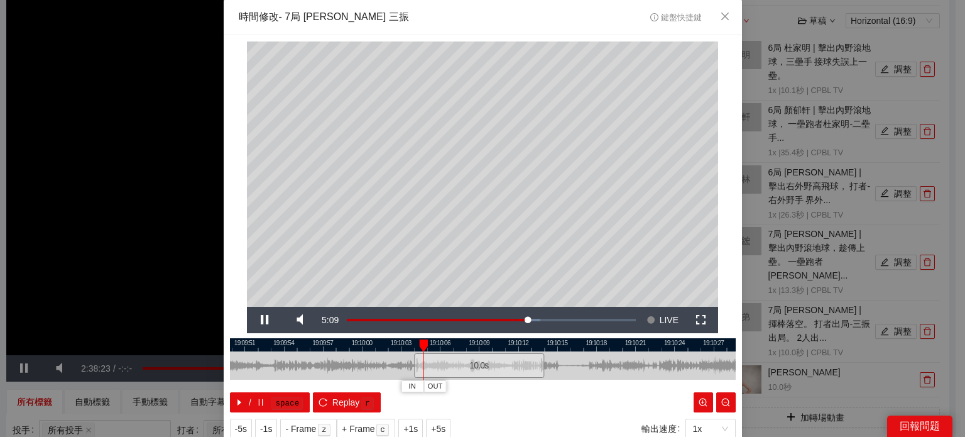
scroll to position [40, 0]
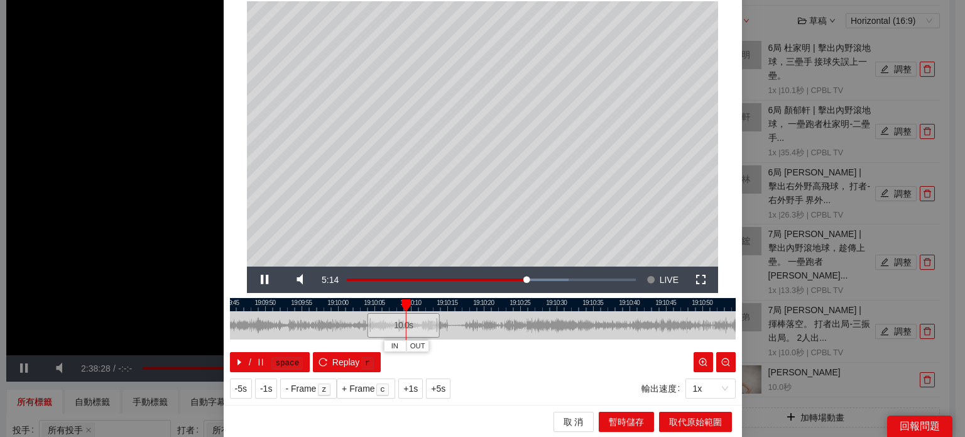
drag, startPoint x: 558, startPoint y: 304, endPoint x: 475, endPoint y: 317, distance: 83.4
click at [477, 316] on div "19:09:45 19:09:50 19:09:55 19:10:00 19:10:05 19:10:10 19:10:15 19:10:20 19:10:2…" at bounding box center [483, 335] width 506 height 74
drag, startPoint x: 418, startPoint y: 304, endPoint x: 640, endPoint y: 333, distance: 223.8
click at [644, 331] on div "19:09:45 19:09:50 19:09:55 19:10:00 19:10:05 19:10:10 19:10:15 19:10:20 19:10:2…" at bounding box center [483, 335] width 506 height 74
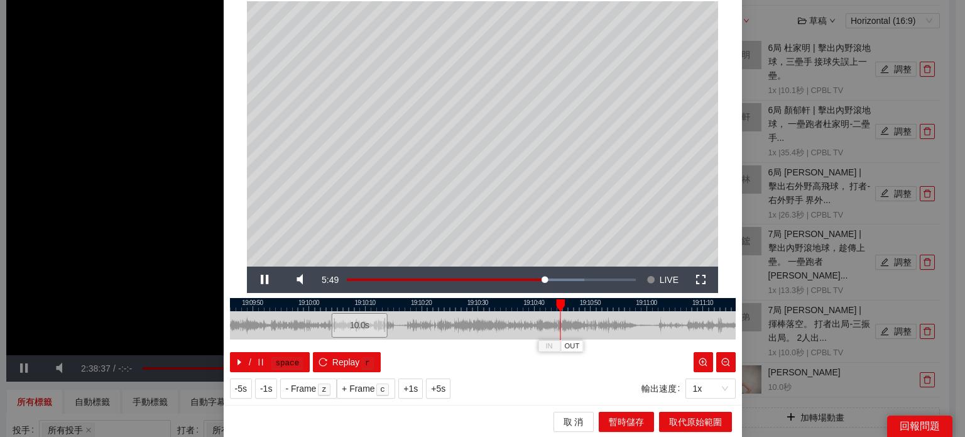
drag, startPoint x: 678, startPoint y: 305, endPoint x: 576, endPoint y: 317, distance: 102.5
click at [576, 317] on div "19:09:40 19:09:50 19:10:00 19:10:10 19:10:20 19:10:30 19:10:40 19:10:50 19:11:0…" at bounding box center [483, 335] width 506 height 74
drag, startPoint x: 558, startPoint y: 303, endPoint x: 595, endPoint y: 319, distance: 40.0
click at [595, 319] on div "19:09:40 19:09:50 19:10:00 19:10:10 19:10:20 19:10:30 19:10:40 19:10:50 19:11:0…" at bounding box center [483, 335] width 506 height 74
click at [607, 349] on span "OUT" at bounding box center [614, 346] width 15 height 11
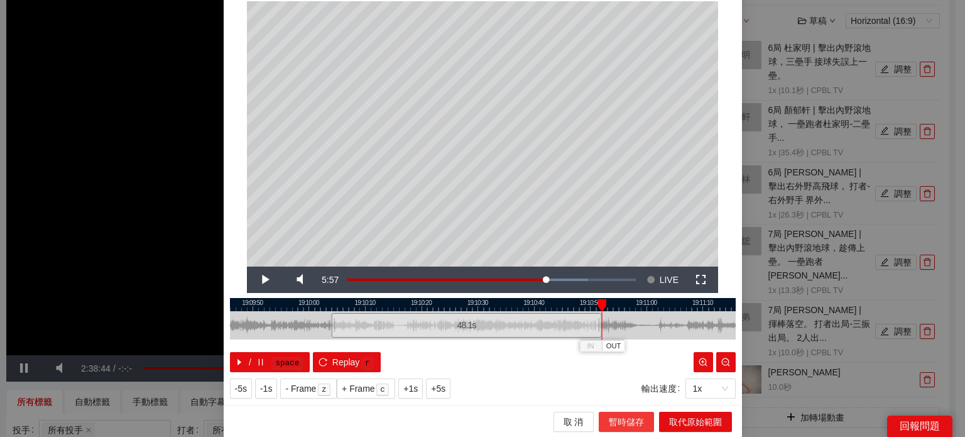
click at [624, 425] on span "暫時儲存" at bounding box center [626, 422] width 35 height 14
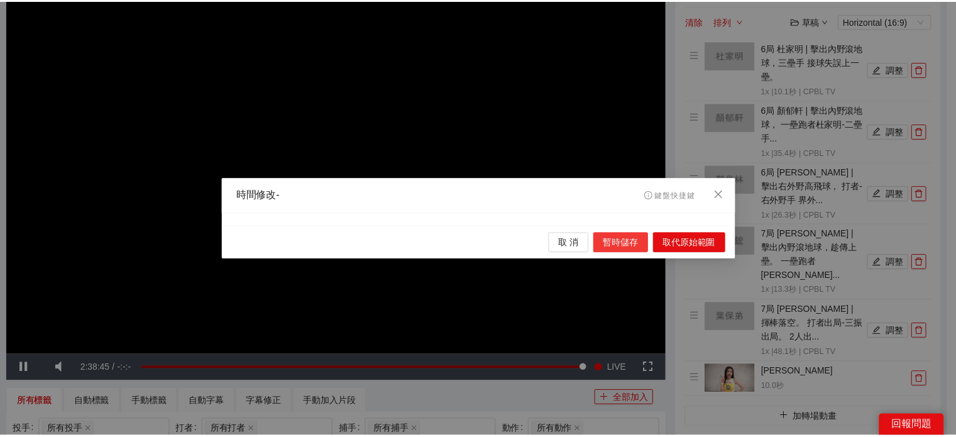
scroll to position [0, 0]
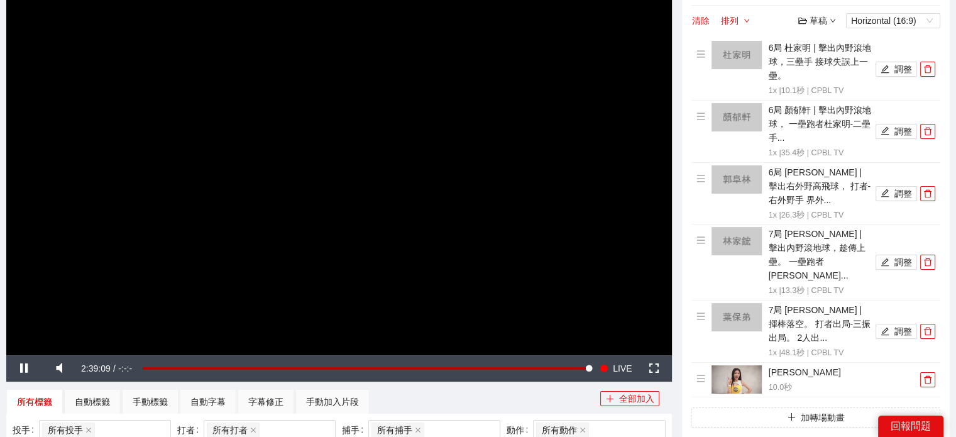
click at [682, 384] on div "影片剪輯區 清除 排列 草稿 Horizontal (16:9) 6局 杜家明 | 擊出內野滾地球，三壘手 接球失誤上一壘。 1x | 10.1 秒 | CP…" at bounding box center [816, 278] width 268 height 613
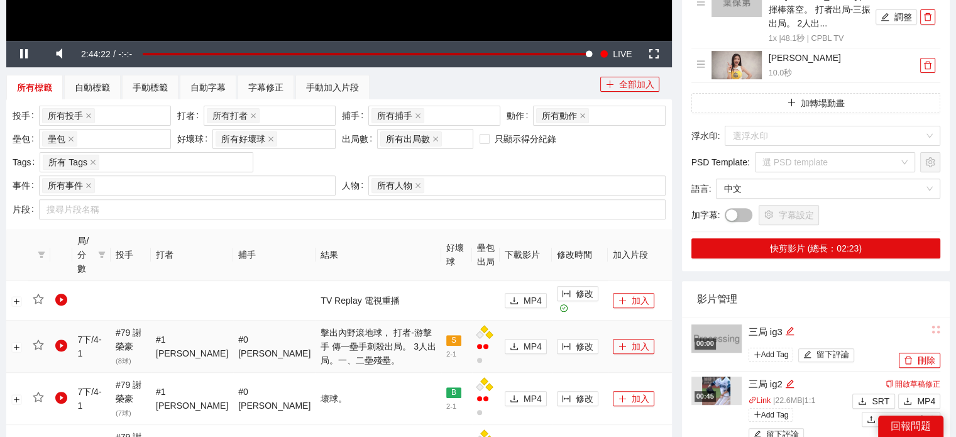
scroll to position [503, 0]
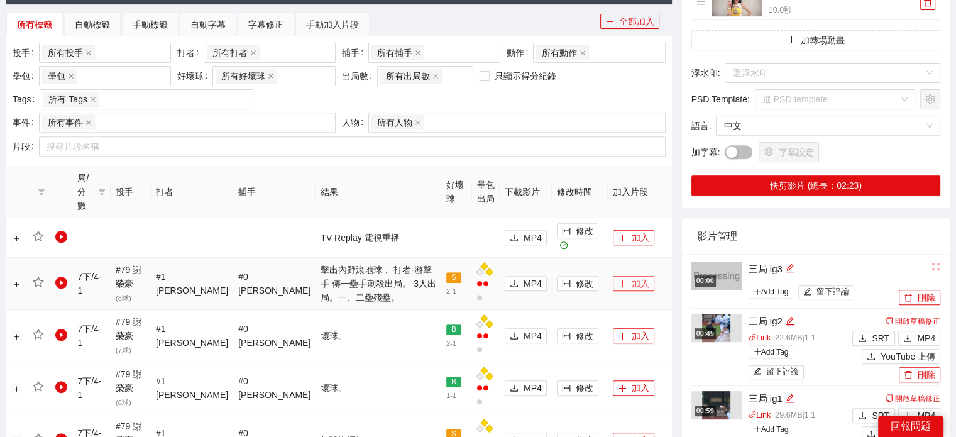
click at [629, 276] on button "加入" at bounding box center [633, 283] width 41 height 15
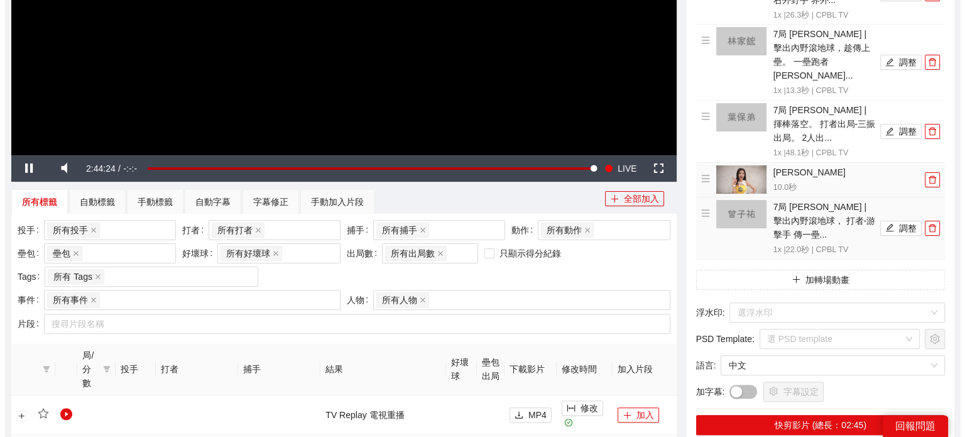
scroll to position [251, 0]
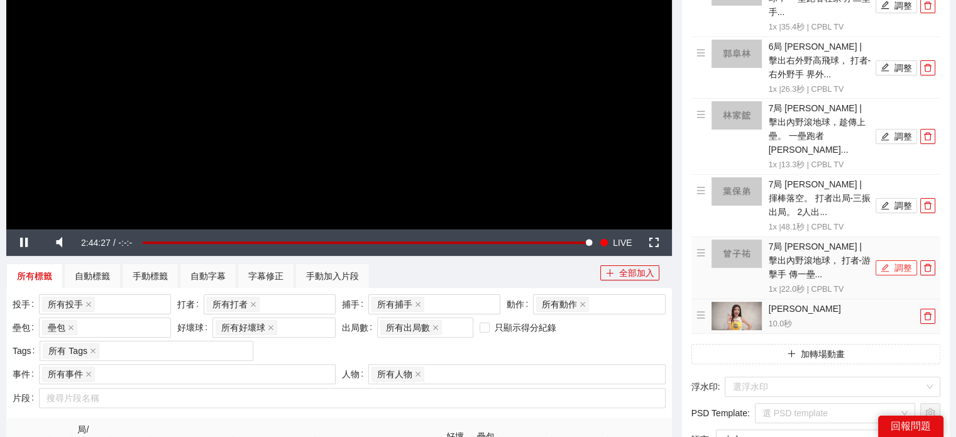
click at [882, 263] on icon "edit" at bounding box center [885, 267] width 9 height 9
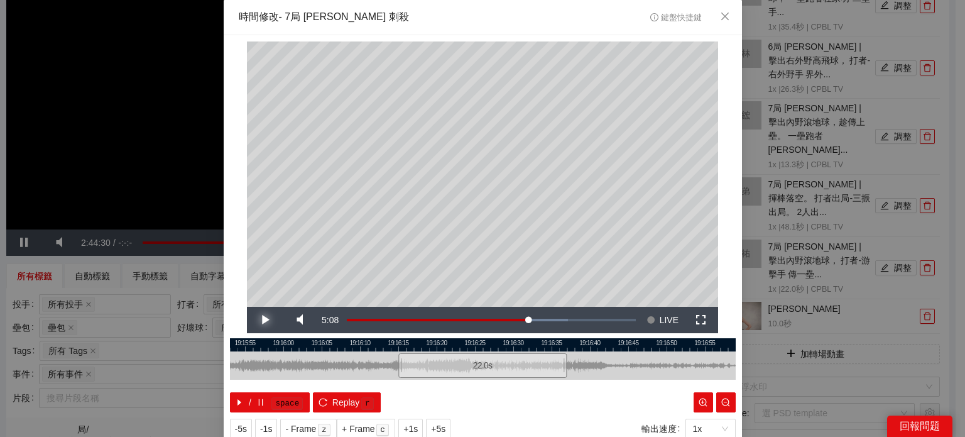
click at [267, 320] on span "Video Player" at bounding box center [264, 320] width 35 height 0
click at [268, 320] on span "Video Player" at bounding box center [264, 320] width 35 height 0
drag, startPoint x: 416, startPoint y: 342, endPoint x: 404, endPoint y: 346, distance: 13.3
click at [405, 346] on div at bounding box center [409, 345] width 9 height 13
drag, startPoint x: 391, startPoint y: 386, endPoint x: 362, endPoint y: 376, distance: 30.6
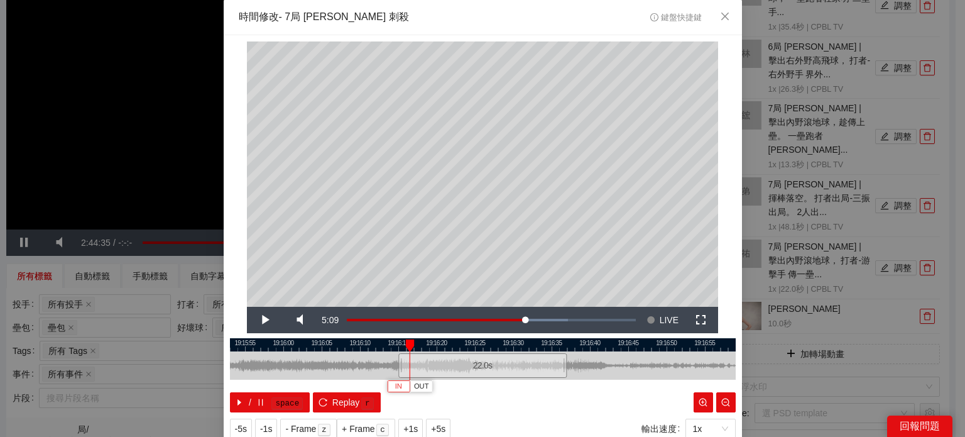
click at [395, 386] on span "IN" at bounding box center [398, 386] width 7 height 11
click at [257, 320] on span "Video Player" at bounding box center [264, 320] width 35 height 0
click at [262, 320] on span "Video Player" at bounding box center [264, 320] width 35 height 0
click at [622, 384] on span "OUT" at bounding box center [628, 386] width 15 height 11
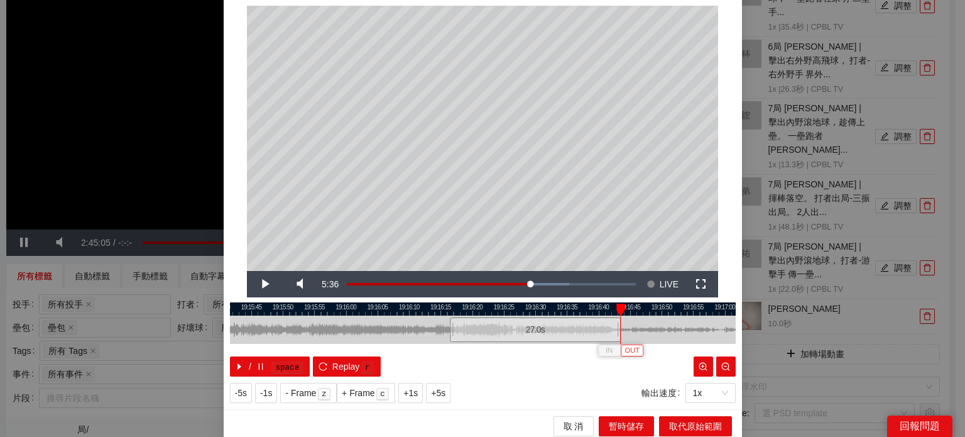
scroll to position [40, 0]
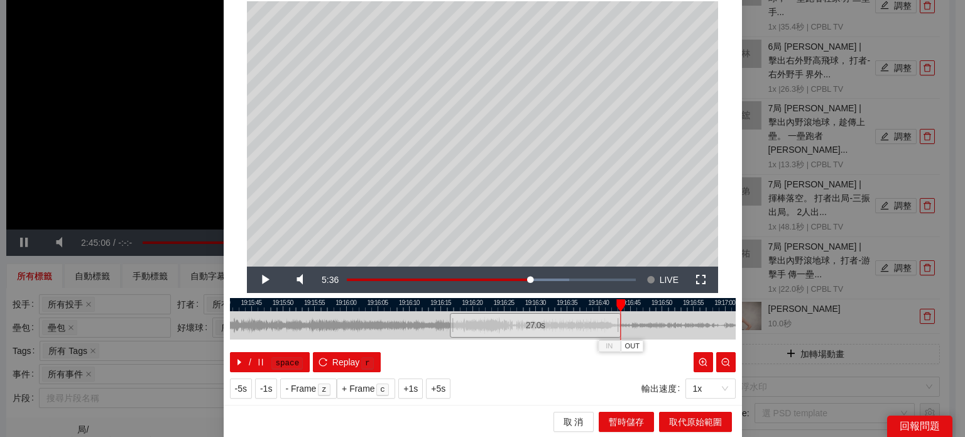
click at [634, 410] on div "取 消 暫時儲存 取代原始範圍" at bounding box center [483, 421] width 519 height 33
click at [631, 420] on span "暫時儲存" at bounding box center [626, 422] width 35 height 14
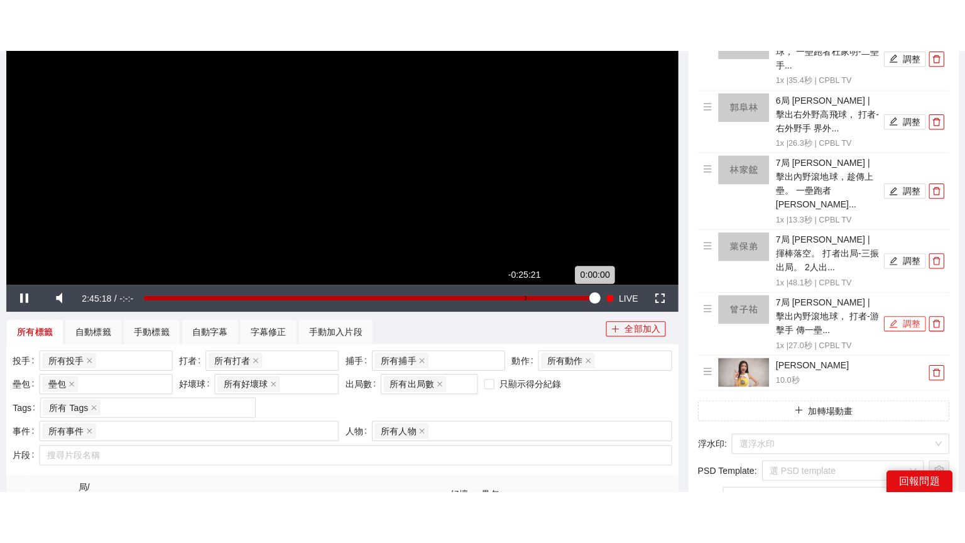
scroll to position [189, 0]
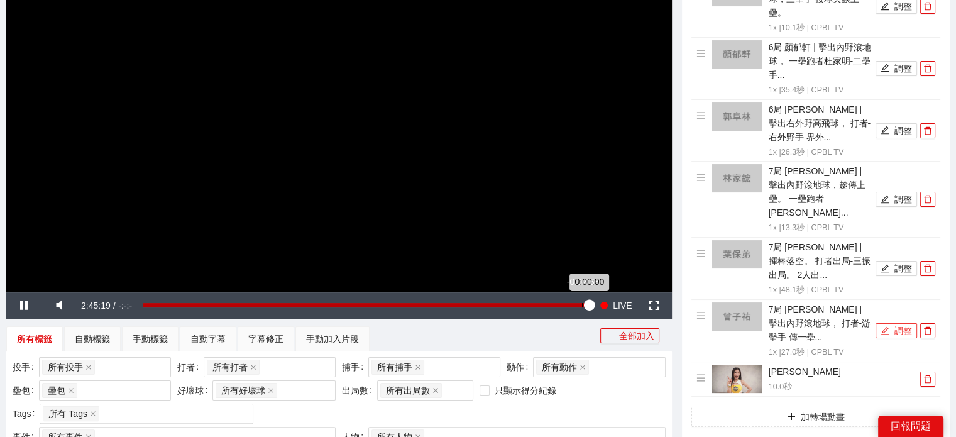
click at [589, 307] on div "0:00:00" at bounding box center [366, 305] width 446 height 4
click at [581, 309] on div "Loaded : 100.00% -0:02:47 0:00:00" at bounding box center [365, 305] width 459 height 26
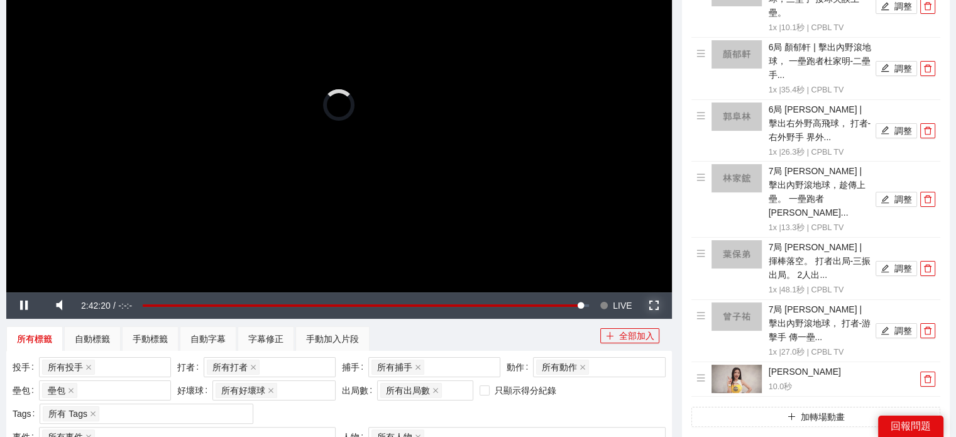
drag, startPoint x: 658, startPoint y: 304, endPoint x: 690, endPoint y: 508, distance: 206.7
click at [658, 305] on span "Video Player" at bounding box center [654, 305] width 35 height 0
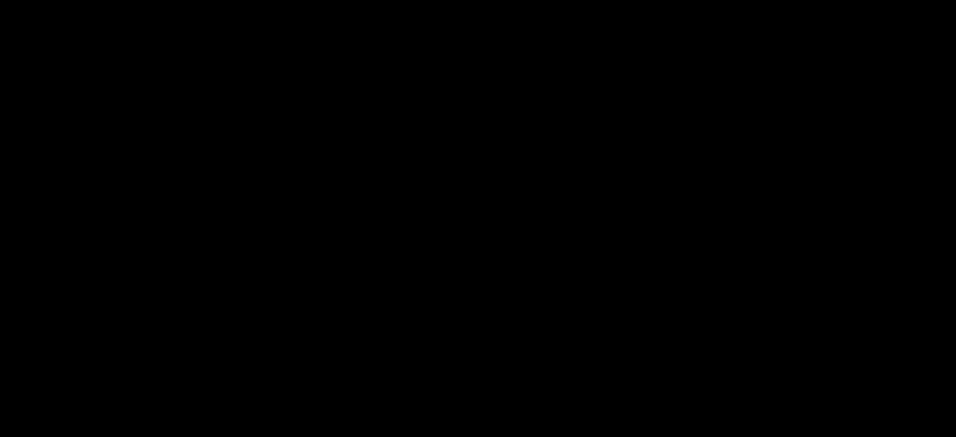
scroll to position [254, 0]
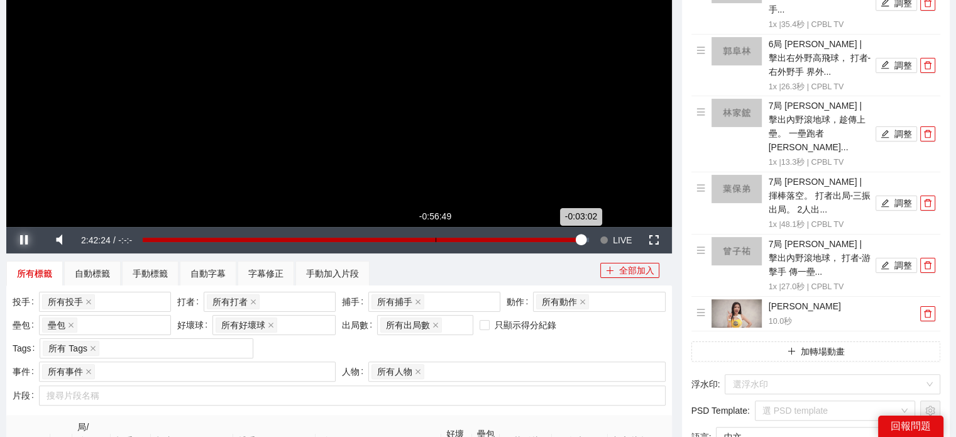
click at [581, 238] on div "-0:03:02" at bounding box center [362, 240] width 438 height 4
click at [577, 239] on div "Loaded : 98.79% -0:01:37 0:00:00" at bounding box center [366, 240] width 446 height 4
click at [574, 242] on div "-0:04:25" at bounding box center [360, 240] width 434 height 4
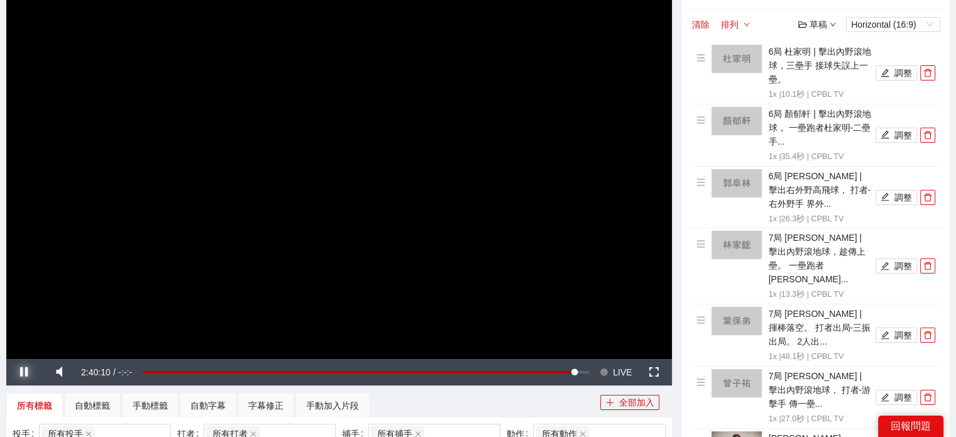
scroll to position [128, 0]
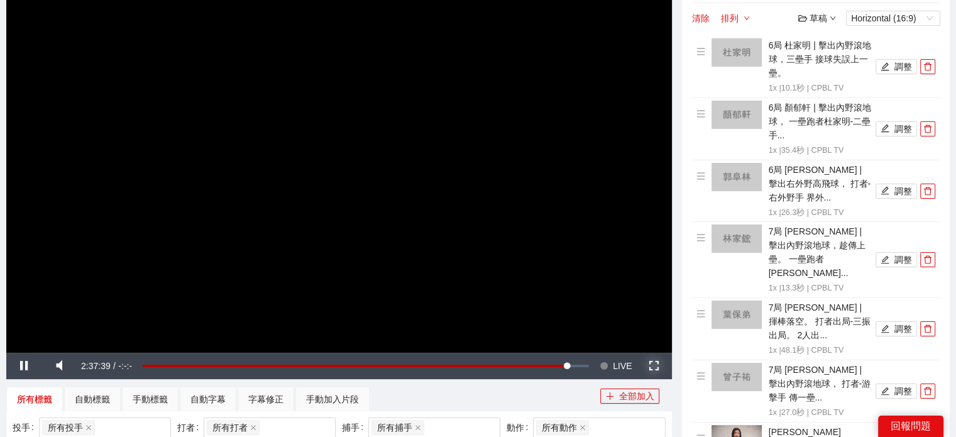
click at [661, 366] on span "Video Player" at bounding box center [654, 366] width 35 height 0
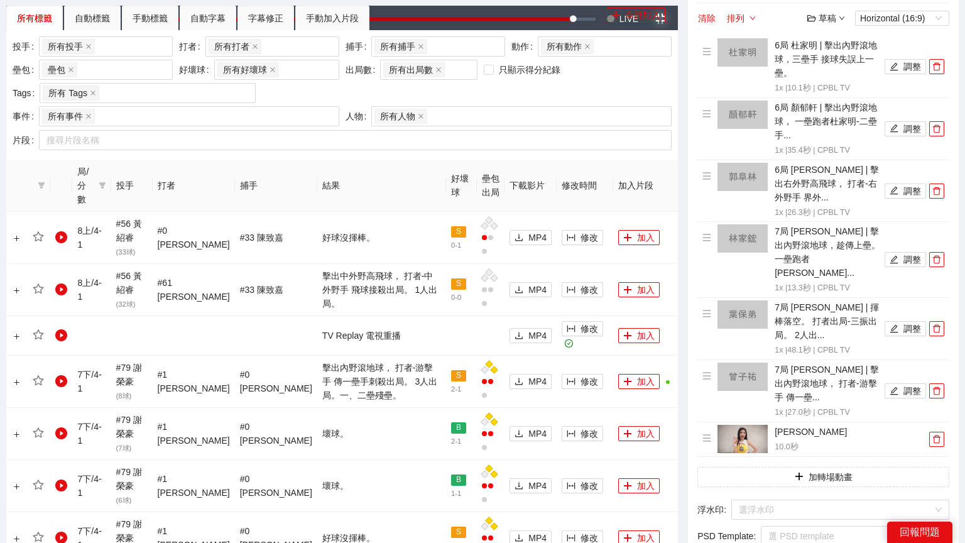
click at [643, 6] on button "Exit Fullscreen" at bounding box center [660, 19] width 35 height 26
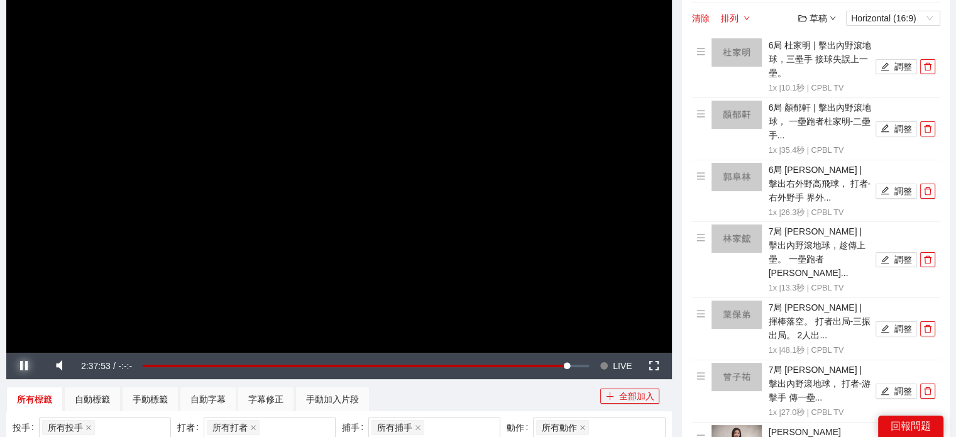
click at [30, 366] on span "Video Player" at bounding box center [23, 366] width 35 height 0
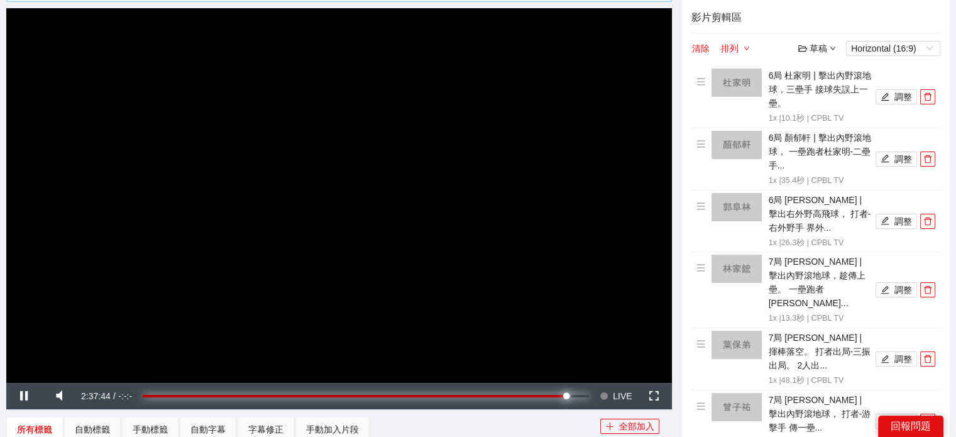
scroll to position [96, 0]
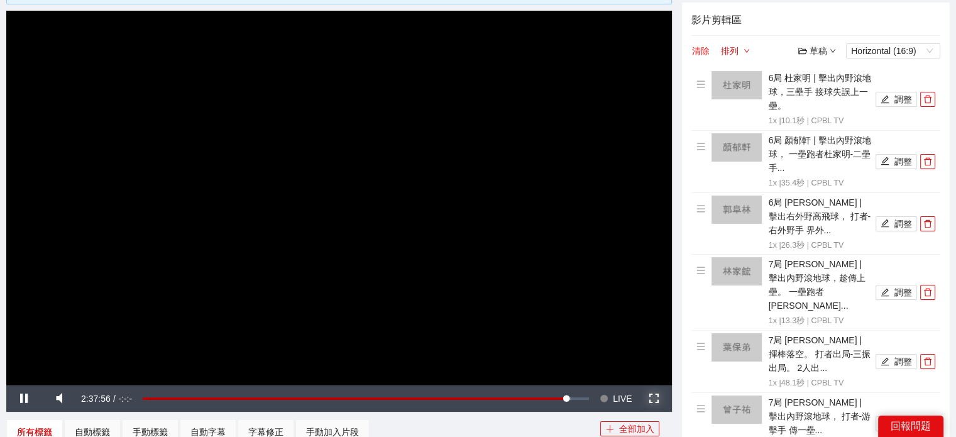
click at [659, 399] on span "Video Player" at bounding box center [654, 399] width 35 height 0
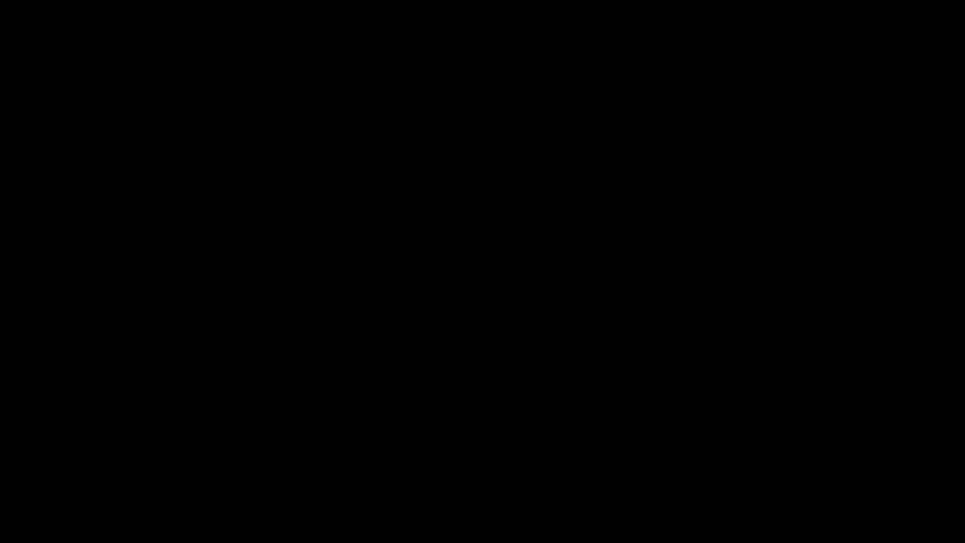
click at [78, 436] on video "Video Player" at bounding box center [482, 271] width 965 height 543
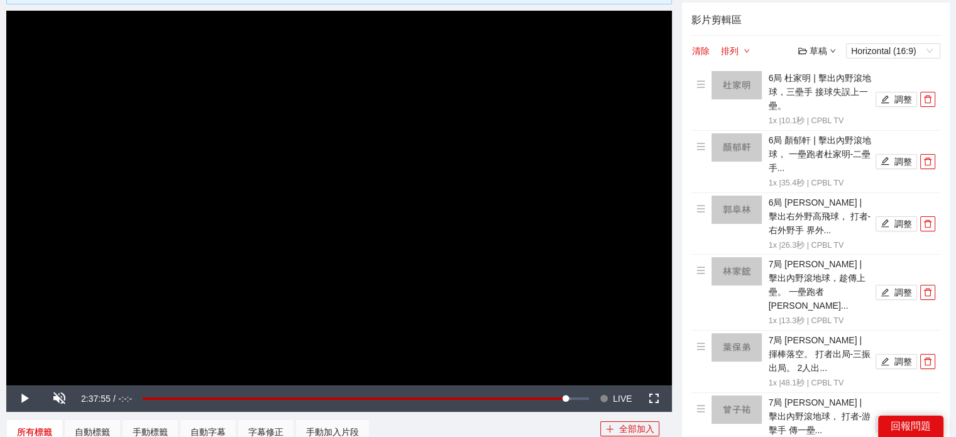
click at [320, 301] on video "Video Player" at bounding box center [339, 198] width 666 height 374
click at [513, 335] on video "Video Player" at bounding box center [339, 198] width 666 height 374
click at [221, 242] on video "Video Player" at bounding box center [339, 198] width 666 height 374
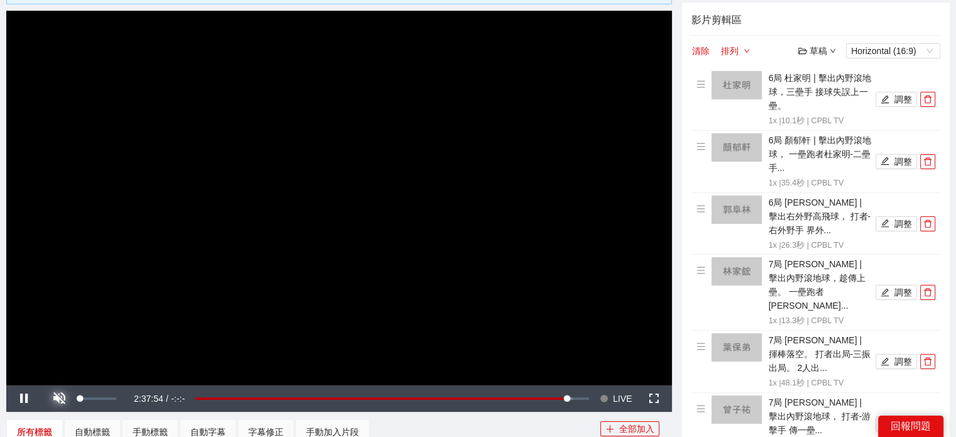
click at [73, 399] on span "Video Player" at bounding box center [58, 399] width 35 height 0
click at [632, 396] on button "Seek to live, currently behind live LIVE" at bounding box center [615, 398] width 41 height 26
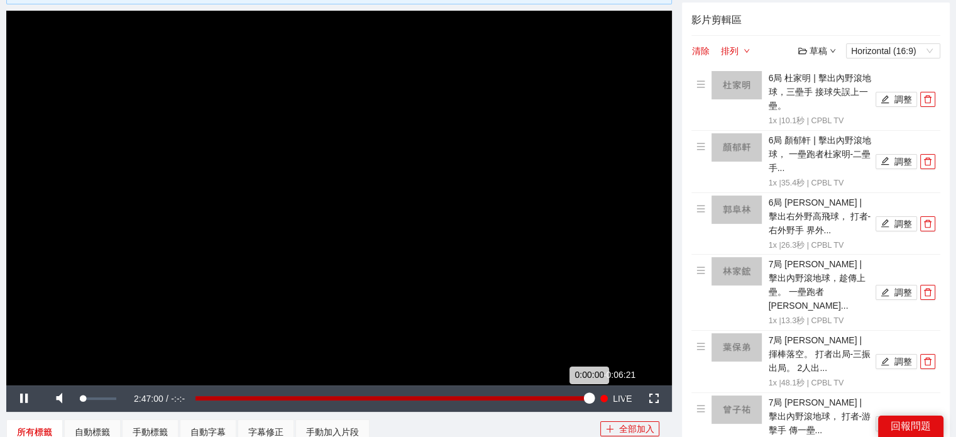
drag, startPoint x: 146, startPoint y: 397, endPoint x: 233, endPoint y: 392, distance: 87.5
click at [233, 393] on div "Pause Mute 23% Current Time 2:47:00 / Duration -:-:- Loaded : 100.00% -0:06:21 …" at bounding box center [339, 398] width 666 height 26
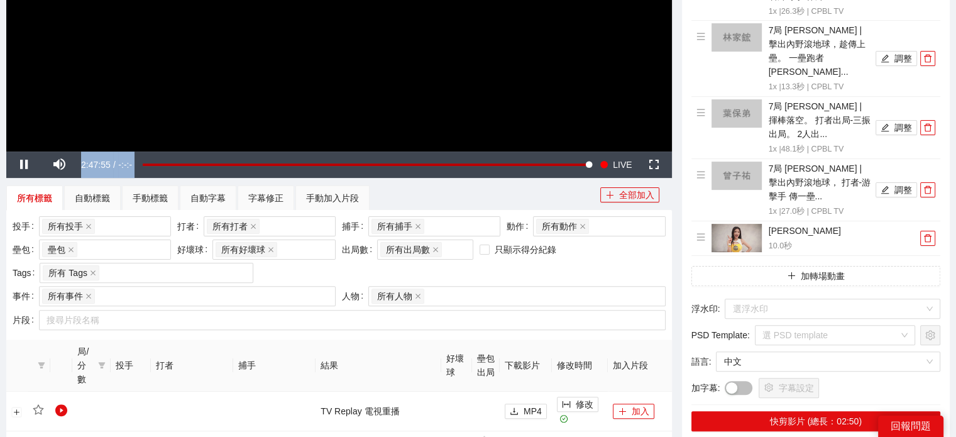
scroll to position [377, 0]
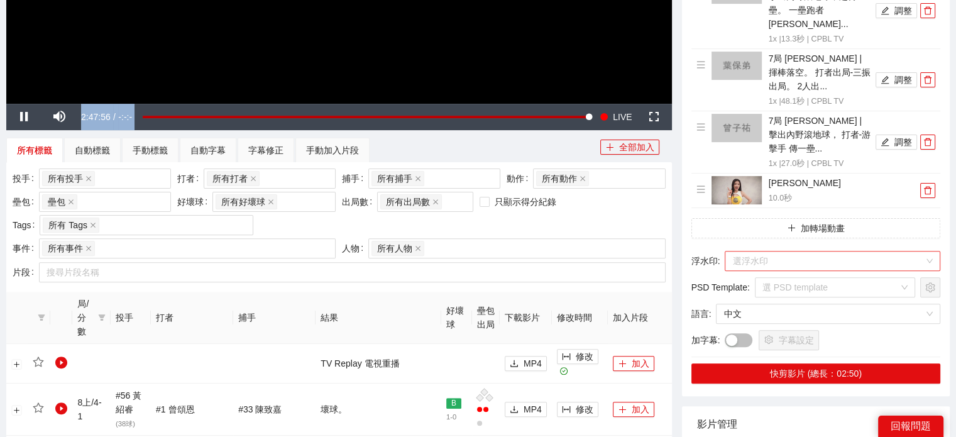
click at [844, 251] on input "search" at bounding box center [828, 260] width 192 height 19
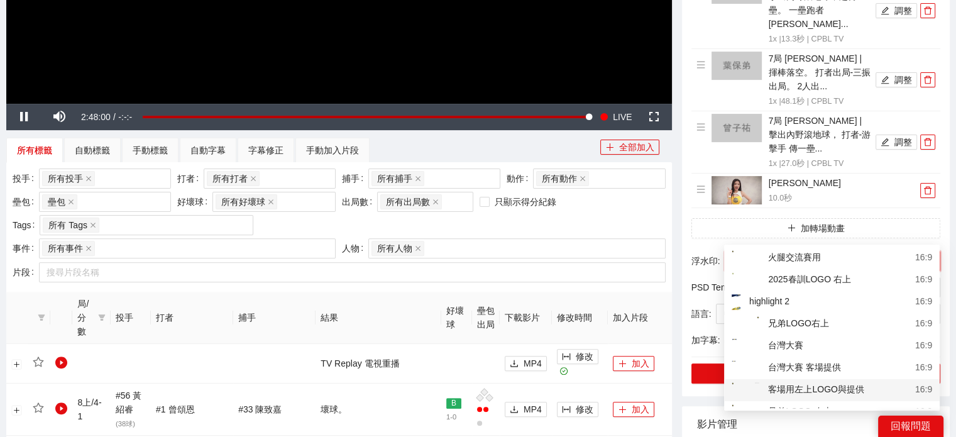
click at [839, 395] on div "客場用左上LOGO與提供" at bounding box center [798, 390] width 133 height 16
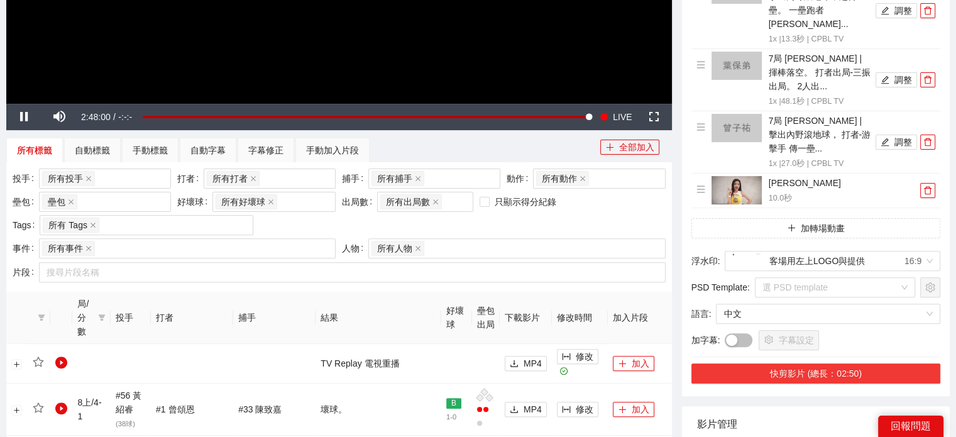
click at [835, 363] on button "快剪影片 (總長：02:50)" at bounding box center [815, 373] width 249 height 20
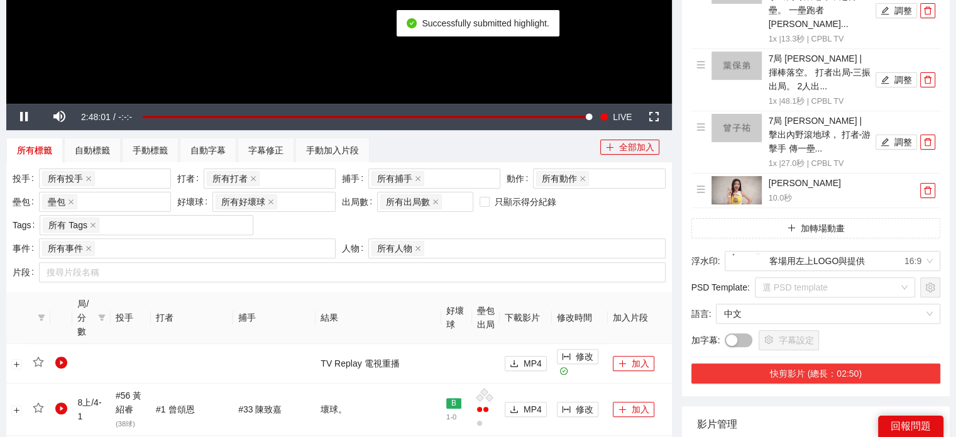
scroll to position [566, 0]
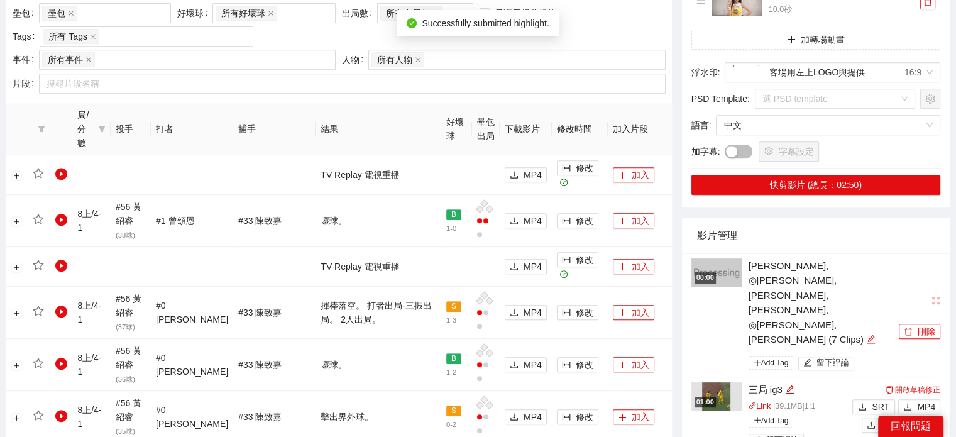
click at [867, 258] on div "杜家明, ◎顏郁軒, 郭阜林, 林家鋐, ◎葉保弟, 曾子祐 (7 Clips)" at bounding box center [822, 302] width 147 height 89
click at [866, 334] on icon "edit" at bounding box center [870, 338] width 9 height 9
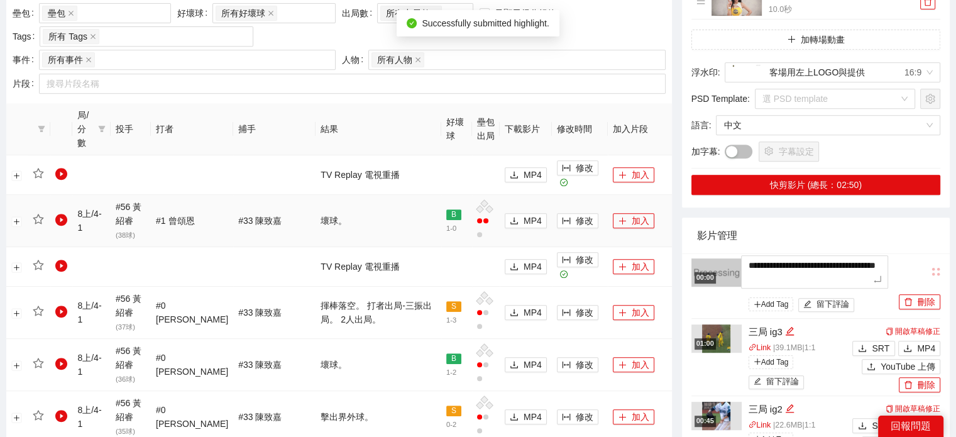
drag, startPoint x: 856, startPoint y: 253, endPoint x: 635, endPoint y: 216, distance: 223.7
click at [639, 218] on div "**********" at bounding box center [478, 346] width 954 height 1680
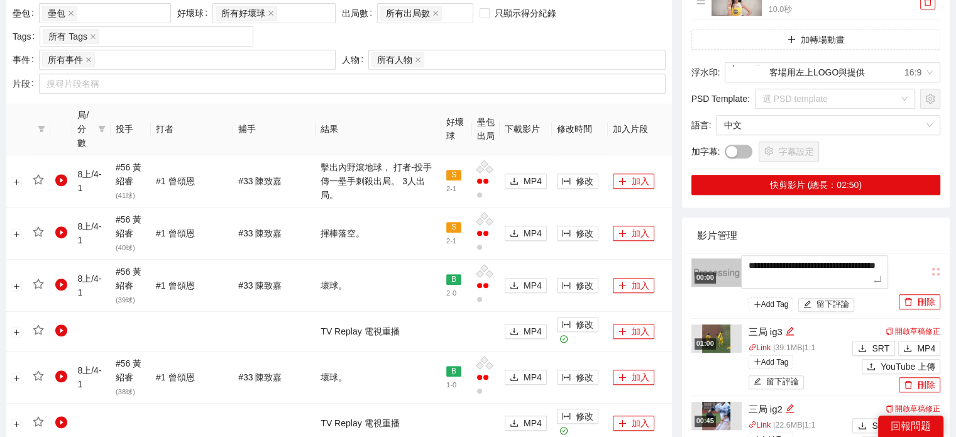
type textarea "*"
type textarea "**"
type textarea "*"
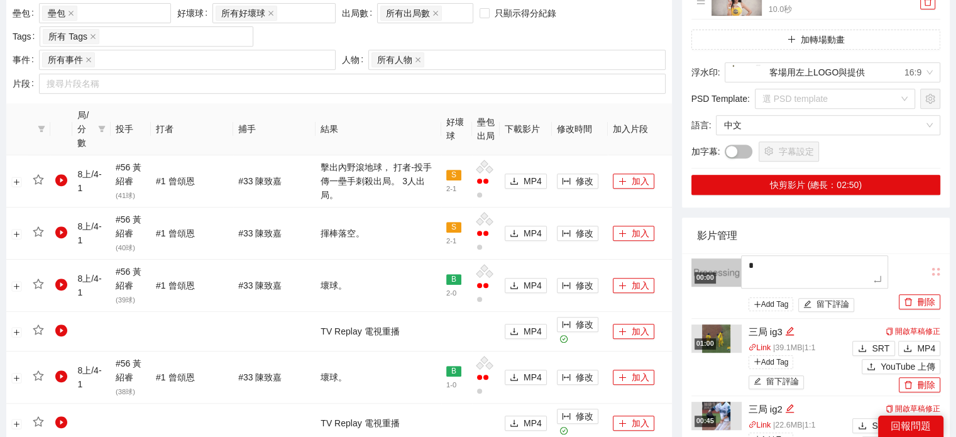
type textarea "**"
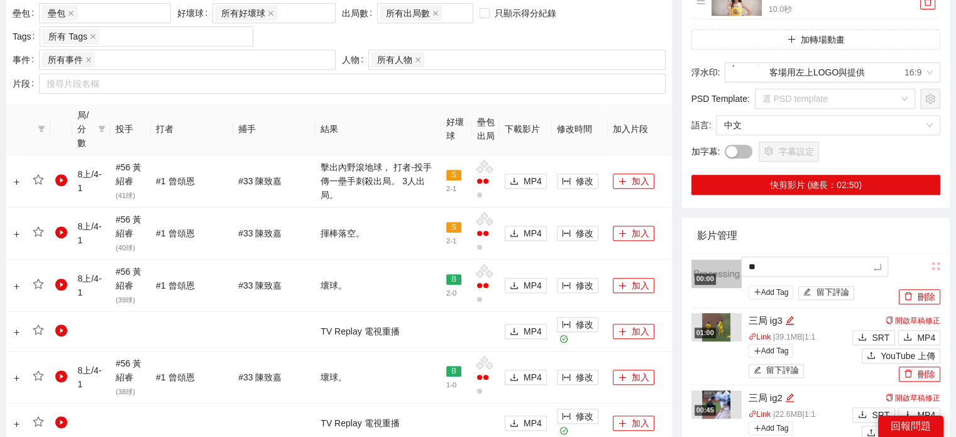
type textarea "***"
type textarea "**"
type textarea "***"
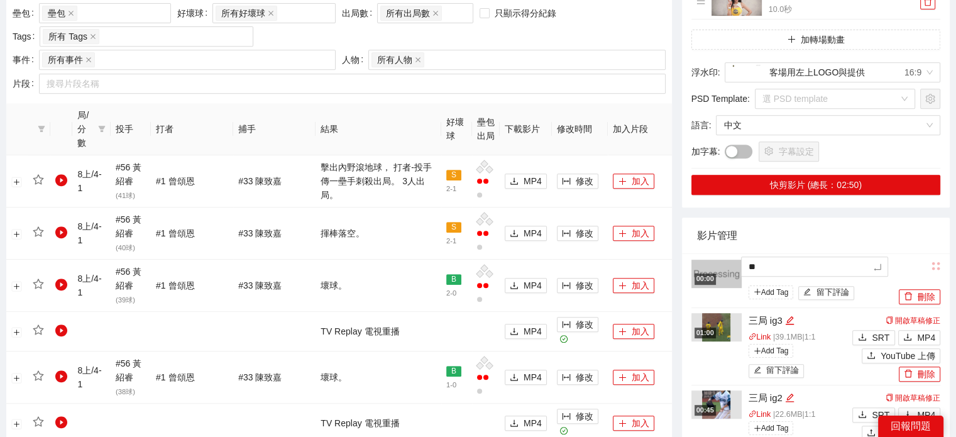
type textarea "***"
type textarea "****"
type textarea "*****"
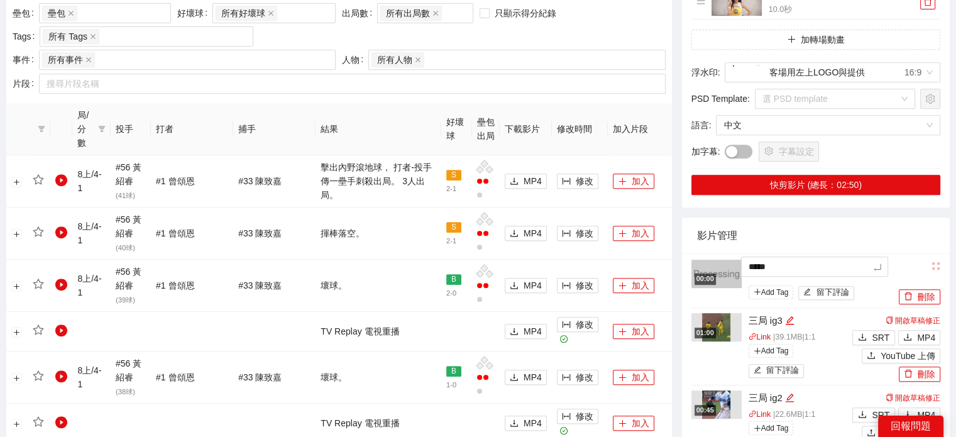
type textarea "****"
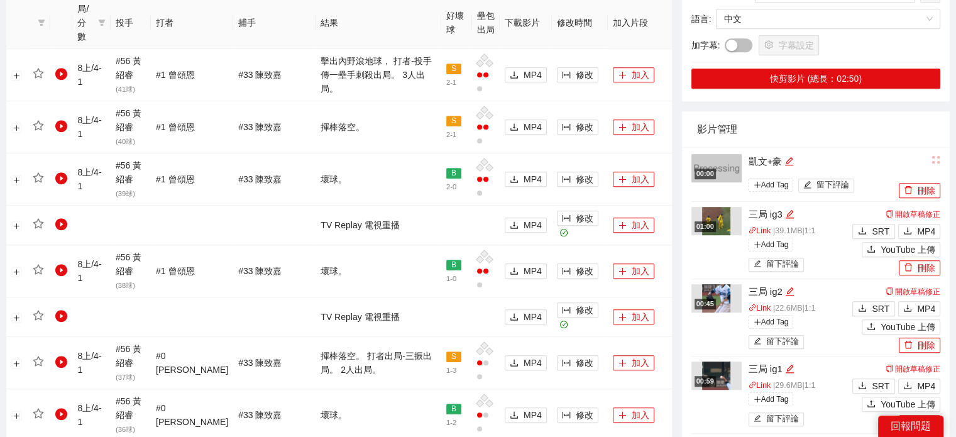
scroll to position [691, 0]
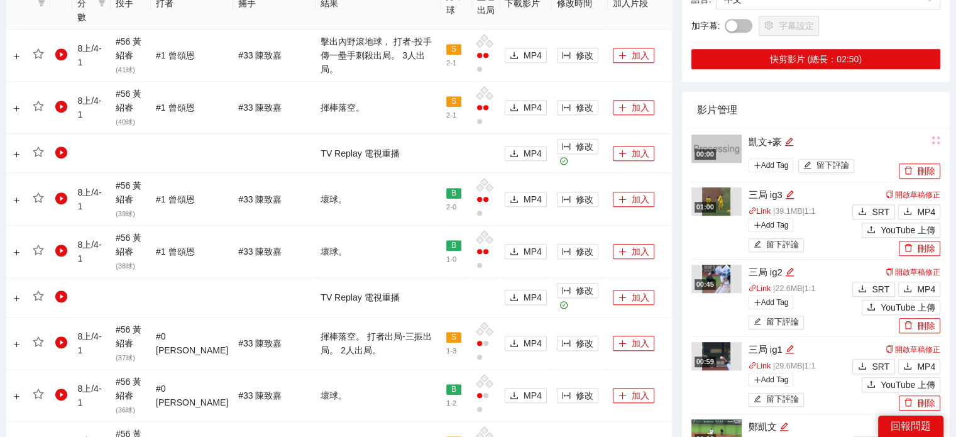
click at [716, 265] on img at bounding box center [716, 279] width 28 height 28
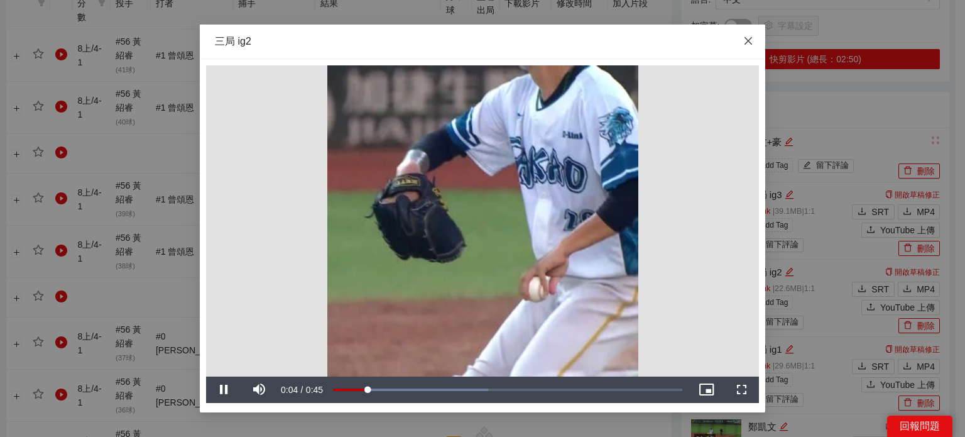
click at [753, 36] on span "Close" at bounding box center [749, 42] width 34 height 34
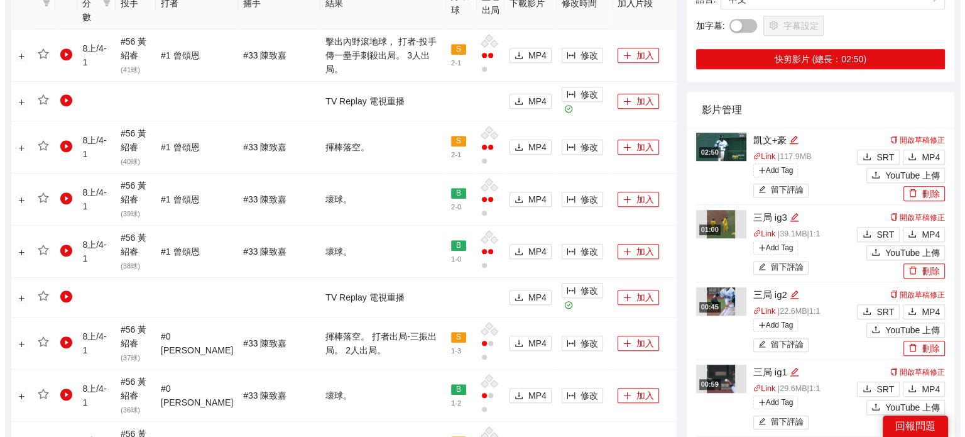
scroll to position [440, 0]
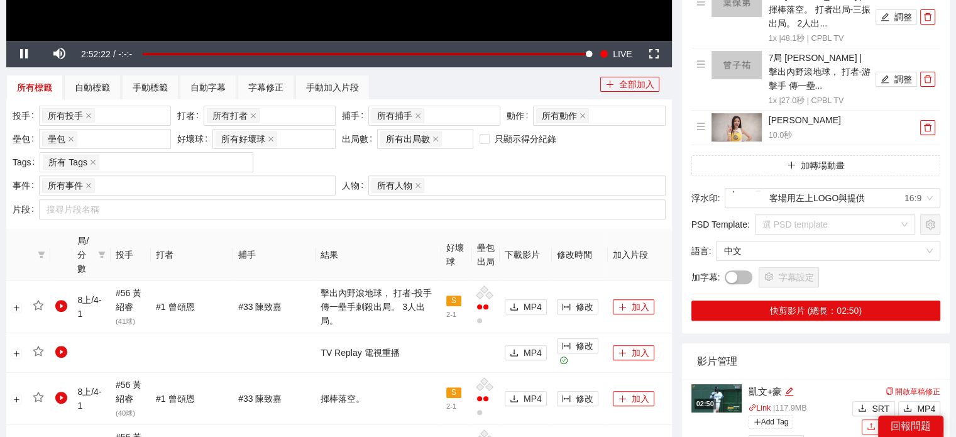
click at [918, 420] on span "YouTube 上傳" at bounding box center [908, 427] width 55 height 14
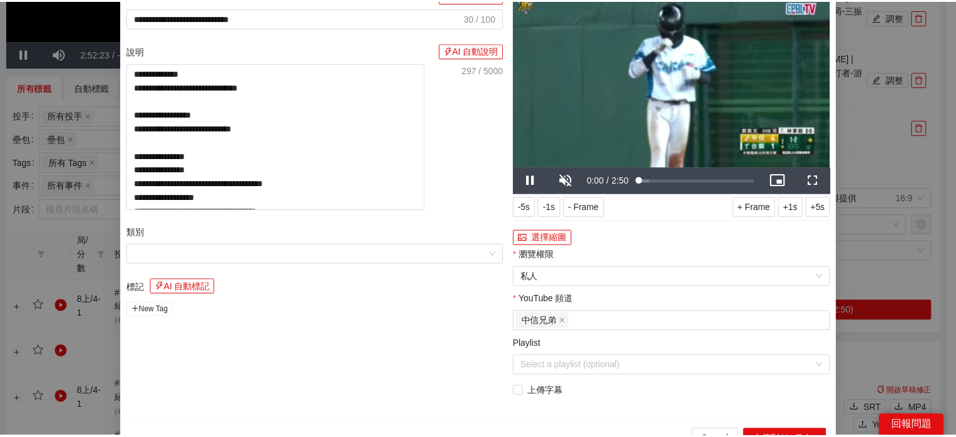
scroll to position [74, 0]
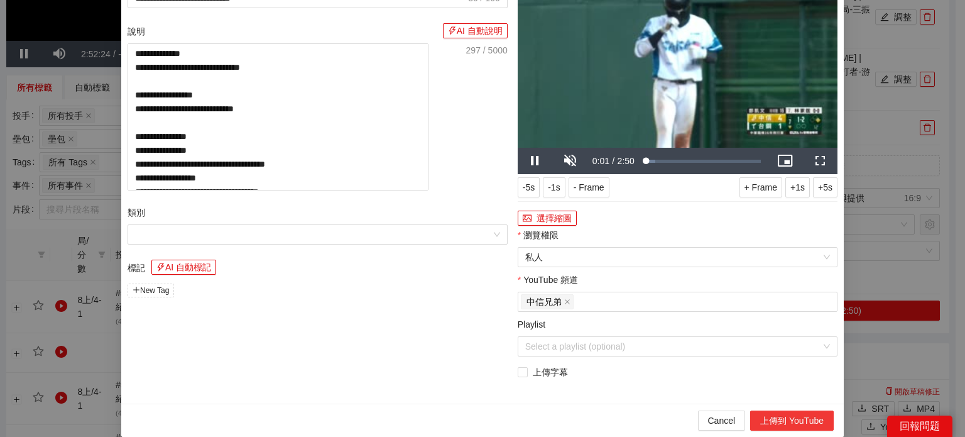
click at [810, 422] on button "上傳到 YouTube" at bounding box center [792, 420] width 84 height 20
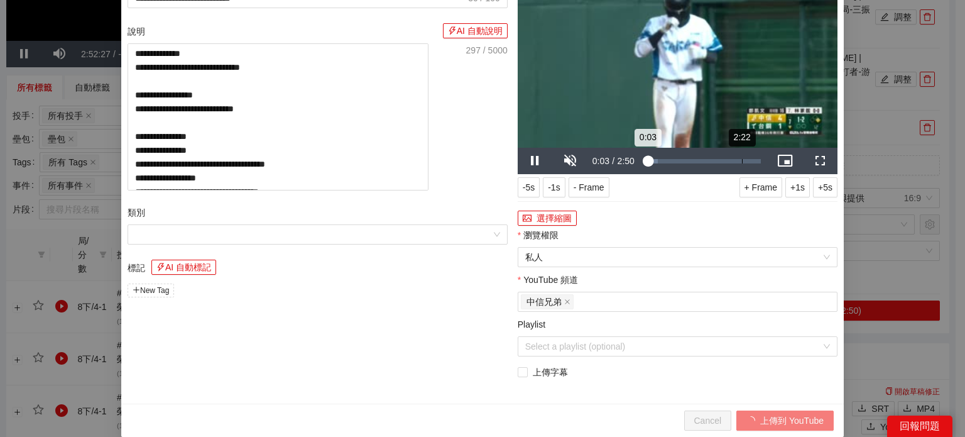
click at [738, 159] on div "Loaded : 10.72% 2:22 0:03" at bounding box center [704, 161] width 116 height 4
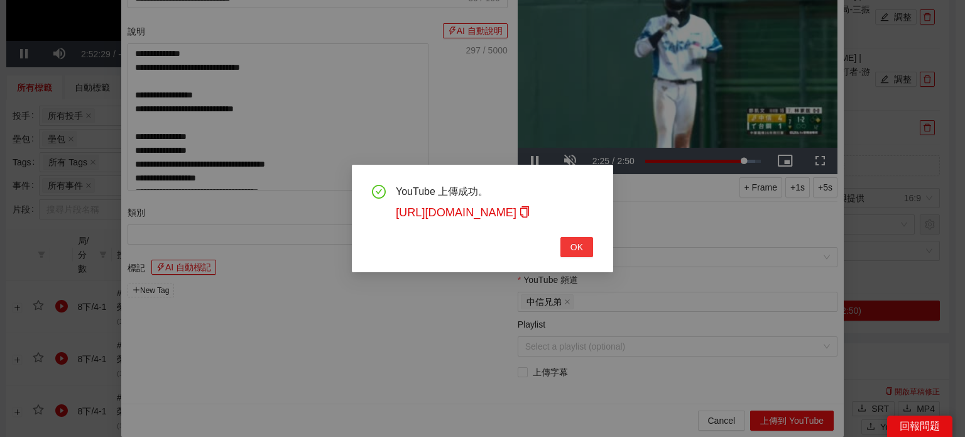
click at [580, 244] on span "OK" at bounding box center [577, 247] width 13 height 14
type textarea "**********"
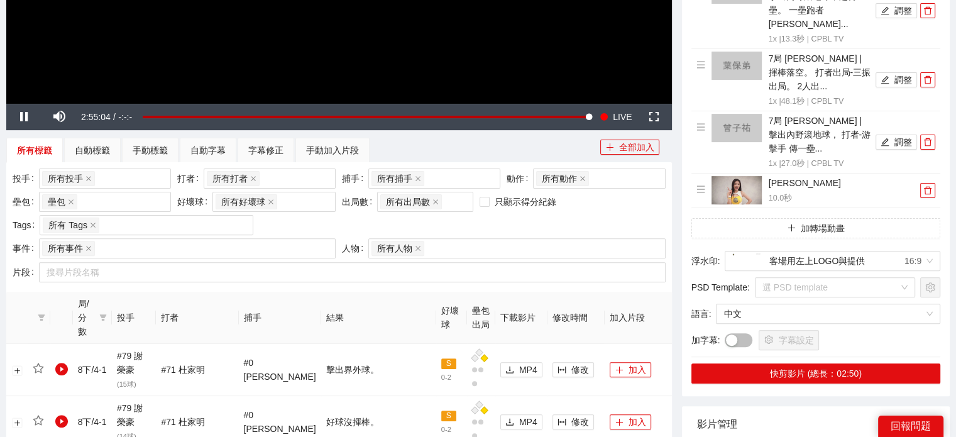
scroll to position [566, 0]
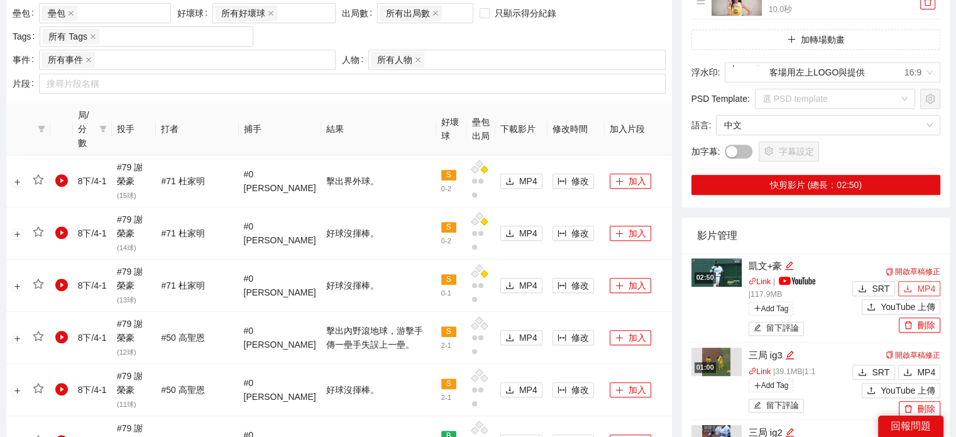
click at [918, 282] on span "MP4" at bounding box center [926, 289] width 18 height 14
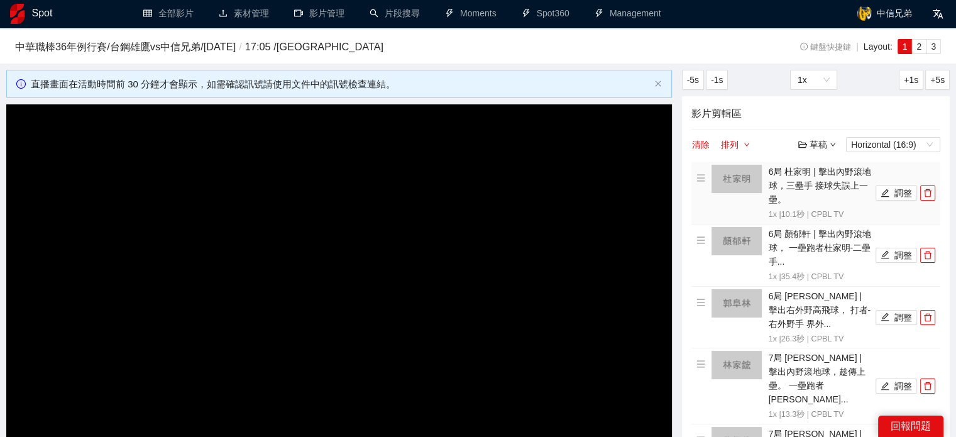
scroll to position [0, 0]
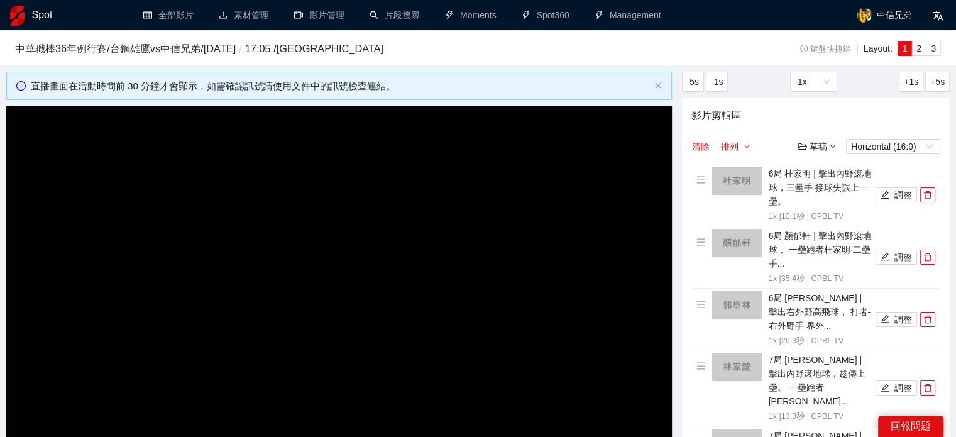
click at [830, 159] on div "影片剪輯區 清除 排列 草稿 Horizontal (16:9) 6局 杜家明 | 擊出內野滾地球，三壘手 接球失誤上一壘。 1x | 10.1 秒 | CP…" at bounding box center [816, 435] width 268 height 675
click at [832, 150] on div "草稿" at bounding box center [817, 147] width 38 height 14
drag, startPoint x: 779, startPoint y: 123, endPoint x: 710, endPoint y: 148, distance: 73.4
click at [778, 126] on div "影片剪輯區 清除 排列 草稿 Horizontal (16:9) 6局 杜家明 | 擊出內野滾地球，三壘手 接球失誤上一壘。 1x | 10.1 秒 | CP…" at bounding box center [816, 435] width 268 height 675
click at [705, 146] on button "清除" at bounding box center [700, 146] width 19 height 15
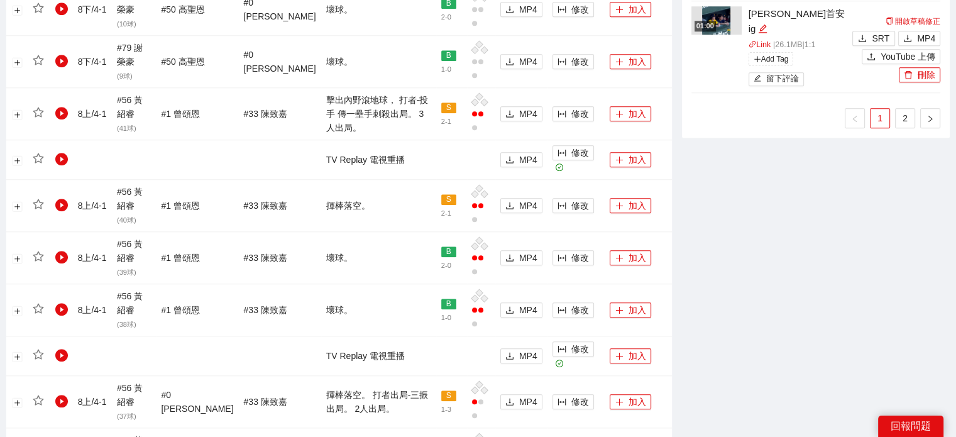
scroll to position [1416, 0]
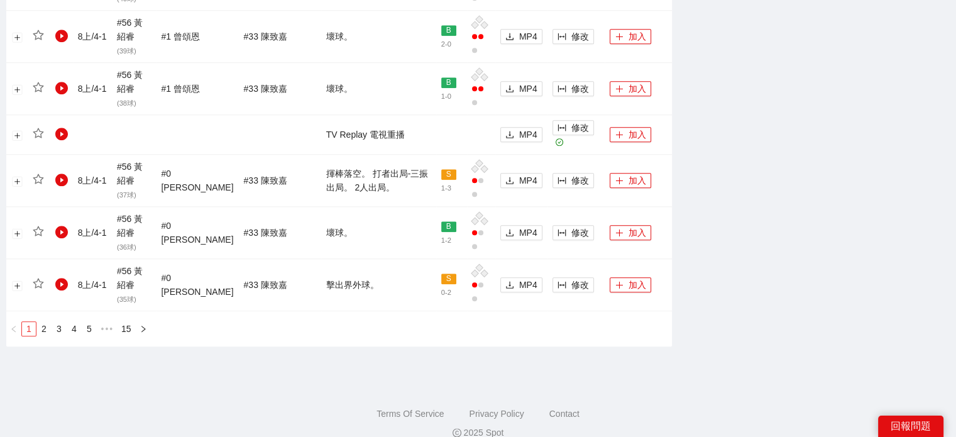
click at [30, 322] on link "1" at bounding box center [29, 329] width 14 height 14
click at [29, 322] on link "1" at bounding box center [29, 329] width 14 height 14
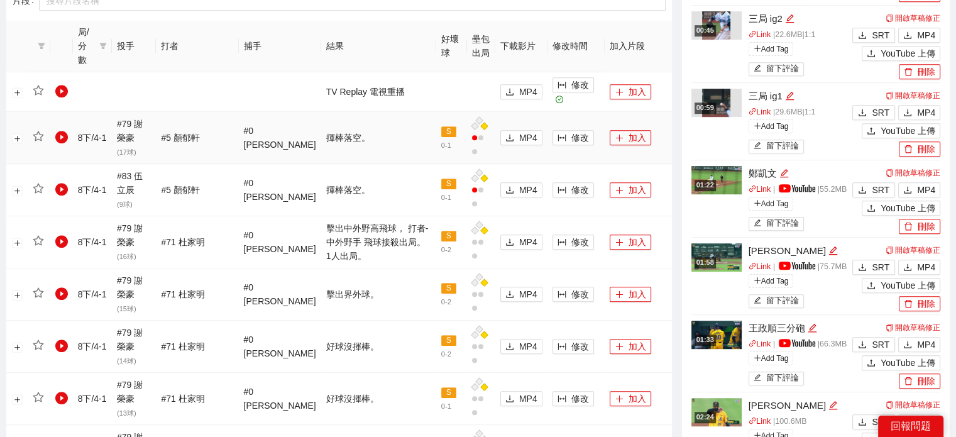
scroll to position [284, 0]
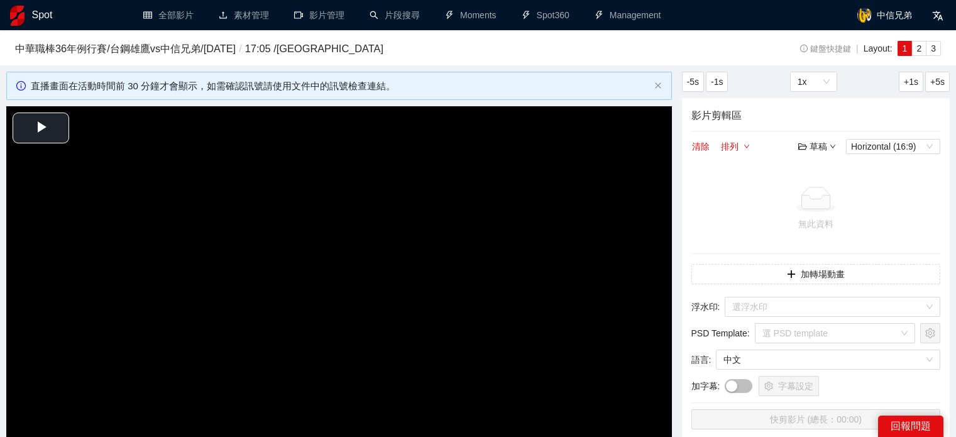
scroll to position [532, 0]
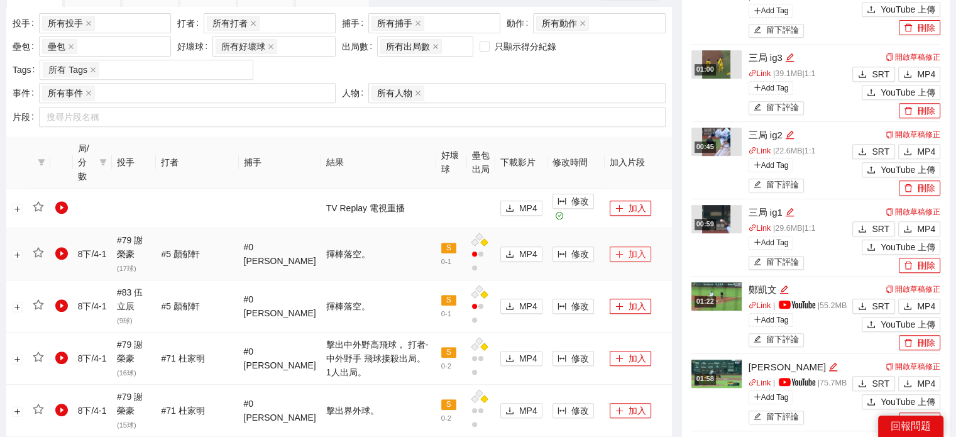
click at [630, 246] on button "加入" at bounding box center [630, 253] width 41 height 15
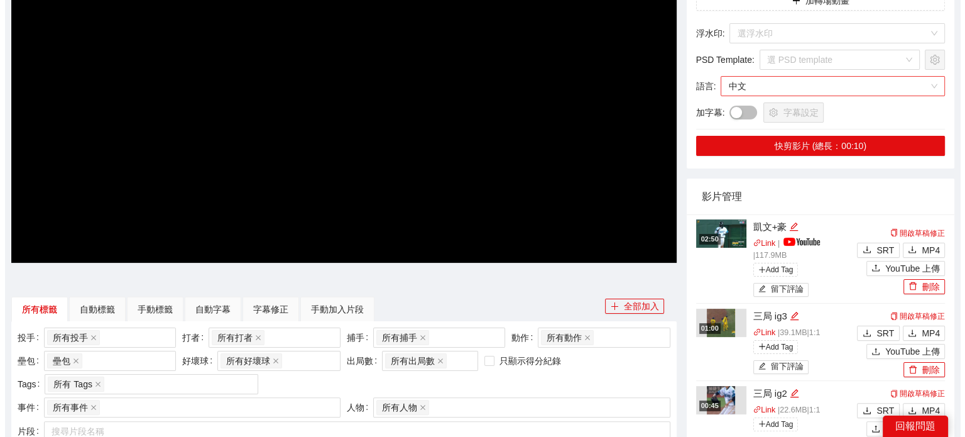
scroll to position [0, 0]
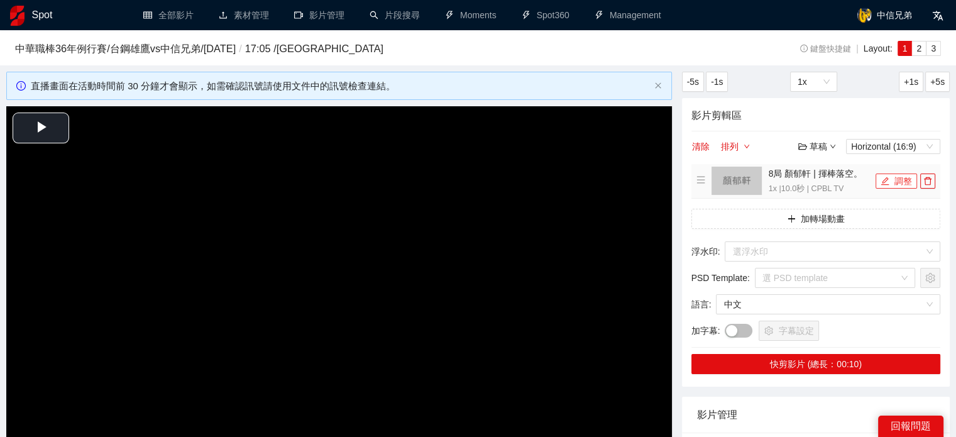
click at [891, 178] on button "調整" at bounding box center [896, 180] width 41 height 15
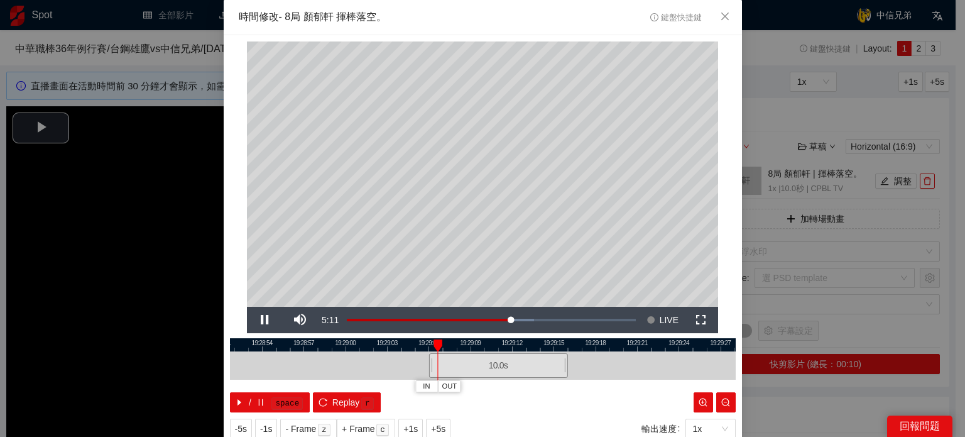
scroll to position [40, 0]
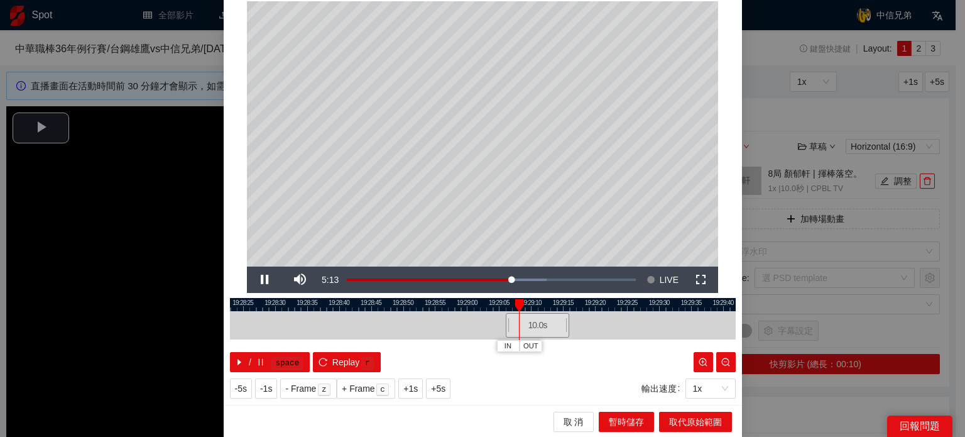
click at [448, 304] on div at bounding box center [483, 304] width 506 height 13
click at [598, 309] on div at bounding box center [483, 304] width 506 height 13
click at [659, 301] on div at bounding box center [483, 304] width 506 height 13
click at [659, 302] on div at bounding box center [483, 304] width 506 height 13
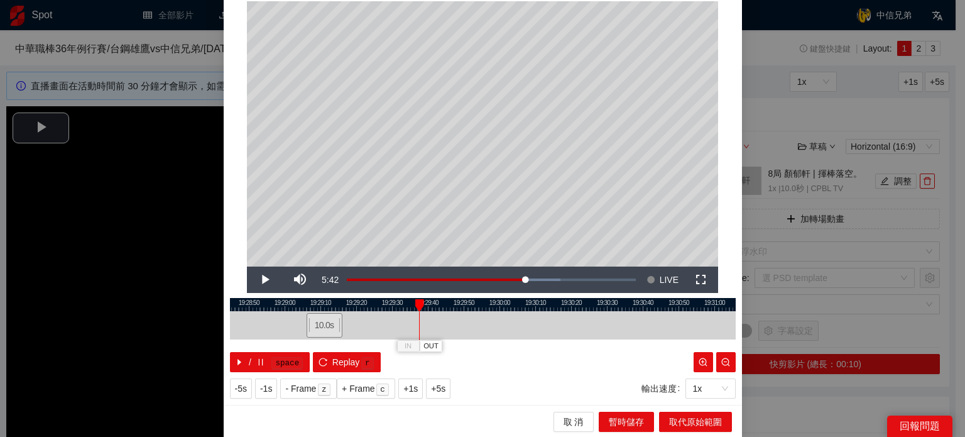
drag, startPoint x: 565, startPoint y: 303, endPoint x: 405, endPoint y: 301, distance: 159.7
click at [399, 303] on div at bounding box center [239, 304] width 506 height 13
click at [518, 299] on div at bounding box center [483, 304] width 506 height 13
click at [507, 306] on div at bounding box center [483, 304] width 506 height 13
click at [507, 307] on div at bounding box center [483, 304] width 506 height 13
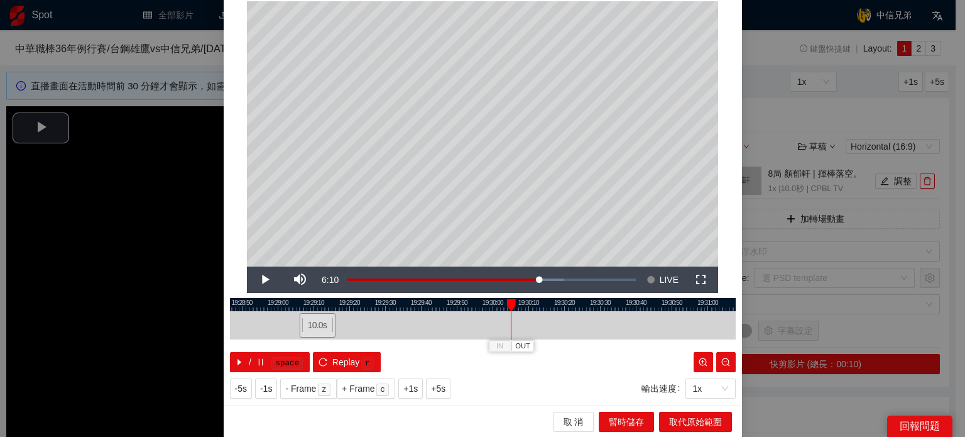
click at [547, 311] on div at bounding box center [483, 325] width 506 height 28
click at [492, 309] on div at bounding box center [483, 304] width 506 height 13
click at [454, 309] on div at bounding box center [483, 304] width 506 height 13
click at [437, 309] on div at bounding box center [483, 304] width 506 height 13
drag, startPoint x: 329, startPoint y: 324, endPoint x: 370, endPoint y: 326, distance: 41.5
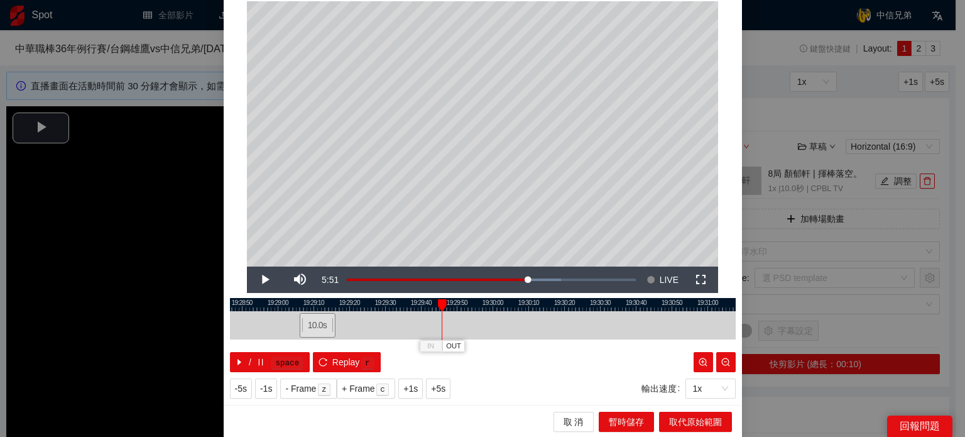
click at [337, 324] on div at bounding box center [333, 325] width 8 height 28
drag, startPoint x: 348, startPoint y: 325, endPoint x: 474, endPoint y: 325, distance: 126.3
click at [474, 324] on div "21.4 s" at bounding box center [463, 325] width 77 height 25
drag, startPoint x: 465, startPoint y: 329, endPoint x: 450, endPoint y: 330, distance: 15.1
click at [450, 330] on div "21.4 s" at bounding box center [455, 325] width 77 height 25
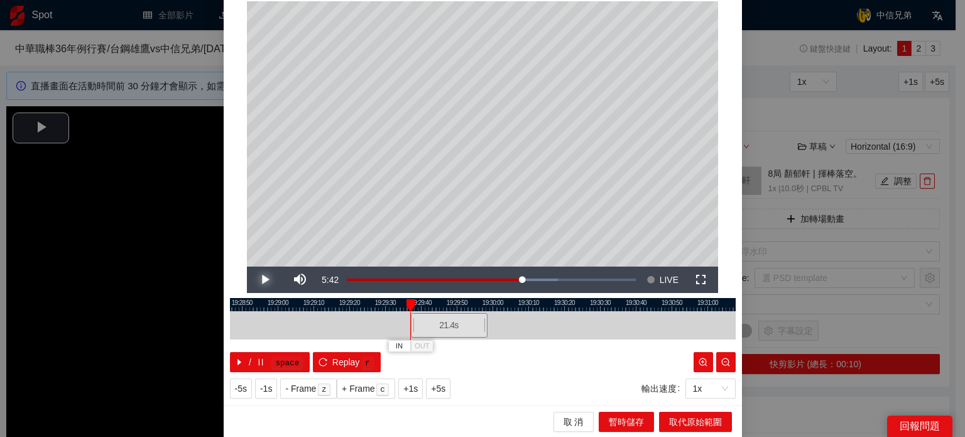
click at [269, 280] on span "Video Player" at bounding box center [264, 280] width 35 height 0
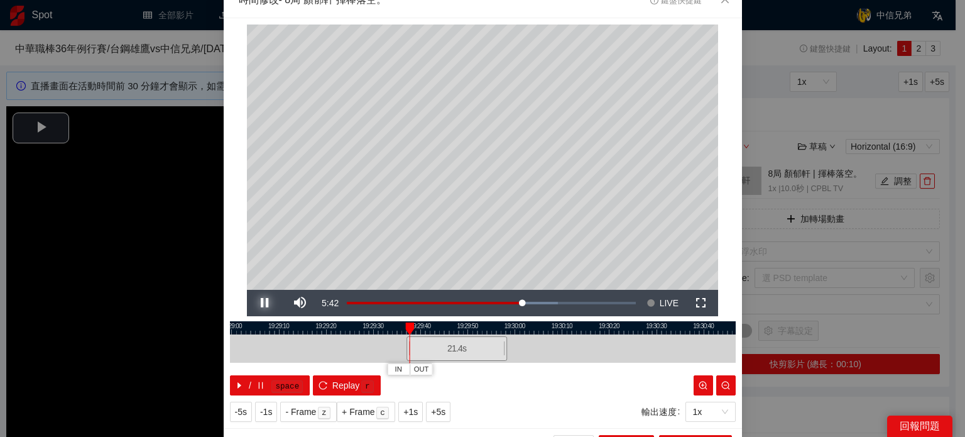
scroll to position [0, 0]
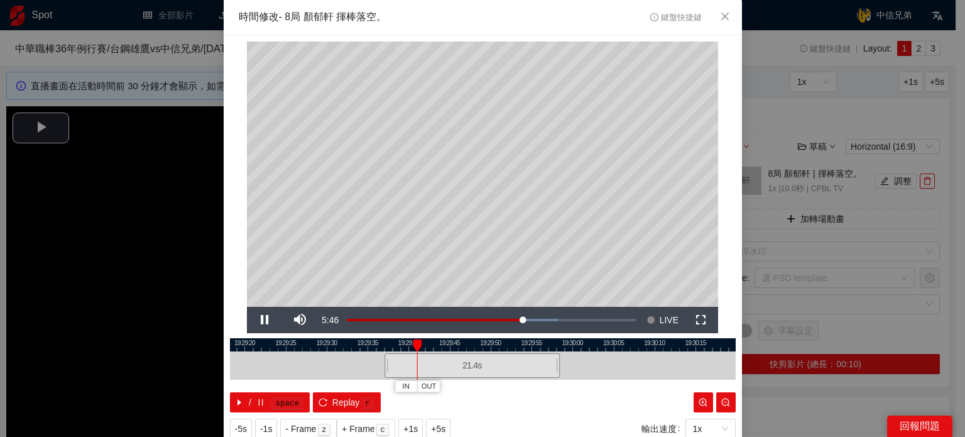
click at [383, 346] on div at bounding box center [483, 344] width 506 height 13
click at [376, 384] on button "IN" at bounding box center [377, 386] width 23 height 12
click at [259, 320] on span "Video Player" at bounding box center [264, 320] width 35 height 0
drag, startPoint x: 441, startPoint y: 344, endPoint x: 665, endPoint y: 375, distance: 226.6
click at [665, 375] on div "19:29:15 19:29:20 19:29:25 19:29:30 19:29:35 19:29:40 19:29:45 19:29:50 19:29:5…" at bounding box center [483, 375] width 506 height 74
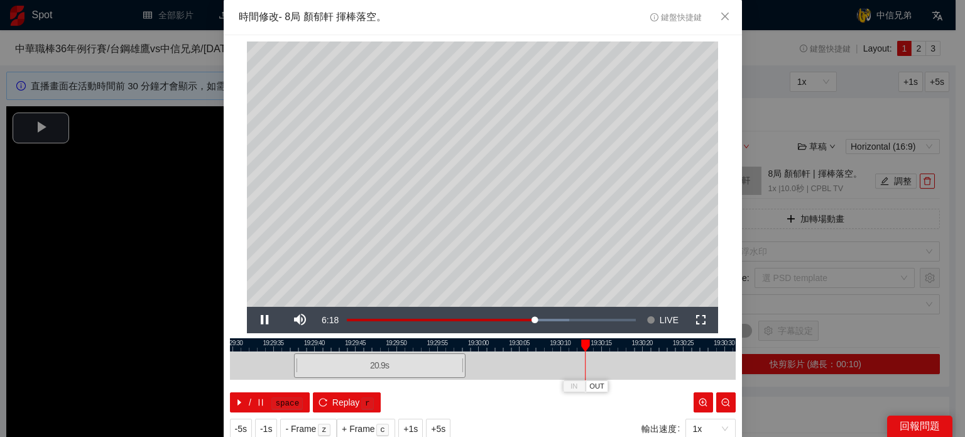
drag, startPoint x: 617, startPoint y: 341, endPoint x: 523, endPoint y: 343, distance: 94.3
click at [523, 343] on div at bounding box center [389, 344] width 506 height 13
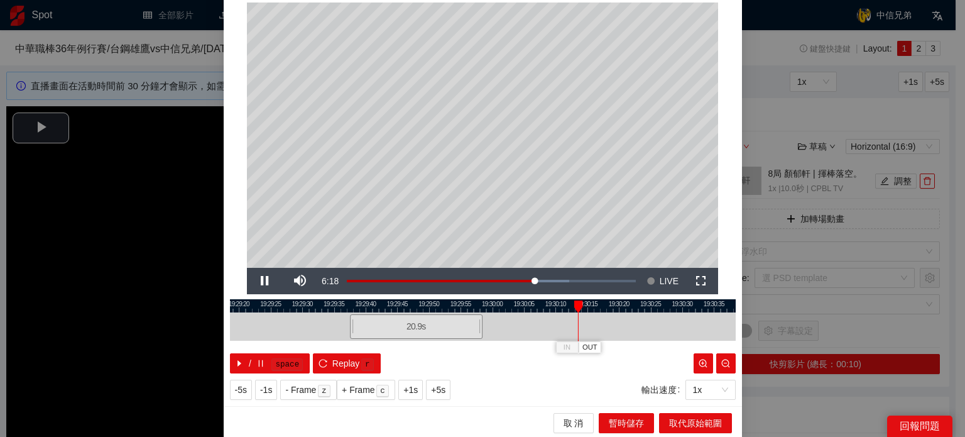
scroll to position [40, 0]
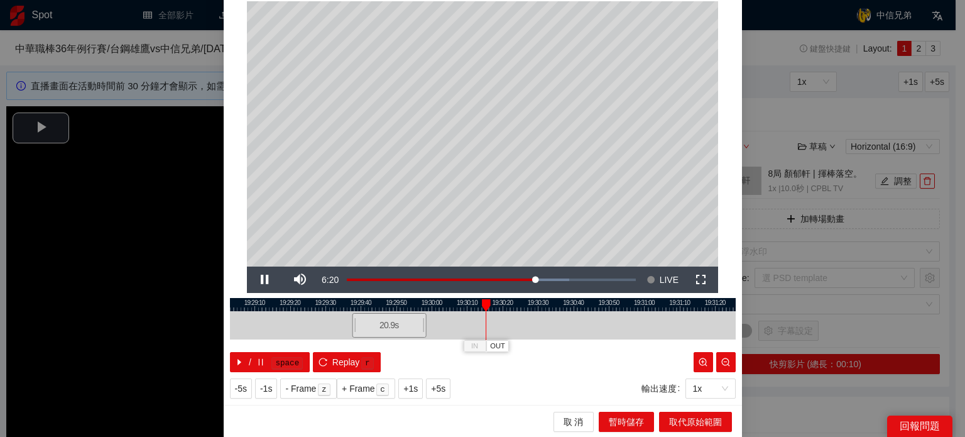
drag, startPoint x: 586, startPoint y: 302, endPoint x: 490, endPoint y: 304, distance: 95.5
click at [496, 307] on div at bounding box center [396, 304] width 506 height 13
click at [264, 280] on span "Video Player" at bounding box center [264, 280] width 35 height 0
click at [560, 341] on button "OUT" at bounding box center [557, 346] width 23 height 12
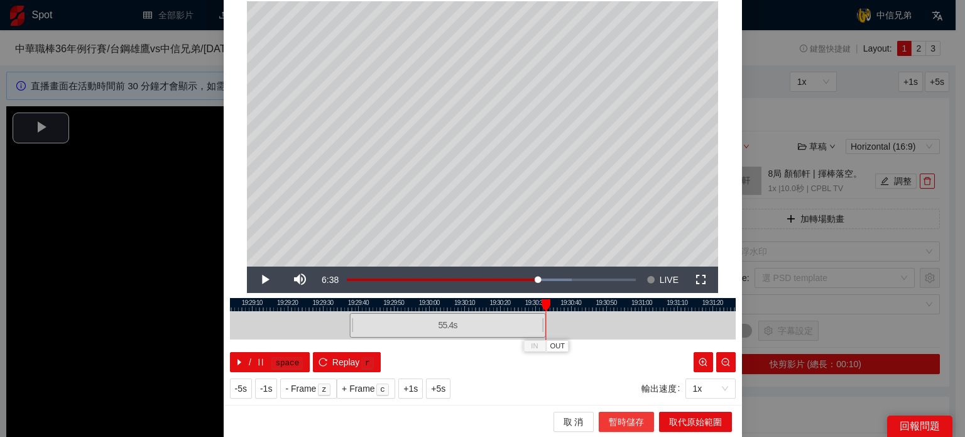
click at [613, 415] on span "暫時儲存" at bounding box center [626, 422] width 35 height 14
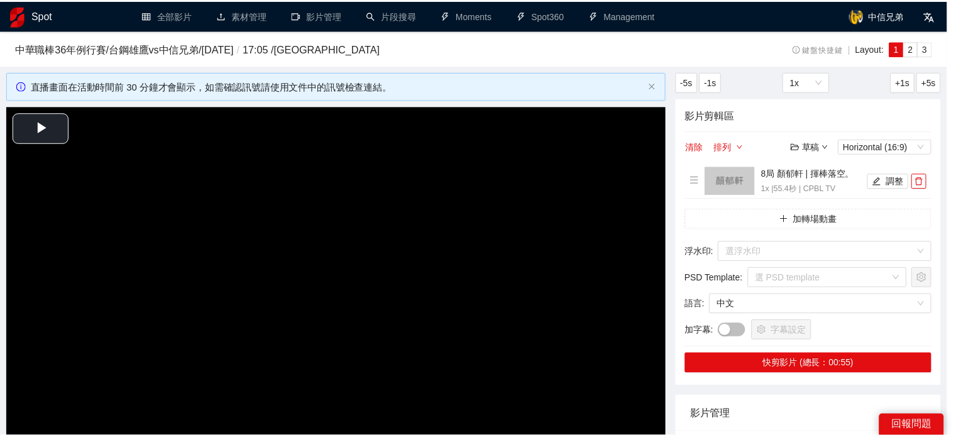
scroll to position [0, 0]
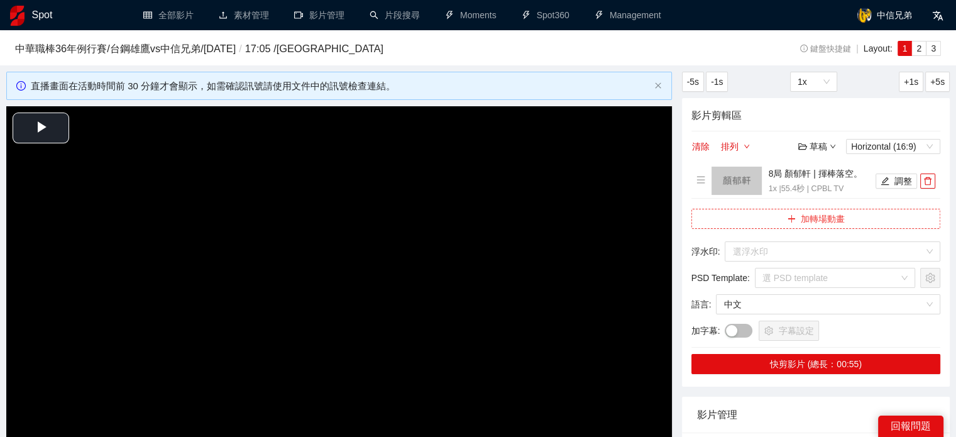
click at [814, 224] on button "加轉場動畫" at bounding box center [815, 219] width 249 height 20
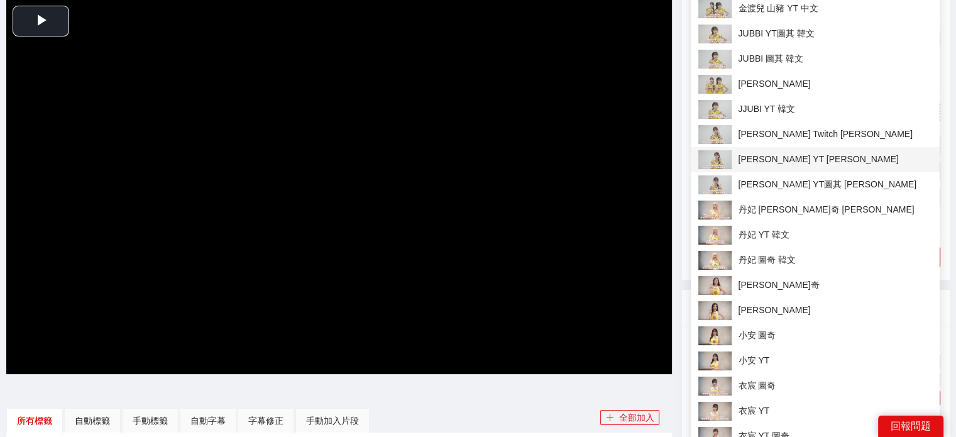
scroll to position [126, 0]
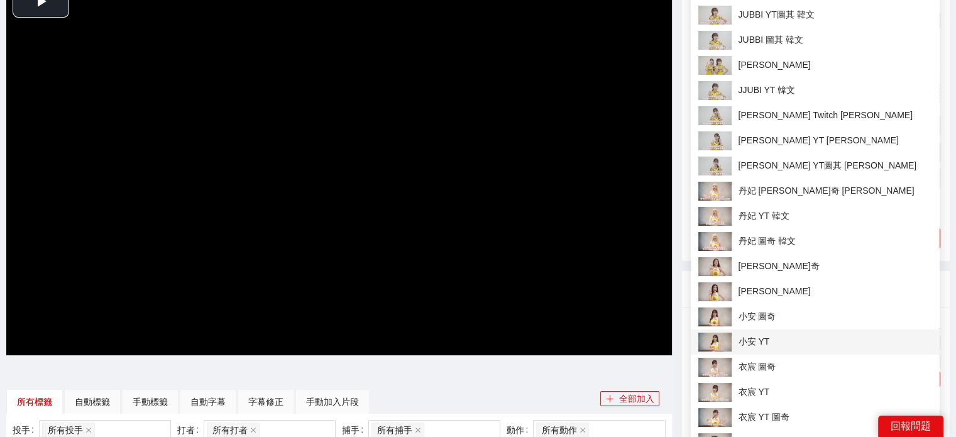
click at [764, 336] on span "小安 YT" at bounding box center [815, 342] width 234 height 19
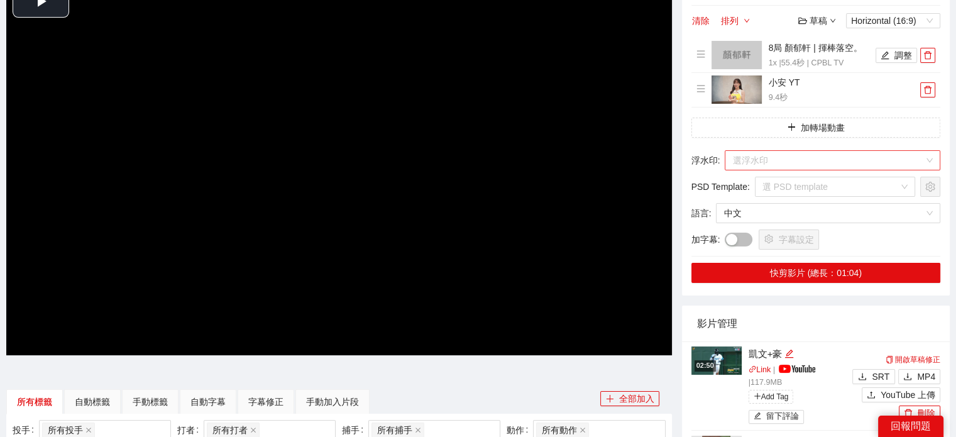
click at [815, 162] on input "search" at bounding box center [828, 160] width 192 height 19
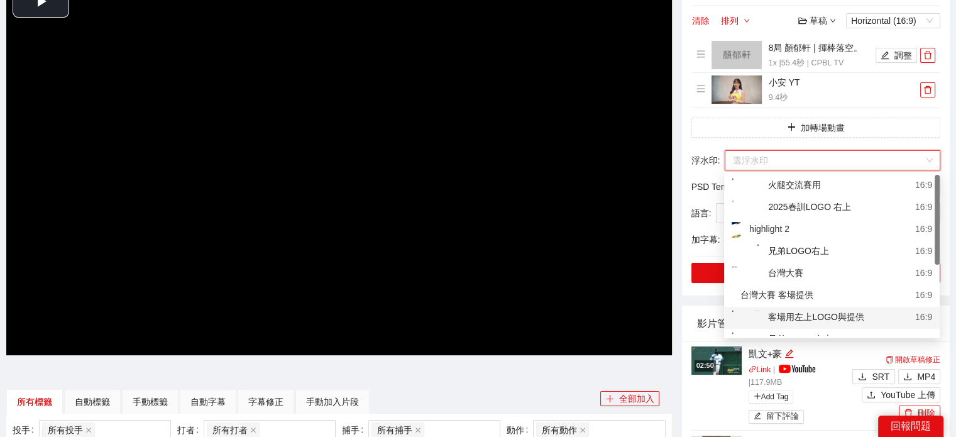
click at [819, 322] on div "客場用左上LOGO與提供" at bounding box center [798, 318] width 133 height 16
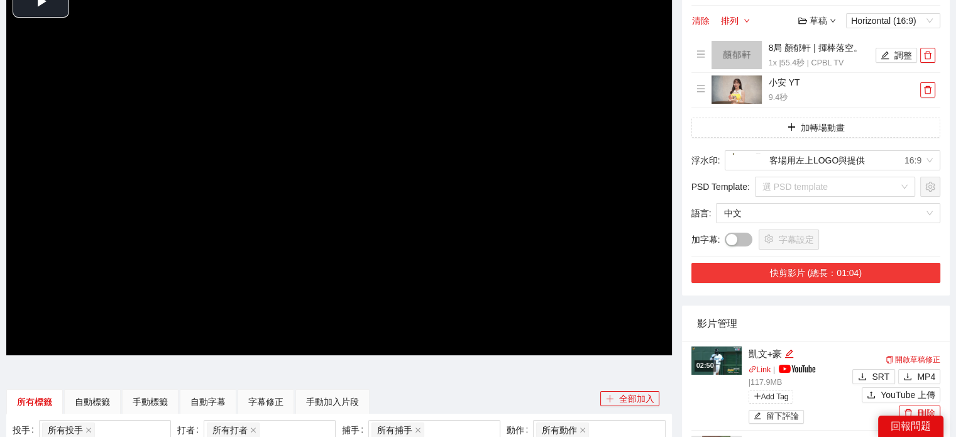
click at [829, 271] on button "快剪影片 (總長：01:04)" at bounding box center [815, 273] width 249 height 20
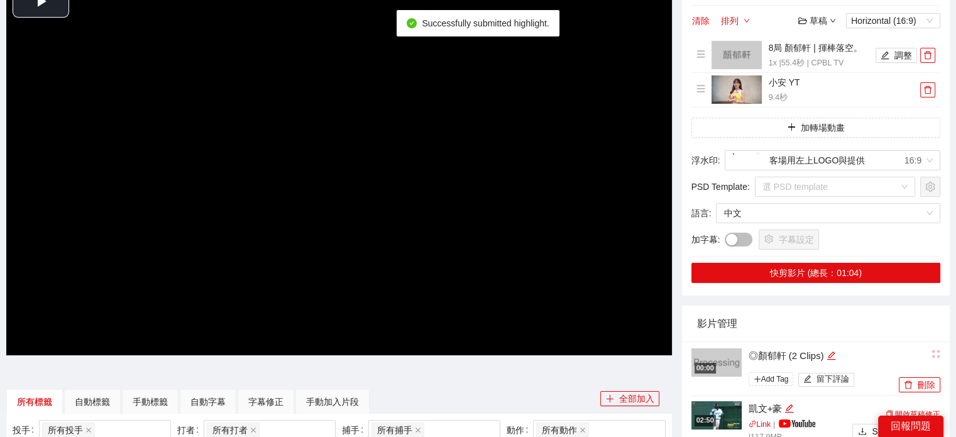
click at [707, 410] on img at bounding box center [716, 415] width 50 height 28
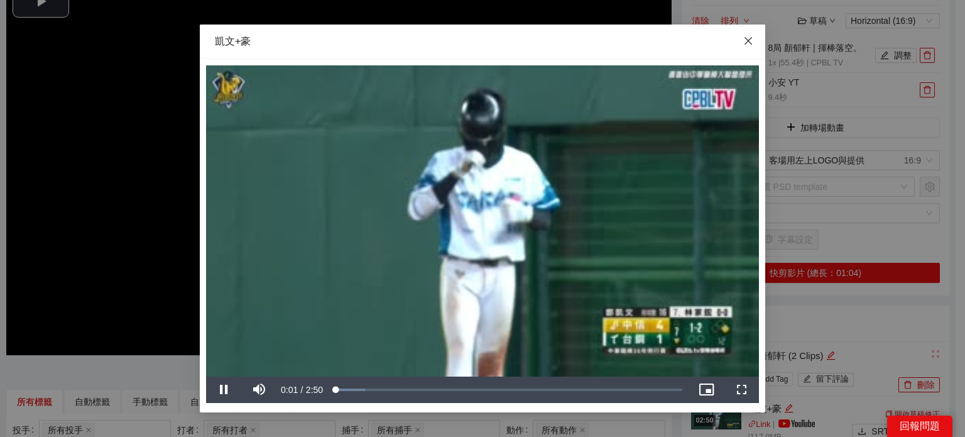
click at [752, 37] on icon "close" at bounding box center [749, 41] width 10 height 10
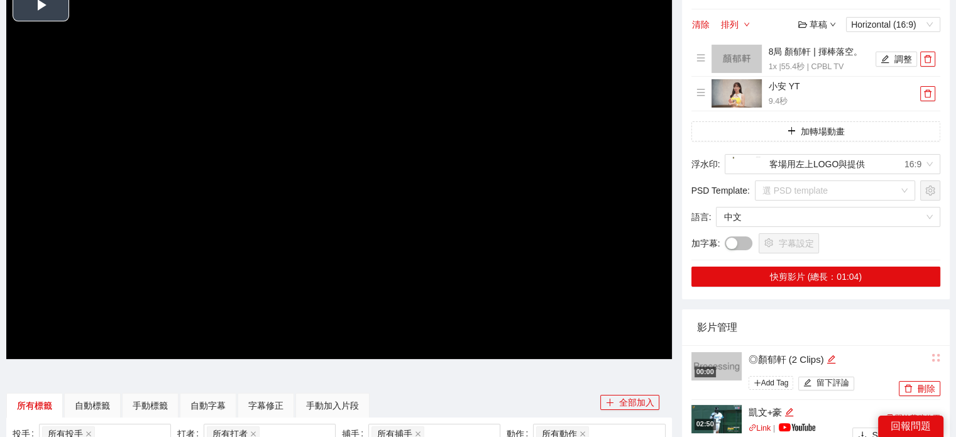
scroll to position [0, 0]
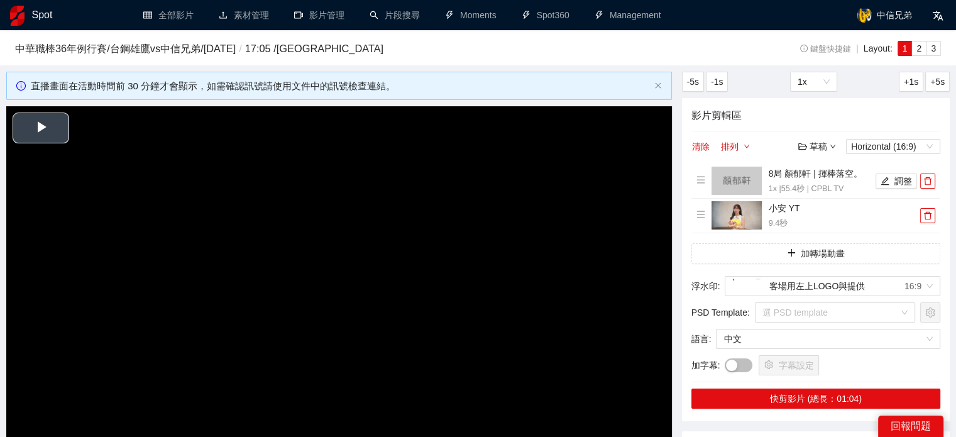
click at [88, 141] on video "Video Player" at bounding box center [339, 293] width 666 height 374
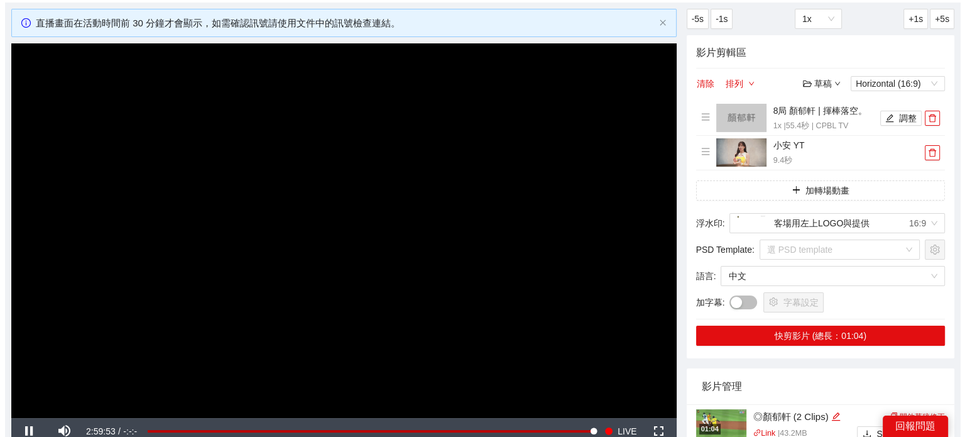
scroll to position [189, 0]
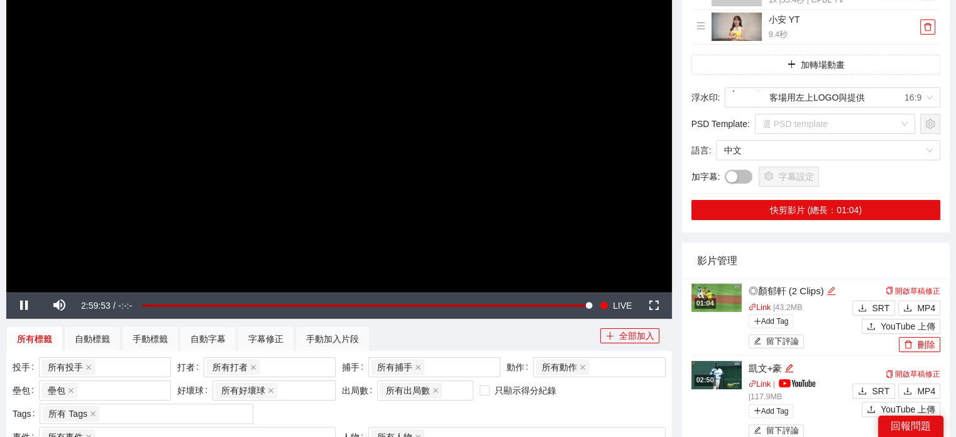
click at [825, 290] on div "◎顏郁軒 (2 Clips)" at bounding box center [799, 290] width 101 height 15
click at [828, 291] on icon "edit" at bounding box center [831, 290] width 9 height 9
drag, startPoint x: 717, startPoint y: 280, endPoint x: 647, endPoint y: 269, distance: 70.6
type textarea "*"
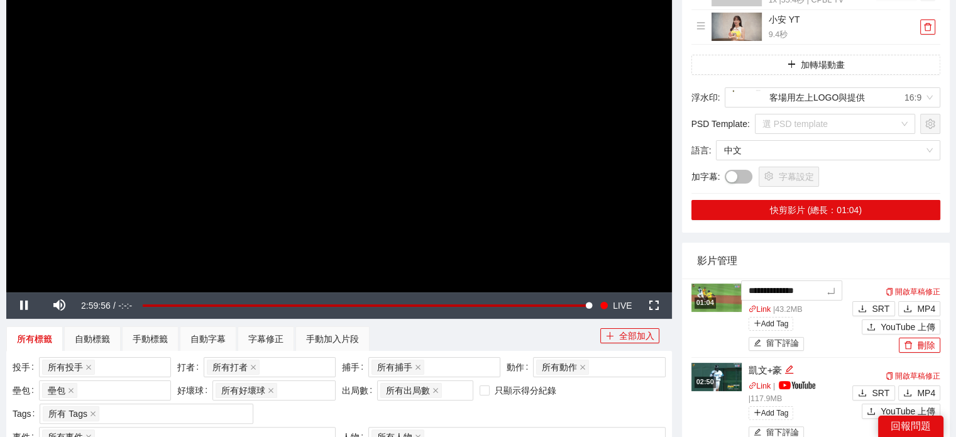
type textarea "*"
type textarea "**"
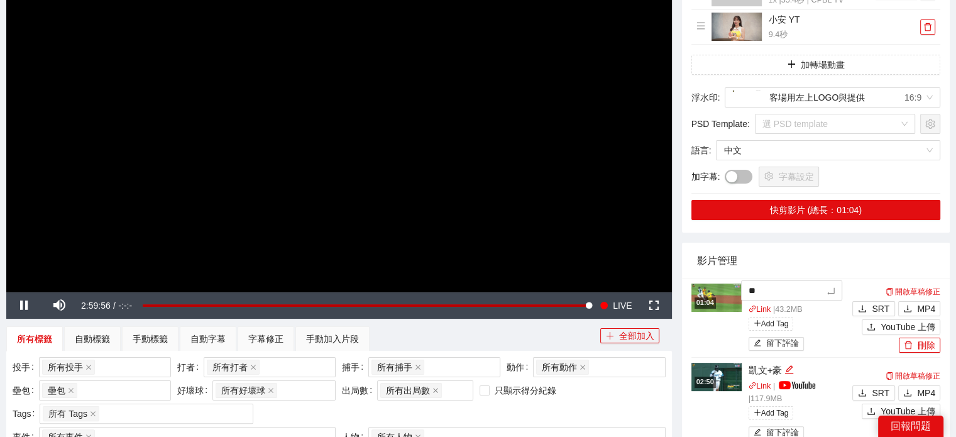
type textarea "***"
type textarea "**"
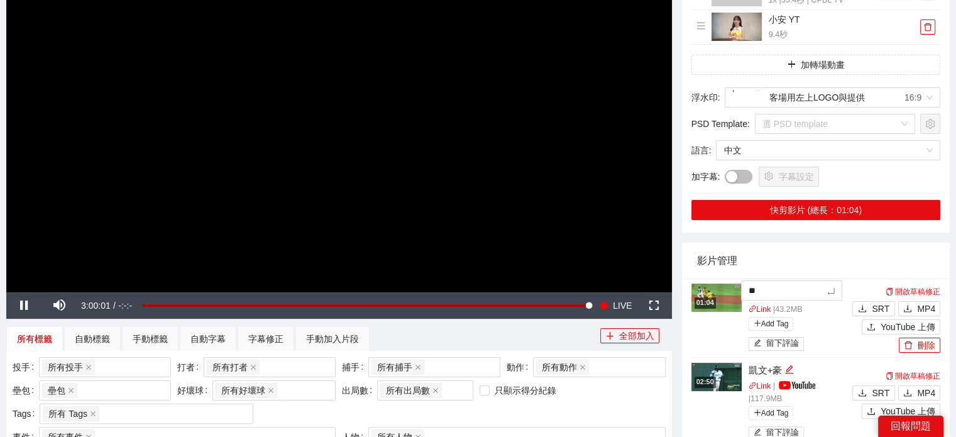
type textarea "**"
type textarea "*"
type textarea "**"
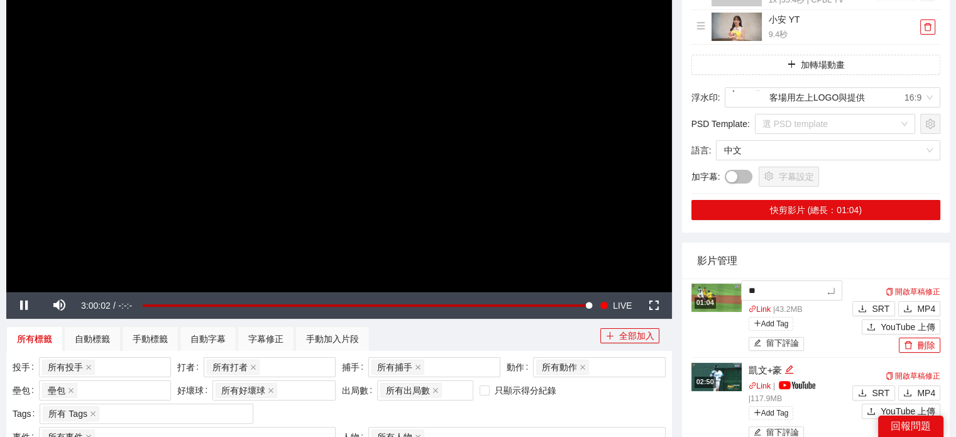
type textarea "**"
type textarea "*"
type textarea "**"
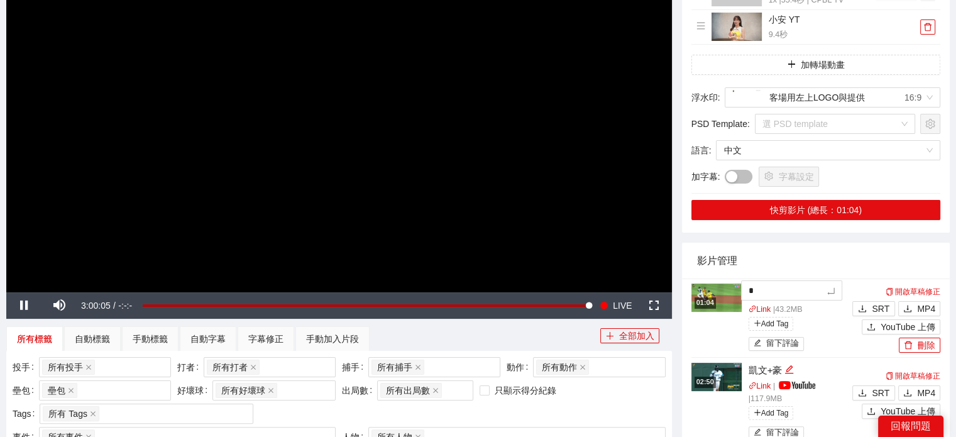
type textarea "**"
type textarea "***"
type textarea "**"
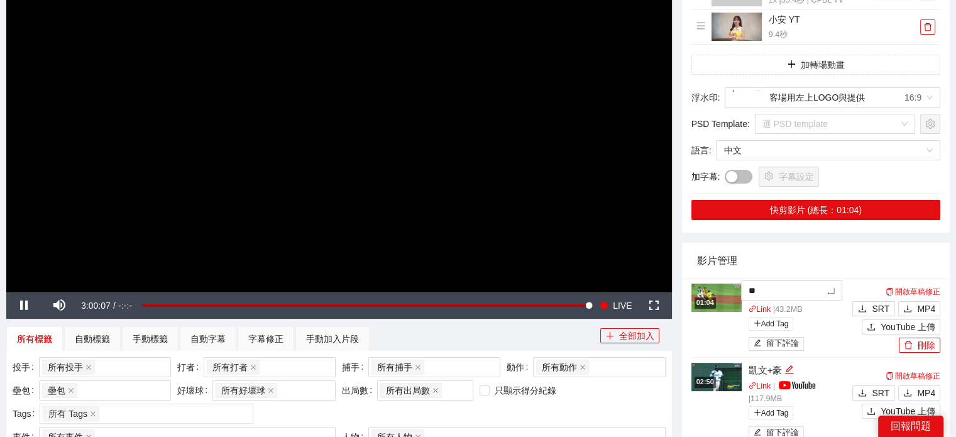
type textarea "**"
click at [832, 257] on div "影片管理" at bounding box center [816, 261] width 238 height 36
click at [770, 288] on icon "edit" at bounding box center [774, 290] width 9 height 9
click at [769, 288] on textarea "**" at bounding box center [792, 290] width 102 height 20
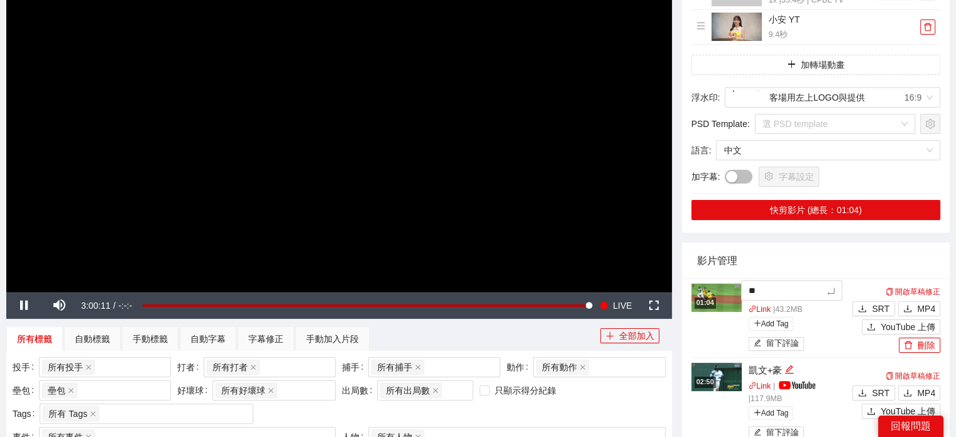
type textarea "***"
type textarea "****"
type textarea "***"
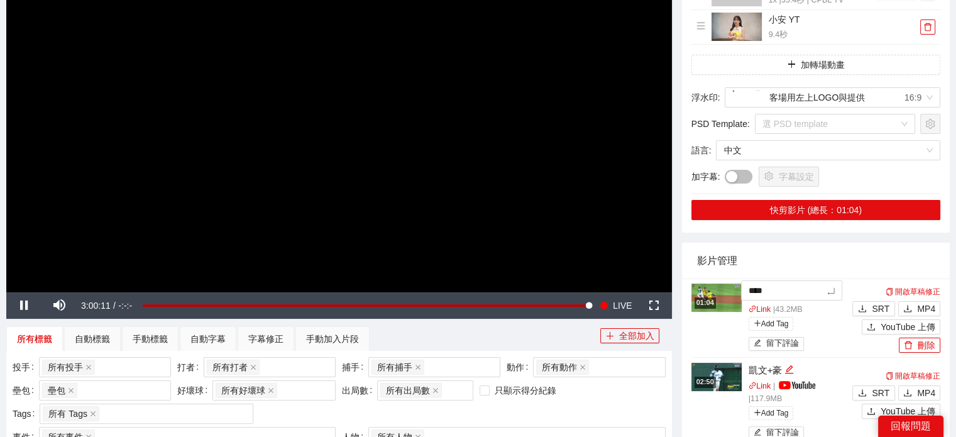
type textarea "***"
type textarea "****"
type textarea "*****"
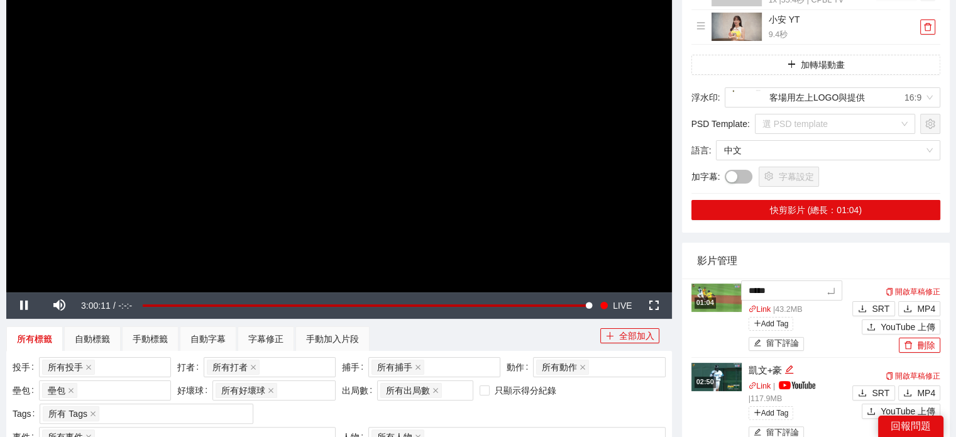
type textarea "****"
type textarea "***"
type textarea "**"
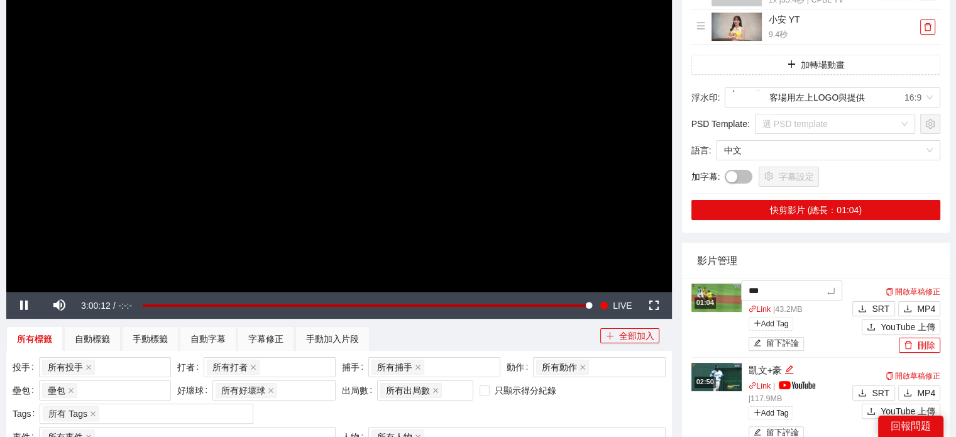
type textarea "**"
type textarea "***"
type textarea "****"
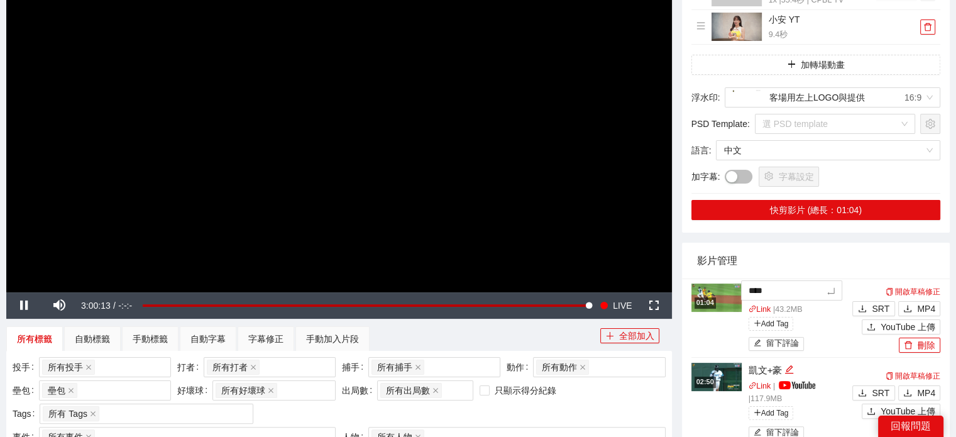
type textarea "***"
type textarea "*****"
type textarea "****"
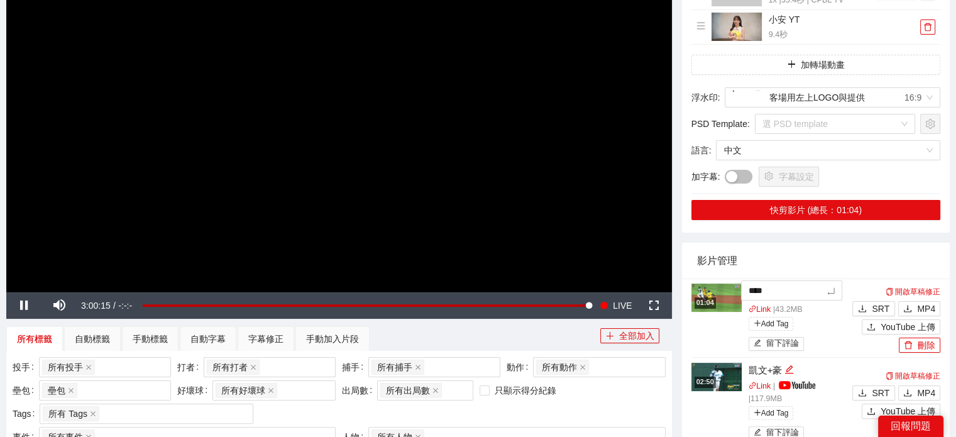
type textarea "****"
click at [913, 330] on span "YouTube 上傳" at bounding box center [908, 326] width 55 height 14
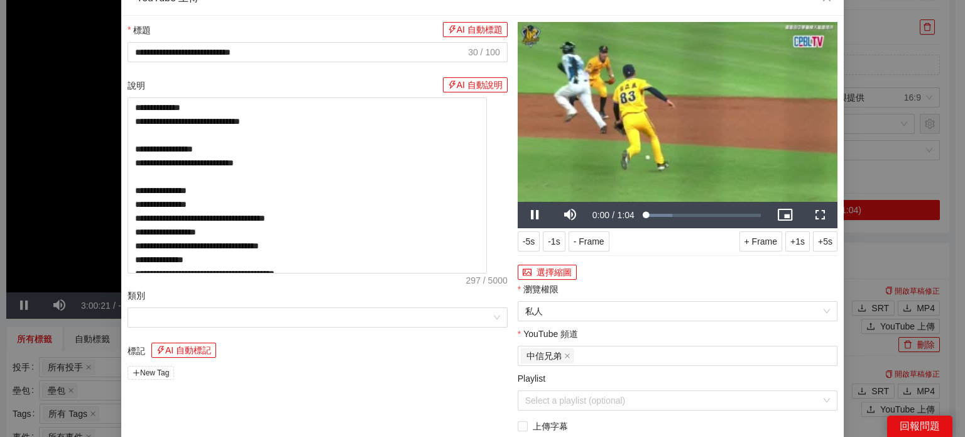
scroll to position [0, 0]
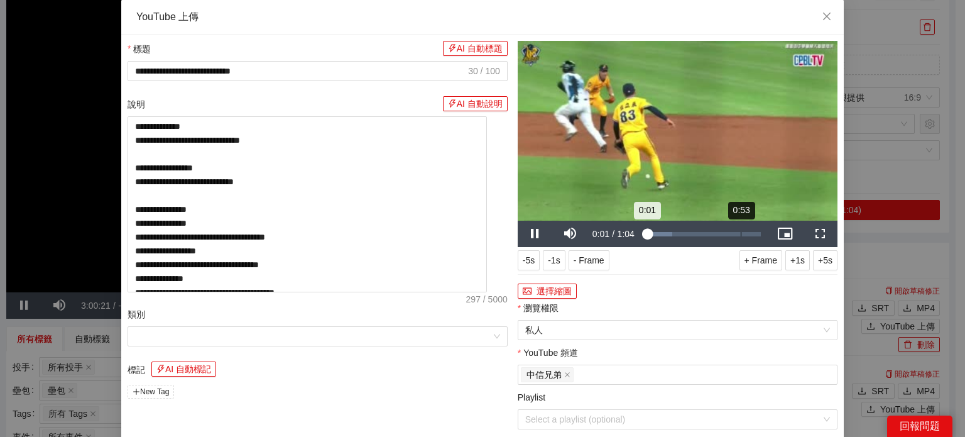
click at [740, 233] on div "Loaded : 23.37% 0:53 0:01" at bounding box center [704, 234] width 116 height 4
click at [744, 236] on div "0:56" at bounding box center [696, 234] width 100 height 4
click at [667, 232] on div "0:59" at bounding box center [699, 234] width 107 height 4
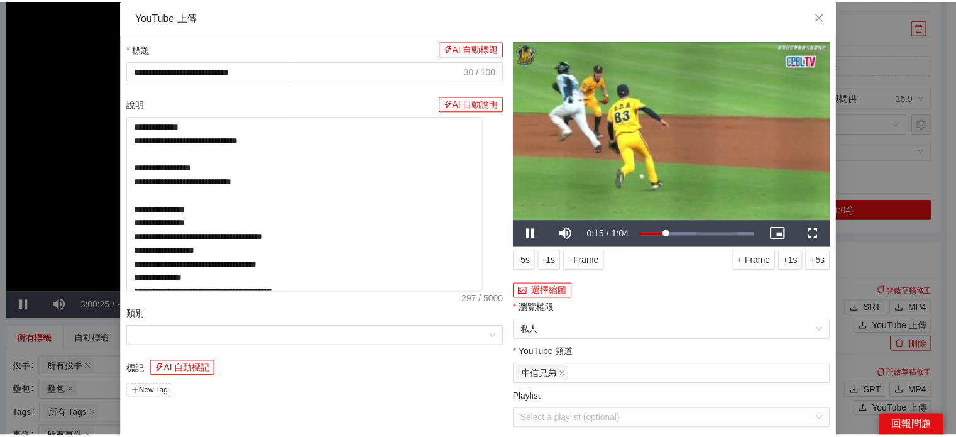
scroll to position [74, 0]
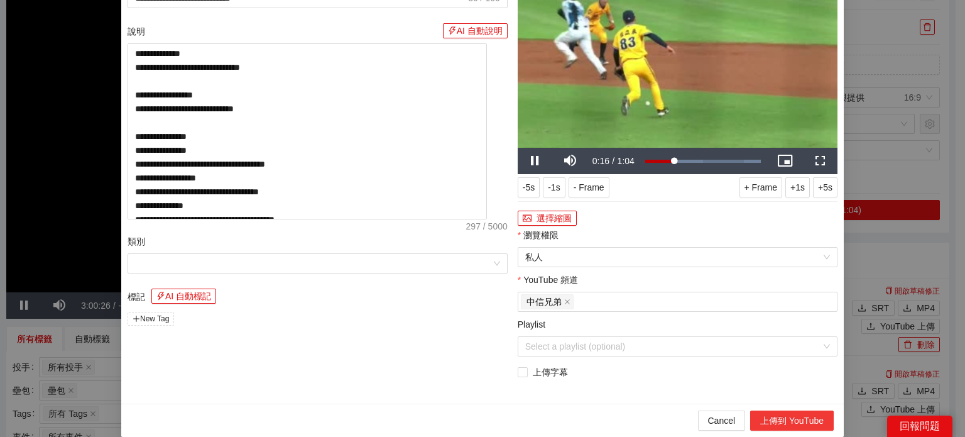
click at [770, 416] on button "上傳到 YouTube" at bounding box center [792, 420] width 84 height 20
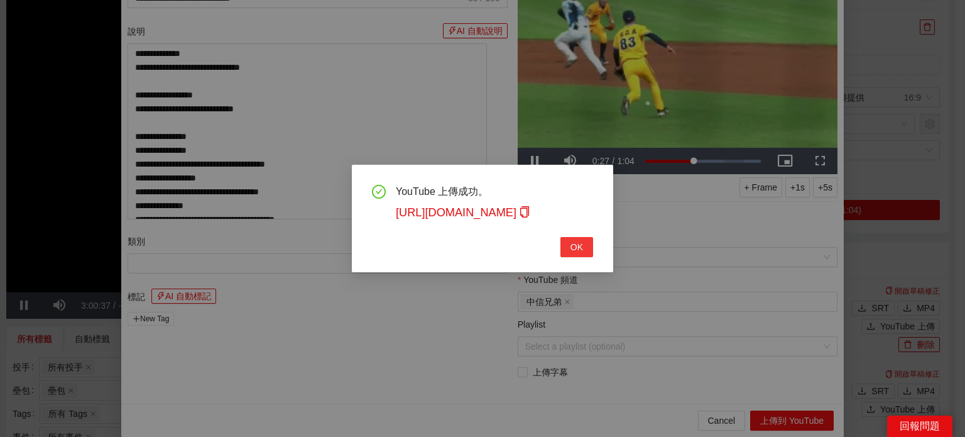
click at [586, 256] on button "OK" at bounding box center [577, 247] width 33 height 20
type textarea "**********"
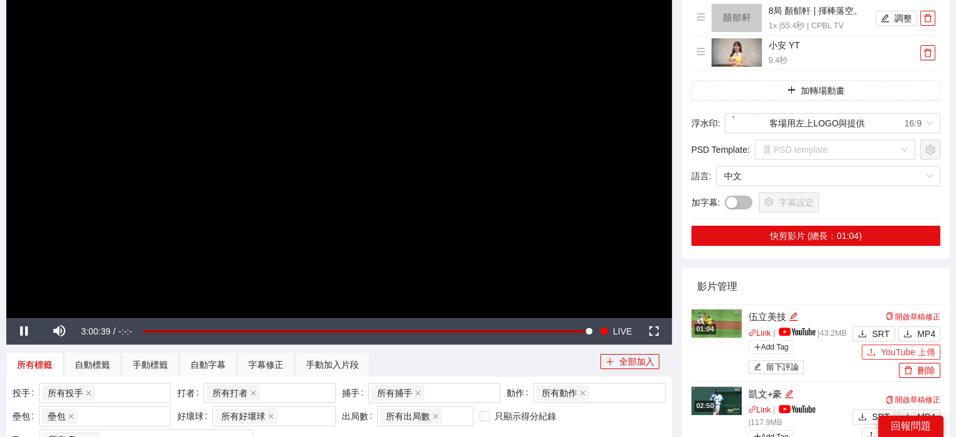
scroll to position [189, 0]
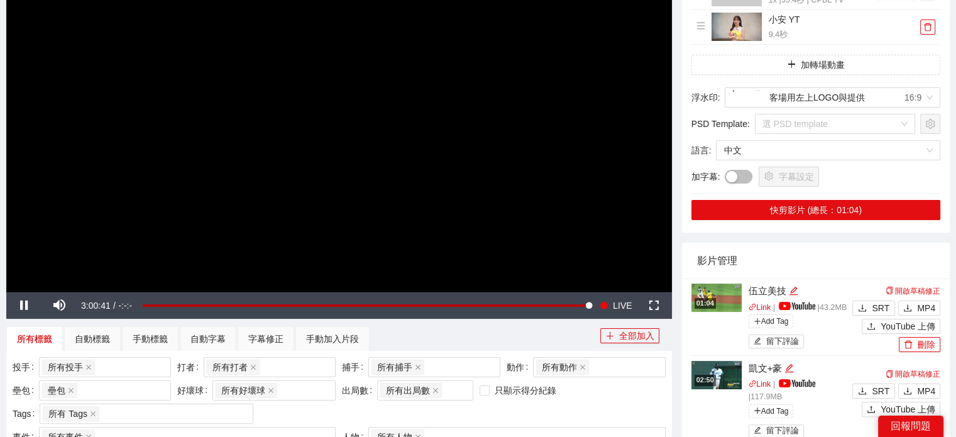
click at [733, 304] on img at bounding box center [716, 297] width 50 height 28
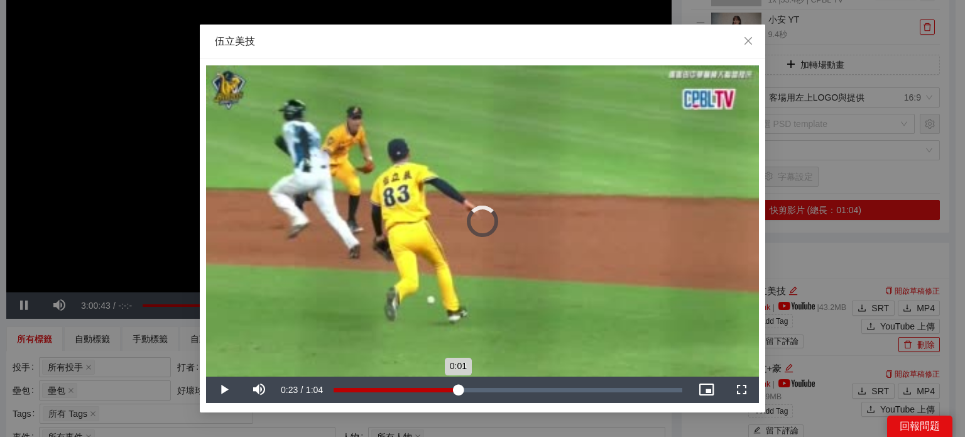
drag, startPoint x: 458, startPoint y: 390, endPoint x: 527, endPoint y: 388, distance: 69.8
click at [458, 390] on div "Loaded : 22.81% 0:23 0:01" at bounding box center [508, 390] width 349 height 4
click at [556, 388] on div "Loaded : 60.50% 0:41 0:41" at bounding box center [508, 390] width 349 height 4
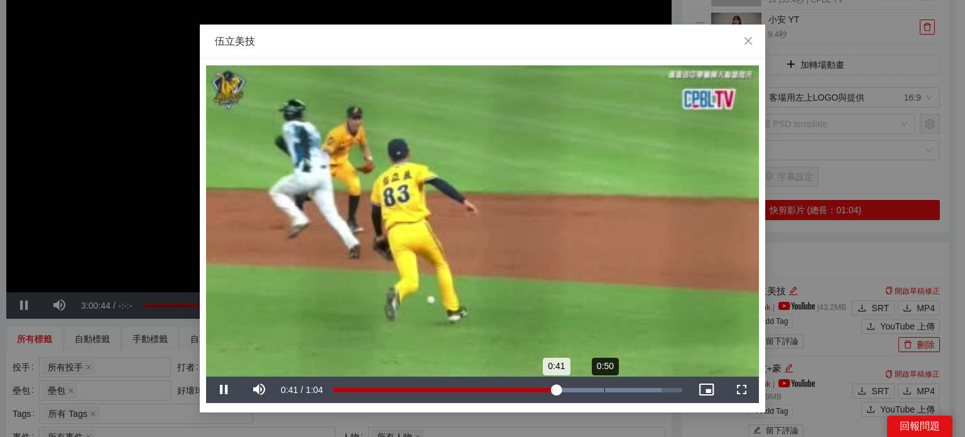
click at [607, 397] on div "Loaded : 94.00% 0:50 0:41" at bounding box center [507, 390] width 361 height 26
click at [589, 398] on div "Loaded : 100.00% 0:48 0:51" at bounding box center [507, 390] width 361 height 26
click at [561, 399] on div "Loaded : 100.00% 0:42 0:51" at bounding box center [507, 390] width 361 height 26
click at [536, 394] on div "Loaded : 100.00% 0:40 0:42" at bounding box center [507, 390] width 361 height 26
click at [520, 389] on div "0:38" at bounding box center [438, 390] width 208 height 4
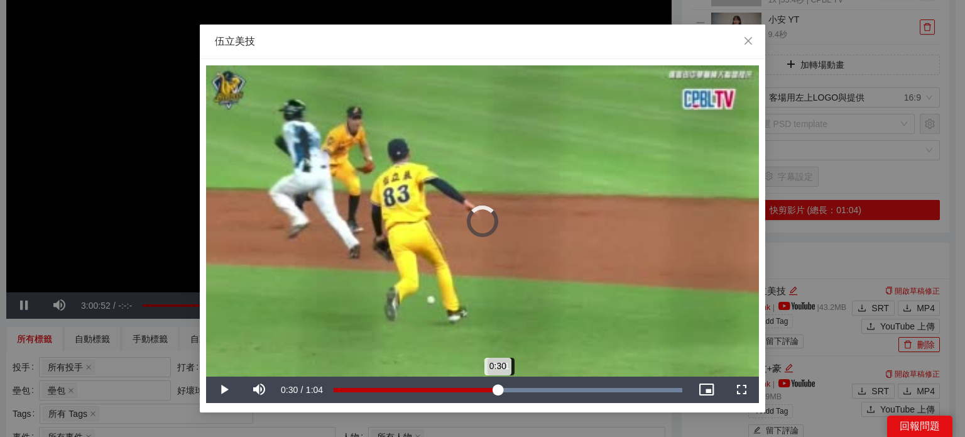
click at [498, 390] on div "0:30" at bounding box center [416, 390] width 164 height 4
click at [453, 399] on div "Loaded : 100.00% 0:22 0:30" at bounding box center [507, 390] width 361 height 26
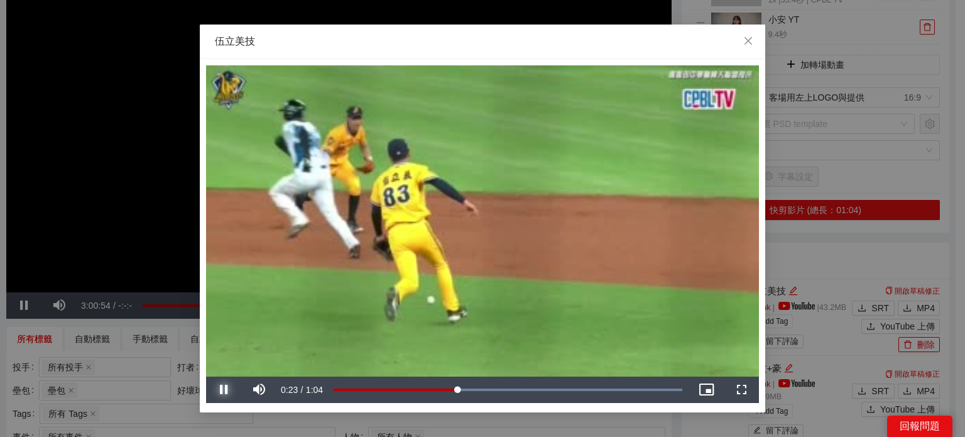
click at [227, 390] on span "Video Player" at bounding box center [223, 390] width 35 height 0
click at [463, 392] on div "0:24" at bounding box center [398, 390] width 129 height 4
click at [466, 392] on div "0:24" at bounding box center [400, 390] width 133 height 4
click at [479, 392] on div "Loaded : 100.00% 0:27 0:25" at bounding box center [507, 390] width 361 height 26
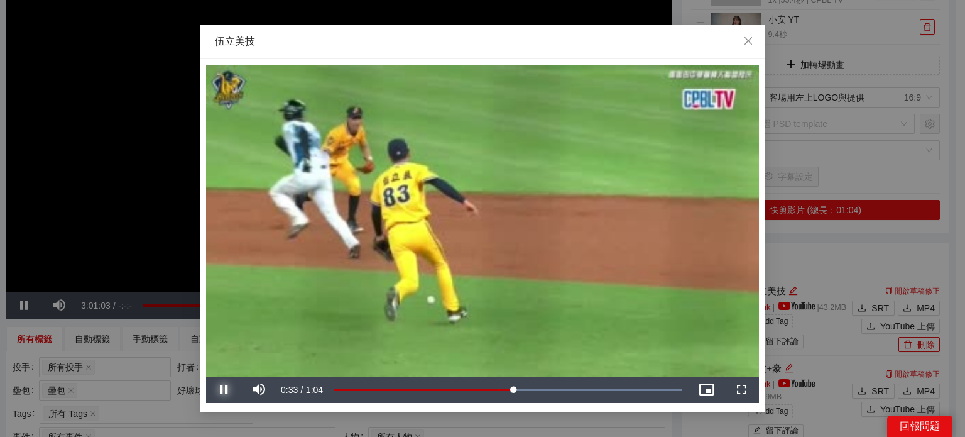
click at [224, 390] on span "Video Player" at bounding box center [223, 390] width 35 height 0
click at [405, 360] on video "Video Player" at bounding box center [482, 220] width 553 height 311
click at [211, 390] on span "Video Player" at bounding box center [223, 390] width 35 height 0
click at [223, 390] on span "Video Player" at bounding box center [223, 390] width 35 height 0
click at [430, 388] on div "Loaded : 100.00% 0:18 0:35" at bounding box center [508, 390] width 349 height 4
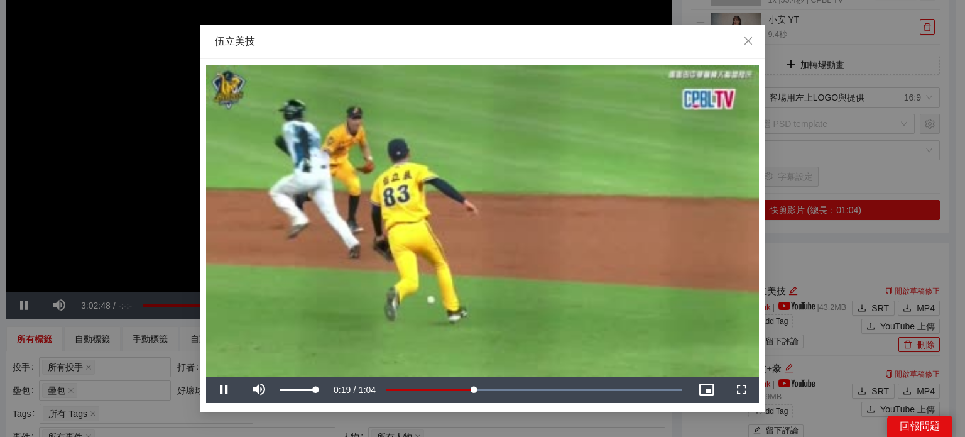
drag, startPoint x: 309, startPoint y: 385, endPoint x: 591, endPoint y: 419, distance: 283.6
click at [590, 419] on div "**********" at bounding box center [482, 218] width 965 height 437
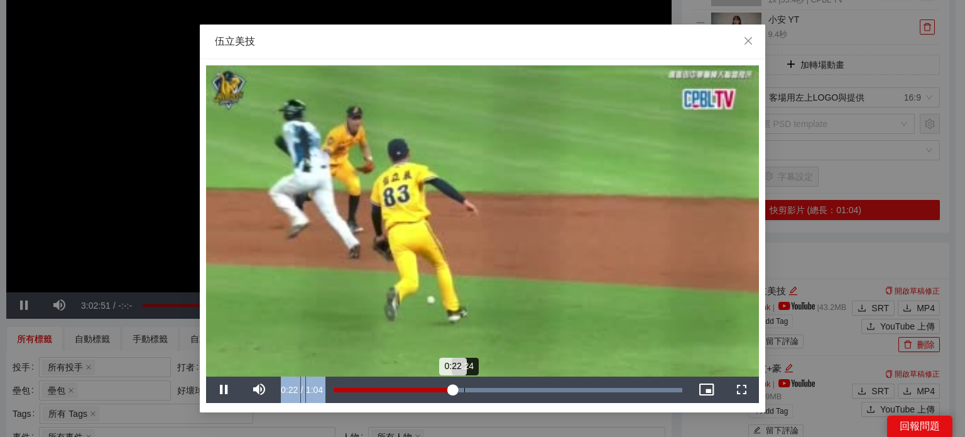
click at [465, 392] on div "Loaded : 100.00% 0:24 0:22" at bounding box center [508, 390] width 349 height 4
click at [483, 392] on div "Loaded : 100.00% 0:27 0:24" at bounding box center [508, 390] width 349 height 4
click at [744, 48] on span "Close" at bounding box center [749, 42] width 34 height 34
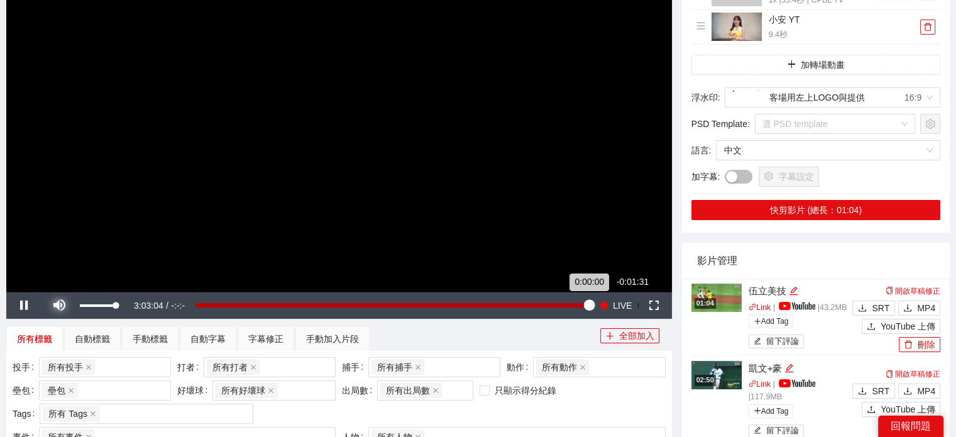
drag, startPoint x: 55, startPoint y: 310, endPoint x: 540, endPoint y: 295, distance: 485.5
click at [58, 305] on span "Video Player" at bounding box center [58, 305] width 35 height 0
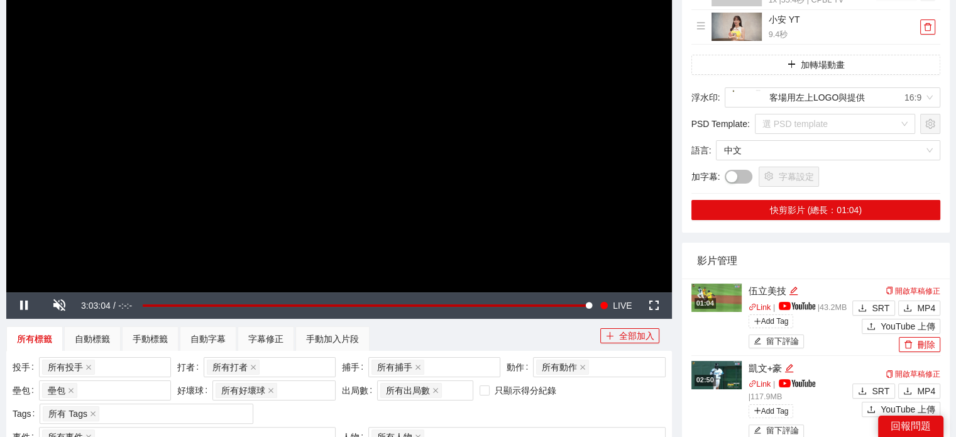
click at [723, 299] on img at bounding box center [716, 297] width 50 height 28
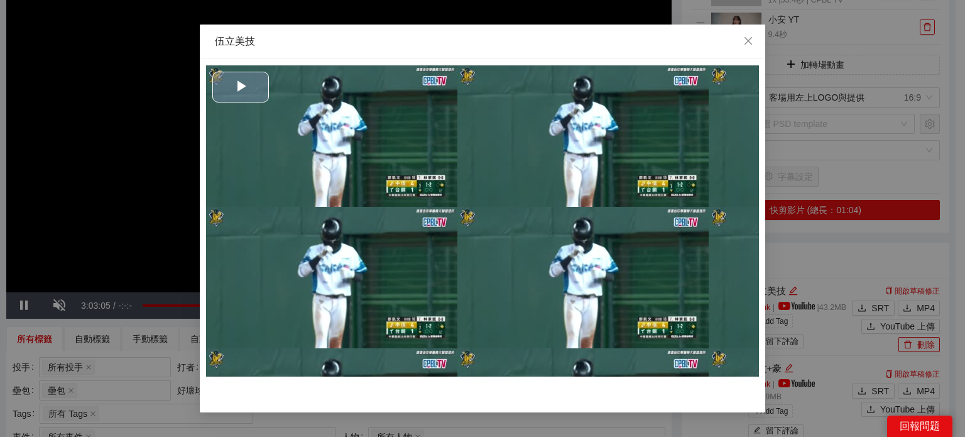
click at [363, 232] on div "Video Player" at bounding box center [482, 220] width 553 height 311
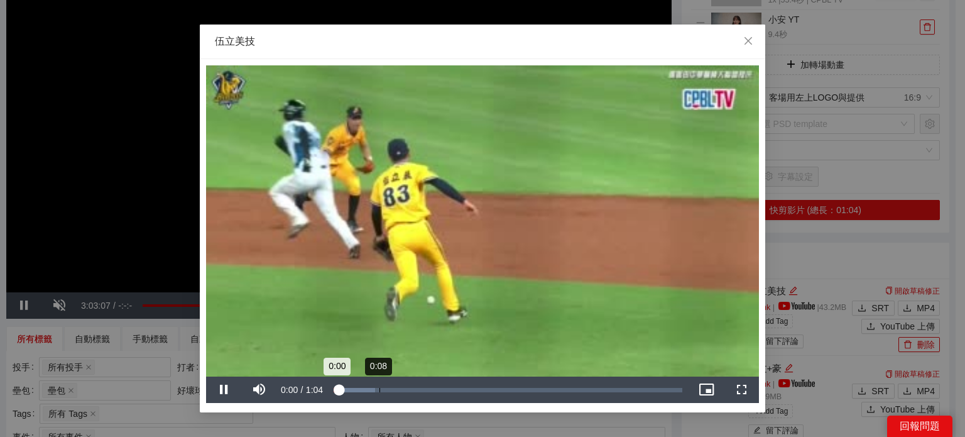
click at [380, 391] on div "Loaded : 11.80% 0:08 0:00" at bounding box center [508, 390] width 349 height 4
drag, startPoint x: 412, startPoint y: 389, endPoint x: 419, endPoint y: 387, distance: 7.4
click at [417, 388] on div "Loaded : 55.57% 0:14 0:12" at bounding box center [508, 390] width 349 height 4
click at [79, 251] on div "**********" at bounding box center [482, 218] width 965 height 437
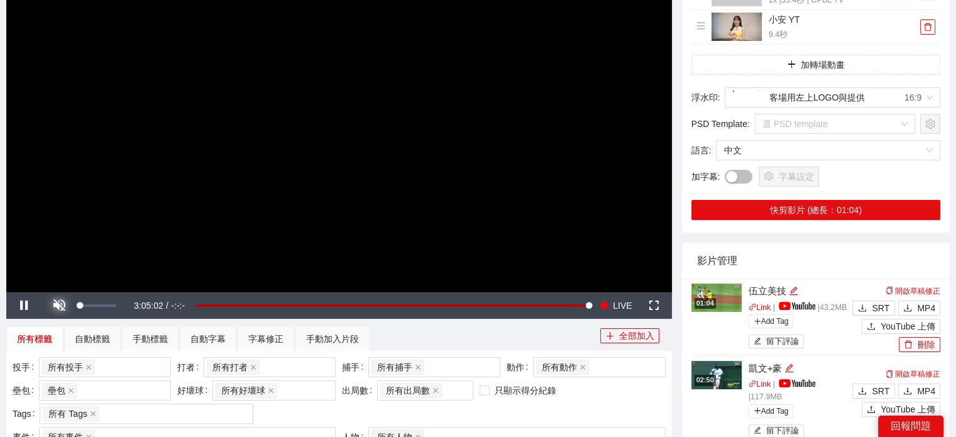
click at [50, 305] on span "Video Player" at bounding box center [58, 305] width 35 height 0
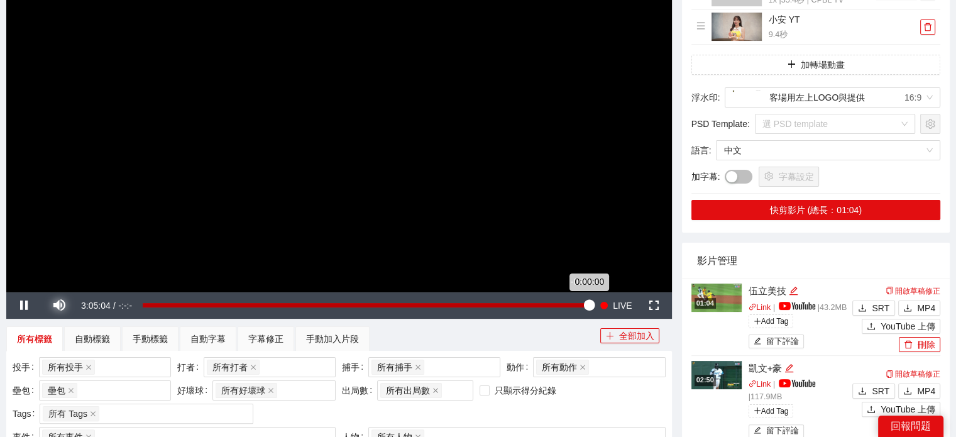
click at [586, 305] on div "0:00:00" at bounding box center [366, 305] width 446 height 4
click at [583, 306] on div "0:00:00" at bounding box center [366, 305] width 446 height 4
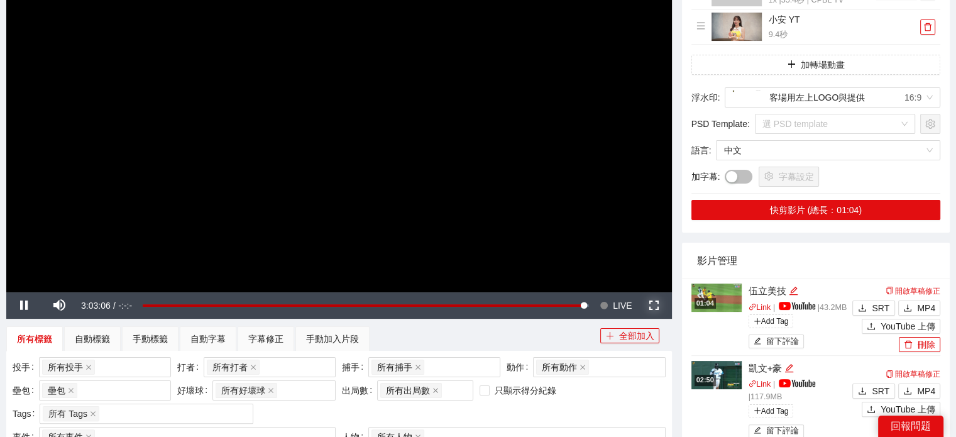
click at [652, 305] on span "Video Player" at bounding box center [654, 305] width 35 height 0
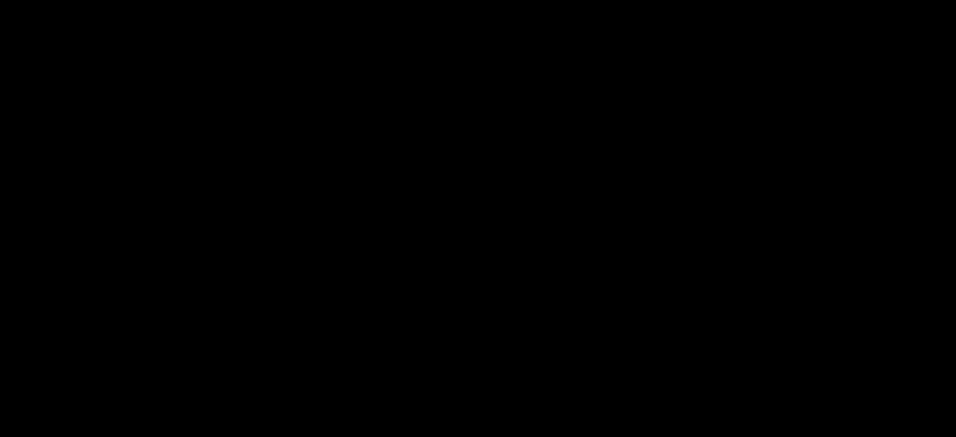
scroll to position [254, 0]
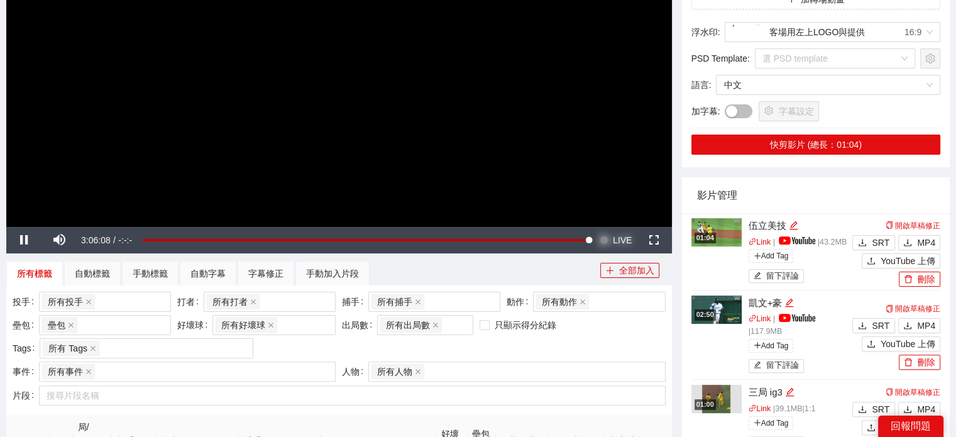
click at [624, 241] on span "LIVE" at bounding box center [622, 240] width 19 height 26
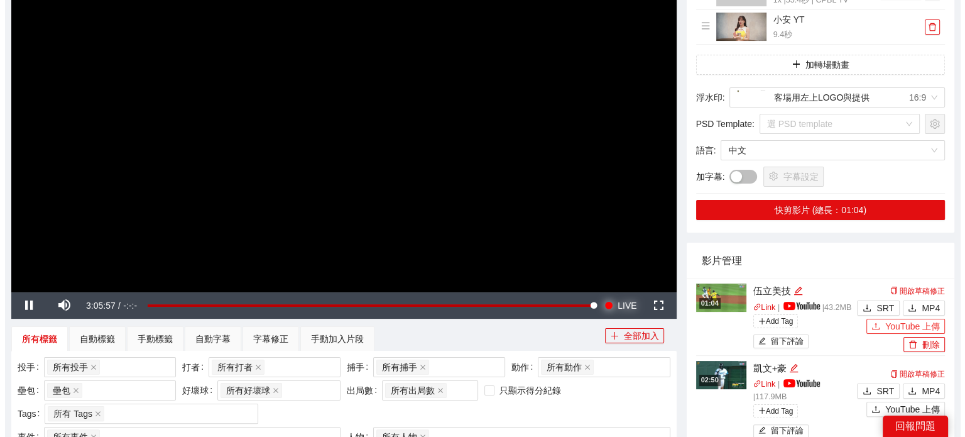
scroll to position [191, 0]
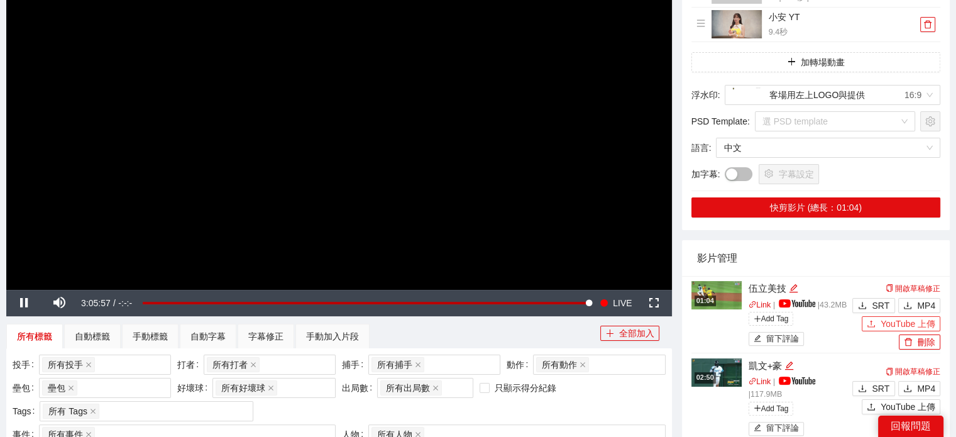
click at [927, 329] on span "YouTube 上傳" at bounding box center [908, 324] width 55 height 14
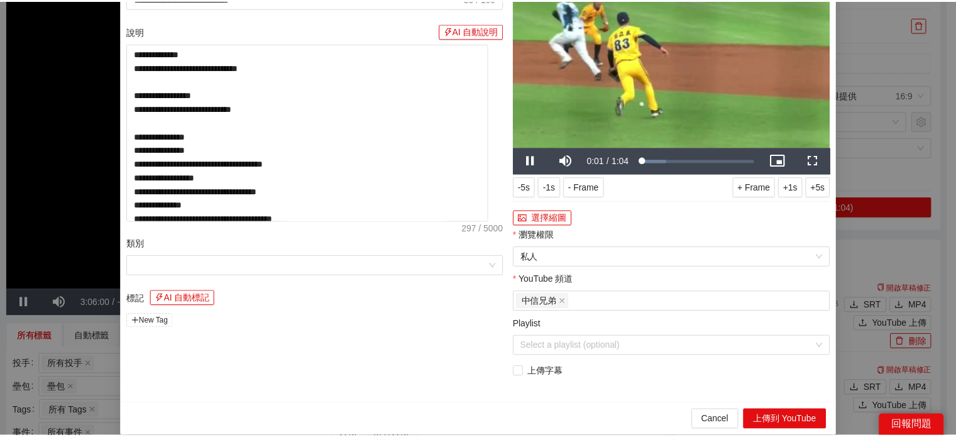
scroll to position [74, 0]
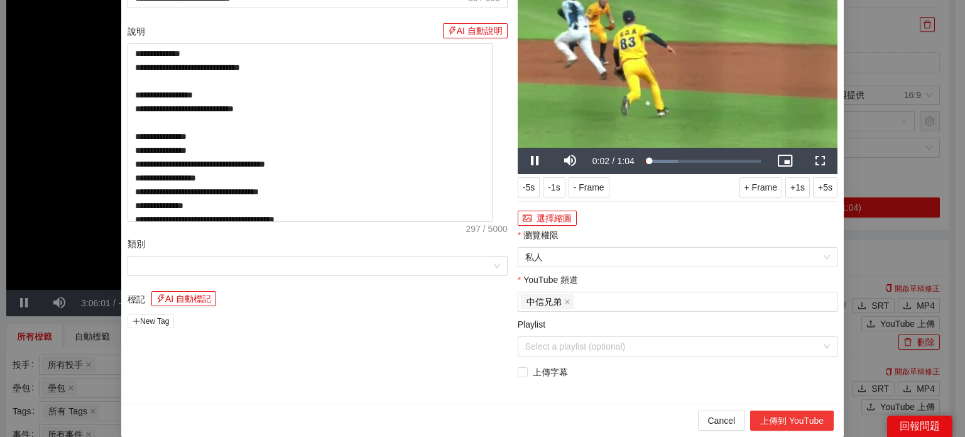
click at [783, 419] on button "上傳到 YouTube" at bounding box center [792, 420] width 84 height 20
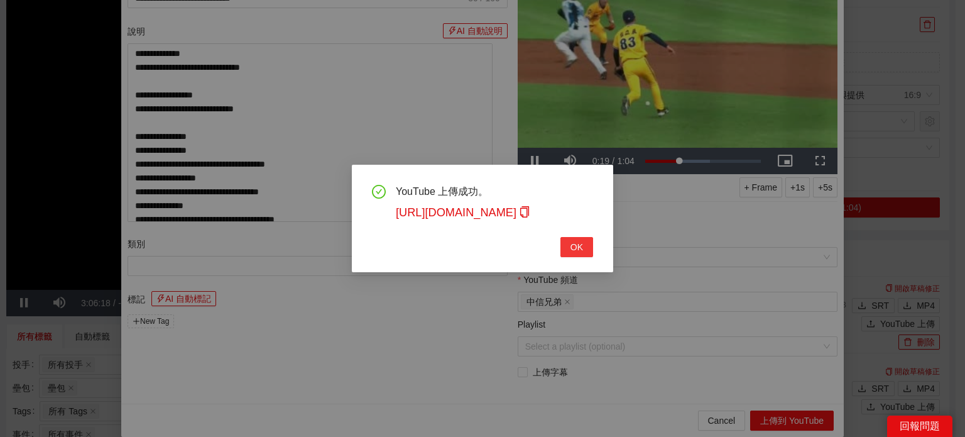
click at [586, 250] on button "OK" at bounding box center [577, 247] width 33 height 20
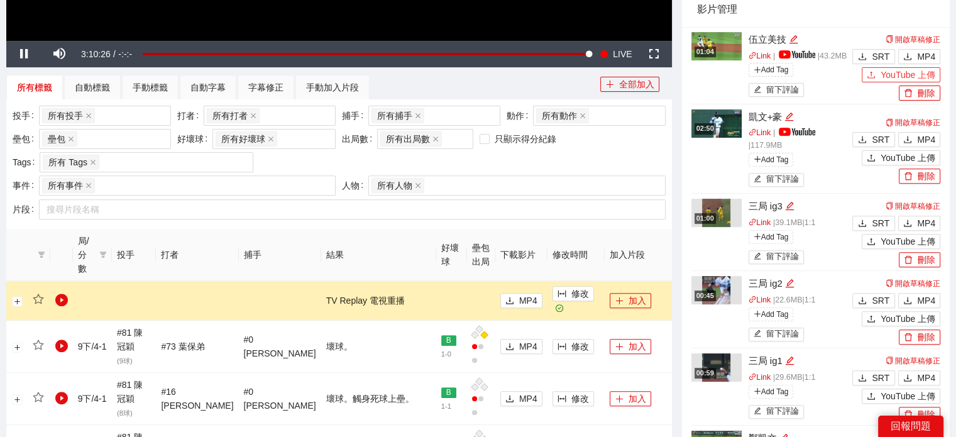
scroll to position [63, 0]
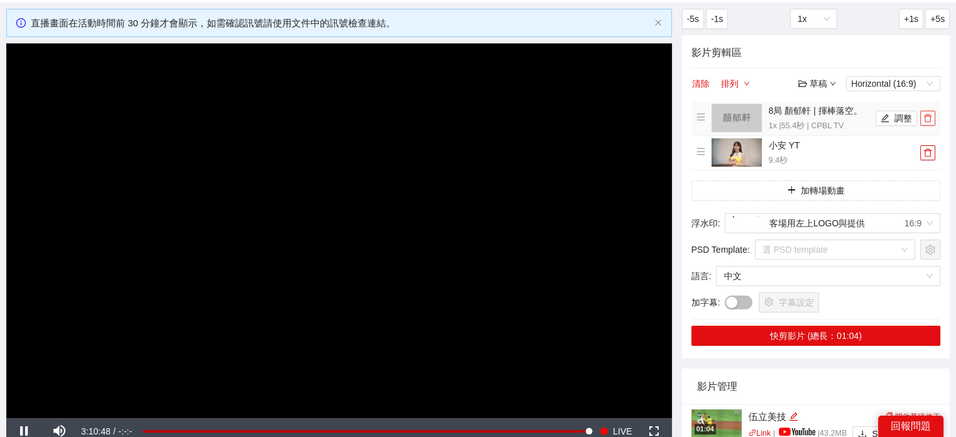
click at [928, 124] on button "button" at bounding box center [927, 118] width 15 height 15
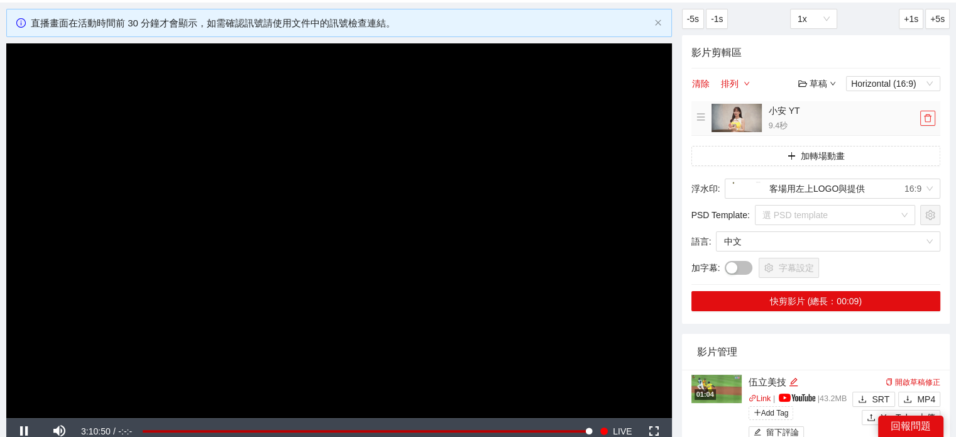
click at [929, 119] on icon "delete" at bounding box center [927, 118] width 9 height 9
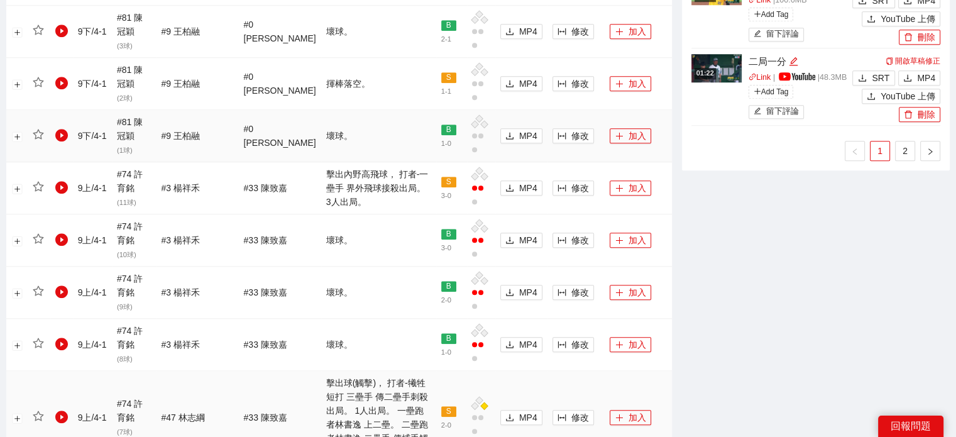
scroll to position [1006, 0]
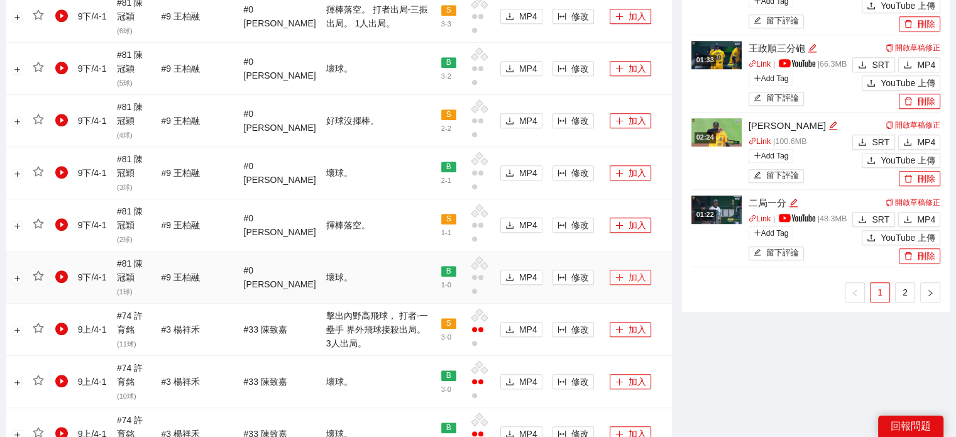
click at [624, 270] on button "加入" at bounding box center [630, 277] width 41 height 15
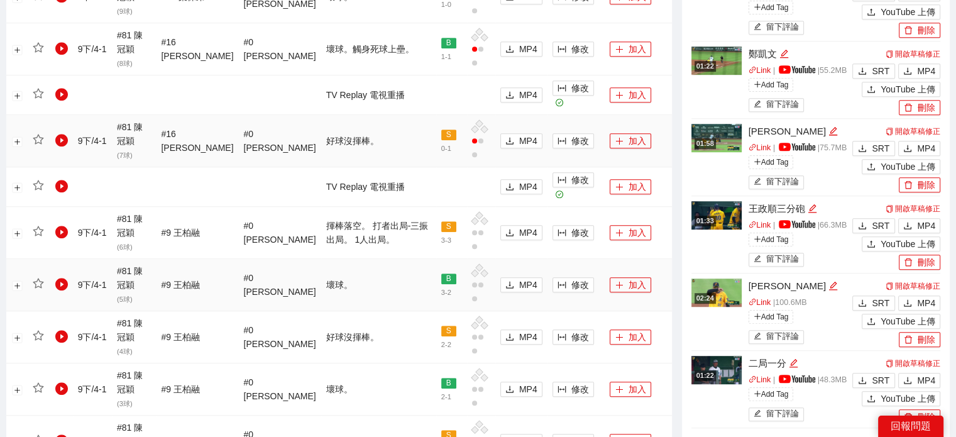
scroll to position [754, 0]
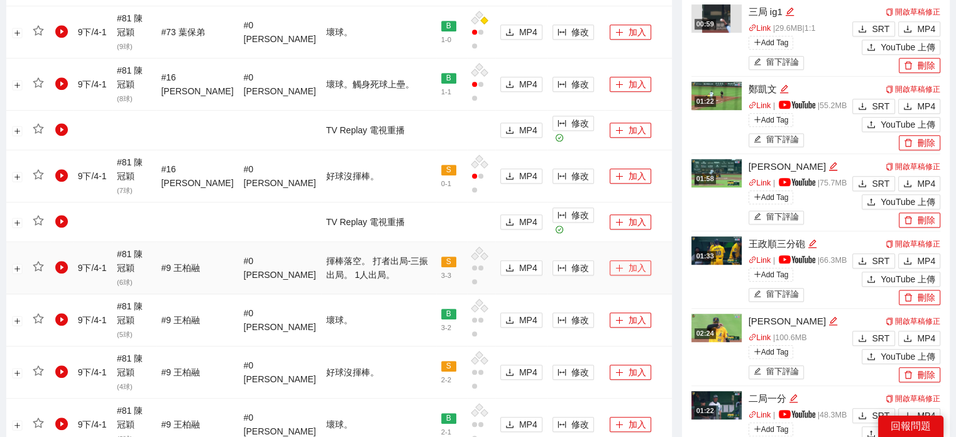
click at [629, 260] on button "加入" at bounding box center [630, 267] width 41 height 15
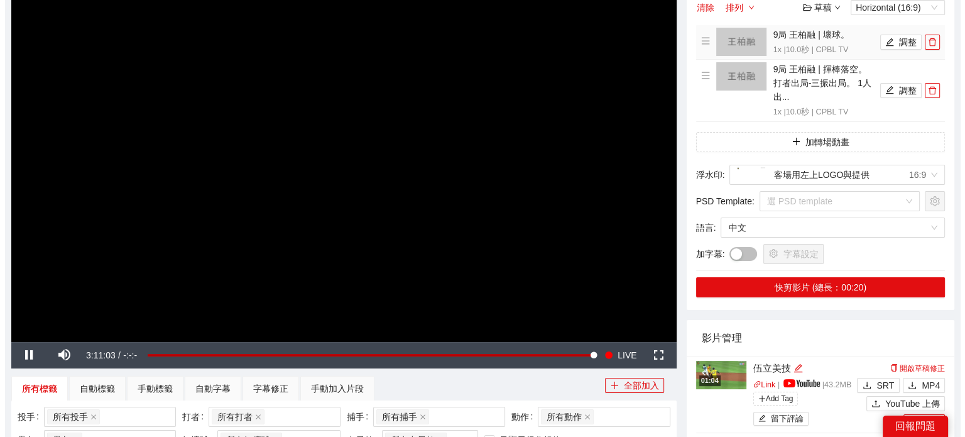
scroll to position [126, 0]
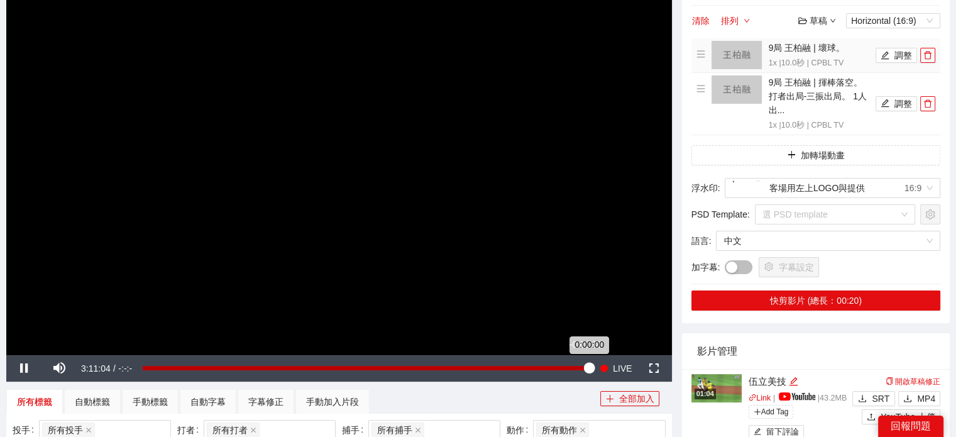
click at [585, 370] on div "0:00:00" at bounding box center [366, 368] width 446 height 4
click at [581, 372] on div "Loaded : 100.00% -0:03:13 0:00:00" at bounding box center [365, 368] width 459 height 26
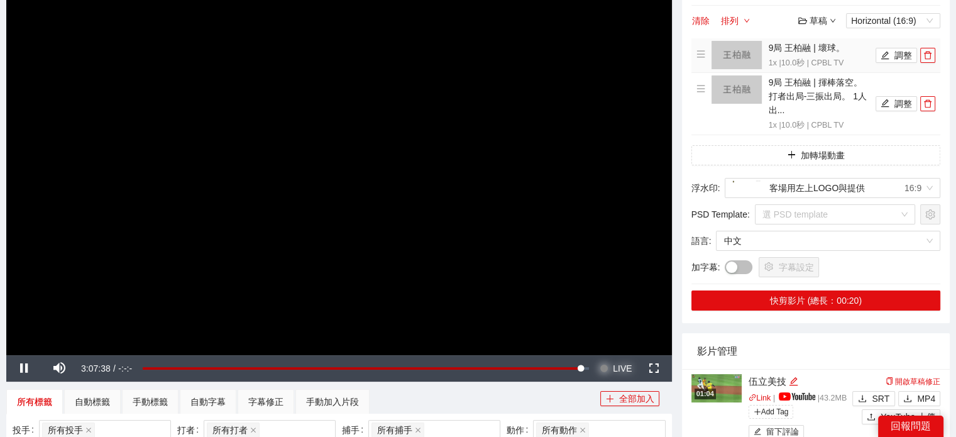
click at [613, 369] on span "LIVE" at bounding box center [622, 368] width 19 height 26
click at [889, 57] on icon "edit" at bounding box center [885, 55] width 9 height 9
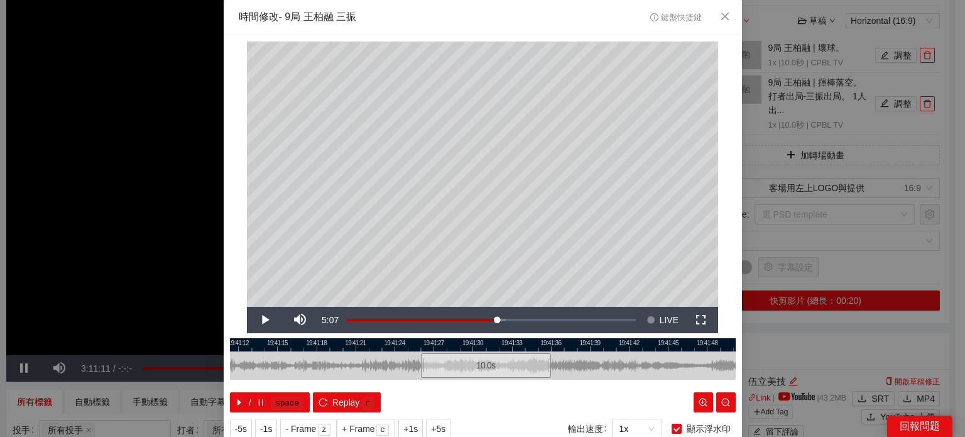
scroll to position [40, 0]
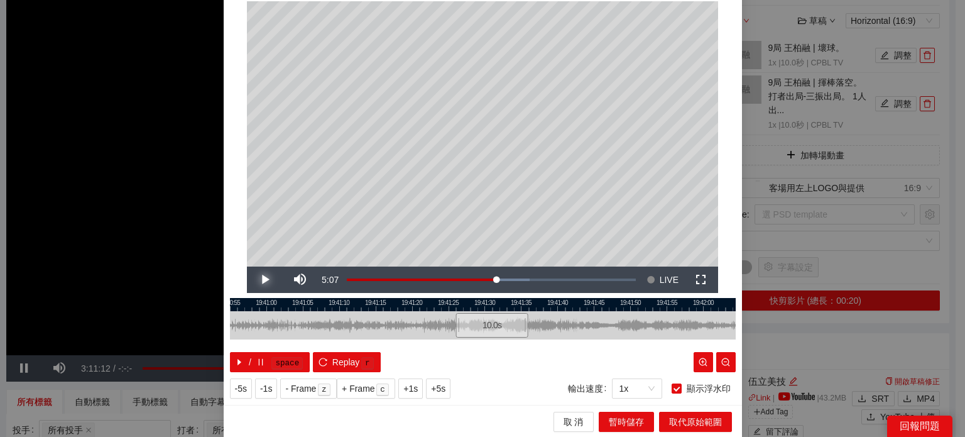
click at [261, 280] on span "Video Player" at bounding box center [264, 280] width 35 height 0
drag, startPoint x: 451, startPoint y: 326, endPoint x: 416, endPoint y: 328, distance: 35.2
click at [419, 328] on div at bounding box center [423, 325] width 8 height 28
click at [263, 280] on span "Video Player" at bounding box center [264, 280] width 35 height 0
drag, startPoint x: 465, startPoint y: 304, endPoint x: 502, endPoint y: 309, distance: 36.8
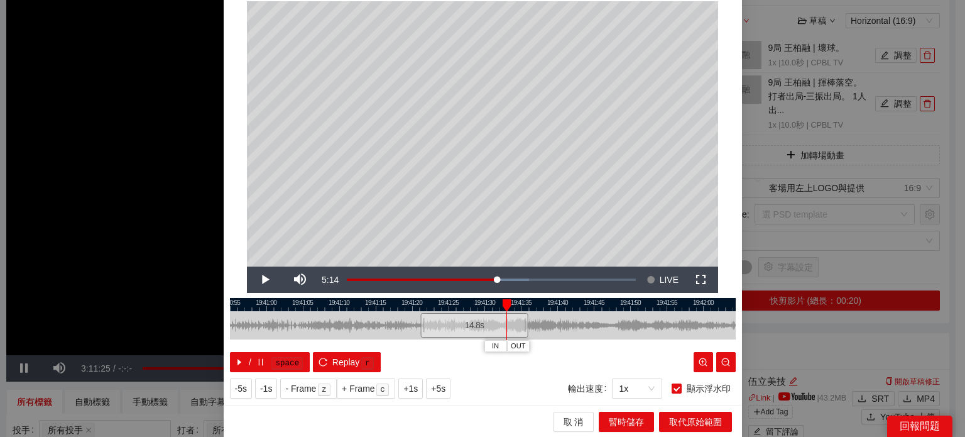
click at [502, 309] on div at bounding box center [506, 305] width 9 height 13
click at [253, 280] on span "Video Player" at bounding box center [264, 280] width 35 height 0
click at [255, 280] on span "Video Player" at bounding box center [264, 280] width 35 height 0
click at [257, 280] on span "Video Player" at bounding box center [264, 280] width 35 height 0
click at [259, 280] on span "Video Player" at bounding box center [264, 280] width 35 height 0
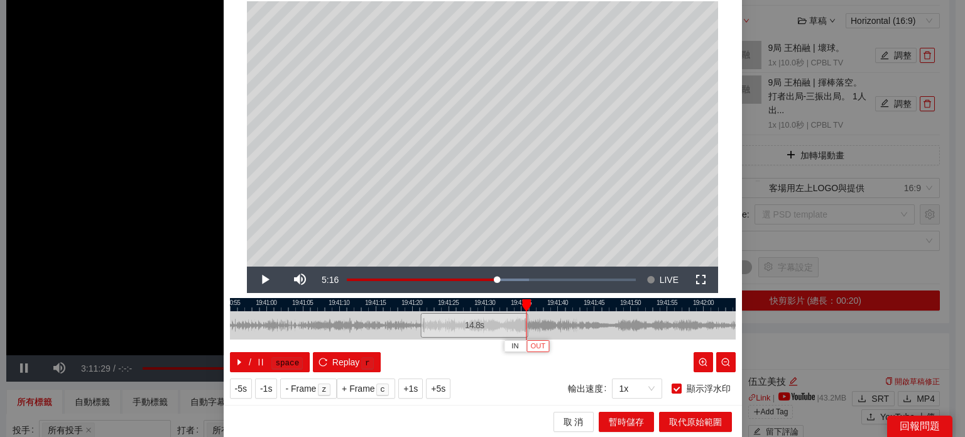
drag, startPoint x: 537, startPoint y: 346, endPoint x: 591, endPoint y: 380, distance: 63.6
click at [538, 346] on span "OUT" at bounding box center [538, 346] width 15 height 11
click at [613, 412] on button "暫時儲存" at bounding box center [626, 422] width 55 height 20
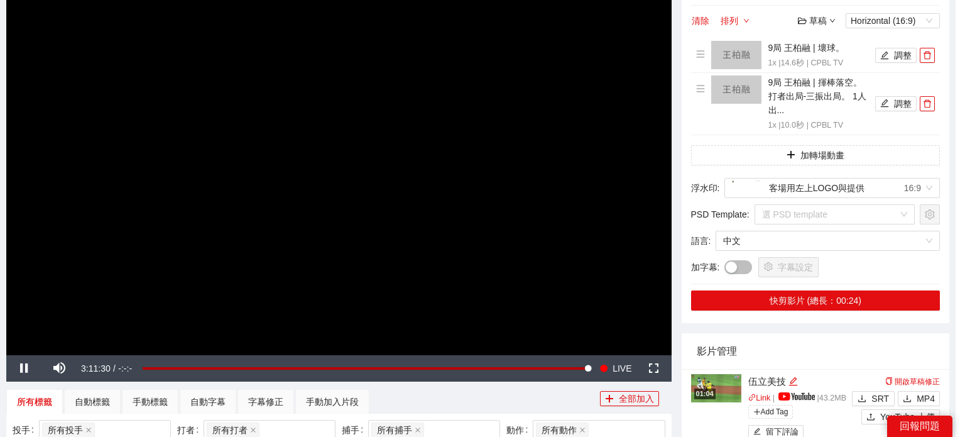
scroll to position [0, 0]
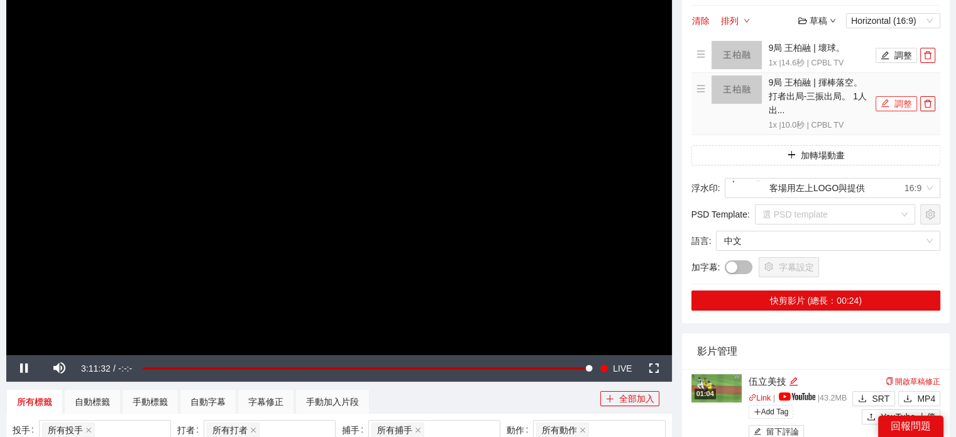
drag, startPoint x: 910, startPoint y: 103, endPoint x: 958, endPoint y: 133, distance: 56.5
click at [910, 102] on button "調整" at bounding box center [896, 103] width 41 height 15
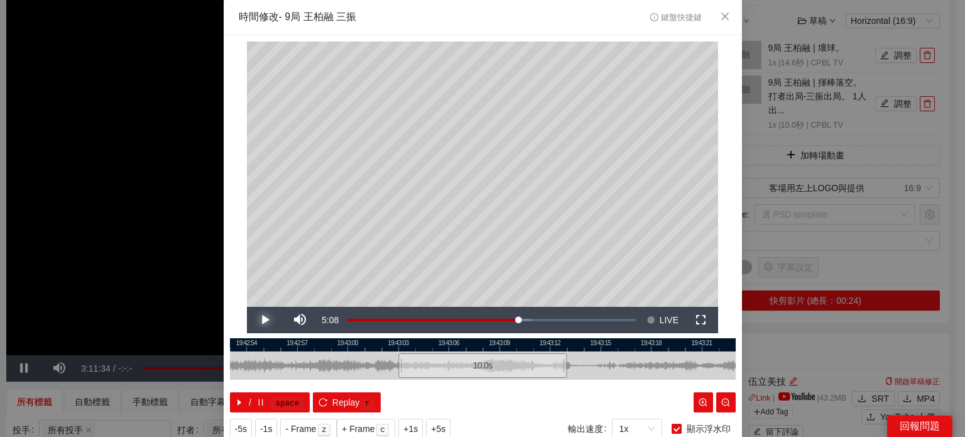
click at [266, 320] on span "Video Player" at bounding box center [264, 320] width 35 height 0
drag, startPoint x: 520, startPoint y: 347, endPoint x: 690, endPoint y: 365, distance: 170.6
click at [690, 365] on div "19:42:51 19:42:54 19:42:57 19:43:00 19:43:03 19:43:06 19:43:09 19:43:12 19:43:1…" at bounding box center [483, 375] width 506 height 74
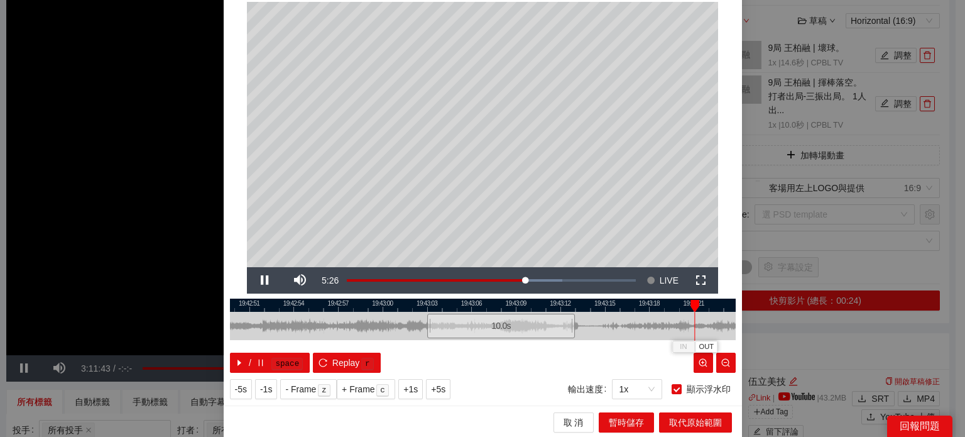
scroll to position [40, 0]
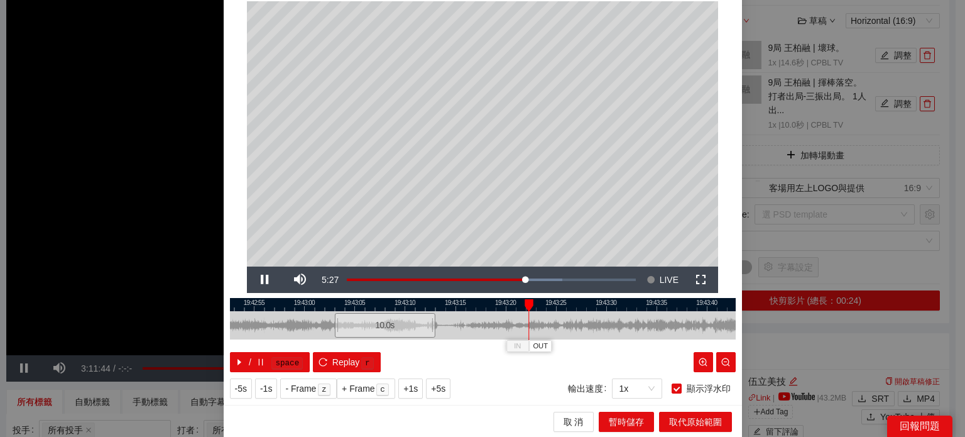
drag, startPoint x: 635, startPoint y: 306, endPoint x: 475, endPoint y: 310, distance: 160.3
click at [475, 310] on div at bounding box center [323, 304] width 506 height 13
drag, startPoint x: 527, startPoint y: 302, endPoint x: 650, endPoint y: 314, distance: 123.1
click at [650, 314] on div "19:42:50 19:42:55 19:43:00 19:43:05 19:43:10 19:43:15 19:43:20 19:43:25 19:43:3…" at bounding box center [483, 335] width 506 height 74
click at [661, 344] on span "OUT" at bounding box center [668, 346] width 15 height 11
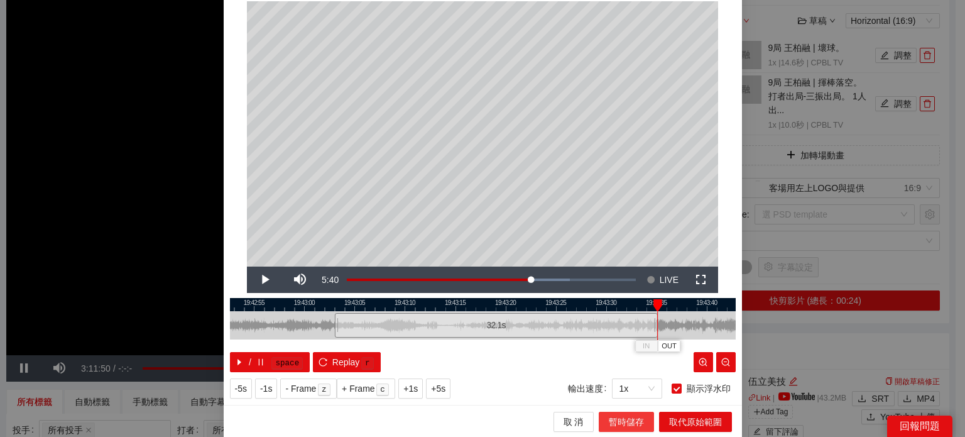
drag, startPoint x: 632, startPoint y: 430, endPoint x: 634, endPoint y: 423, distance: 7.0
click at [632, 429] on button "暫時儲存" at bounding box center [626, 422] width 55 height 20
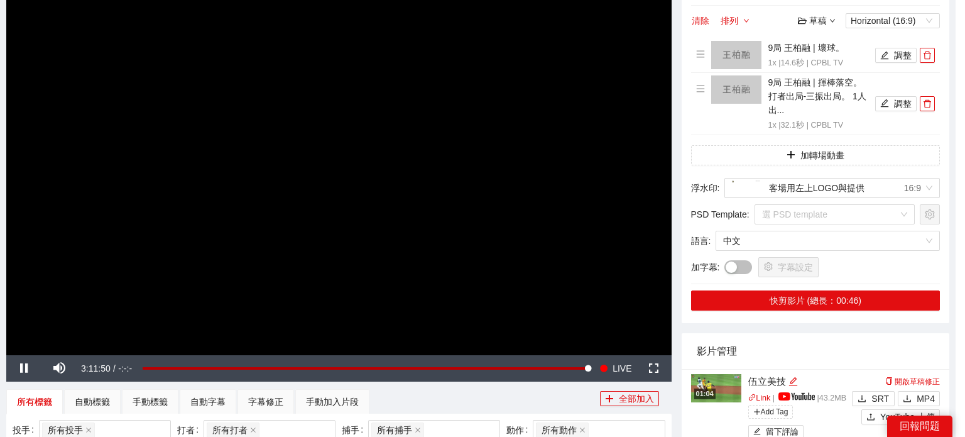
drag, startPoint x: 634, startPoint y: 423, endPoint x: 661, endPoint y: 436, distance: 30.1
click at [634, 423] on div "時間修改 - 鍵盤快捷鍵 取 消 暫時儲存 取代原始範圍" at bounding box center [482, 218] width 965 height 437
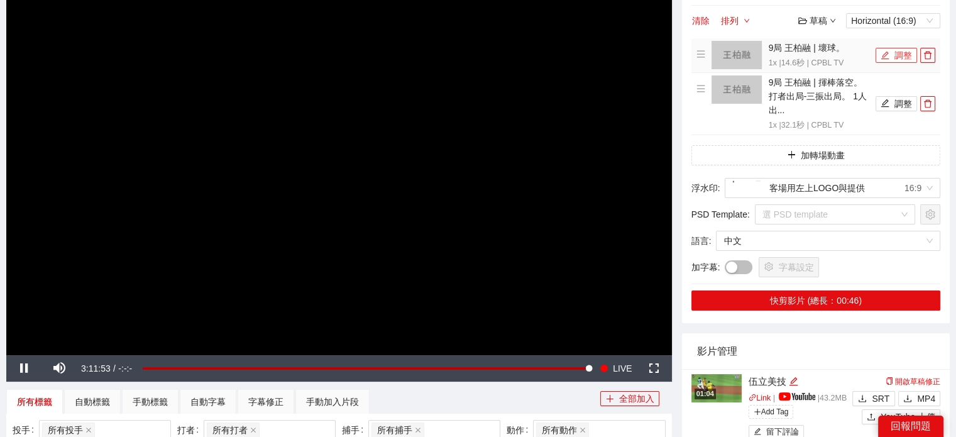
click at [892, 53] on button "調整" at bounding box center [896, 55] width 41 height 15
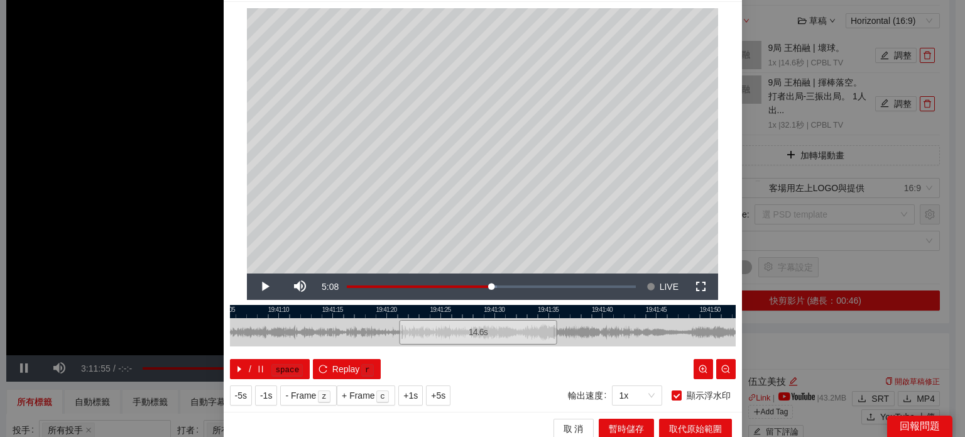
scroll to position [40, 0]
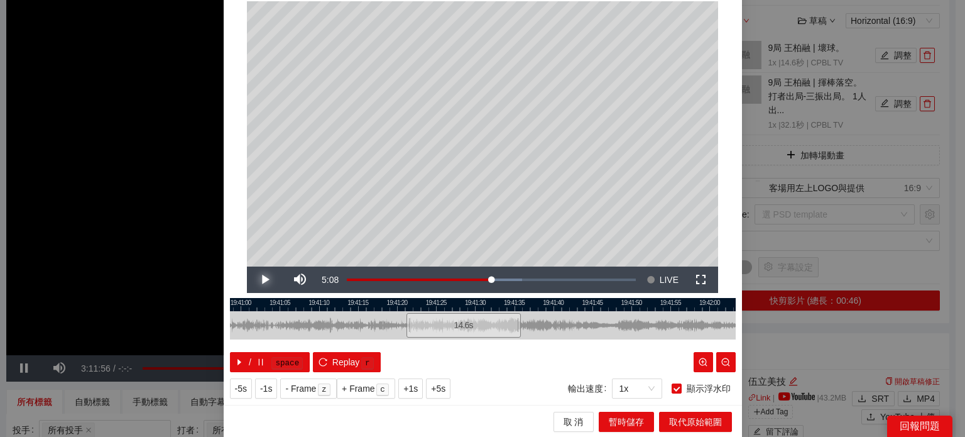
click at [261, 280] on span "Video Player" at bounding box center [264, 280] width 35 height 0
click at [471, 304] on div at bounding box center [475, 305] width 9 height 13
click at [268, 280] on span "Video Player" at bounding box center [264, 280] width 35 height 0
drag, startPoint x: 499, startPoint y: 348, endPoint x: 588, endPoint y: 385, distance: 96.9
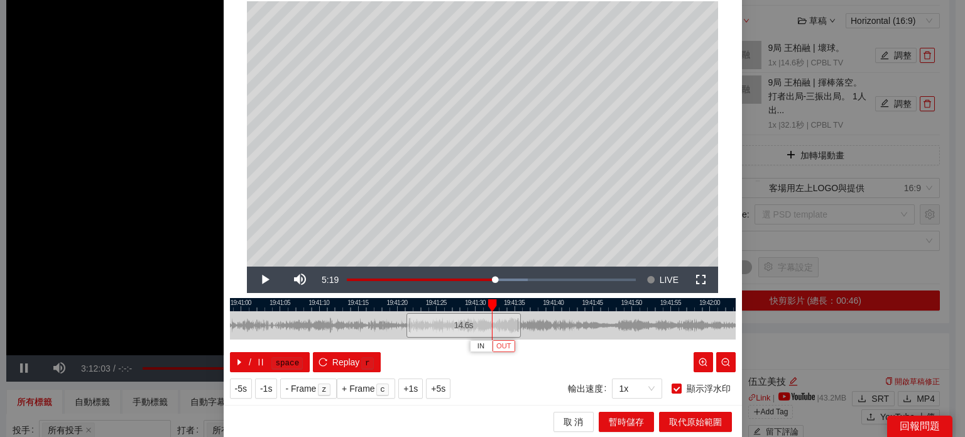
click at [500, 348] on span "OUT" at bounding box center [504, 346] width 15 height 11
click at [635, 419] on span "暫時儲存" at bounding box center [626, 422] width 35 height 14
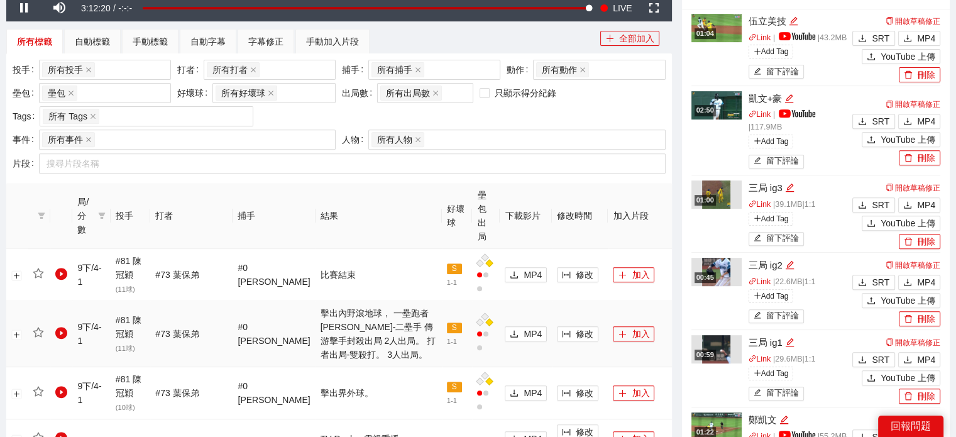
scroll to position [503, 0]
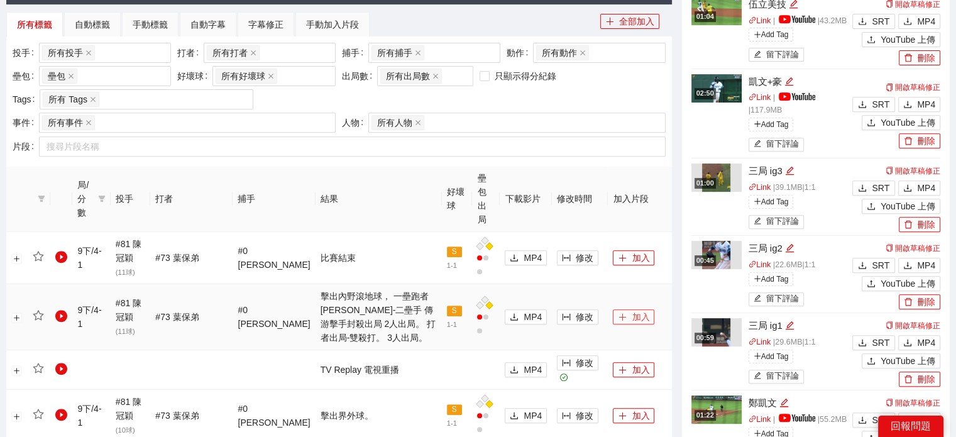
click at [624, 309] on button "加入" at bounding box center [633, 316] width 41 height 15
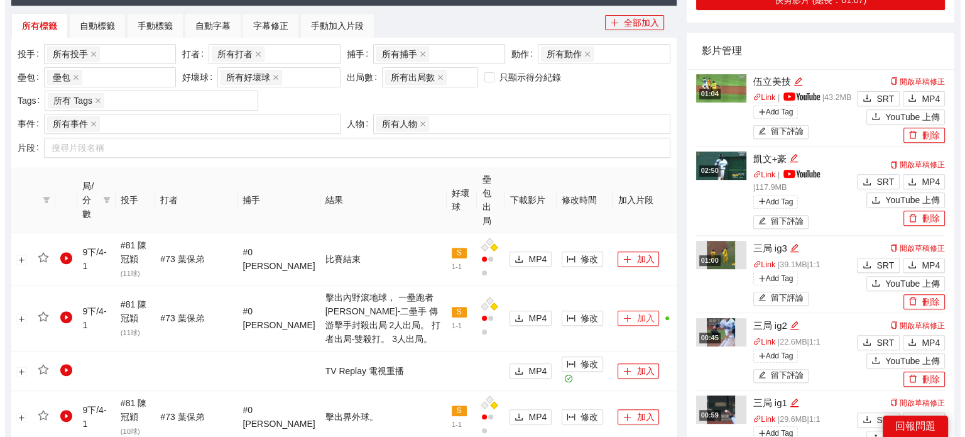
scroll to position [126, 0]
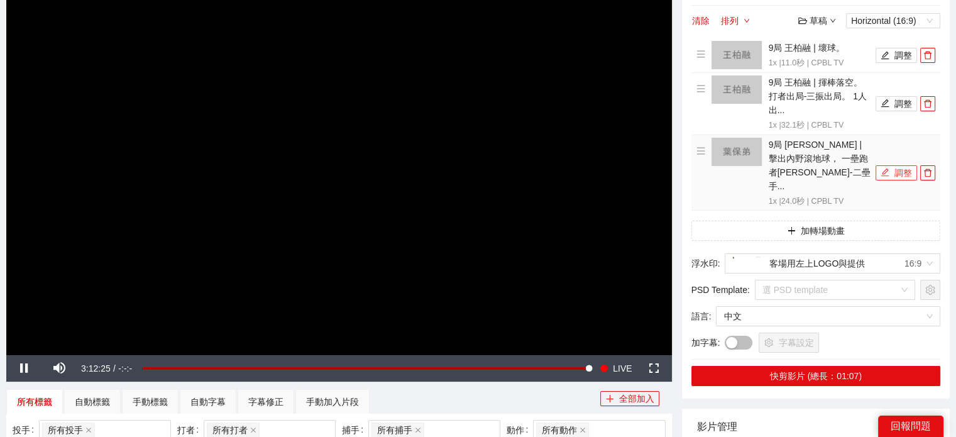
click at [895, 165] on button "調整" at bounding box center [896, 172] width 41 height 15
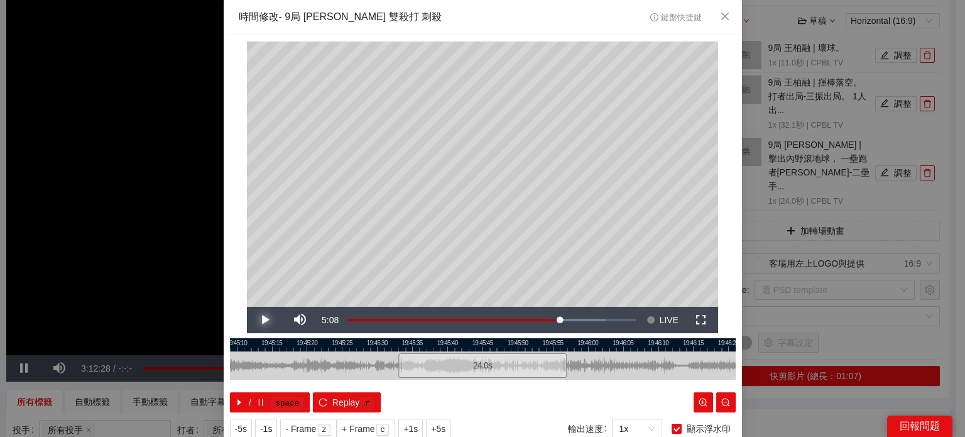
click at [260, 320] on span "Video Player" at bounding box center [264, 320] width 35 height 0
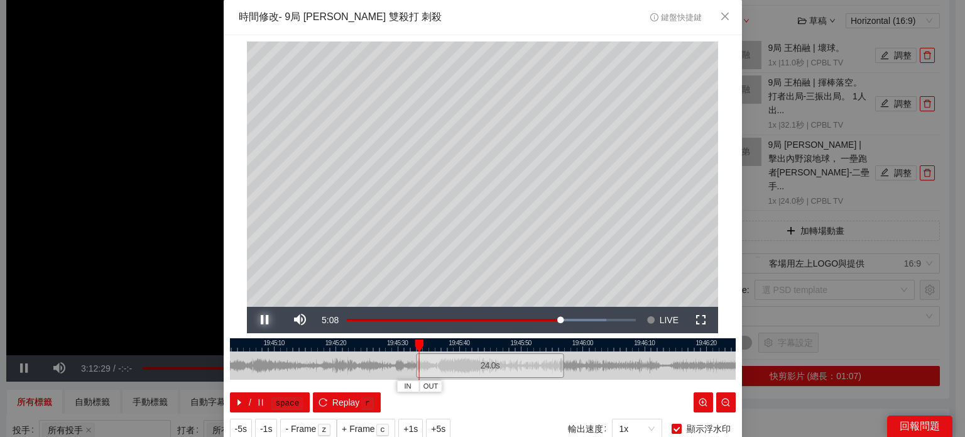
scroll to position [40, 0]
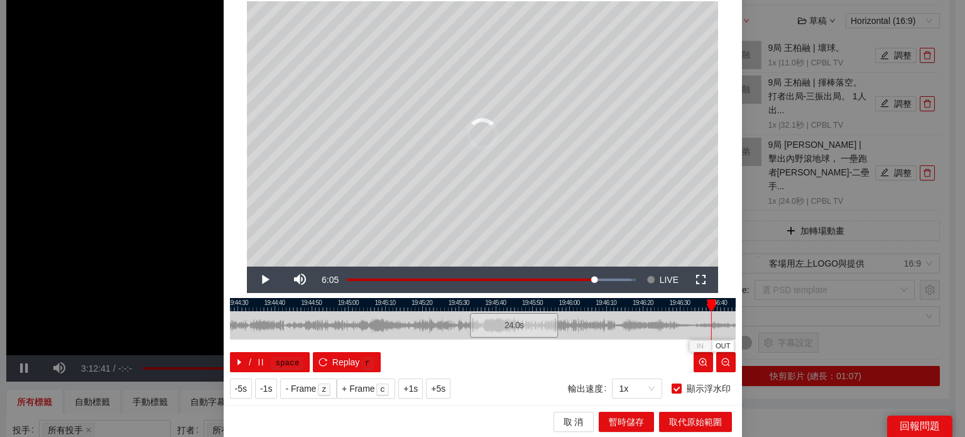
drag, startPoint x: 490, startPoint y: 305, endPoint x: 715, endPoint y: 334, distance: 227.0
click at [715, 312] on div "IN OUT" at bounding box center [711, 305] width 9 height 13
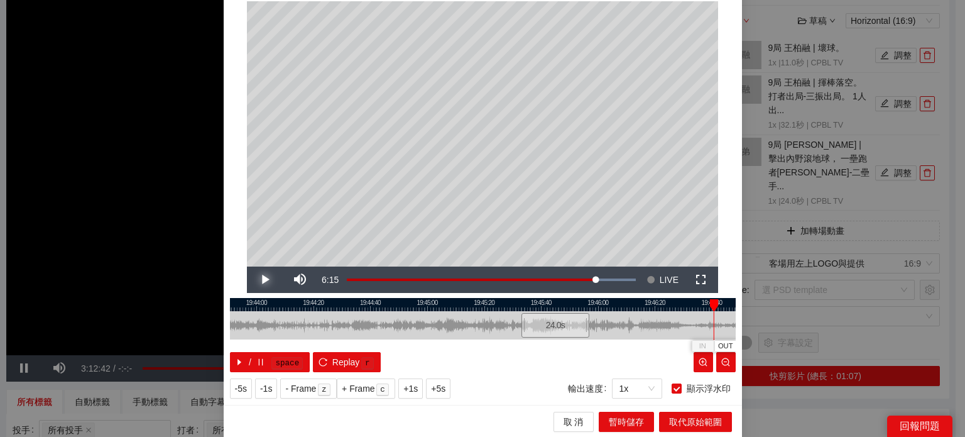
drag, startPoint x: 259, startPoint y: 274, endPoint x: 268, endPoint y: 278, distance: 9.8
click at [260, 280] on span "Video Player" at bounding box center [264, 280] width 35 height 0
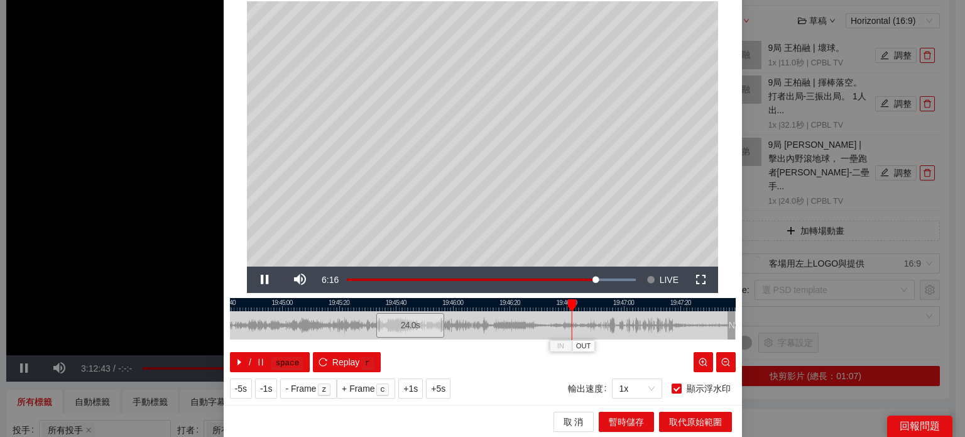
drag, startPoint x: 440, startPoint y: 304, endPoint x: 295, endPoint y: 306, distance: 145.2
click at [295, 306] on div at bounding box center [338, 304] width 506 height 13
drag, startPoint x: 258, startPoint y: 277, endPoint x: 476, endPoint y: 315, distance: 221.3
click at [258, 280] on span "Video Player" at bounding box center [264, 280] width 35 height 0
click at [588, 349] on span "OUT" at bounding box center [591, 346] width 15 height 11
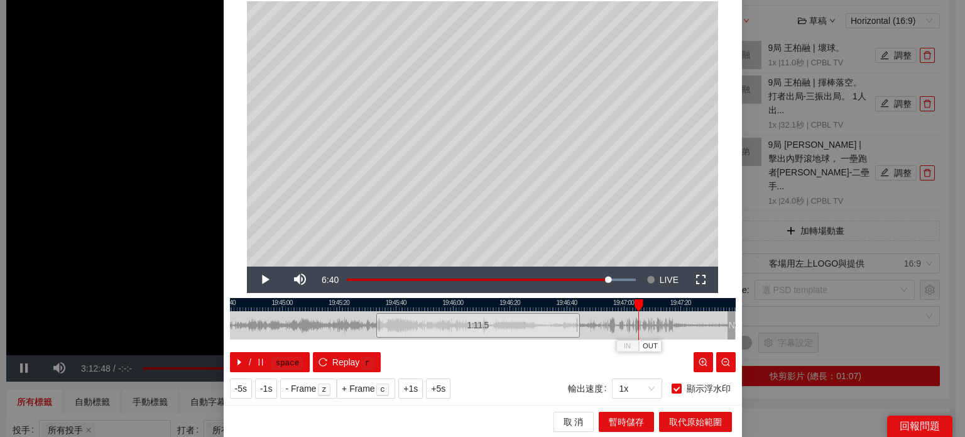
drag, startPoint x: 573, startPoint y: 298, endPoint x: 632, endPoint y: 307, distance: 59.7
click at [635, 307] on div "IN OUT" at bounding box center [639, 305] width 9 height 13
click at [624, 412] on button "暫時儲存" at bounding box center [626, 422] width 55 height 20
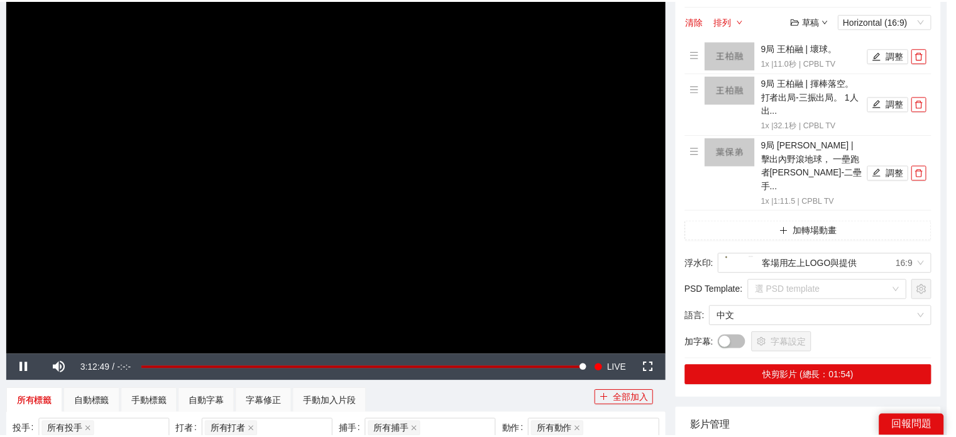
scroll to position [0, 0]
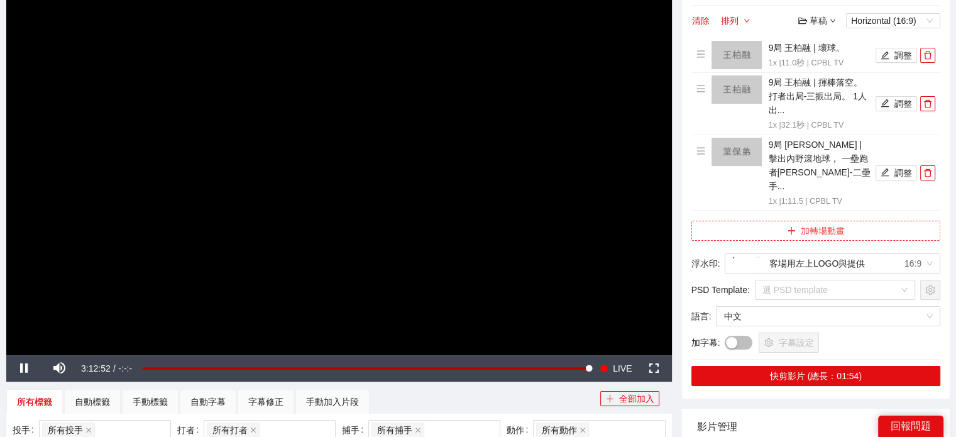
click at [794, 226] on span "plus" at bounding box center [791, 231] width 9 height 10
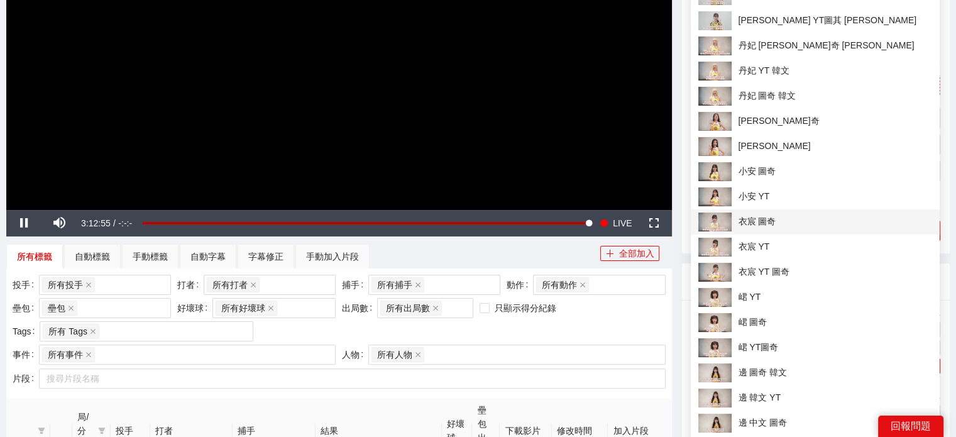
scroll to position [377, 0]
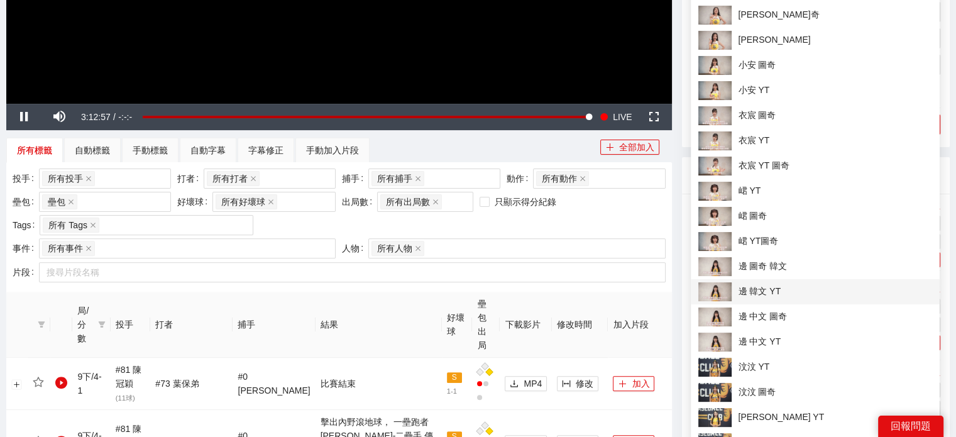
click at [783, 287] on span "邊 韓文 YT" at bounding box center [815, 291] width 234 height 19
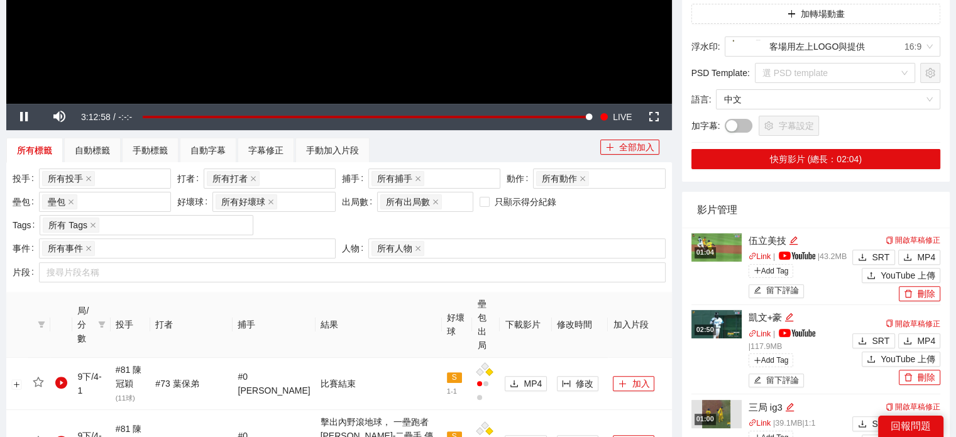
scroll to position [126, 0]
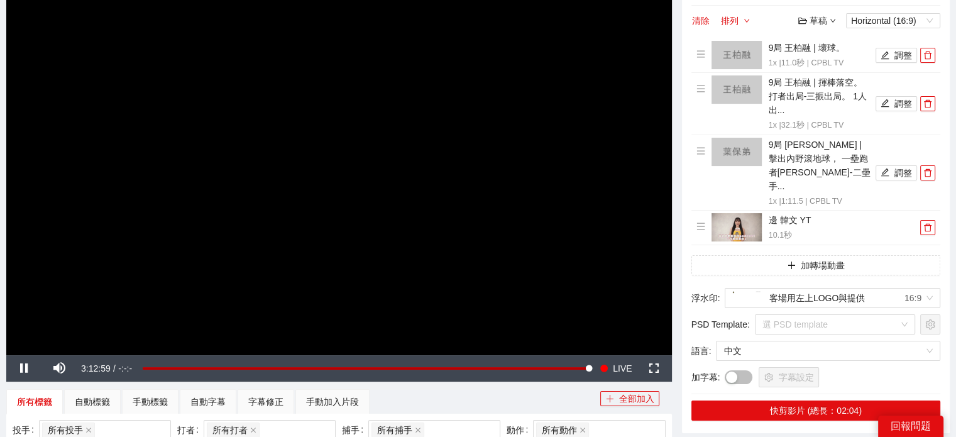
click at [800, 384] on div "影片剪輯區 清除 排列 草稿 Horizontal (16:9) 9局 王柏融 | 壞球。 1x | 11.0 秒 | CPBL TV 調整 9局 王柏融 |…" at bounding box center [816, 202] width 268 height 461
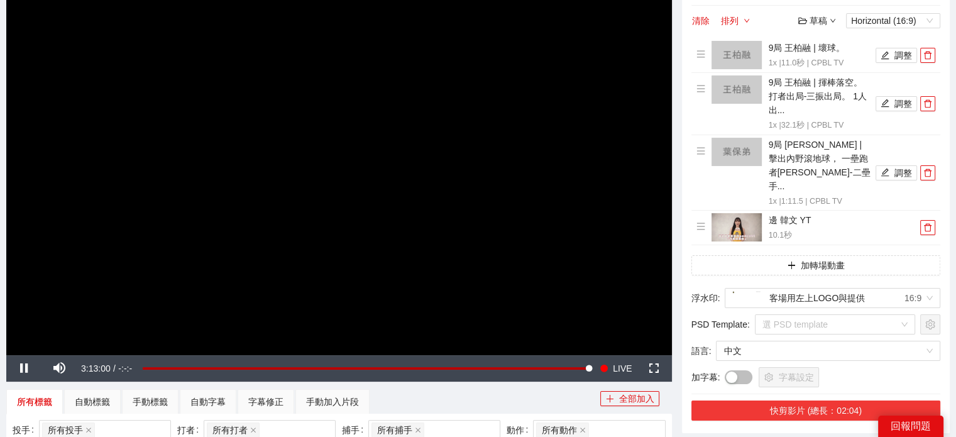
click at [800, 400] on button "快剪影片 (總長：02:04)" at bounding box center [815, 410] width 249 height 20
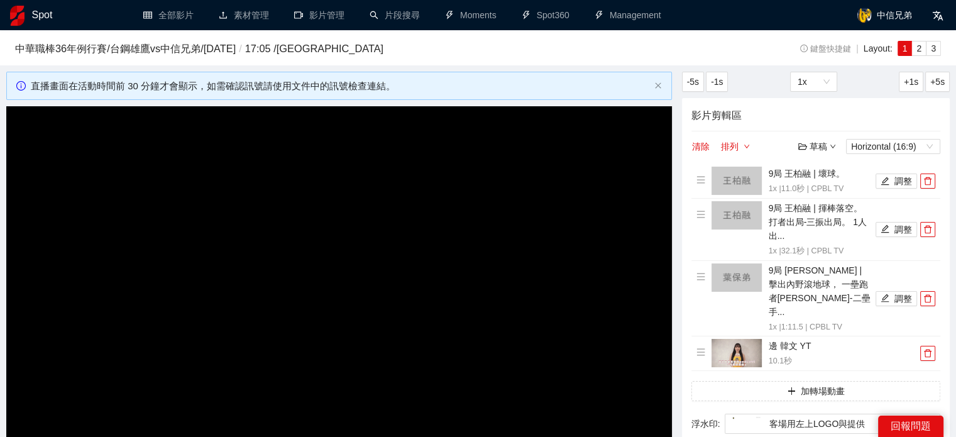
scroll to position [251, 0]
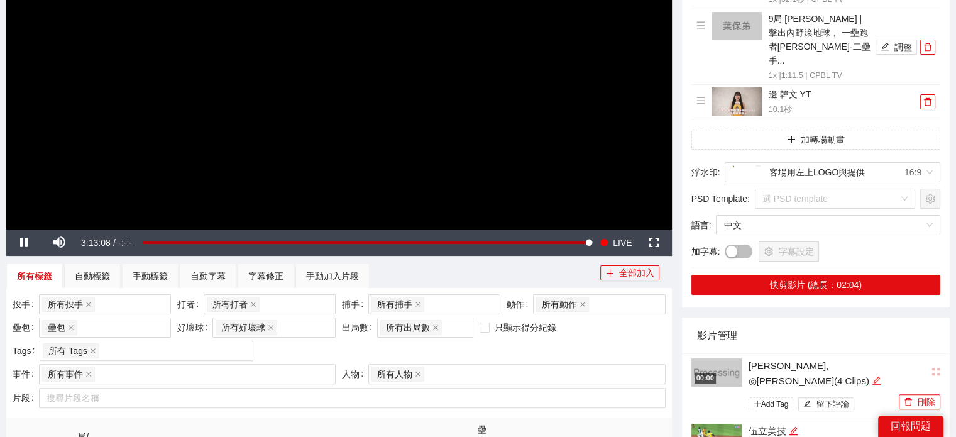
click at [872, 376] on icon "edit" at bounding box center [876, 380] width 9 height 9
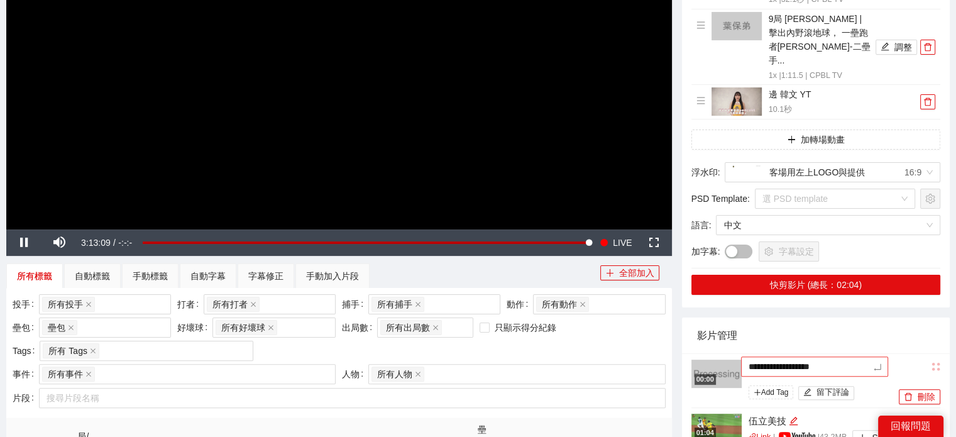
type textarea "*"
type textarea "**"
type textarea "***"
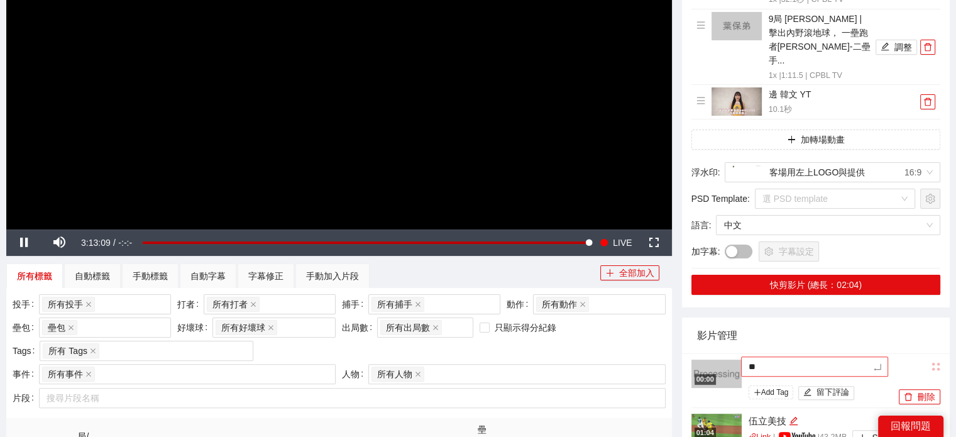
type textarea "***"
type textarea "*"
type textarea "**"
type textarea "***"
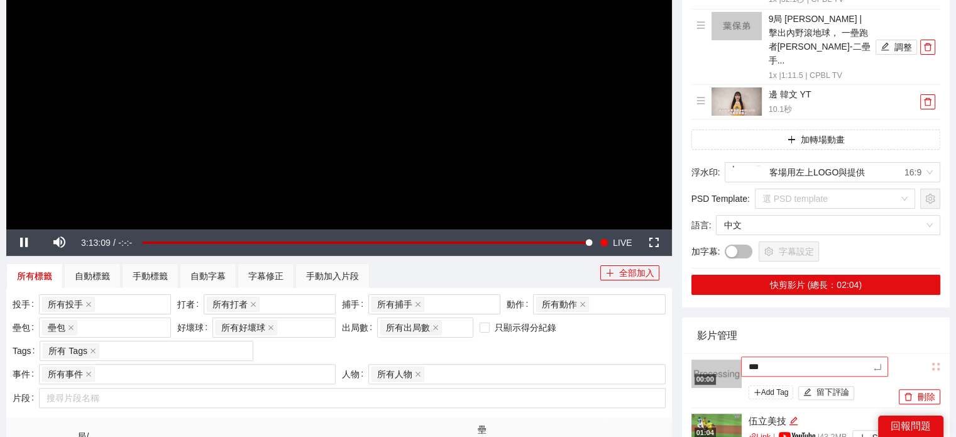
type textarea "**"
type textarea "****"
type textarea "***"
type textarea "****"
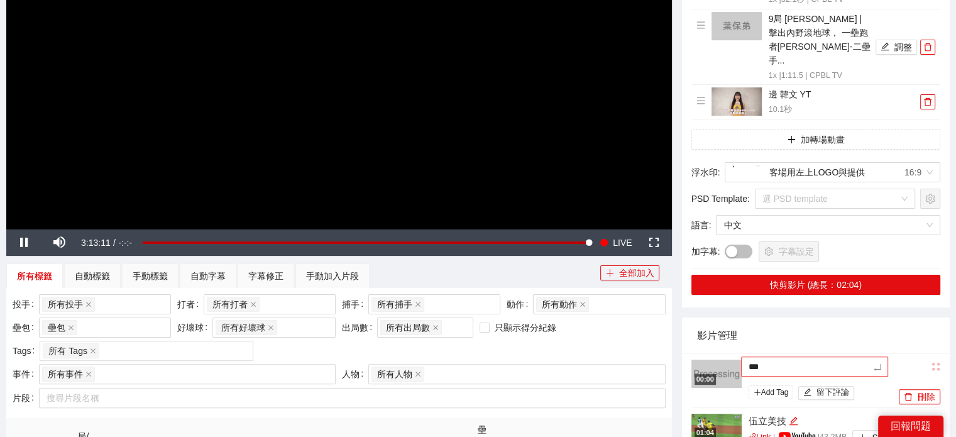
type textarea "****"
type textarea "*****"
type textarea "******"
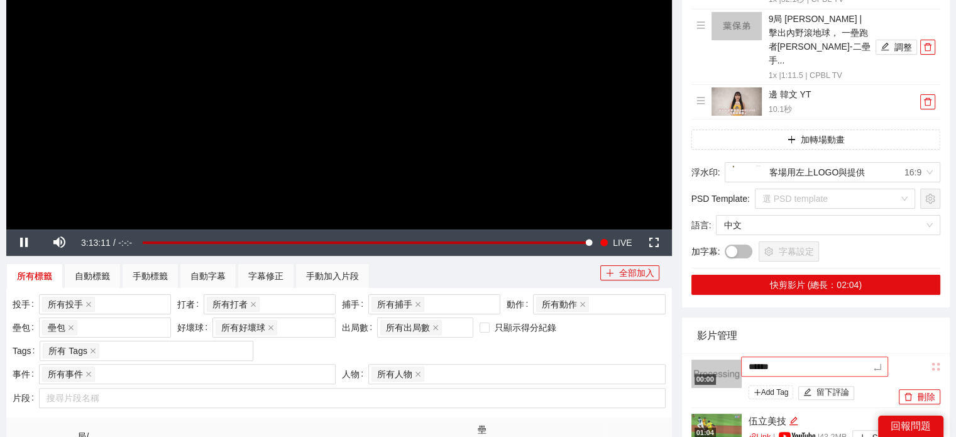
type textarea "****"
type textarea "*****"
type textarea "******"
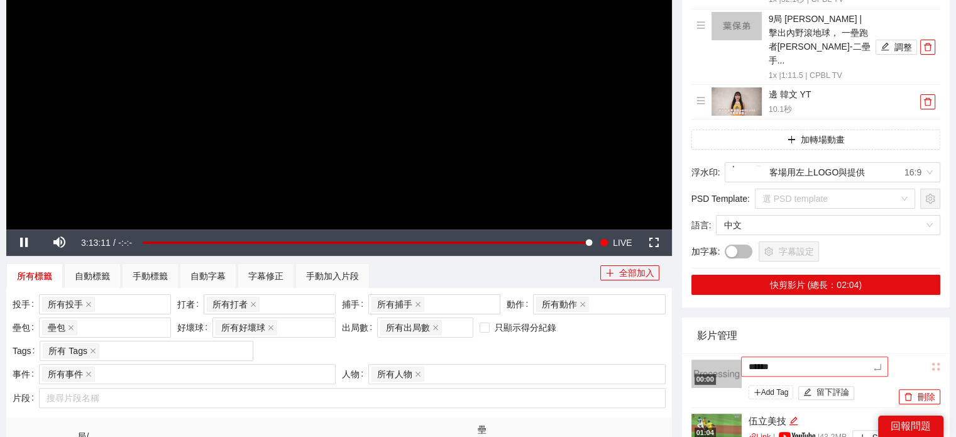
type textarea "*****"
click at [800, 363] on icon "edit" at bounding box center [802, 367] width 9 height 9
drag, startPoint x: 769, startPoint y: 354, endPoint x: 836, endPoint y: 349, distance: 67.4
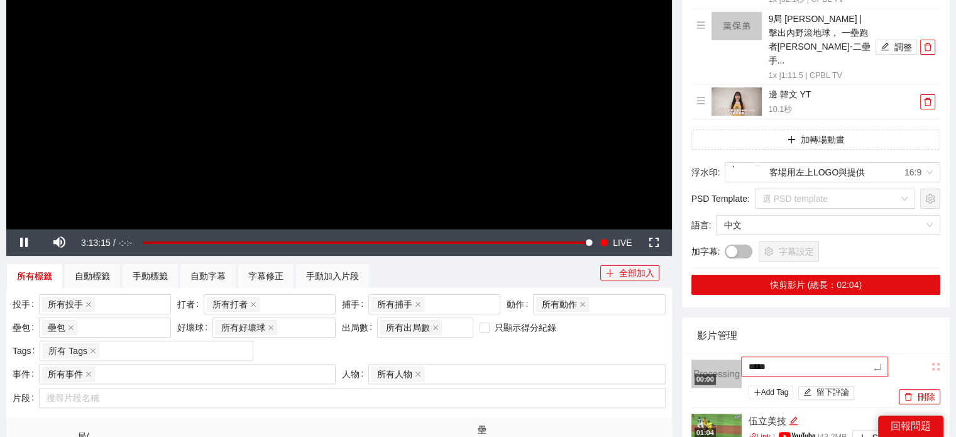
click at [835, 356] on textarea "*****" at bounding box center [815, 366] width 148 height 20
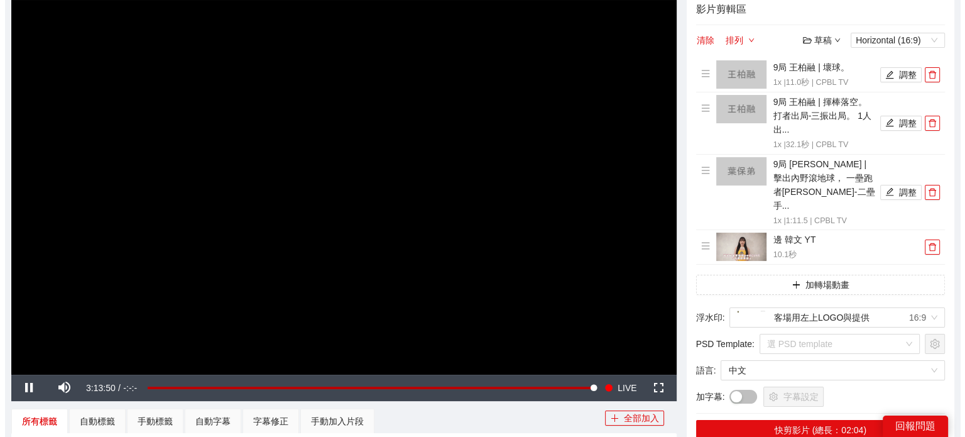
scroll to position [314, 0]
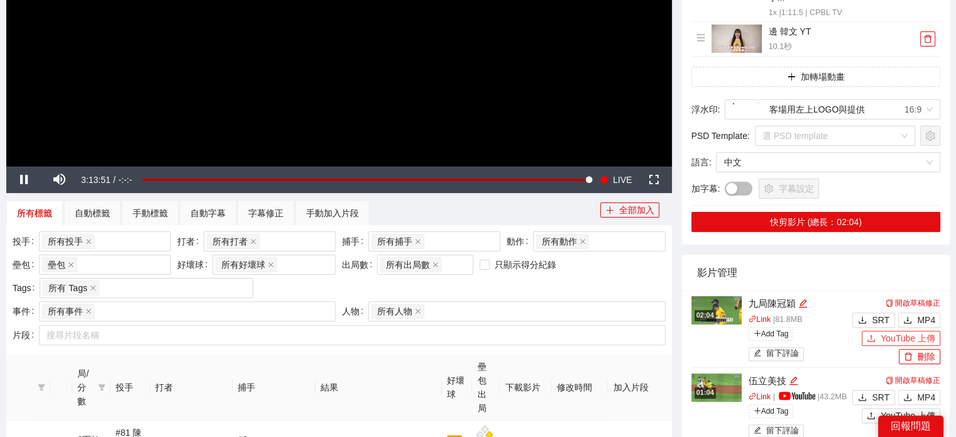
click at [921, 331] on span "YouTube 上傳" at bounding box center [908, 338] width 55 height 14
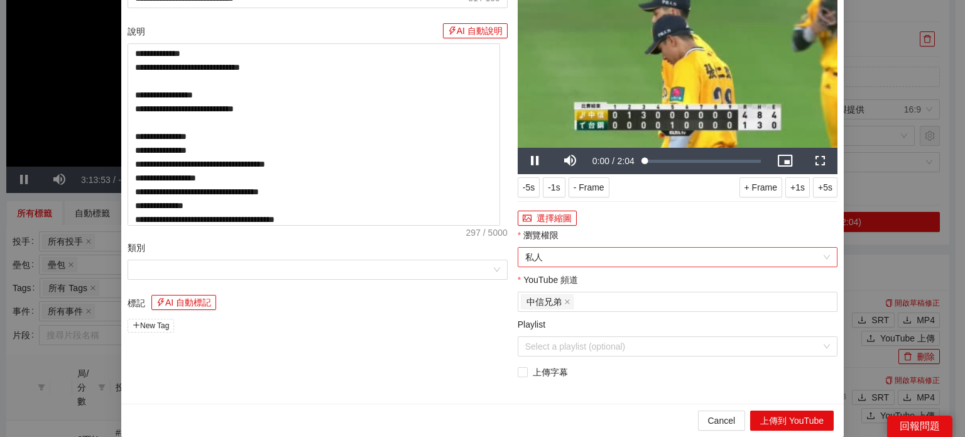
scroll to position [74, 0]
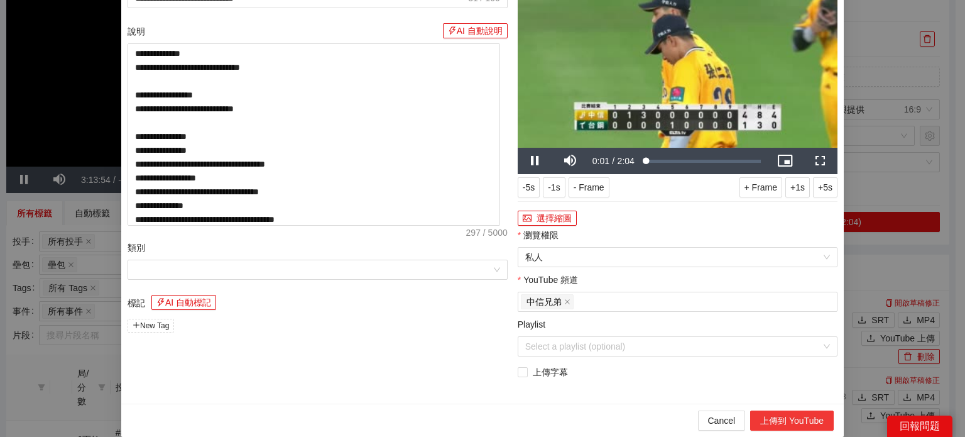
click at [789, 411] on button "上傳到 YouTube" at bounding box center [792, 420] width 84 height 20
click at [812, 161] on span "Video Player" at bounding box center [820, 161] width 35 height 0
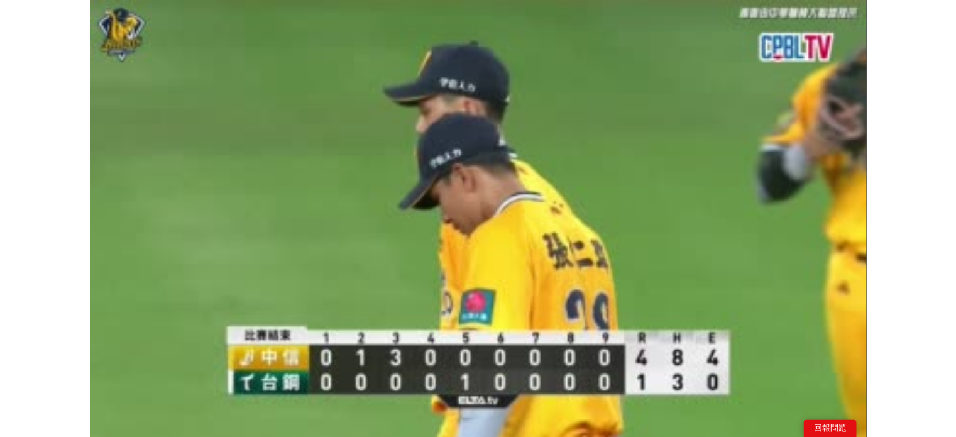
scroll to position [0, 0]
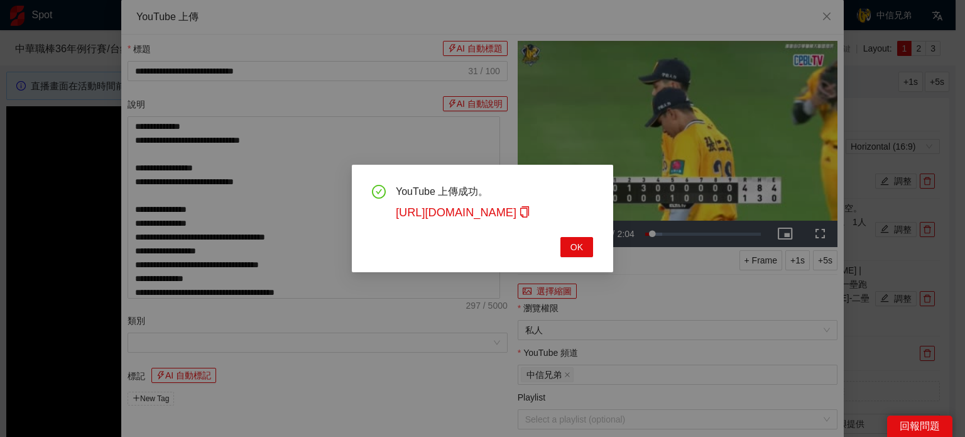
click at [595, 246] on div "YouTube 上傳成功。 https://youtu.be/Z-1vwf0C1_E OK" at bounding box center [482, 218] width 261 height 107
click at [583, 248] on span "OK" at bounding box center [577, 247] width 13 height 14
type textarea "**********"
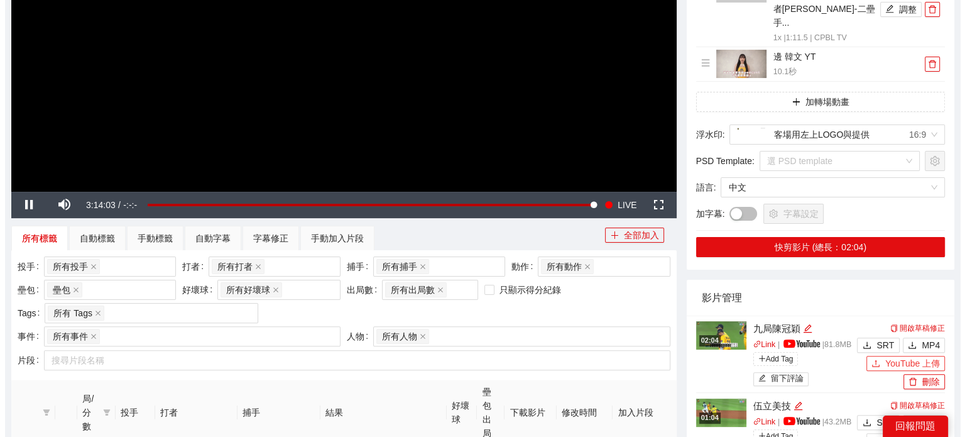
scroll to position [440, 0]
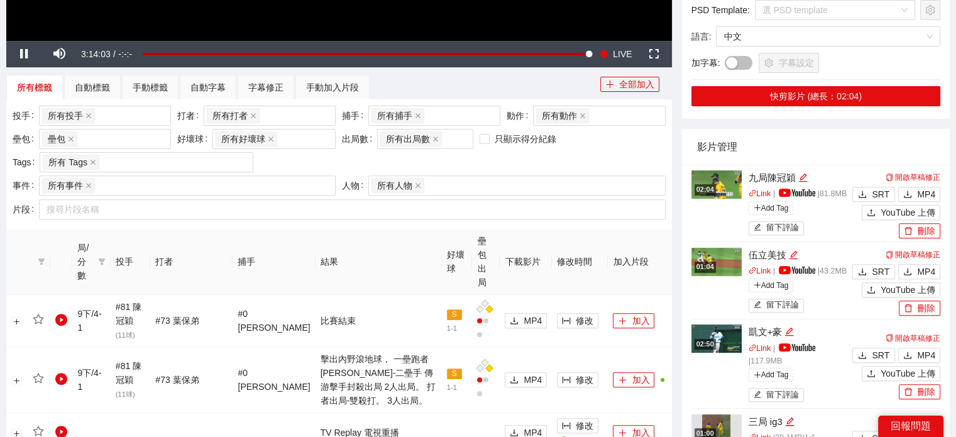
click at [724, 170] on img at bounding box center [716, 184] width 50 height 28
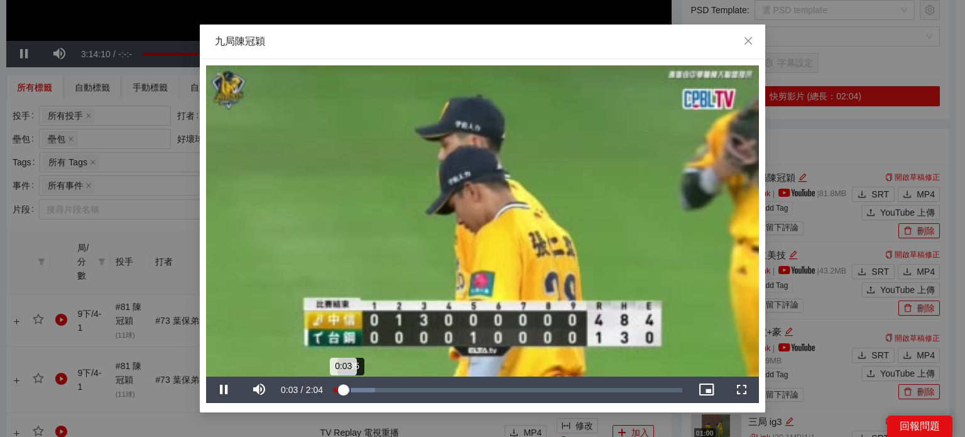
click at [343, 390] on div "0:03" at bounding box center [338, 390] width 9 height 4
click at [223, 390] on span "Video Player" at bounding box center [223, 390] width 35 height 0
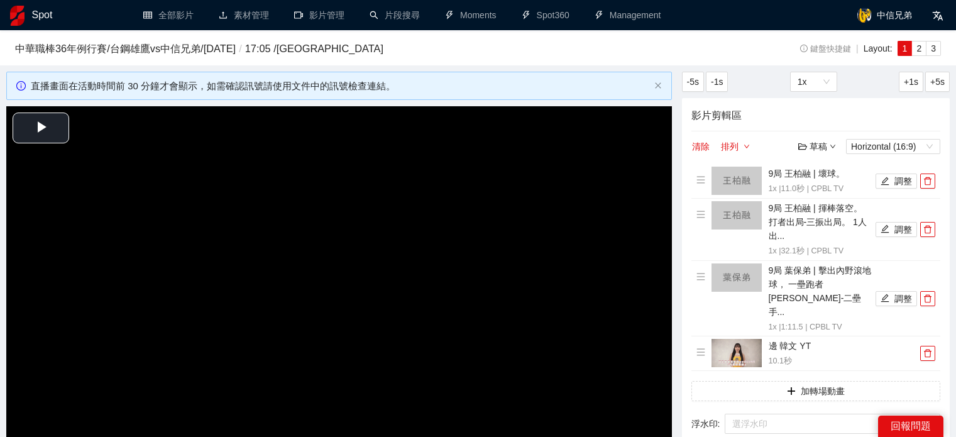
scroll to position [440, 0]
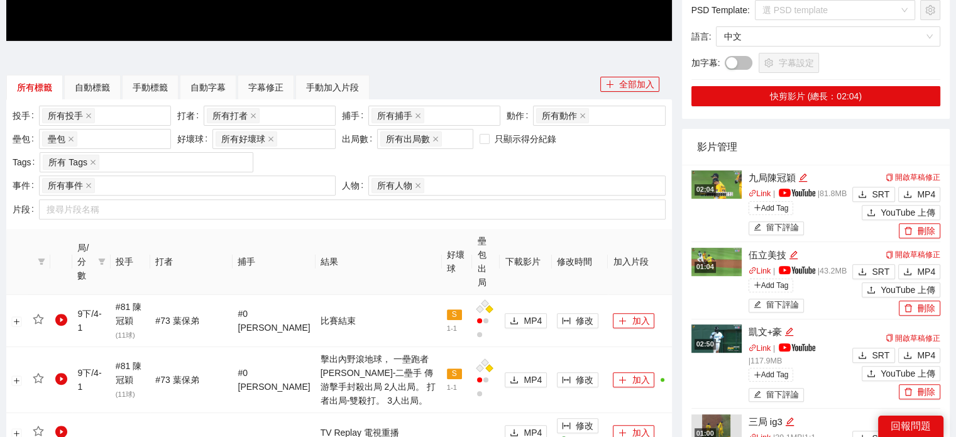
click at [732, 170] on img at bounding box center [716, 184] width 50 height 28
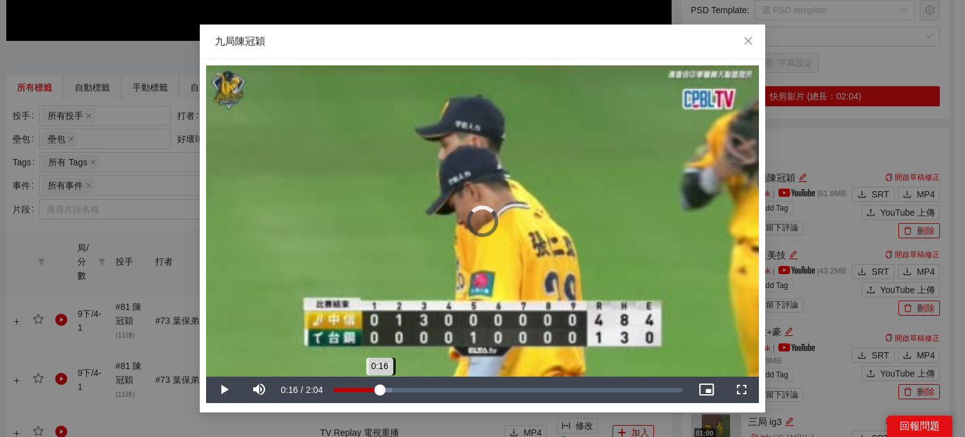
click at [380, 390] on div "Loaded : 16.78% 0:17 0:16" at bounding box center [508, 390] width 349 height 4
click at [417, 392] on div "Loaded : 30.26% 0:29 0:24" at bounding box center [508, 390] width 349 height 4
click at [747, 38] on icon "close" at bounding box center [749, 41] width 10 height 10
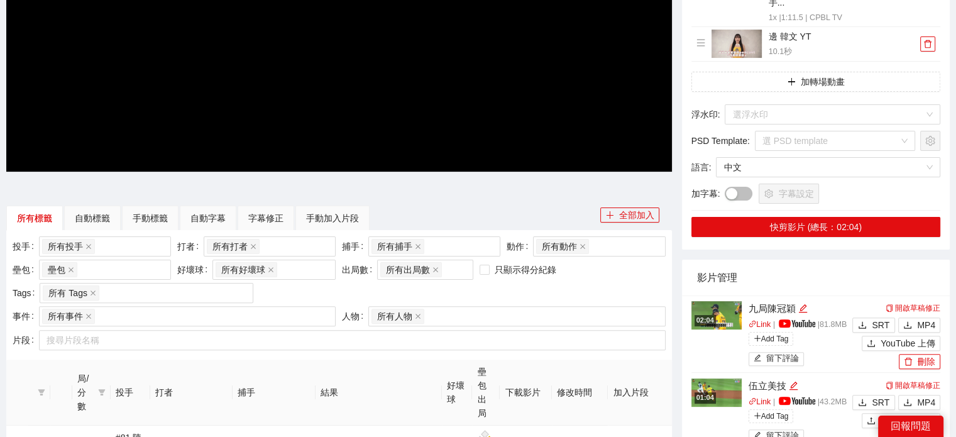
scroll to position [126, 0]
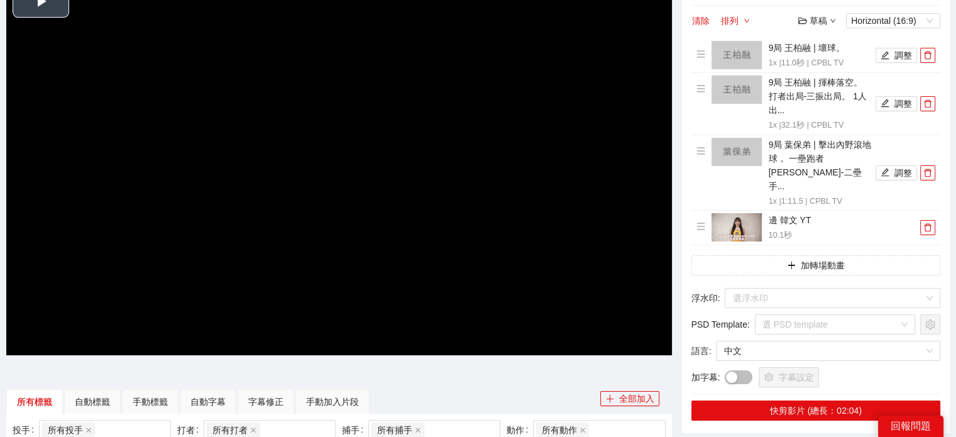
click at [131, 135] on video "Video Player" at bounding box center [339, 168] width 666 height 374
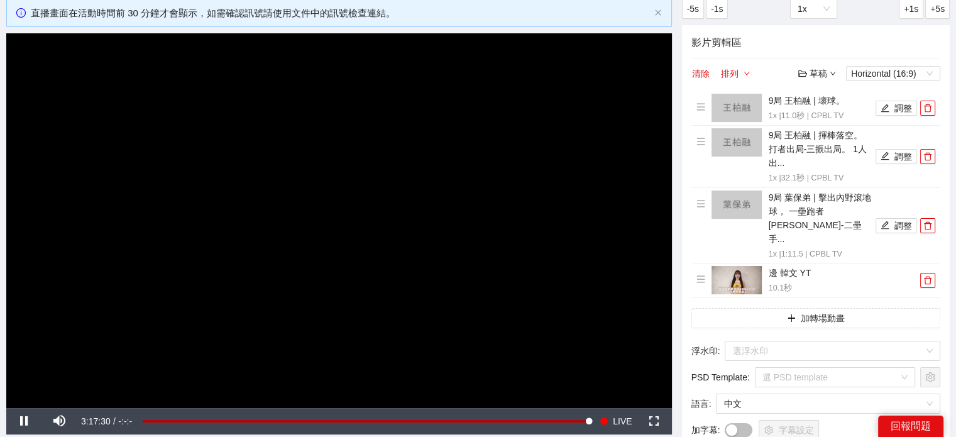
scroll to position [0, 0]
